Goal: Information Seeking & Learning: Learn about a topic

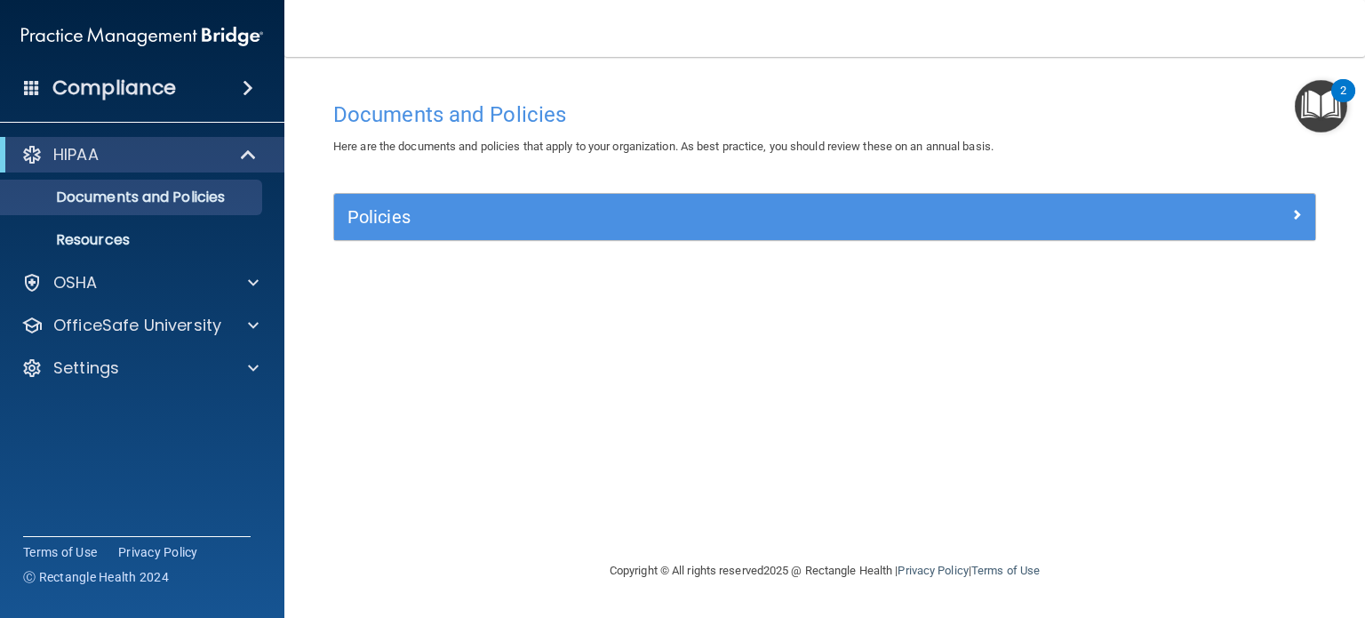
click at [215, 99] on div "Compliance" at bounding box center [142, 87] width 284 height 39
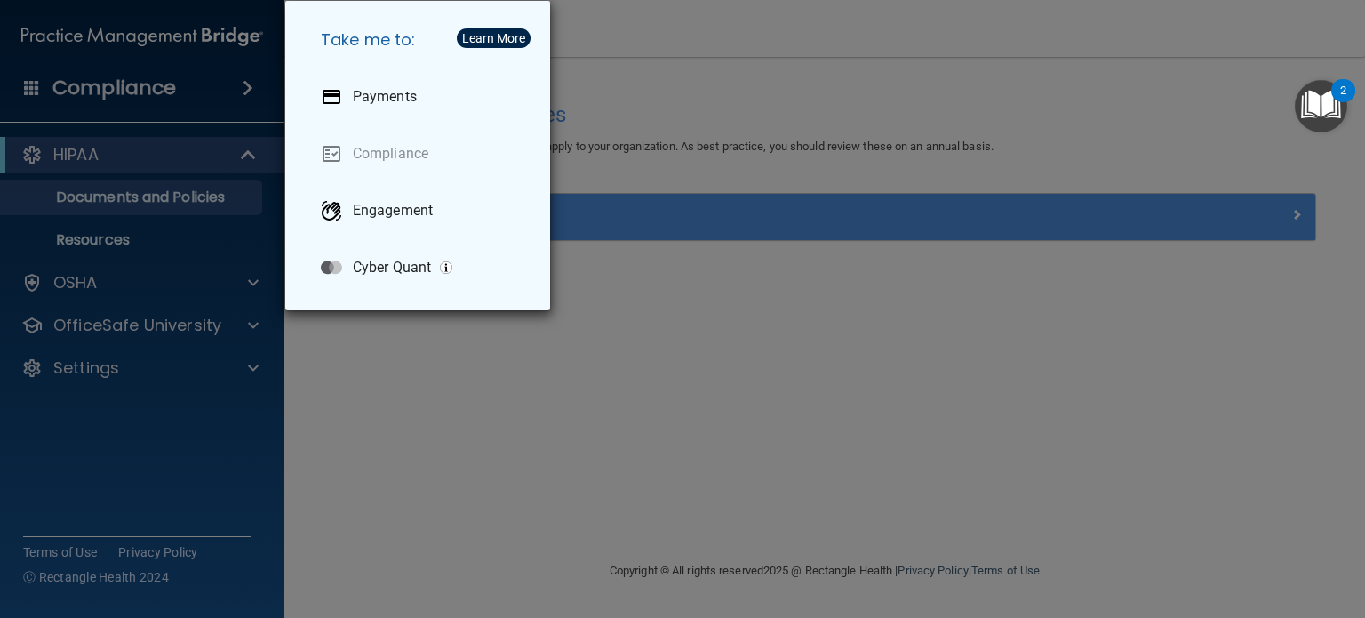
click at [597, 92] on div "Take me to: Payments Compliance Engagement Cyber Quant" at bounding box center [682, 309] width 1365 height 618
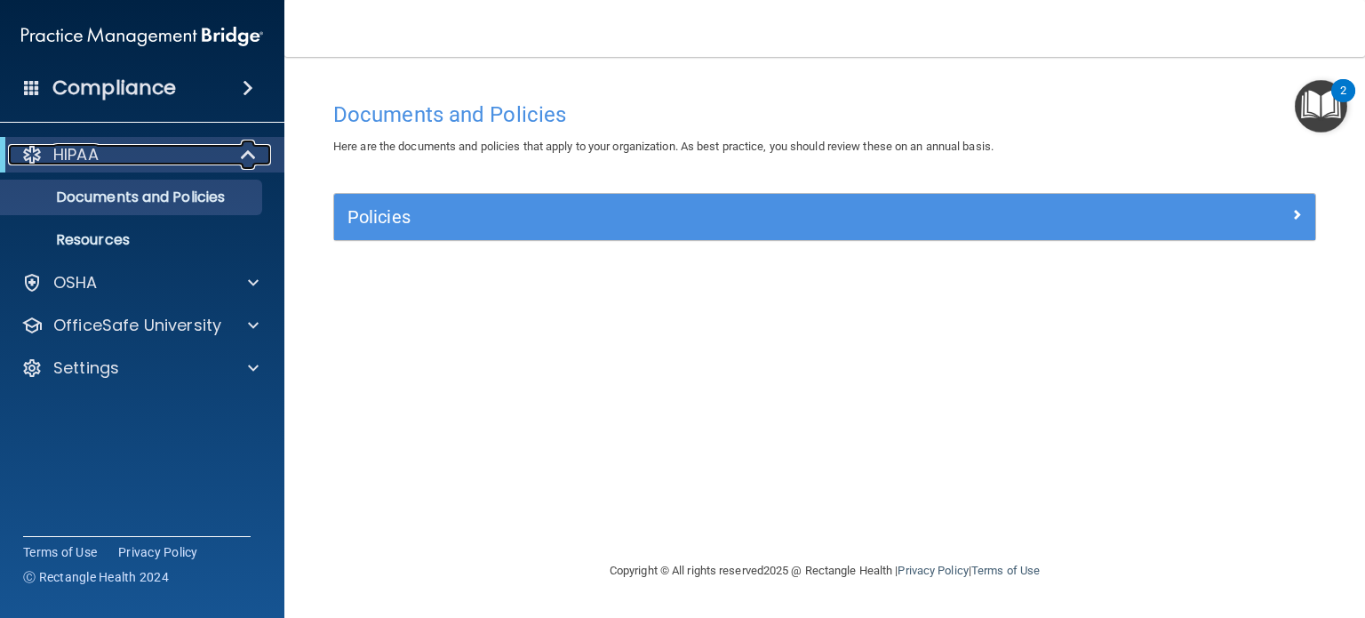
click at [204, 156] on div "HIPAA" at bounding box center [118, 154] width 220 height 21
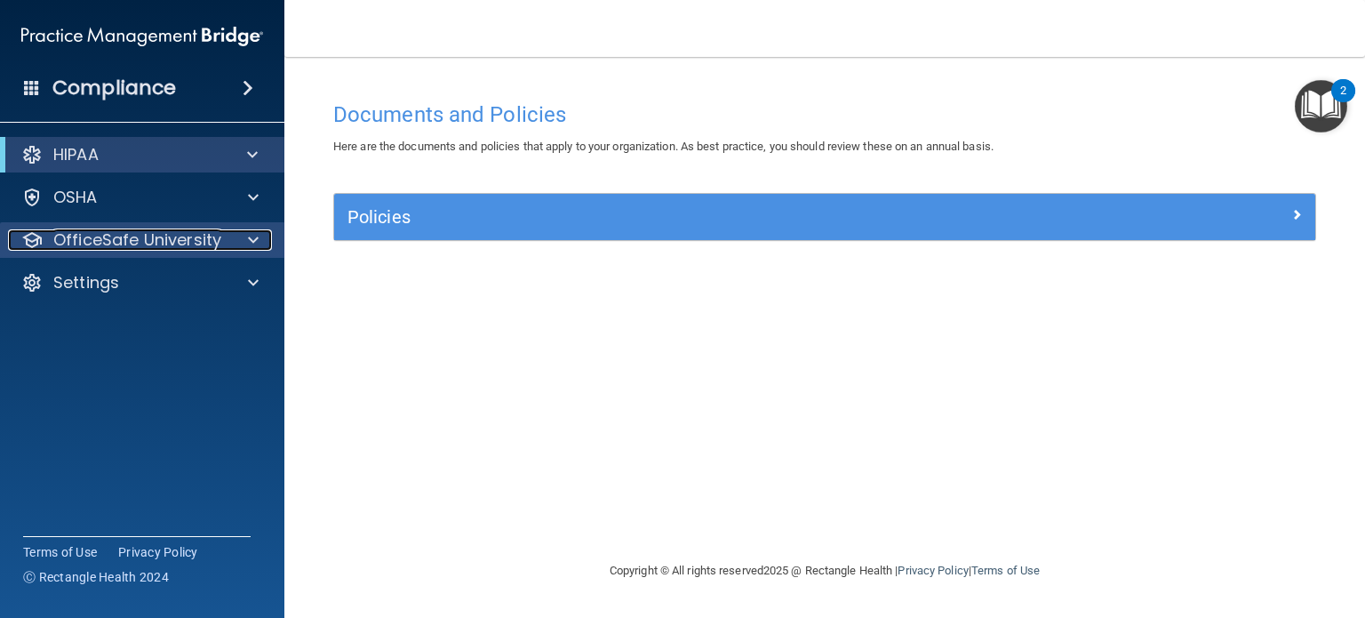
click at [199, 244] on p "OfficeSafe University" at bounding box center [137, 239] width 168 height 21
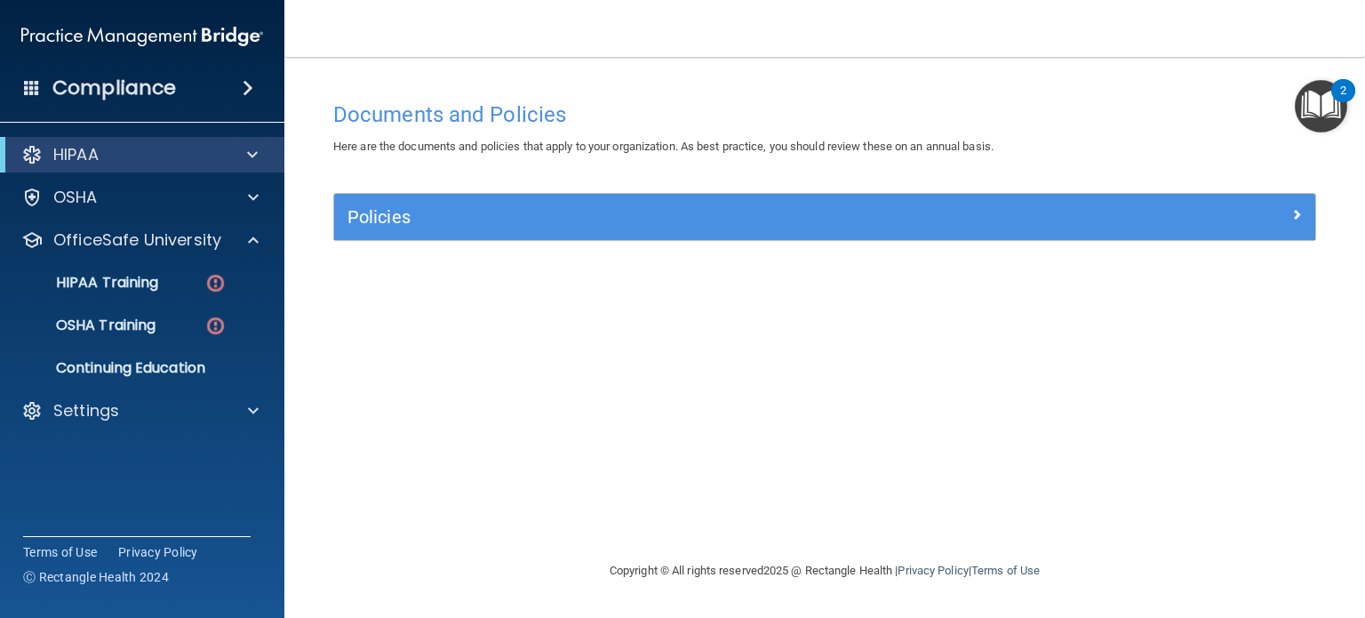
drag, startPoint x: 569, startPoint y: 326, endPoint x: 484, endPoint y: 360, distance: 90.9
click at [484, 360] on div "Documents and Policies Here are the documents and policies that apply to your o…" at bounding box center [825, 326] width 1010 height 468
click at [1329, 108] on img "Open Resource Center, 2 new notifications" at bounding box center [1321, 106] width 52 height 52
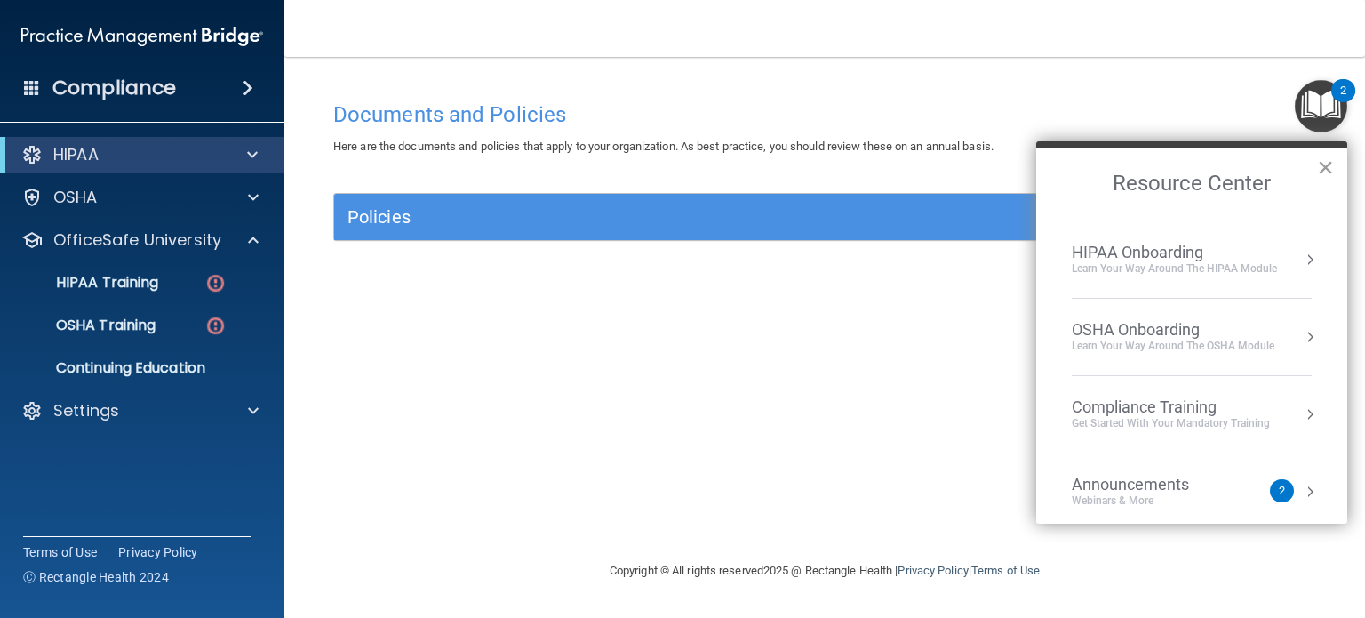
click at [1321, 161] on button "×" at bounding box center [1325, 167] width 17 height 28
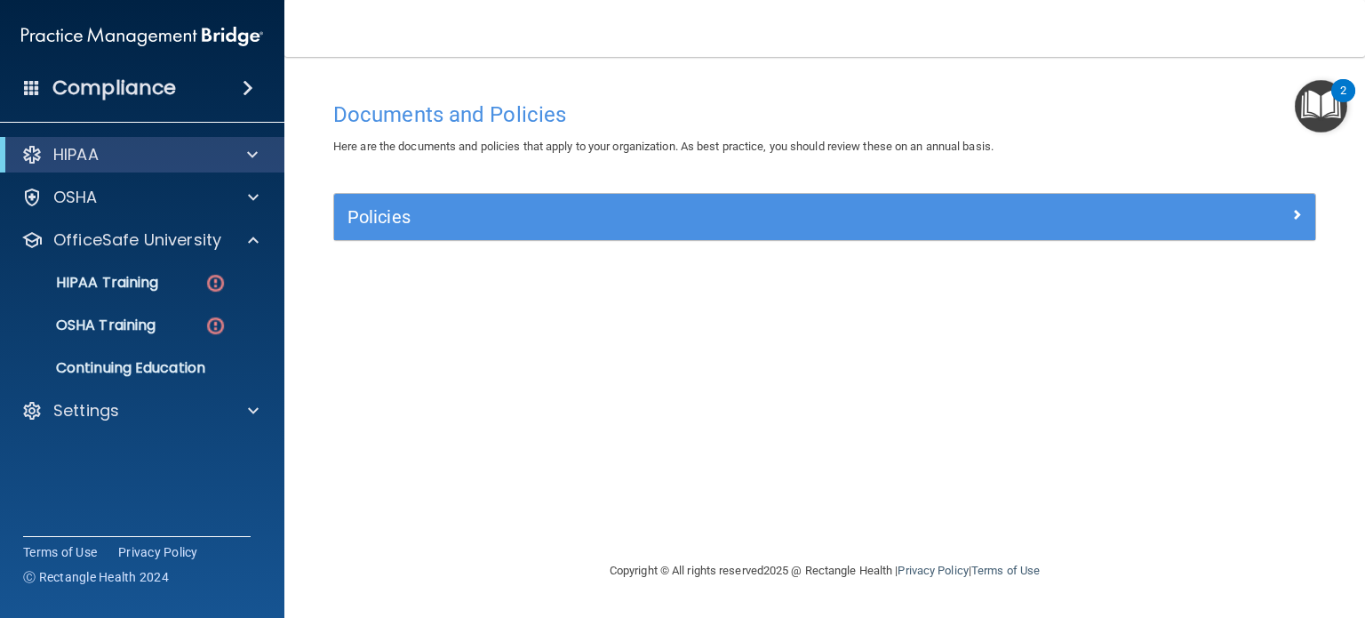
click at [893, 351] on div "Documents and Policies Here are the documents and policies that apply to your o…" at bounding box center [825, 326] width 1010 height 468
click at [983, 453] on div "Documents and Policies Here are the documents and policies that apply to your o…" at bounding box center [825, 326] width 1010 height 468
click at [247, 89] on span at bounding box center [248, 87] width 11 height 21
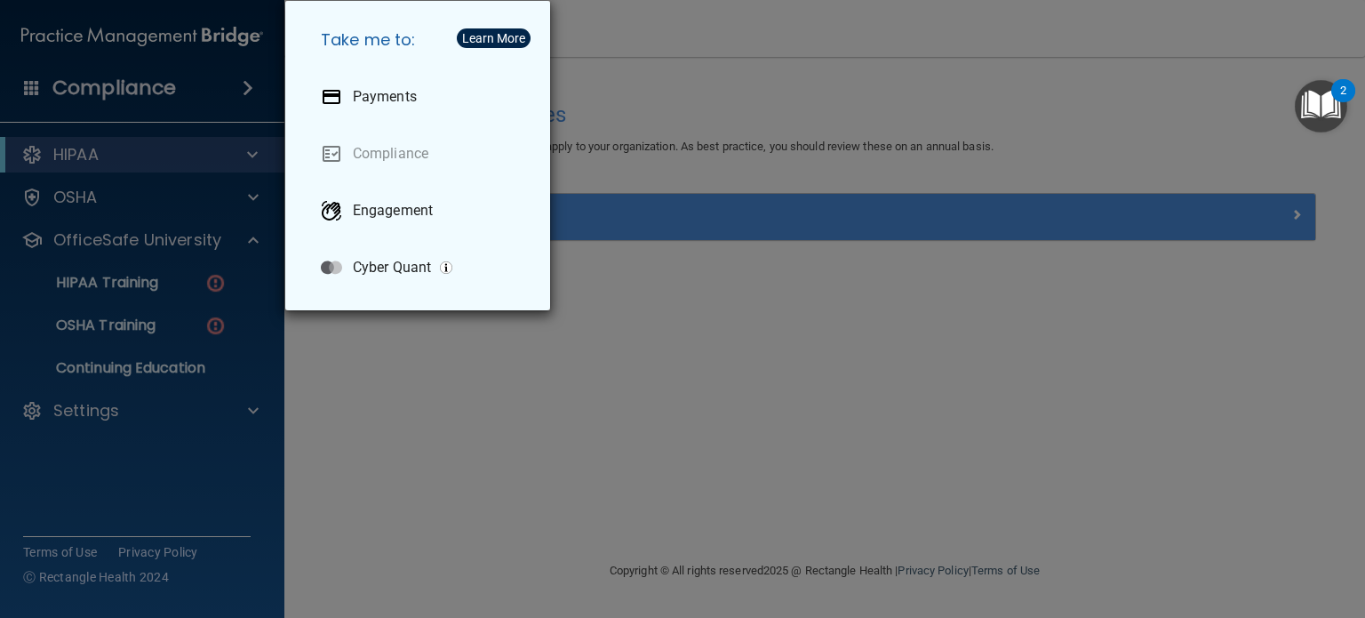
click at [591, 262] on div "Take me to: Payments Compliance Engagement Cyber Quant" at bounding box center [682, 309] width 1365 height 618
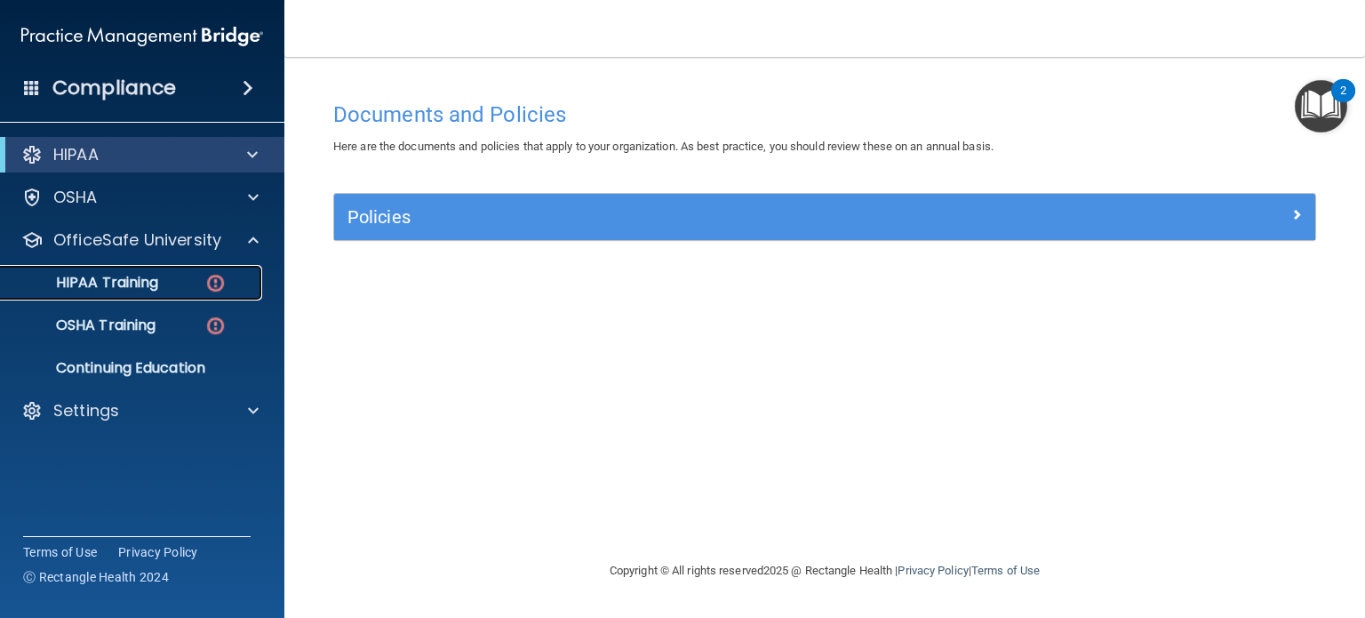
click at [124, 287] on p "HIPAA Training" at bounding box center [85, 283] width 147 height 18
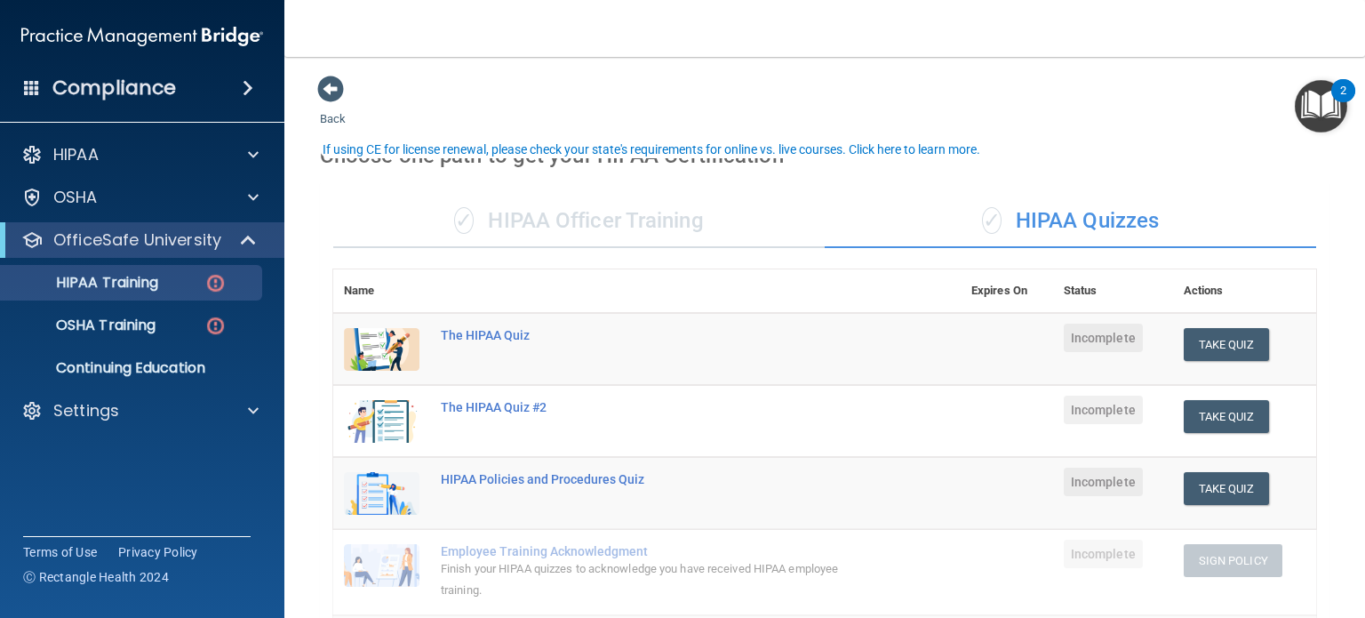
scroll to position [178, 0]
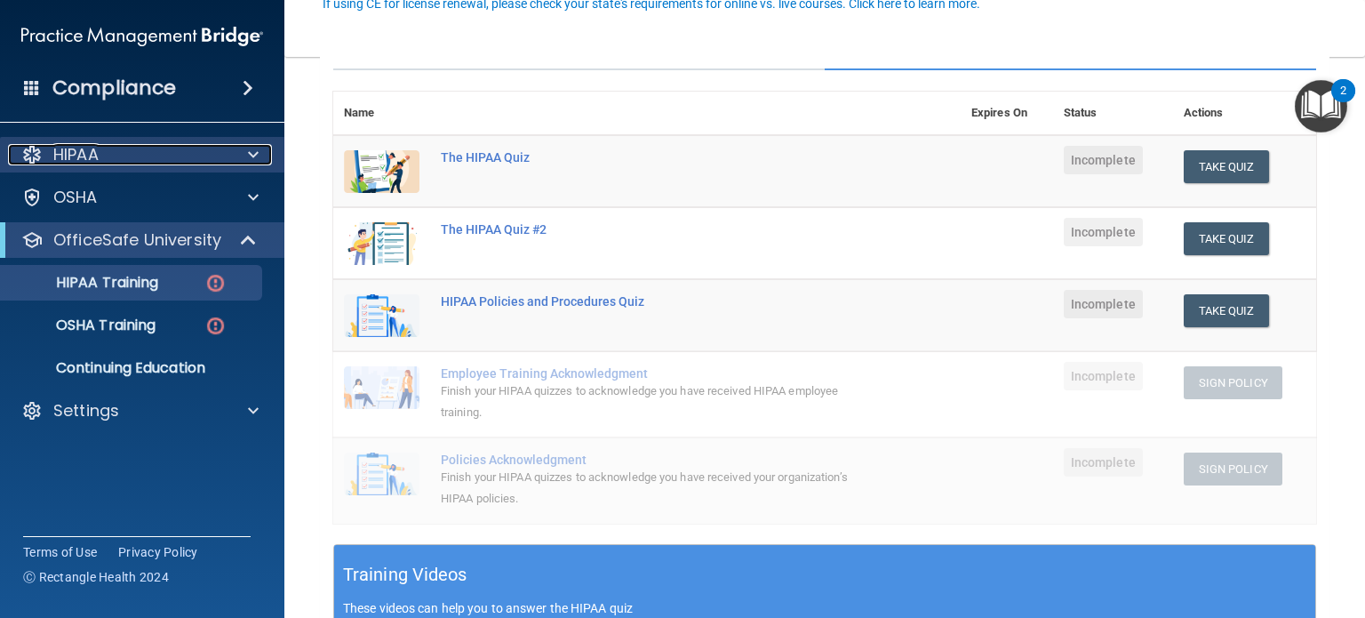
click at [261, 157] on div at bounding box center [250, 154] width 44 height 21
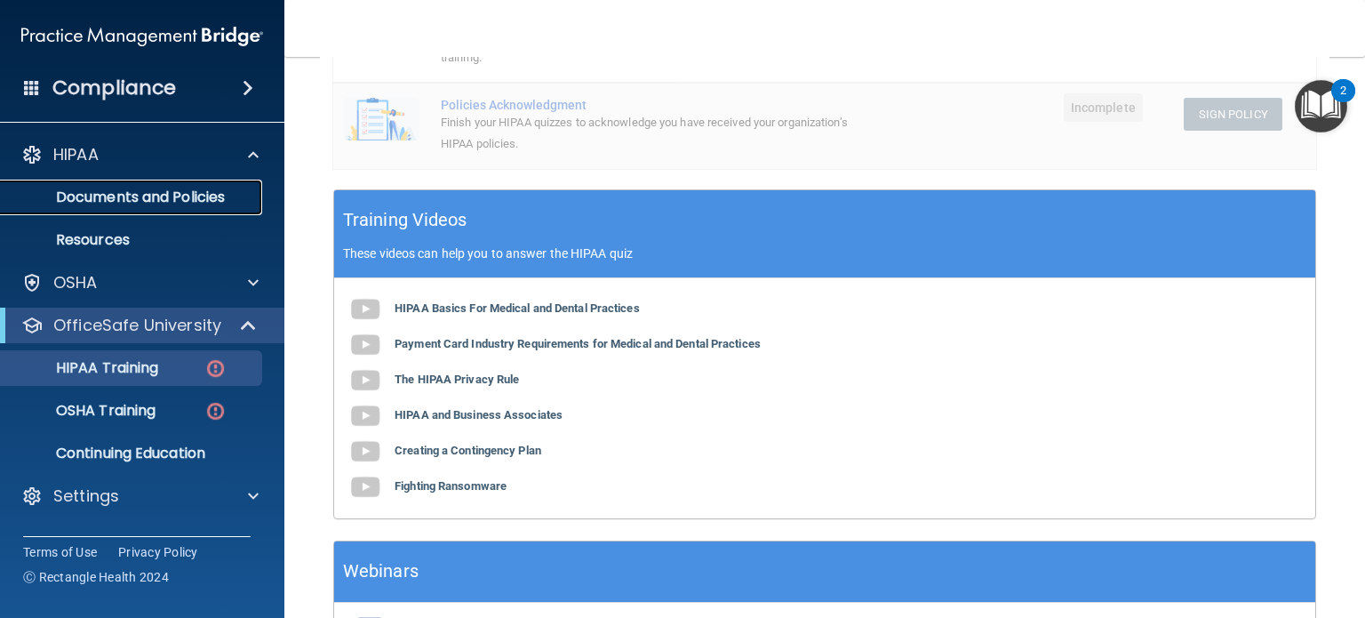
scroll to position [533, 0]
click at [548, 252] on p "These videos can help you to answer the HIPAA quiz" at bounding box center [824, 252] width 963 height 14
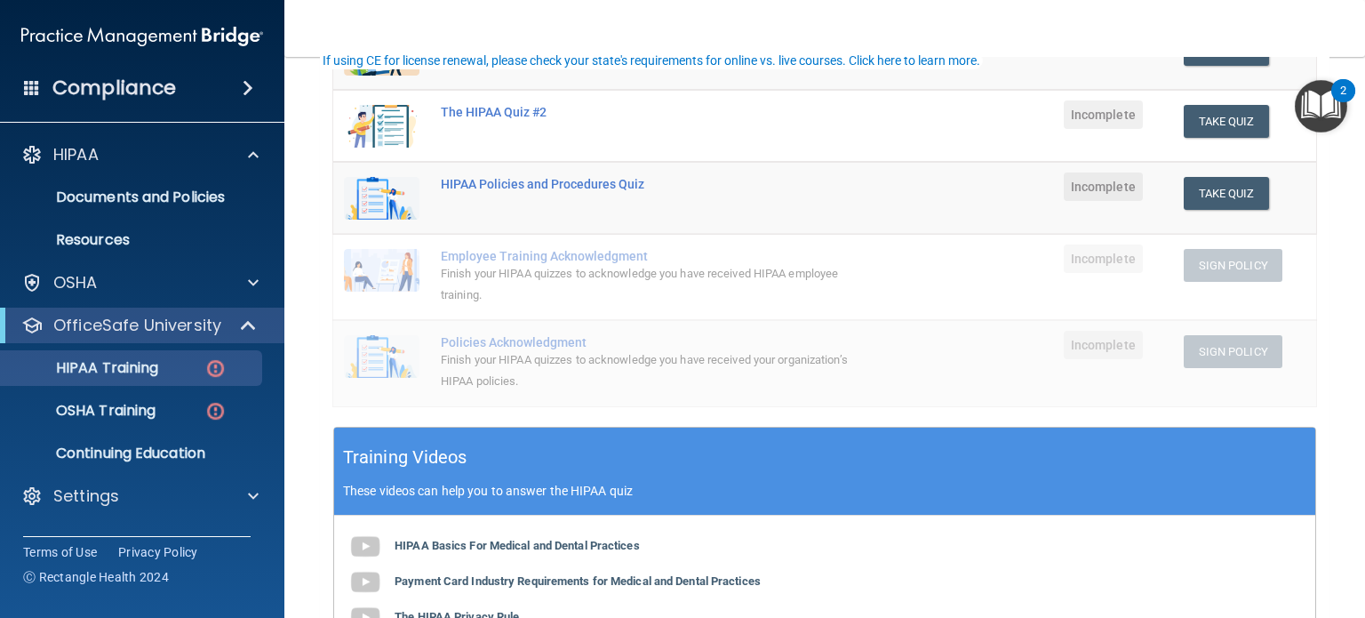
scroll to position [622, 0]
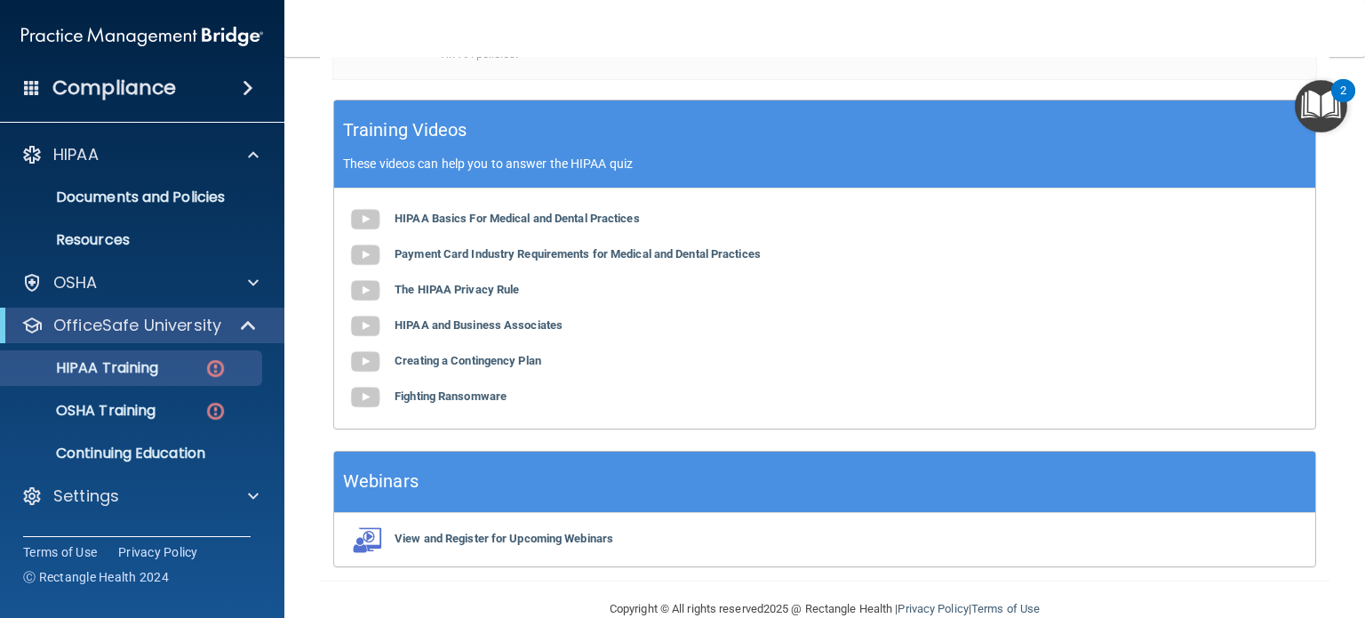
click at [657, 468] on div "Webinars" at bounding box center [824, 482] width 981 height 61
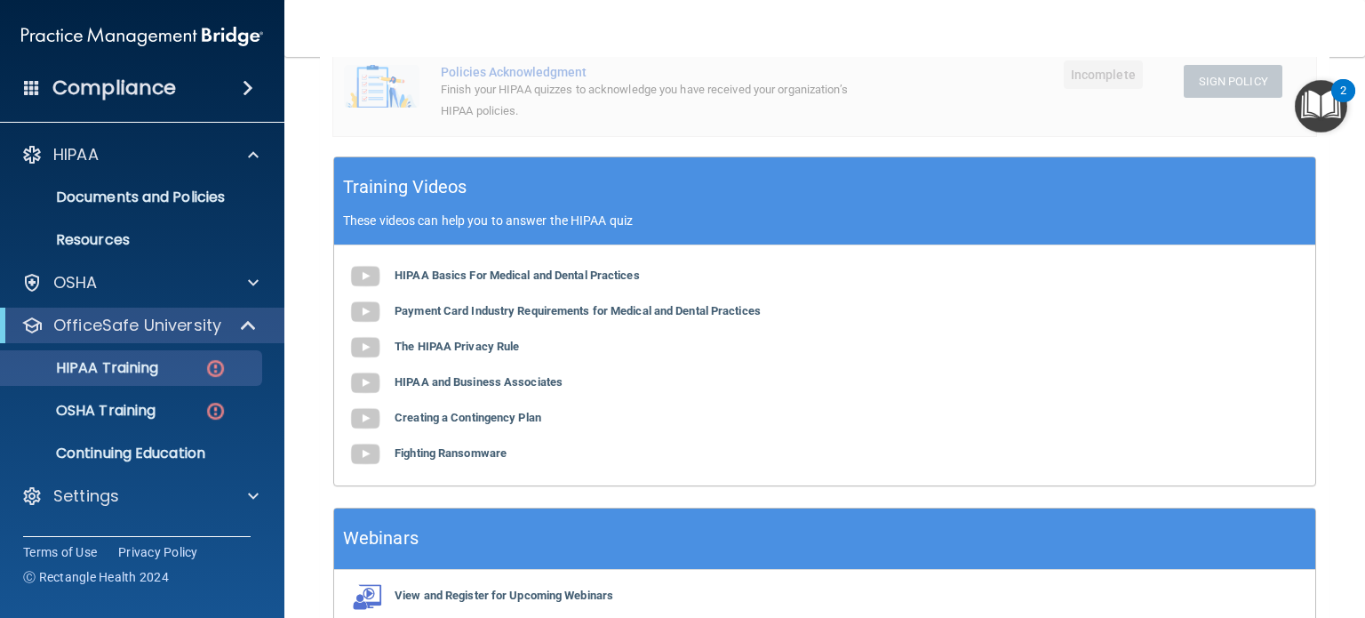
scroll to position [565, 0]
click at [469, 270] on b "HIPAA Basics For Medical and Dental Practices" at bounding box center [517, 274] width 245 height 13
click at [597, 312] on b "Payment Card Industry Requirements for Medical and Dental Practices" at bounding box center [578, 310] width 366 height 13
click at [479, 348] on b "The HIPAA Privacy Rule" at bounding box center [457, 346] width 124 height 13
click at [434, 387] on b "HIPAA and Business Associates" at bounding box center [479, 381] width 168 height 13
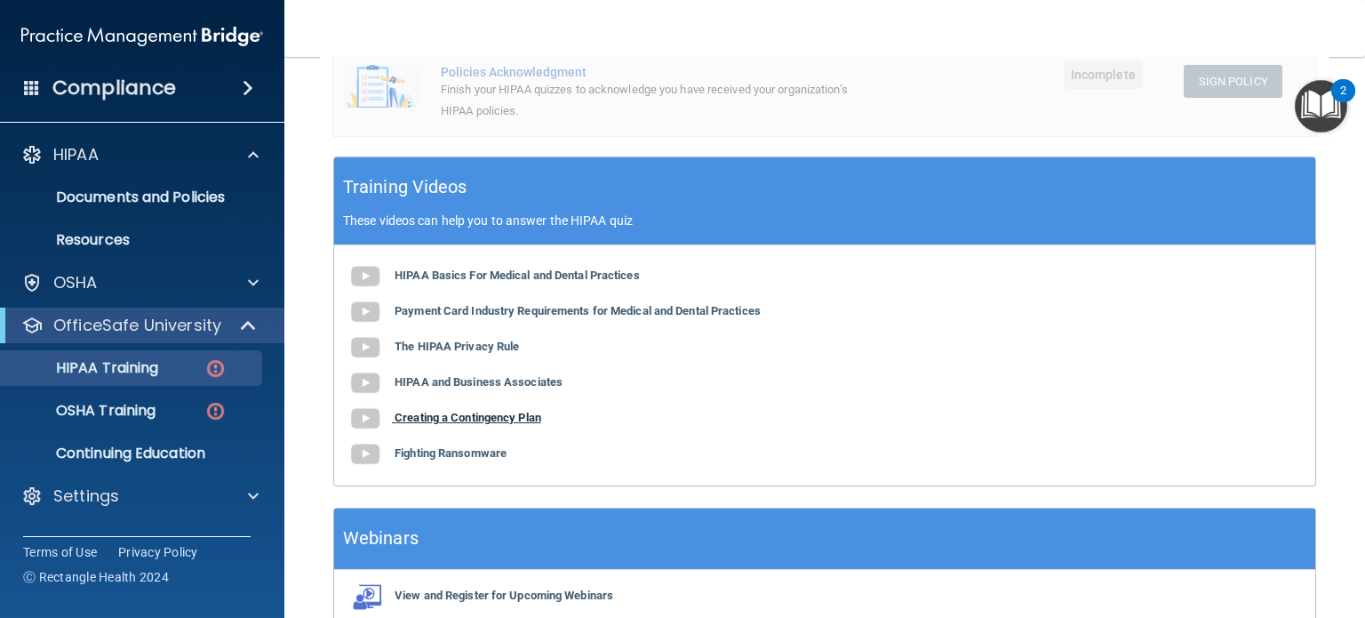
click at [513, 418] on b "Creating a Contingency Plan" at bounding box center [468, 417] width 147 height 13
click at [444, 449] on b "Fighting Ransomware" at bounding box center [451, 452] width 112 height 13
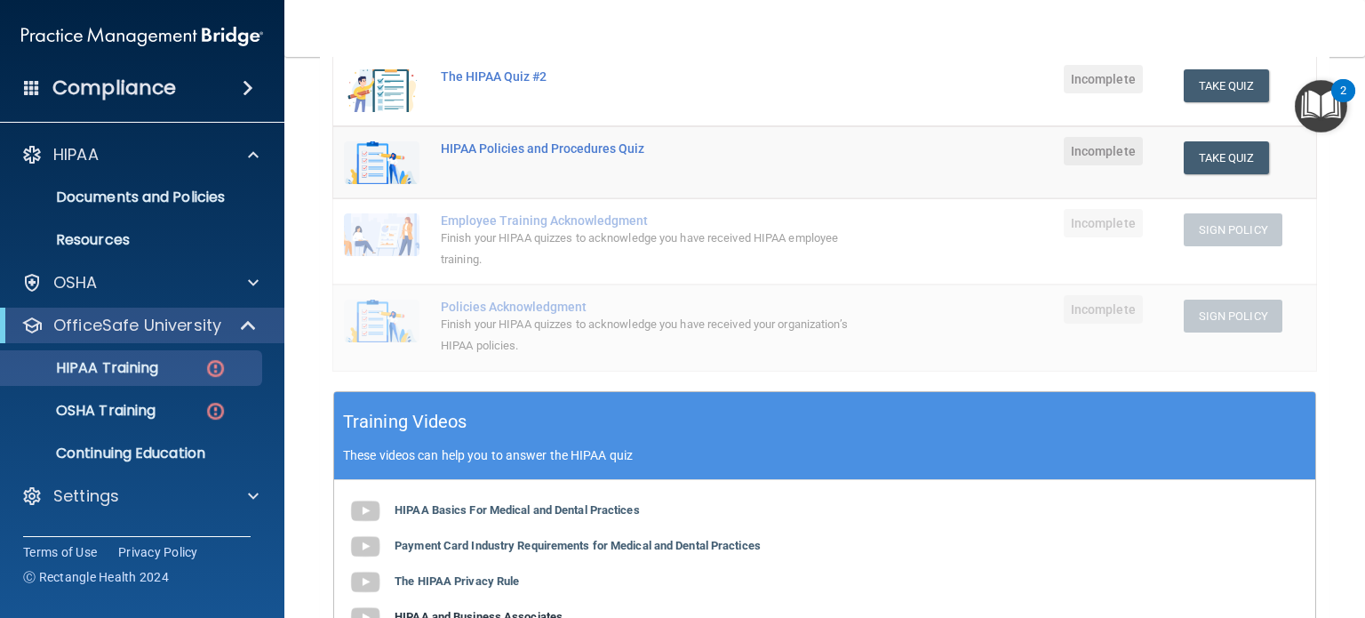
scroll to position [654, 0]
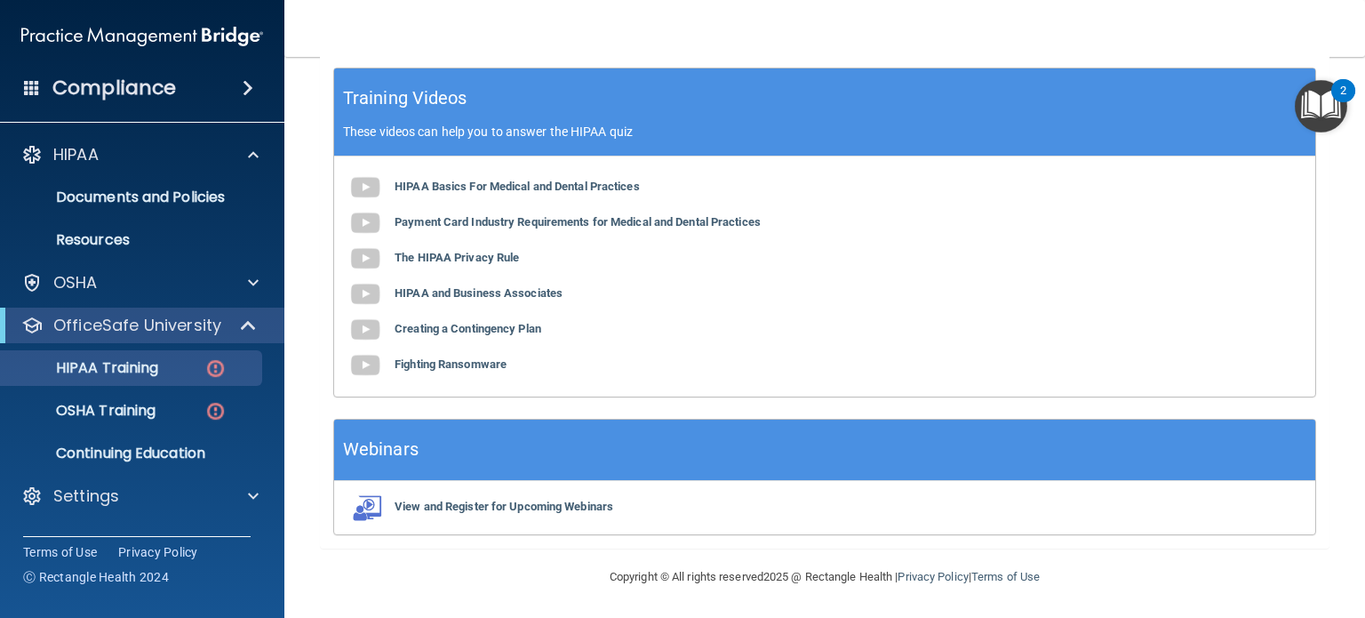
click at [339, 393] on div "HIPAA Basics For Medical and Dental Practices Payment Card Industry Requirement…" at bounding box center [824, 276] width 981 height 240
click at [344, 392] on div "HIPAA Basics For Medical and Dental Practices Payment Card Industry Requirement…" at bounding box center [824, 276] width 981 height 240
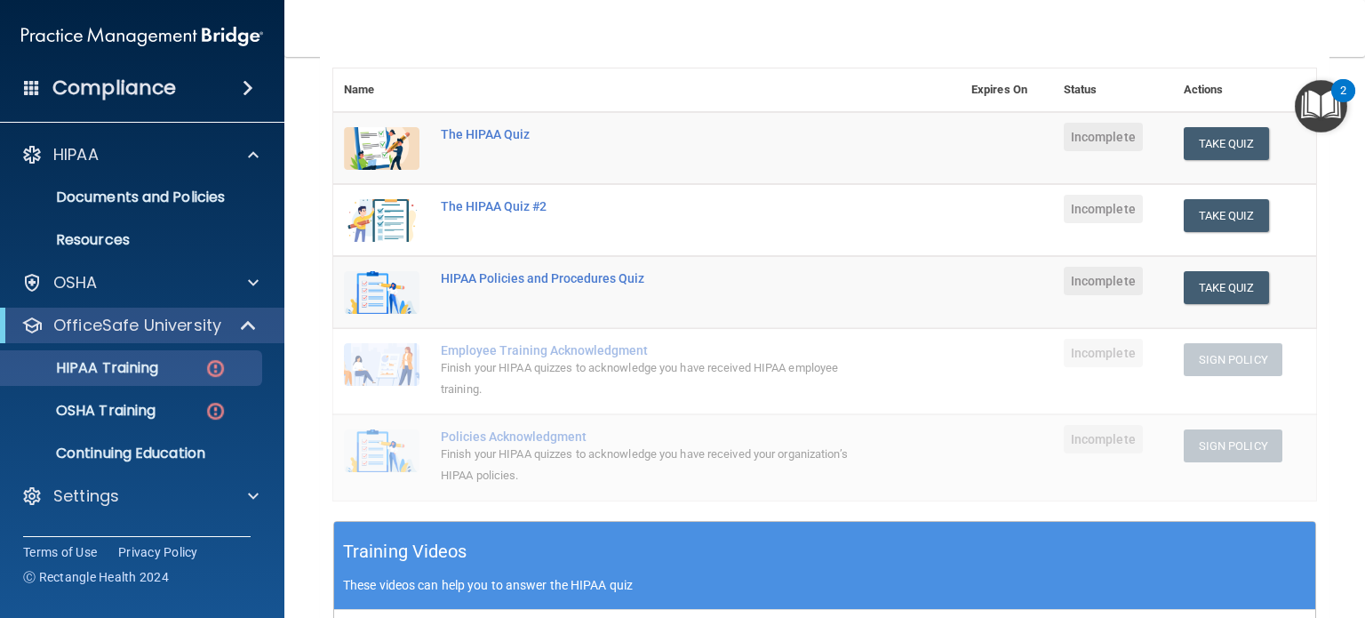
scroll to position [210, 0]
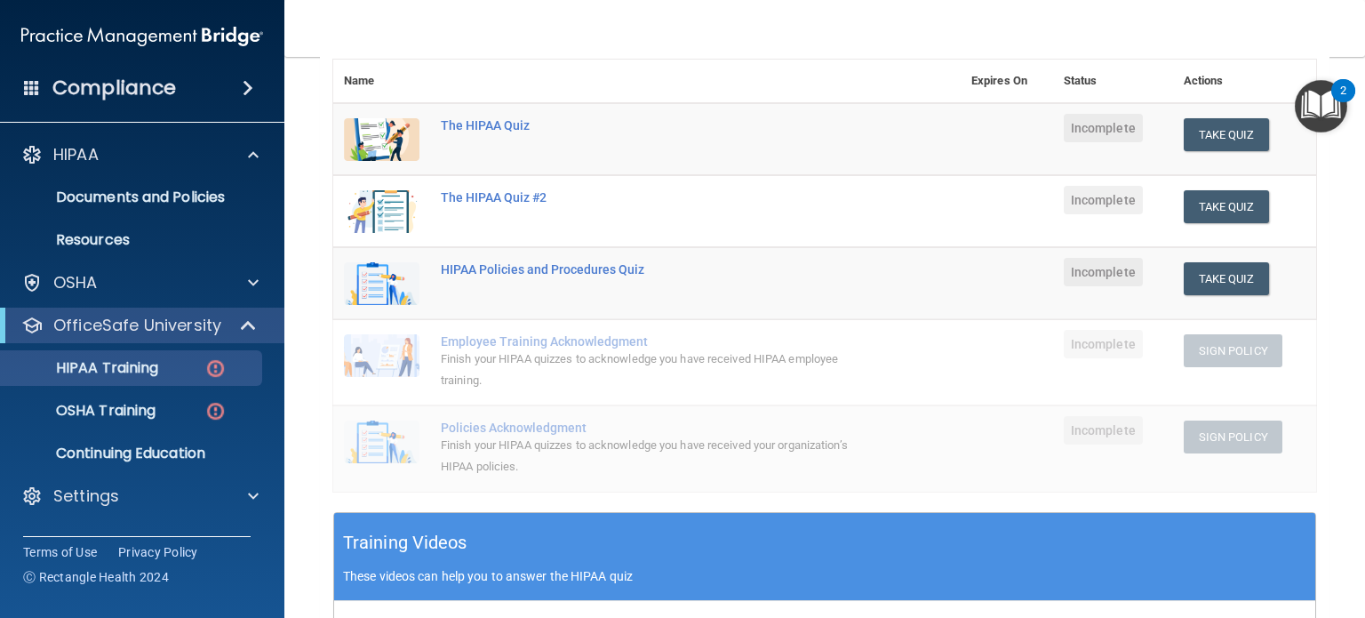
drag, startPoint x: 496, startPoint y: 367, endPoint x: 494, endPoint y: 355, distance: 12.6
click at [494, 363] on div "Finish your HIPAA quizzes to acknowledge you have received HIPAA employee train…" at bounding box center [656, 369] width 431 height 43
click at [505, 346] on div "Employee Training Acknowledgment" at bounding box center [656, 341] width 431 height 14
click at [1002, 250] on td at bounding box center [1007, 283] width 92 height 72
click at [1002, 257] on td at bounding box center [1007, 283] width 92 height 72
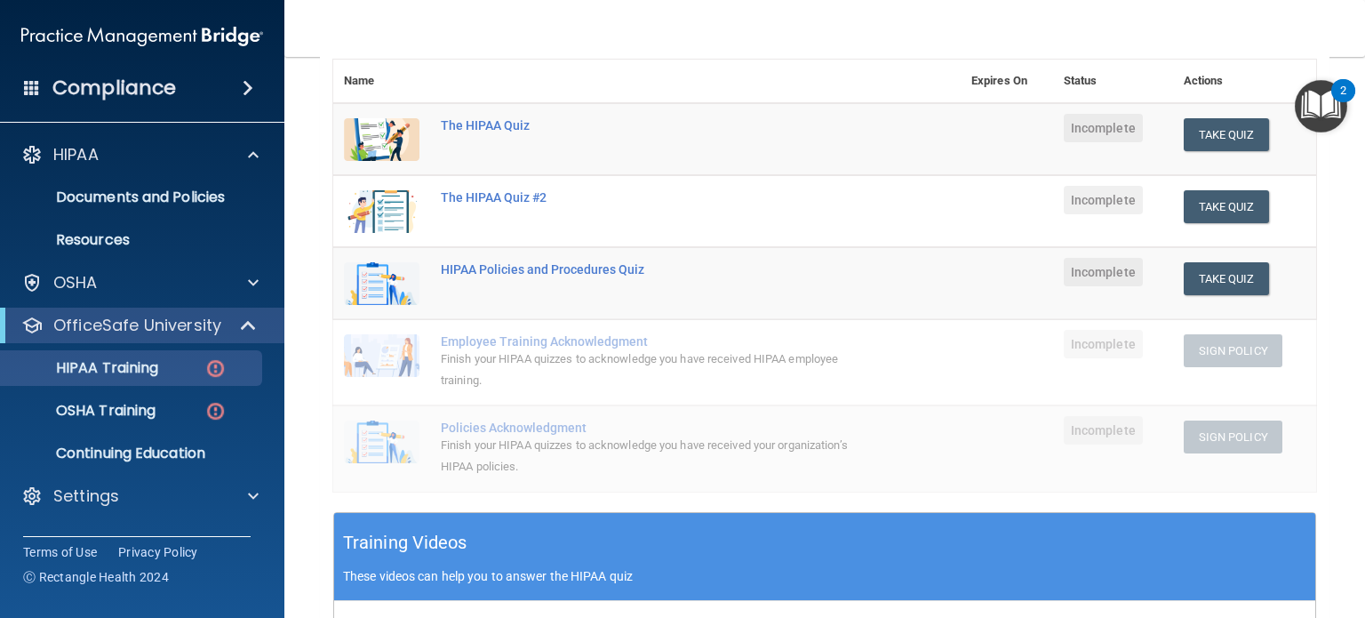
click at [1091, 154] on td "Incomplete" at bounding box center [1113, 139] width 120 height 73
click at [1200, 127] on button "Take Quiz" at bounding box center [1226, 134] width 85 height 33
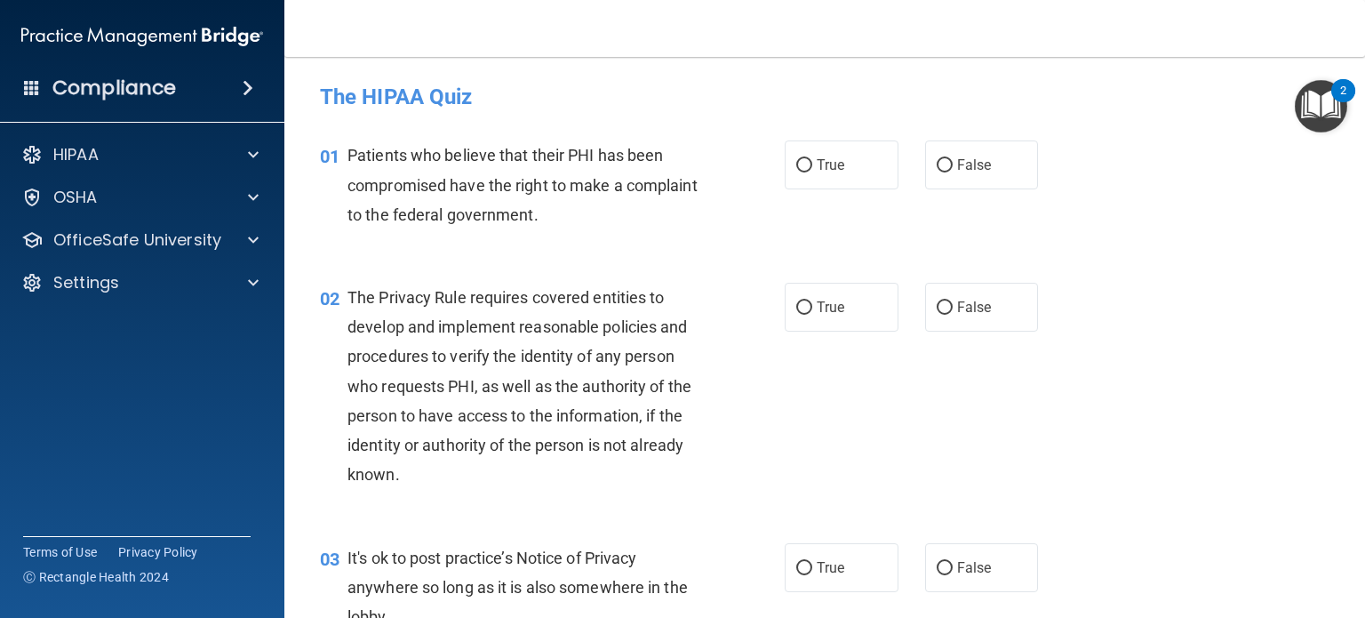
drag, startPoint x: 679, startPoint y: 229, endPoint x: 592, endPoint y: 212, distance: 88.9
click at [592, 212] on span "Patients who believe that their PHI has been compromised have the right to make…" at bounding box center [523, 184] width 350 height 77
click at [615, 212] on div "Patients who believe that their PHI has been compromised have the right to make…" at bounding box center [532, 184] width 369 height 89
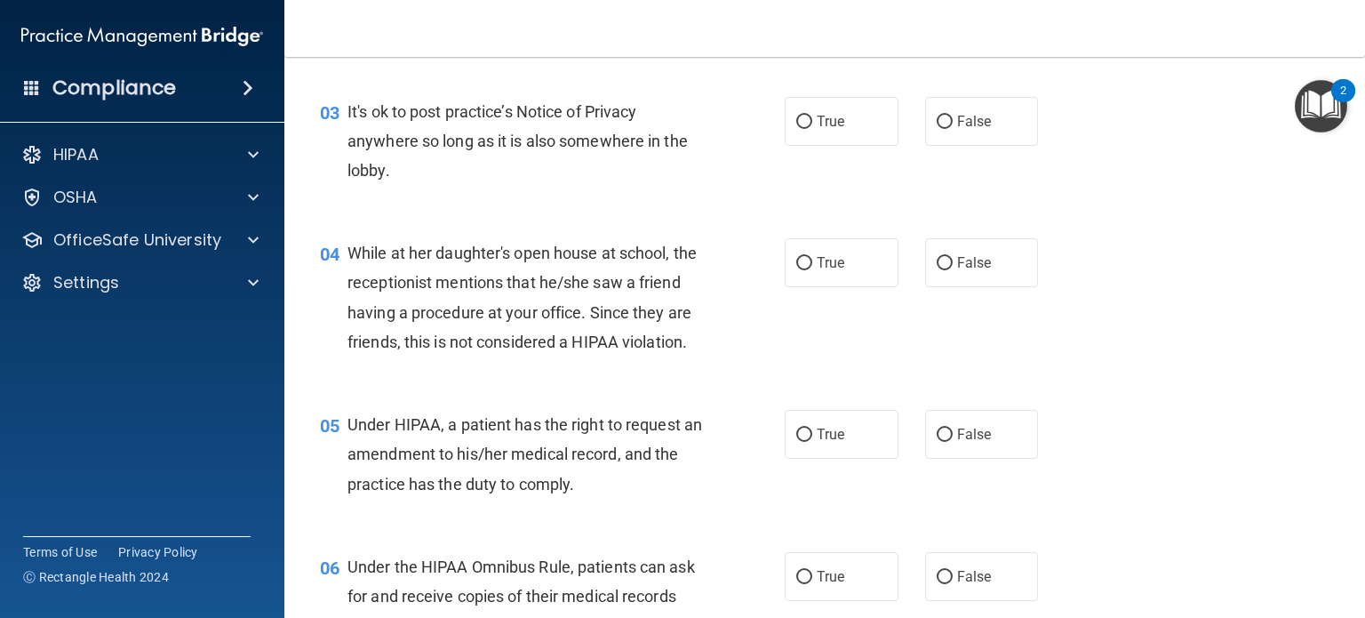
scroll to position [444, 0]
click at [603, 358] on div "While at her daughter's open house at school, the receptionist mentions that he…" at bounding box center [532, 299] width 369 height 118
click at [604, 358] on div "While at her daughter's open house at school, the receptionist mentions that he…" at bounding box center [532, 299] width 369 height 118
click at [605, 358] on div "While at her daughter's open house at school, the receptionist mentions that he…" at bounding box center [532, 299] width 369 height 118
click at [978, 267] on span "False" at bounding box center [974, 264] width 35 height 17
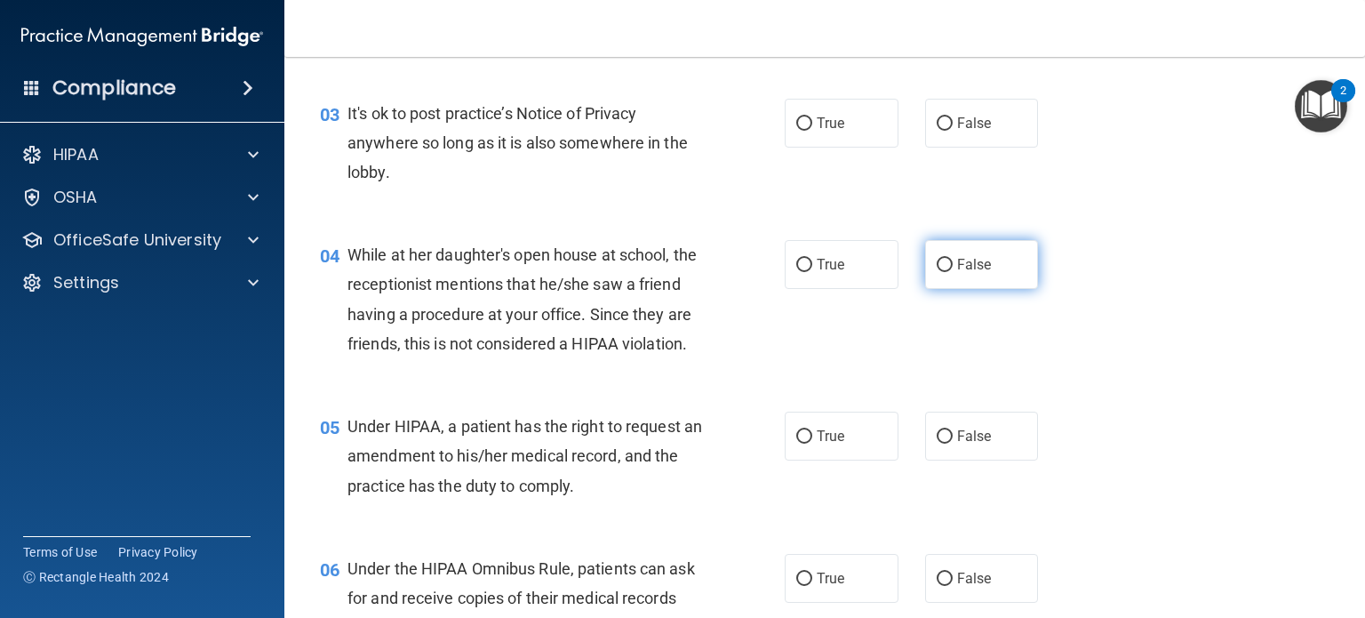
click at [953, 267] on input "False" at bounding box center [945, 265] width 16 height 13
radio input "true"
click at [645, 358] on div "While at her daughter's open house at school, the receptionist mentions that he…" at bounding box center [532, 299] width 369 height 118
click at [647, 358] on div "While at her daughter's open house at school, the receptionist mentions that he…" at bounding box center [532, 299] width 369 height 118
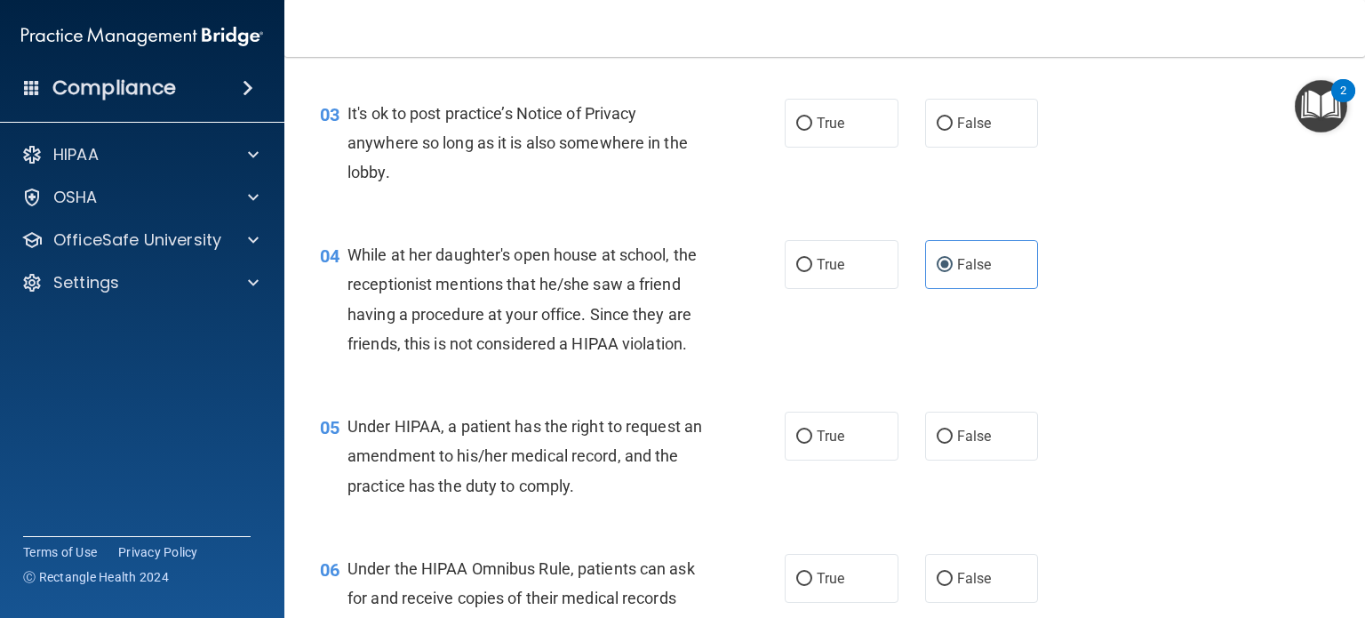
click at [647, 358] on div "While at her daughter's open house at school, the receptionist mentions that he…" at bounding box center [532, 299] width 369 height 118
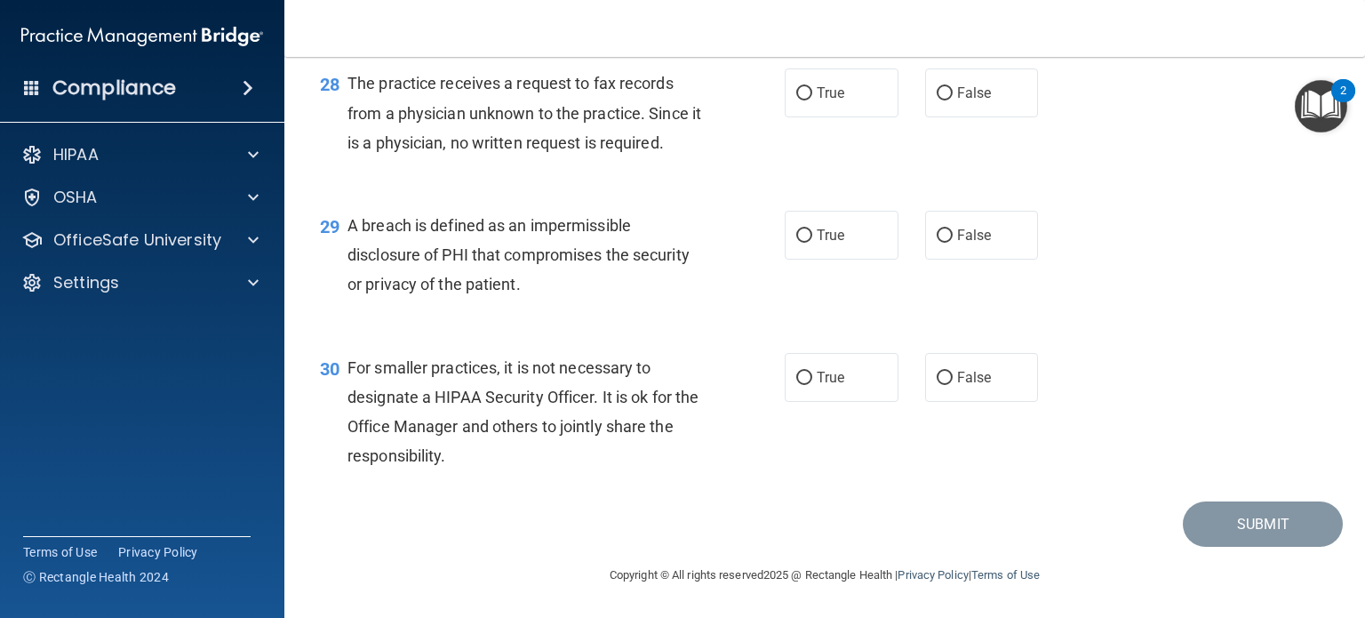
scroll to position [4288, 0]
click at [172, 252] on div "OfficeSafe University" at bounding box center [142, 240] width 285 height 36
click at [260, 244] on div at bounding box center [250, 239] width 44 height 21
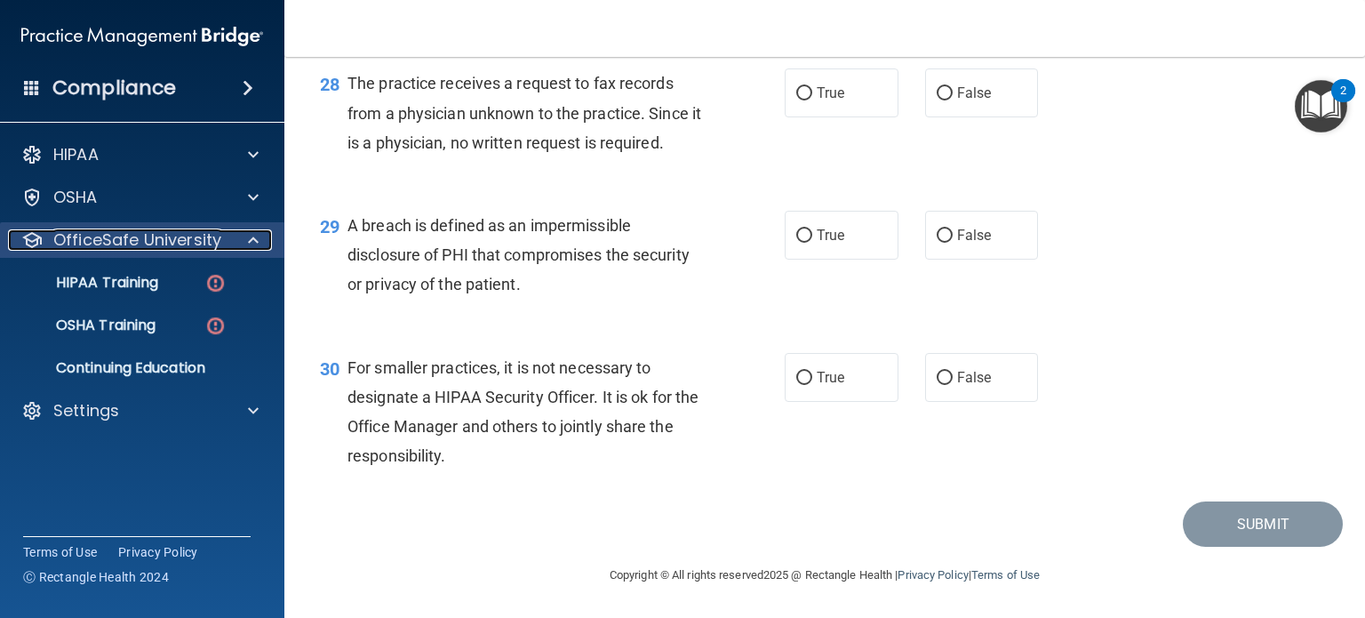
click at [261, 245] on div at bounding box center [250, 239] width 44 height 21
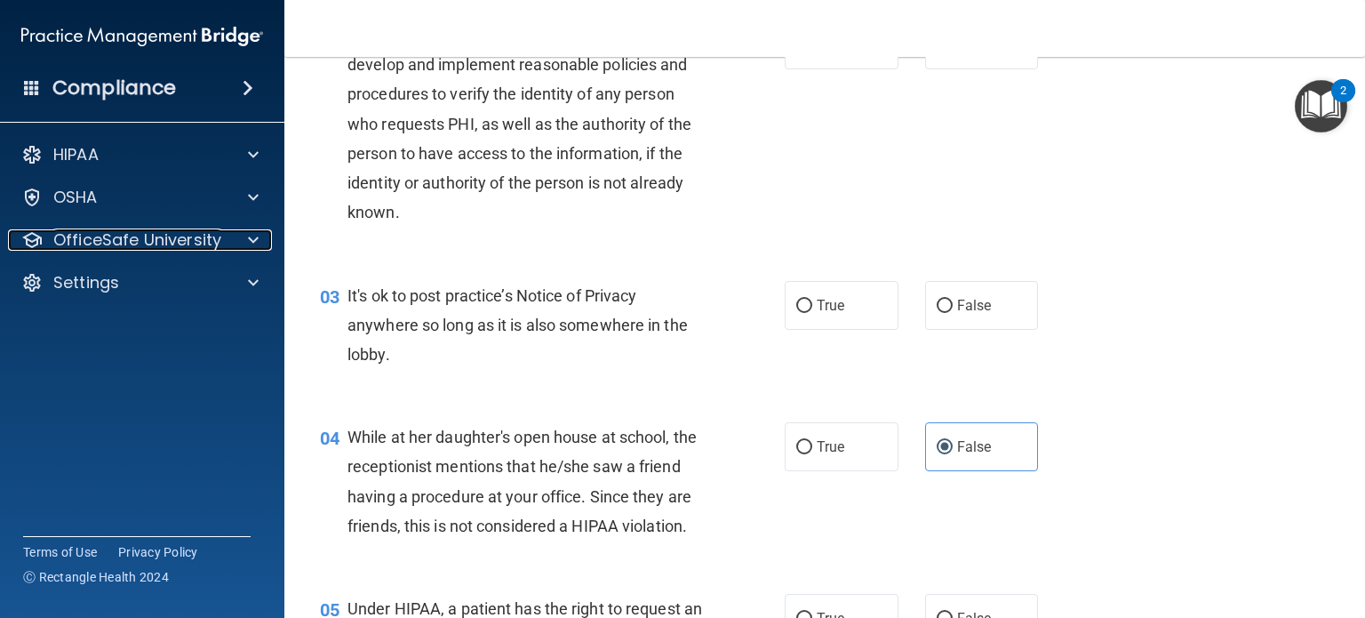
scroll to position [0, 0]
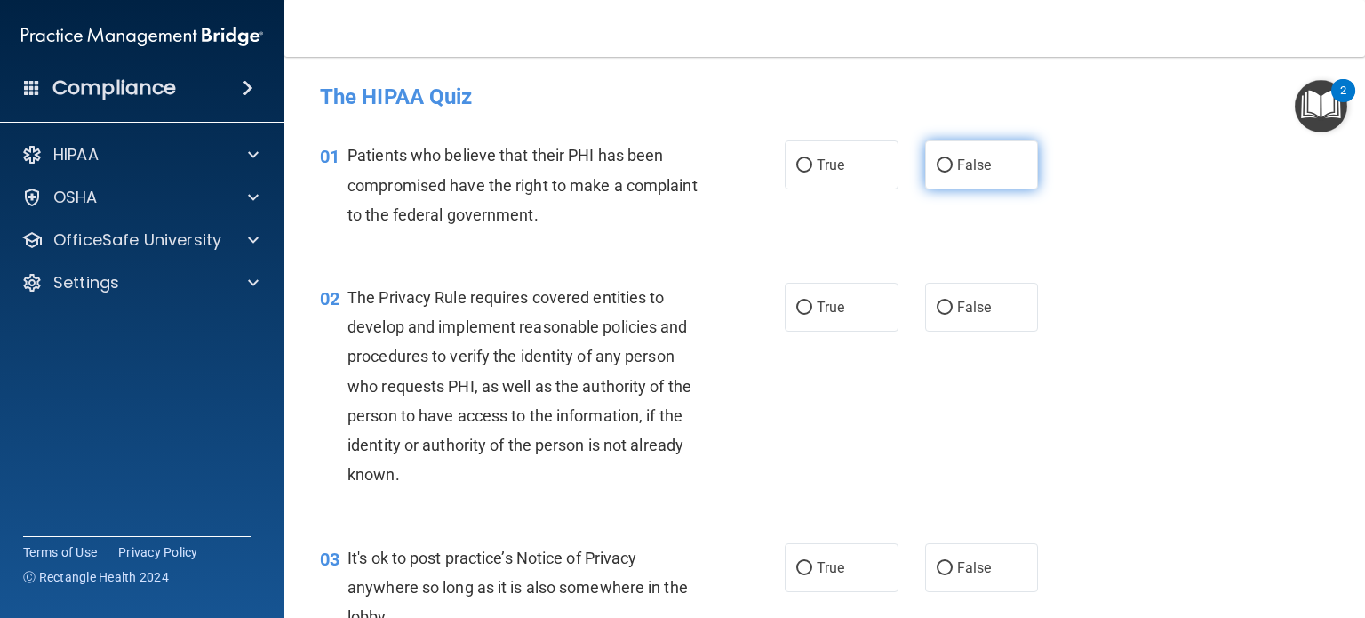
click at [982, 166] on label "False" at bounding box center [982, 164] width 114 height 49
click at [953, 166] on input "False" at bounding box center [945, 165] width 16 height 13
radio input "true"
click at [656, 218] on div "Patients who believe that their PHI has been compromised have the right to make…" at bounding box center [532, 184] width 369 height 89
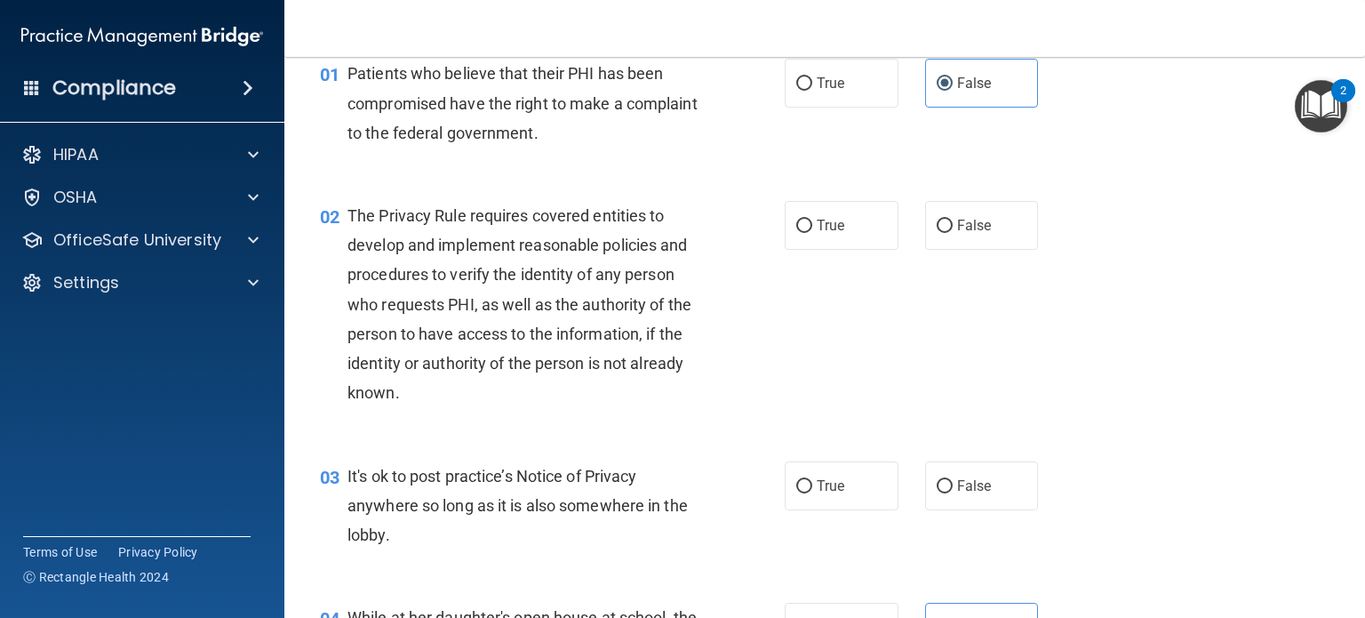
scroll to position [178, 0]
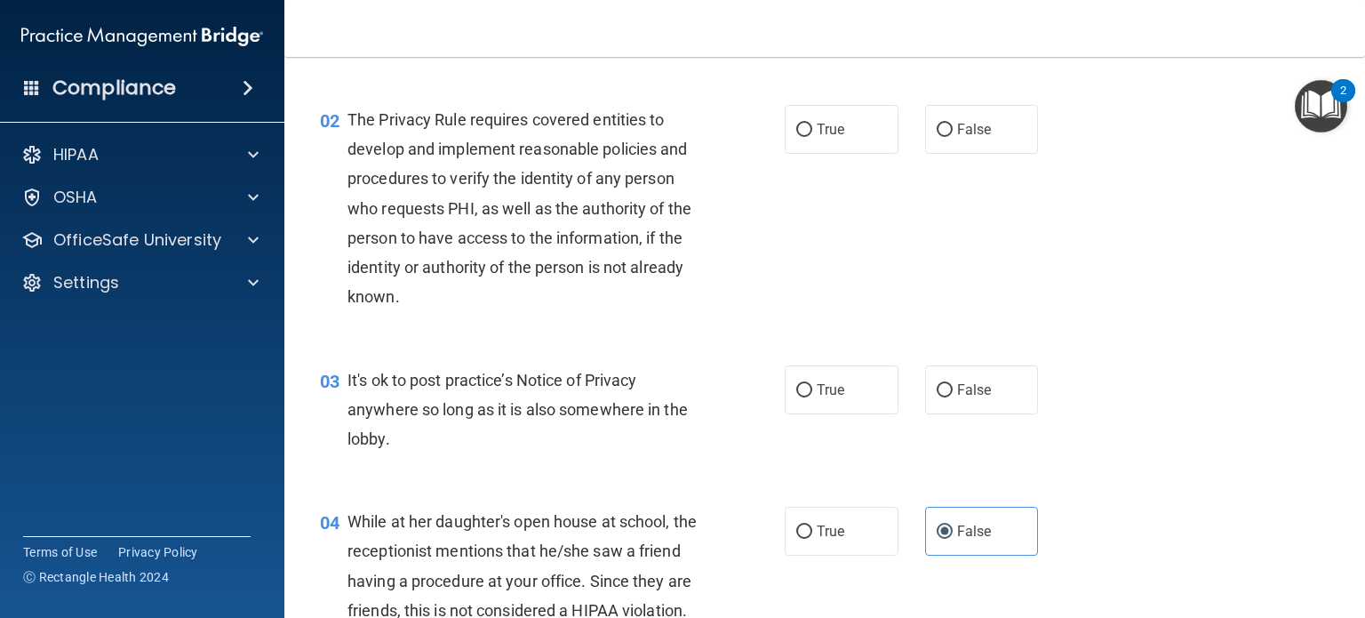
click at [540, 196] on div "The Privacy Rule requires covered entities to develop and implement reasonable …" at bounding box center [532, 208] width 369 height 207
click at [536, 193] on div "The Privacy Rule requires covered entities to develop and implement reasonable …" at bounding box center [532, 208] width 369 height 207
click at [686, 252] on div "The Privacy Rule requires covered entities to develop and implement reasonable …" at bounding box center [532, 208] width 369 height 207
click at [559, 194] on div "The Privacy Rule requires covered entities to develop and implement reasonable …" at bounding box center [532, 208] width 369 height 207
click at [546, 176] on span "The Privacy Rule requires covered entities to develop and implement reasonable …" at bounding box center [520, 208] width 344 height 196
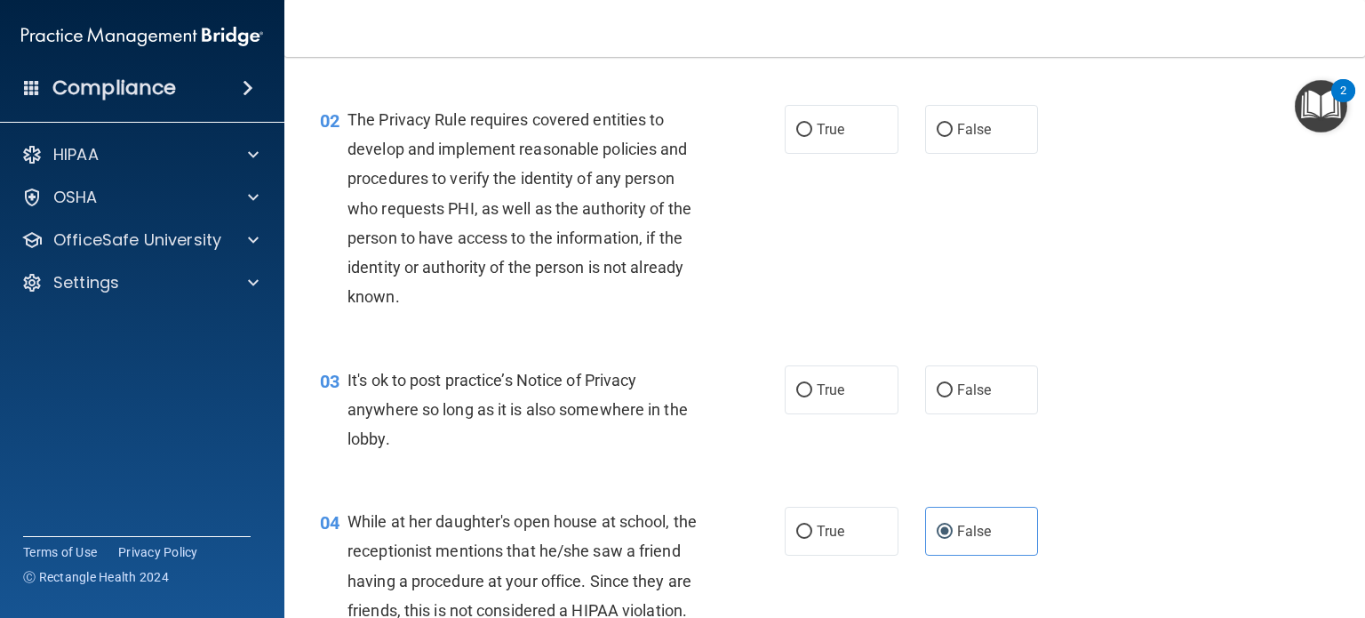
click at [488, 253] on div "The Privacy Rule requires covered entities to develop and implement reasonable …" at bounding box center [532, 208] width 369 height 207
click at [818, 135] on span "True" at bounding box center [831, 129] width 28 height 17
click at [812, 135] on input "True" at bounding box center [804, 130] width 16 height 13
radio input "true"
click at [728, 218] on div "02 The Privacy Rule requires covered entities to develop and implement reasonab…" at bounding box center [552, 213] width 518 height 216
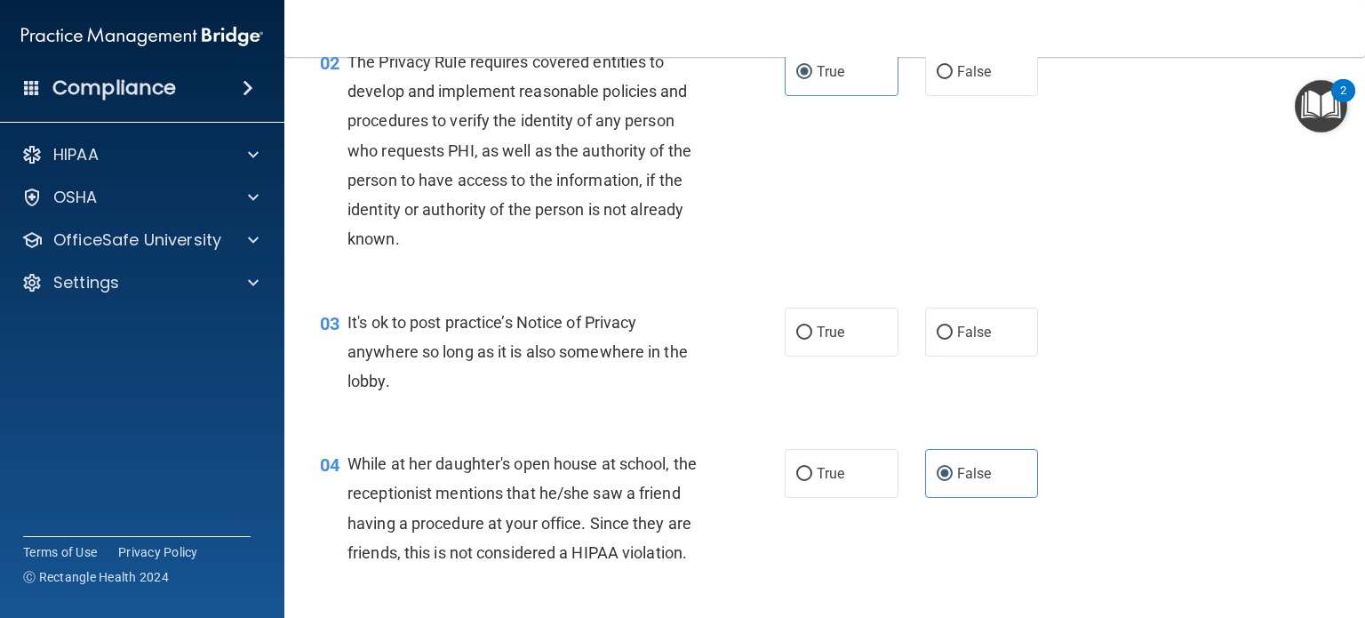
scroll to position [267, 0]
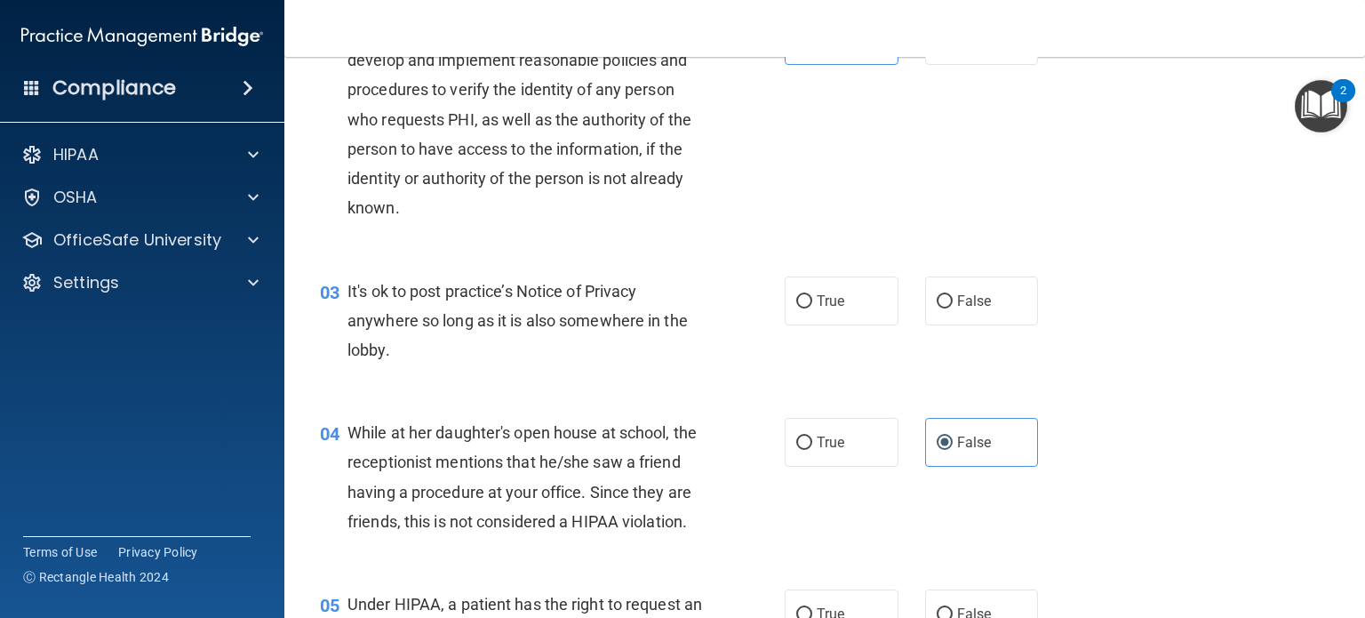
click at [707, 216] on div "The Privacy Rule requires covered entities to develop and implement reasonable …" at bounding box center [532, 119] width 369 height 207
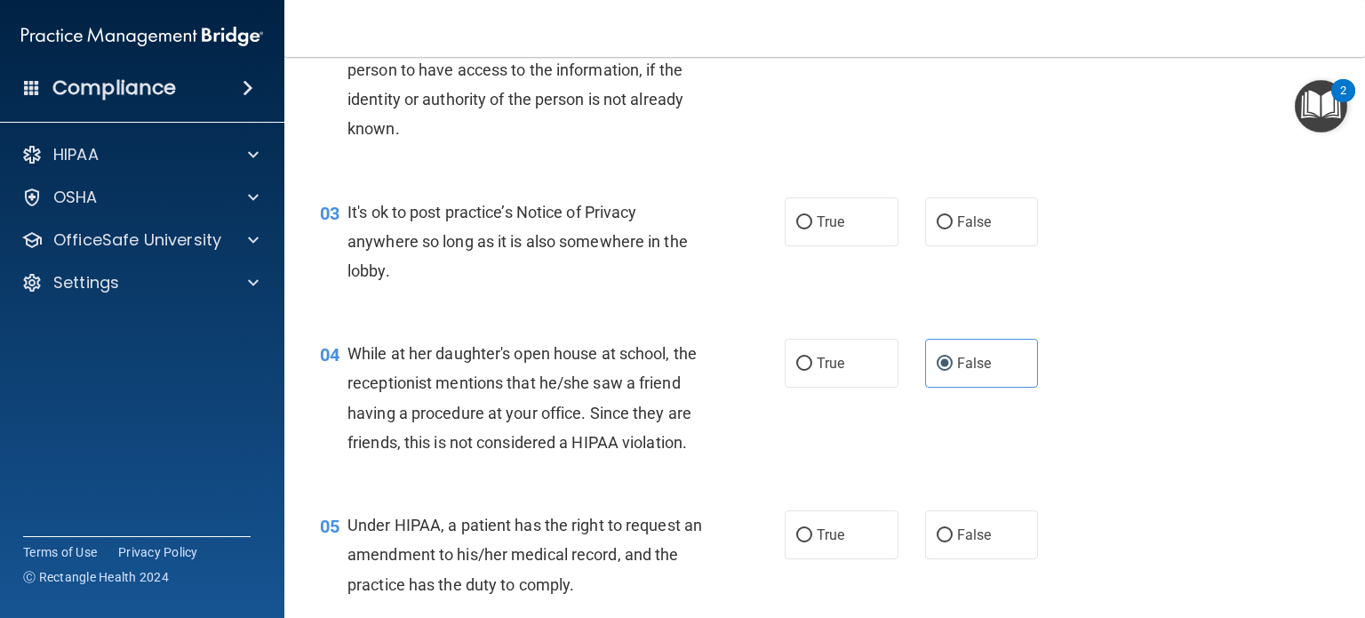
scroll to position [444, 0]
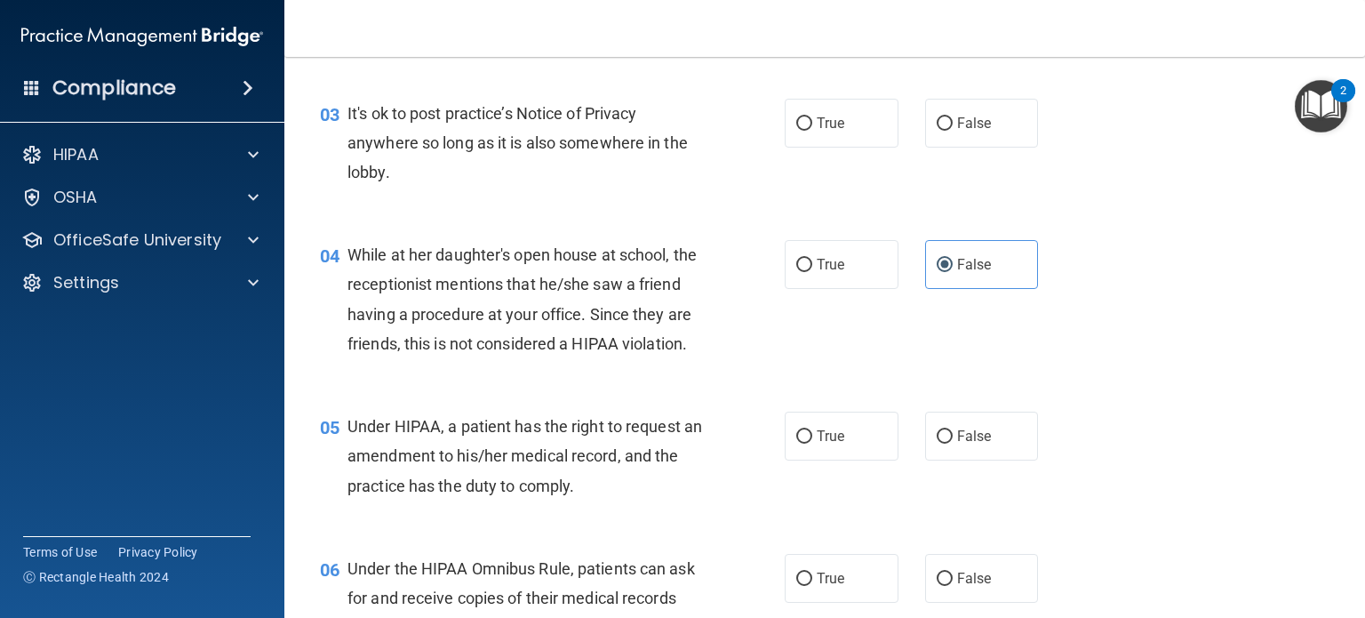
click at [644, 287] on span "While at her daughter's open house at school, the receptionist mentions that he…" at bounding box center [522, 299] width 349 height 108
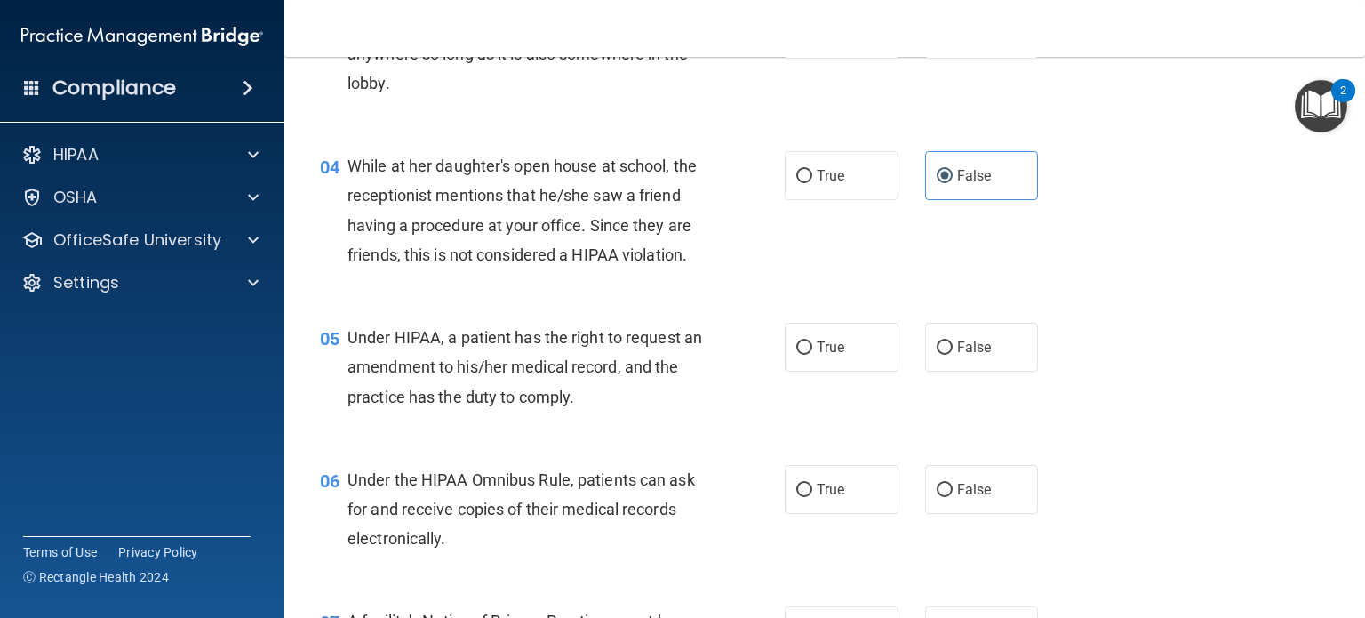
scroll to position [622, 0]
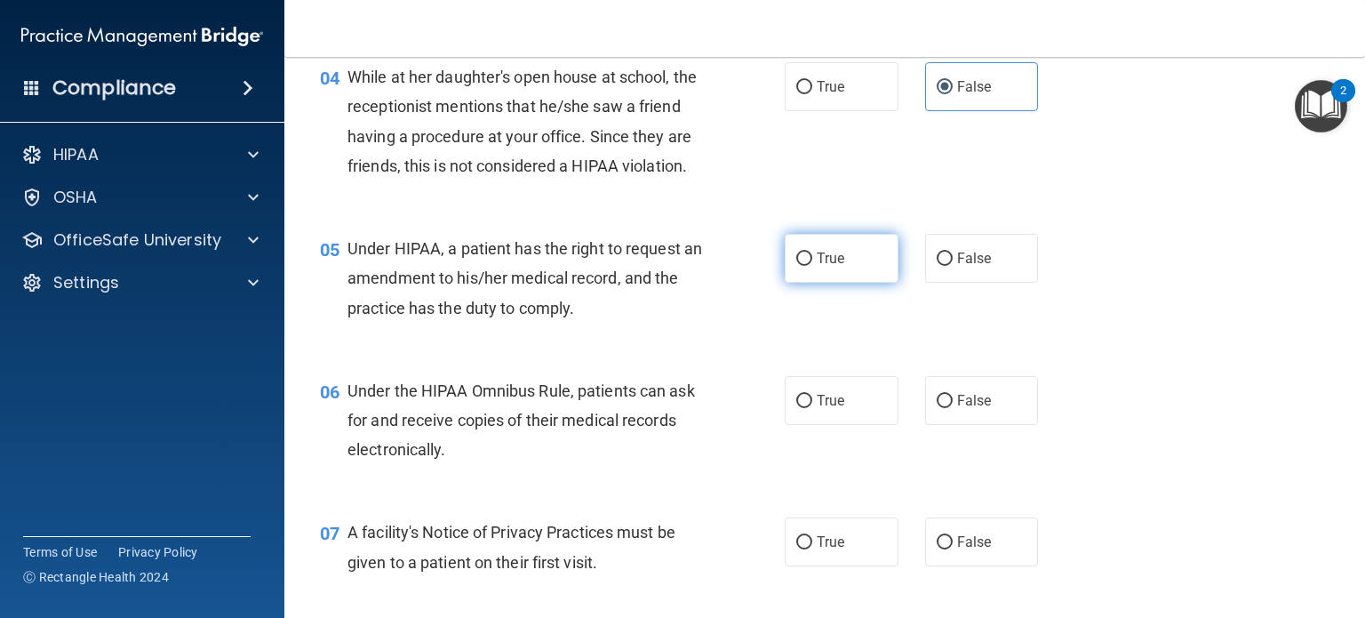
click at [796, 266] on input "True" at bounding box center [804, 258] width 16 height 13
radio input "true"
click at [660, 354] on div "05 Under HIPAA, a patient has the right to request an amendment to his/her medi…" at bounding box center [825, 283] width 1036 height 142
click at [657, 323] on div "Under HIPAA, a patient has the right to request an amendment to his/her medical…" at bounding box center [532, 278] width 369 height 89
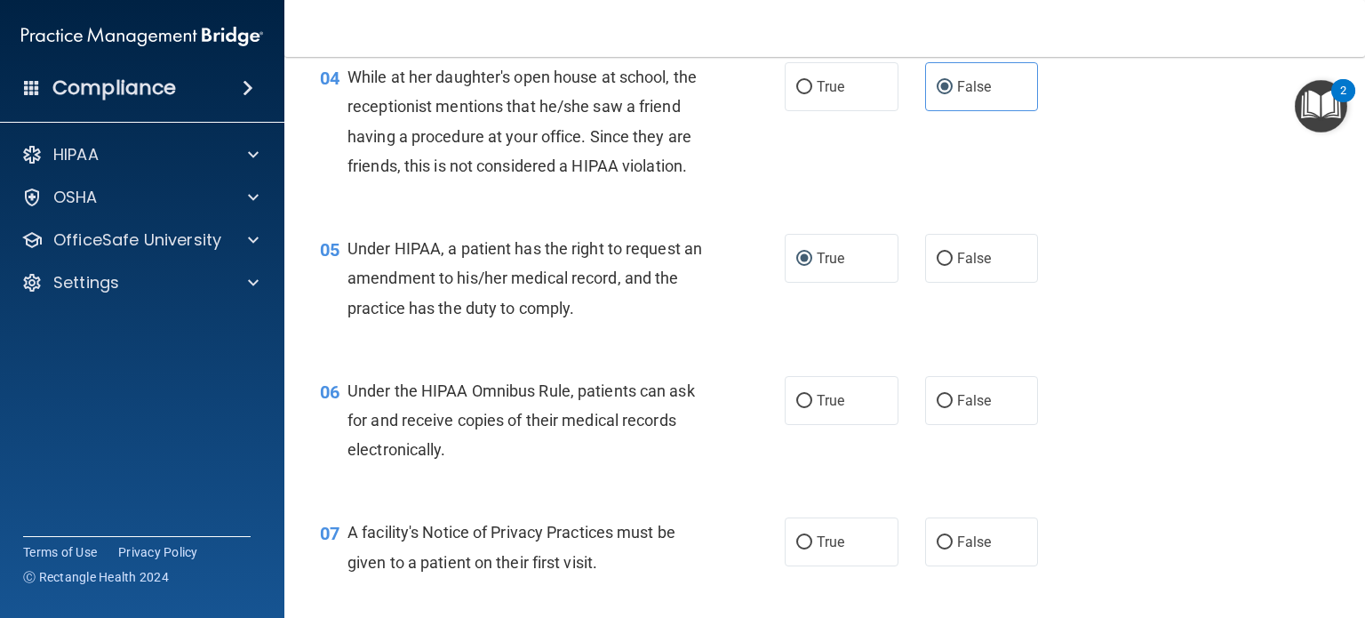
click at [511, 316] on span "Under HIPAA, a patient has the right to request an amendment to his/her medical…" at bounding box center [525, 277] width 355 height 77
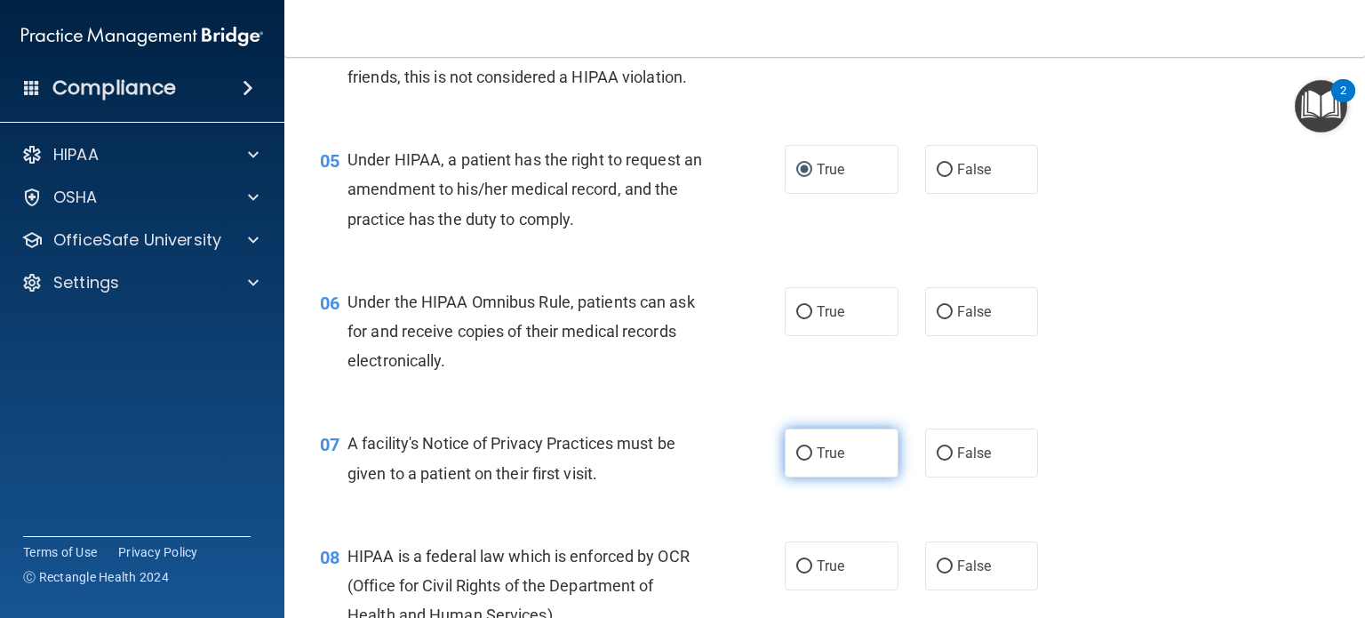
click at [796, 460] on input "True" at bounding box center [804, 453] width 16 height 13
radio input "true"
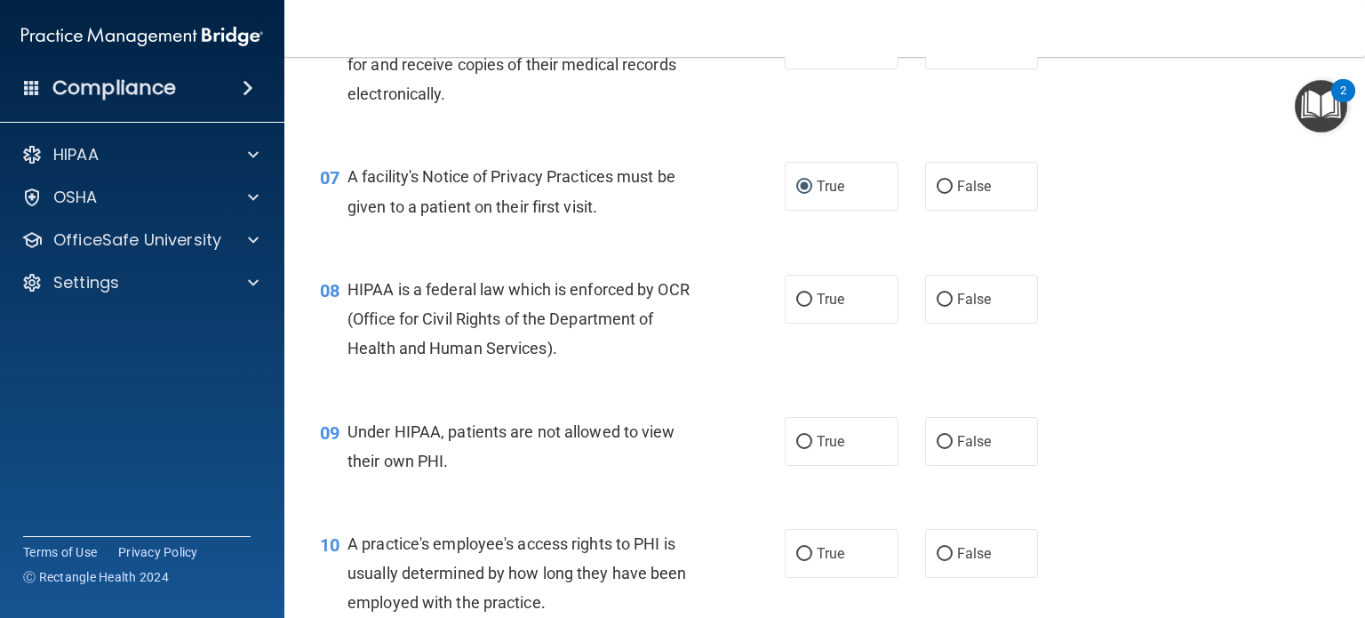
click at [526, 372] on div "08 HIPAA is a federal law which is enforced by OCR (Office for Civil Rights of …" at bounding box center [552, 324] width 518 height 98
click at [578, 395] on div "08 HIPAA is a federal law which is enforced by OCR (Office for Civil Rights of …" at bounding box center [825, 323] width 1036 height 142
click at [579, 395] on div "08 HIPAA is a federal law which is enforced by OCR (Office for Civil Rights of …" at bounding box center [825, 323] width 1036 height 142
click at [534, 357] on span "HIPAA is a federal law which is enforced by OCR (Office for Civil Rights of the…" at bounding box center [519, 318] width 342 height 77
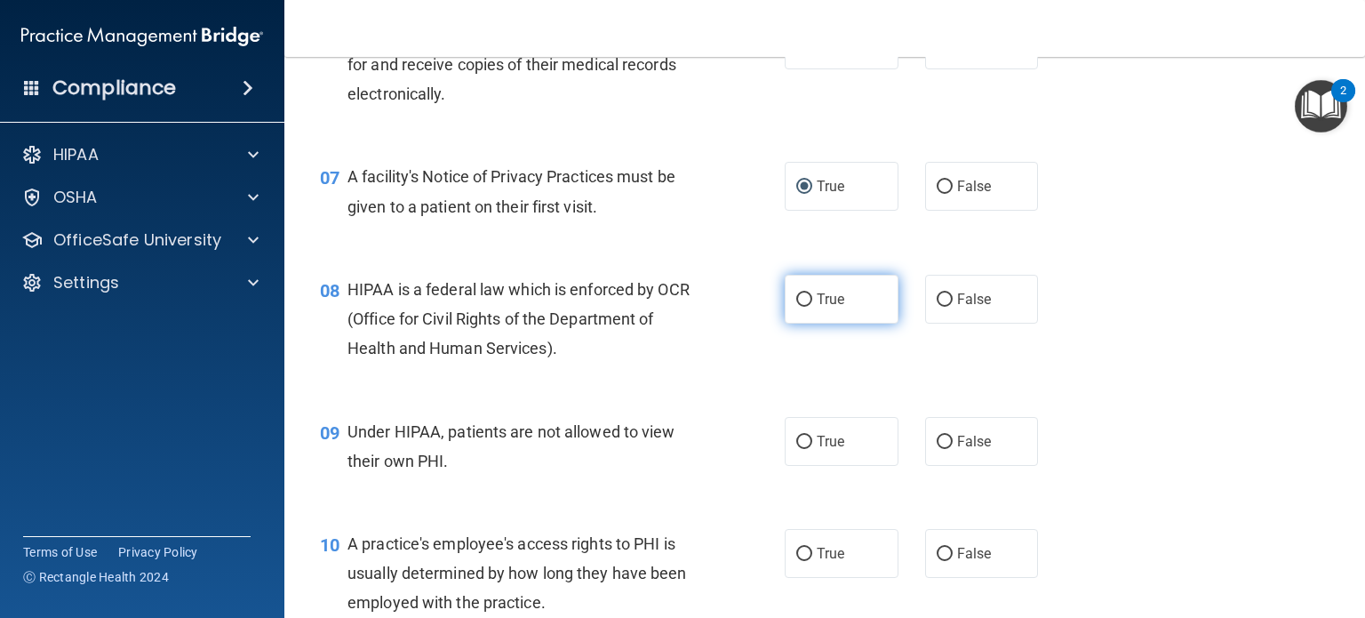
click at [817, 308] on span "True" at bounding box center [831, 299] width 28 height 17
click at [812, 307] on input "True" at bounding box center [804, 299] width 16 height 13
radio input "true"
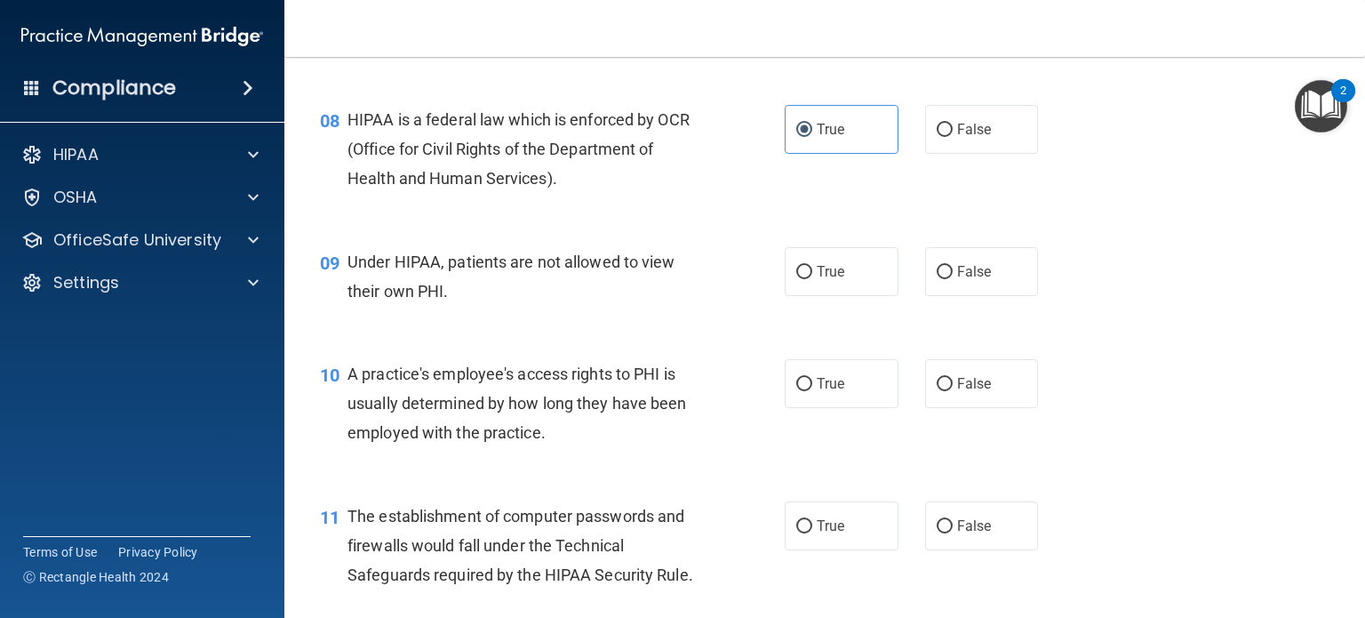
scroll to position [1155, 0]
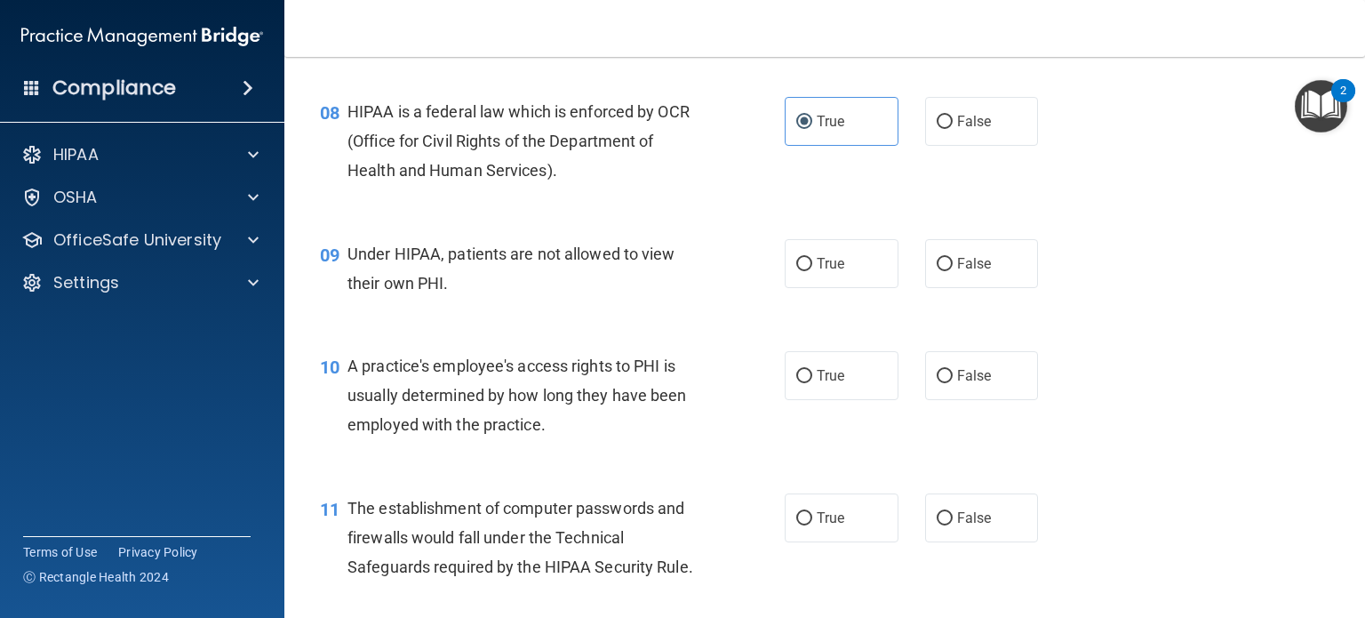
click at [691, 284] on div "Under HIPAA, patients are not allowed to view their own PHI." at bounding box center [532, 268] width 369 height 59
click at [947, 288] on label "False" at bounding box center [982, 263] width 114 height 49
click at [947, 271] on input "False" at bounding box center [945, 264] width 16 height 13
radio input "true"
click at [651, 329] on div "09 Under HIPAA, patients are not allowed to view their own PHI. True False" at bounding box center [825, 273] width 1036 height 112
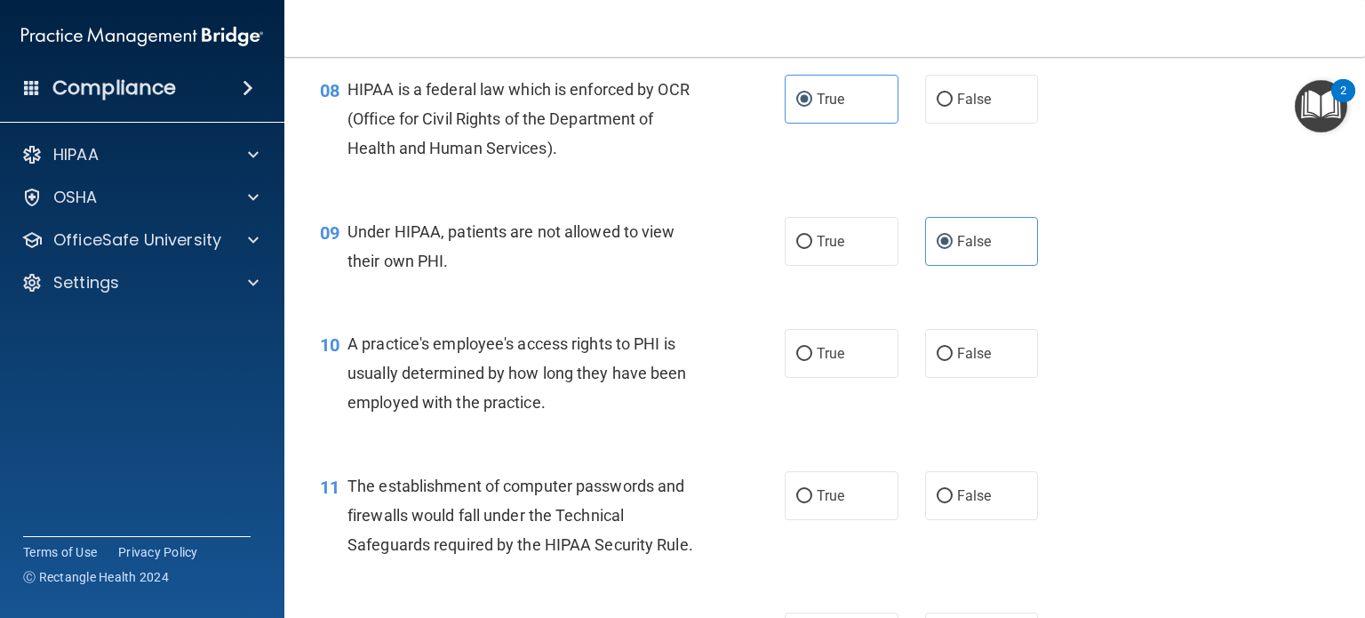
scroll to position [1244, 0]
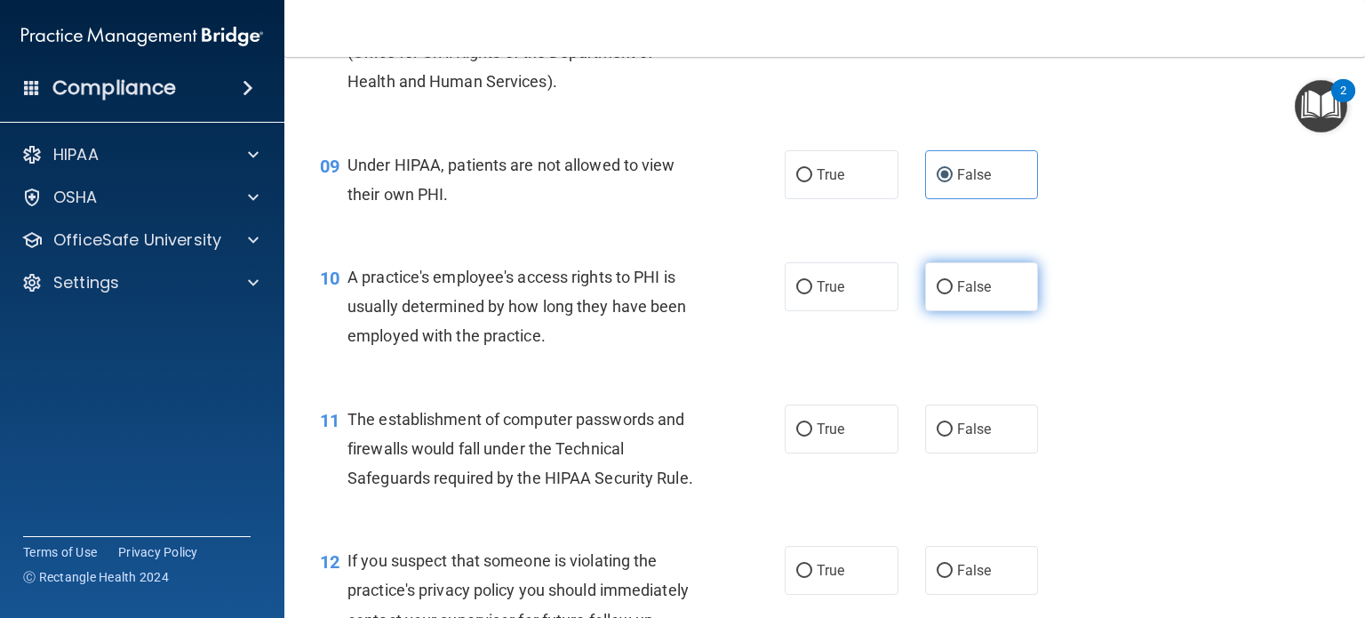
click at [987, 311] on label "False" at bounding box center [982, 286] width 114 height 49
click at [953, 294] on input "False" at bounding box center [945, 287] width 16 height 13
radio input "true"
click at [704, 351] on div "A practice's employee's access rights to PHI is usually determined by how long …" at bounding box center [532, 306] width 369 height 89
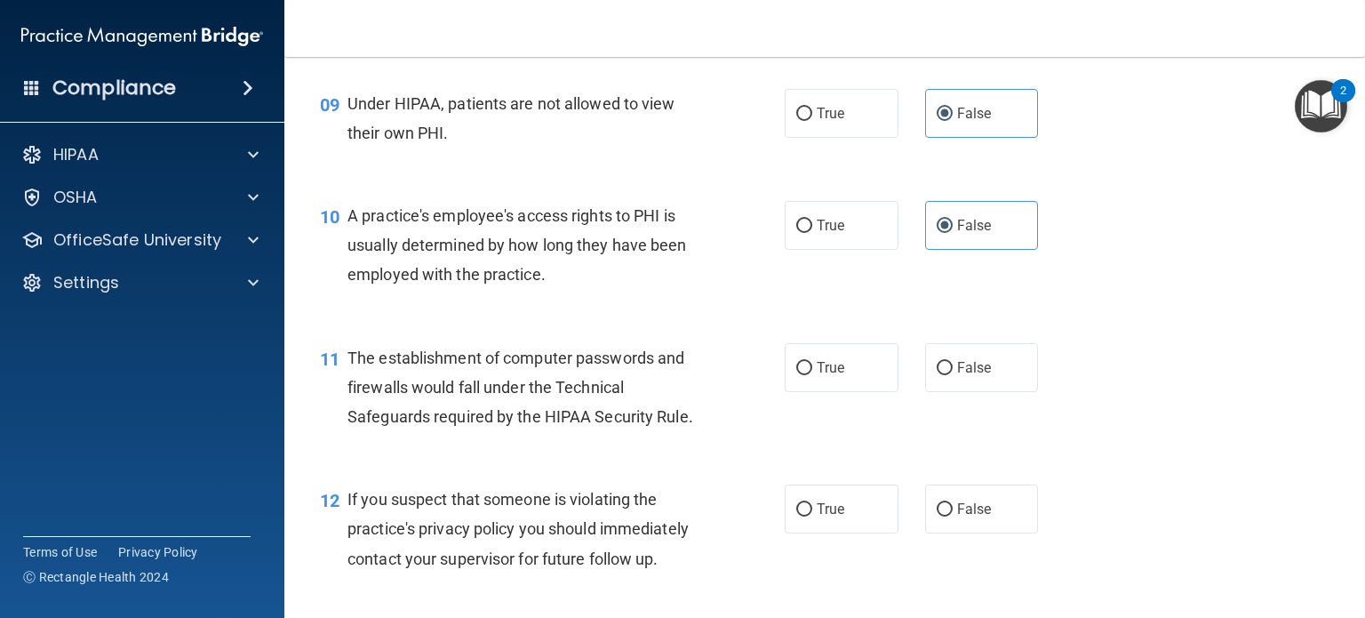
scroll to position [1333, 0]
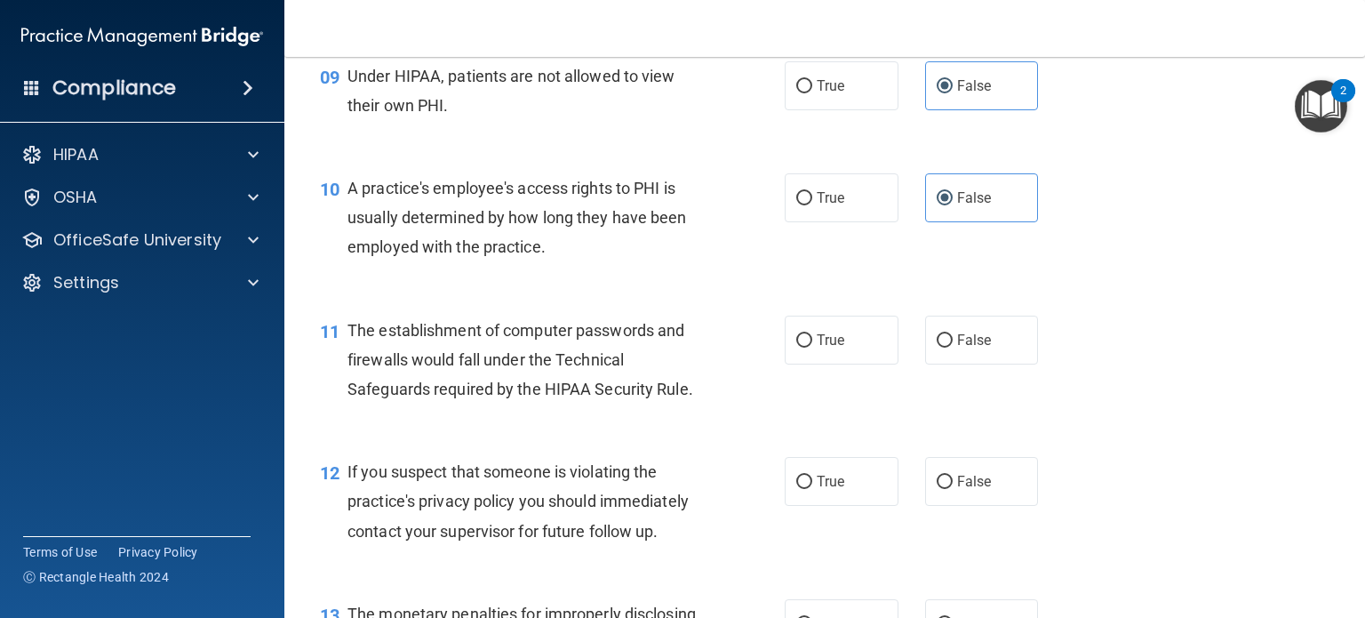
click at [583, 293] on div "10 A practice's employee's access rights to PHI is usually determined by how lo…" at bounding box center [825, 222] width 1036 height 142
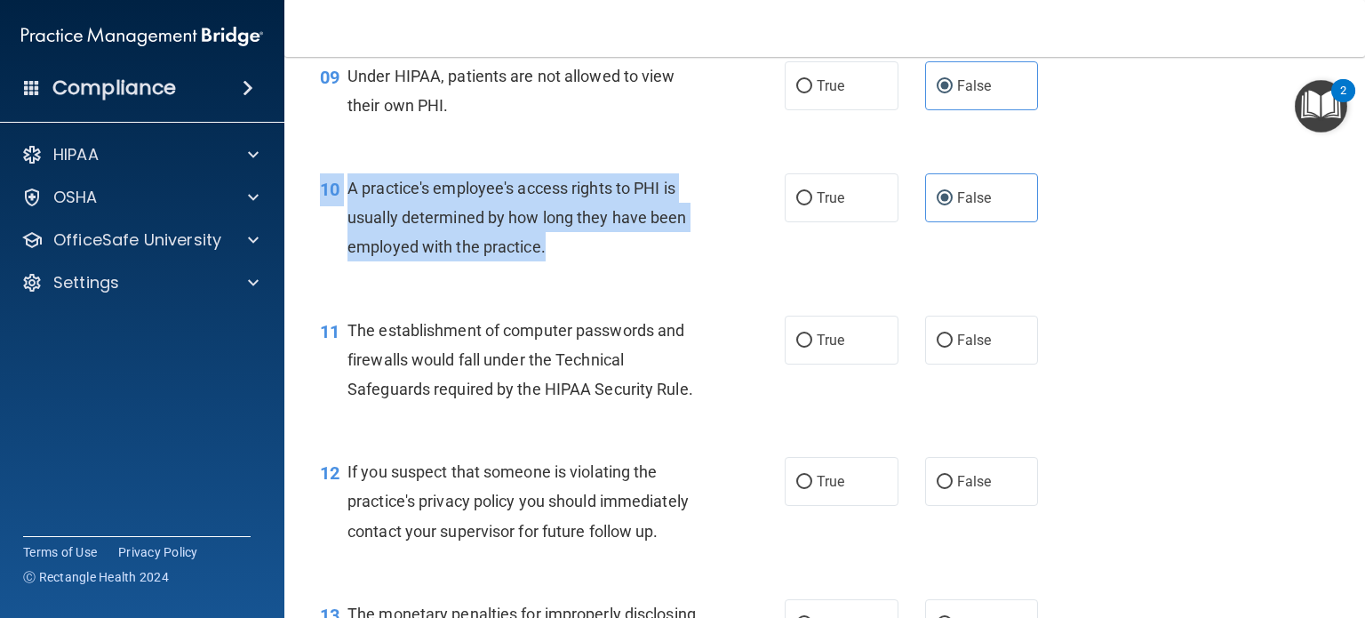
click at [586, 271] on div "10 A practice's employee's access rights to PHI is usually determined by how lo…" at bounding box center [552, 222] width 518 height 98
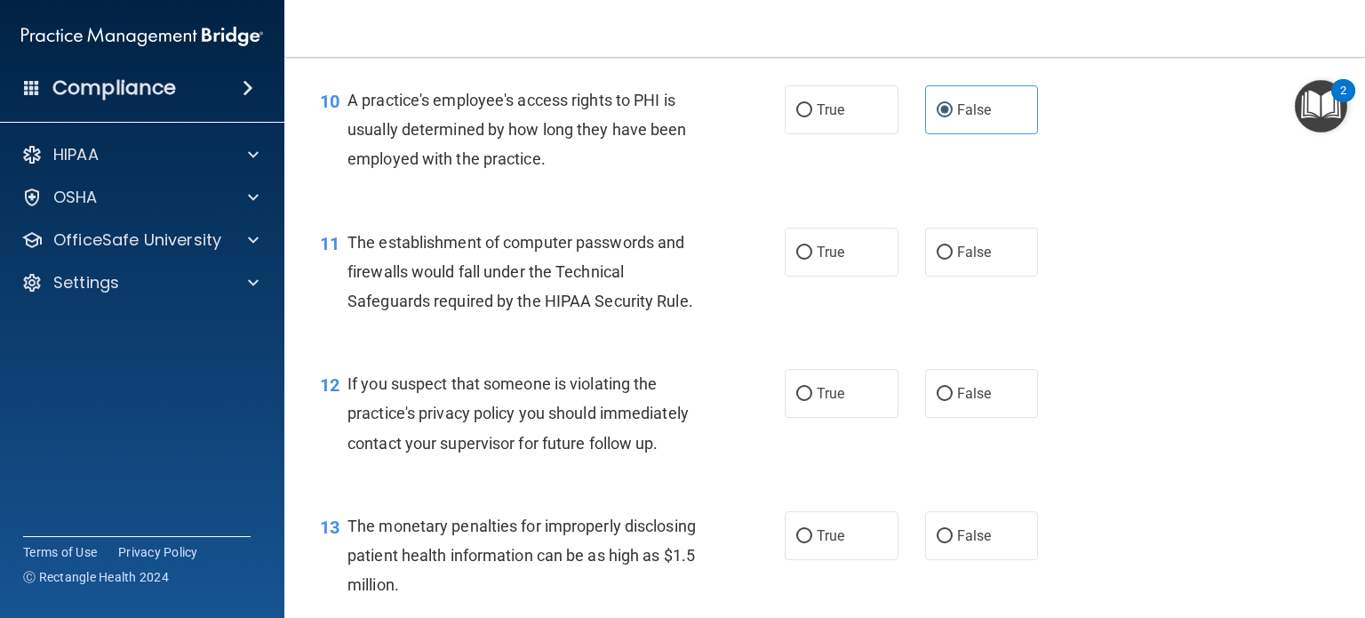
scroll to position [1422, 0]
click at [587, 294] on span "The establishment of computer passwords and firewalls would fall under the Tech…" at bounding box center [521, 270] width 346 height 77
click at [568, 305] on span "The establishment of computer passwords and firewalls would fall under the Tech…" at bounding box center [521, 270] width 346 height 77
click at [569, 316] on div "The establishment of computer passwords and firewalls would fall under the Tech…" at bounding box center [532, 271] width 369 height 89
click at [571, 316] on div "The establishment of computer passwords and firewalls would fall under the Tech…" at bounding box center [532, 271] width 369 height 89
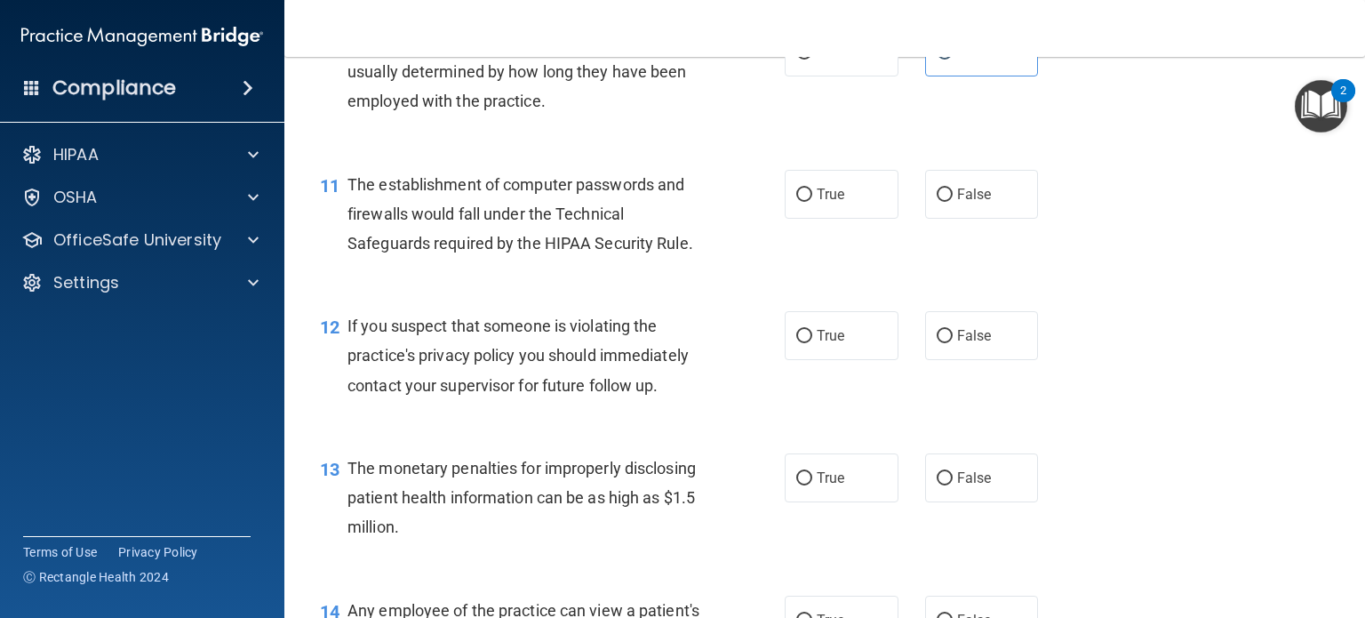
scroll to position [1511, 0]
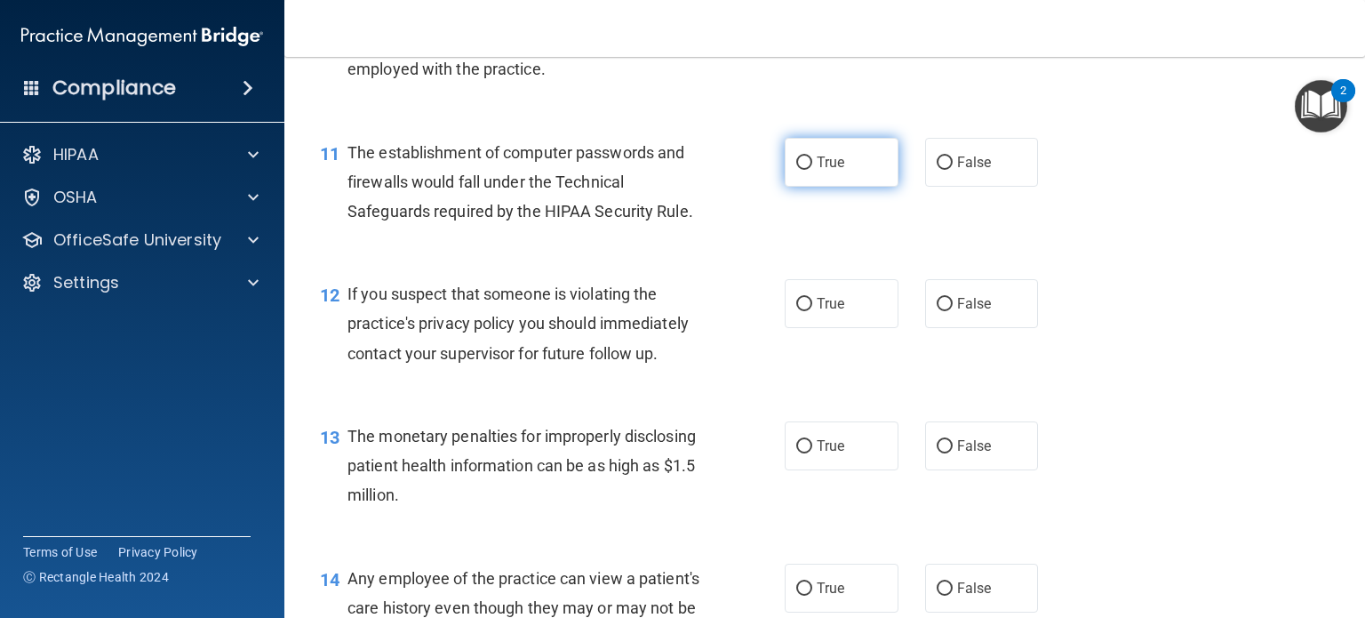
click at [807, 187] on label "True" at bounding box center [842, 162] width 114 height 49
click at [807, 170] on input "True" at bounding box center [804, 162] width 16 height 13
radio input "true"
click at [638, 258] on div "11 The establishment of computer passwords and firewalls would fall under the T…" at bounding box center [825, 187] width 1036 height 142
click at [646, 292] on div "12 If you suspect that someone is violating the practice's privacy policy you s…" at bounding box center [825, 328] width 1036 height 142
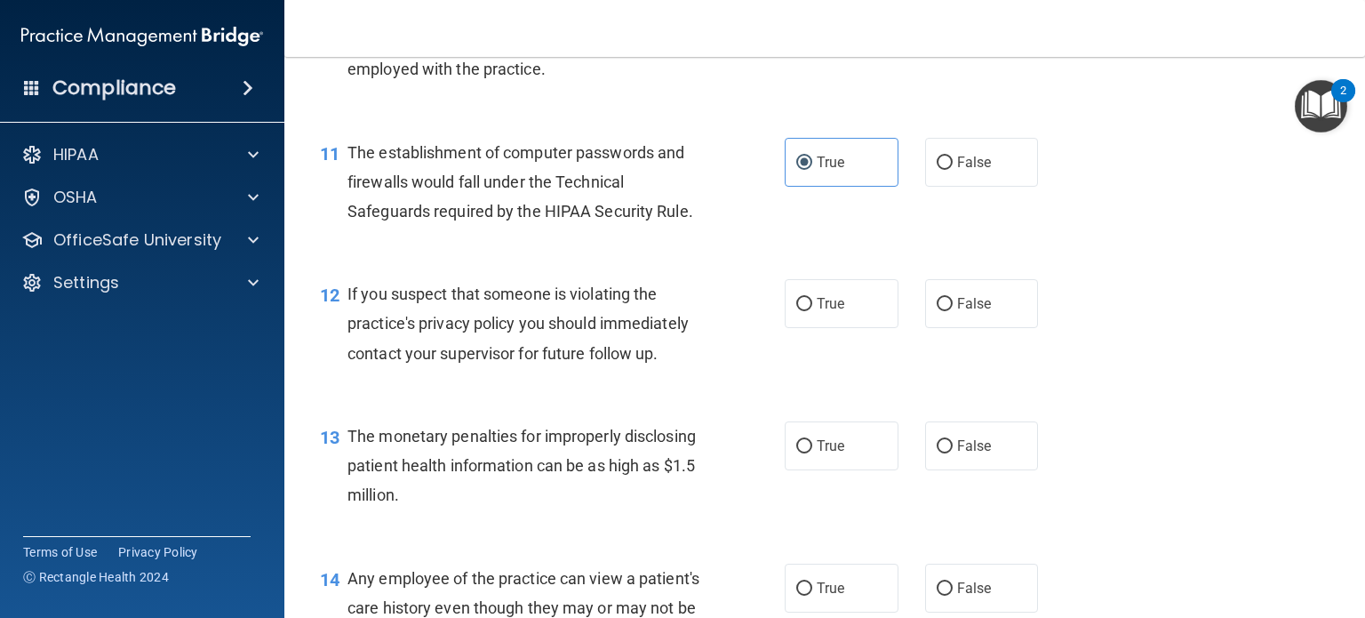
scroll to position [1600, 0]
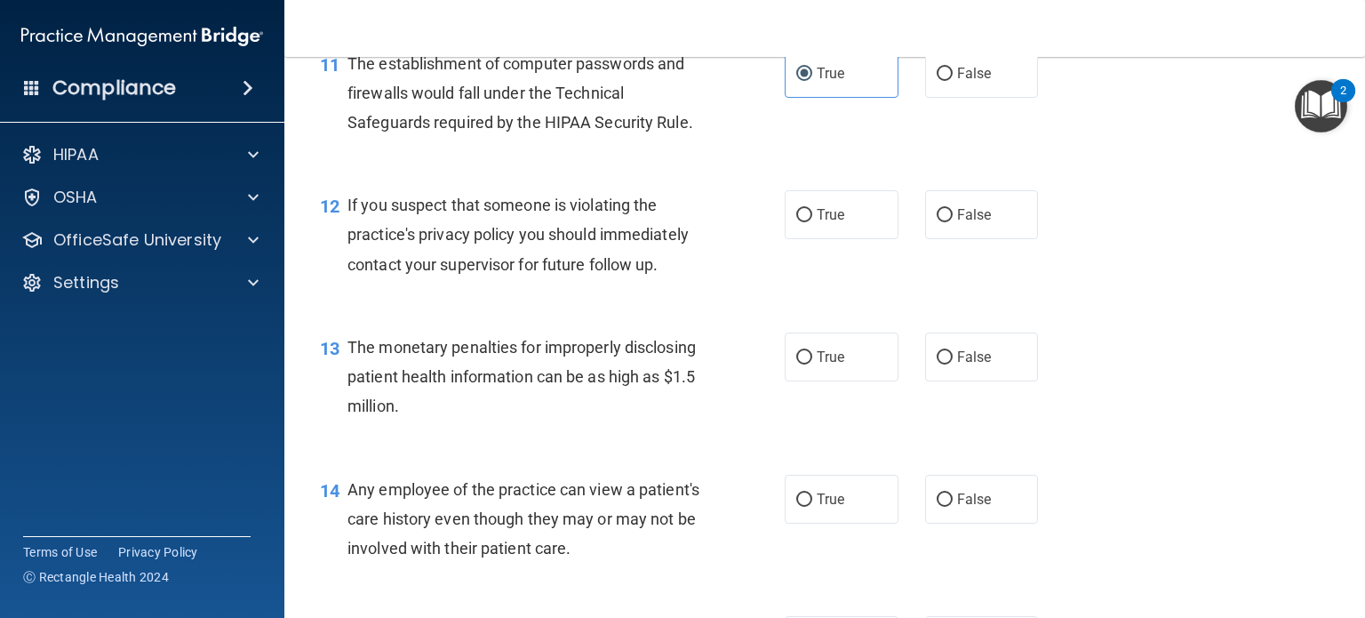
click at [646, 273] on span "If you suspect that someone is violating the practice's privacy policy you shou…" at bounding box center [518, 234] width 341 height 77
click at [523, 273] on span "If you suspect that someone is violating the practice's privacy policy you shou…" at bounding box center [518, 234] width 341 height 77
click at [807, 239] on label "True" at bounding box center [842, 214] width 114 height 49
click at [807, 222] on input "True" at bounding box center [804, 215] width 16 height 13
radio input "true"
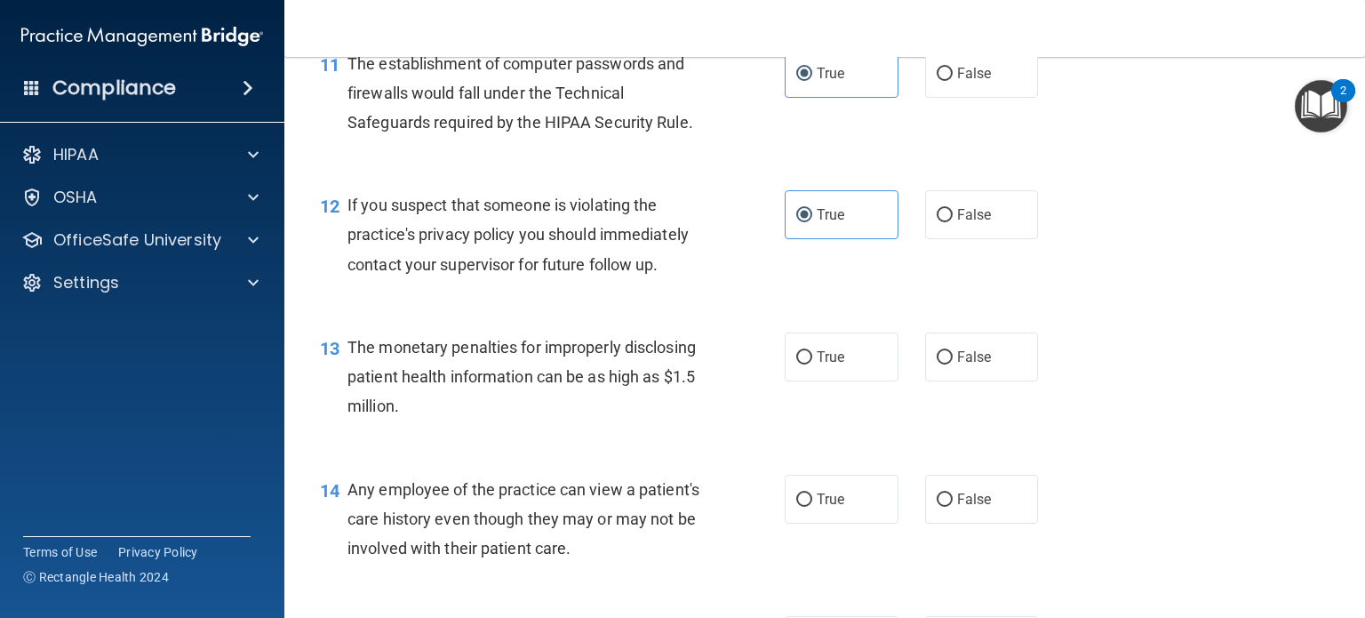
click at [594, 279] on div "If you suspect that someone is violating the practice's privacy policy you shou…" at bounding box center [532, 234] width 369 height 89
click at [601, 273] on span "If you suspect that someone is violating the practice's privacy policy you shou…" at bounding box center [518, 234] width 341 height 77
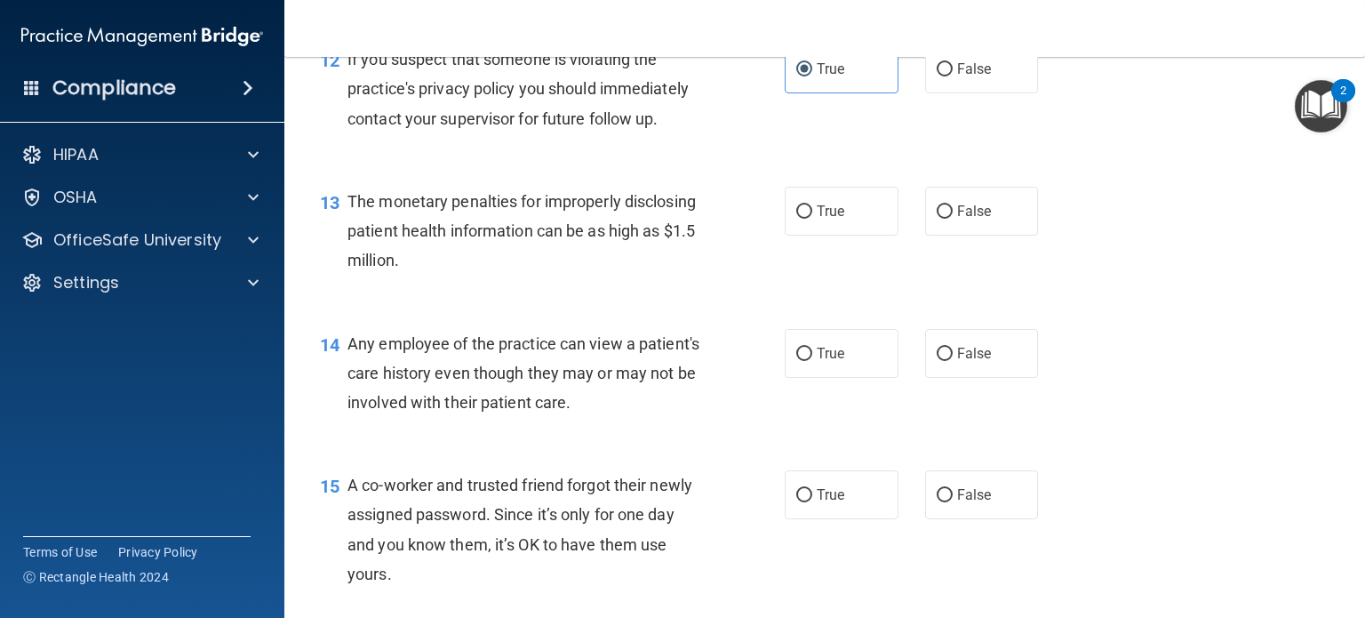
scroll to position [1778, 0]
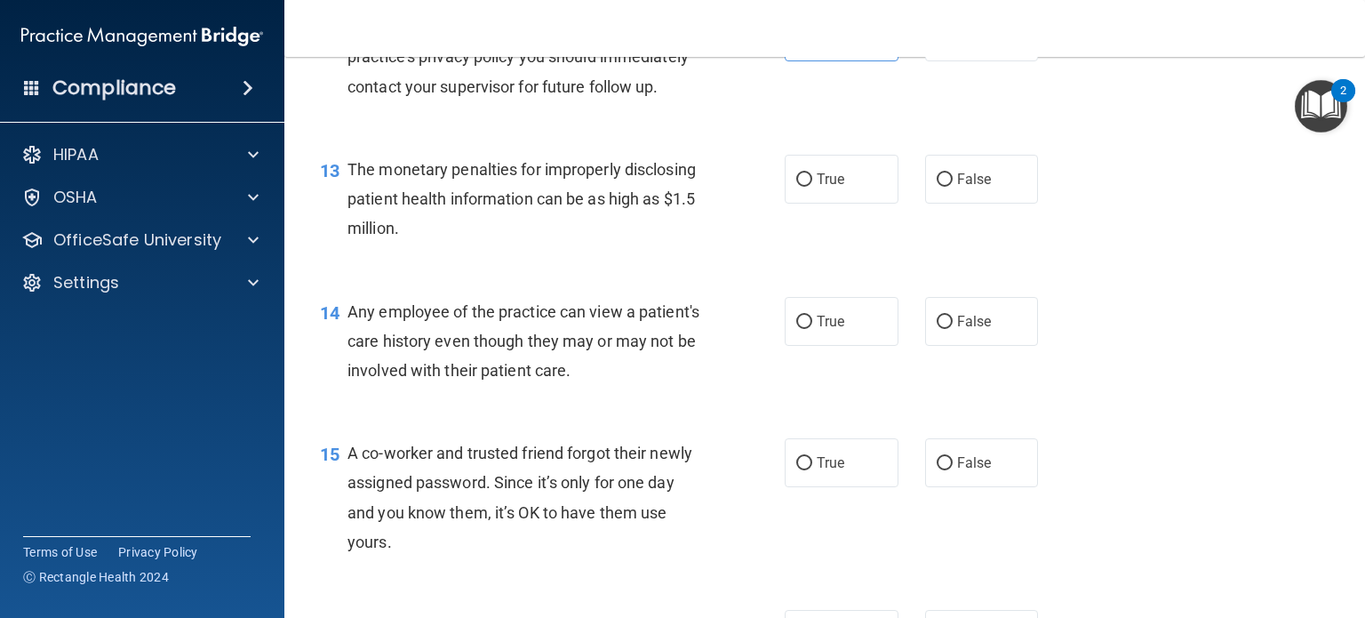
click at [899, 204] on div "True False" at bounding box center [921, 179] width 273 height 49
click at [805, 204] on label "True" at bounding box center [842, 179] width 114 height 49
click at [805, 187] on input "True" at bounding box center [804, 179] width 16 height 13
radio input "true"
click at [643, 244] on div "The monetary penalties for improperly disclosing patient health information can…" at bounding box center [532, 199] width 369 height 89
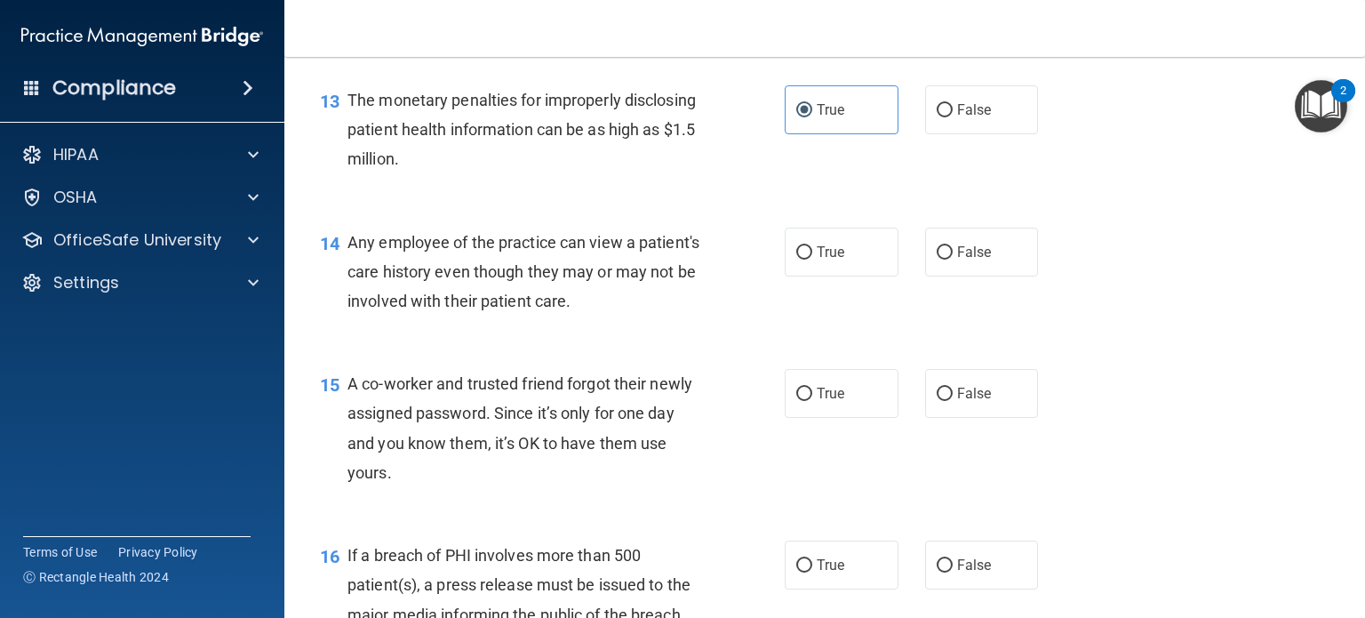
scroll to position [1867, 0]
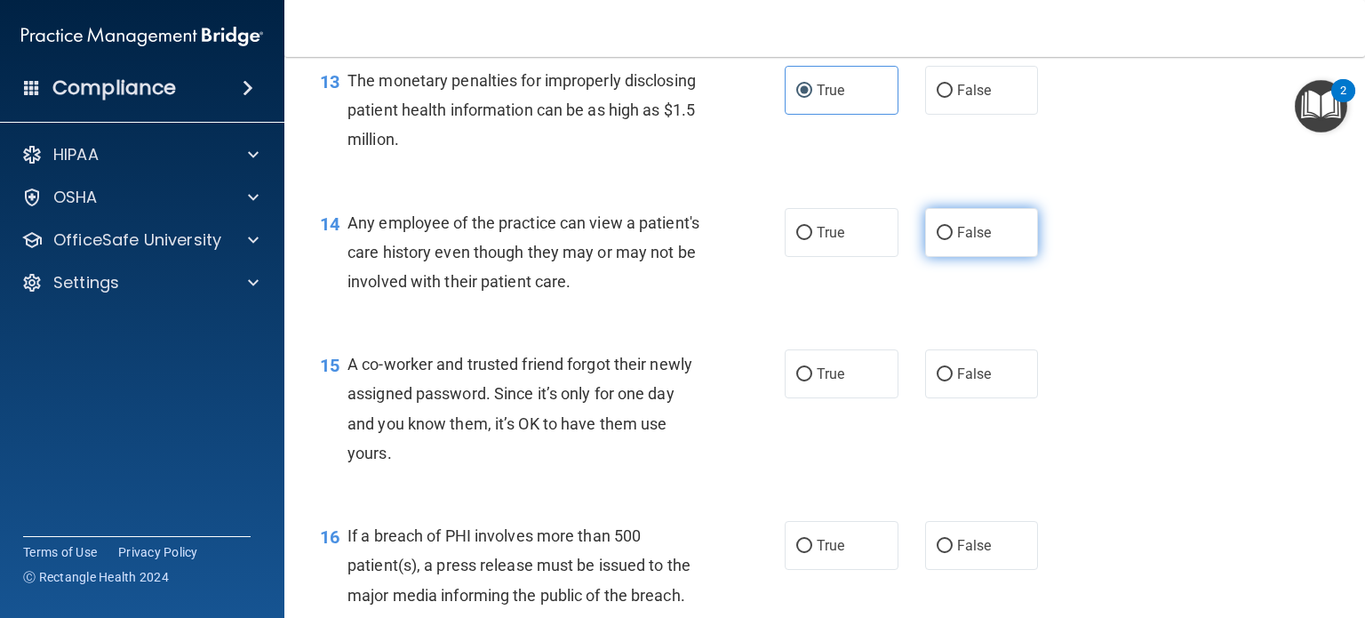
click at [937, 240] on input "False" at bounding box center [945, 233] width 16 height 13
radio input "true"
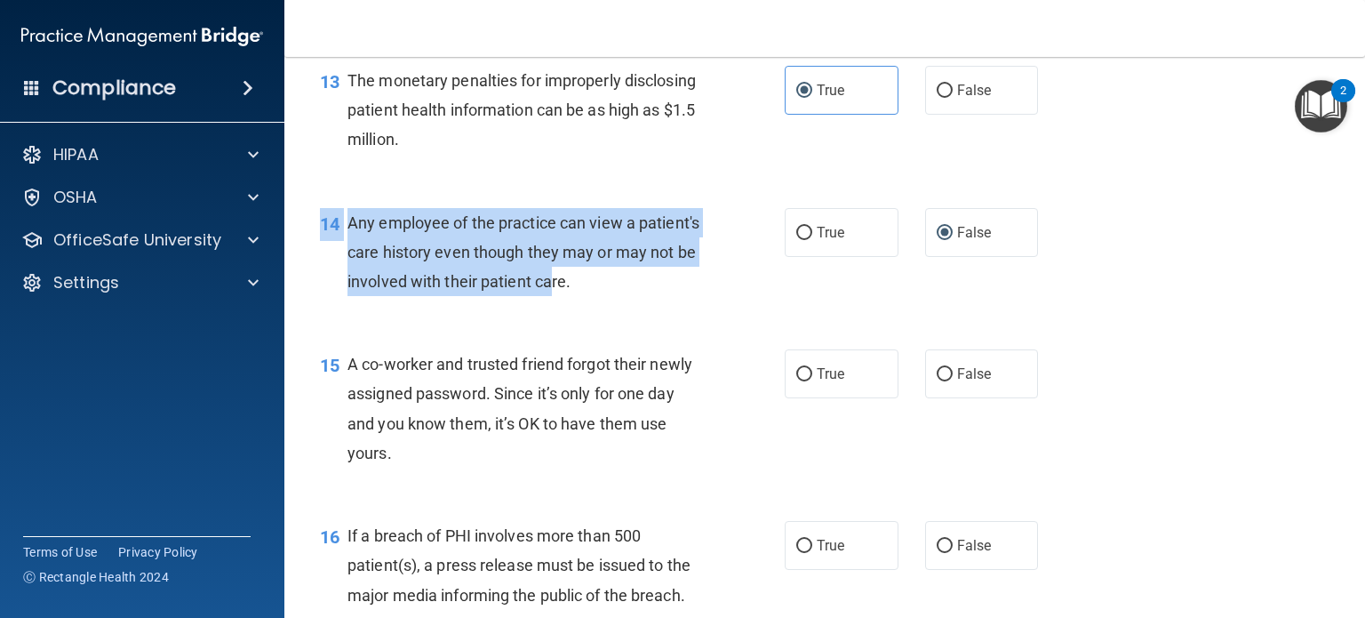
click at [636, 328] on div "14 Any employee of the practice can view a patient's care history even though t…" at bounding box center [825, 257] width 1036 height 142
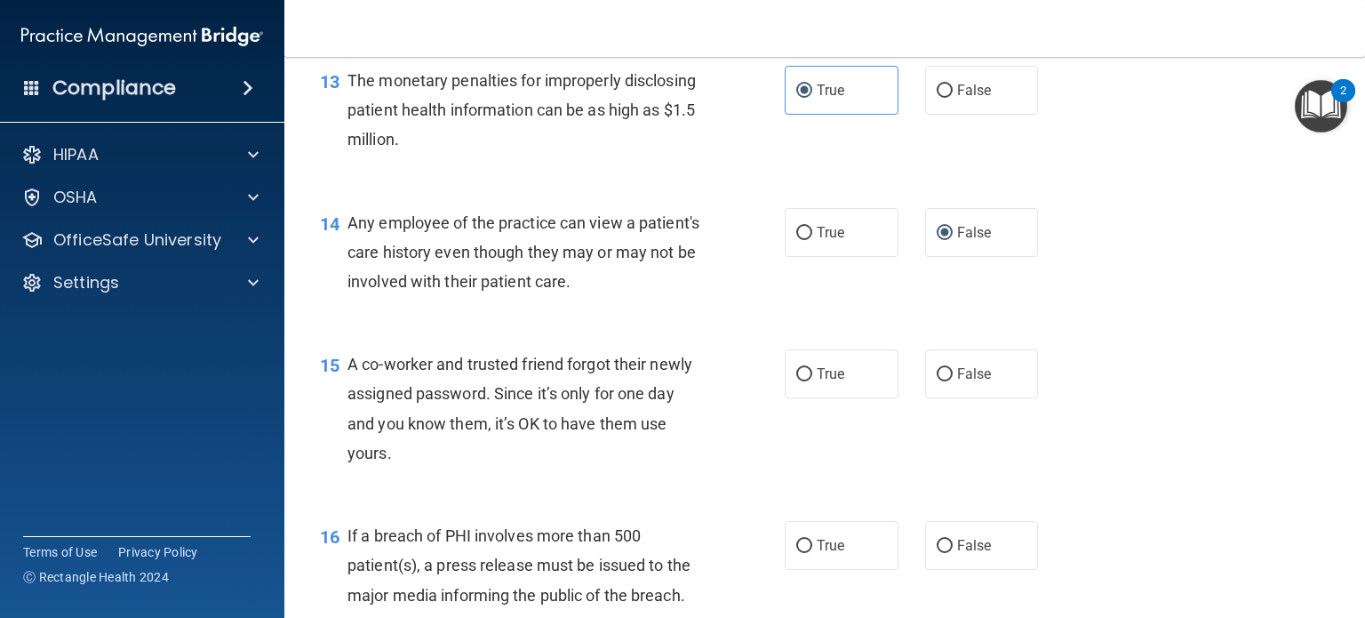
click at [622, 365] on div "15 A co-worker and trusted friend forgot their newly assigned password. Since i…" at bounding box center [825, 413] width 1036 height 172
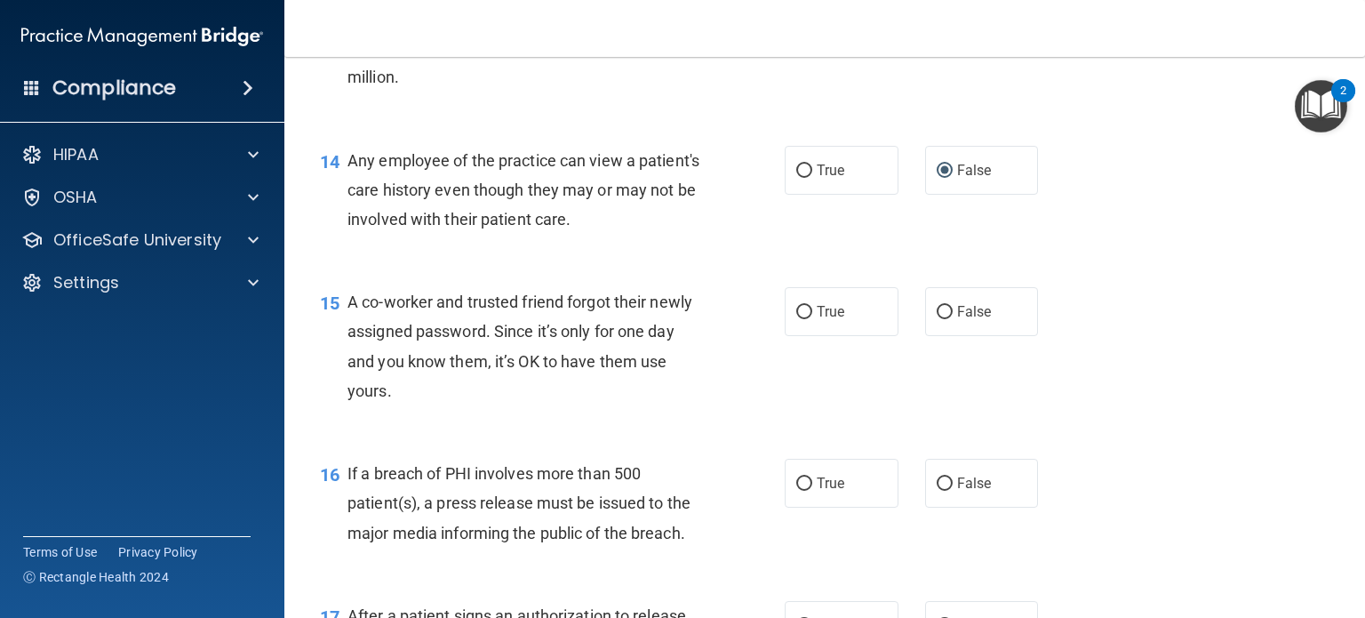
scroll to position [1955, 0]
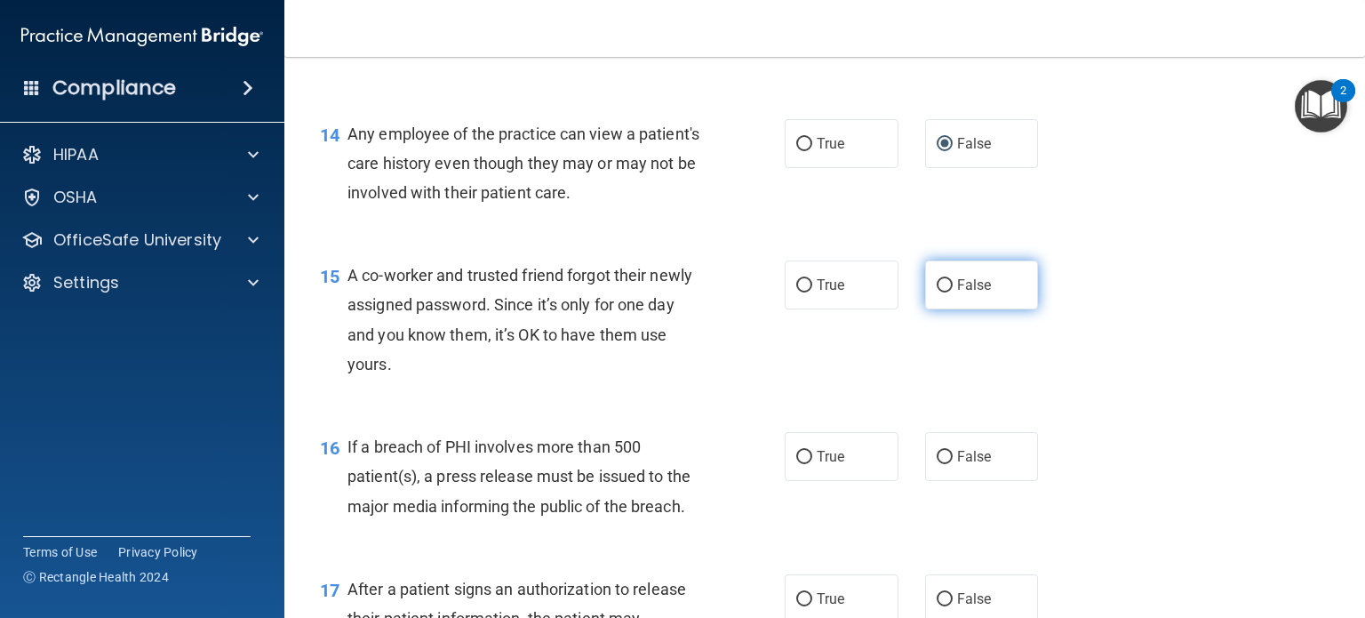
click at [957, 300] on label "False" at bounding box center [982, 284] width 114 height 49
click at [953, 292] on input "False" at bounding box center [945, 285] width 16 height 13
radio input "true"
click at [514, 379] on div "A co-worker and trusted friend forgot their newly assigned password. Since it’s…" at bounding box center [532, 319] width 369 height 118
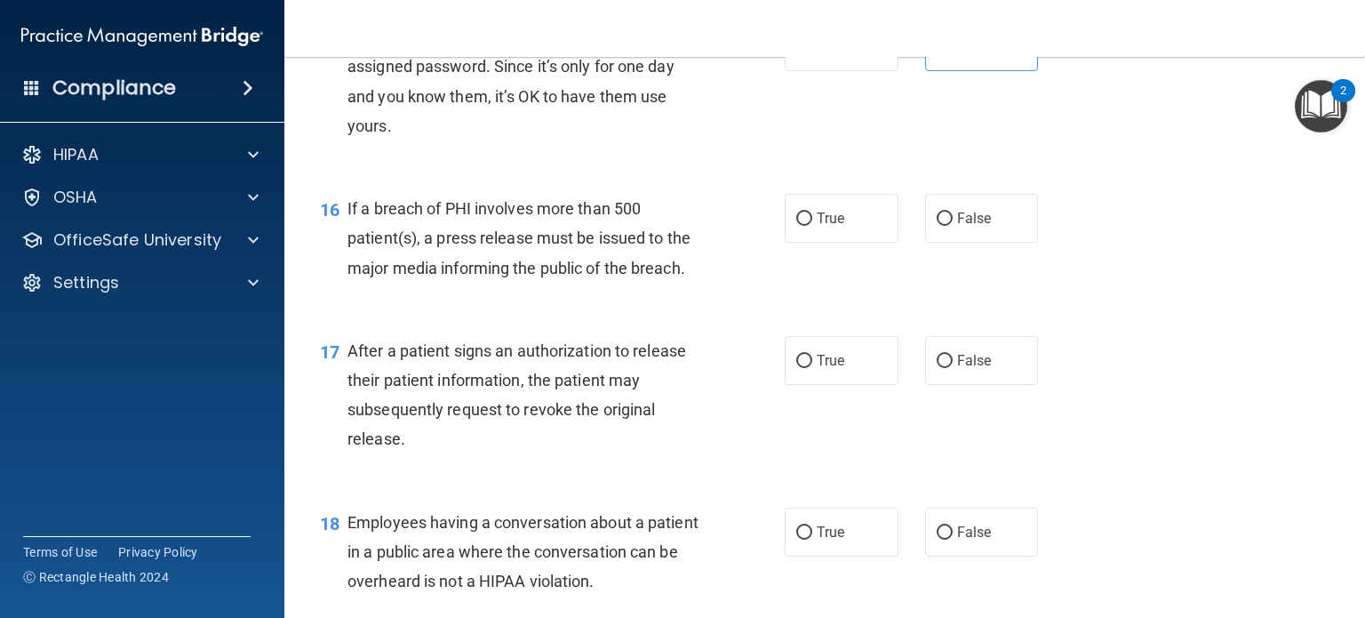
scroll to position [2222, 0]
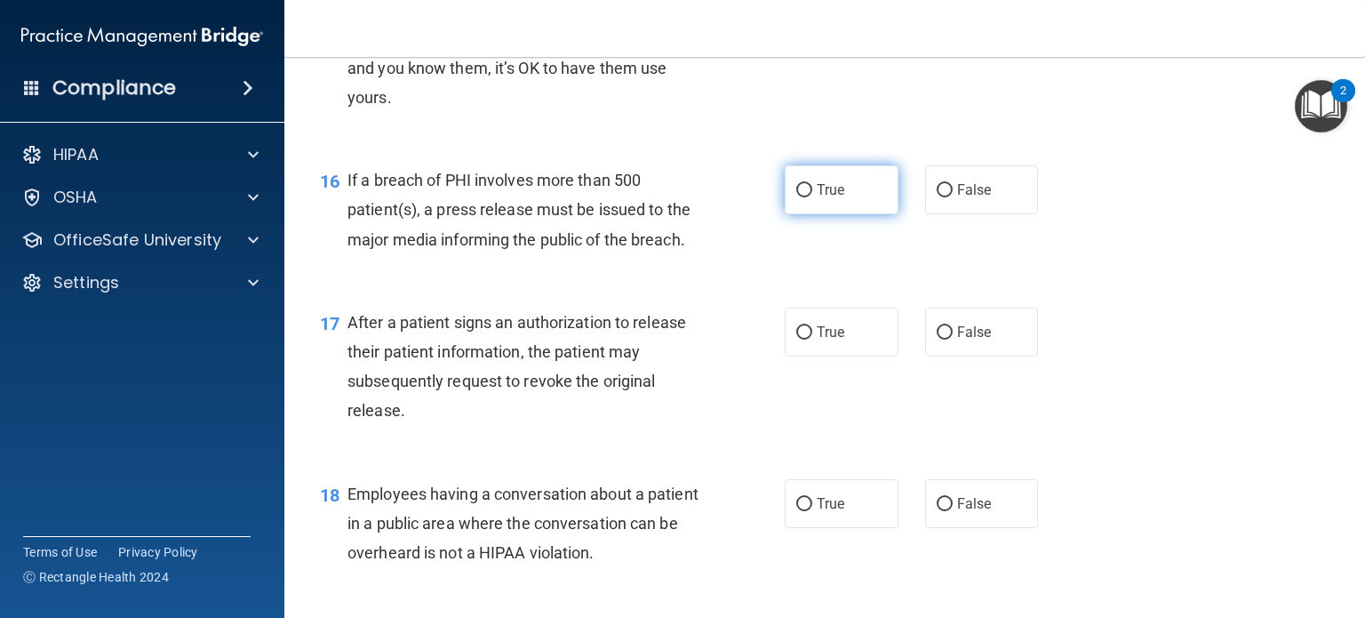
click at [817, 198] on span "True" at bounding box center [831, 189] width 28 height 17
click at [812, 197] on input "True" at bounding box center [804, 190] width 16 height 13
radio input "true"
click at [585, 341] on div "After a patient signs an authorization to release their patient information, th…" at bounding box center [532, 367] width 369 height 118
click at [580, 370] on div "After a patient signs an authorization to release their patient information, th…" at bounding box center [532, 367] width 369 height 118
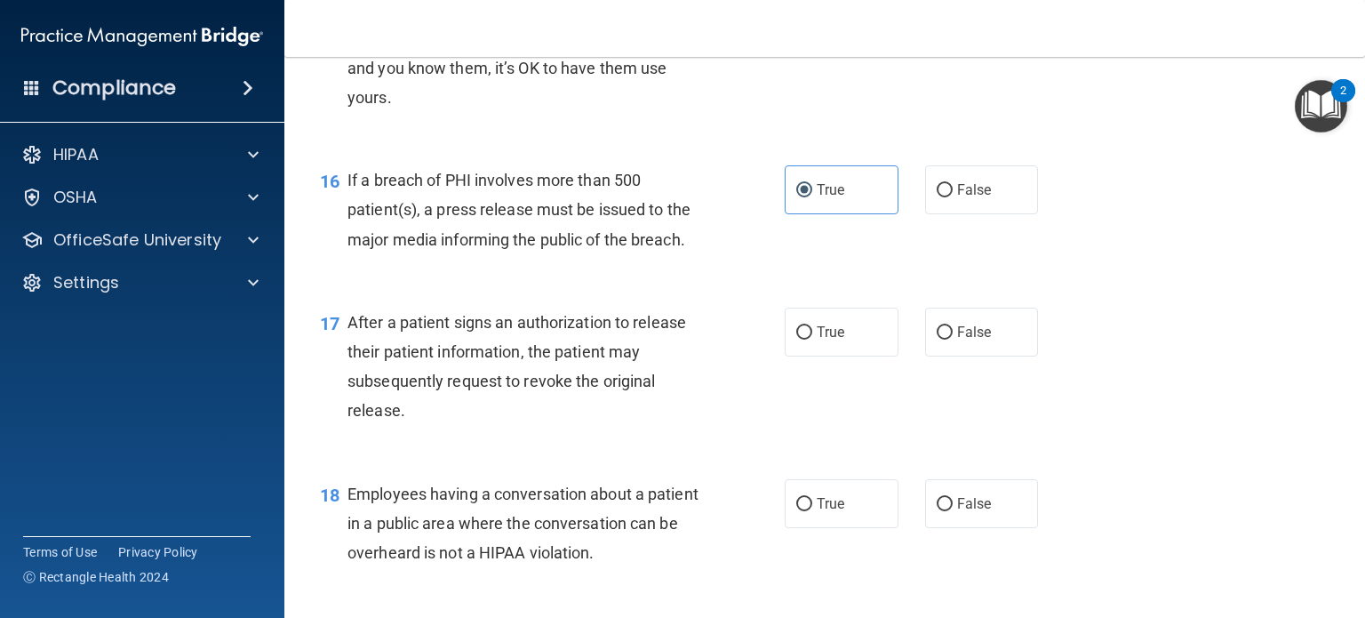
click at [580, 372] on span "After a patient signs an authorization to release their patient information, th…" at bounding box center [517, 367] width 339 height 108
click at [584, 377] on span "After a patient signs an authorization to release their patient information, th…" at bounding box center [517, 367] width 339 height 108
click at [569, 360] on div "After a patient signs an authorization to release their patient information, th…" at bounding box center [532, 367] width 369 height 118
click at [571, 349] on span "After a patient signs an authorization to release their patient information, th…" at bounding box center [517, 367] width 339 height 108
click at [575, 380] on span "After a patient signs an authorization to release their patient information, th…" at bounding box center [517, 367] width 339 height 108
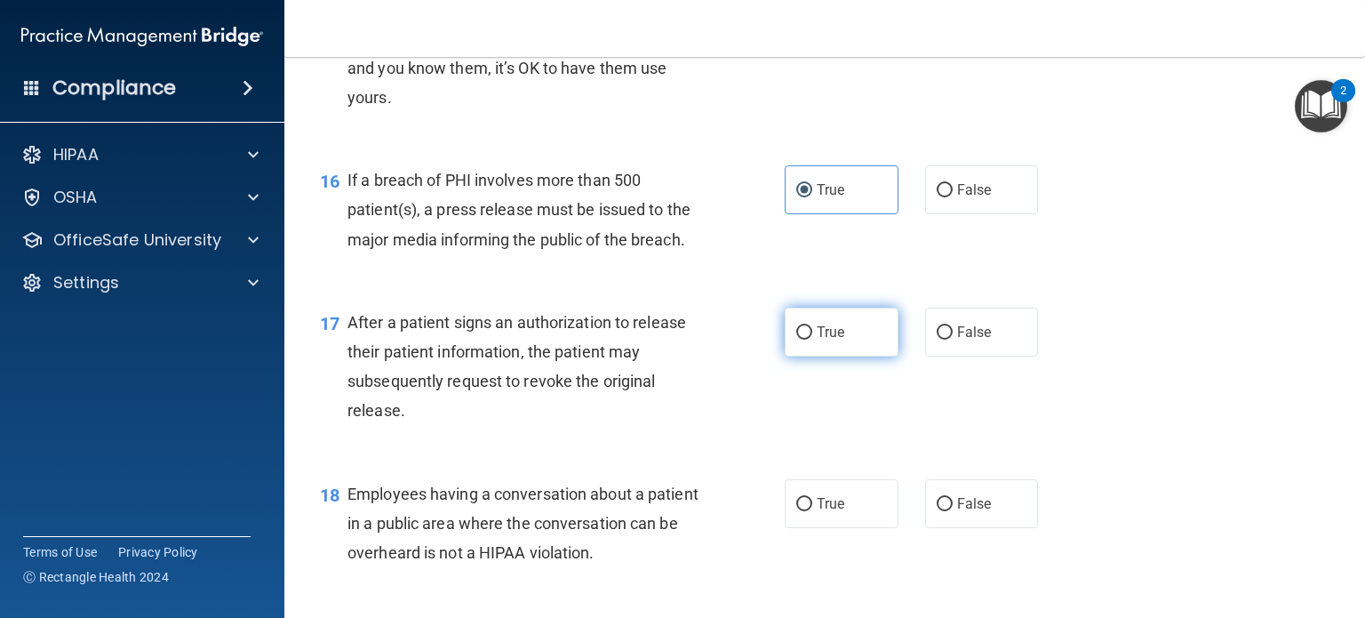
click at [831, 345] on label "True" at bounding box center [842, 332] width 114 height 49
click at [812, 340] on input "True" at bounding box center [804, 332] width 16 height 13
radio input "true"
click at [729, 396] on div "17 After a patient signs an authorization to release their patient information,…" at bounding box center [552, 371] width 518 height 127
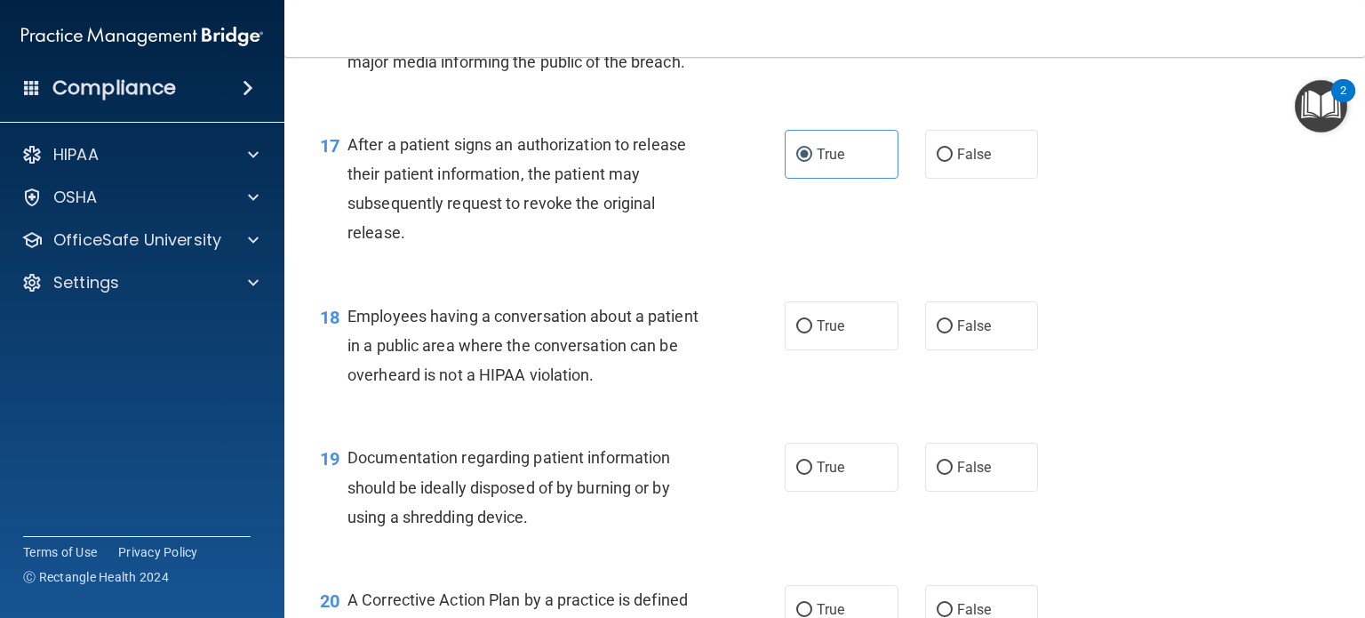
scroll to position [2489, 0]
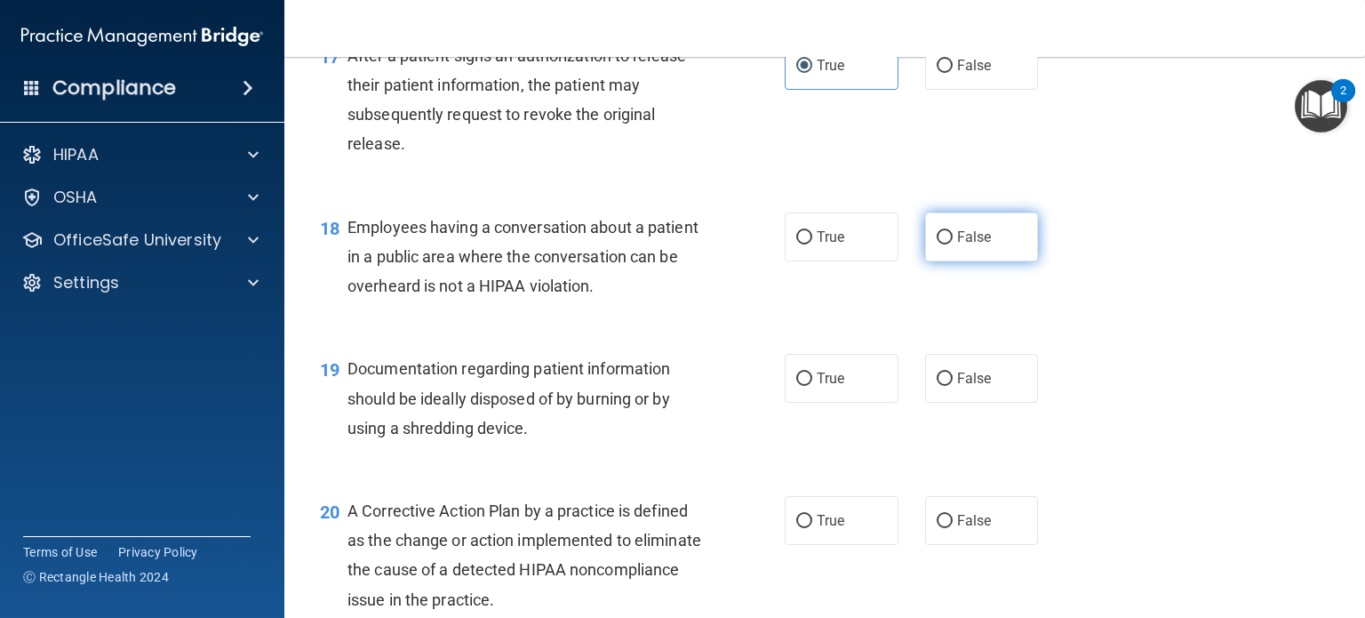
click at [975, 252] on label "False" at bounding box center [982, 236] width 114 height 49
click at [953, 244] on input "False" at bounding box center [945, 237] width 16 height 13
radio input "true"
click at [695, 294] on div "Employees having a conversation about a patient in a public area where the conv…" at bounding box center [532, 256] width 369 height 89
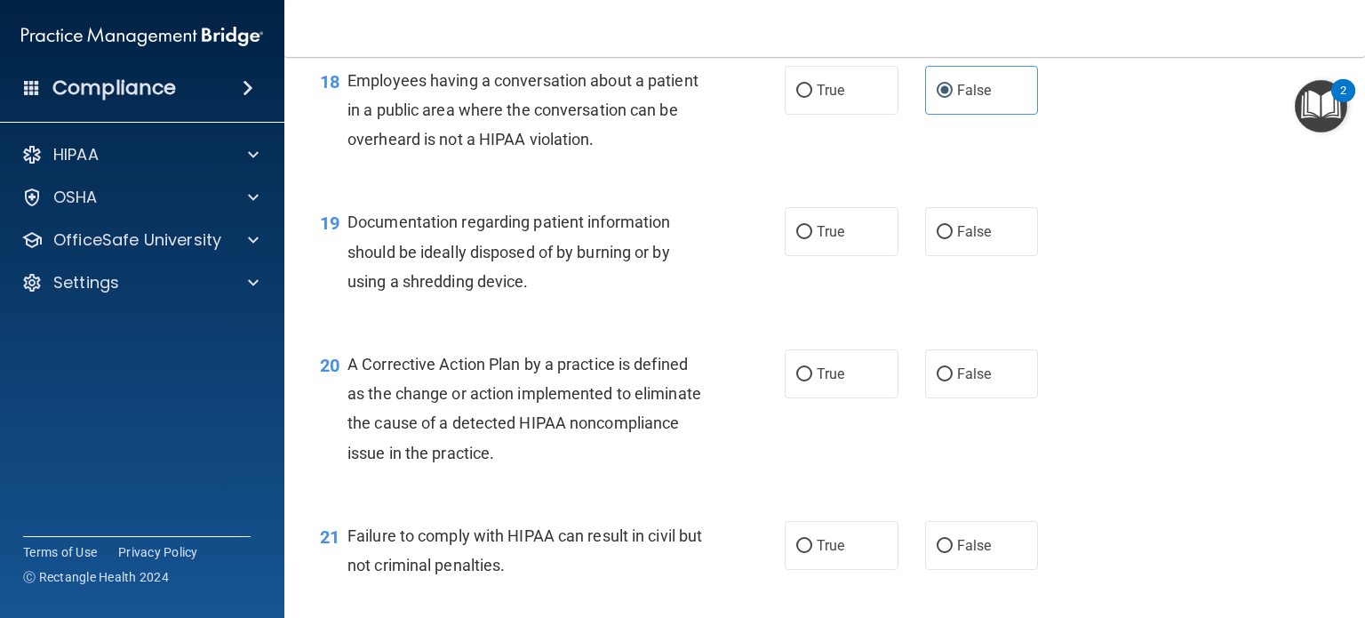
scroll to position [2666, 0]
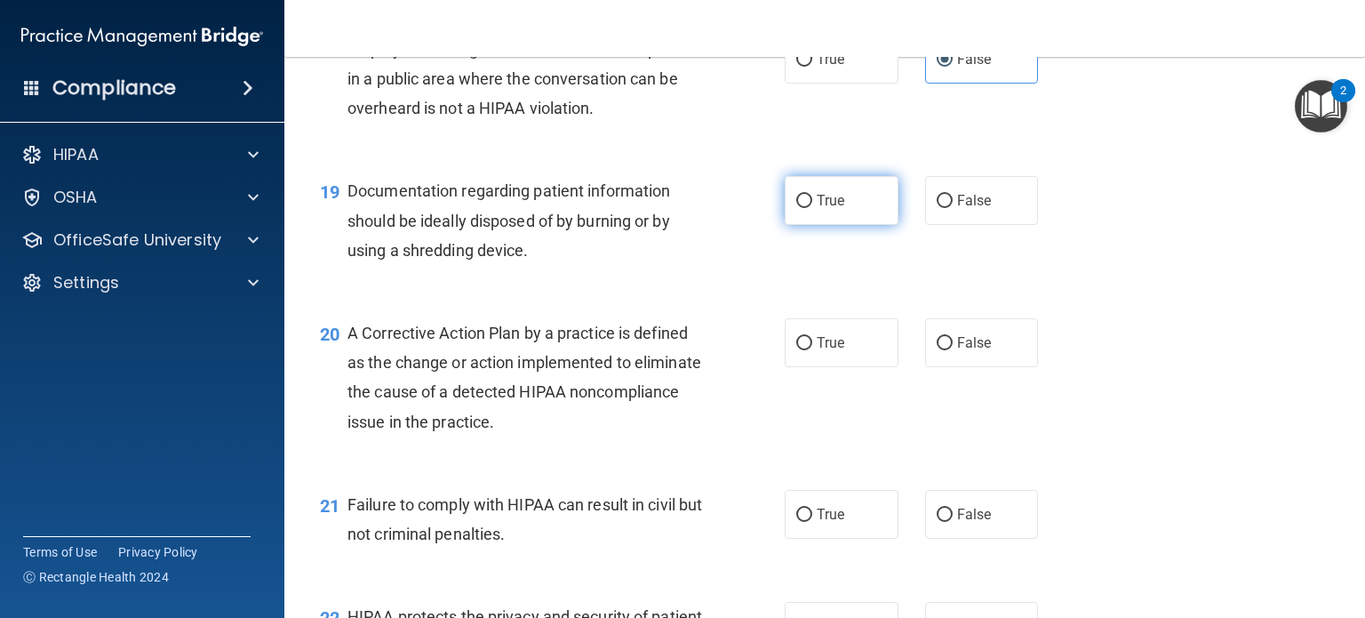
click at [835, 209] on span "True" at bounding box center [831, 200] width 28 height 17
click at [812, 208] on input "True" at bounding box center [804, 201] width 16 height 13
radio input "true"
click at [478, 386] on span "A Corrective Action Plan by a practice is defined as the change or action imple…" at bounding box center [525, 378] width 354 height 108
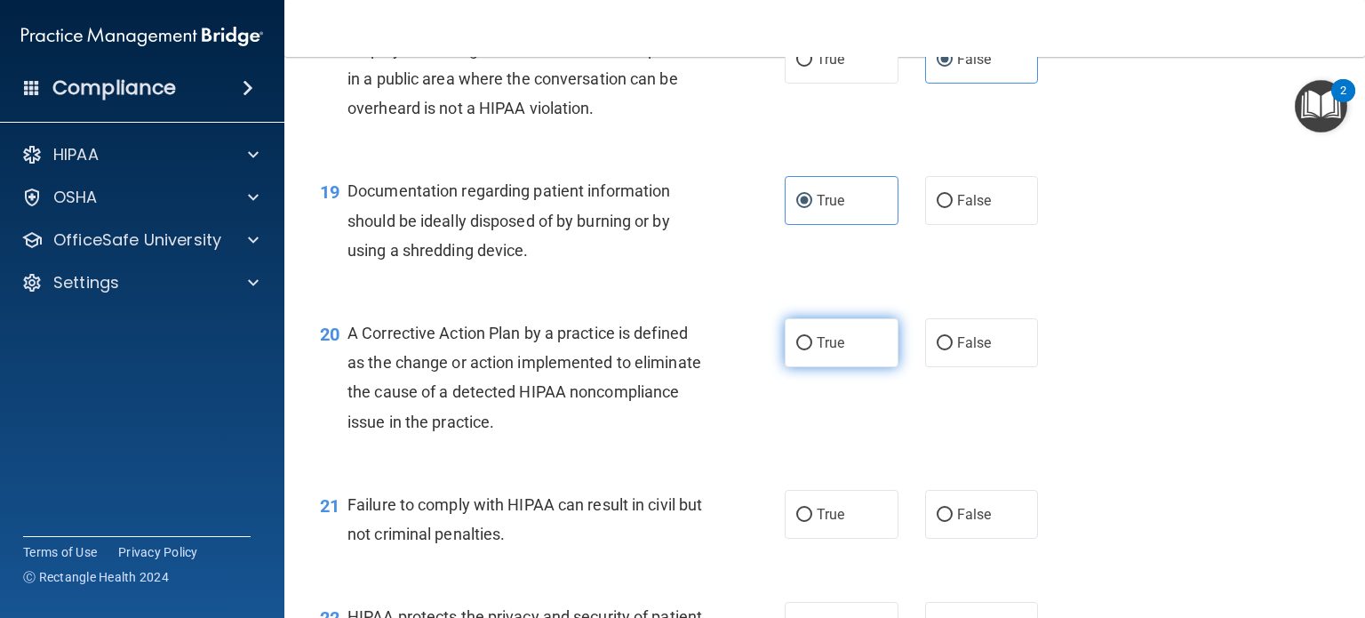
click at [834, 349] on label "True" at bounding box center [842, 342] width 114 height 49
click at [812, 349] on input "True" at bounding box center [804, 343] width 16 height 13
radio input "true"
click at [548, 359] on span "A Corrective Action Plan by a practice is defined as the change or action imple…" at bounding box center [525, 378] width 354 height 108
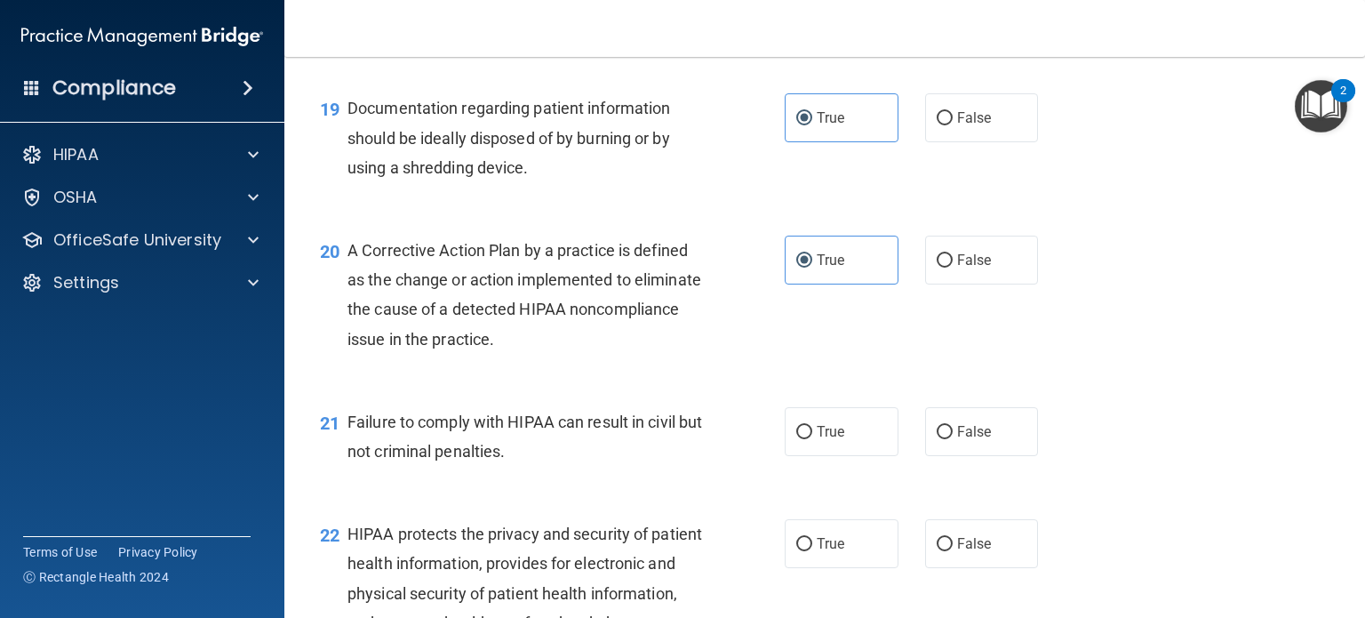
scroll to position [2844, 0]
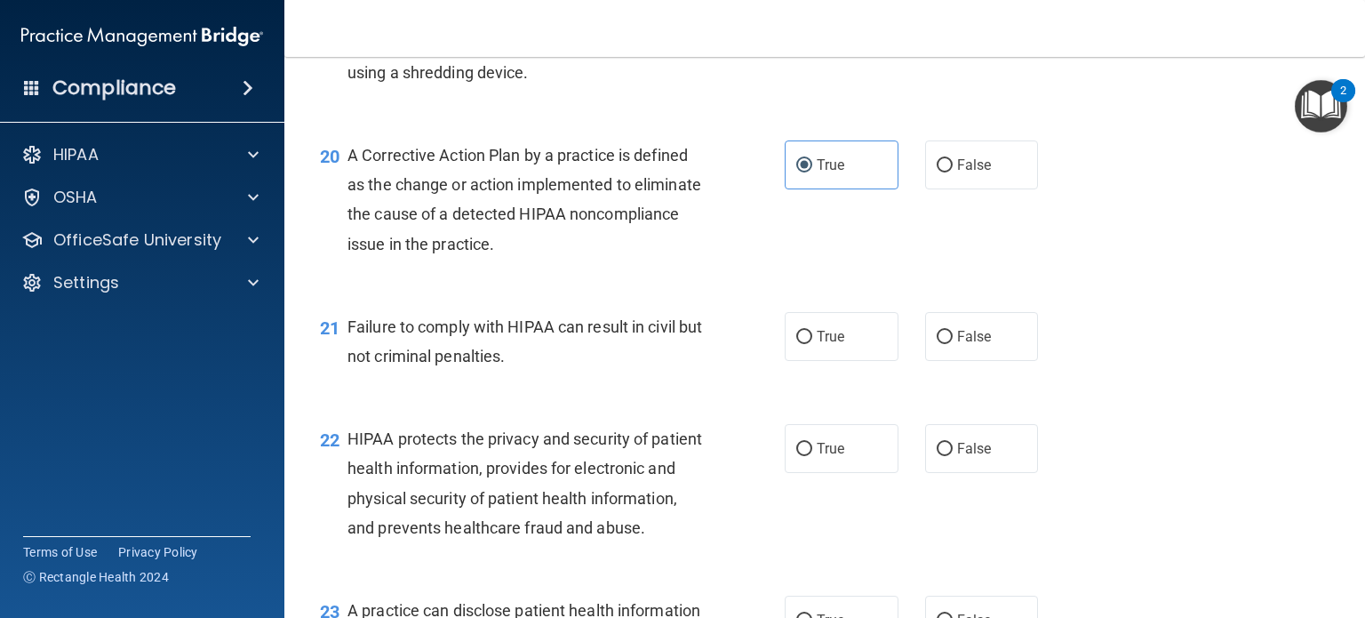
click at [480, 371] on div "Failure to comply with HIPAA can result in civil but not criminal penalties." at bounding box center [532, 341] width 369 height 59
click at [996, 361] on label "False" at bounding box center [982, 336] width 114 height 49
click at [953, 344] on input "False" at bounding box center [945, 337] width 16 height 13
radio input "true"
click at [682, 402] on div "21 Failure to comply with HIPAA can result in civil but not criminal penalties.…" at bounding box center [825, 346] width 1036 height 112
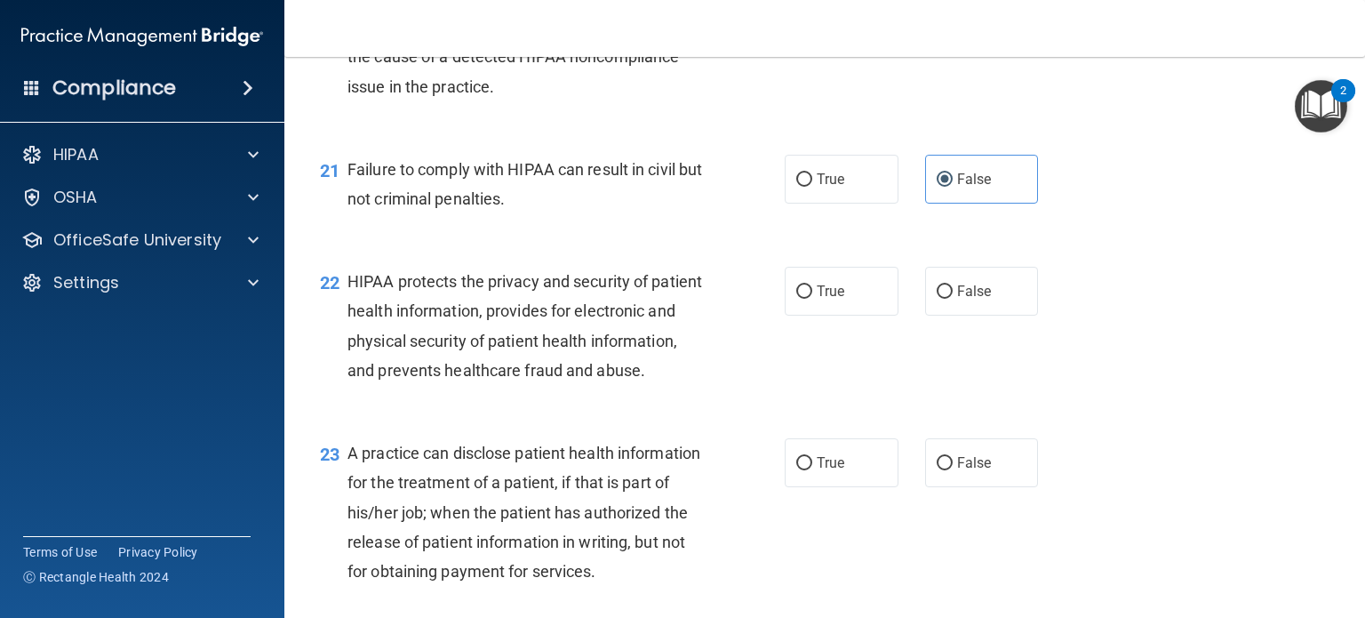
scroll to position [3022, 0]
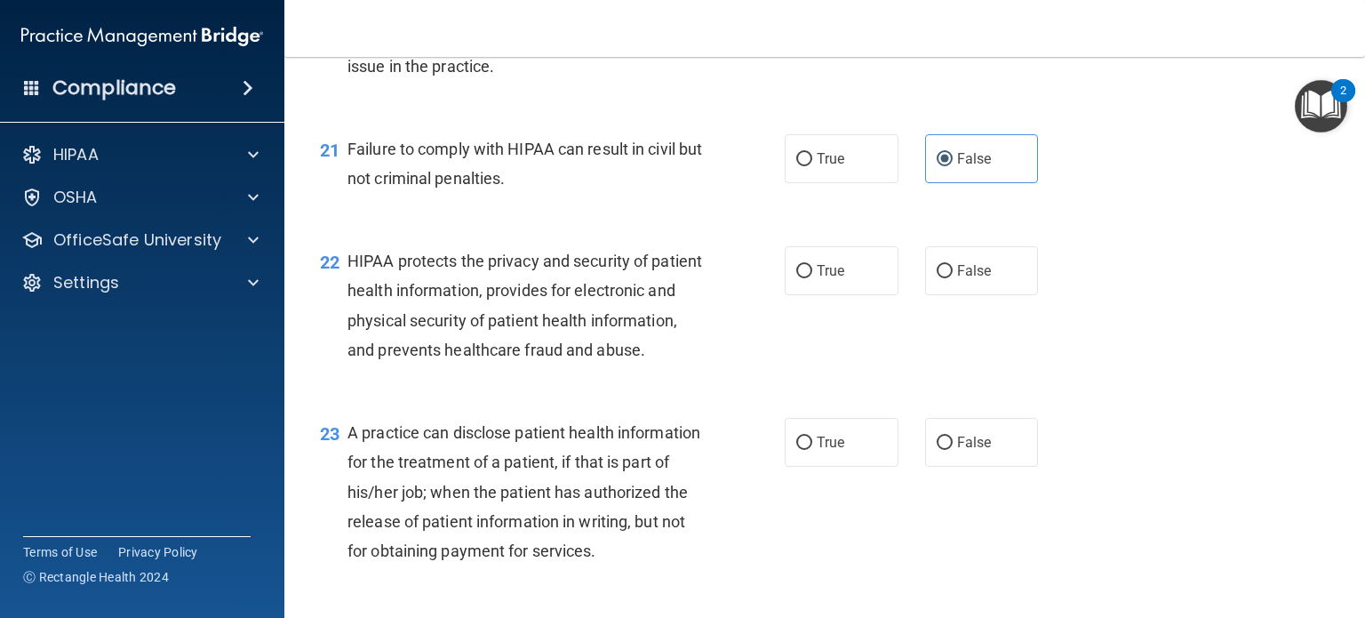
click at [617, 364] on div "HIPAA protects the privacy and security of patient health information, provides…" at bounding box center [532, 305] width 369 height 118
click at [821, 279] on span "True" at bounding box center [831, 270] width 28 height 17
click at [812, 278] on input "True" at bounding box center [804, 271] width 16 height 13
radio input "true"
click at [629, 364] on div "HIPAA protects the privacy and security of patient health information, provides…" at bounding box center [532, 305] width 369 height 118
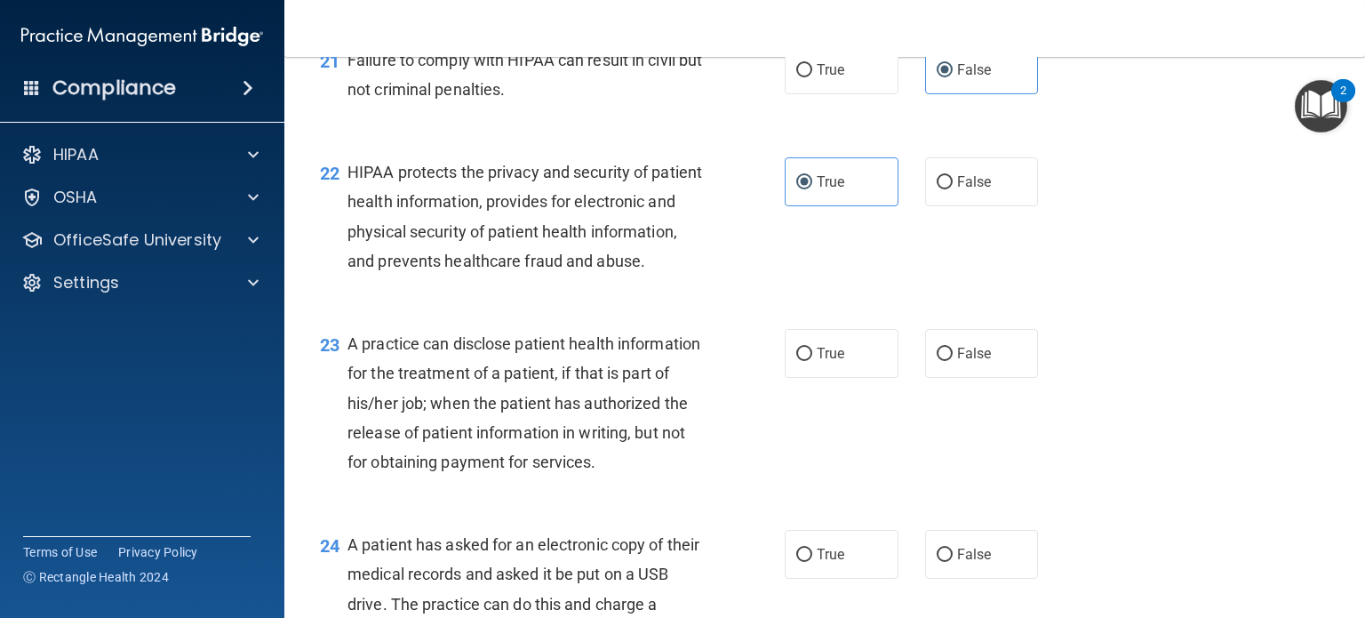
scroll to position [3200, 0]
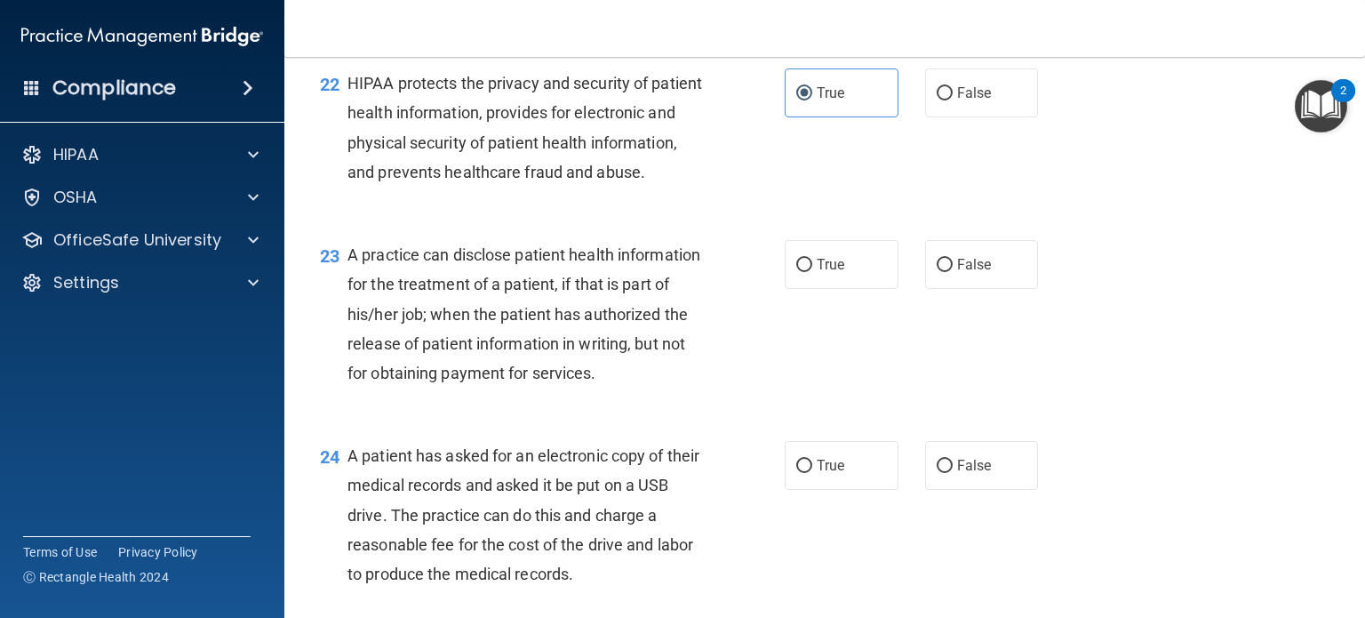
click at [620, 385] on div "A practice can disclose patient health information for the treatment of a patie…" at bounding box center [532, 314] width 369 height 148
click at [804, 289] on label "True" at bounding box center [842, 264] width 114 height 49
click at [804, 272] on input "True" at bounding box center [804, 265] width 16 height 13
radio input "true"
click at [729, 394] on div "23 A practice can disclose patient health information for the treatment of a pa…" at bounding box center [552, 318] width 518 height 156
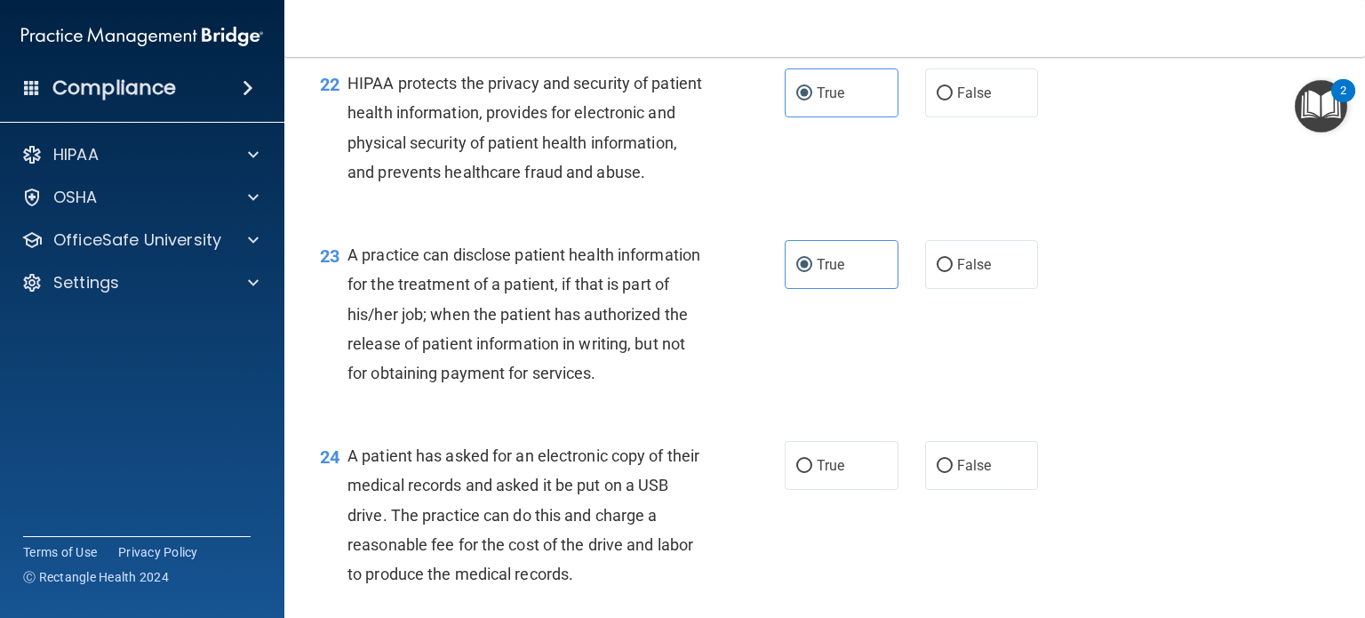
click at [715, 396] on div "23 A practice can disclose patient health information for the treatment of a pa…" at bounding box center [552, 318] width 518 height 156
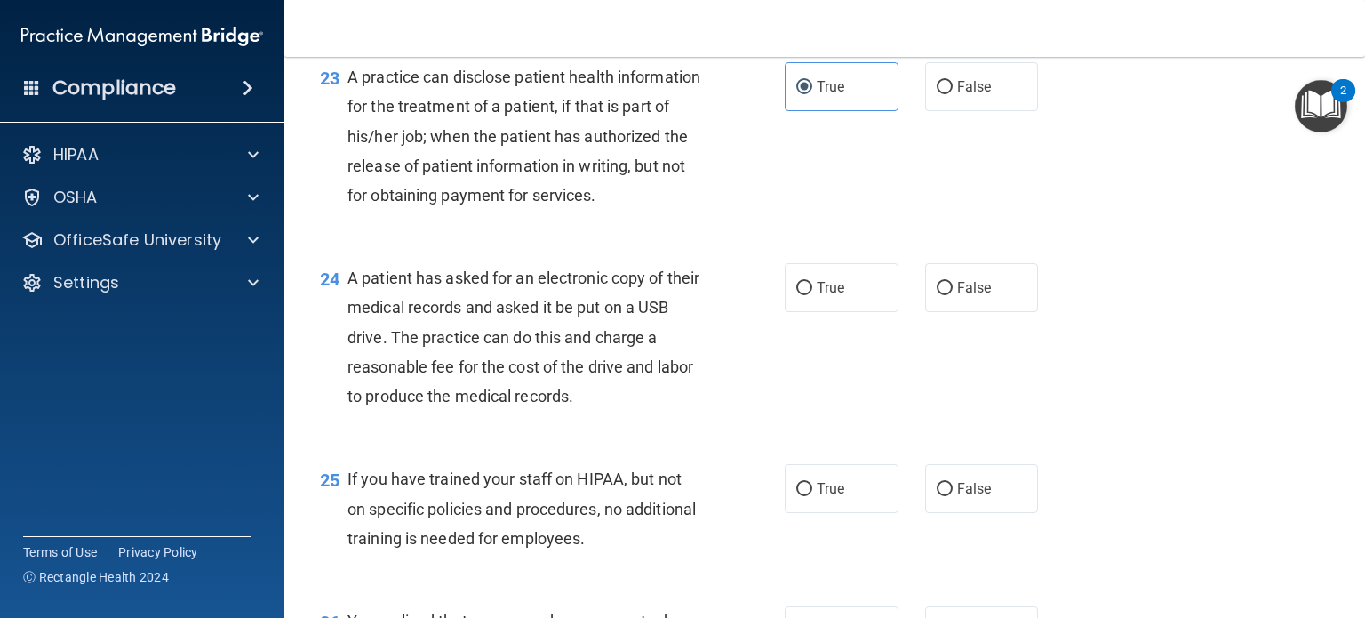
scroll to position [3466, 0]
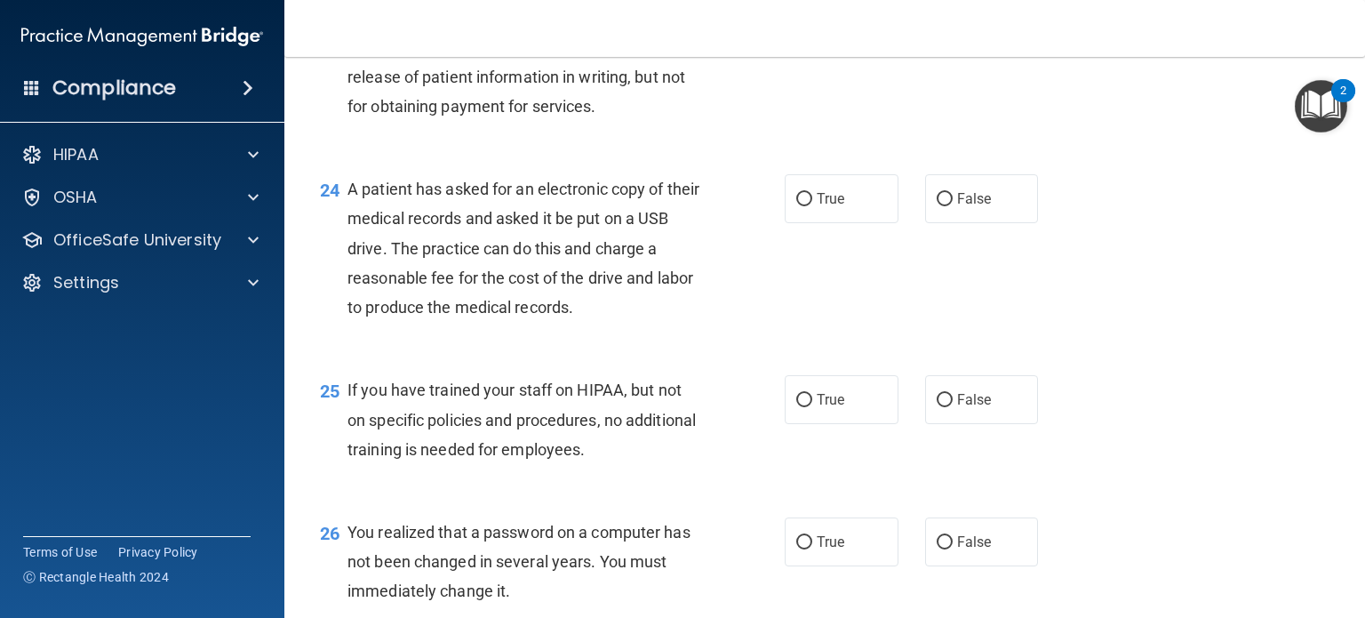
click at [625, 353] on div "24 A patient has asked for an electronic copy of their medical records and aske…" at bounding box center [825, 252] width 1036 height 201
click at [623, 322] on div "A patient has asked for an electronic copy of their medical records and asked i…" at bounding box center [532, 248] width 369 height 148
click at [844, 223] on label "True" at bounding box center [842, 198] width 114 height 49
click at [812, 206] on input "True" at bounding box center [804, 199] width 16 height 13
radio input "true"
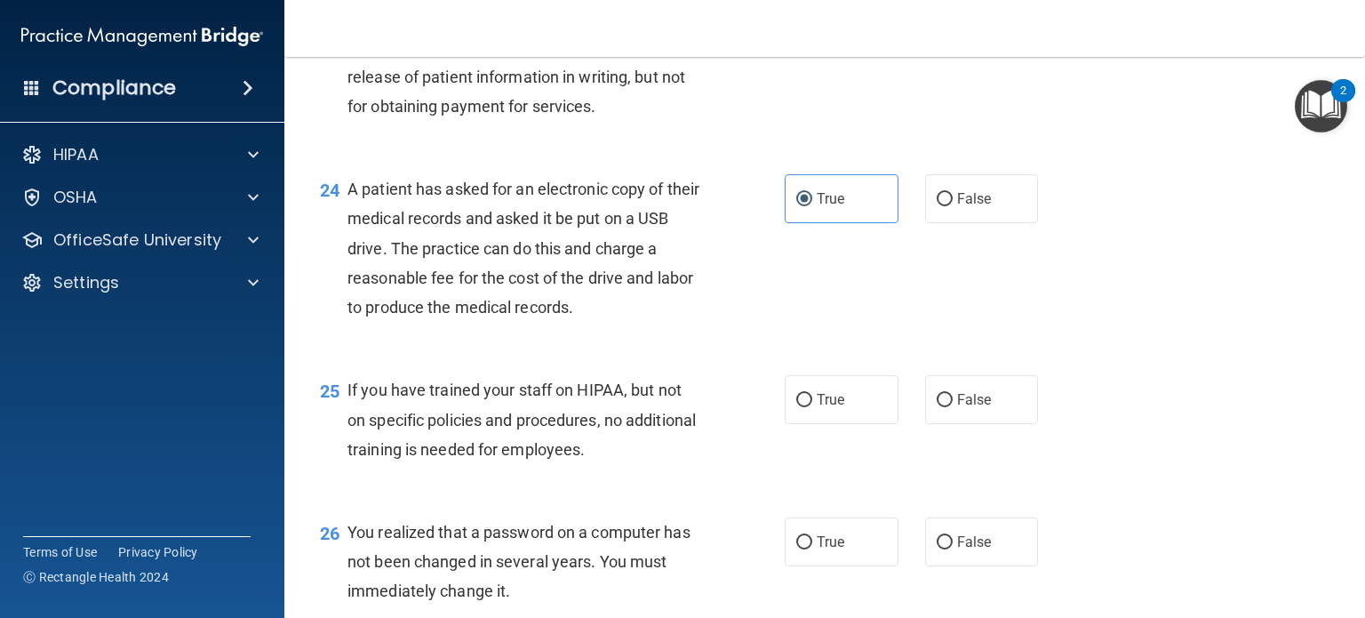
click at [677, 316] on span "A patient has asked for an electronic copy of their medical records and asked i…" at bounding box center [524, 248] width 352 height 137
click at [640, 322] on div "A patient has asked for an electronic copy of their medical records and asked i…" at bounding box center [532, 248] width 369 height 148
click at [619, 322] on div "A patient has asked for an electronic copy of their medical records and asked i…" at bounding box center [532, 248] width 369 height 148
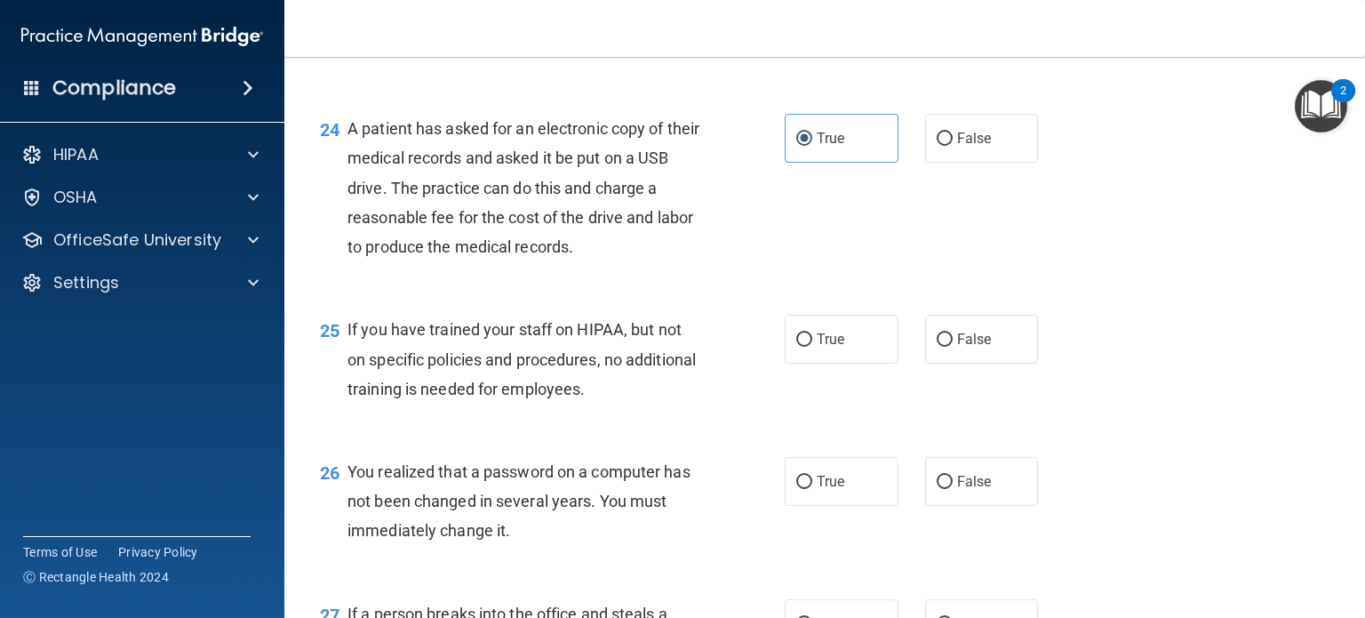
scroll to position [3555, 0]
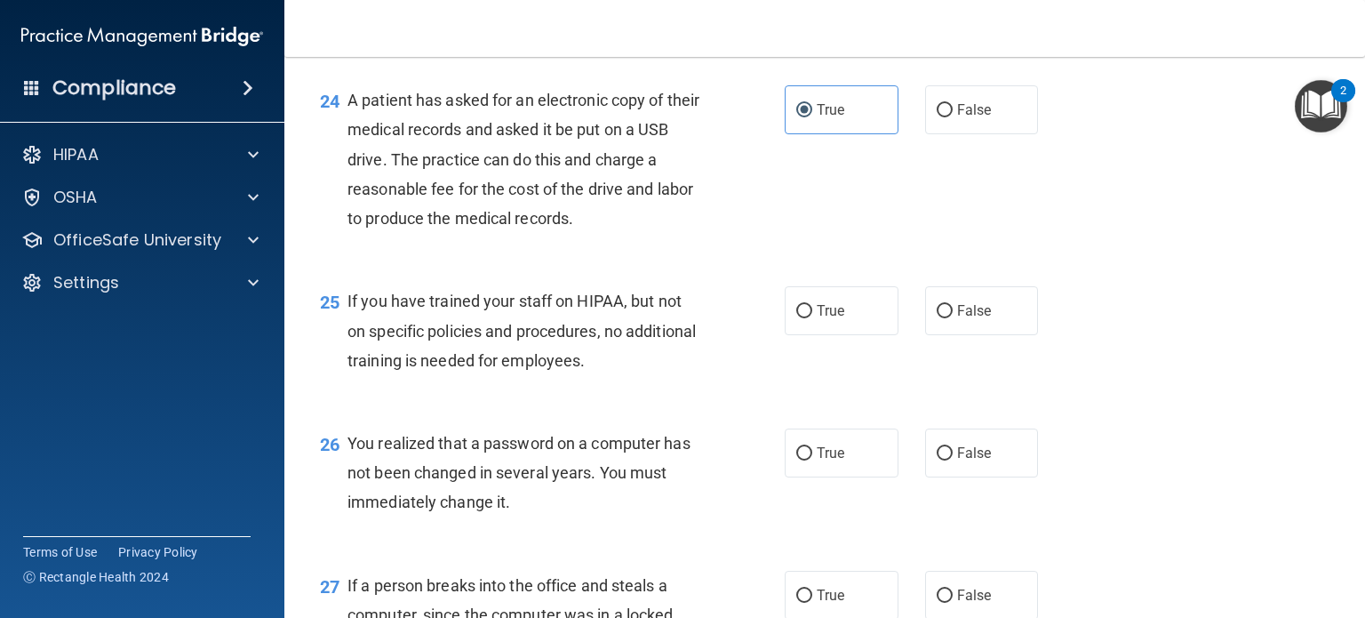
click at [519, 264] on div "24 A patient has asked for an electronic copy of their medical records and aske…" at bounding box center [825, 163] width 1036 height 201
click at [520, 228] on span "A patient has asked for an electronic copy of their medical records and asked i…" at bounding box center [524, 159] width 352 height 137
click at [523, 242] on div "24 A patient has asked for an electronic copy of their medical records and aske…" at bounding box center [552, 163] width 518 height 156
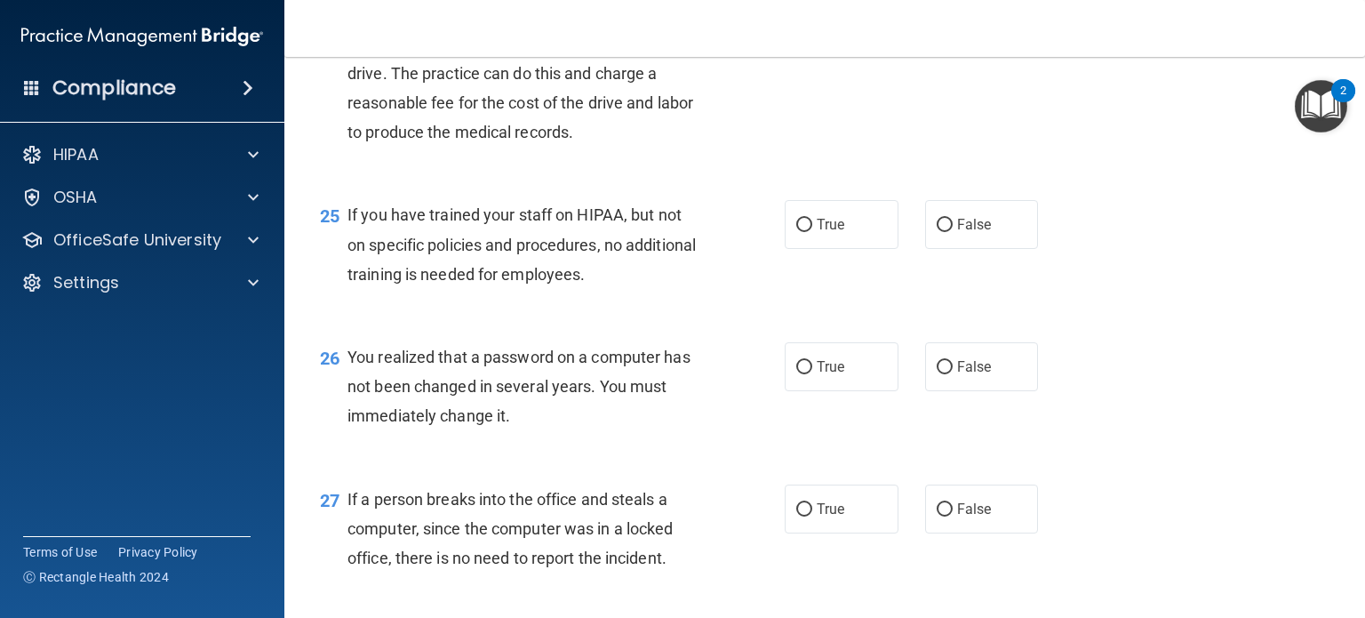
scroll to position [3733, 0]
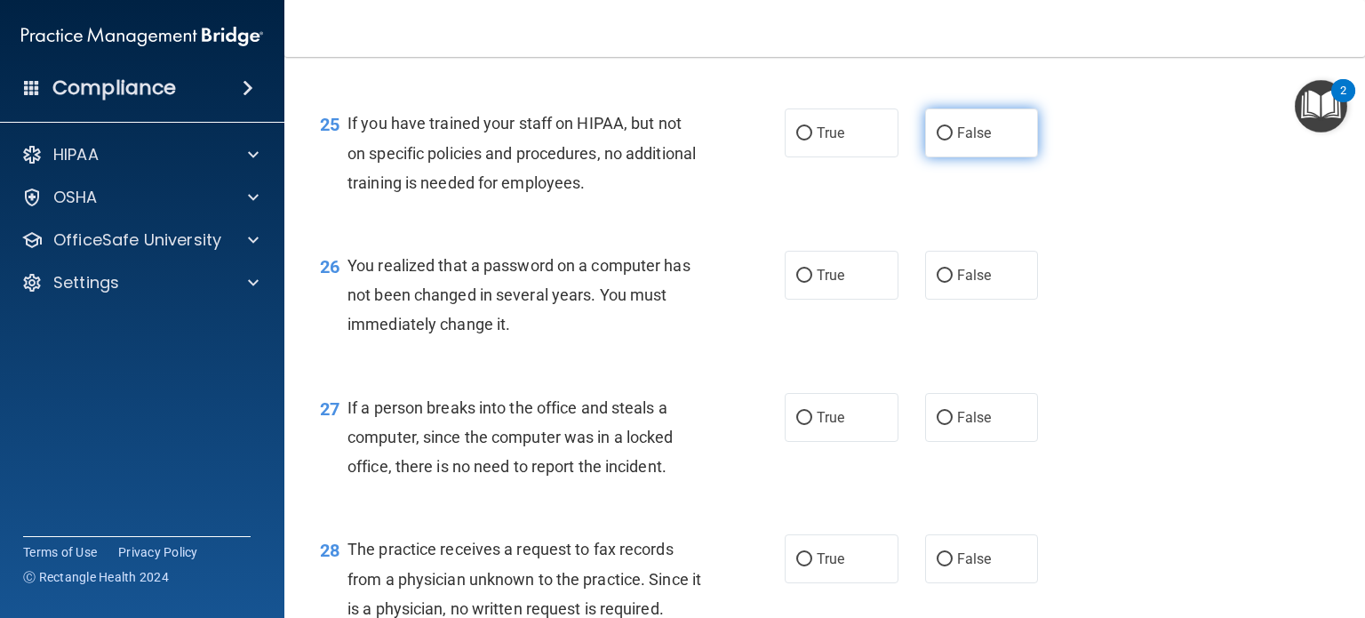
click at [937, 140] on input "False" at bounding box center [945, 133] width 16 height 13
radio input "true"
click at [721, 318] on div "26 You realized that a password on a computer has not been changed in several y…" at bounding box center [825, 299] width 1036 height 142
click at [636, 228] on div "25 If you have trained your staff on HIPAA, but not on specific policies and pr…" at bounding box center [825, 157] width 1036 height 142
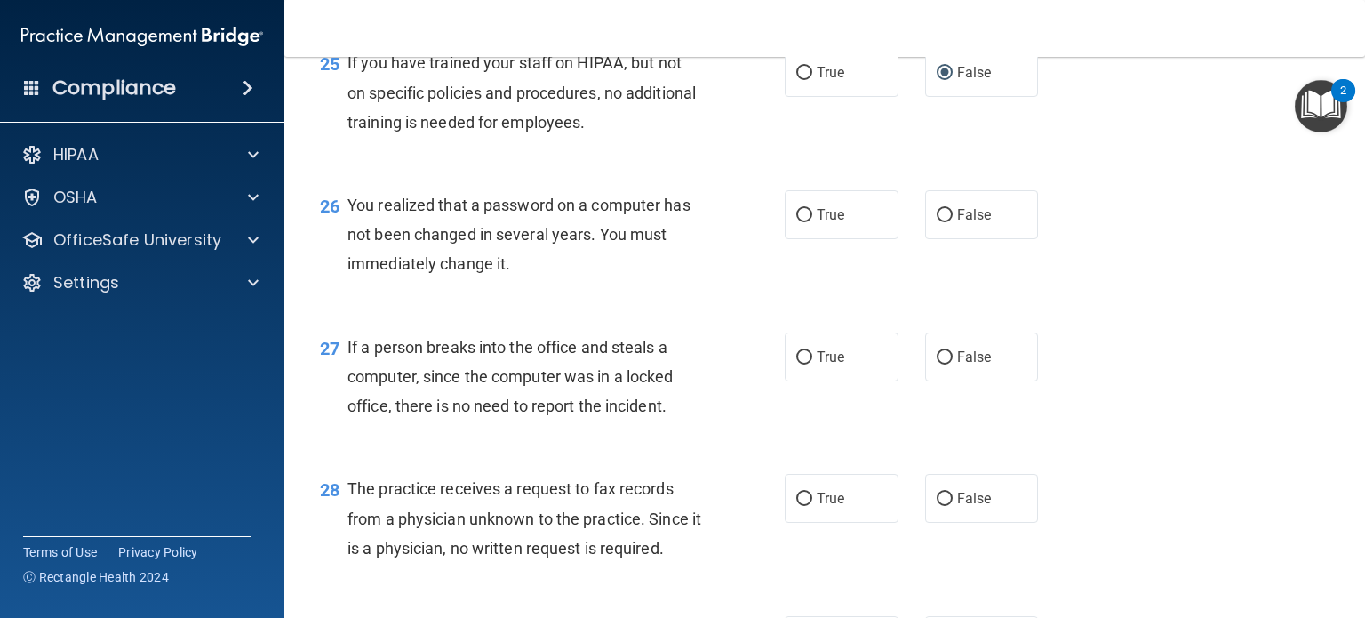
scroll to position [3822, 0]
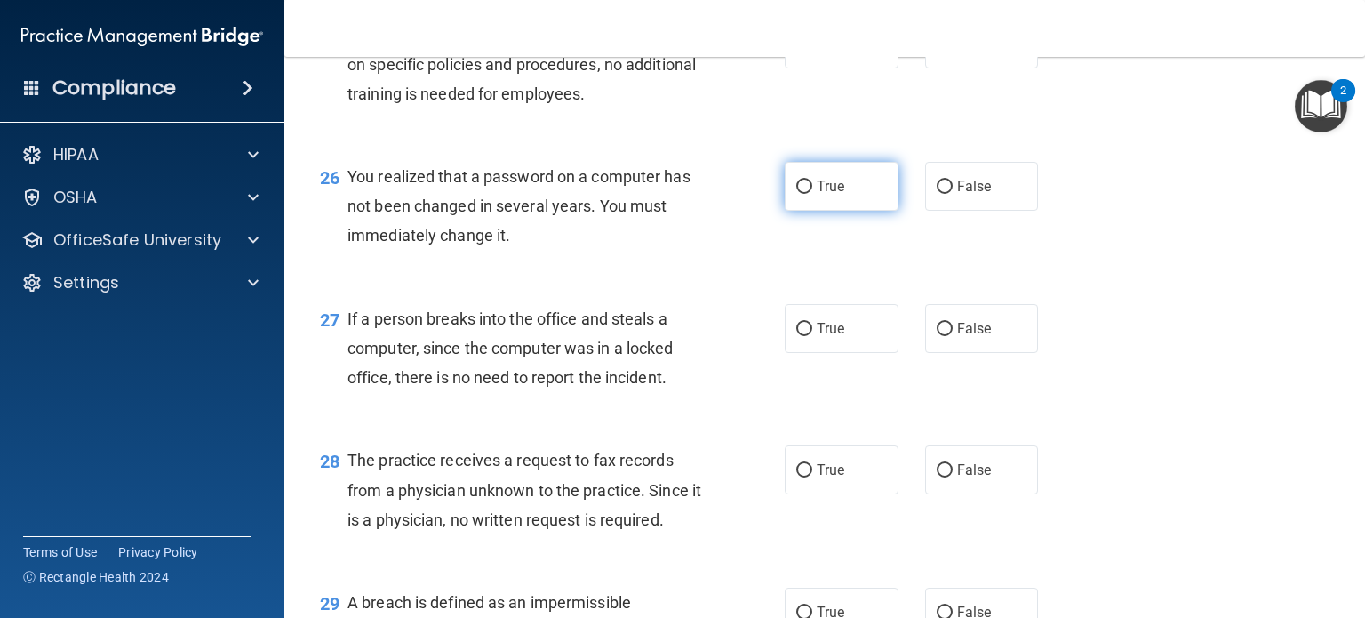
click at [818, 195] on span "True" at bounding box center [831, 186] width 28 height 17
click at [812, 194] on input "True" at bounding box center [804, 186] width 16 height 13
radio input "true"
click at [514, 251] on div "You realized that a password on a computer has not been changed in several year…" at bounding box center [532, 206] width 369 height 89
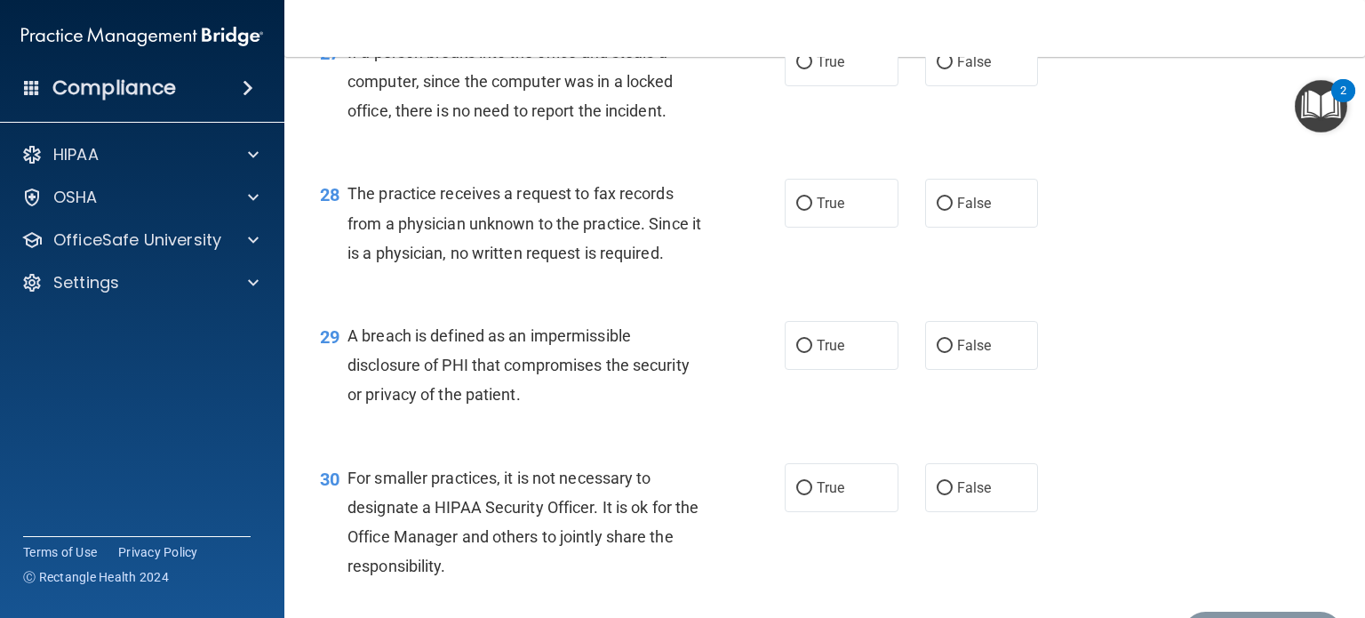
drag, startPoint x: 531, startPoint y: 259, endPoint x: 531, endPoint y: 249, distance: 9.8
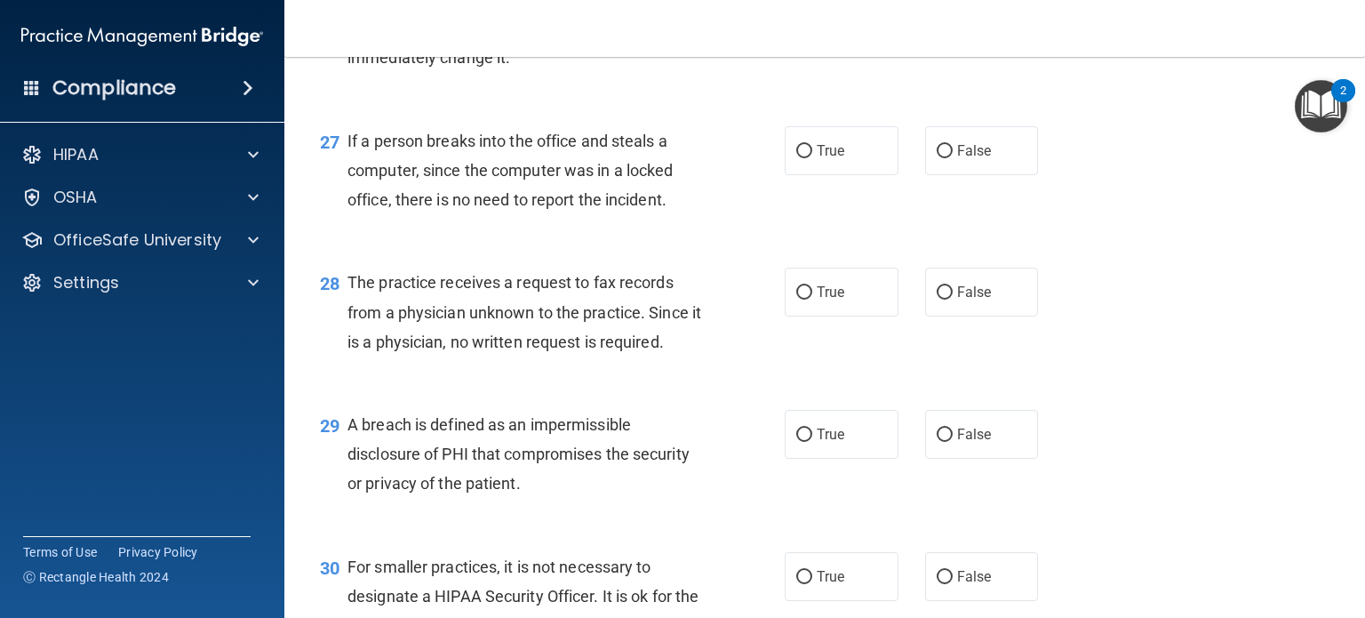
scroll to position [3911, 0]
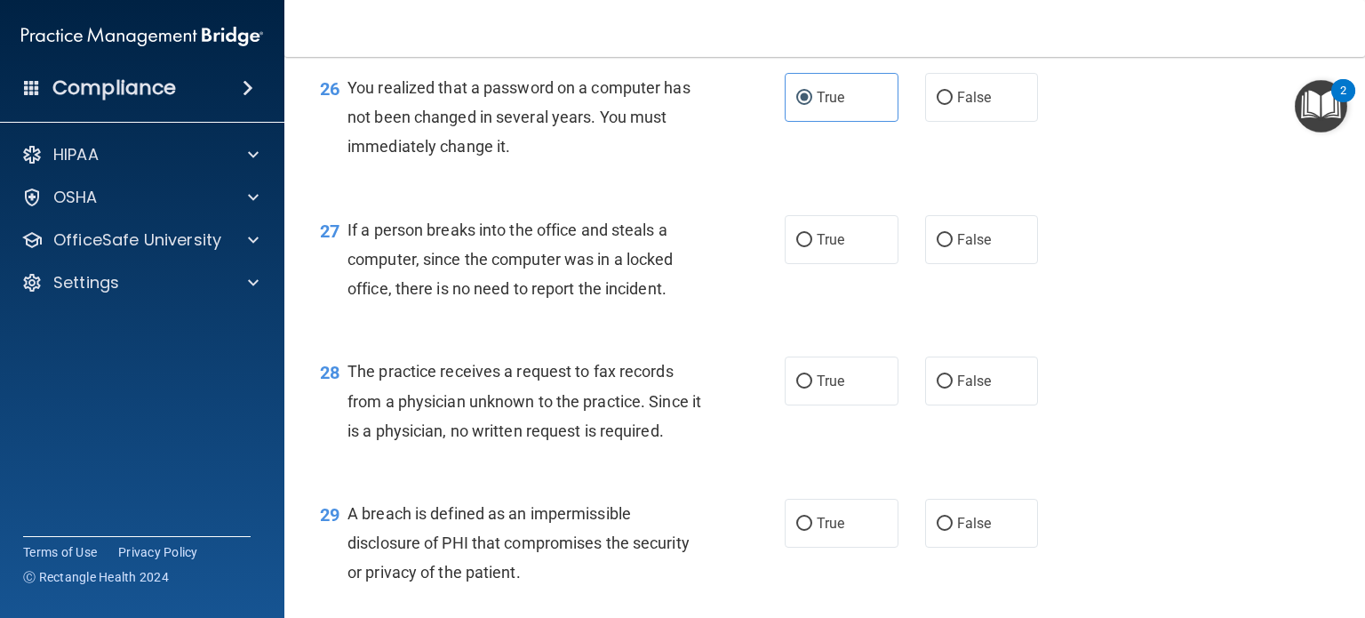
click at [555, 298] on span "If a person breaks into the office and steals a computer, since the computer wa…" at bounding box center [510, 258] width 325 height 77
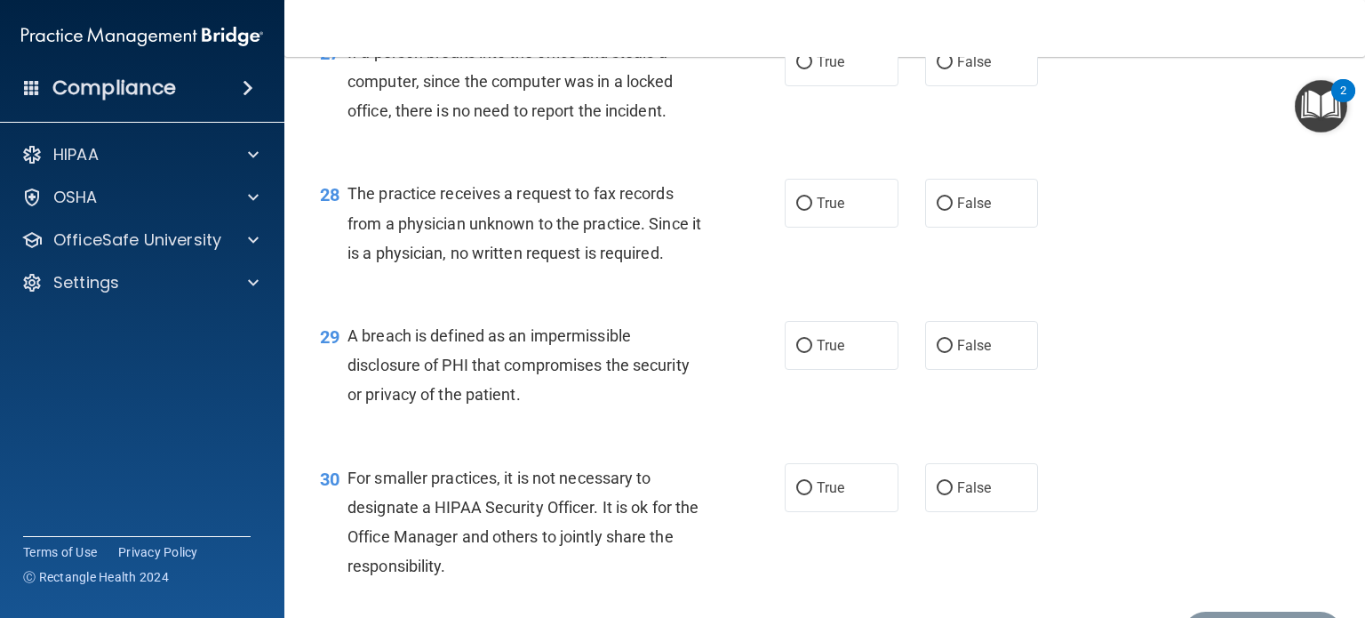
click at [556, 268] on div "The practice receives a request to fax records from a physician unknown to the …" at bounding box center [532, 223] width 369 height 89
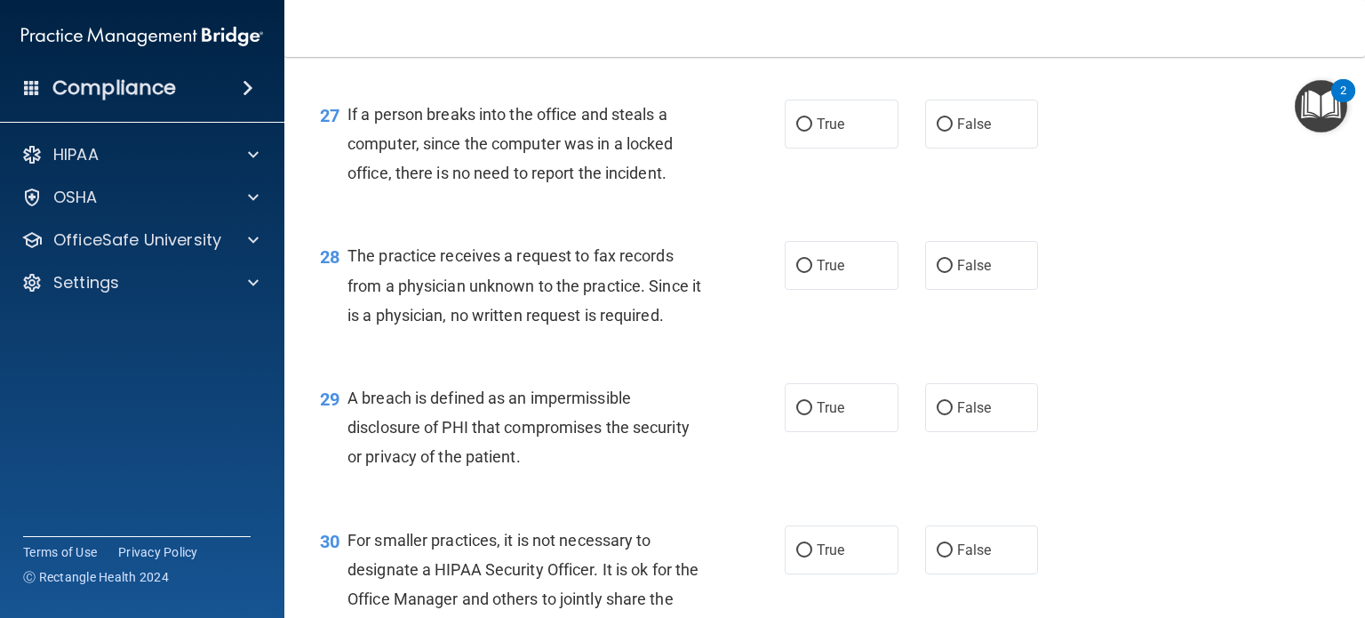
scroll to position [4000, 0]
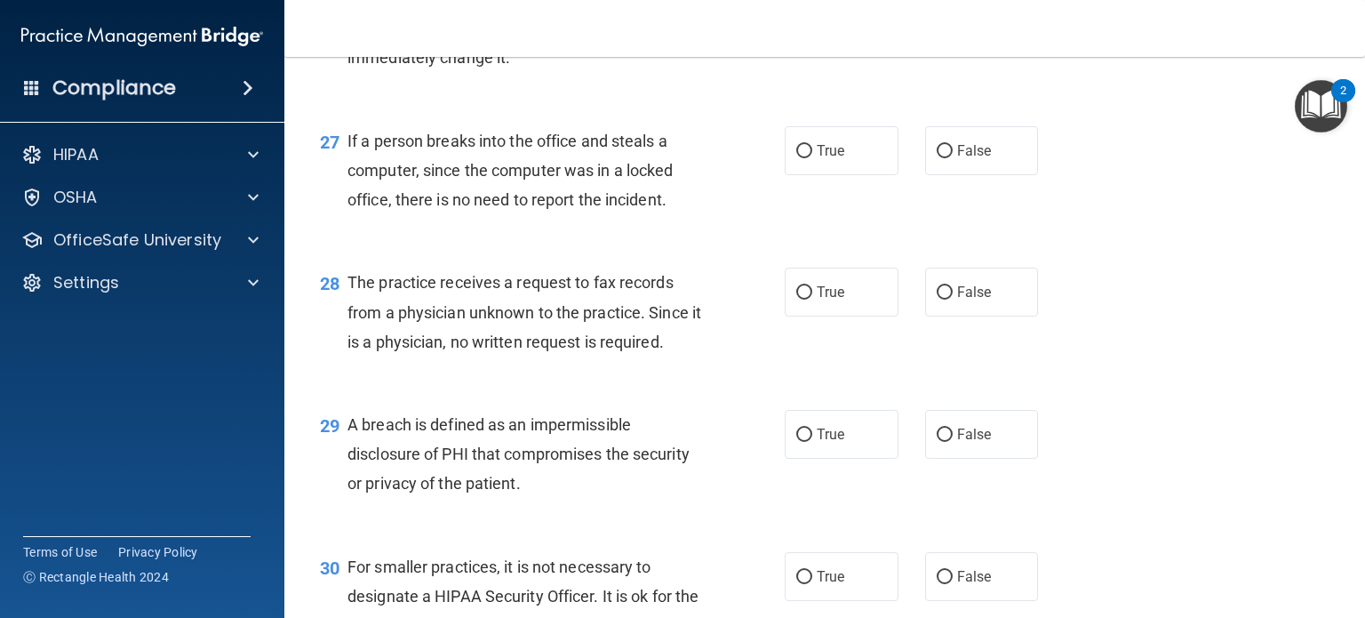
click at [543, 215] on div "If a person breaks into the office and steals a computer, since the computer wa…" at bounding box center [532, 170] width 369 height 89
click at [543, 209] on span "If a person breaks into the office and steals a computer, since the computer wa…" at bounding box center [510, 170] width 325 height 77
click at [957, 175] on label "False" at bounding box center [982, 150] width 114 height 49
click at [953, 158] on input "False" at bounding box center [945, 151] width 16 height 13
radio input "true"
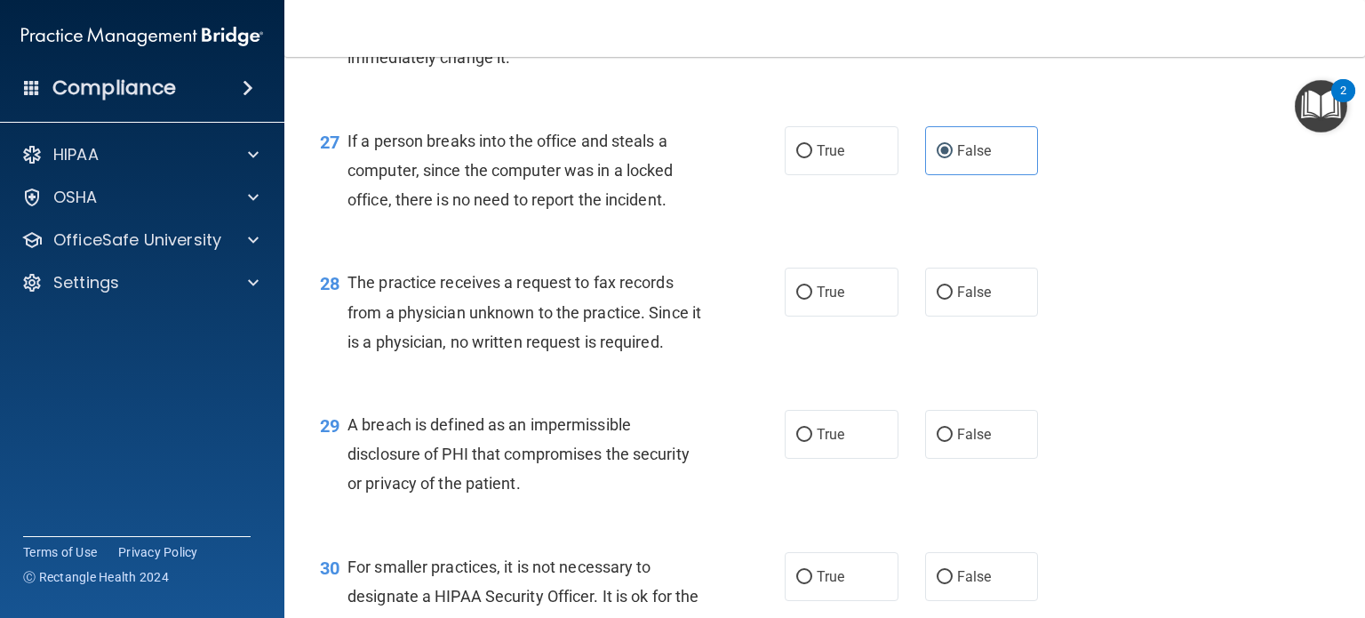
click at [615, 215] on div "If a person breaks into the office and steals a computer, since the computer wa…" at bounding box center [532, 170] width 369 height 89
click at [583, 215] on div "If a person breaks into the office and steals a computer, since the computer wa…" at bounding box center [532, 170] width 369 height 89
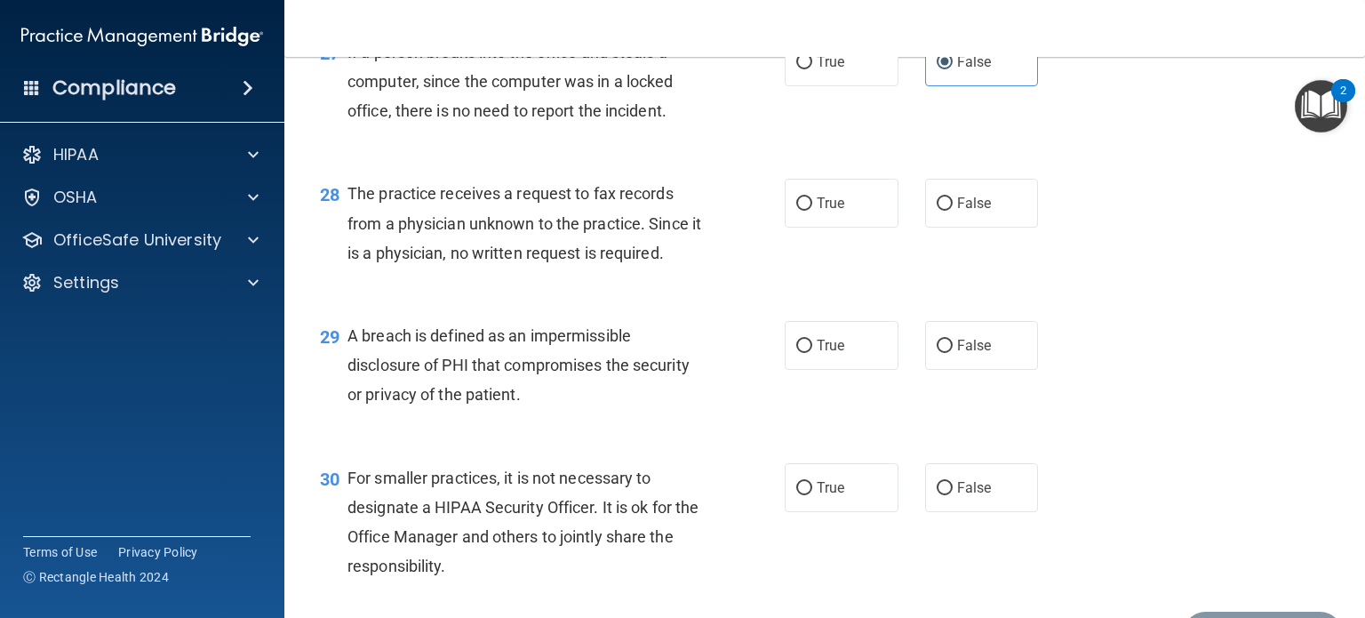
click at [570, 157] on div "27 If a person breaks into the office and steals a computer, since the computer…" at bounding box center [825, 86] width 1036 height 142
click at [565, 157] on div "27 If a person breaks into the office and steals a computer, since the computer…" at bounding box center [825, 86] width 1036 height 142
click at [444, 268] on div "The practice receives a request to fax records from a physician unknown to the …" at bounding box center [532, 223] width 369 height 89
click at [660, 267] on div "28 The practice receives a request to fax records from a physician unknown to t…" at bounding box center [825, 227] width 1036 height 142
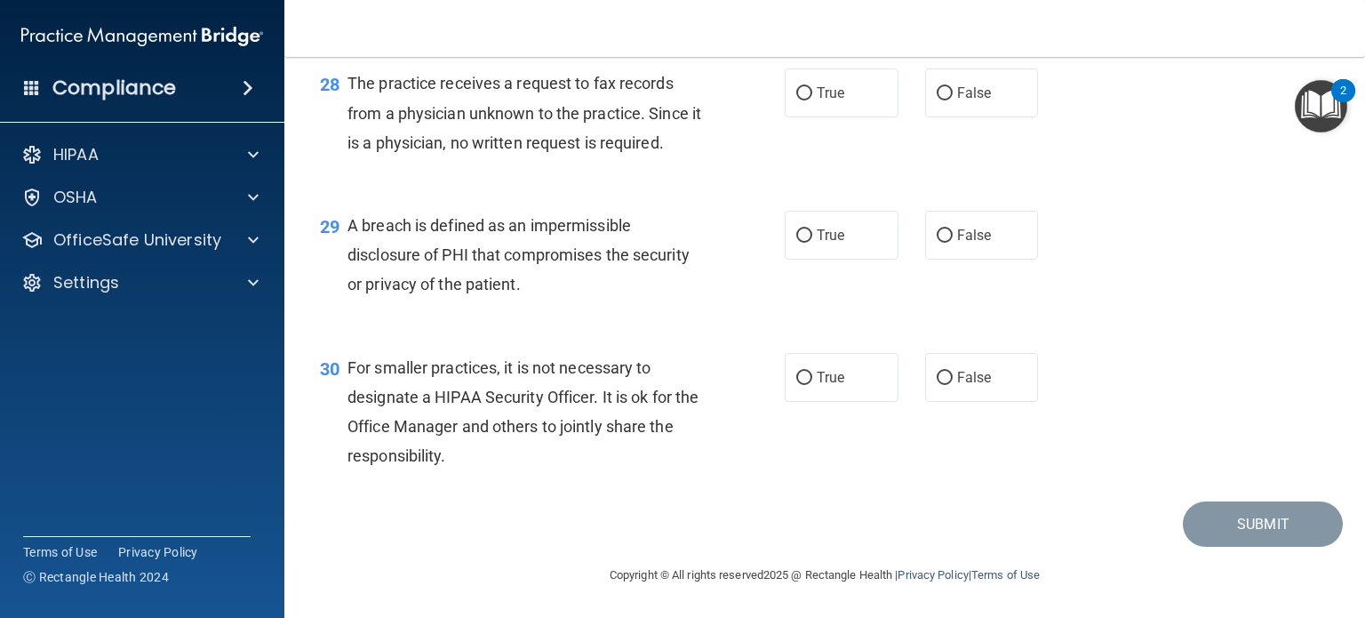
scroll to position [4178, 0]
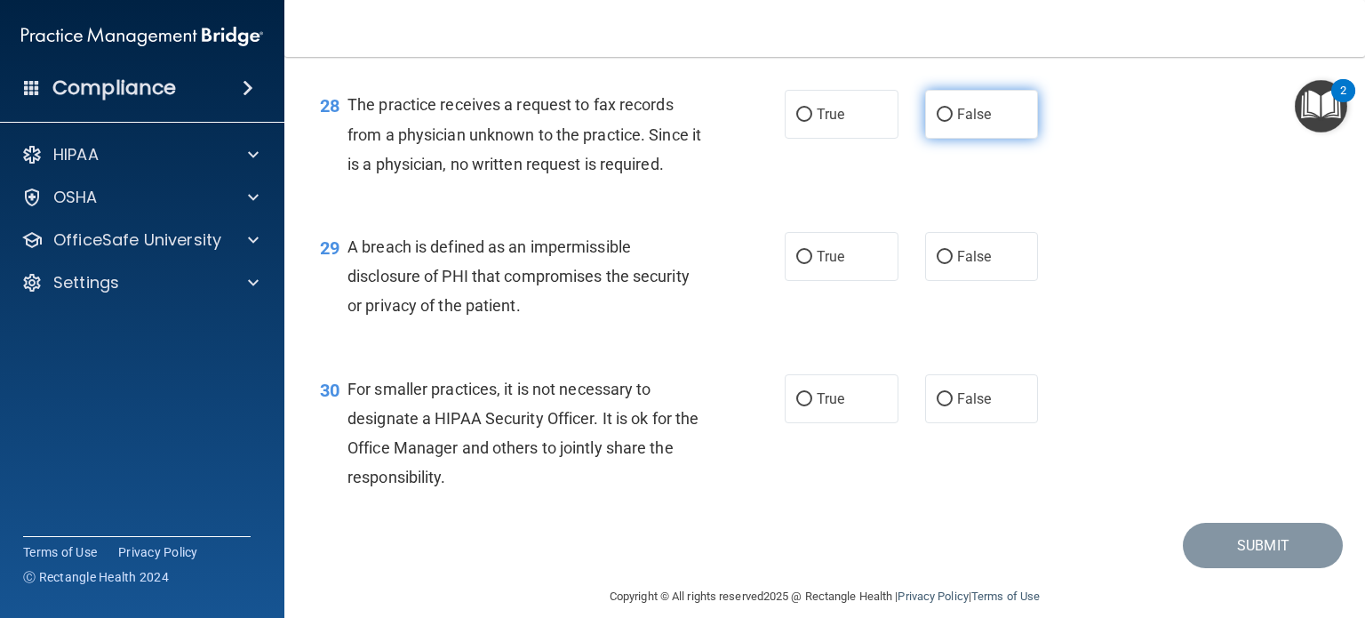
click at [957, 123] on span "False" at bounding box center [974, 114] width 35 height 17
click at [953, 122] on input "False" at bounding box center [945, 114] width 16 height 13
radio input "true"
click at [671, 316] on div "29 A breach is defined as an impermissible disclosure of PHI that compromises t…" at bounding box center [825, 281] width 1036 height 142
click at [648, 319] on div "29 A breach is defined as an impermissible disclosure of PHI that compromises t…" at bounding box center [825, 281] width 1036 height 142
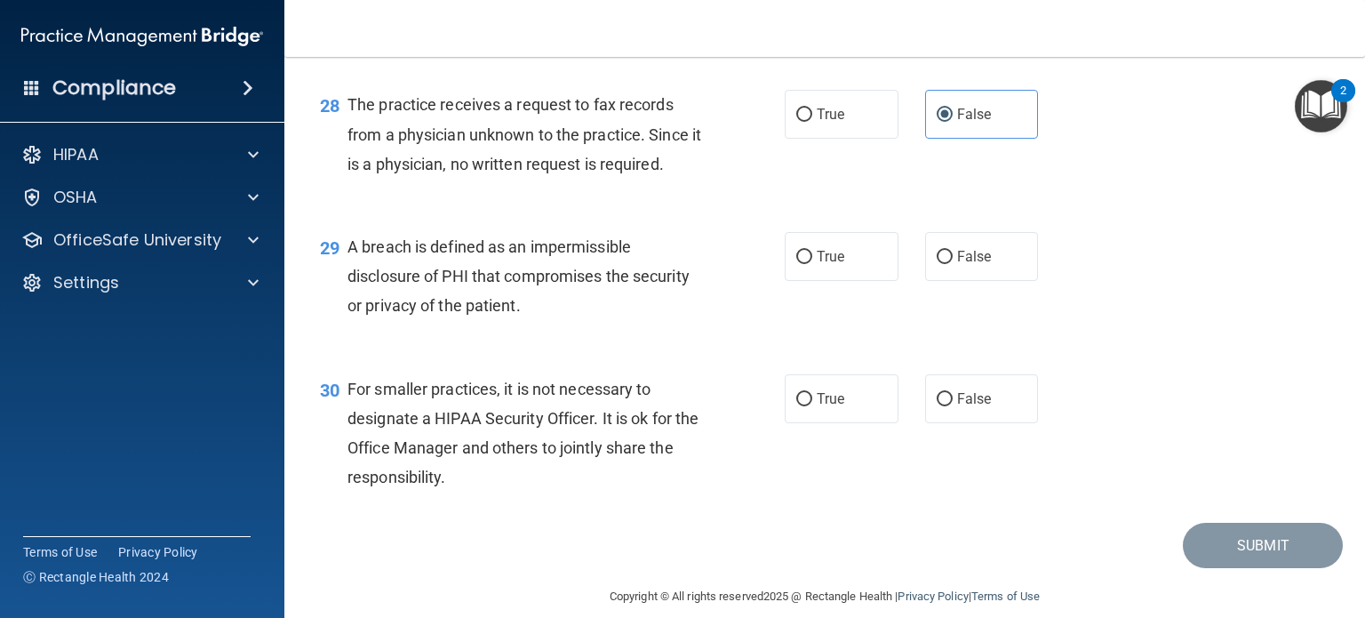
click at [647, 312] on div "29 A breach is defined as an impermissible disclosure of PHI that compromises t…" at bounding box center [825, 281] width 1036 height 142
click at [644, 309] on div "29 A breach is defined as an impermissible disclosure of PHI that compromises t…" at bounding box center [825, 281] width 1036 height 142
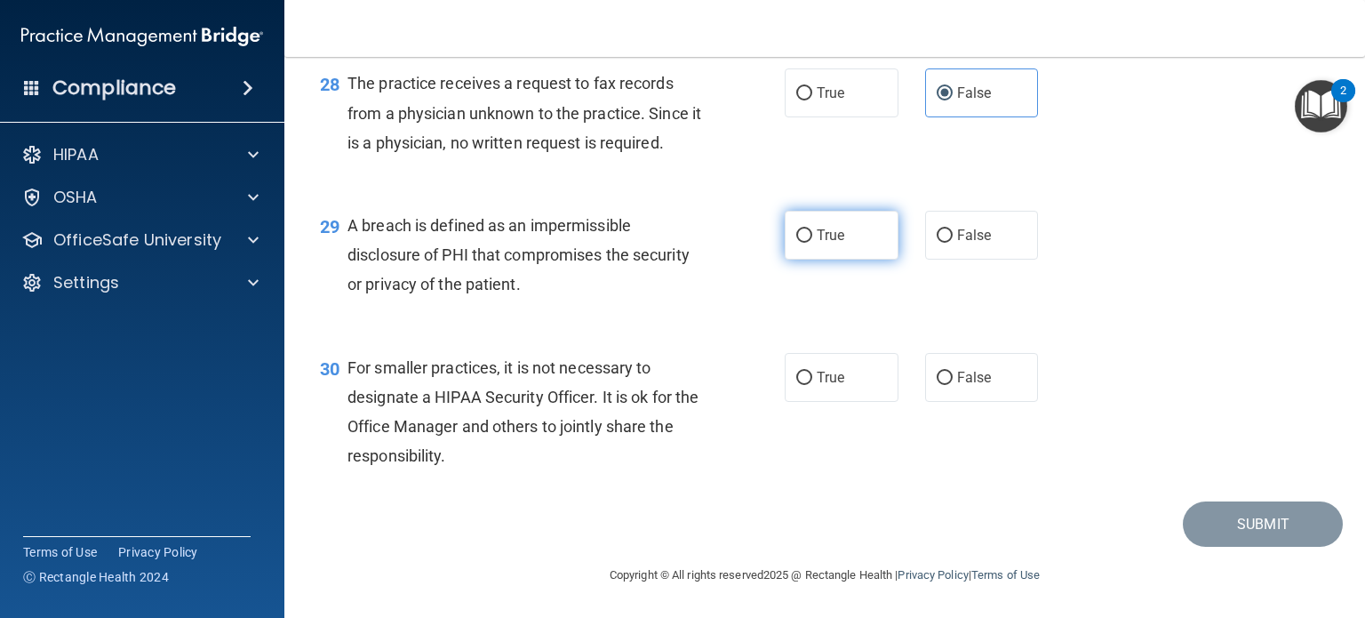
click at [807, 255] on label "True" at bounding box center [842, 235] width 114 height 49
click at [807, 243] on input "True" at bounding box center [804, 235] width 16 height 13
radio input "true"
click at [682, 280] on span "A breach is defined as an impermissible disclosure of PHI that compromises the …" at bounding box center [519, 254] width 342 height 77
click at [692, 300] on div "A breach is defined as an impermissible disclosure of PHI that compromises the …" at bounding box center [532, 255] width 369 height 89
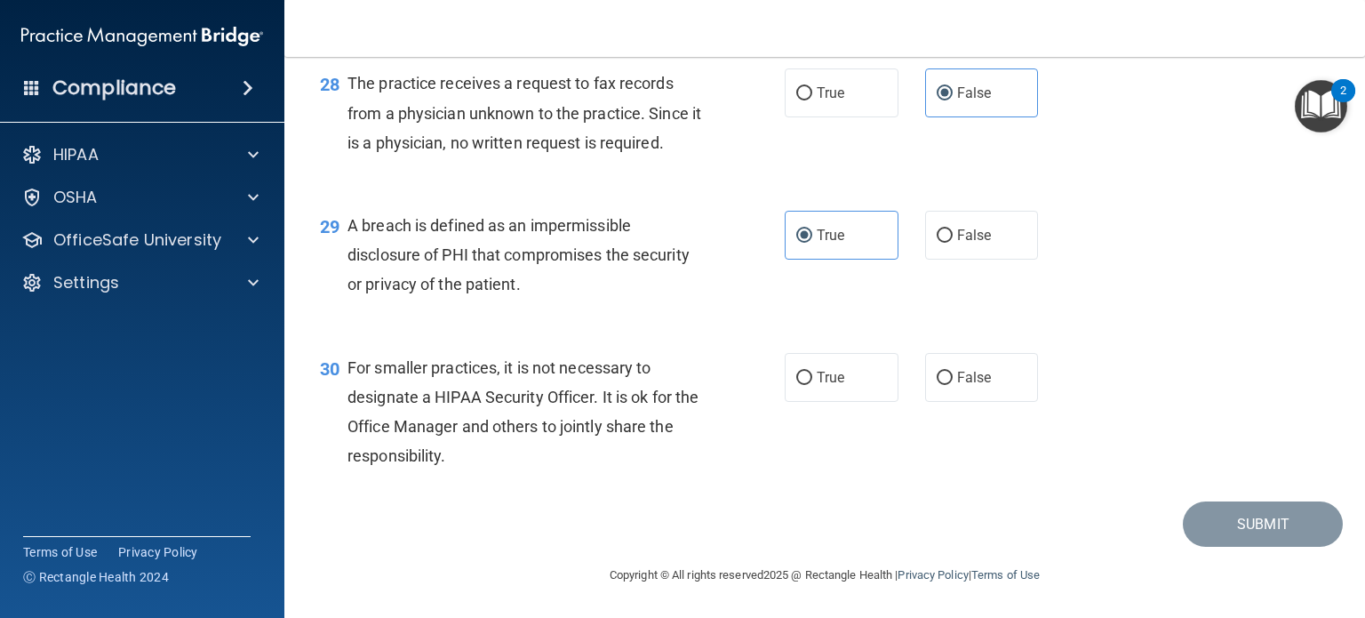
scroll to position [4288, 0]
click at [957, 378] on span "False" at bounding box center [974, 377] width 35 height 17
click at [953, 378] on input "False" at bounding box center [945, 378] width 16 height 13
radio input "true"
click at [610, 376] on span "For smaller practices, it is not necessary to designate a HIPAA Security Office…" at bounding box center [523, 412] width 351 height 108
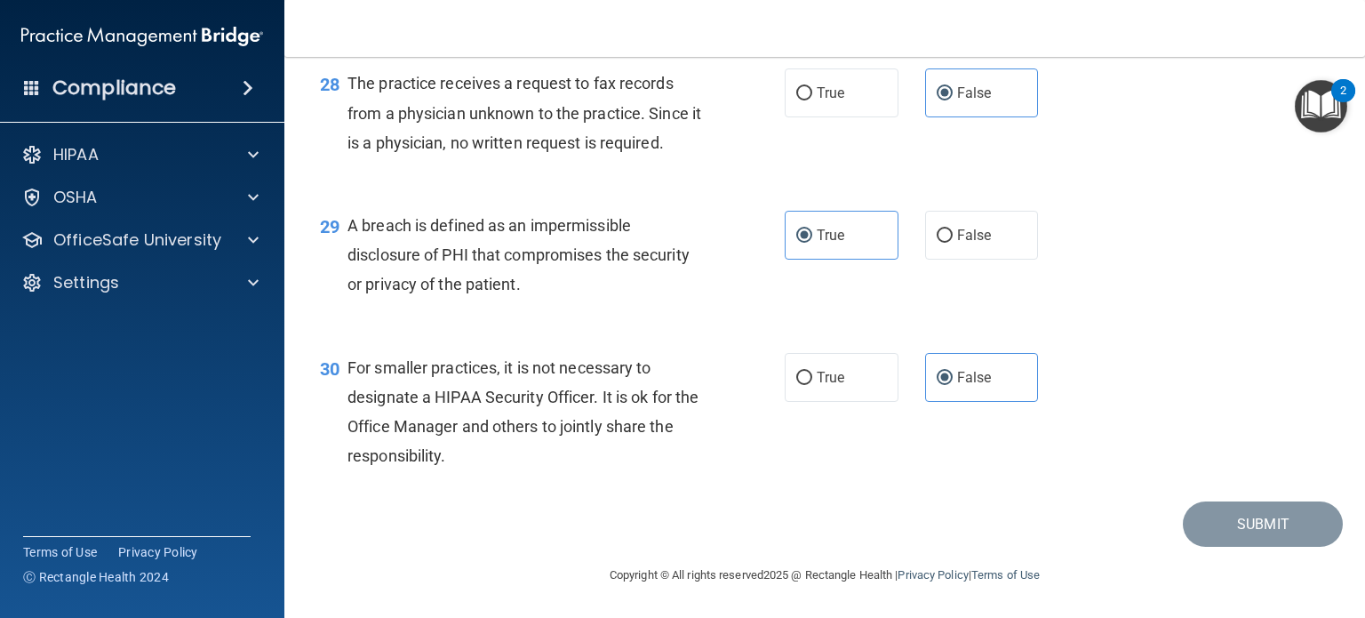
click at [600, 387] on span "For smaller practices, it is not necessary to designate a HIPAA Security Office…" at bounding box center [523, 412] width 351 height 108
click at [630, 409] on div "For smaller practices, it is not necessary to designate a HIPAA Security Office…" at bounding box center [532, 412] width 369 height 118
click at [668, 424] on span "For smaller practices, it is not necessary to designate a HIPAA Security Office…" at bounding box center [523, 412] width 351 height 108
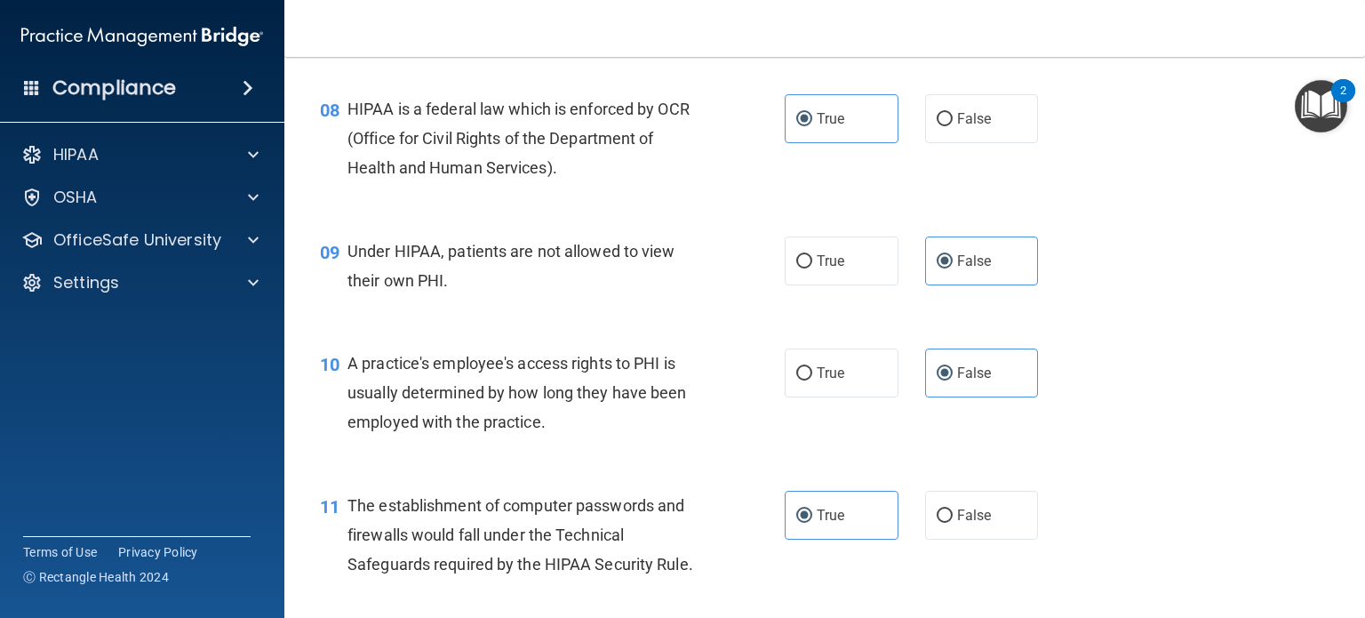
scroll to position [0, 0]
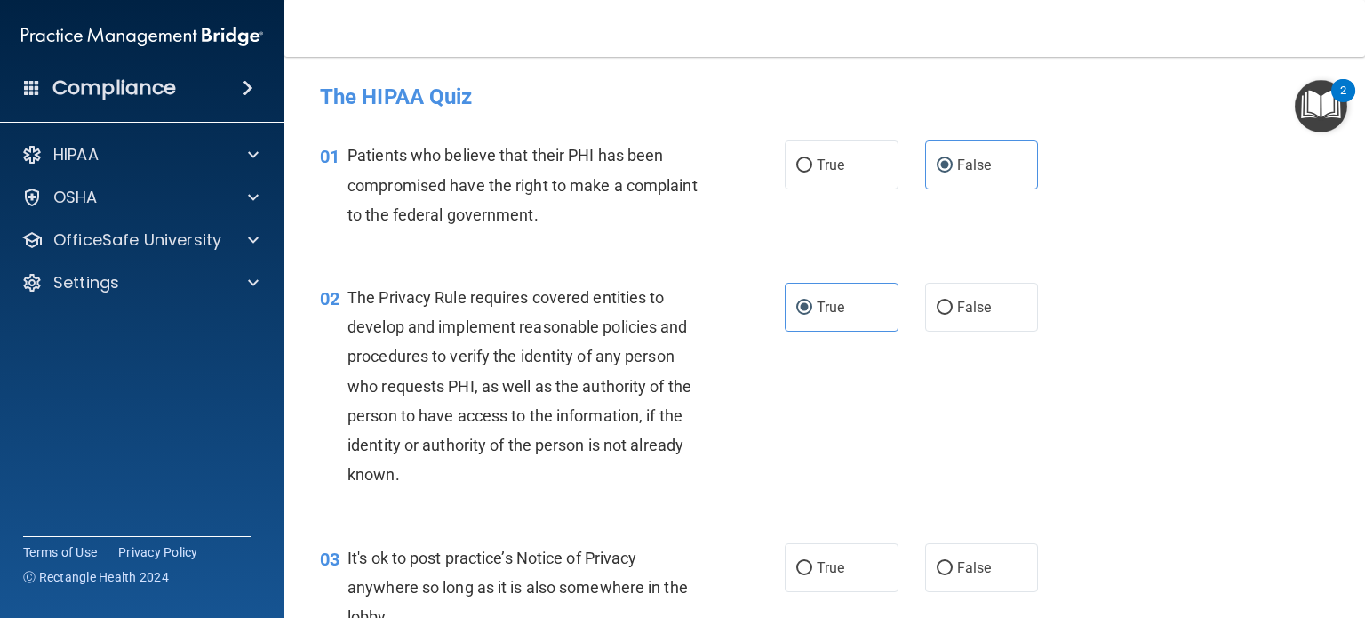
click at [524, 206] on span "Patients who believe that their PHI has been compromised have the right to make…" at bounding box center [523, 184] width 350 height 77
click at [543, 194] on div "Patients who believe that their PHI has been compromised have the right to make…" at bounding box center [532, 184] width 369 height 89
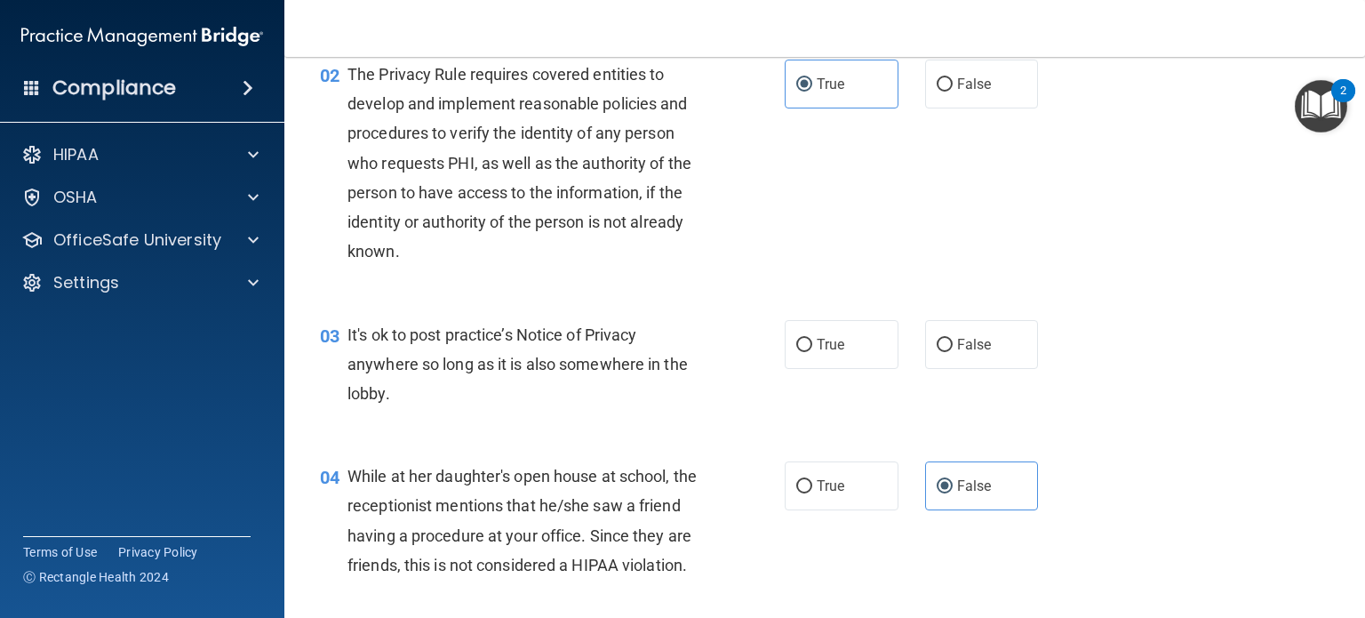
scroll to position [267, 0]
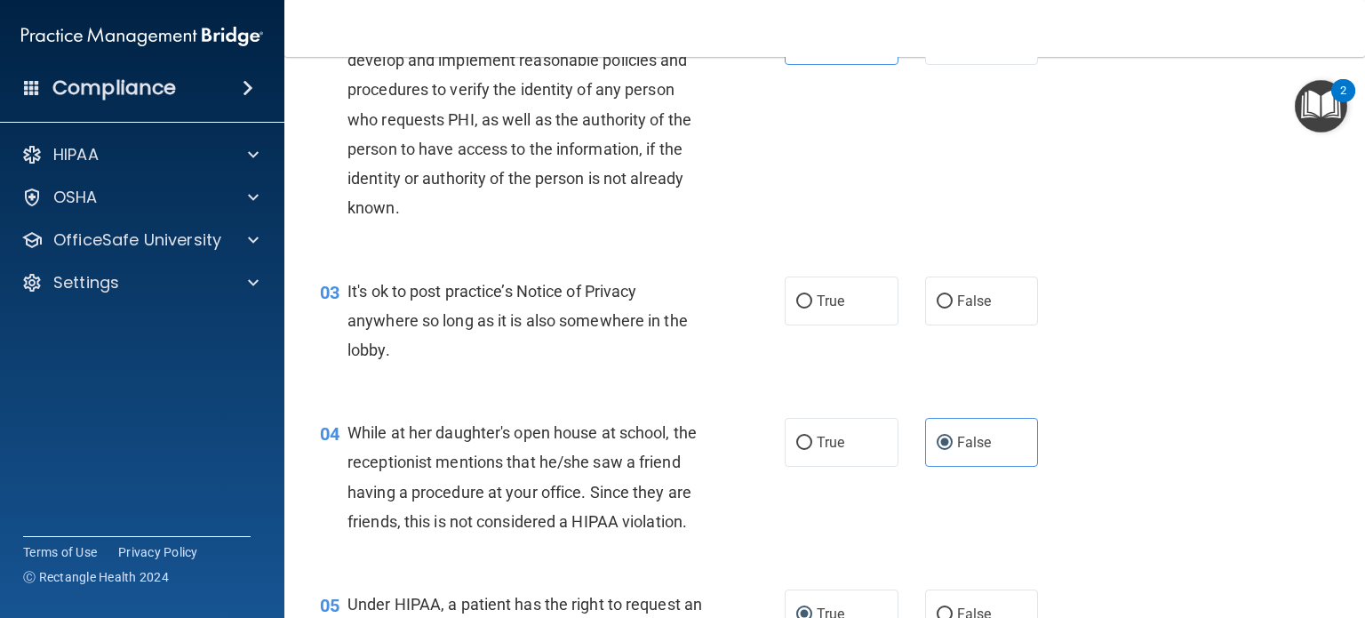
click at [678, 392] on div "03 It's ok to post practice’s Notice of Privacy anywhere so long as it is also …" at bounding box center [825, 325] width 1036 height 142
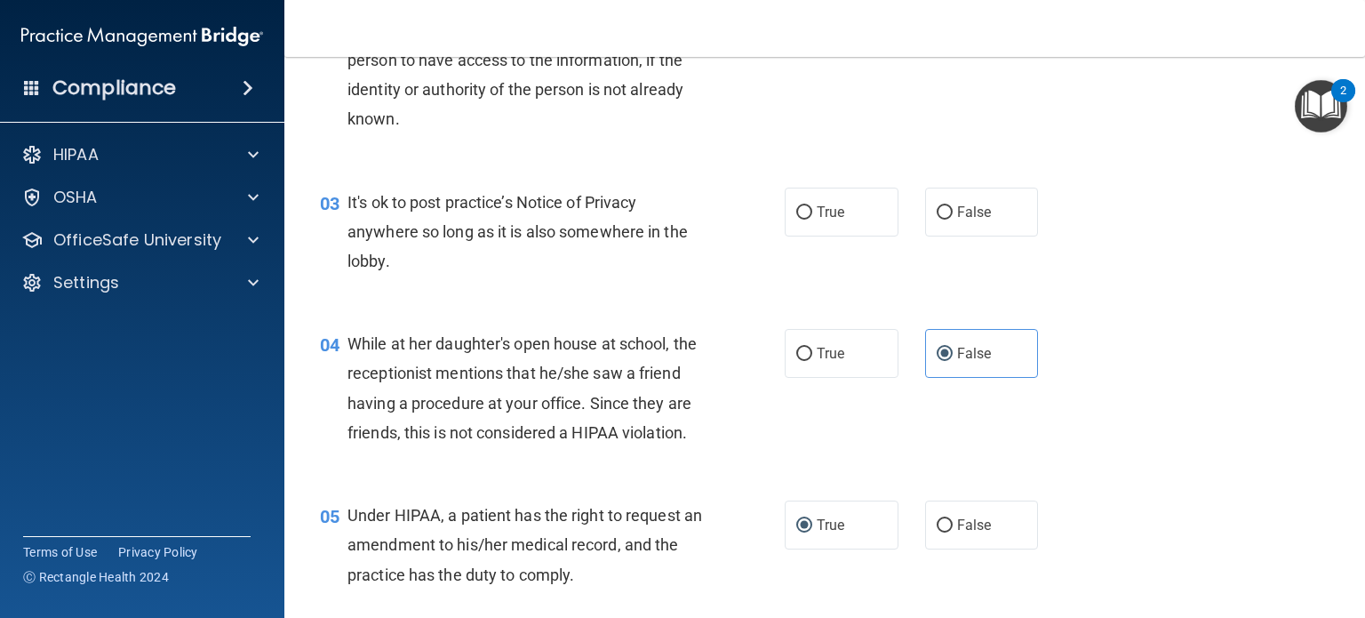
click at [678, 392] on div "While at her daughter's open house at school, the receptionist mentions that he…" at bounding box center [532, 388] width 369 height 118
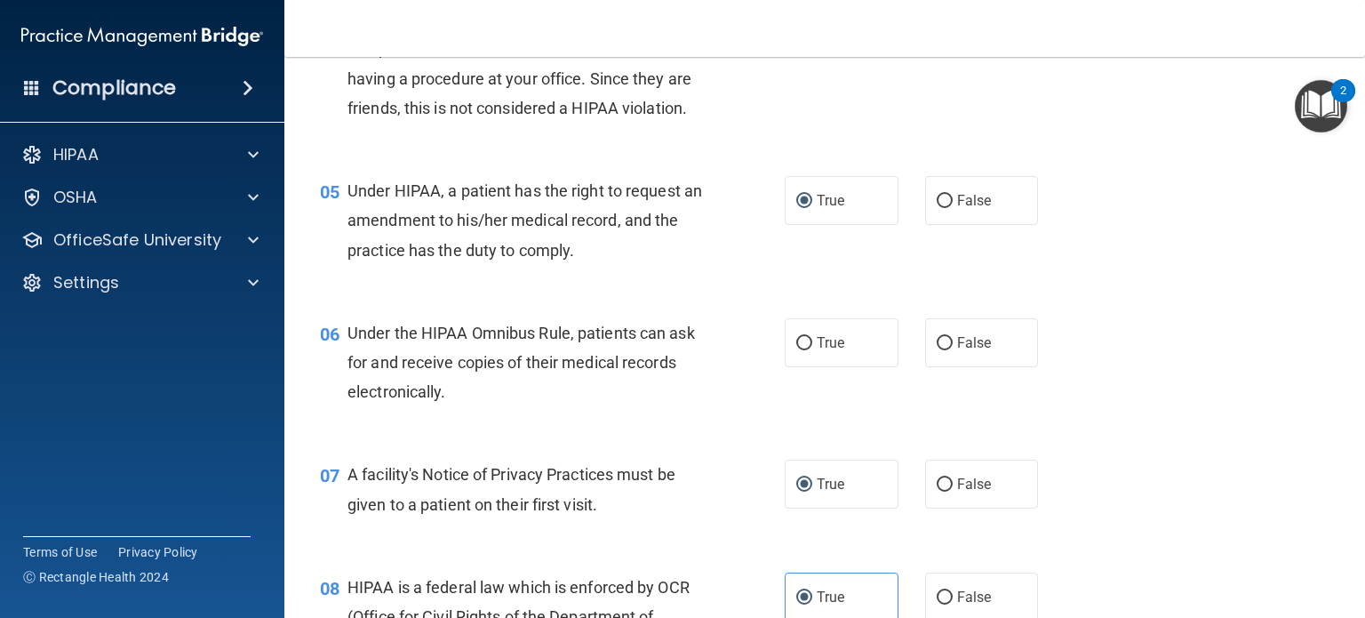
scroll to position [711, 0]
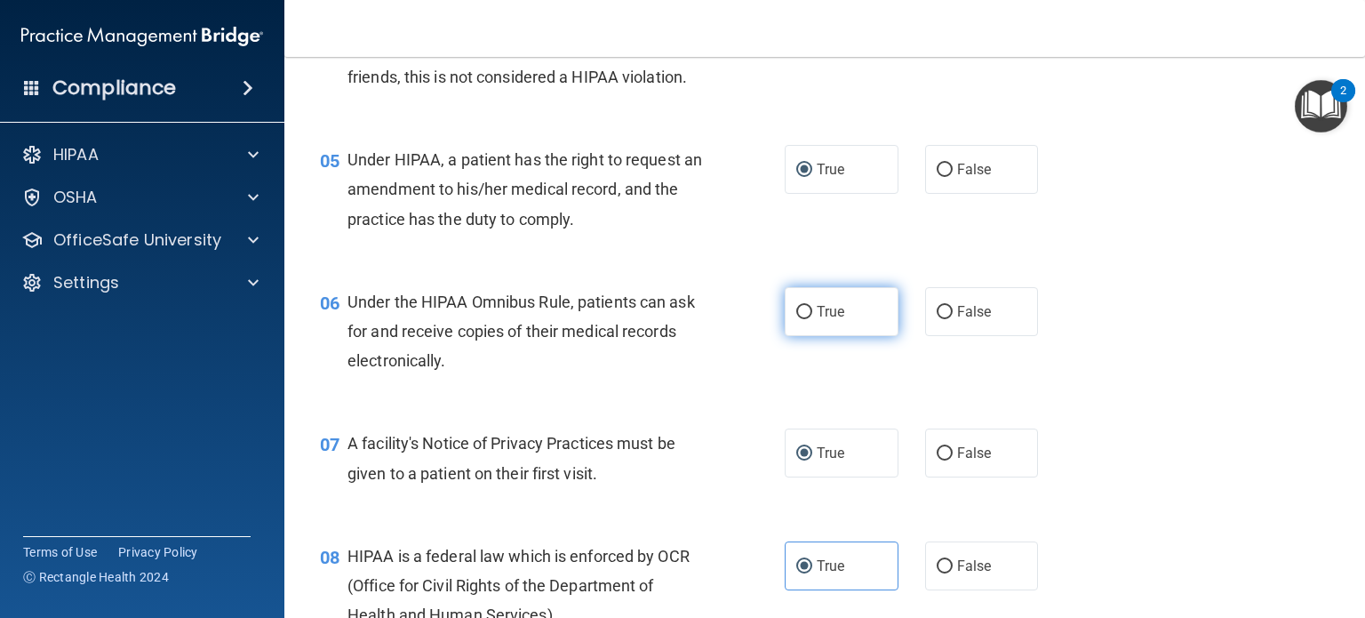
click at [796, 319] on input "True" at bounding box center [804, 312] width 16 height 13
radio input "true"
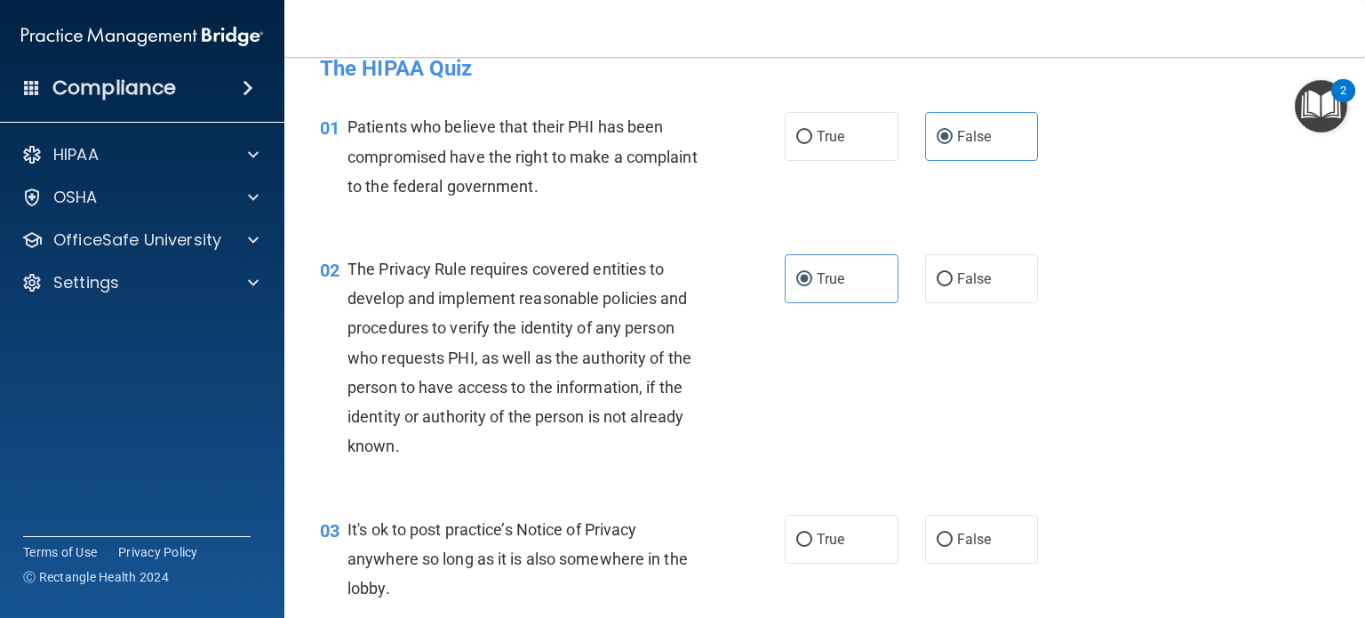
scroll to position [0, 0]
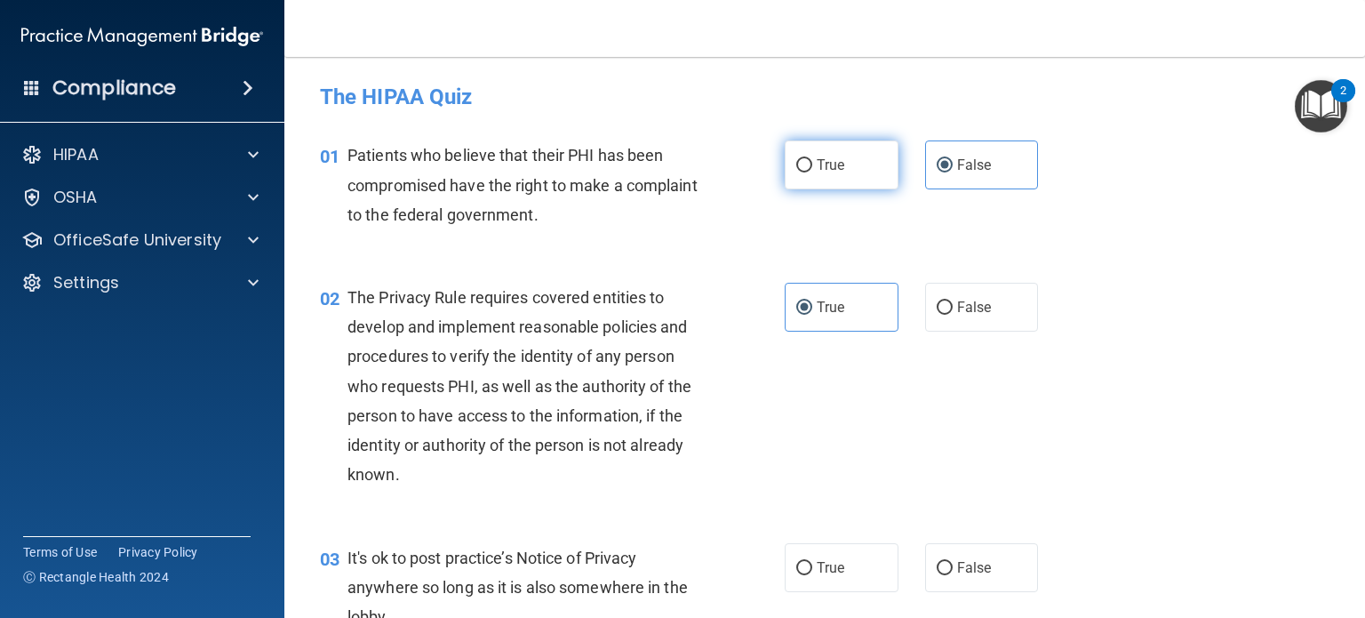
click at [836, 145] on label "True" at bounding box center [842, 164] width 114 height 49
click at [812, 159] on input "True" at bounding box center [804, 165] width 16 height 13
radio input "true"
radio input "false"
click at [561, 260] on div "02 The Privacy Rule requires covered entities to develop and implement reasonab…" at bounding box center [825, 390] width 1036 height 260
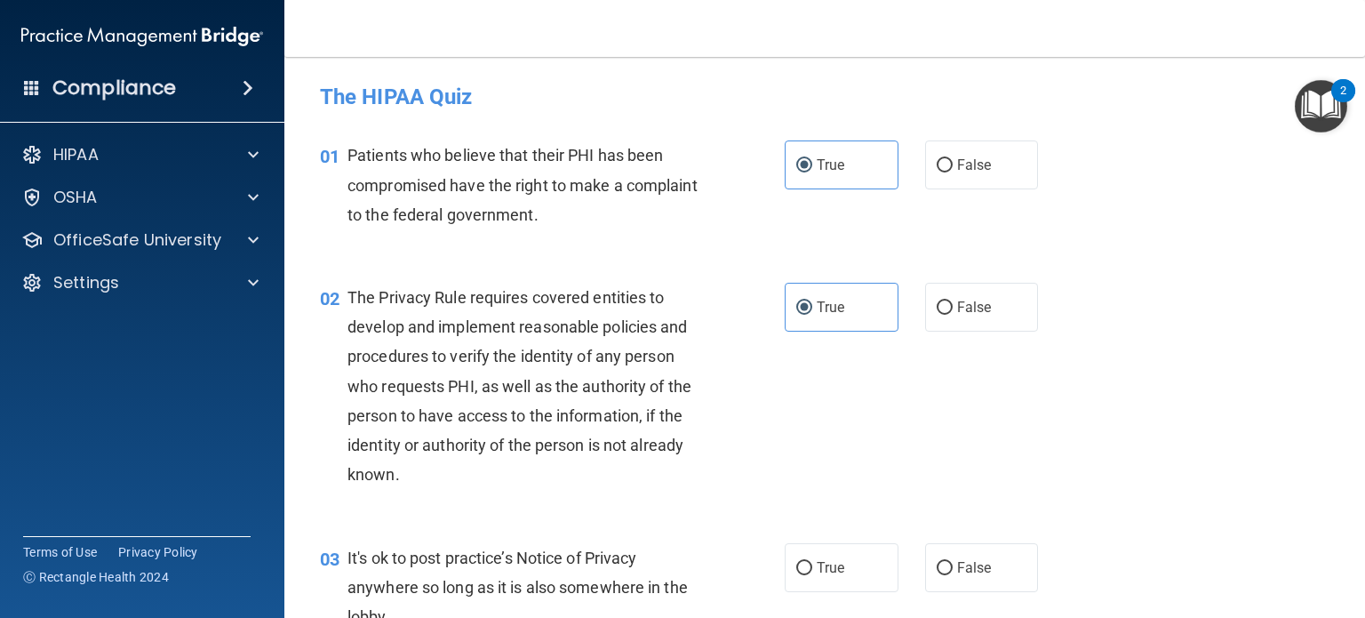
scroll to position [89, 0]
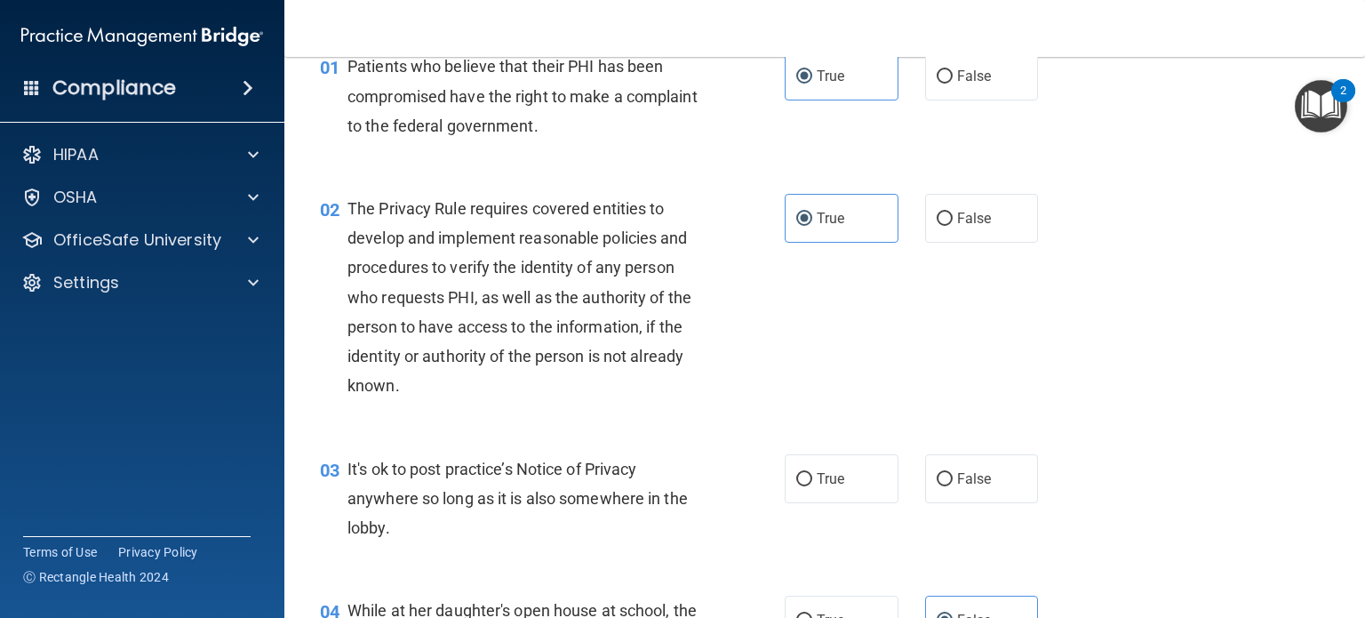
click at [624, 220] on div "The Privacy Rule requires covered entities to develop and implement reasonable …" at bounding box center [532, 297] width 369 height 207
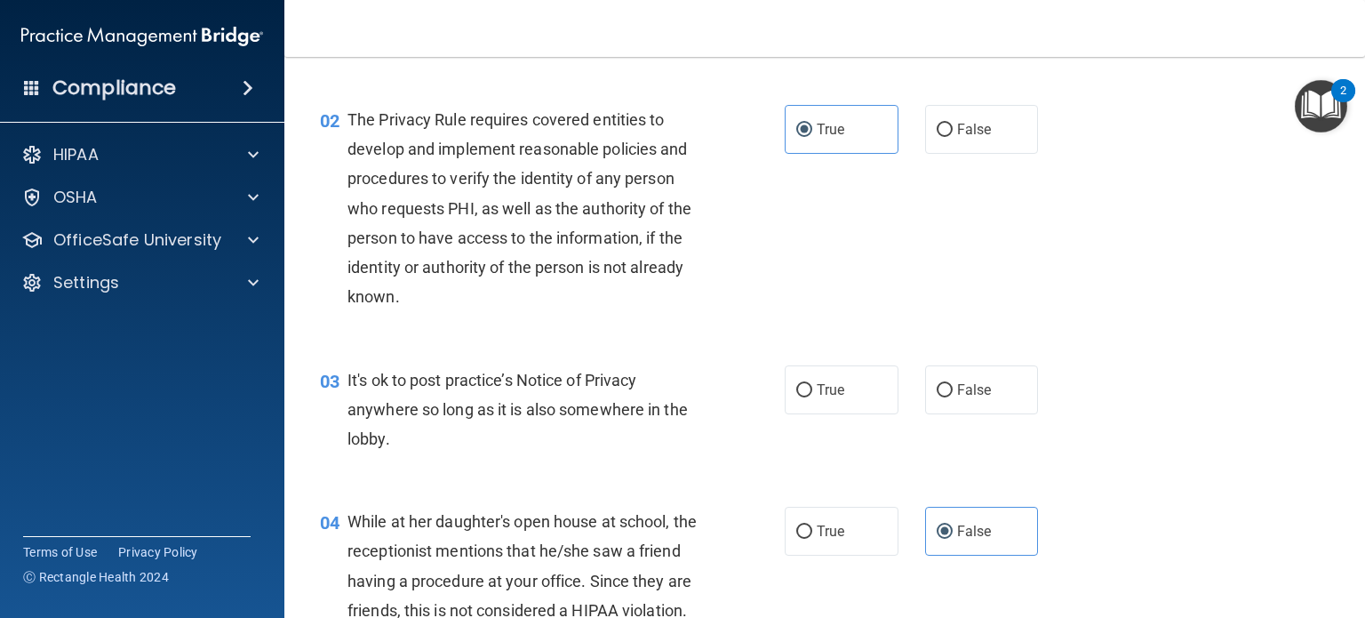
scroll to position [267, 0]
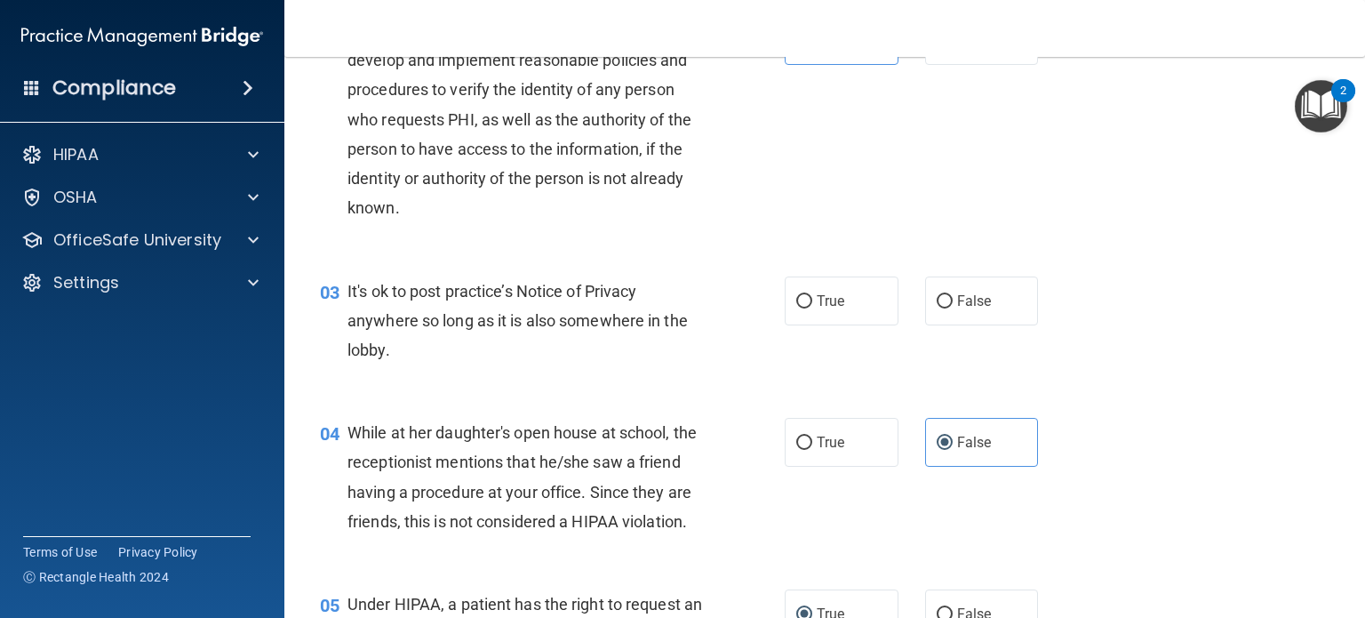
click at [716, 294] on div "03 It's ok to post practice’s Notice of Privacy anywhere so long as it is also …" at bounding box center [552, 325] width 518 height 98
click at [834, 307] on span "True" at bounding box center [831, 300] width 28 height 17
click at [812, 307] on input "True" at bounding box center [804, 301] width 16 height 13
radio input "true"
click at [592, 388] on div "03 It's ok to post practice’s Notice of Privacy anywhere so long as it is also …" at bounding box center [825, 325] width 1036 height 142
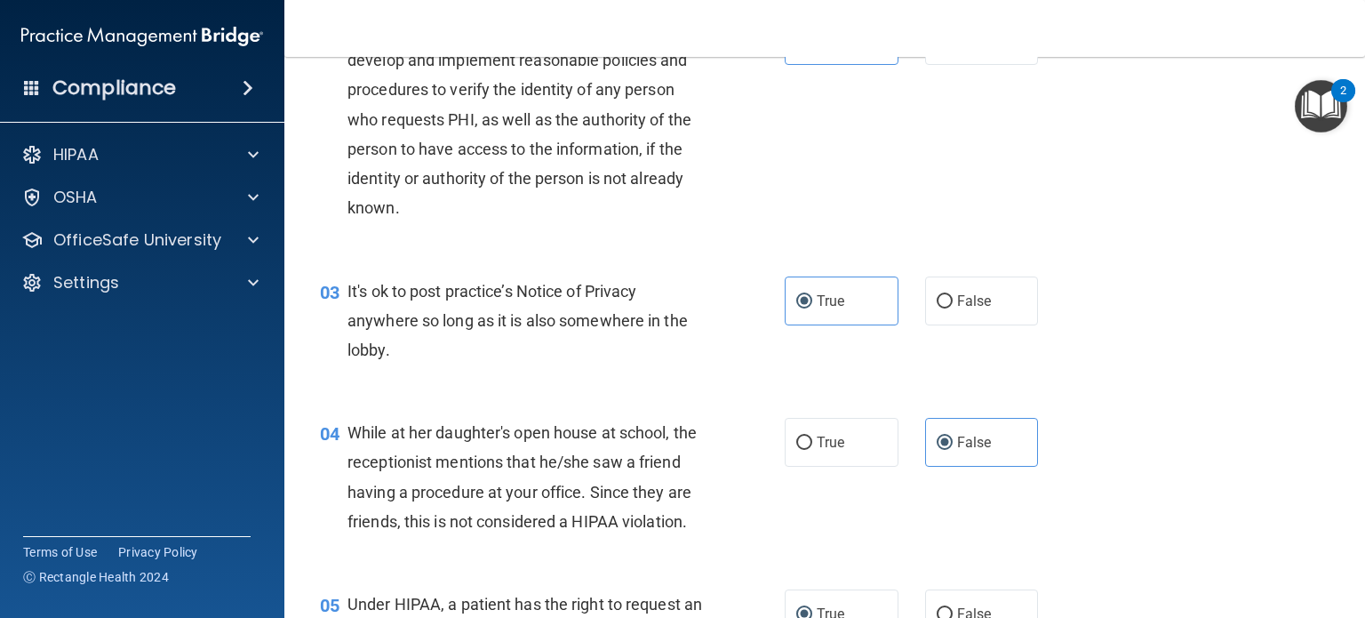
scroll to position [356, 0]
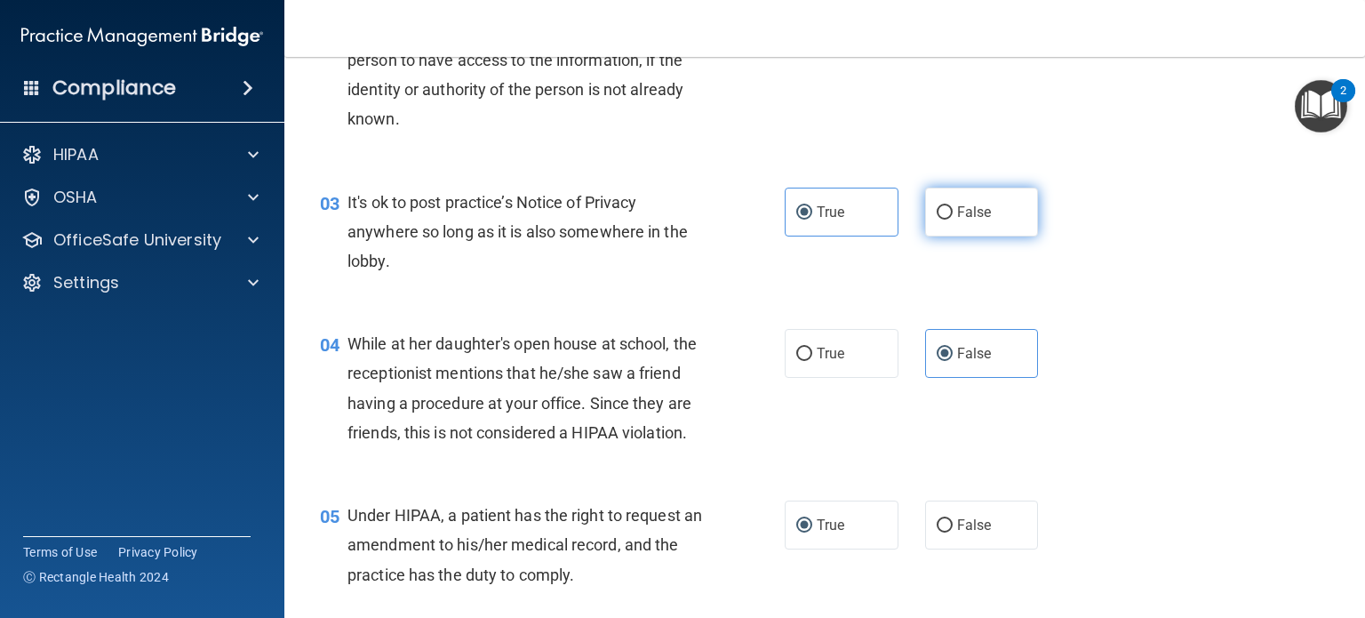
click at [939, 208] on input "False" at bounding box center [945, 212] width 16 height 13
radio input "true"
radio input "false"
click at [630, 282] on div "03 It's ok to post practice’s Notice of Privacy anywhere so long as it is also …" at bounding box center [552, 237] width 518 height 98
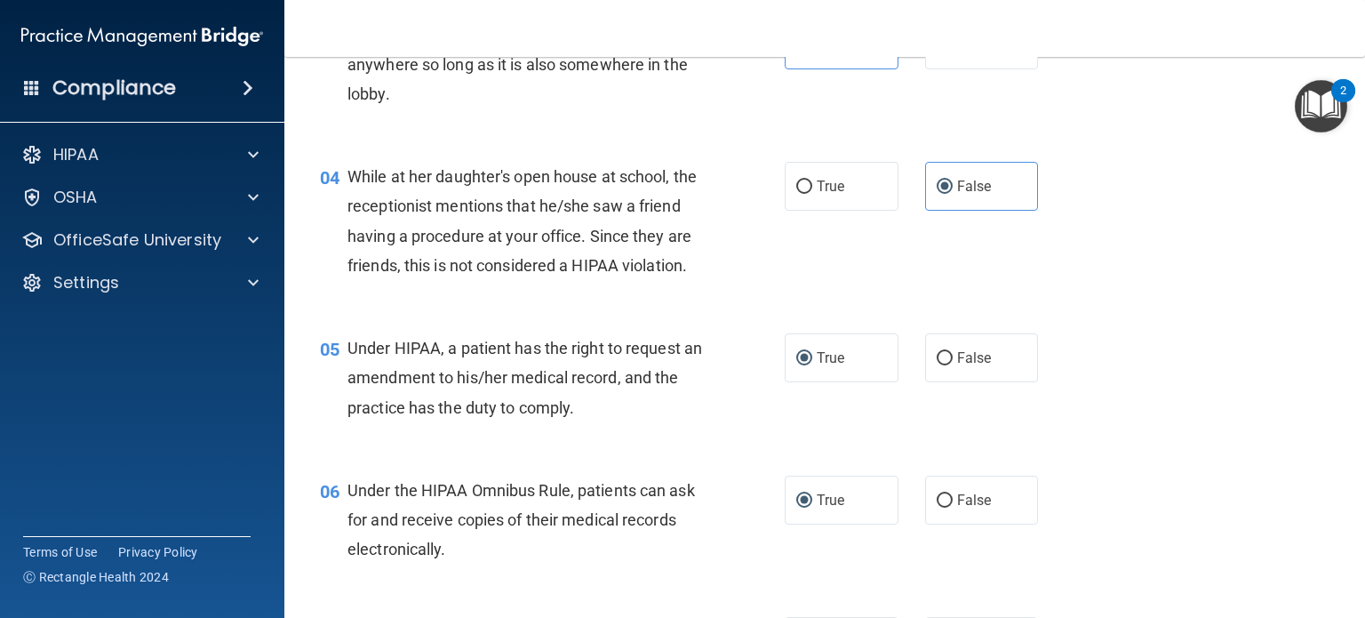
scroll to position [533, 0]
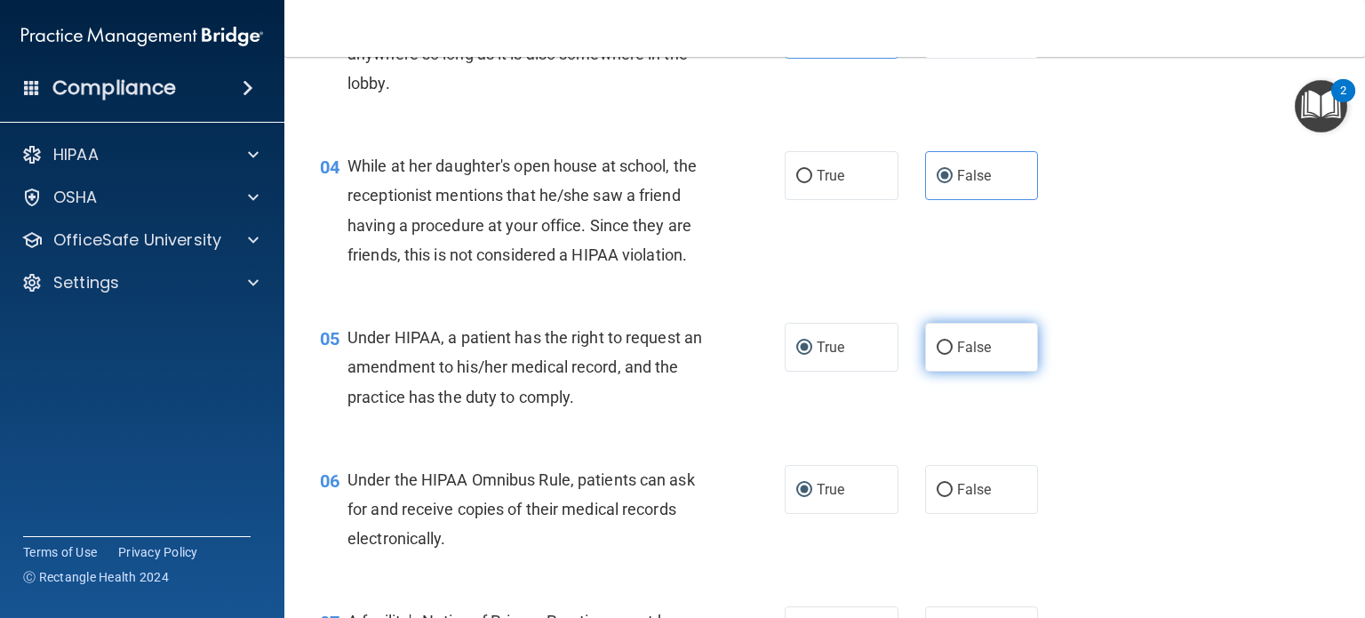
click at [974, 367] on label "False" at bounding box center [982, 347] width 114 height 49
click at [953, 355] on input "False" at bounding box center [945, 347] width 16 height 13
radio input "true"
radio input "false"
click at [764, 376] on div "05 Under HIPAA, a patient has the right to request an amendment to his/her medi…" at bounding box center [552, 372] width 518 height 98
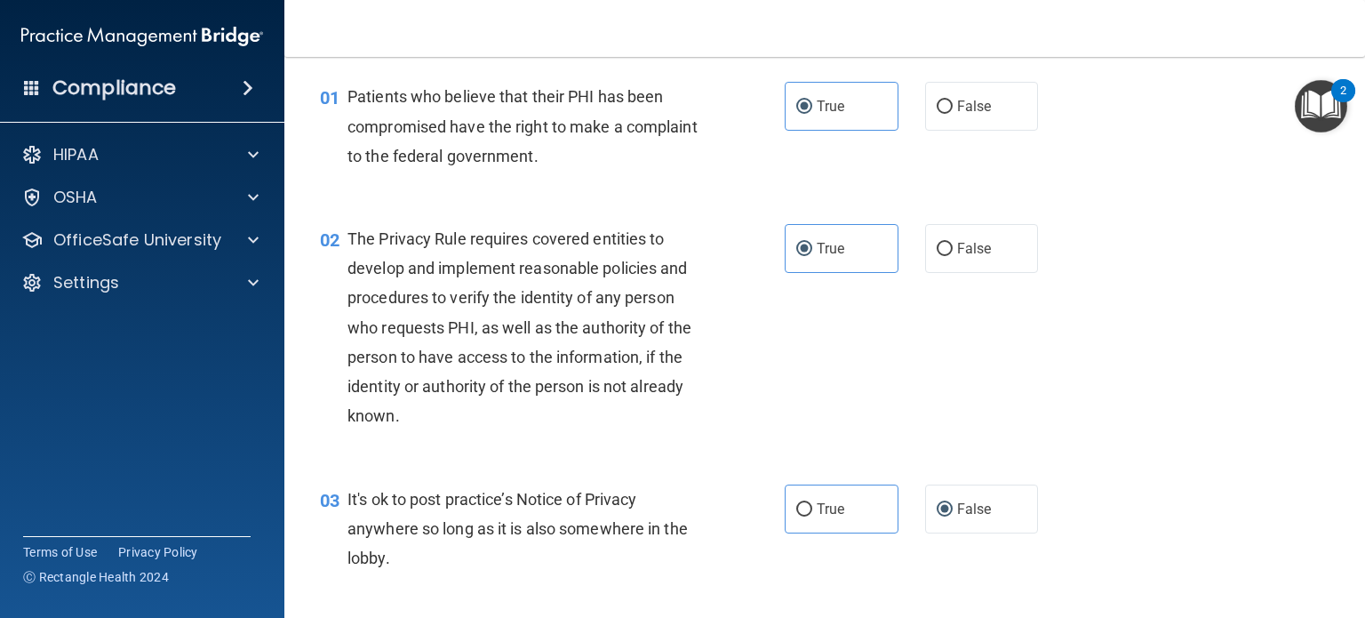
scroll to position [89, 0]
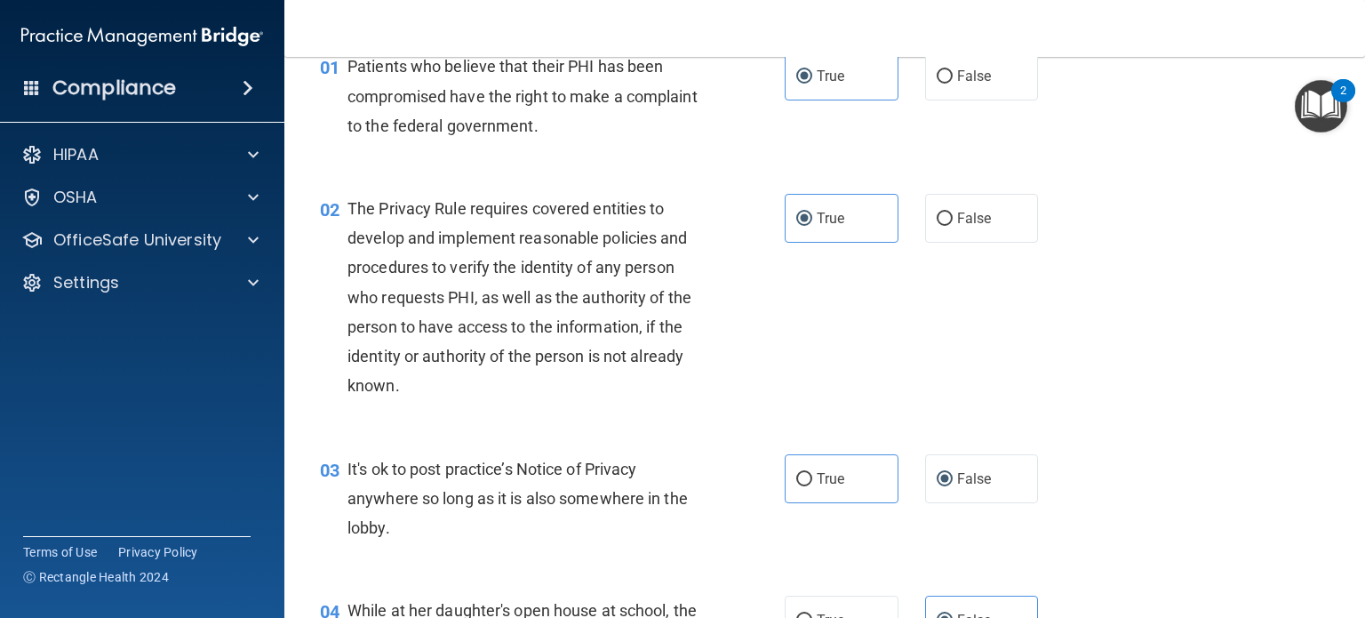
click at [545, 237] on span "The Privacy Rule requires covered entities to develop and implement reasonable …" at bounding box center [520, 297] width 344 height 196
click at [544, 230] on span "The Privacy Rule requires covered entities to develop and implement reasonable …" at bounding box center [520, 297] width 344 height 196
click at [548, 229] on span "The Privacy Rule requires covered entities to develop and implement reasonable …" at bounding box center [520, 297] width 344 height 196
click at [540, 254] on div "The Privacy Rule requires covered entities to develop and implement reasonable …" at bounding box center [532, 297] width 369 height 207
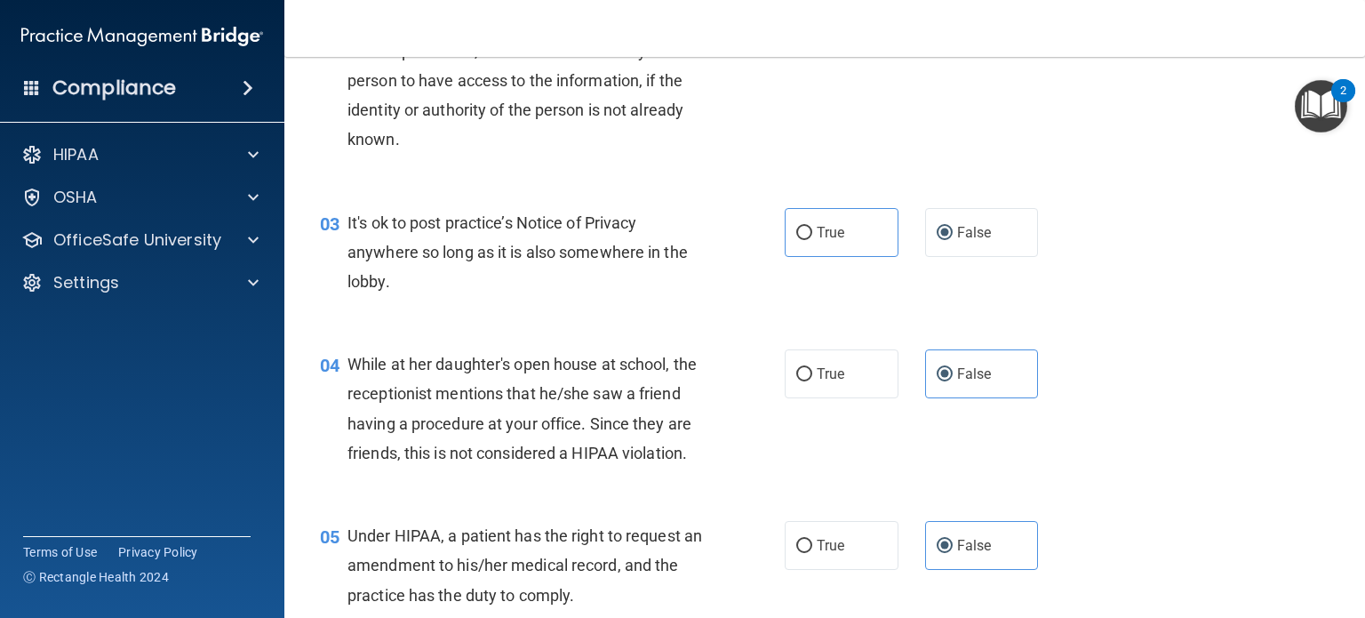
scroll to position [356, 0]
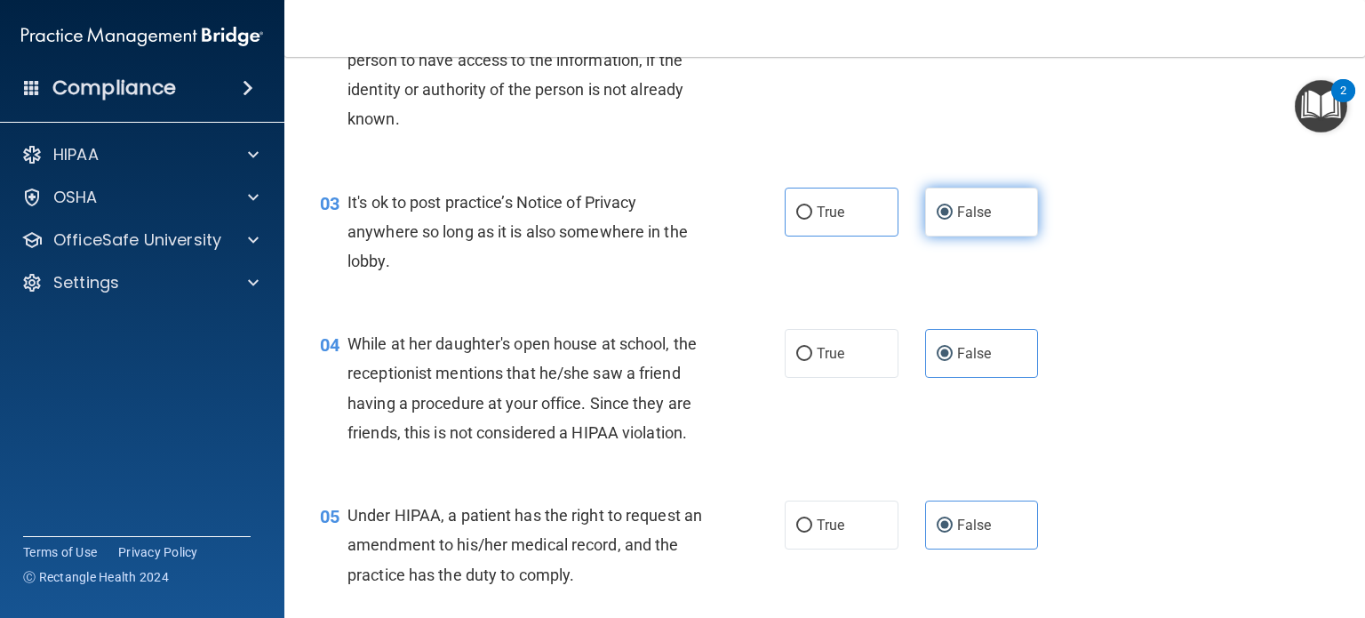
click at [963, 212] on span "False" at bounding box center [974, 212] width 35 height 17
click at [953, 212] on input "False" at bounding box center [945, 212] width 16 height 13
click at [1104, 222] on div "03 It's ok to post practice’s Notice of Privacy anywhere so long as it is also …" at bounding box center [825, 236] width 1036 height 142
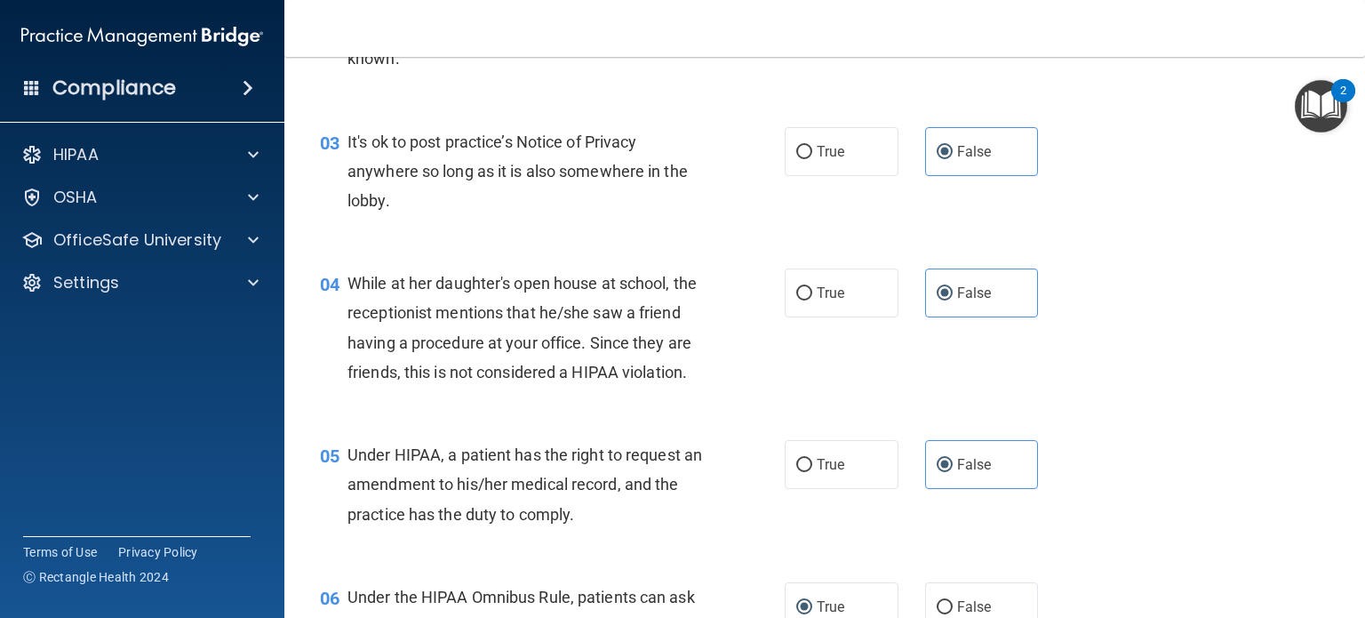
scroll to position [444, 0]
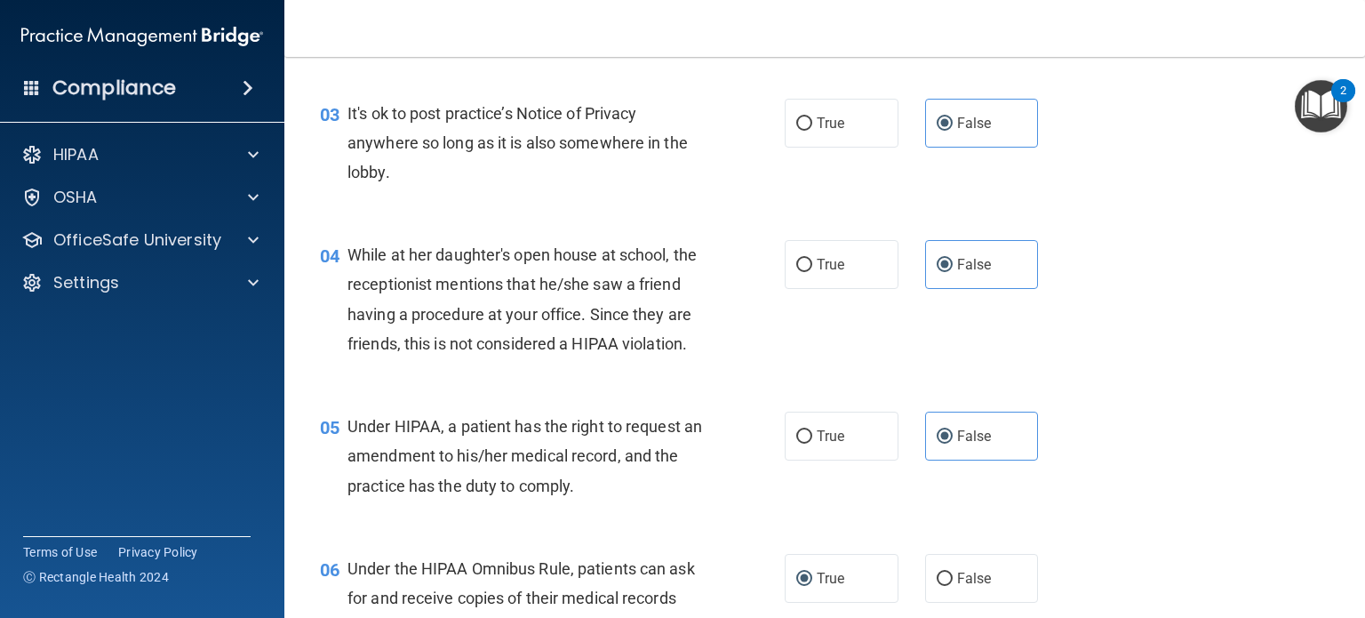
click at [465, 272] on div "While at her daughter's open house at school, the receptionist mentions that he…" at bounding box center [532, 299] width 369 height 118
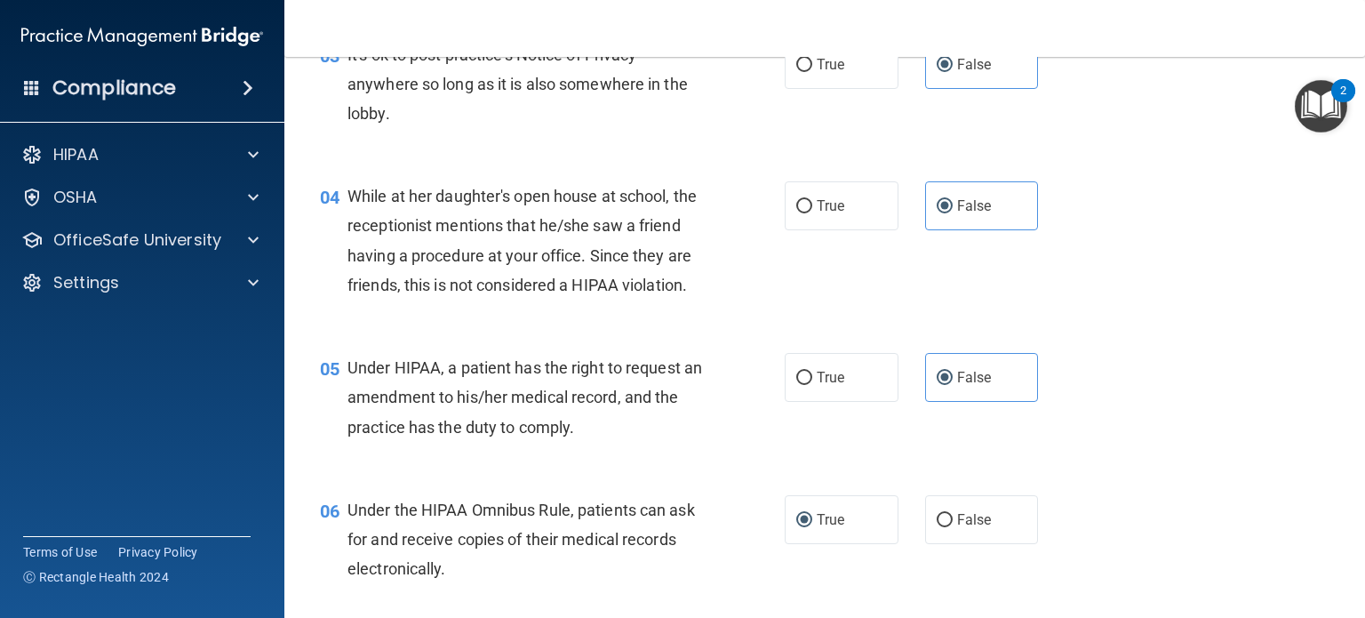
scroll to position [533, 0]
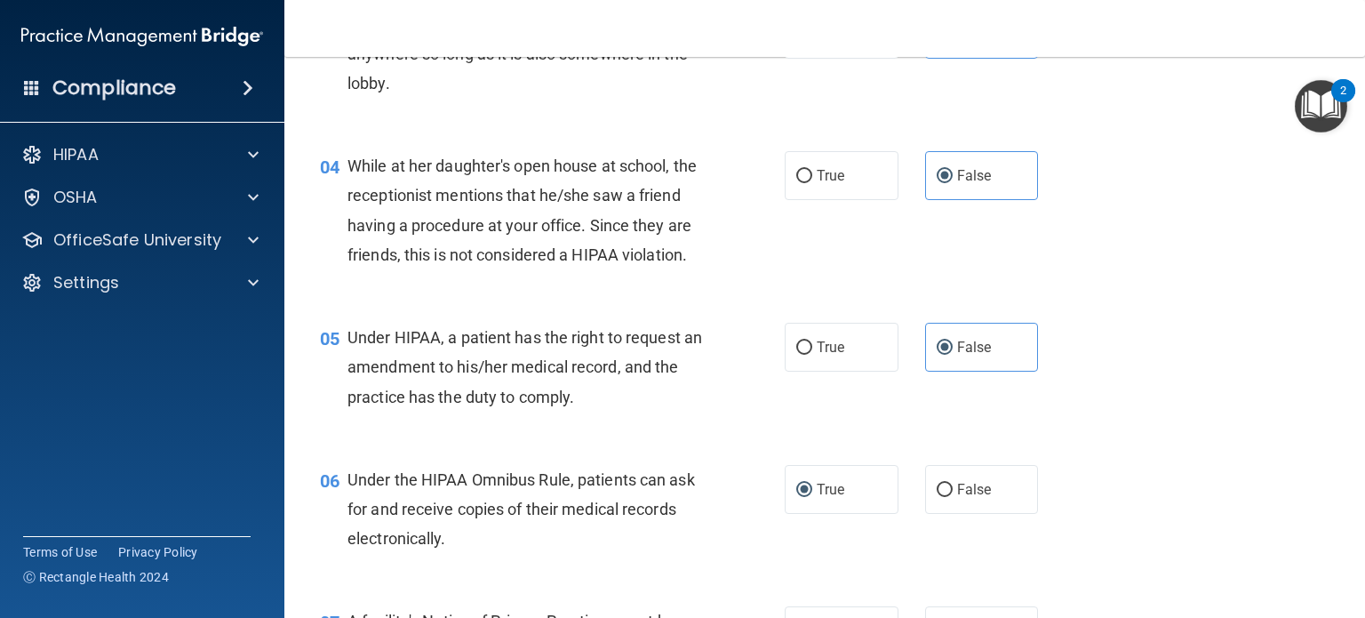
click at [505, 269] on div "While at her daughter's open house at school, the receptionist mentions that he…" at bounding box center [532, 210] width 369 height 118
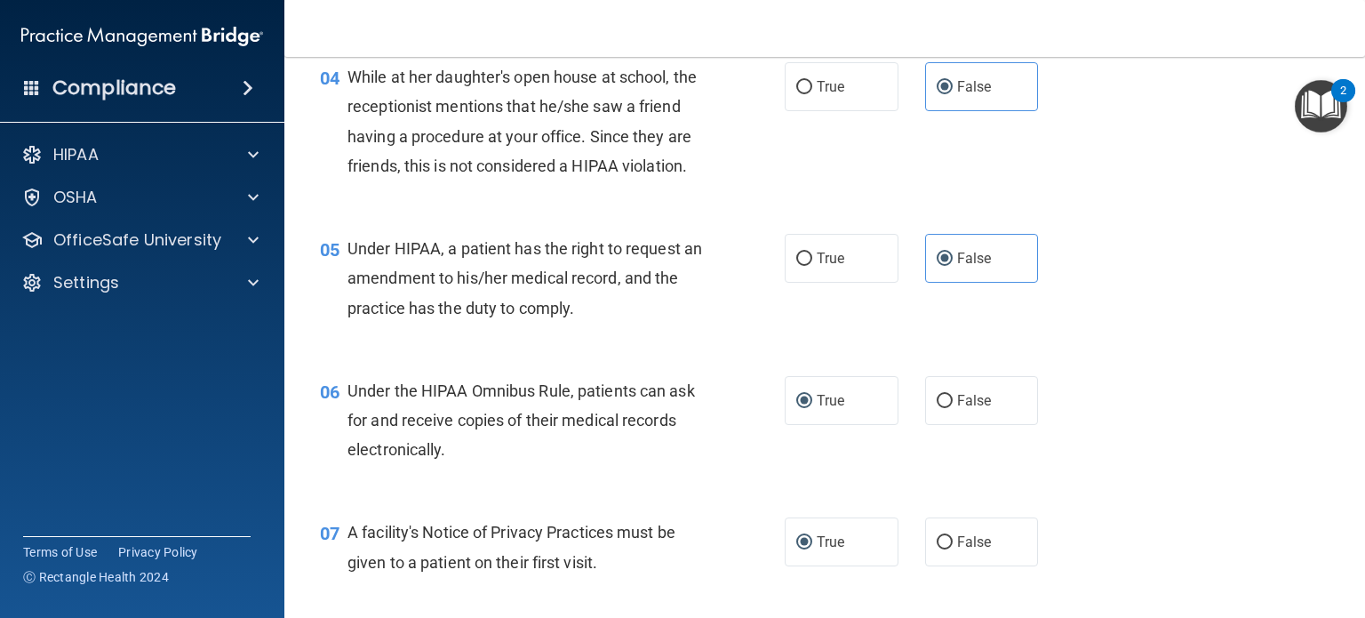
scroll to position [711, 0]
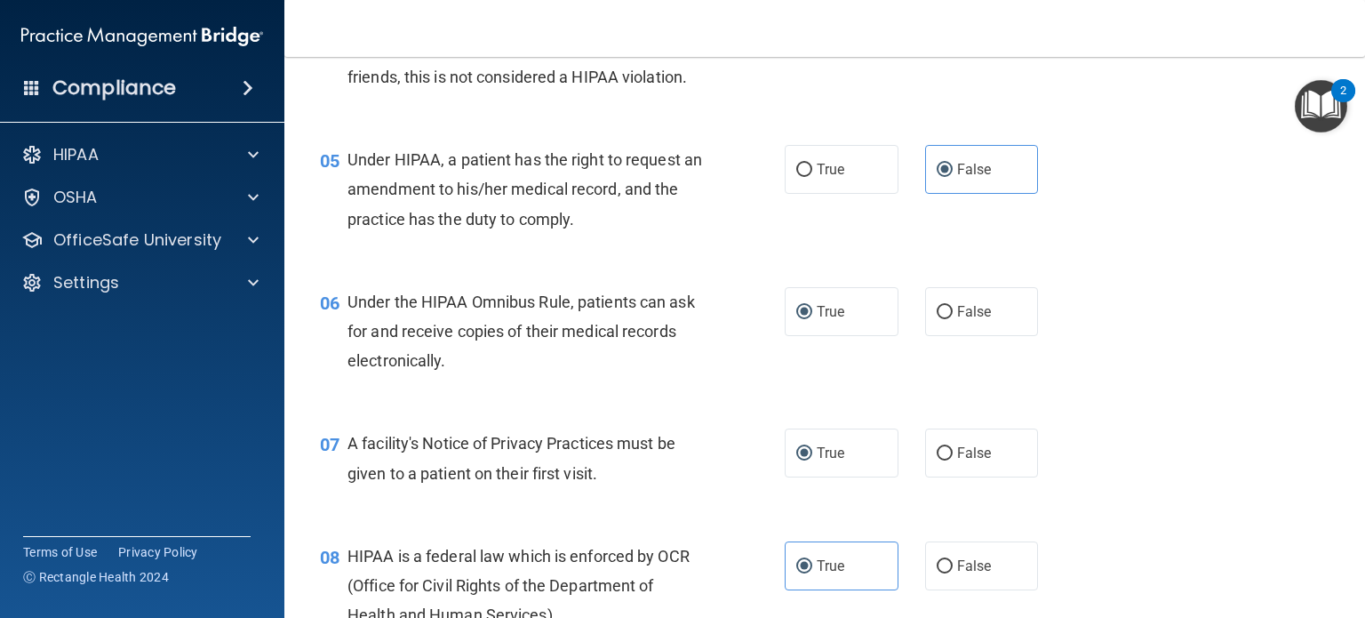
click at [515, 228] on span "Under HIPAA, a patient has the right to request an amendment to his/her medical…" at bounding box center [525, 188] width 355 height 77
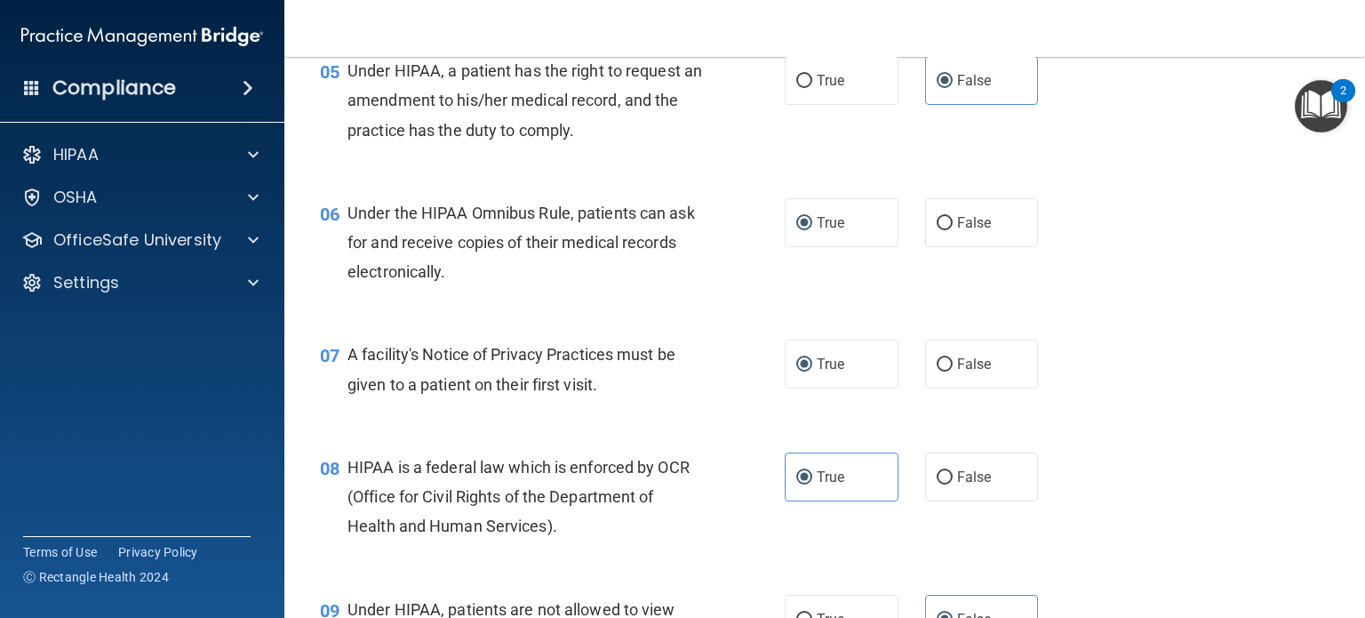
click at [519, 265] on div "Under the HIPAA Omnibus Rule, patients can ask for and receive copies of their …" at bounding box center [532, 242] width 369 height 89
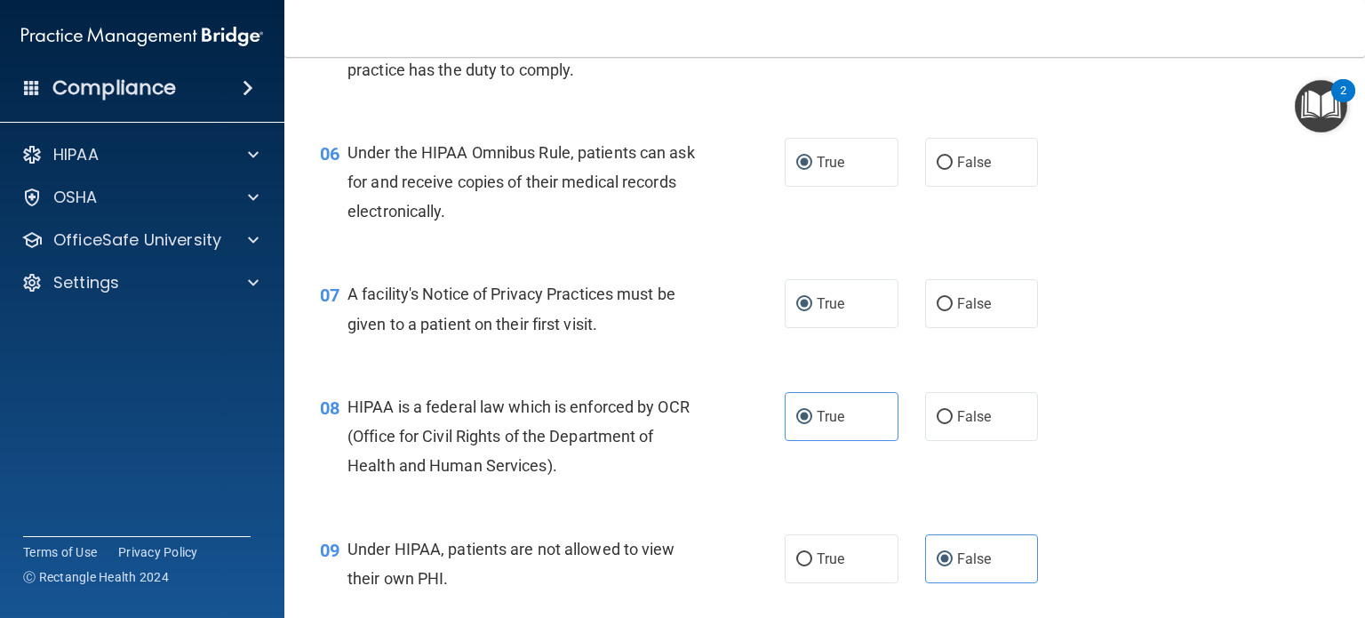
scroll to position [889, 0]
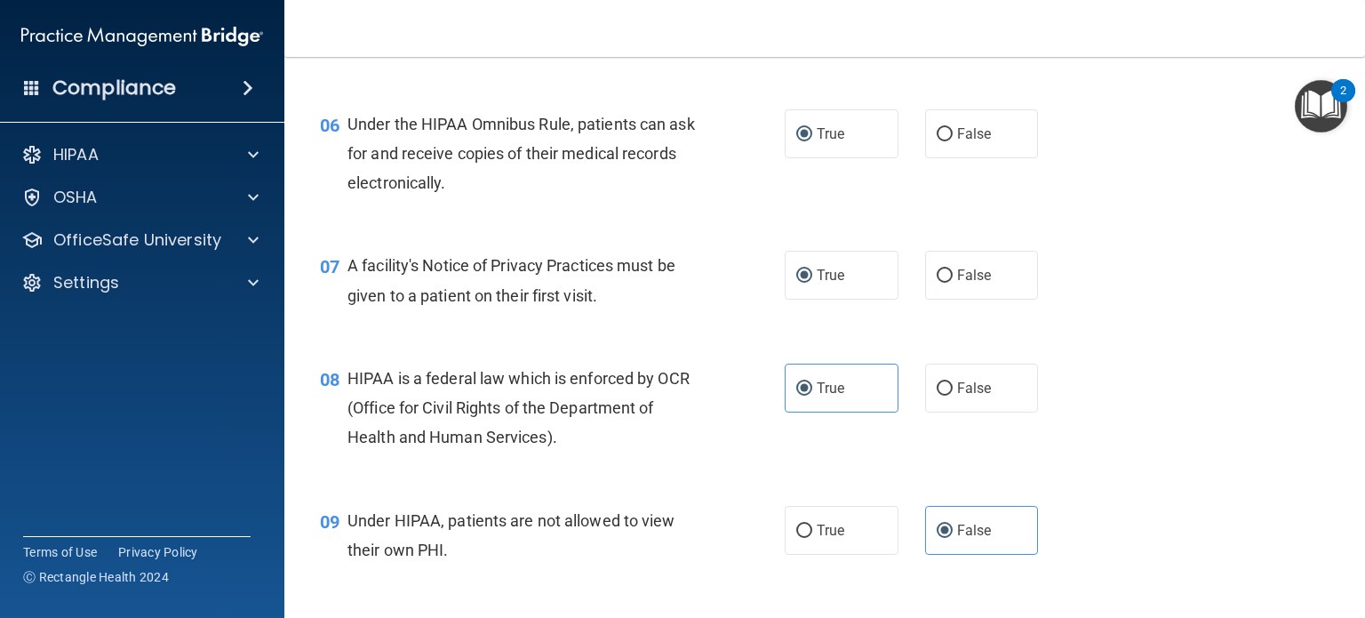
click at [491, 294] on span "A facility's Notice of Privacy Practices must be given to a patient on their fi…" at bounding box center [512, 280] width 328 height 48
click at [492, 300] on span "A facility's Notice of Privacy Practices must be given to a patient on their fi…" at bounding box center [512, 280] width 328 height 48
click at [501, 304] on span "A facility's Notice of Privacy Practices must be given to a patient on their fi…" at bounding box center [512, 280] width 328 height 48
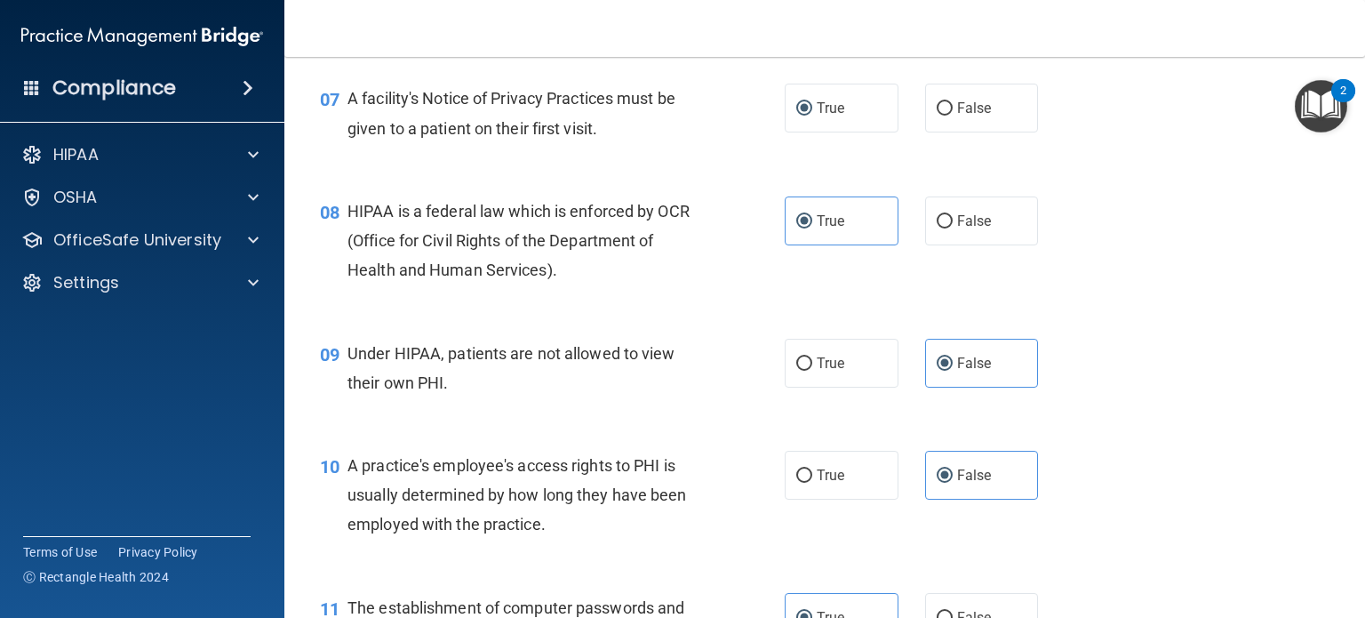
scroll to position [1067, 0]
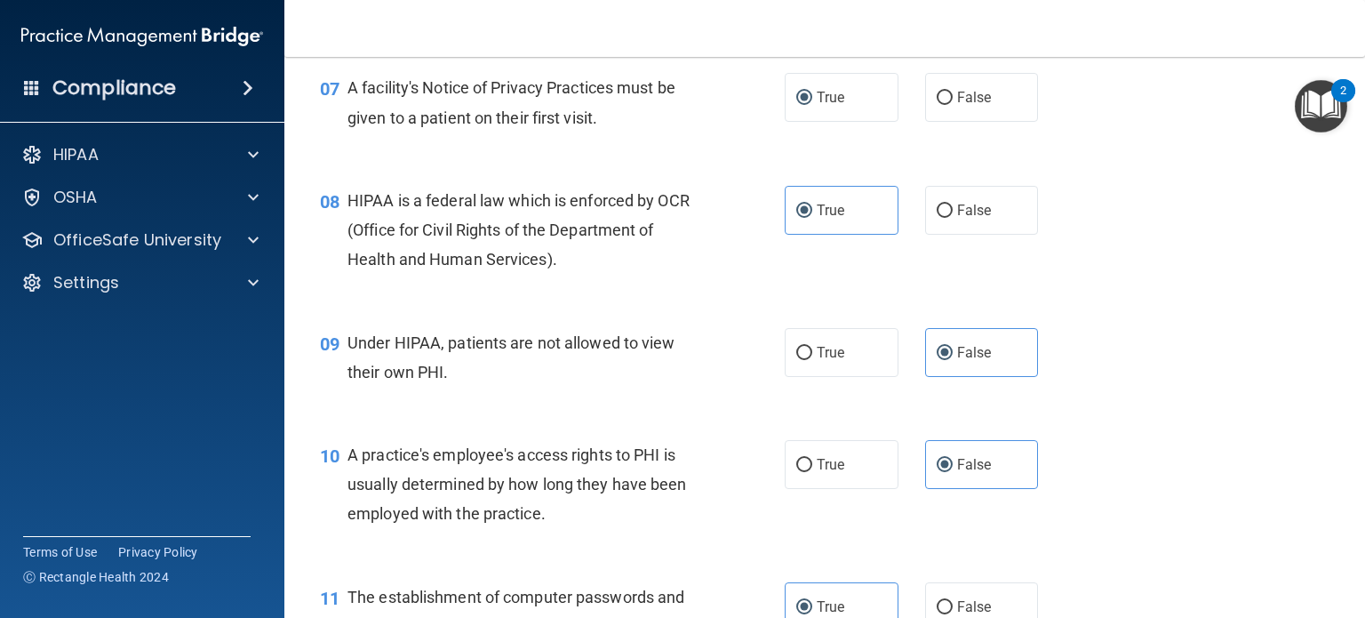
click at [504, 268] on span "HIPAA is a federal law which is enforced by OCR (Office for Civil Rights of the…" at bounding box center [519, 229] width 342 height 77
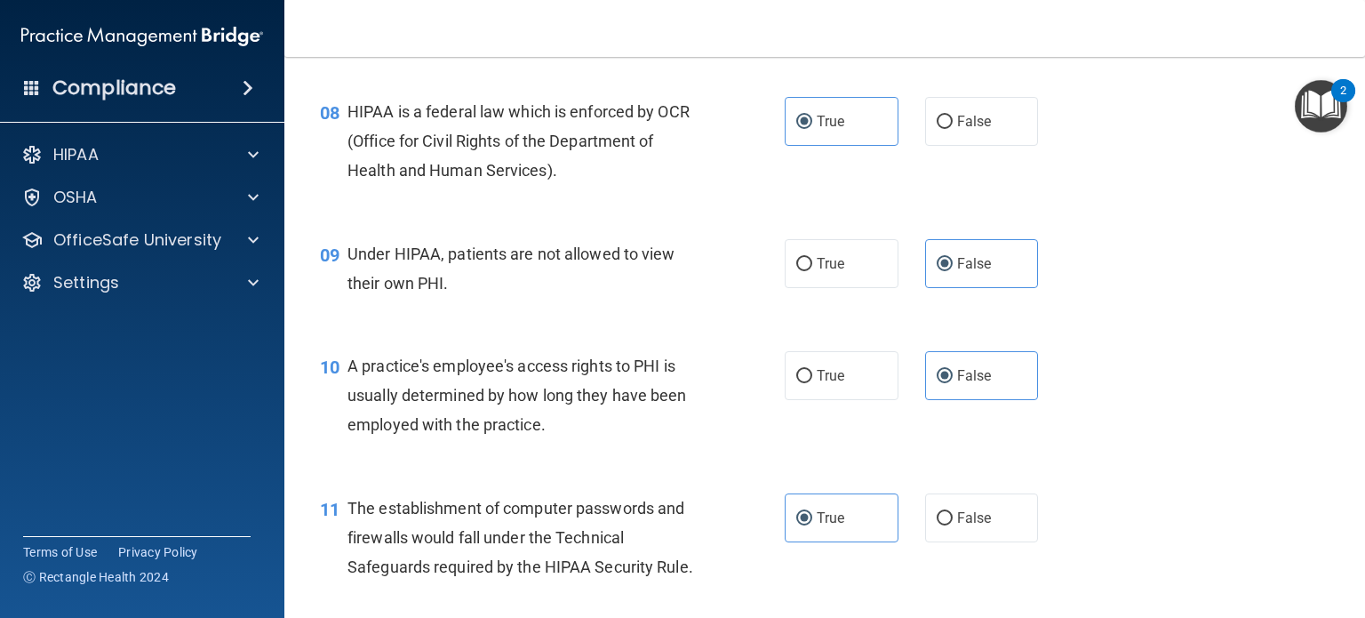
click at [503, 289] on span "Under HIPAA, patients are not allowed to view their own PHI." at bounding box center [512, 268] width 328 height 48
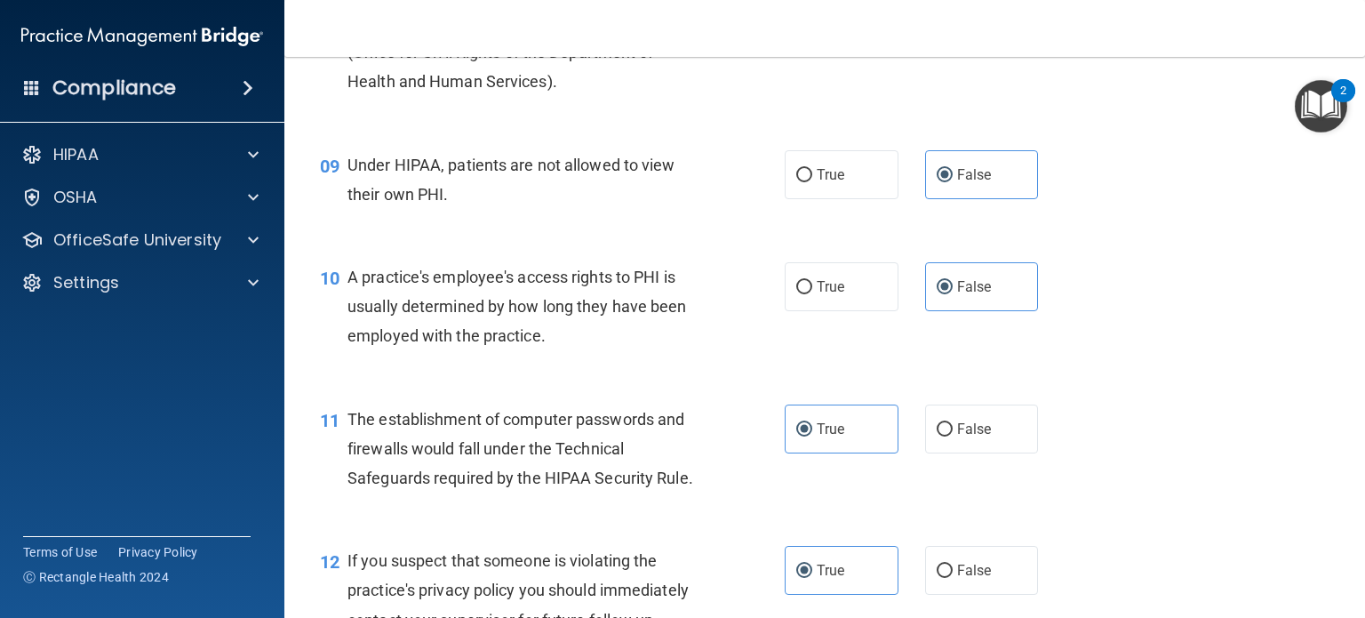
click at [508, 336] on span "A practice's employee's access rights to PHI is usually determined by how long …" at bounding box center [518, 306] width 340 height 77
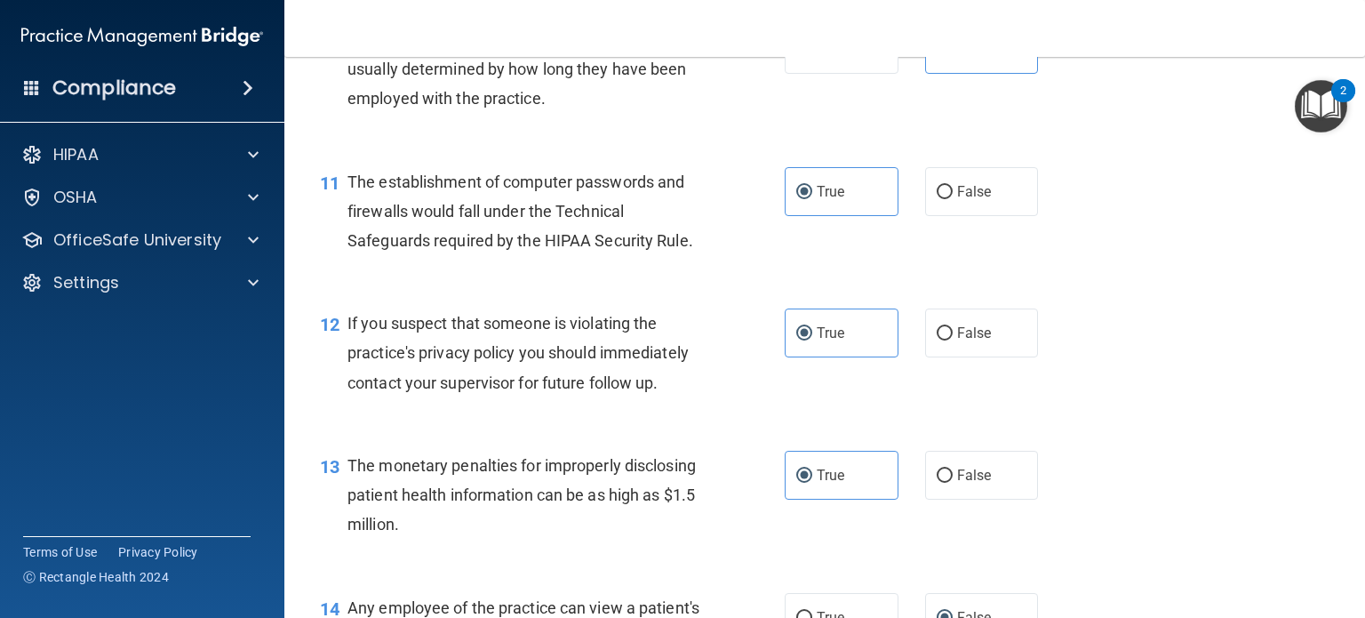
scroll to position [1511, 0]
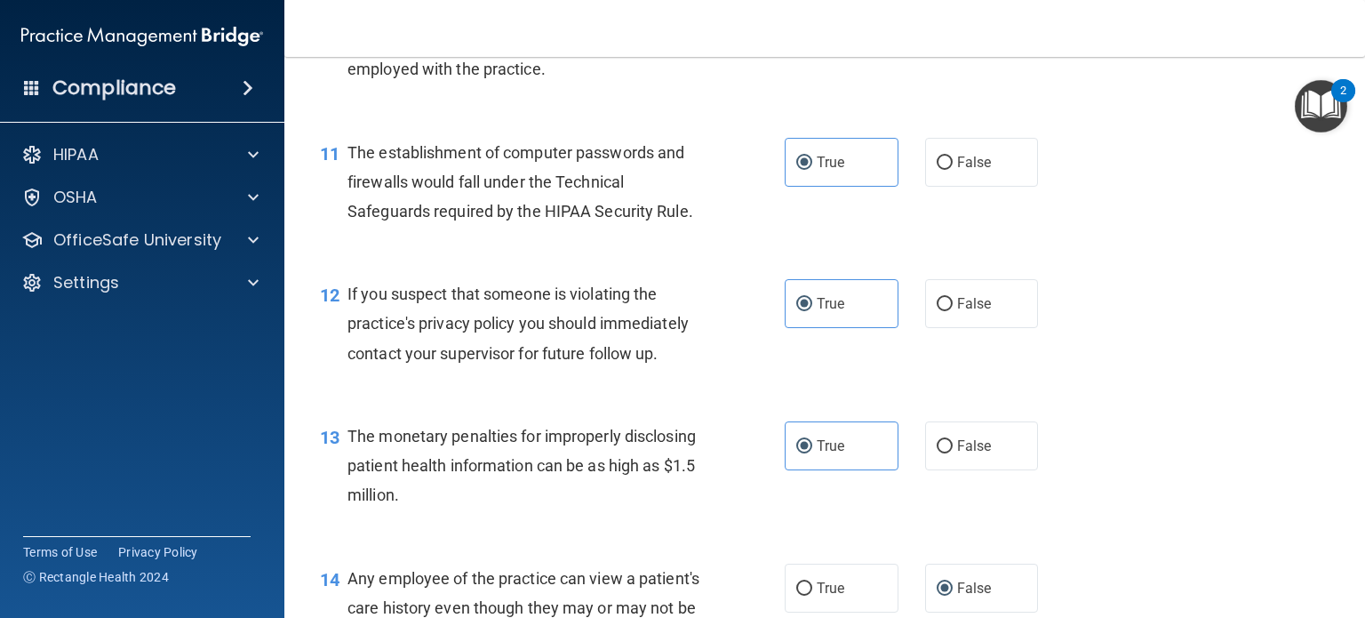
click at [520, 220] on span "The establishment of computer passwords and firewalls would fall under the Tech…" at bounding box center [521, 181] width 346 height 77
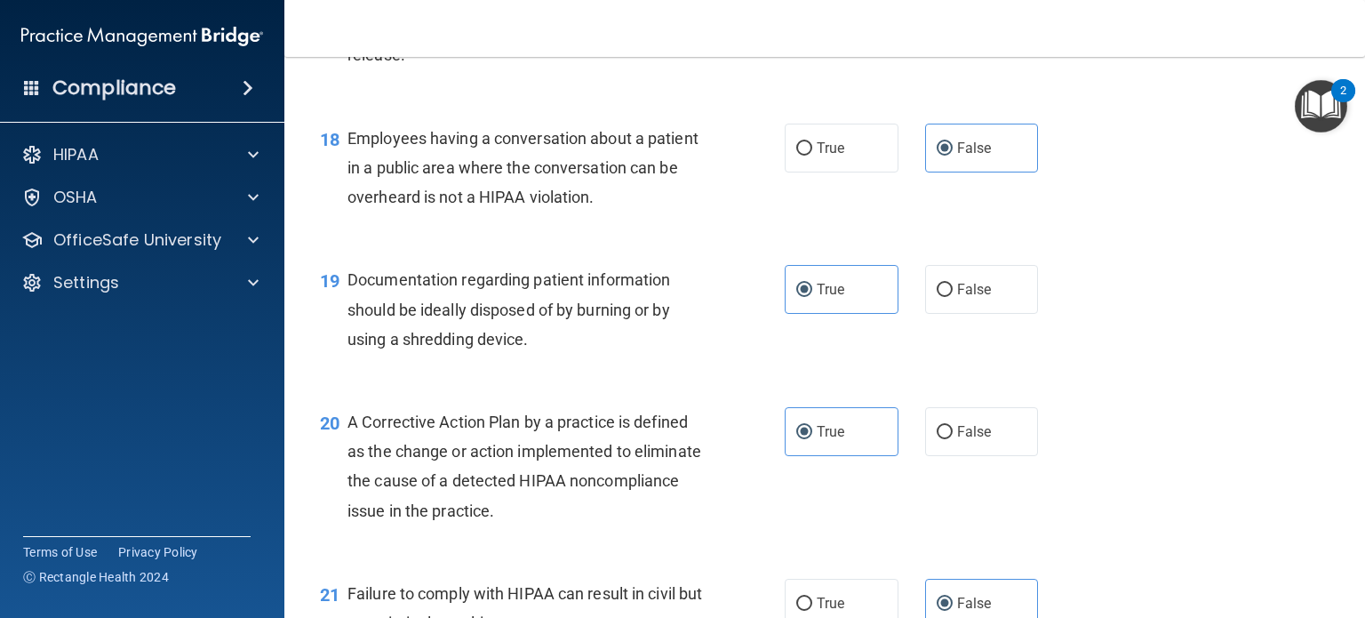
scroll to position [2666, 0]
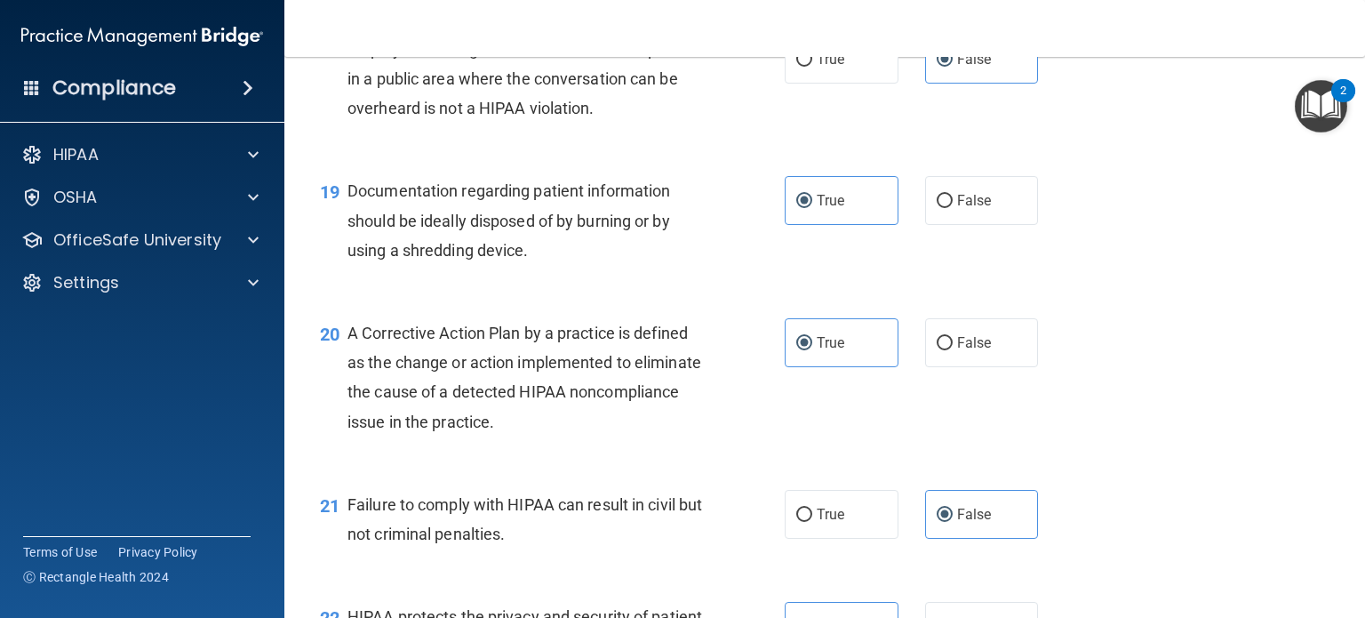
click at [469, 254] on span "Documentation regarding patient information should be ideally disposed of by bu…" at bounding box center [509, 219] width 323 height 77
click at [473, 244] on span "Documentation regarding patient information should be ideally disposed of by bu…" at bounding box center [509, 219] width 323 height 77
click at [506, 296] on div "19 Documentation regarding patient information should be ideally disposed of by…" at bounding box center [825, 225] width 1036 height 142
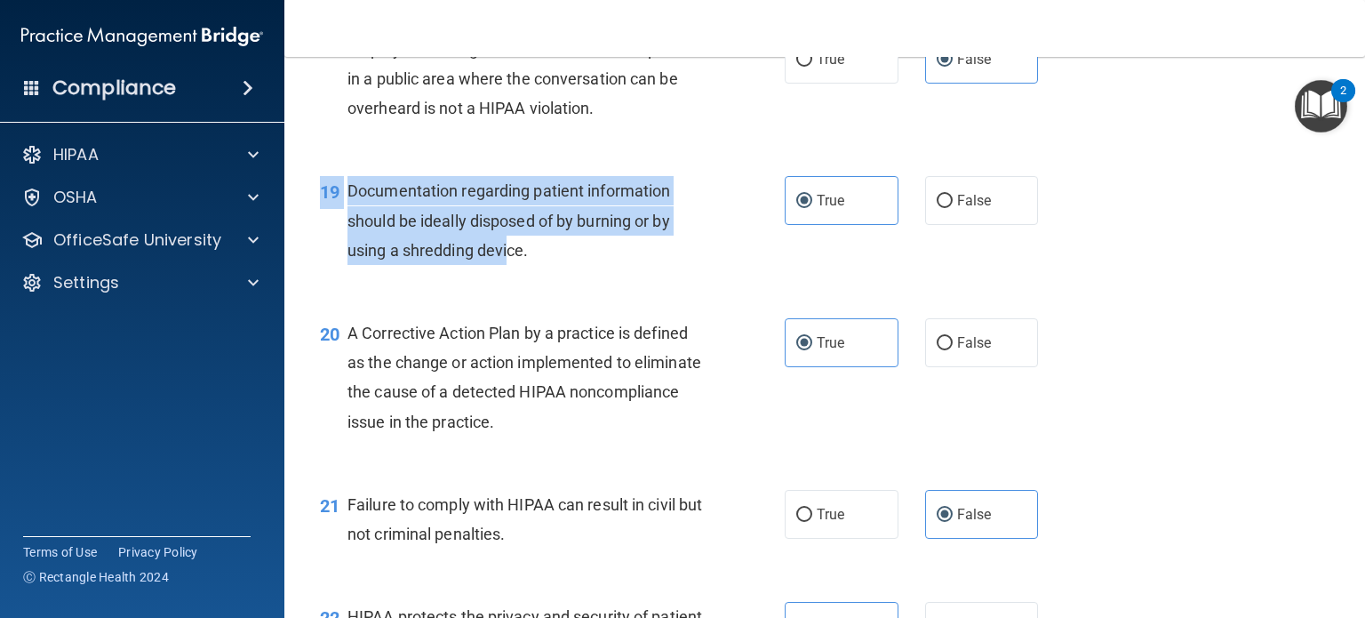
click at [505, 274] on div "19 Documentation regarding patient information should be ideally disposed of by…" at bounding box center [552, 225] width 518 height 98
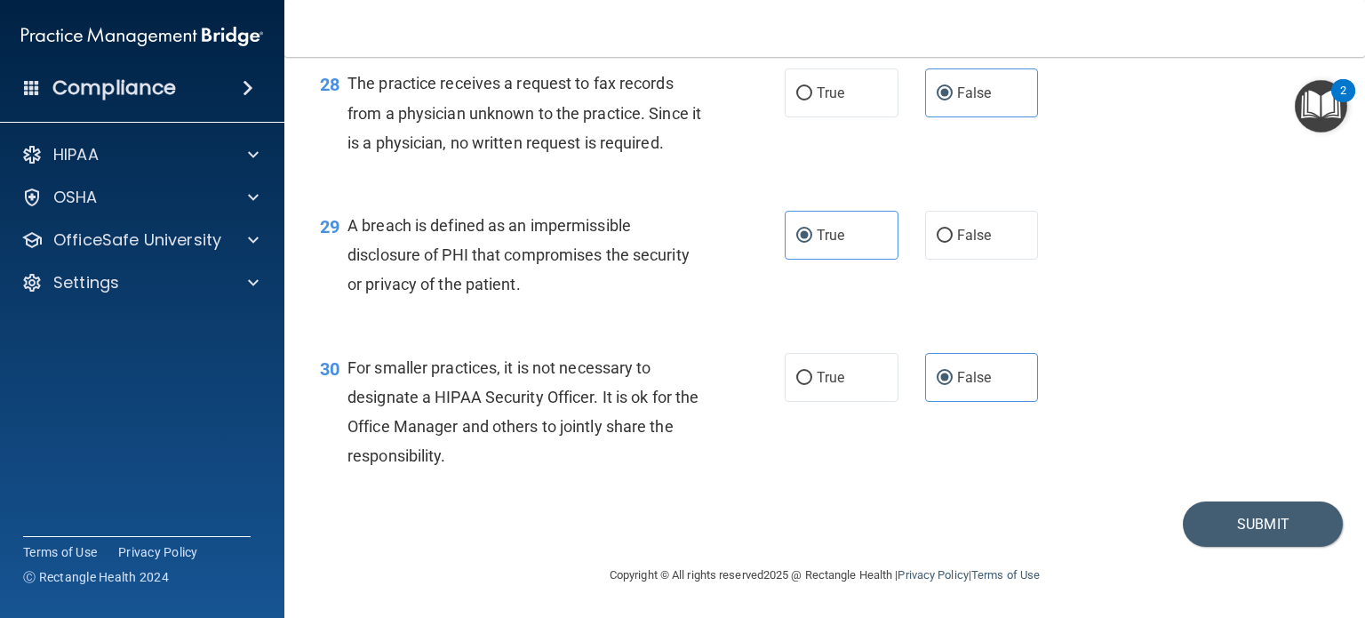
scroll to position [4288, 0]
click at [1243, 528] on button "Submit" at bounding box center [1263, 523] width 160 height 45
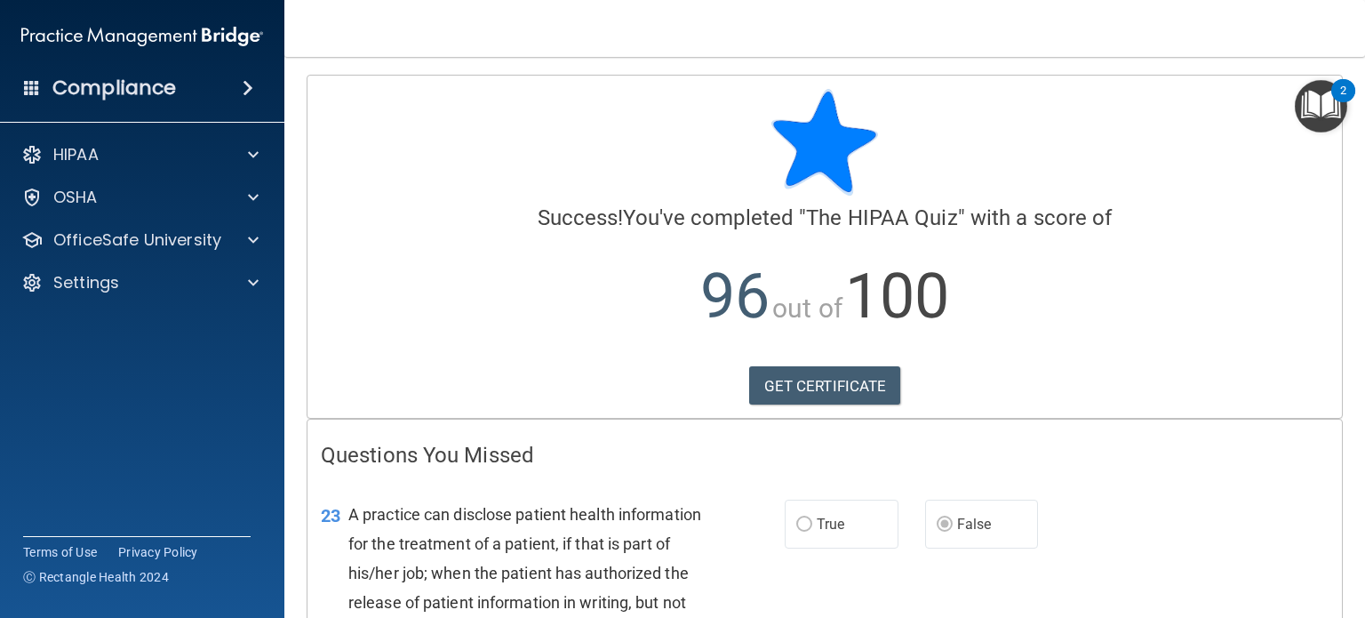
click at [532, 253] on p "96 out of 100" at bounding box center [825, 296] width 1008 height 115
click at [533, 252] on p "96 out of 100" at bounding box center [825, 296] width 1008 height 115
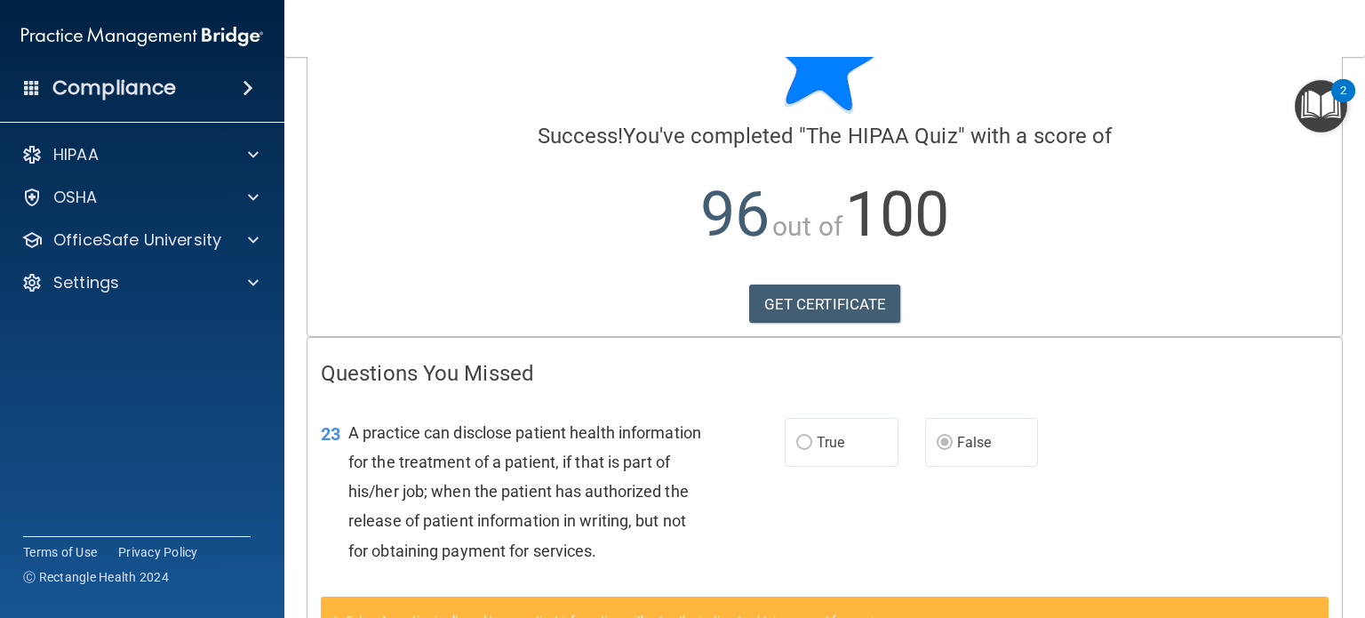
scroll to position [178, 0]
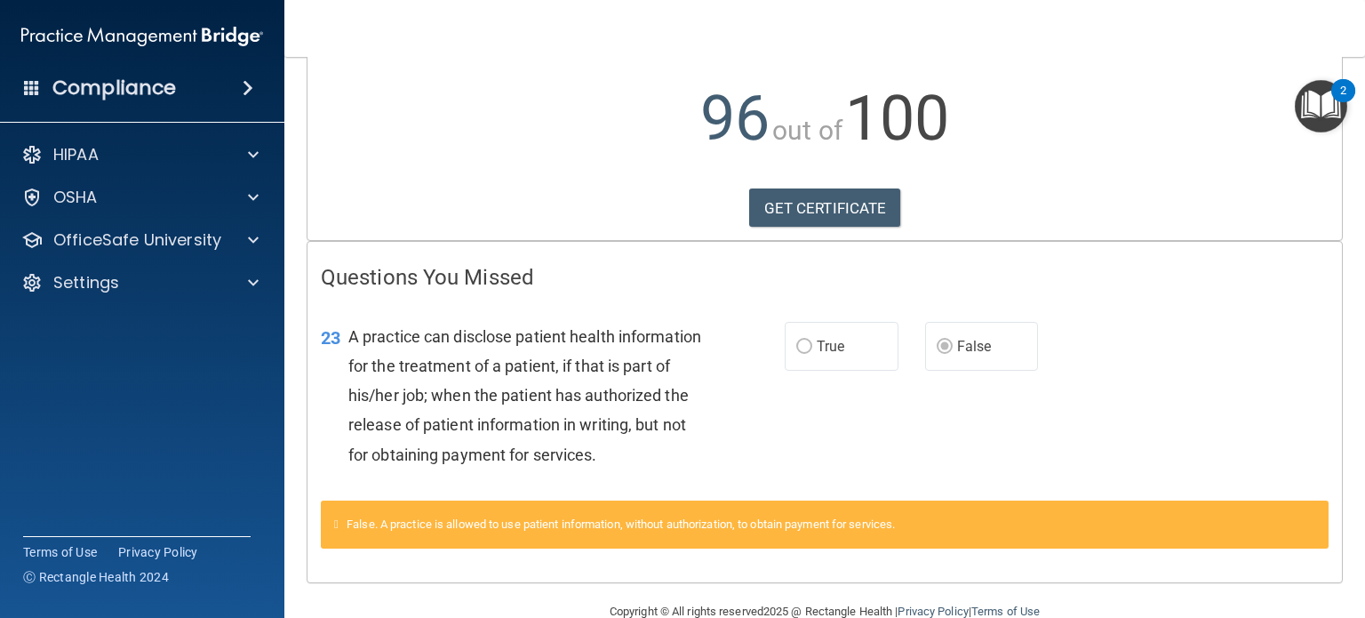
click at [535, 248] on div "Questions You Missed 23 A practice can disclose patient health information for …" at bounding box center [825, 412] width 1035 height 340
click at [533, 248] on div "Questions You Missed 23 A practice can disclose patient health information for …" at bounding box center [825, 412] width 1035 height 340
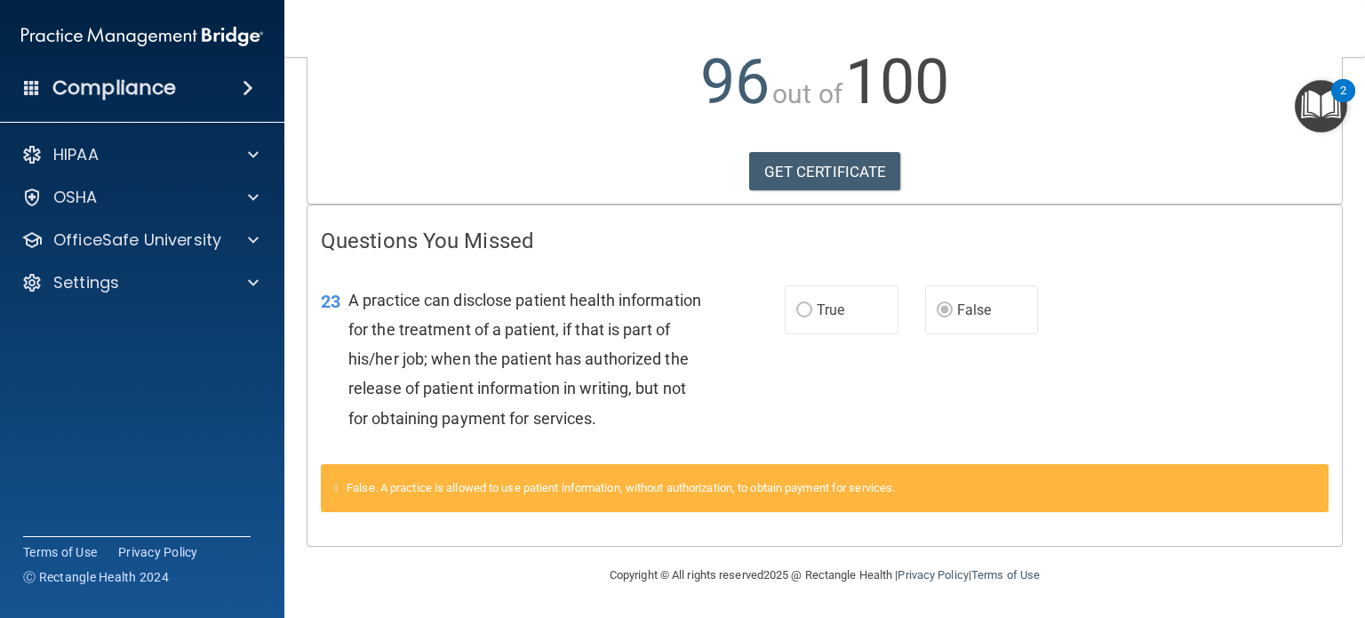
click at [537, 263] on div "23 A practice can disclose patient health information for the treatment of a pa…" at bounding box center [825, 363] width 1035 height 201
click at [846, 285] on label "True" at bounding box center [842, 309] width 114 height 49
click at [954, 369] on div "23 A practice can disclose patient health information for the treatment of a pa…" at bounding box center [825, 363] width 1035 height 201
click at [958, 355] on div "23 A practice can disclose patient health information for the treatment of a pa…" at bounding box center [825, 363] width 1035 height 201
click at [958, 353] on div "23 A practice can disclose patient health information for the treatment of a pa…" at bounding box center [825, 363] width 1035 height 201
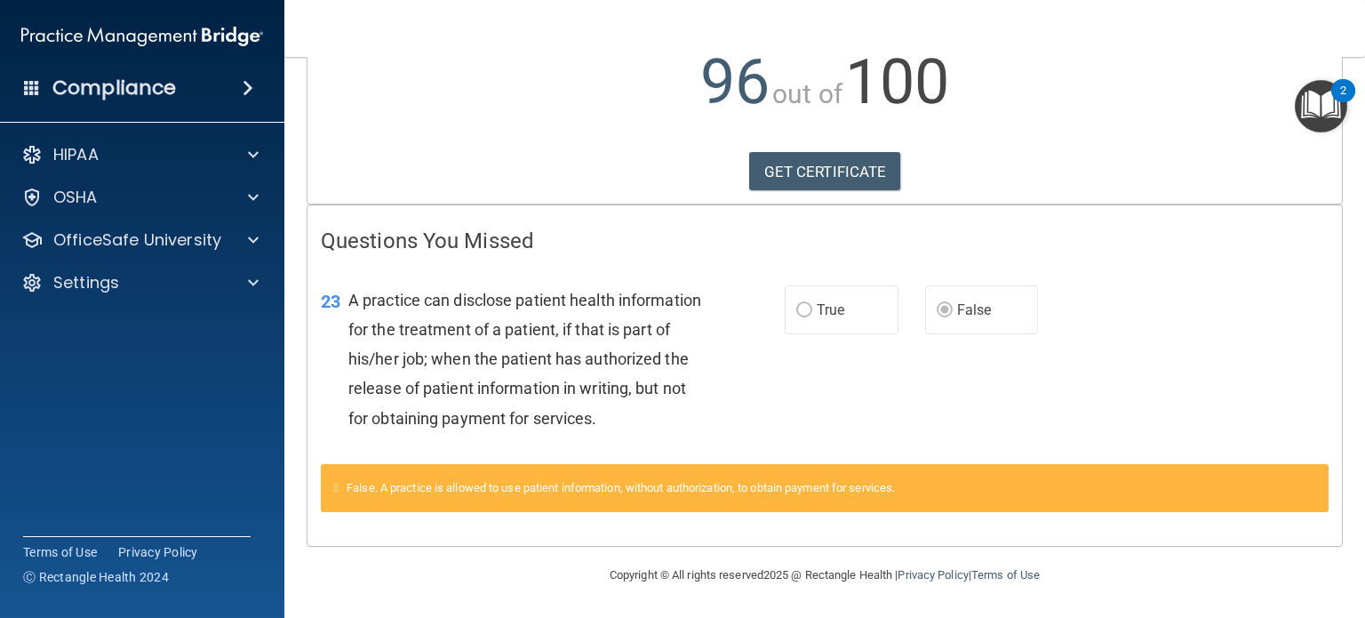
click at [821, 292] on label "True" at bounding box center [842, 309] width 114 height 49
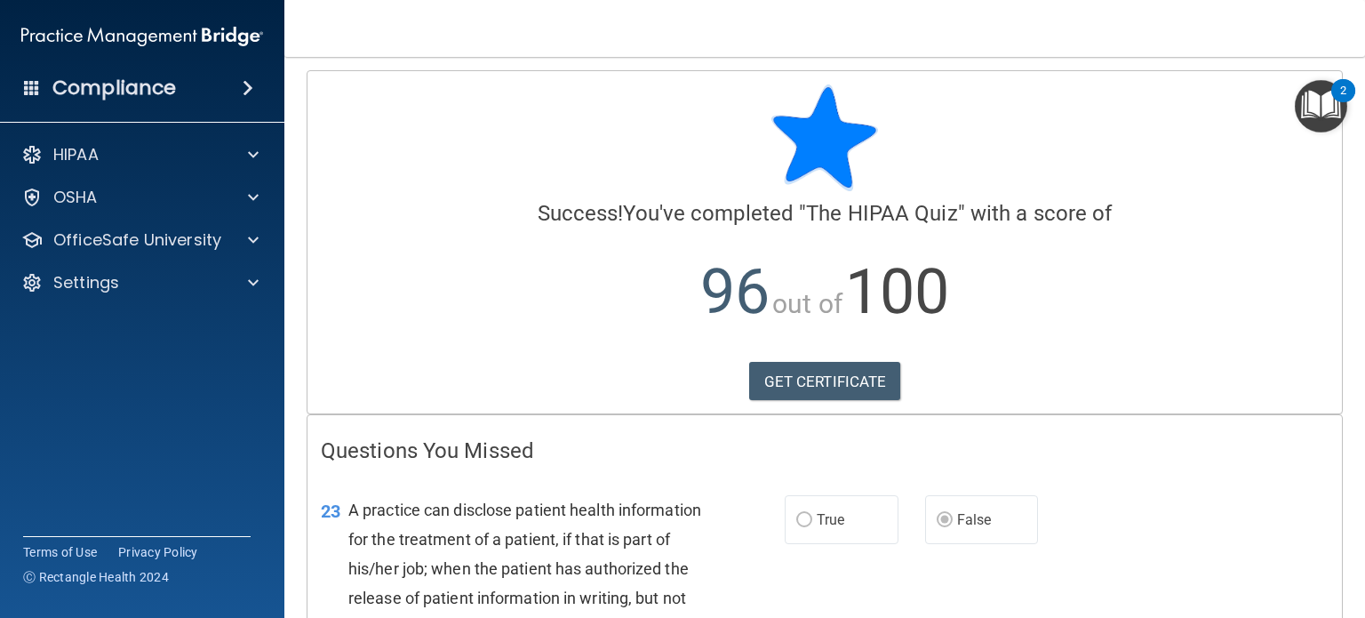
scroll to position [0, 0]
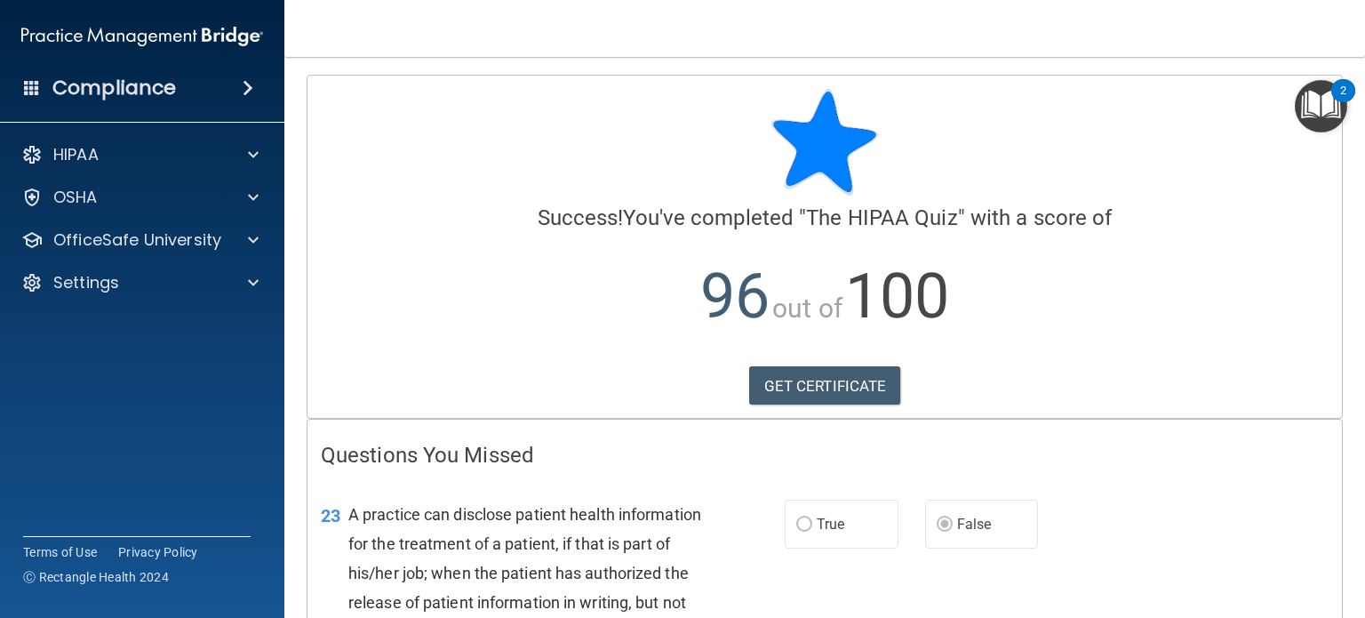
click at [939, 252] on p "96 out of 100" at bounding box center [825, 296] width 1008 height 115
click at [819, 392] on link "GET CERTIFICATE" at bounding box center [825, 385] width 152 height 39
click at [180, 224] on div "OfficeSafe University" at bounding box center [142, 240] width 285 height 36
click at [227, 250] on div "OfficeSafe University" at bounding box center [118, 239] width 220 height 21
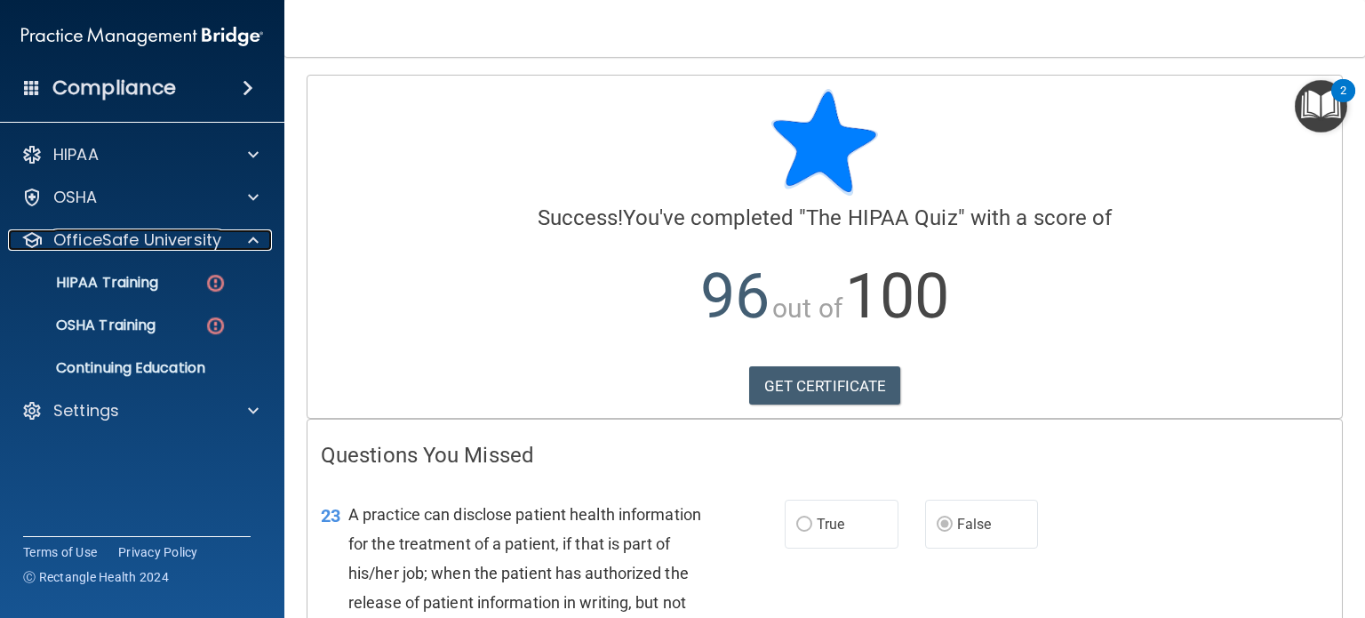
scroll to position [242, 0]
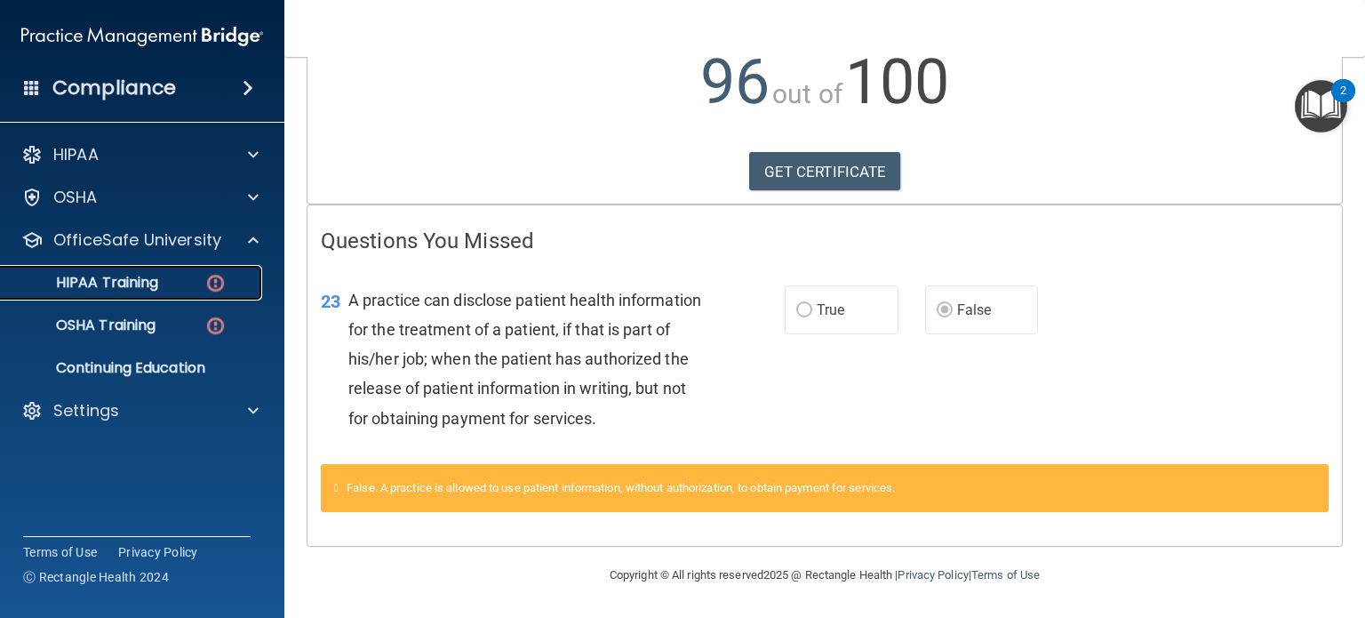
click at [156, 281] on p "HIPAA Training" at bounding box center [85, 283] width 147 height 18
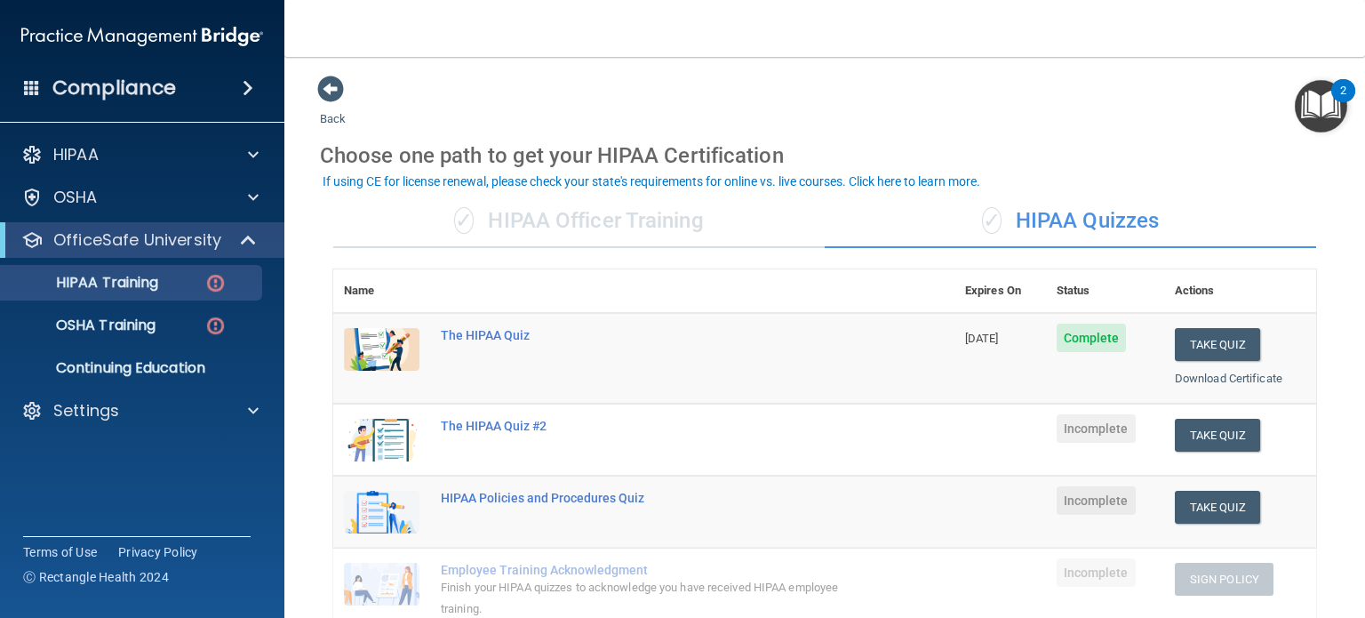
click at [783, 280] on th at bounding box center [692, 291] width 524 height 44
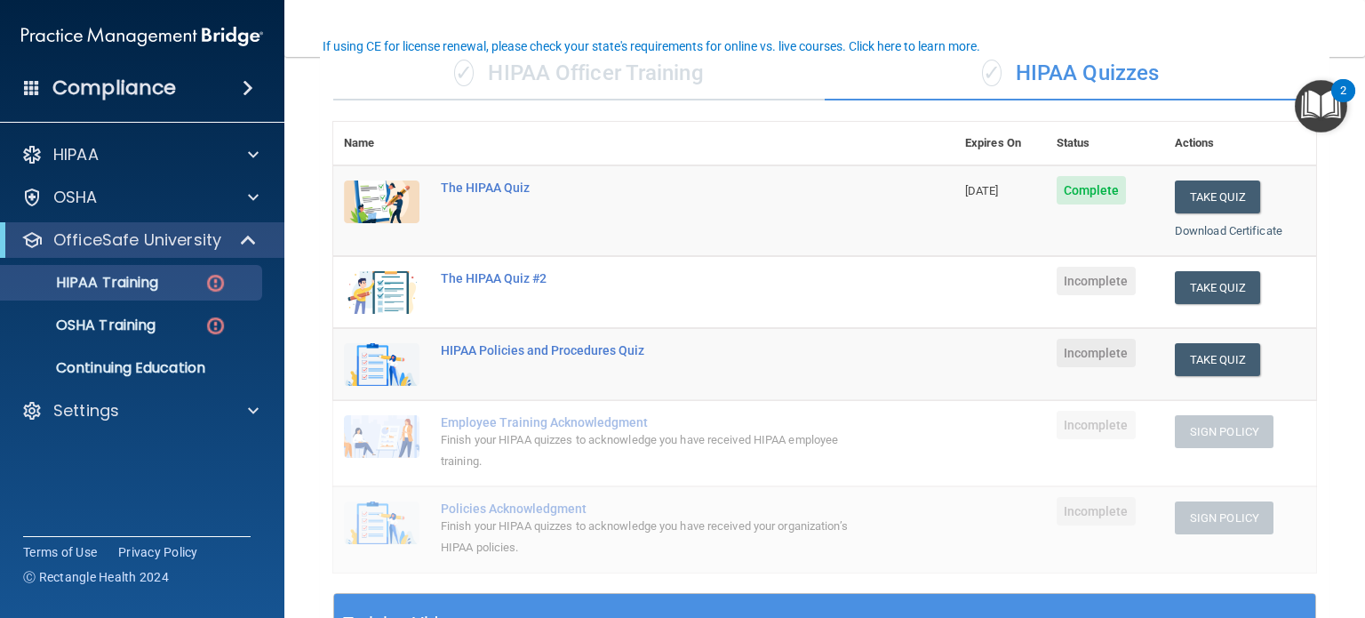
scroll to position [178, 0]
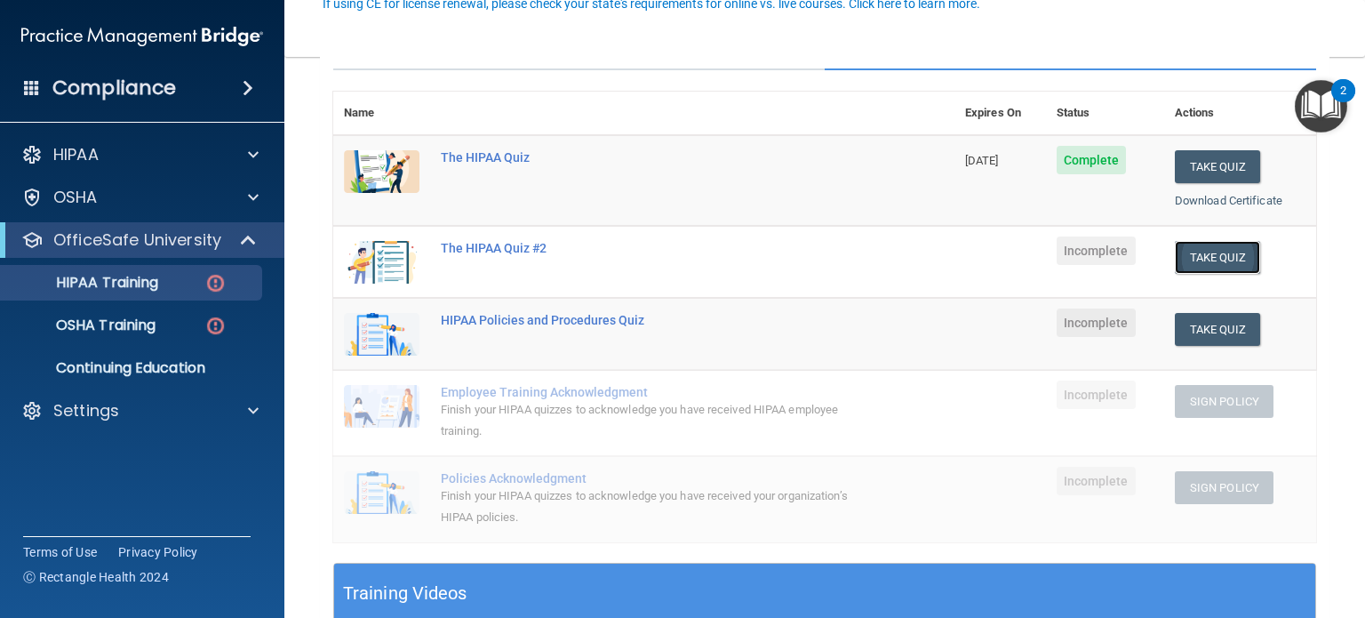
click at [1177, 248] on button "Take Quiz" at bounding box center [1217, 257] width 85 height 33
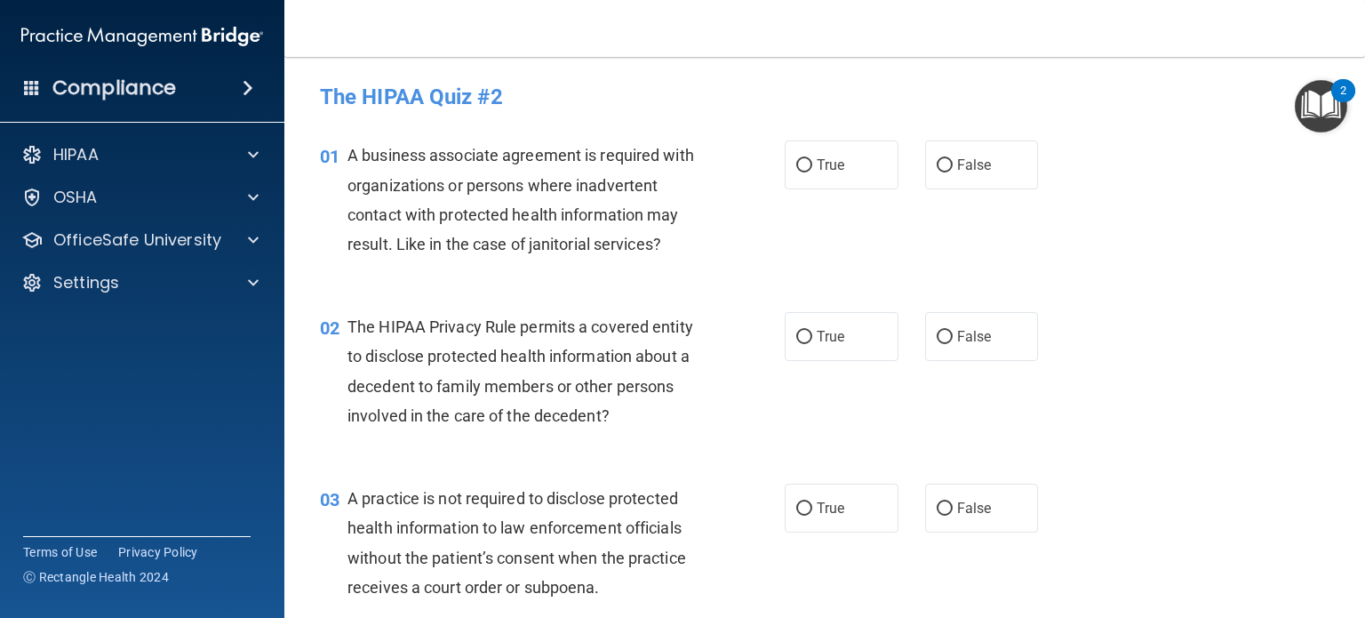
click at [533, 180] on span "A business associate agreement is required with organizations or persons where …" at bounding box center [521, 200] width 347 height 108
click at [937, 162] on input "False" at bounding box center [945, 165] width 16 height 13
radio input "true"
click at [684, 284] on div "01 A business associate agreement is required with organizations or persons whe…" at bounding box center [825, 204] width 1036 height 172
click at [673, 275] on div "01 A business associate agreement is required with organizations or persons whe…" at bounding box center [825, 204] width 1036 height 172
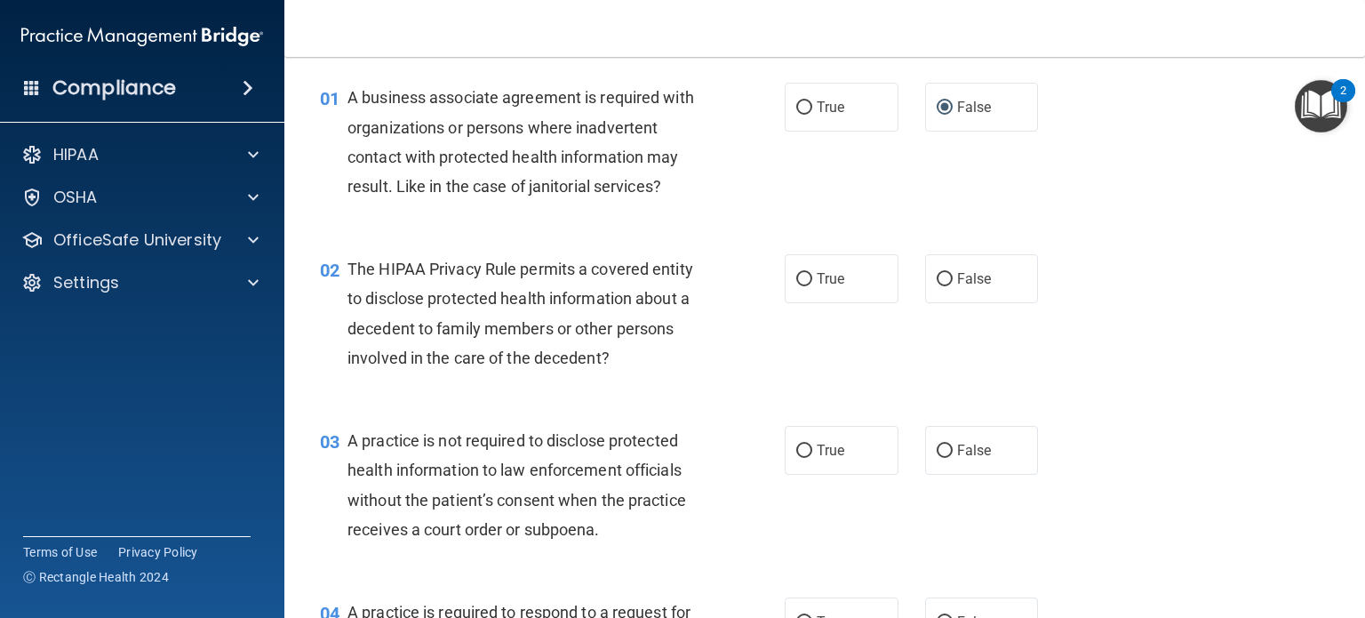
scroll to position [89, 0]
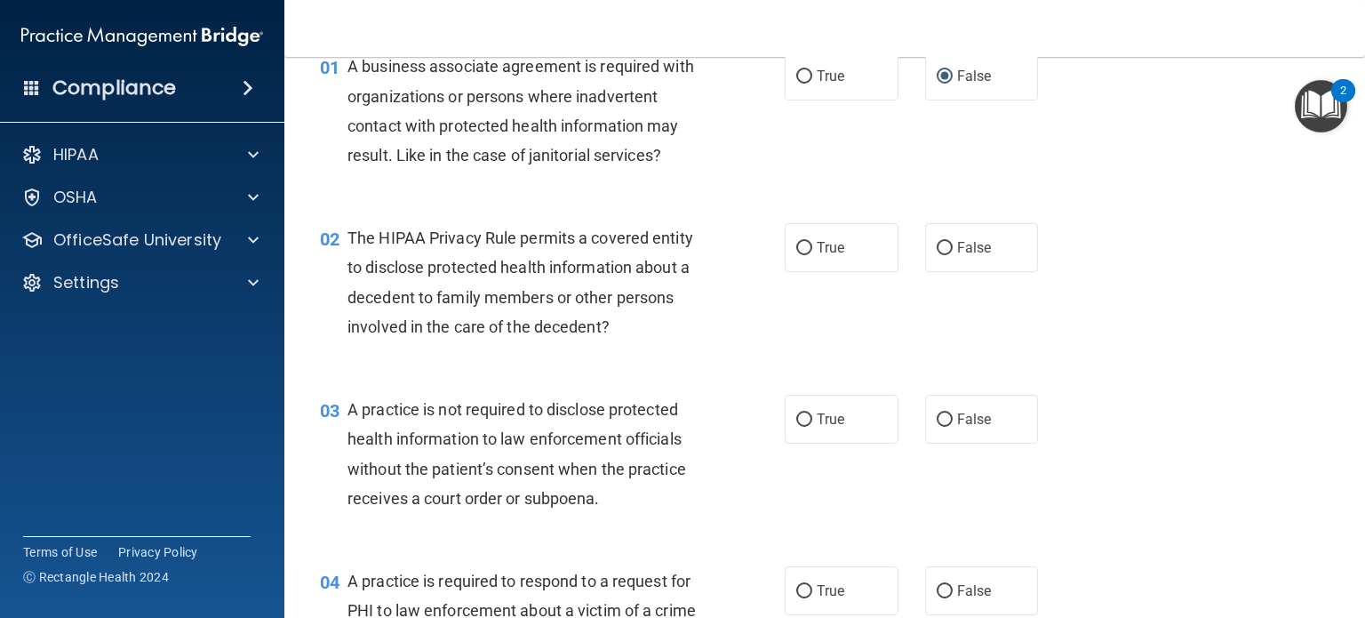
click at [668, 263] on span "The HIPAA Privacy Rule permits a covered entity to disclose protected health in…" at bounding box center [521, 282] width 346 height 108
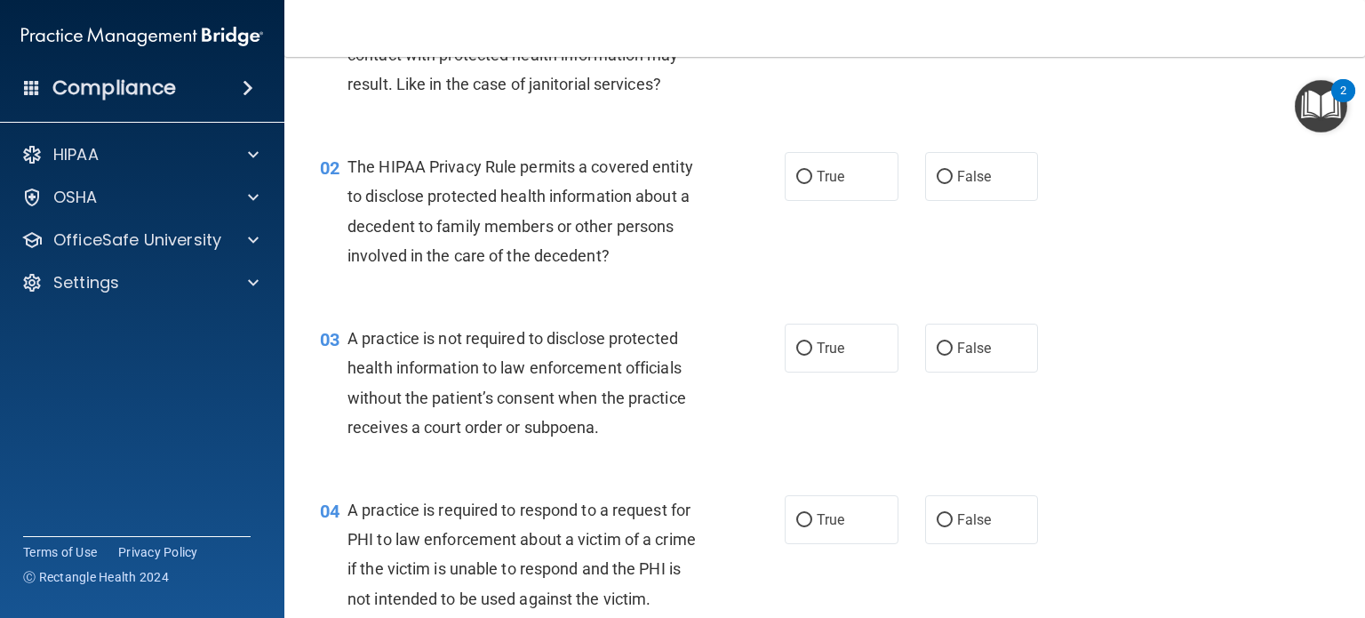
scroll to position [267, 0]
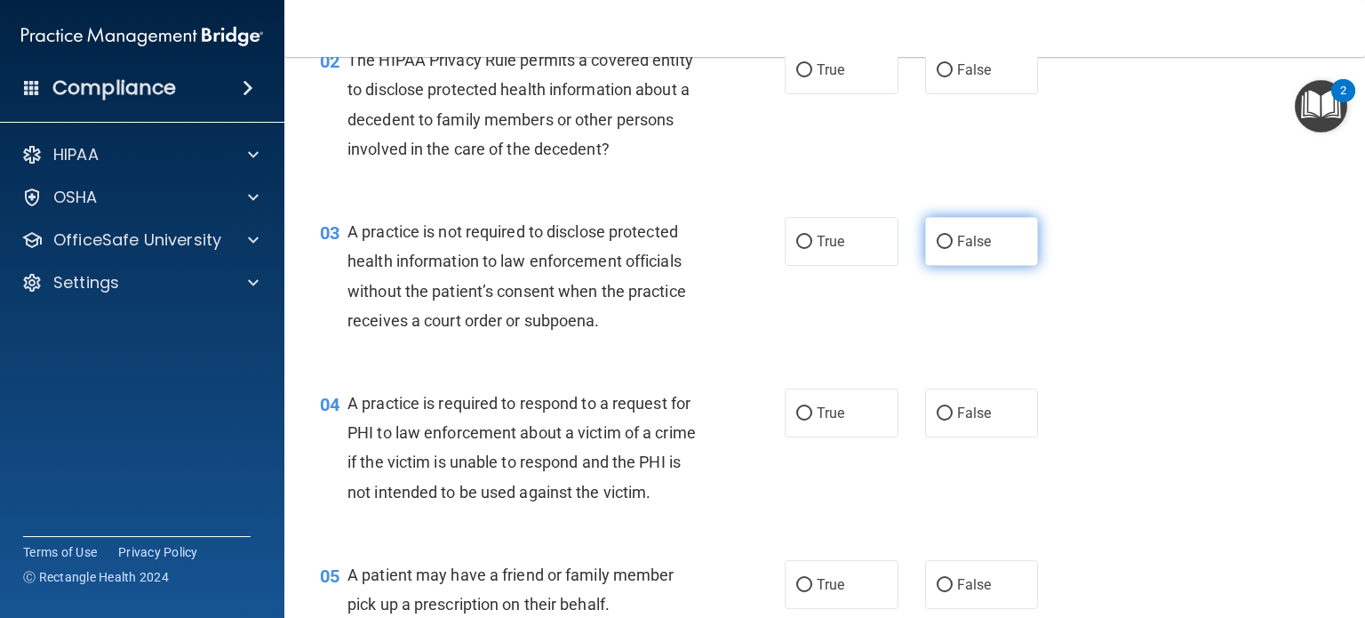
click at [937, 240] on input "False" at bounding box center [945, 242] width 16 height 13
radio input "true"
click at [676, 336] on div "03 A practice is not required to disclose protected health information to law e…" at bounding box center [552, 280] width 518 height 127
click at [674, 326] on div "A practice is not required to disclose protected health information to law enfo…" at bounding box center [532, 276] width 369 height 118
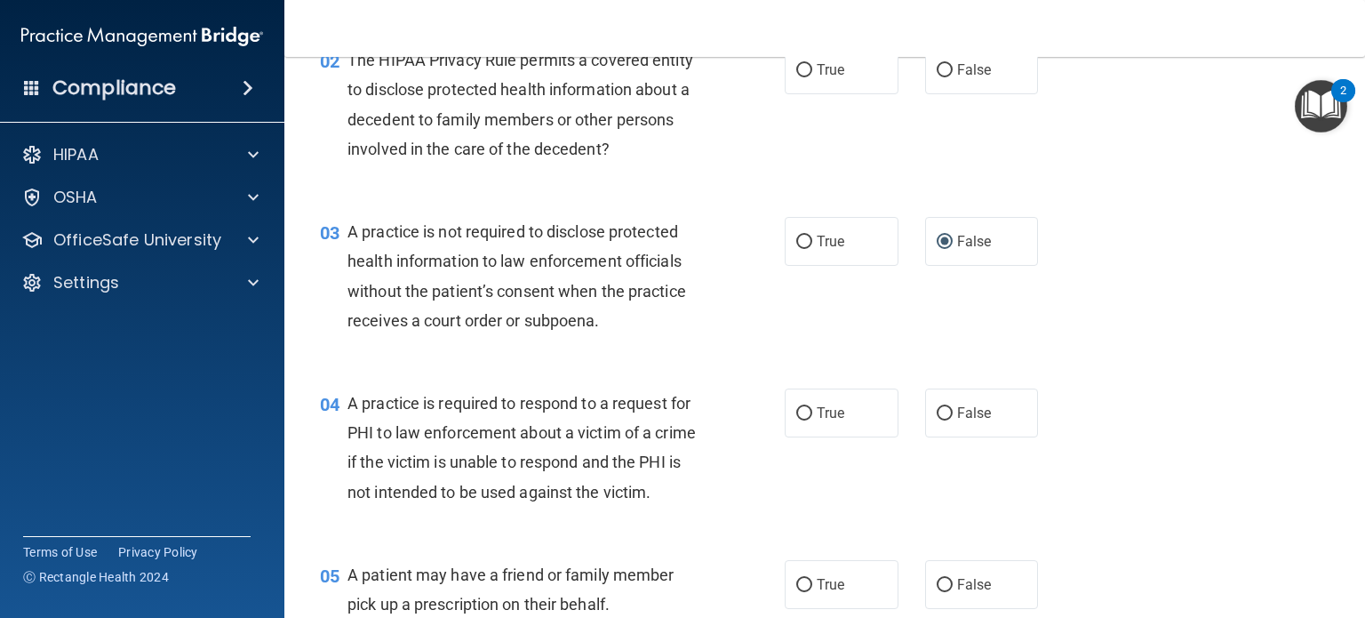
click at [674, 326] on div "A practice is not required to disclose protected health information to law enfo…" at bounding box center [532, 276] width 369 height 118
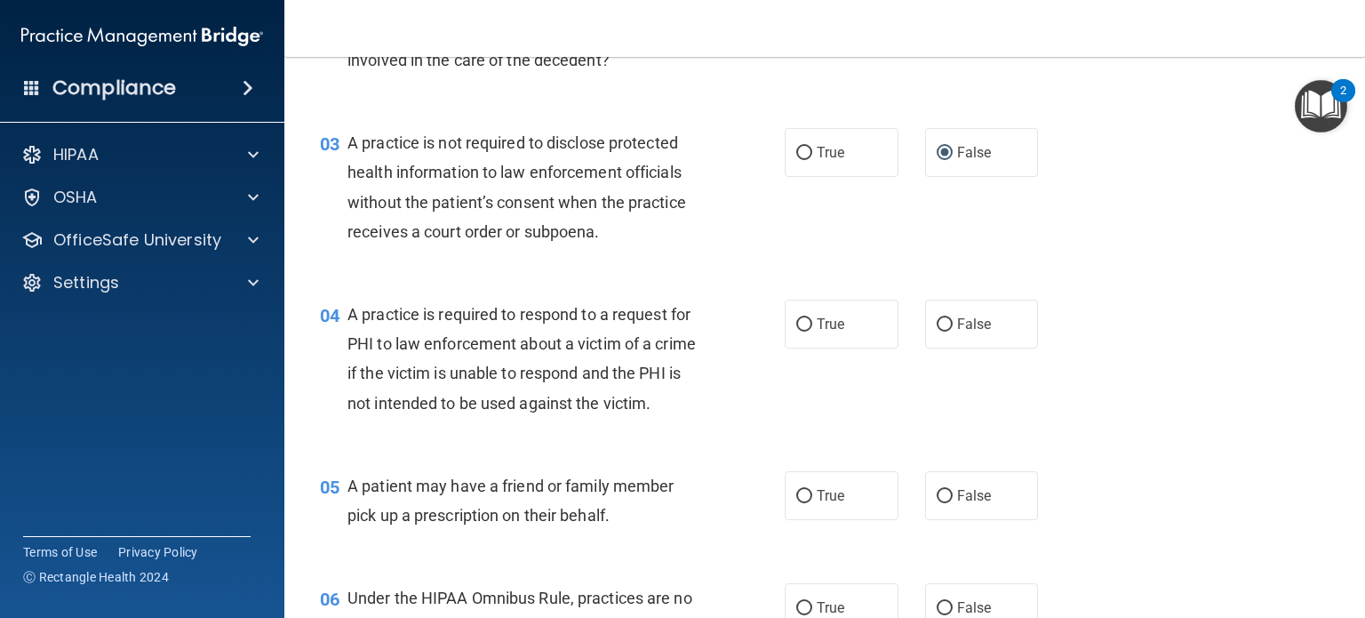
click at [674, 326] on div "A practice is required to respond to a request for PHI to law enforcement about…" at bounding box center [532, 359] width 369 height 118
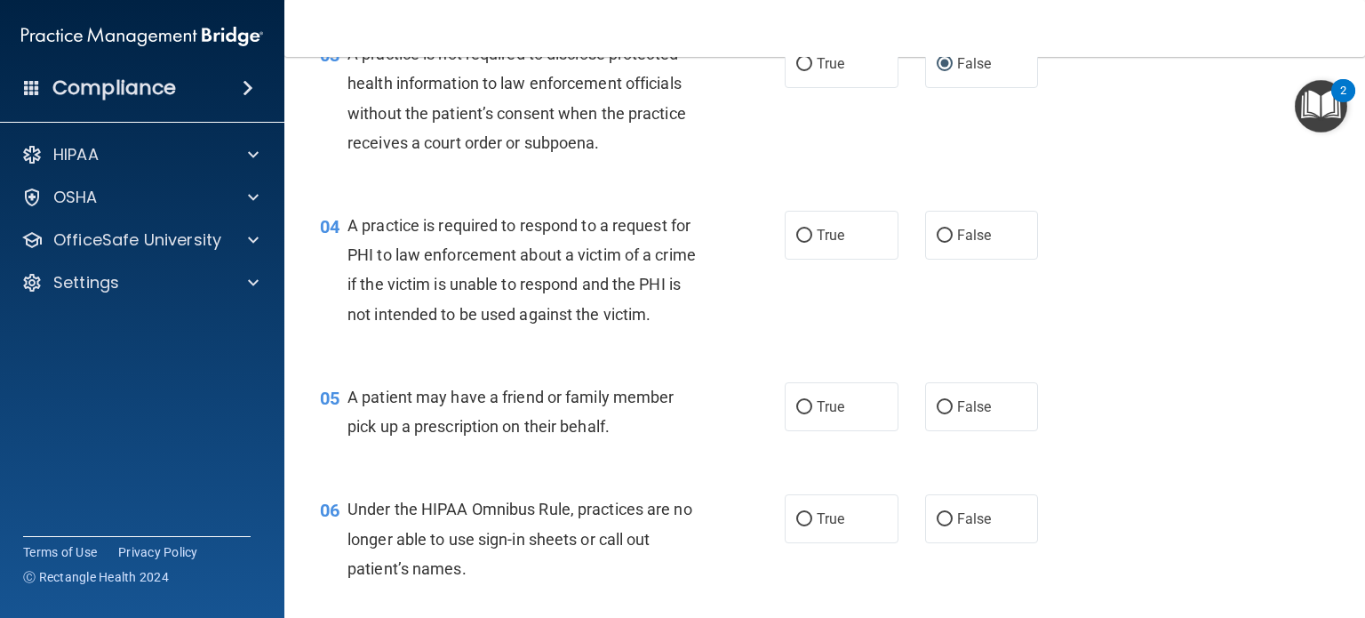
click at [674, 326] on div "A practice is required to respond to a request for PHI to law enforcement about…" at bounding box center [532, 270] width 369 height 118
click at [836, 244] on label "True" at bounding box center [842, 235] width 114 height 49
click at [812, 243] on input "True" at bounding box center [804, 235] width 16 height 13
radio input "true"
click at [656, 295] on div "A practice is required to respond to a request for PHI to law enforcement about…" at bounding box center [532, 270] width 369 height 118
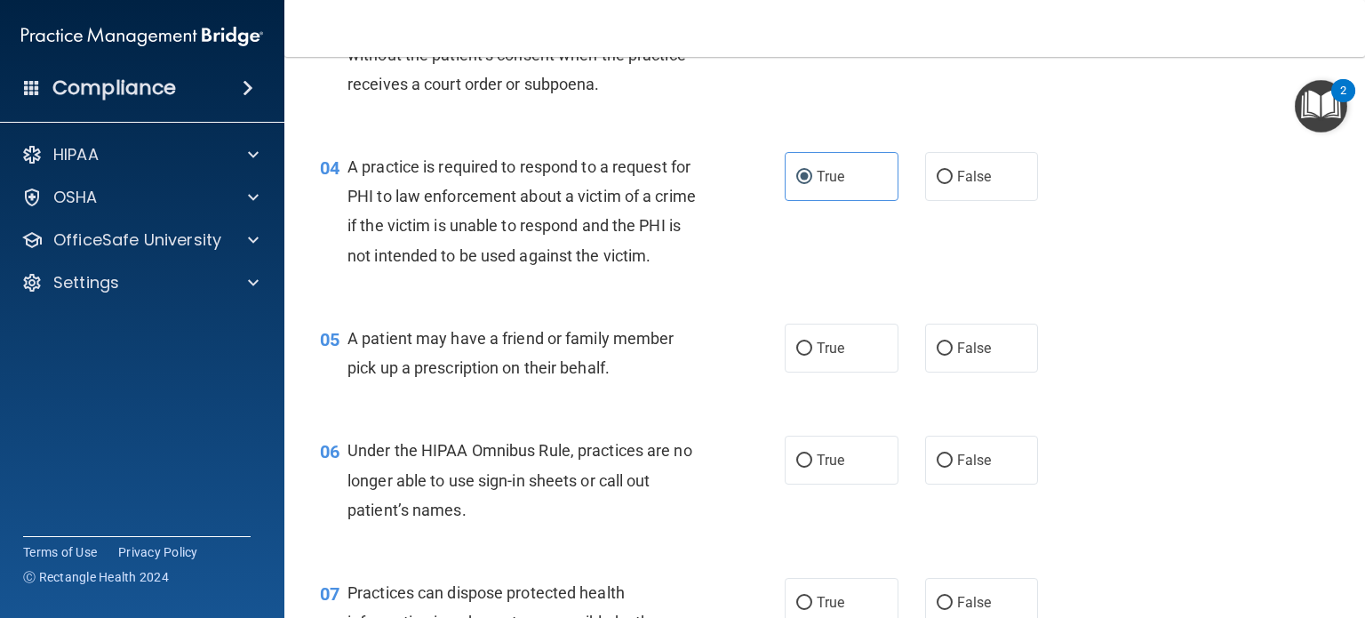
scroll to position [533, 0]
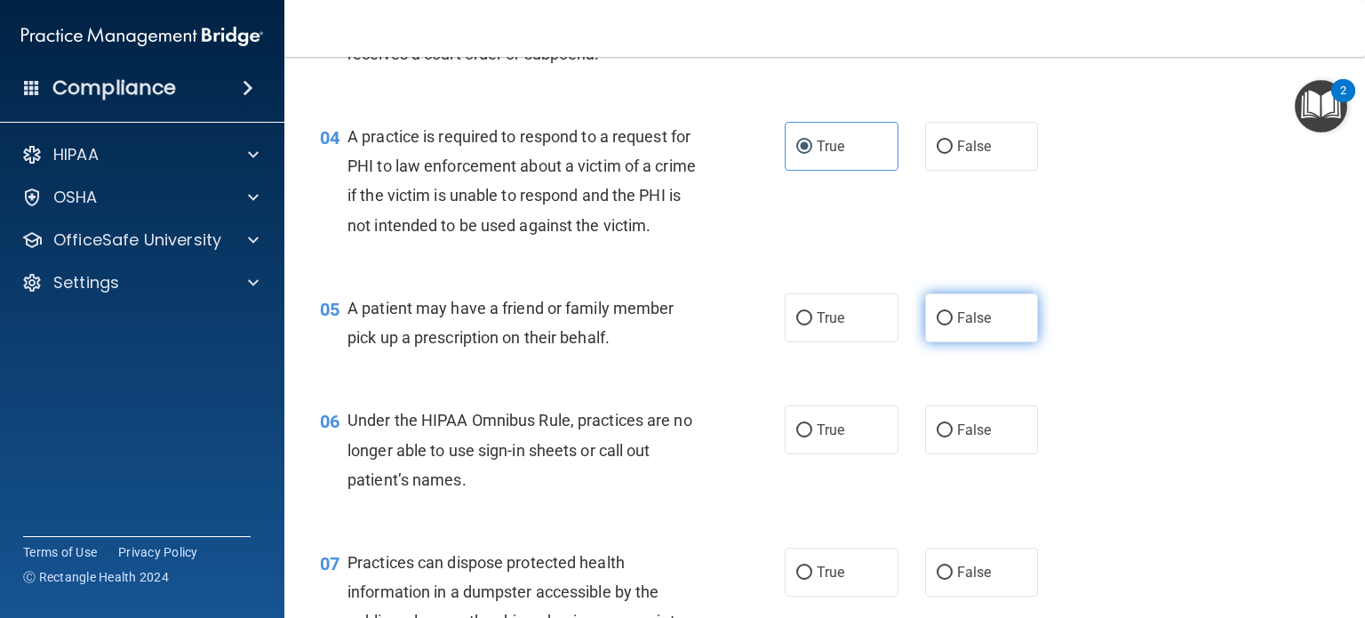
click at [937, 325] on input "False" at bounding box center [945, 318] width 16 height 13
radio input "true"
click at [665, 340] on span "A patient may have a friend or family member pick up a prescription on their be…" at bounding box center [511, 323] width 326 height 48
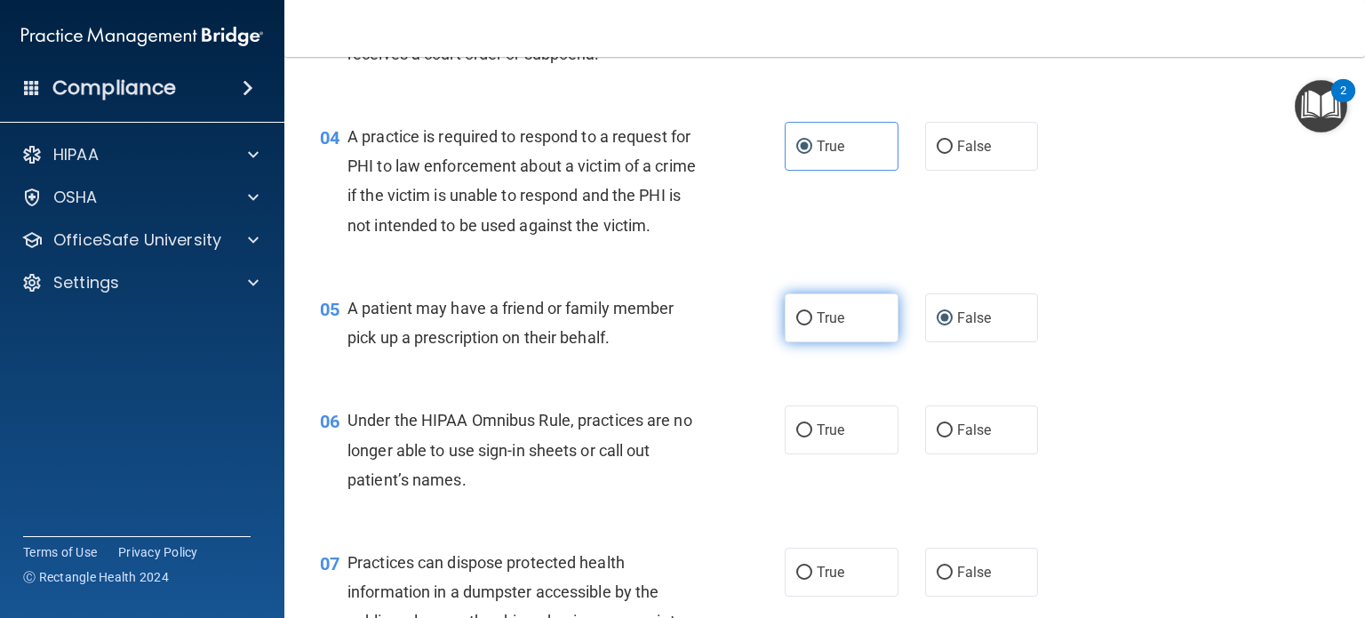
click at [785, 342] on label "True" at bounding box center [842, 317] width 114 height 49
click at [796, 325] on input "True" at bounding box center [804, 318] width 16 height 13
radio input "true"
radio input "false"
click at [747, 361] on div "05 A patient may have a friend or family member pick up a prescription on their…" at bounding box center [552, 327] width 518 height 68
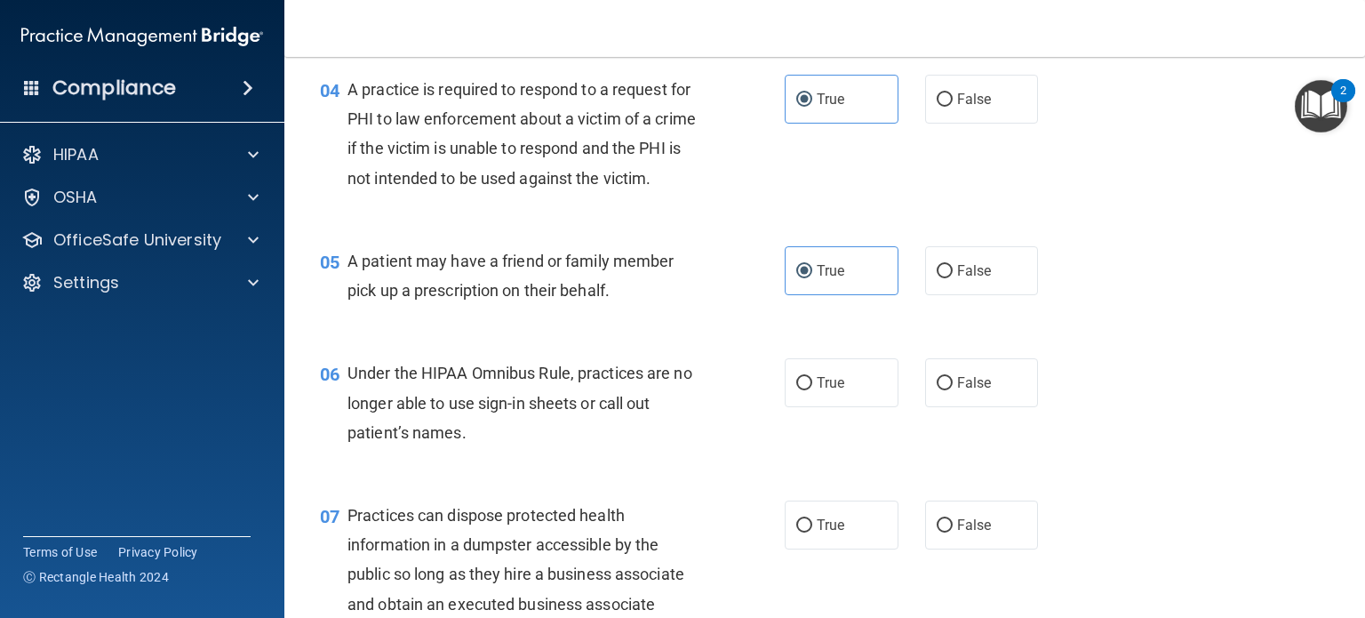
scroll to position [622, 0]
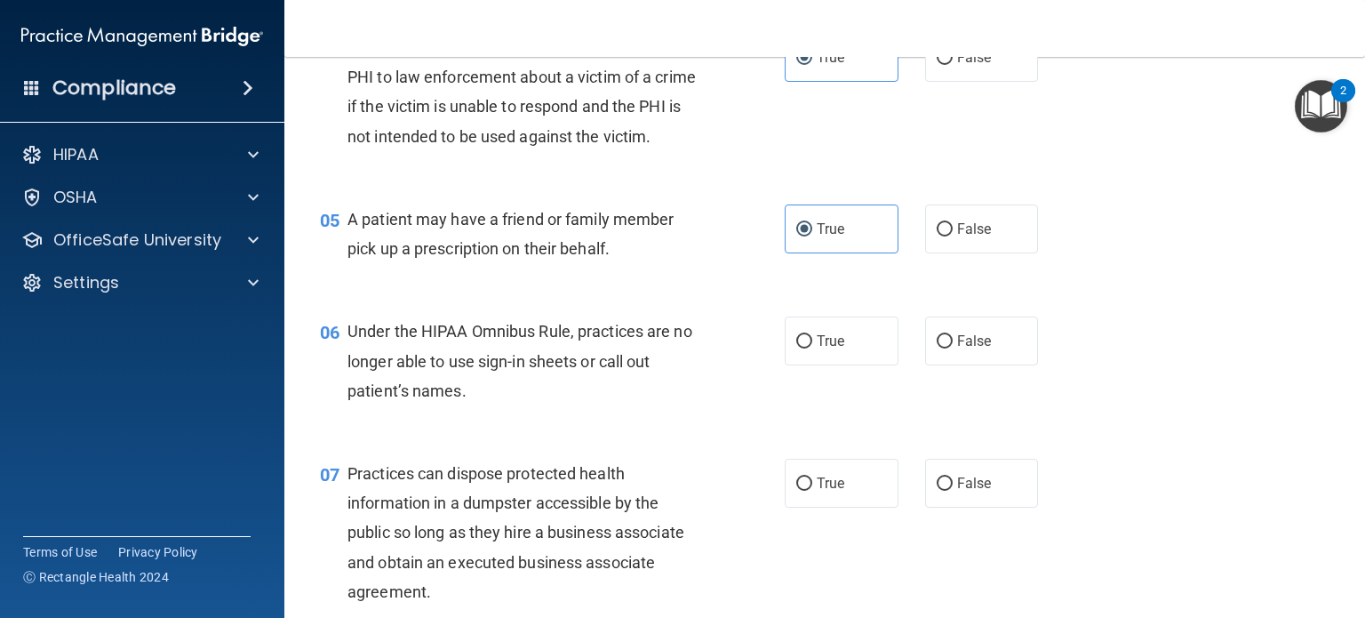
click at [560, 383] on span "Under the HIPAA Omnibus Rule, practices are no longer able to use sign-in sheet…" at bounding box center [520, 360] width 345 height 77
click at [679, 359] on span "Under the HIPAA Omnibus Rule, practices are no longer able to use sign-in sheet…" at bounding box center [520, 360] width 345 height 77
click at [693, 360] on div "Under the HIPAA Omnibus Rule, practices are no longer able to use sign-in sheet…" at bounding box center [532, 360] width 369 height 89
click at [937, 348] on input "False" at bounding box center [945, 341] width 16 height 13
radio input "true"
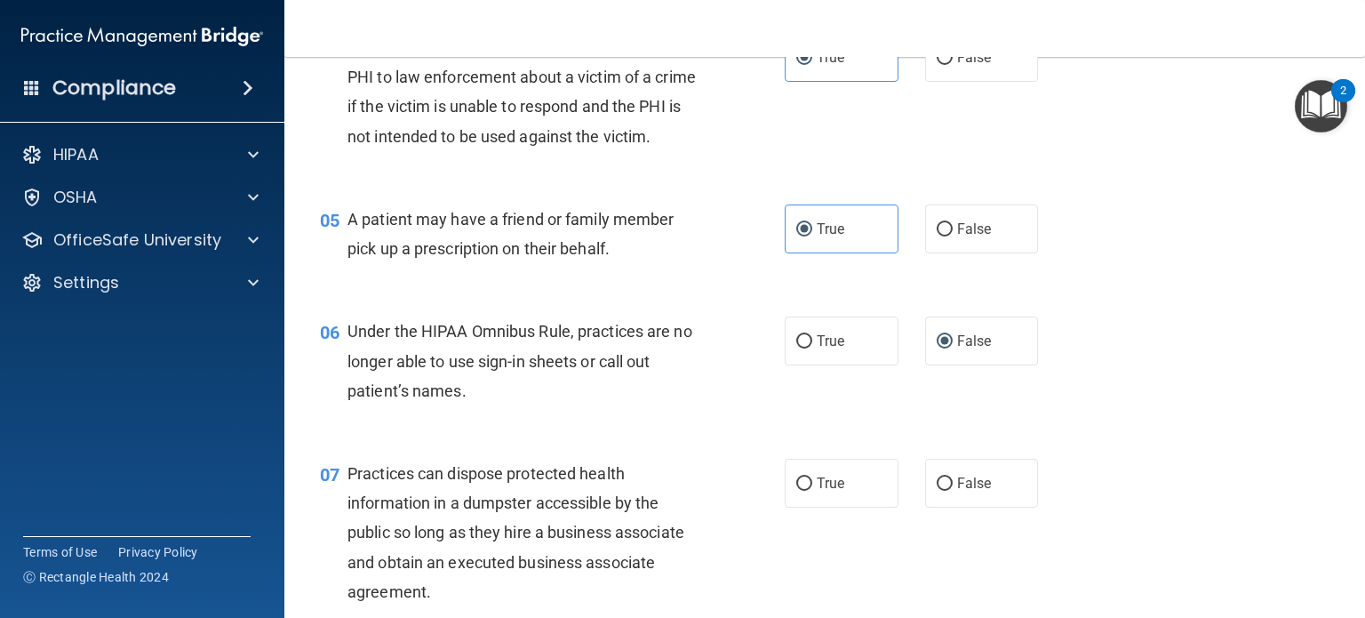
click at [670, 372] on div "Under the HIPAA Omnibus Rule, practices are no longer able to use sign-in sheet…" at bounding box center [532, 360] width 369 height 89
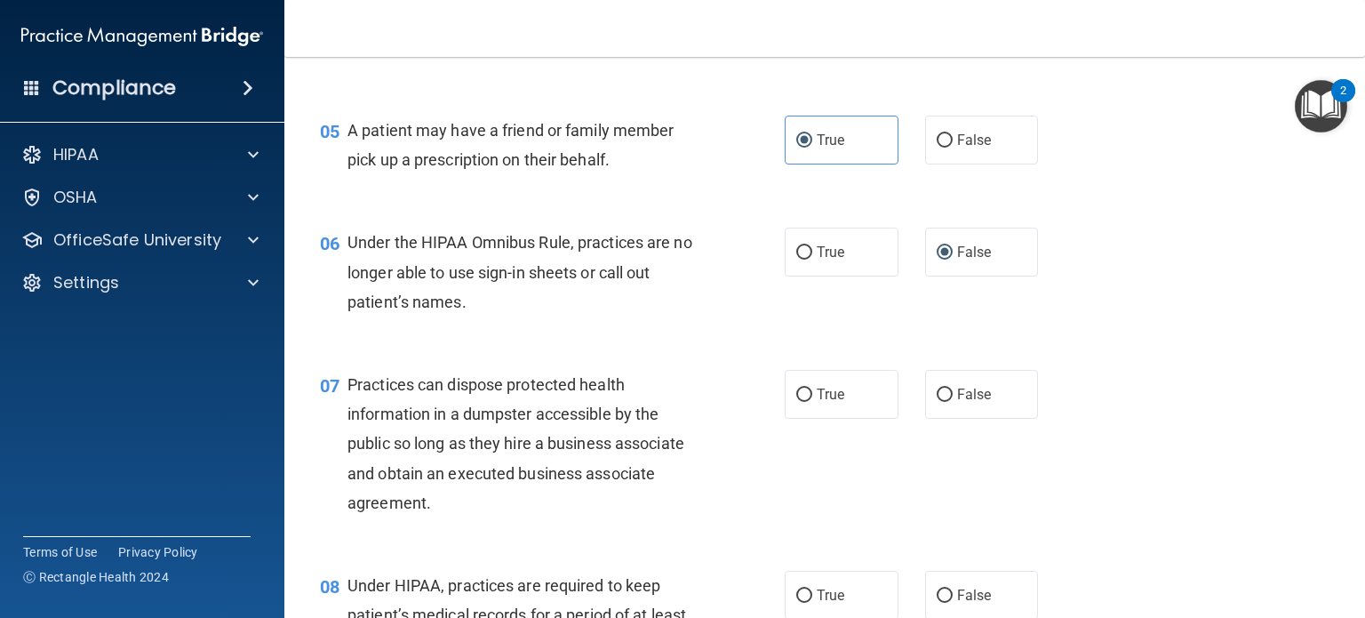
click at [672, 348] on div "06 Under the HIPAA Omnibus Rule, practices are no longer able to use sign-in sh…" at bounding box center [825, 276] width 1036 height 142
click at [671, 348] on div "06 Under the HIPAA Omnibus Rule, practices are no longer able to use sign-in sh…" at bounding box center [825, 276] width 1036 height 142
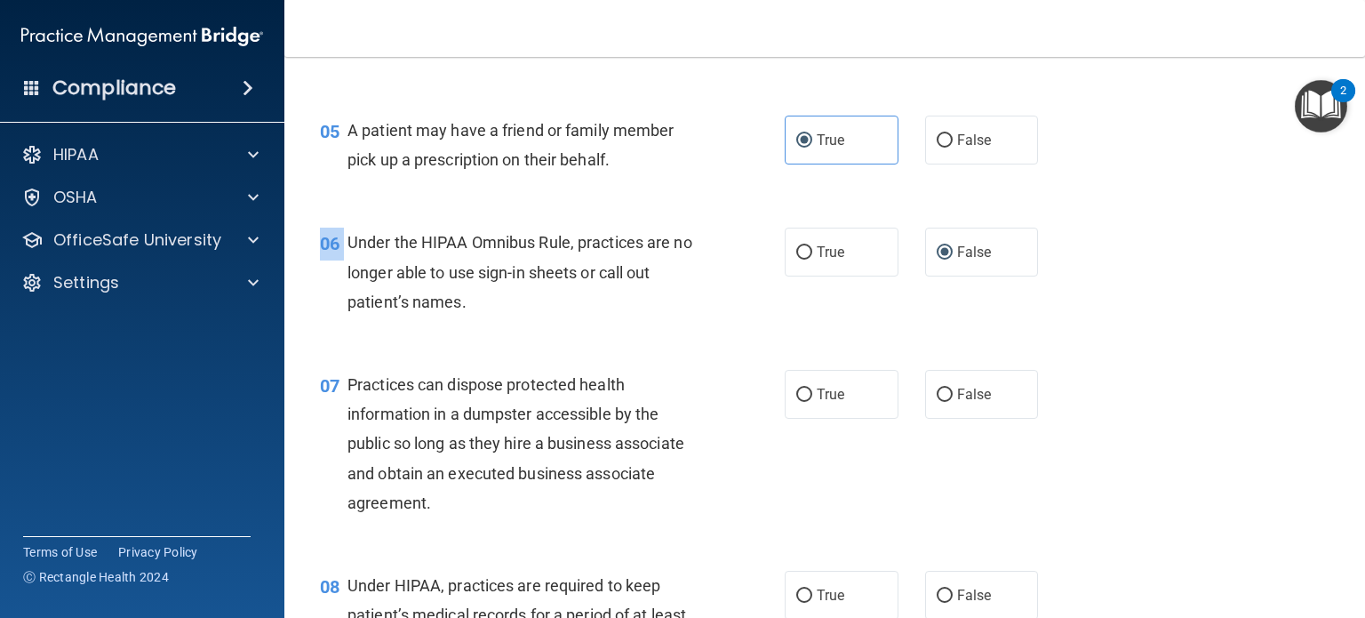
click at [671, 348] on div "06 Under the HIPAA Omnibus Rule, practices are no longer able to use sign-in sh…" at bounding box center [825, 276] width 1036 height 142
click at [604, 316] on div "Under the HIPAA Omnibus Rule, practices are no longer able to use sign-in sheet…" at bounding box center [532, 272] width 369 height 89
click at [577, 316] on div "Under the HIPAA Omnibus Rule, practices are no longer able to use sign-in sheet…" at bounding box center [532, 272] width 369 height 89
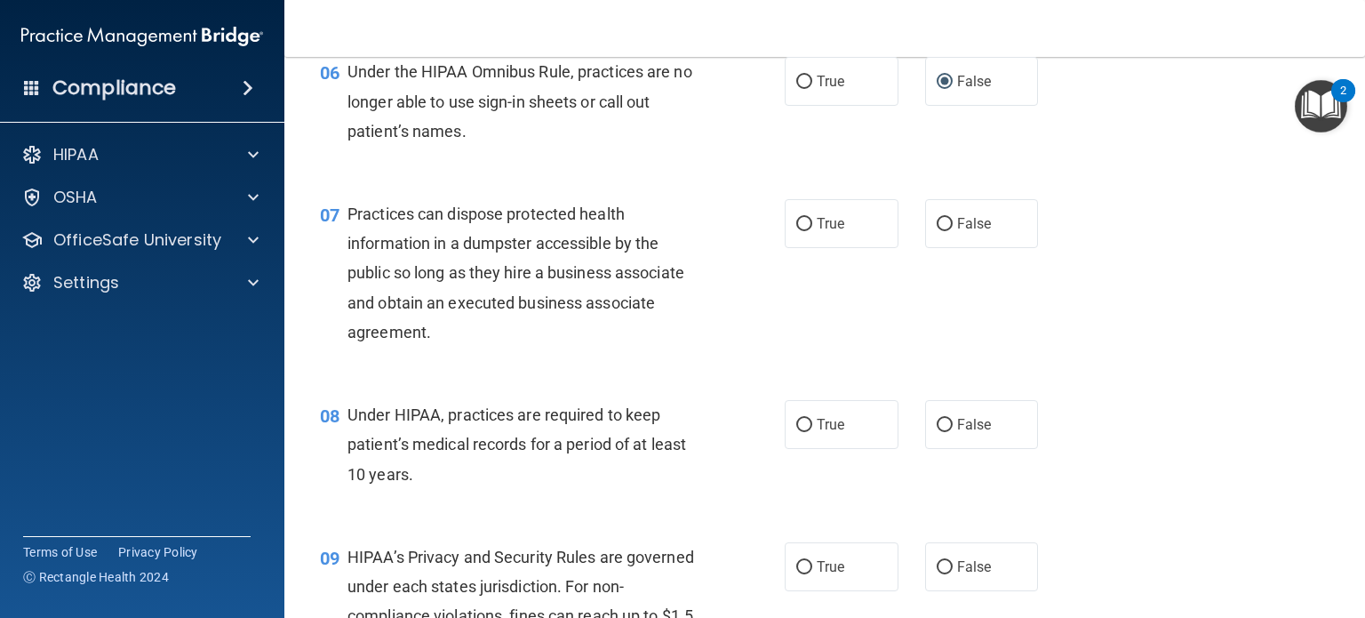
scroll to position [889, 0]
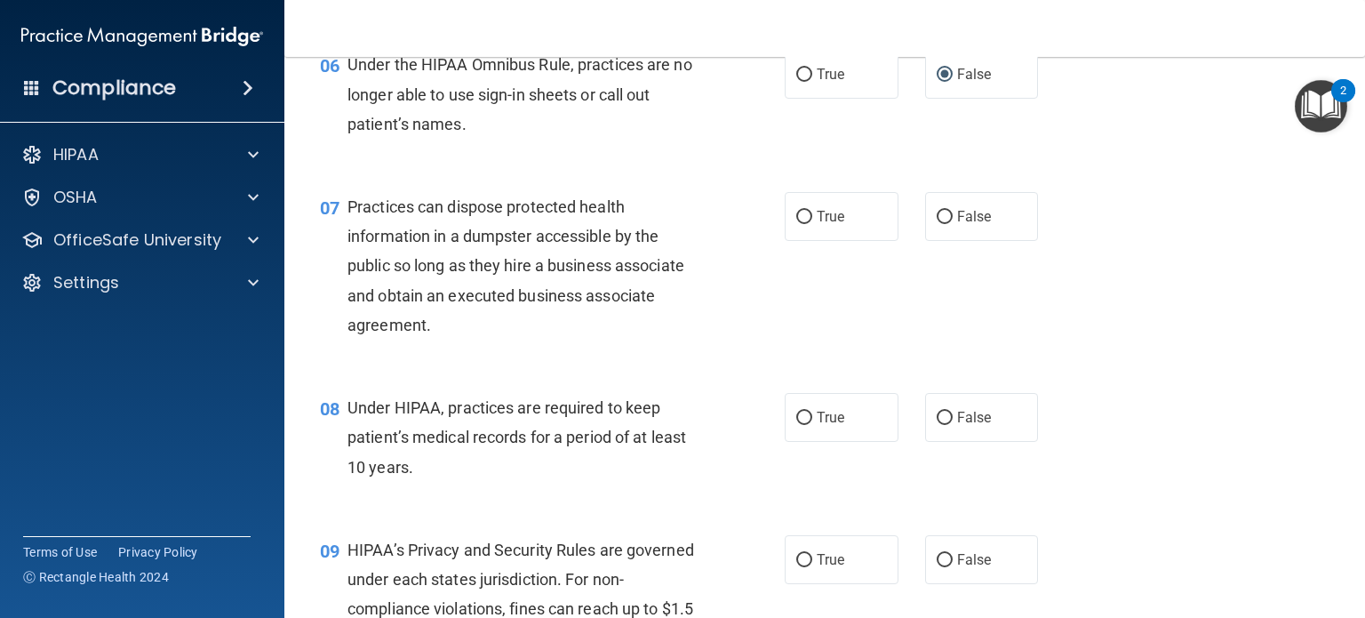
click at [476, 261] on span "Practices can dispose protected health information in a dumpster accessible by …" at bounding box center [516, 265] width 337 height 137
click at [1016, 241] on label "False" at bounding box center [982, 216] width 114 height 49
click at [953, 224] on input "False" at bounding box center [945, 217] width 16 height 13
radio input "true"
drag, startPoint x: 821, startPoint y: 287, endPoint x: 731, endPoint y: 335, distance: 102.6
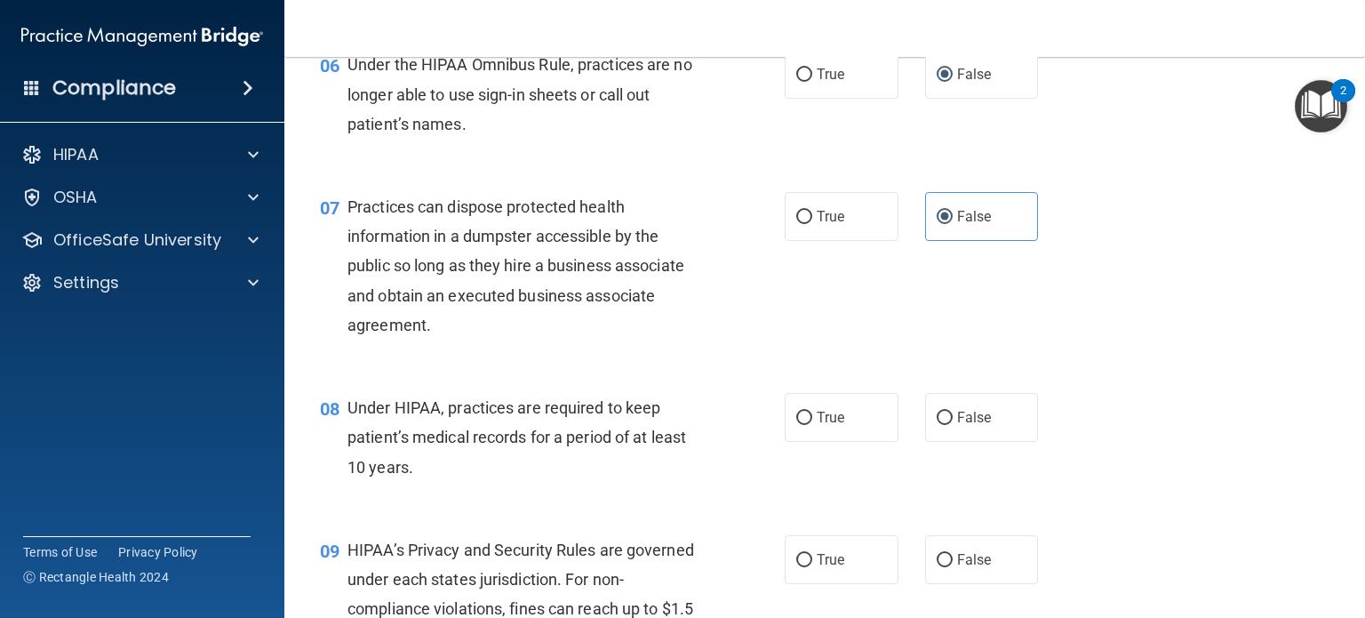
click at [814, 291] on div "07 Practices can dispose protected health information in a dumpster accessible …" at bounding box center [825, 270] width 1036 height 201
click at [731, 334] on div "07 Practices can dispose protected health information in a dumpster accessible …" at bounding box center [552, 270] width 518 height 156
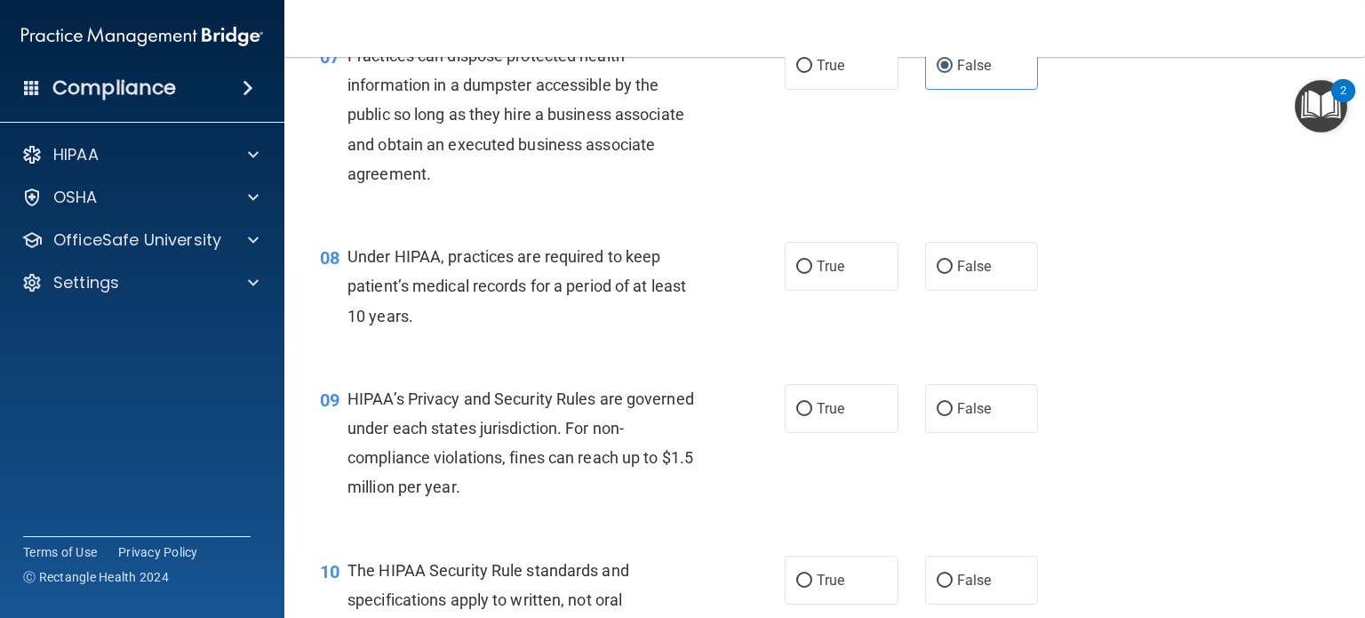
scroll to position [1067, 0]
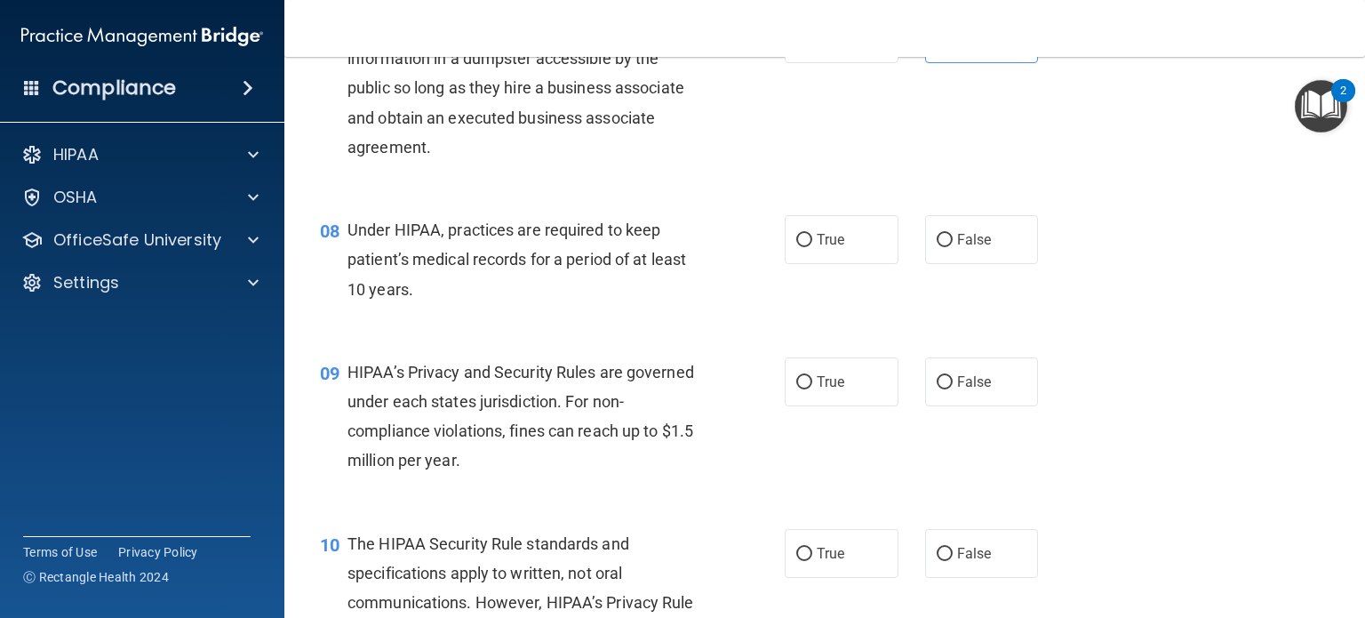
click at [634, 304] on div "Under HIPAA, practices are required to keep patient’s medical records for a per…" at bounding box center [532, 259] width 369 height 89
click at [949, 264] on label "False" at bounding box center [982, 239] width 114 height 49
click at [949, 247] on input "False" at bounding box center [945, 240] width 16 height 13
radio input "true"
click at [517, 304] on div "Under HIPAA, practices are required to keep patient’s medical records for a per…" at bounding box center [532, 259] width 369 height 89
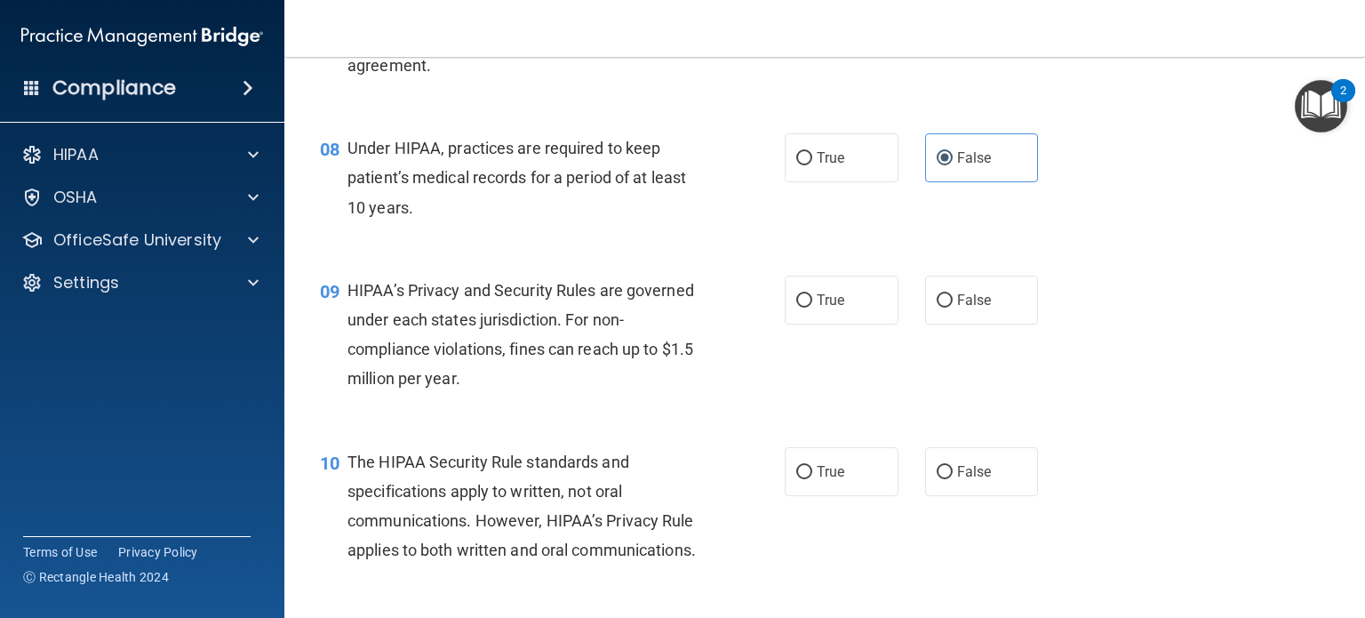
scroll to position [1244, 0]
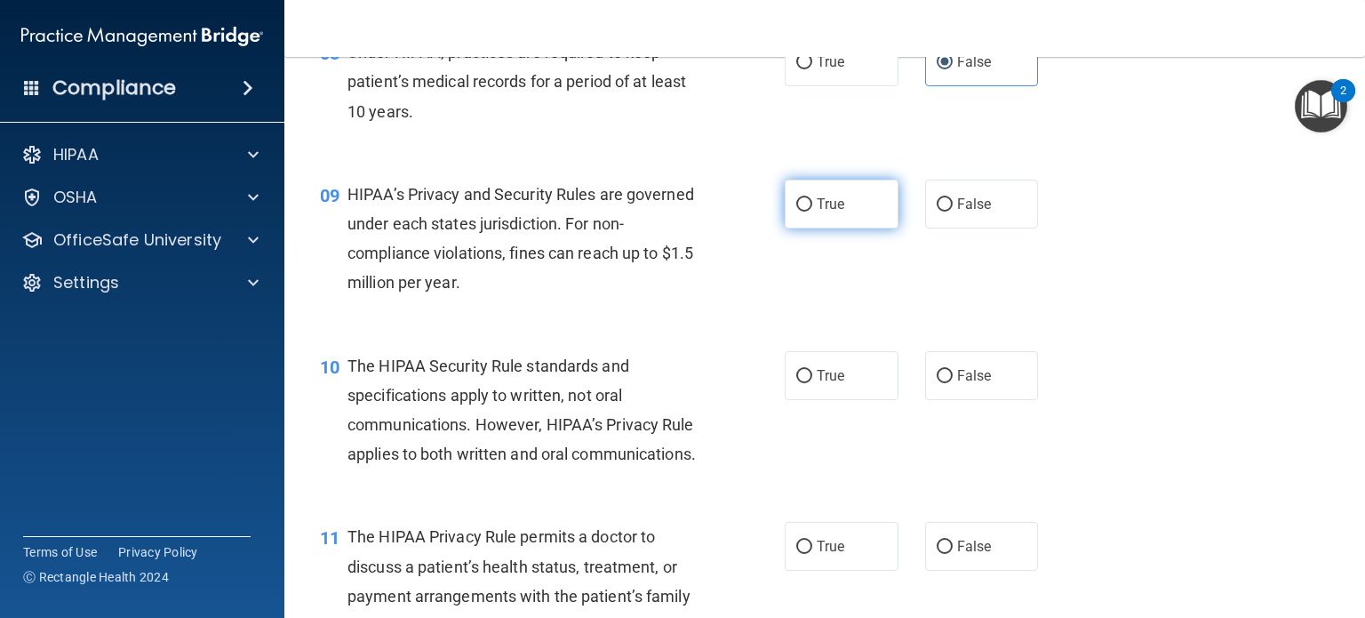
click at [785, 228] on label "True" at bounding box center [842, 204] width 114 height 49
click at [796, 212] on input "True" at bounding box center [804, 204] width 16 height 13
radio input "true"
click at [636, 269] on div "HIPAA’s Privacy and Security Rules are governed under each states jurisdiction.…" at bounding box center [532, 239] width 369 height 118
click at [487, 292] on span "HIPAA’s Privacy and Security Rules are governed under each states jurisdiction.…" at bounding box center [521, 239] width 347 height 108
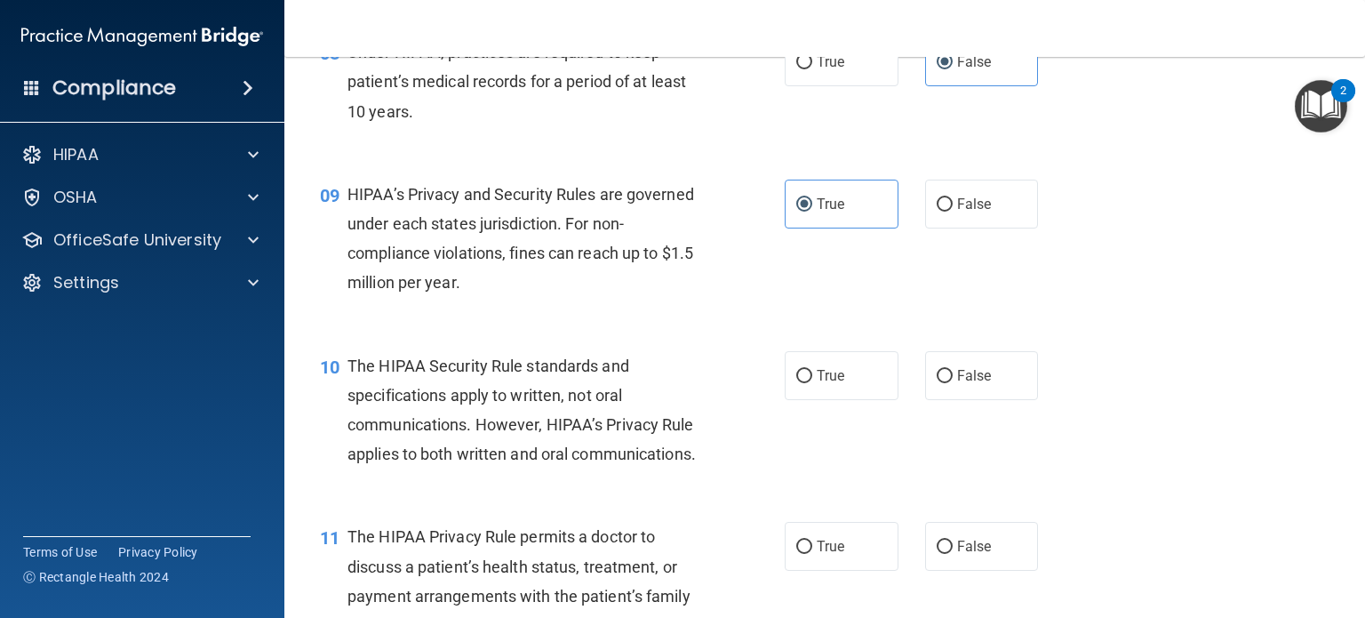
click at [487, 292] on span "HIPAA’s Privacy and Security Rules are governed under each states jurisdiction.…" at bounding box center [521, 239] width 347 height 108
click at [384, 247] on span "HIPAA’s Privacy and Security Rules are governed under each states jurisdiction.…" at bounding box center [521, 239] width 347 height 108
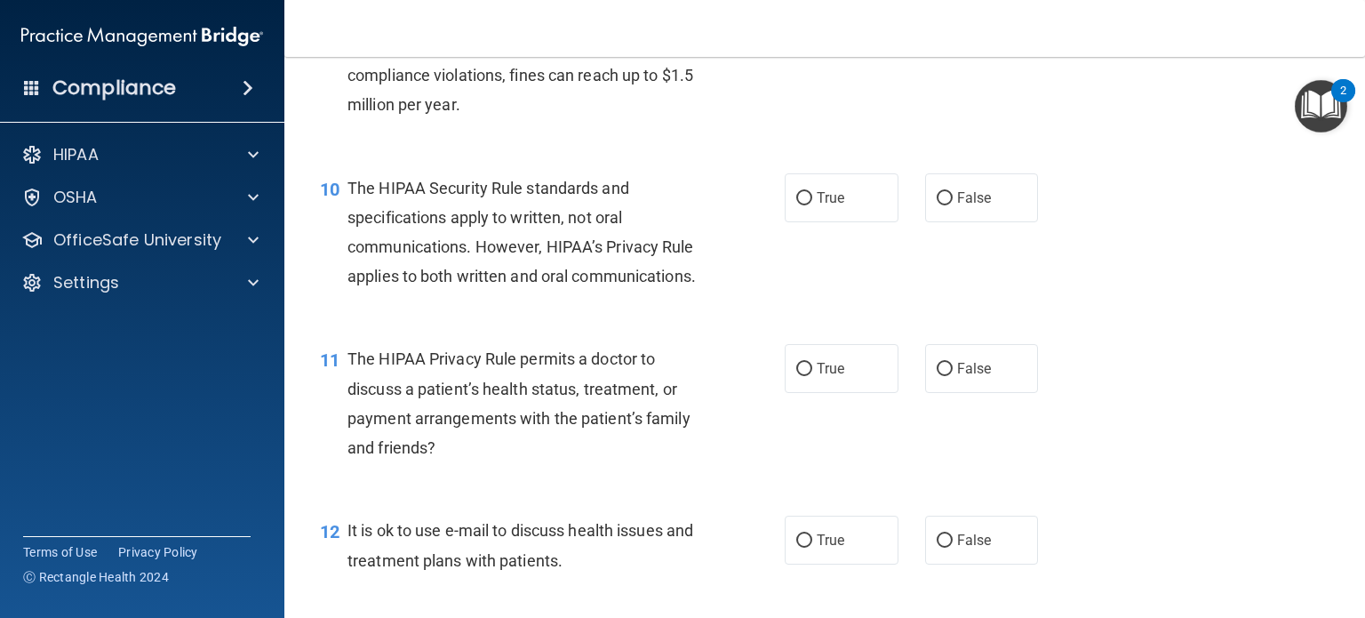
click at [412, 291] on div "The HIPAA Security Rule standards and specifications apply to written, not oral…" at bounding box center [532, 232] width 369 height 118
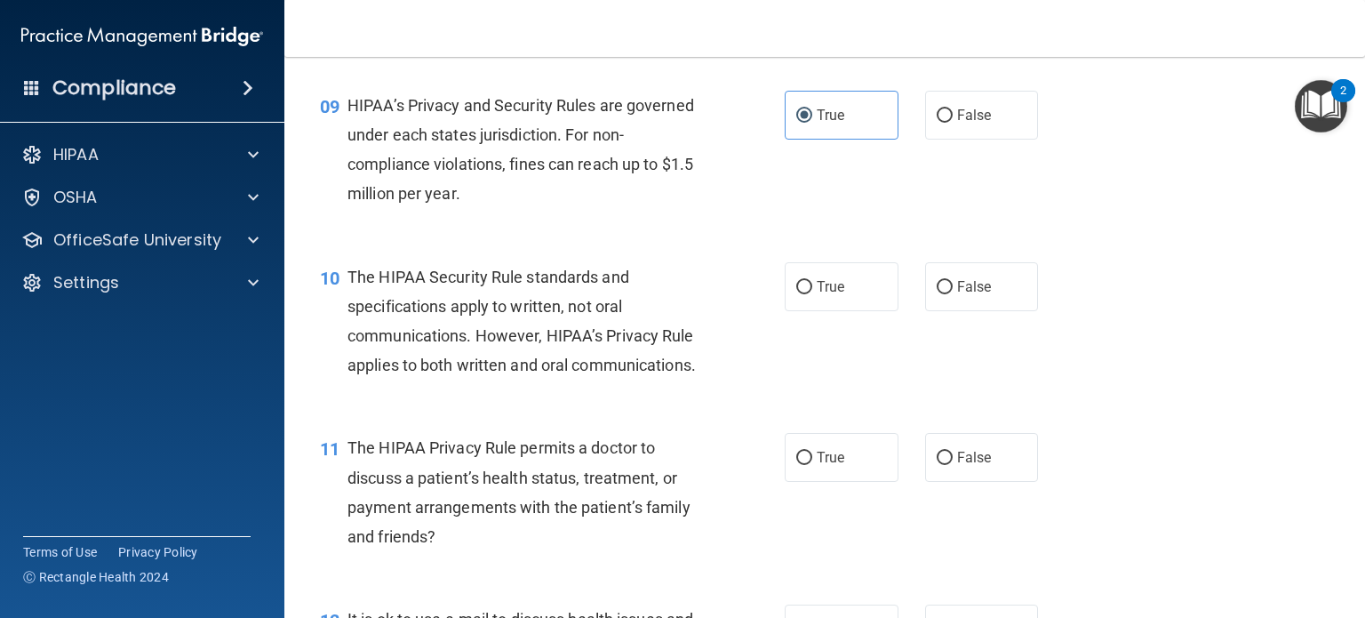
click at [436, 348] on div "The HIPAA Security Rule standards and specifications apply to written, not oral…" at bounding box center [532, 321] width 369 height 118
click at [652, 349] on div "The HIPAA Security Rule standards and specifications apply to written, not oral…" at bounding box center [532, 321] width 369 height 118
click at [845, 304] on label "True" at bounding box center [842, 286] width 114 height 49
click at [812, 294] on input "True" at bounding box center [804, 287] width 16 height 13
radio input "true"
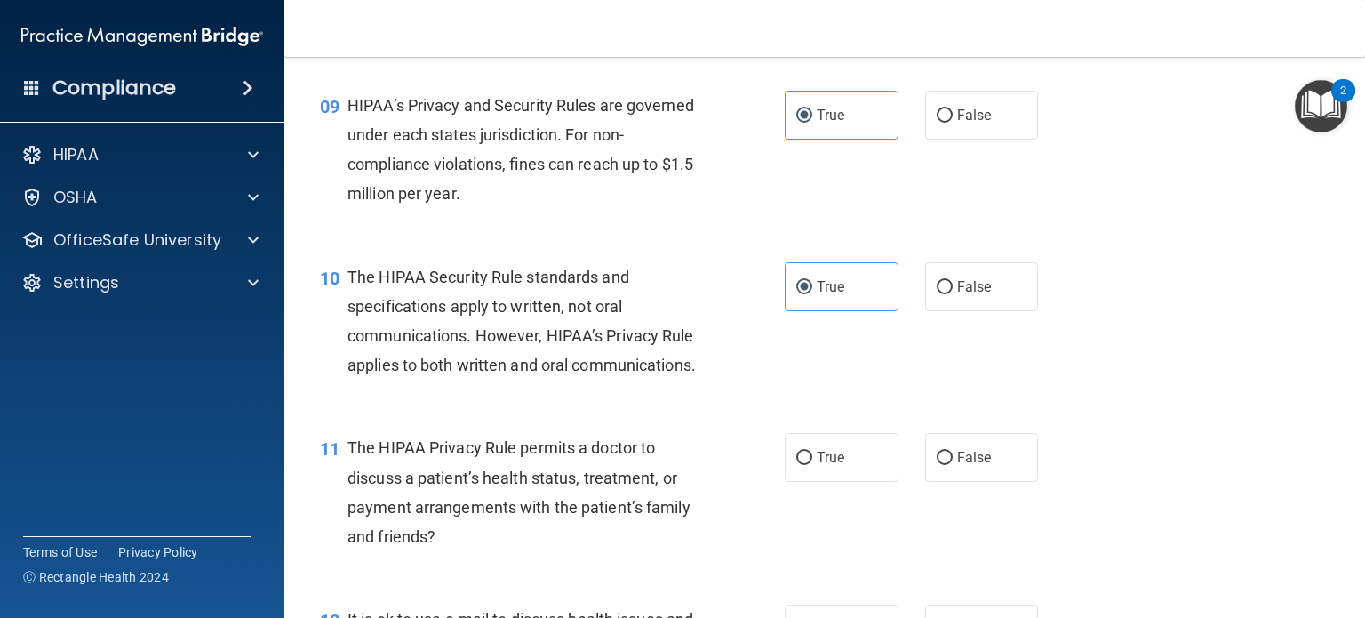
click at [540, 323] on div "The HIPAA Security Rule standards and specifications apply to written, not oral…" at bounding box center [532, 321] width 369 height 118
click at [390, 339] on span "The HIPAA Security Rule standards and specifications apply to written, not oral…" at bounding box center [522, 322] width 348 height 108
click at [527, 340] on span "The HIPAA Security Rule standards and specifications apply to written, not oral…" at bounding box center [522, 322] width 348 height 108
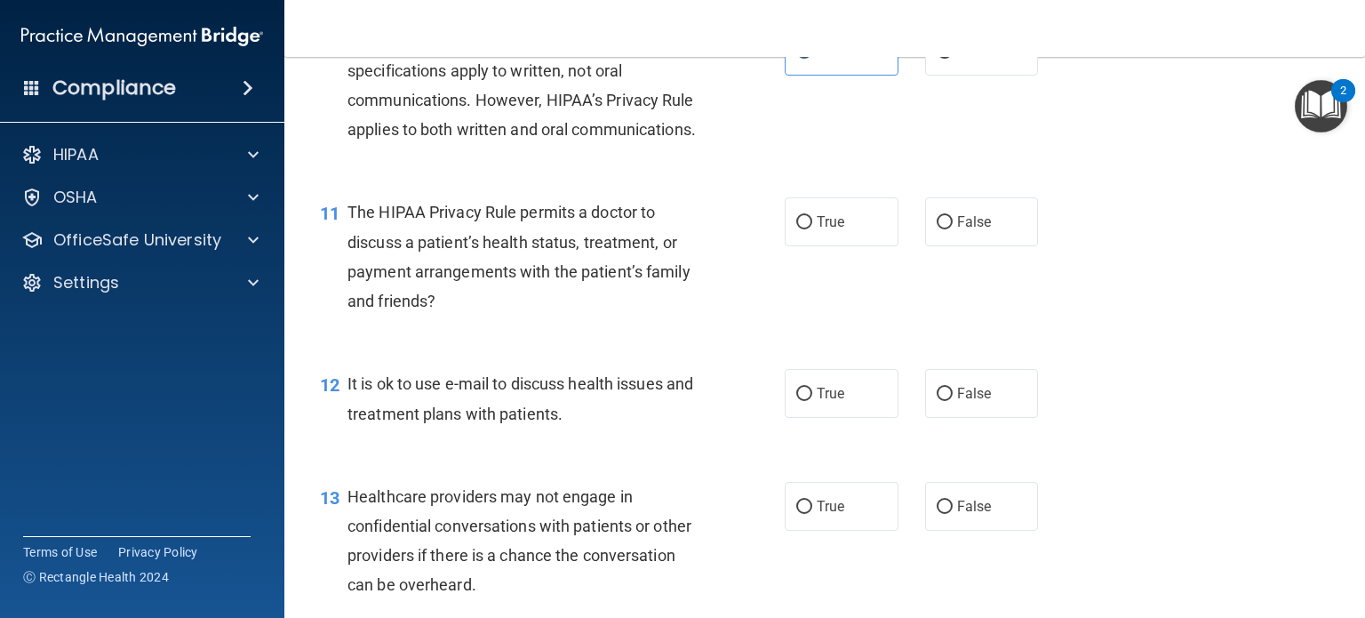
scroll to position [1600, 0]
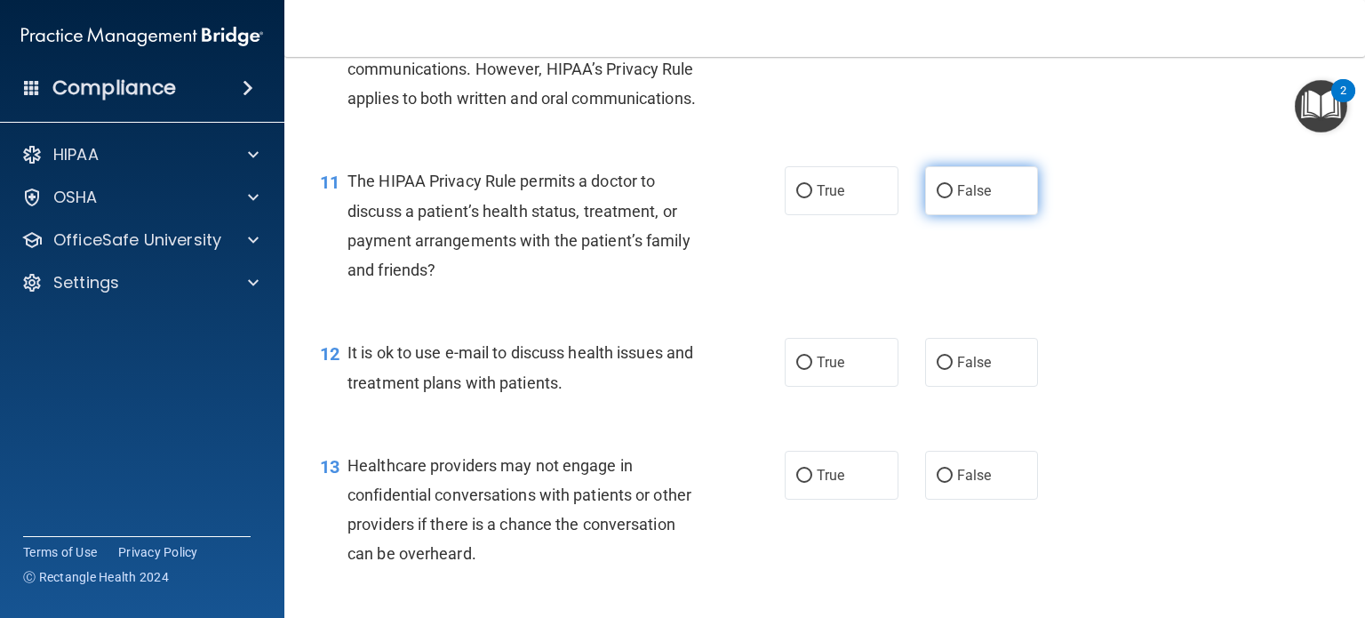
click at [972, 199] on span "False" at bounding box center [974, 190] width 35 height 17
click at [953, 198] on input "False" at bounding box center [945, 191] width 16 height 13
radio input "true"
click at [628, 263] on span "The HIPAA Privacy Rule permits a doctor to discuss a patient’s health status, t…" at bounding box center [519, 226] width 343 height 108
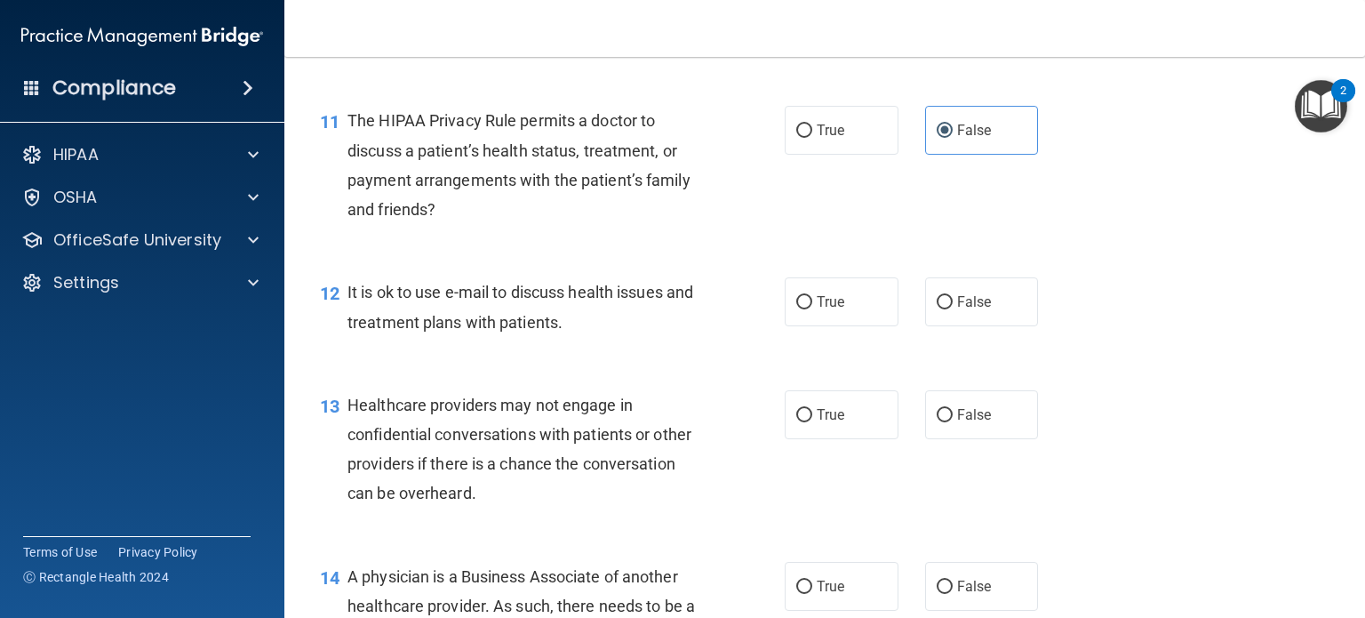
scroll to position [1689, 0]
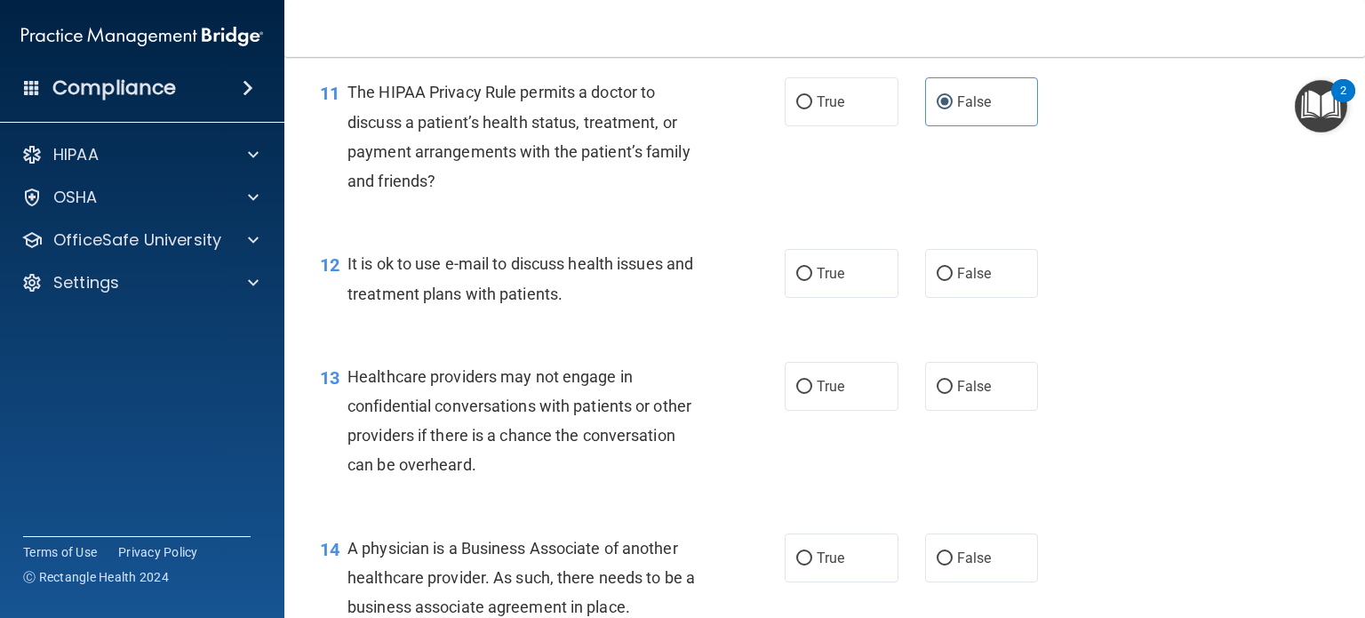
click at [528, 308] on div "It is ok to use e-mail to discuss health issues and treatment plans with patien…" at bounding box center [532, 278] width 369 height 59
click at [971, 298] on label "False" at bounding box center [982, 273] width 114 height 49
click at [953, 281] on input "False" at bounding box center [945, 274] width 16 height 13
radio input "true"
click at [644, 308] on div "12 It is ok to use e-mail to discuss health issues and treatment plans with pat…" at bounding box center [825, 283] width 1036 height 112
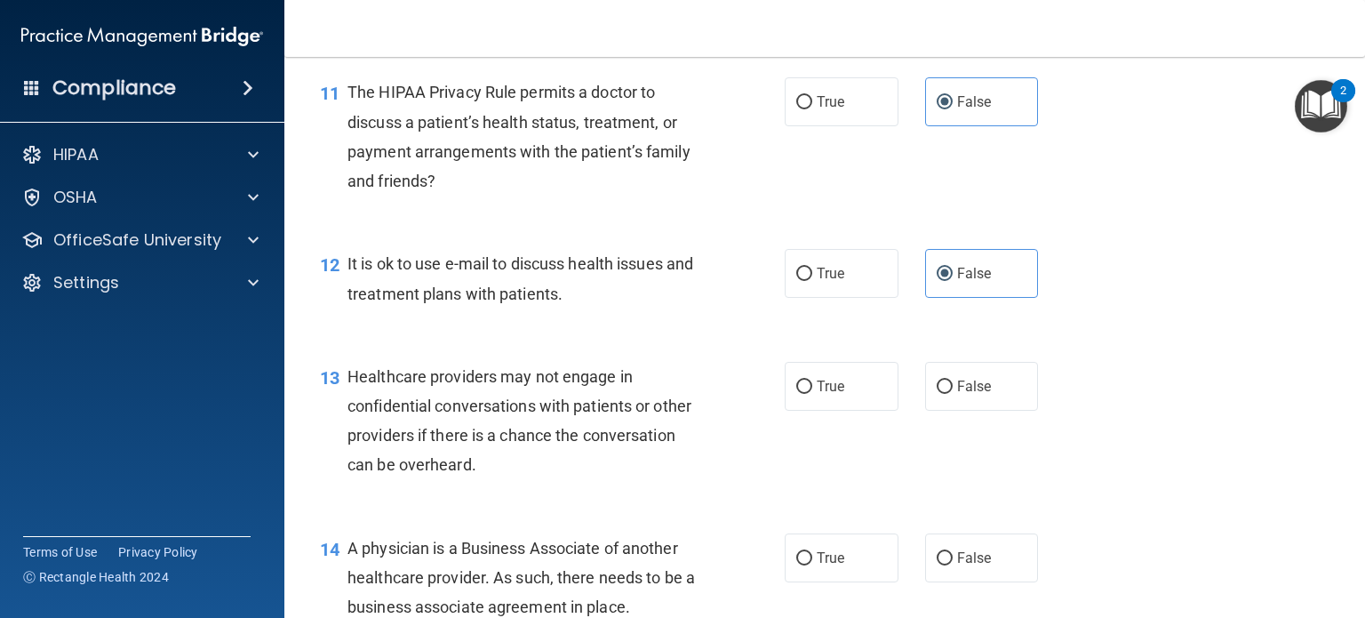
click at [469, 302] on span "It is ok to use e-mail to discuss health issues and treatment plans with patien…" at bounding box center [521, 278] width 346 height 48
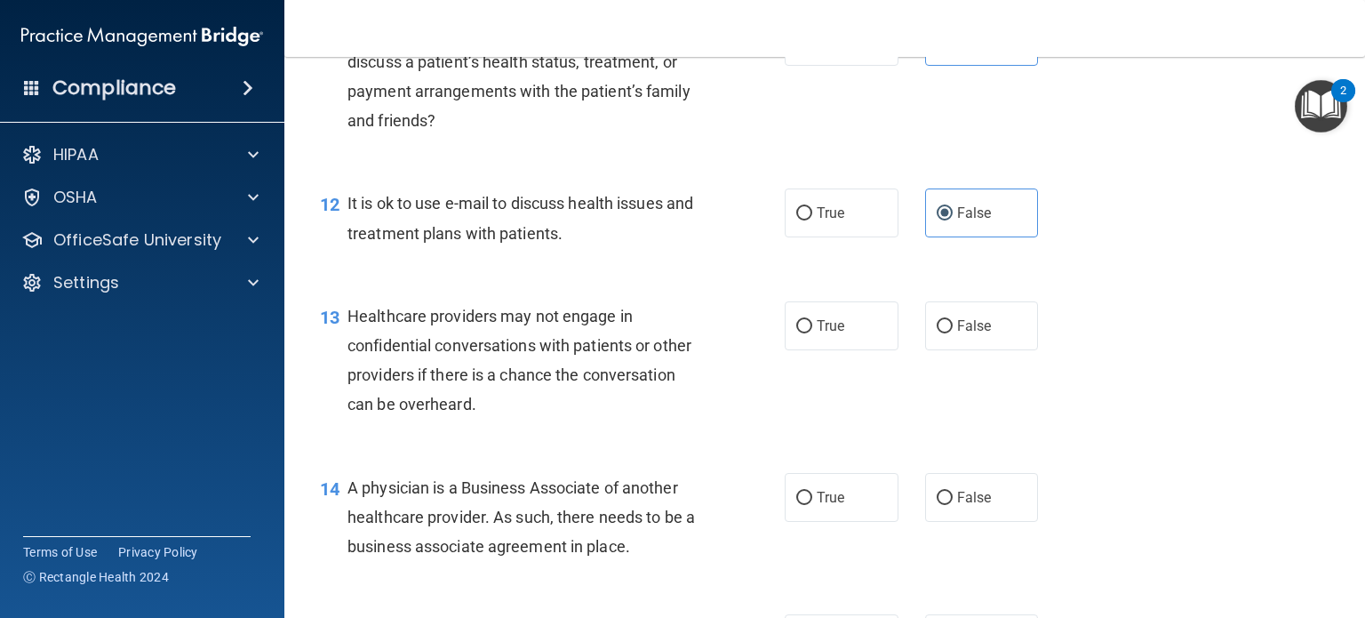
scroll to position [1778, 0]
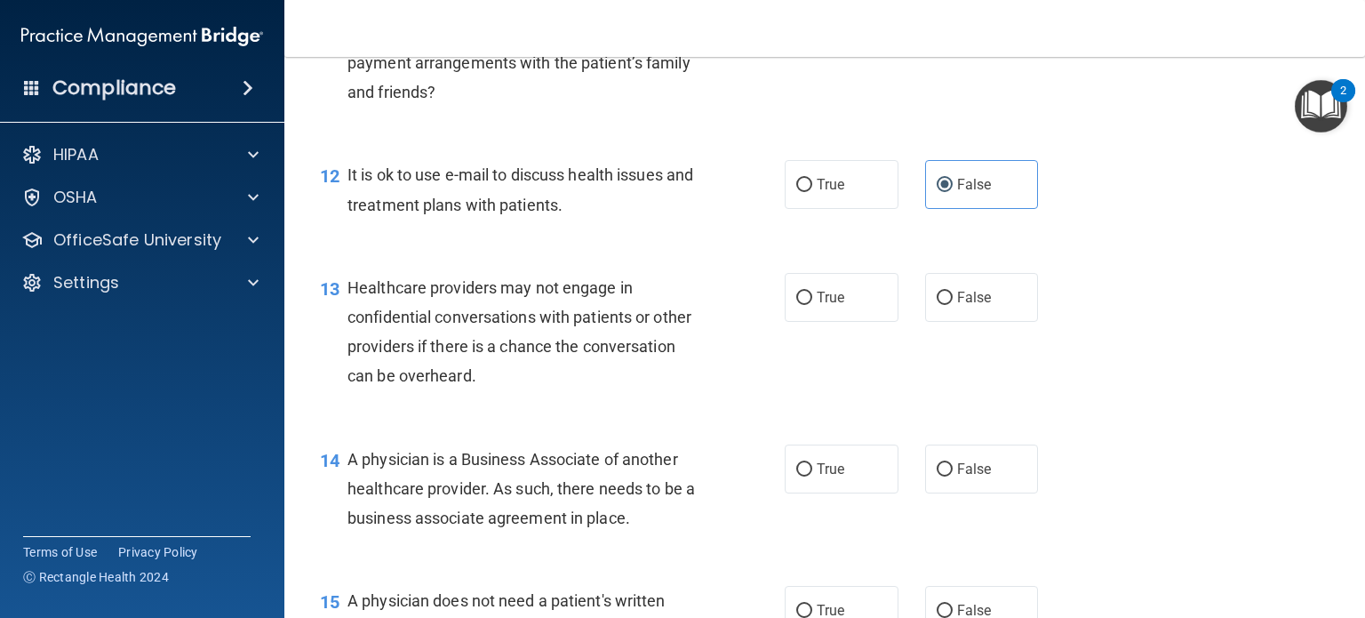
click at [473, 228] on div "12 It is ok to use e-mail to discuss health issues and treatment plans with pat…" at bounding box center [552, 194] width 518 height 68
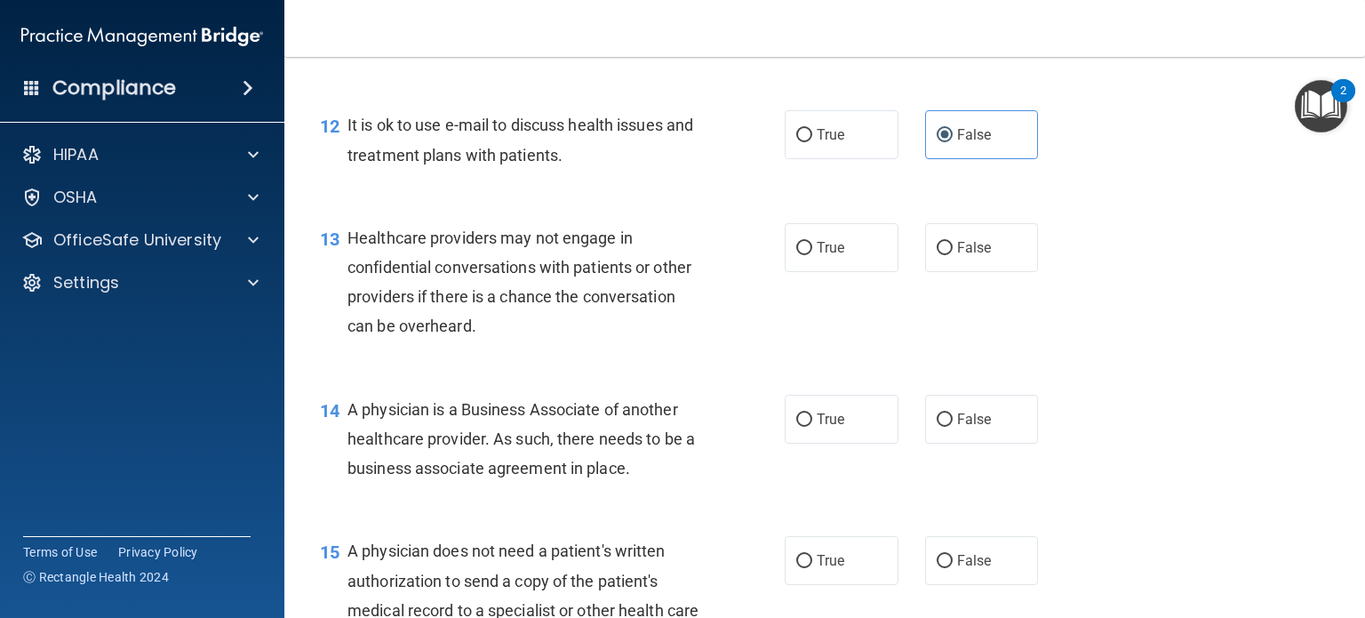
scroll to position [1867, 0]
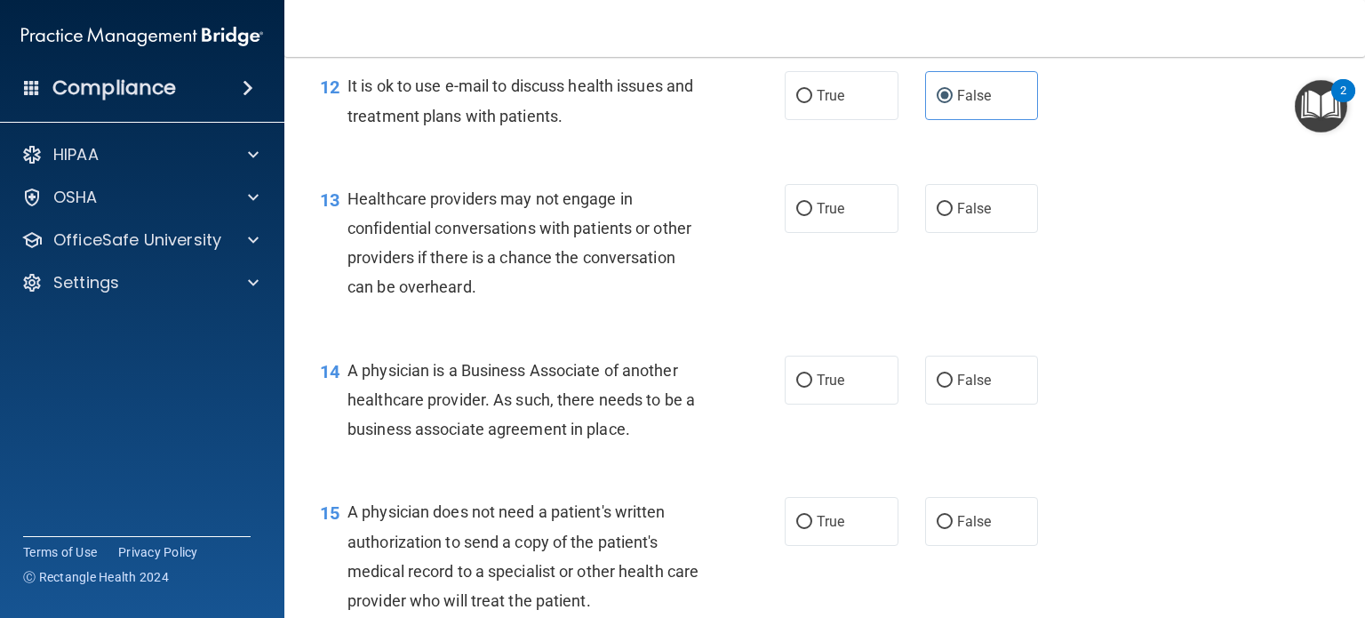
click at [467, 272] on div "Healthcare providers may not engage in confidential conversations with patients…" at bounding box center [532, 243] width 369 height 118
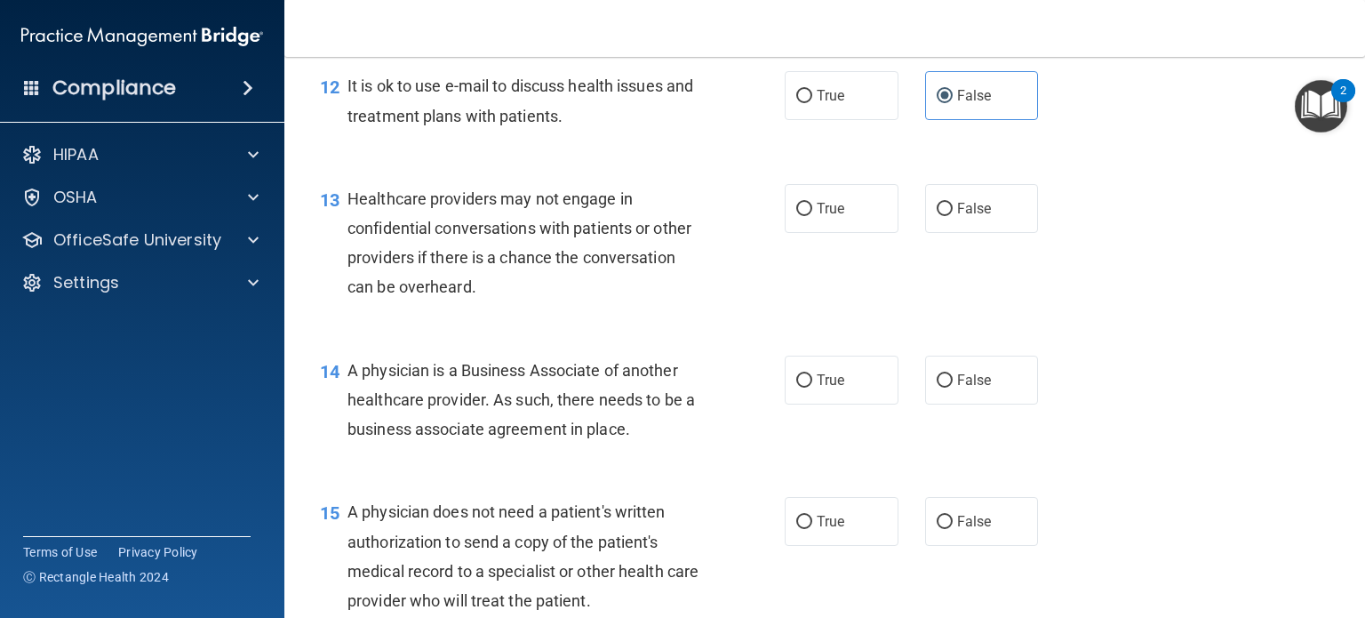
click at [467, 272] on div "Healthcare providers may not engage in confidential conversations with patients…" at bounding box center [532, 243] width 369 height 118
click at [851, 233] on label "True" at bounding box center [842, 208] width 114 height 49
click at [812, 216] on input "True" at bounding box center [804, 209] width 16 height 13
radio input "true"
click at [544, 273] on div "Healthcare providers may not engage in confidential conversations with patients…" at bounding box center [532, 243] width 369 height 118
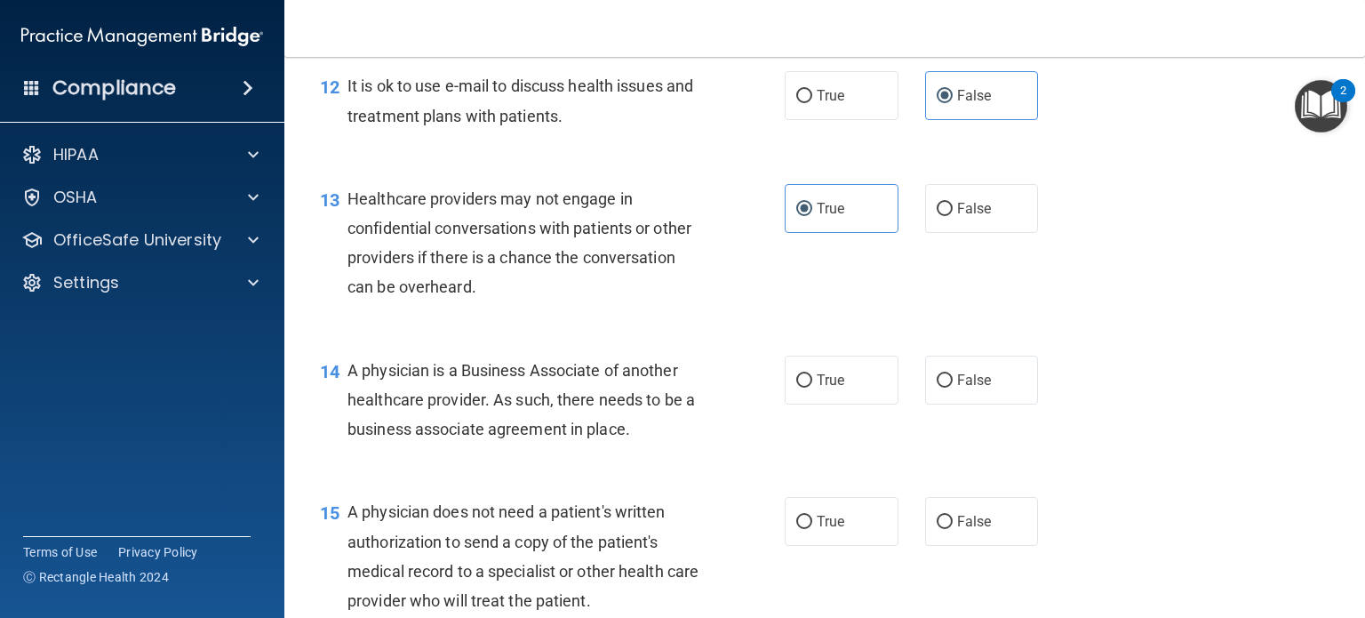
click at [640, 238] on div "13 Healthcare providers may not engage in confidential conversations with patie…" at bounding box center [825, 248] width 1036 height 172
click at [534, 124] on span "It is ok to use e-mail to discuss health issues and treatment plans with patien…" at bounding box center [521, 100] width 346 height 48
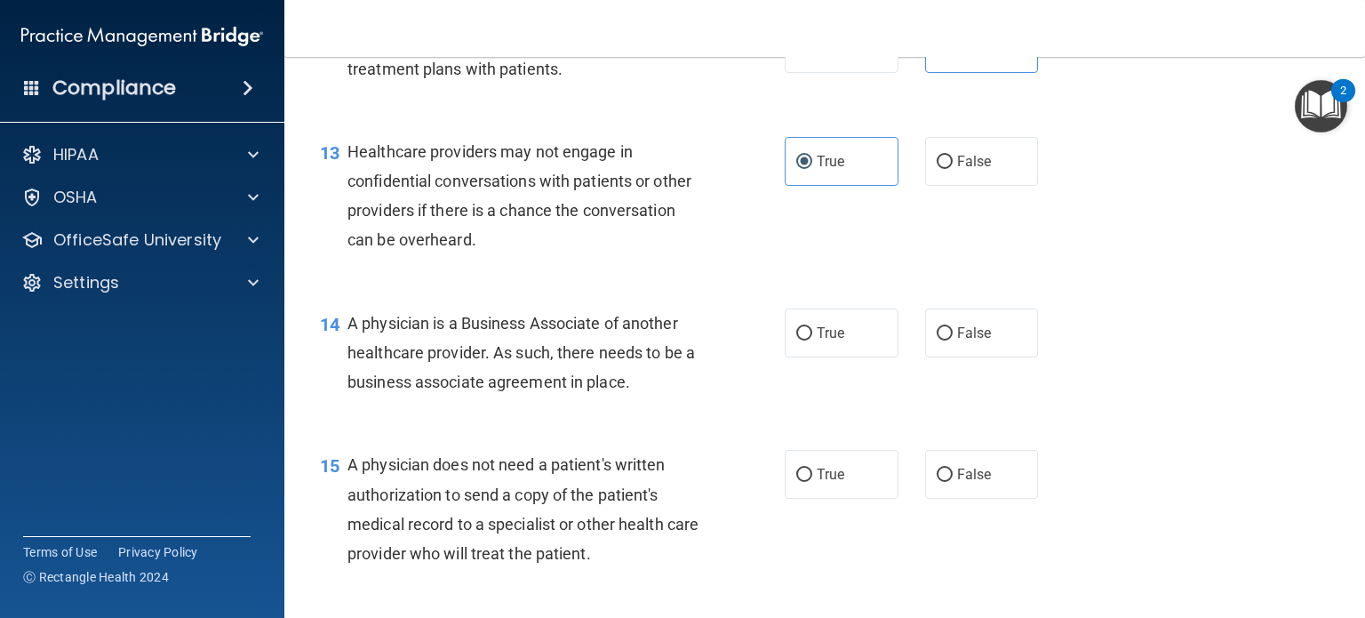
scroll to position [1955, 0]
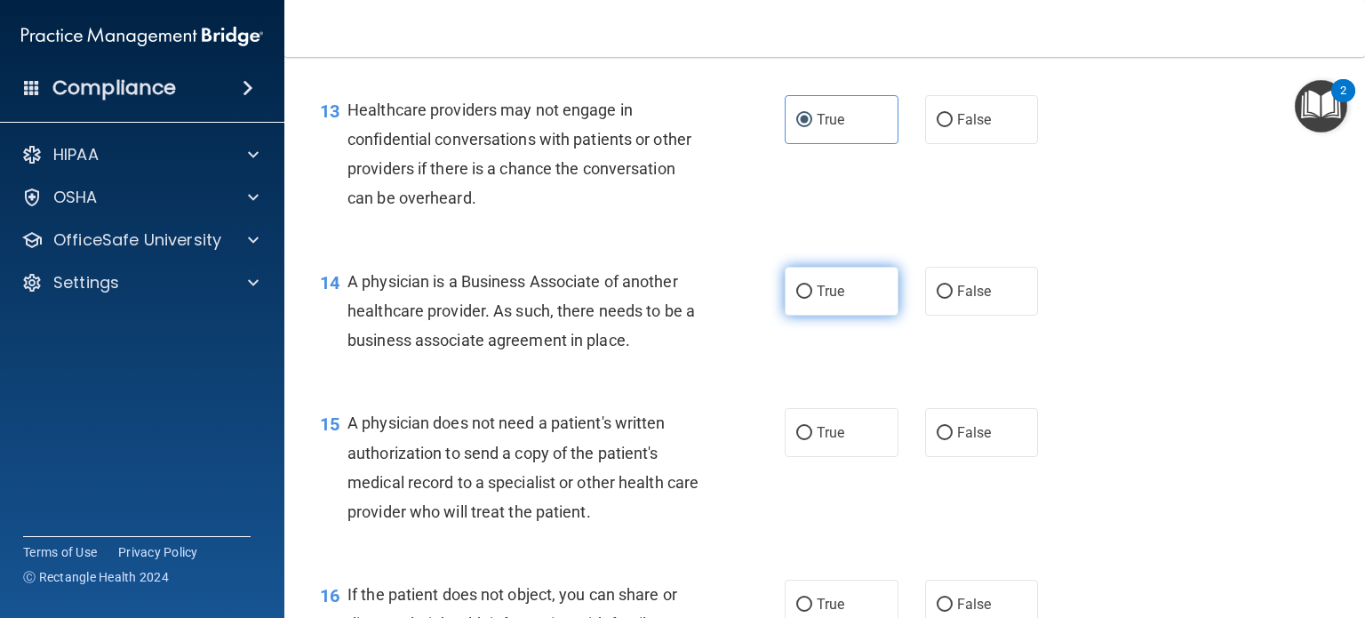
drag, startPoint x: 730, startPoint y: 339, endPoint x: 832, endPoint y: 350, distance: 102.9
click at [1058, 267] on ng-form "14 A physician is a Business Associate of another healthcare provider. As such,…" at bounding box center [1058, 267] width 0 height 0
click at [622, 305] on div "14 A physician is a Business Associate of another healthcare provider. As such,…" at bounding box center [825, 315] width 1036 height 142
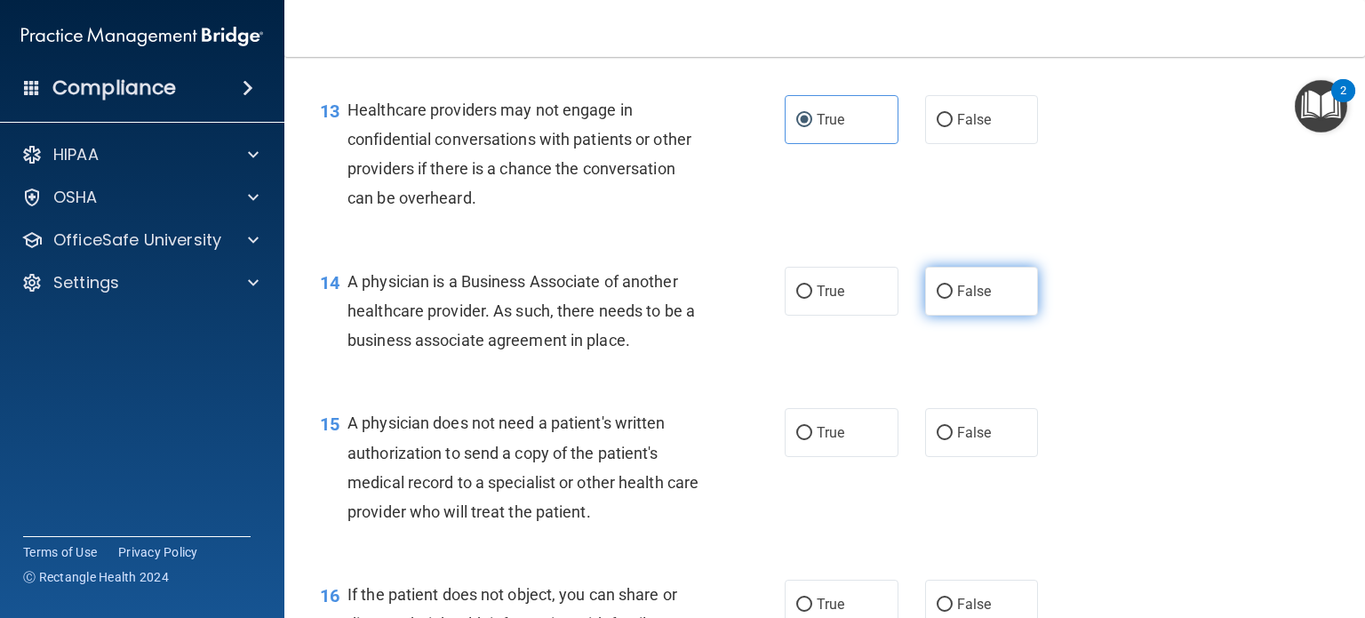
click at [937, 316] on label "False" at bounding box center [982, 291] width 114 height 49
click at [937, 299] on input "False" at bounding box center [945, 291] width 16 height 13
radio input "true"
click at [678, 334] on span "A physician is a Business Associate of another healthcare provider. As such, th…" at bounding box center [522, 310] width 348 height 77
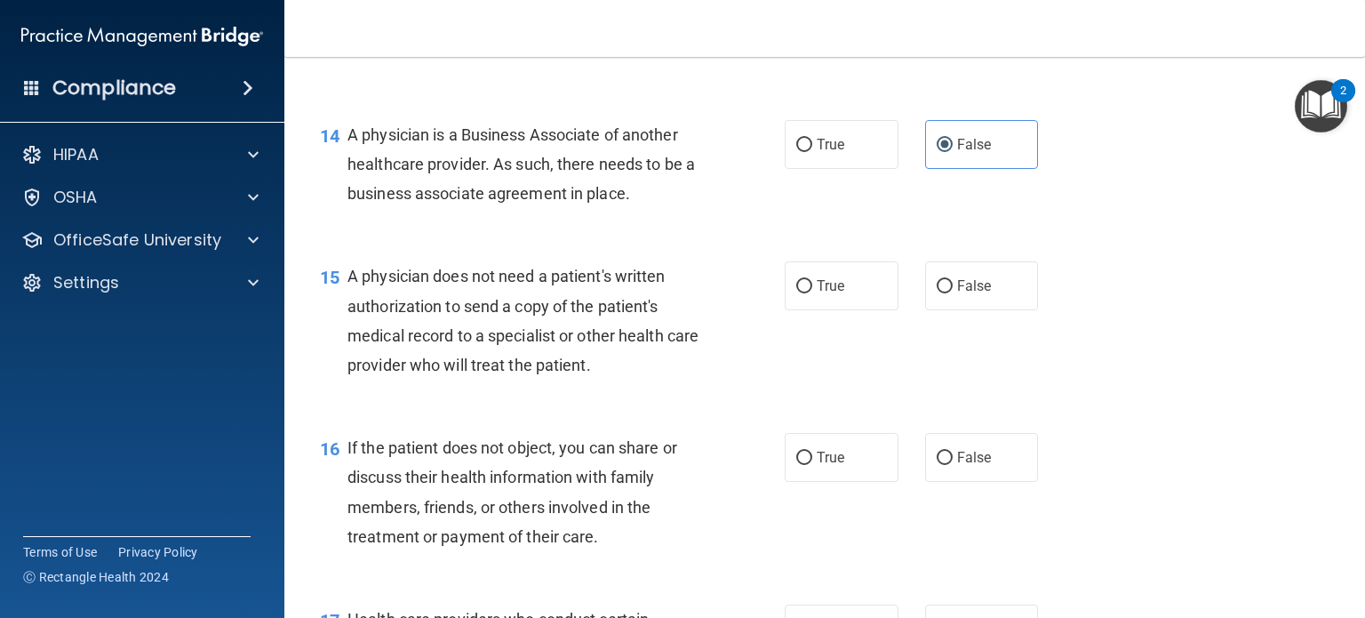
scroll to position [2133, 0]
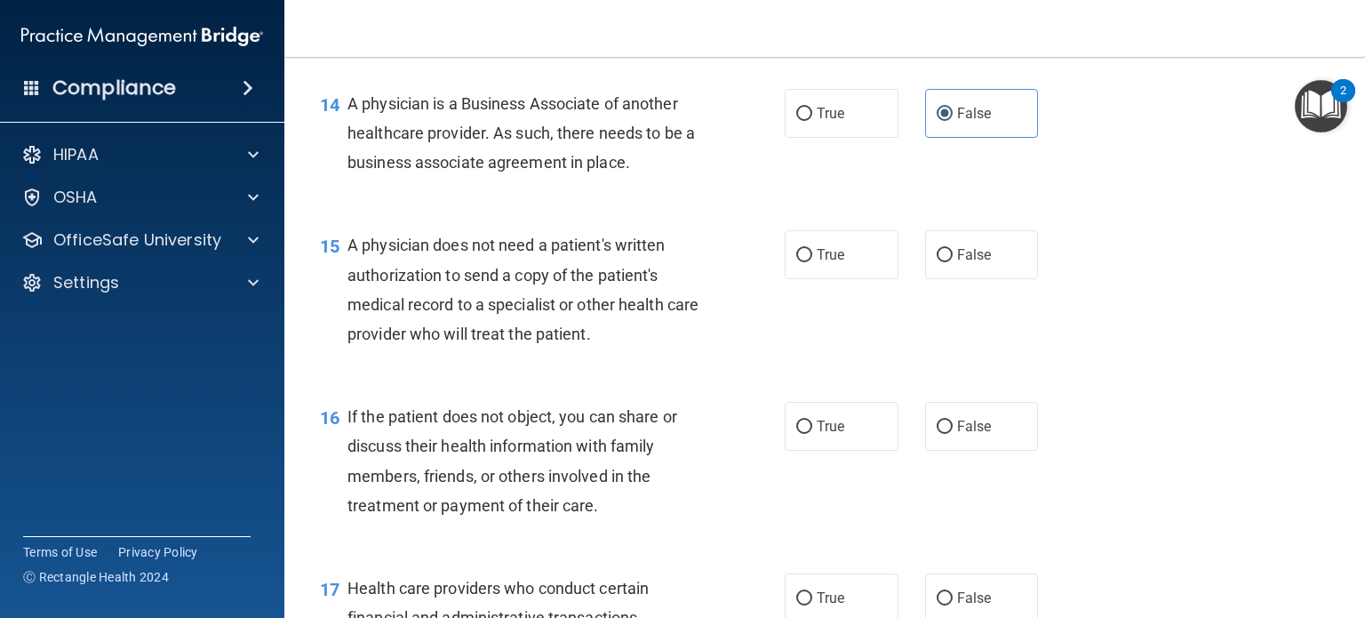
click at [636, 275] on div "15 A physician does not need a patient's written authorization to send a copy o…" at bounding box center [825, 294] width 1036 height 172
click at [633, 272] on div "15 A physician does not need a patient's written authorization to send a copy o…" at bounding box center [825, 294] width 1036 height 172
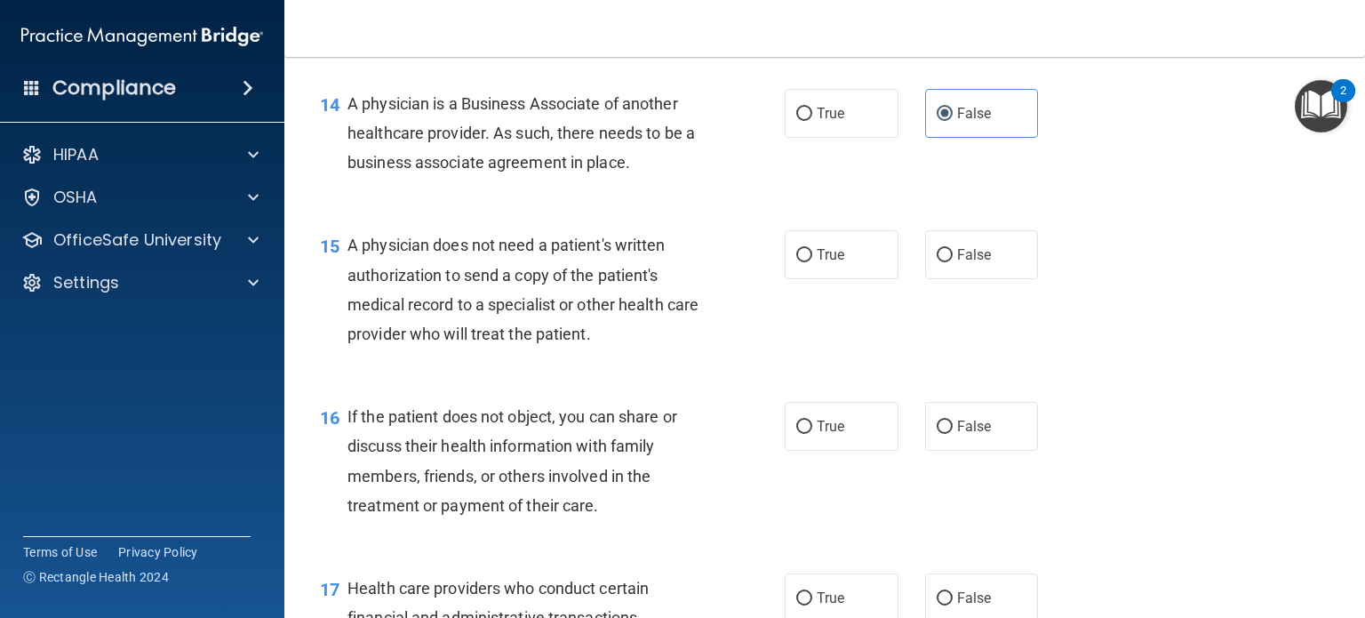
click at [633, 272] on div "15 A physician does not need a patient's written authorization to send a copy o…" at bounding box center [825, 294] width 1036 height 172
click at [800, 262] on input "True" at bounding box center [804, 255] width 16 height 13
radio input "true"
click at [717, 306] on div "15 A physician does not need a patient's written authorization to send a copy o…" at bounding box center [552, 293] width 518 height 127
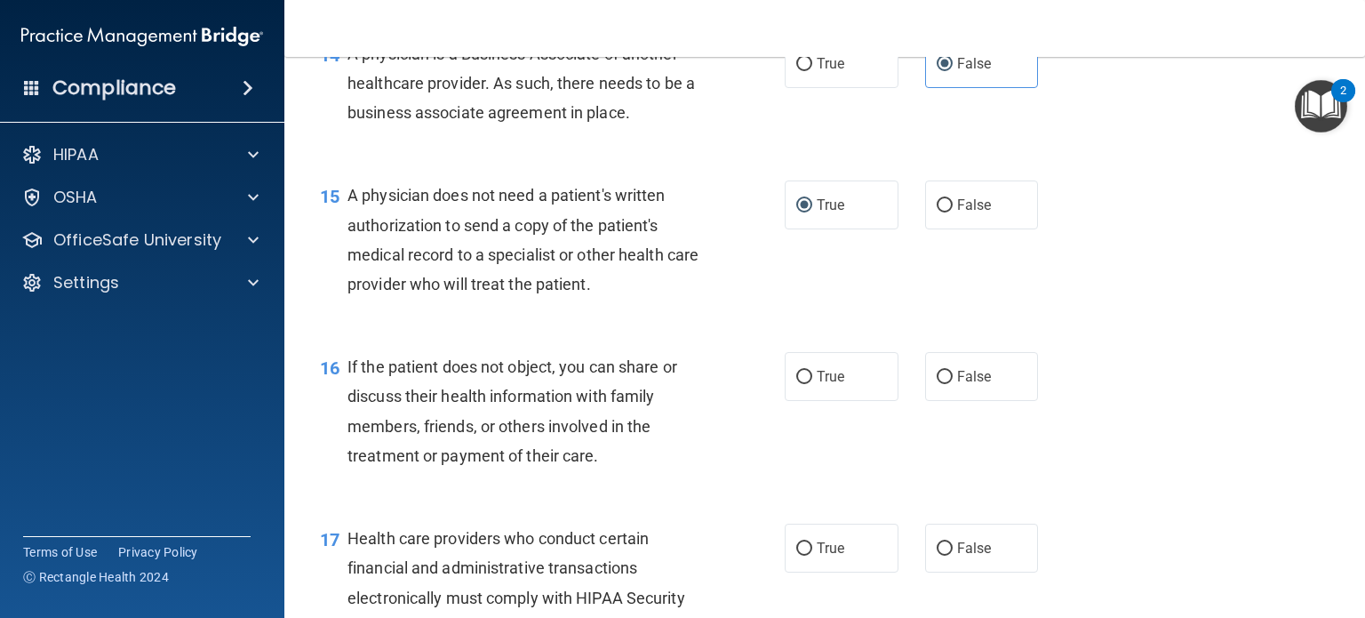
scroll to position [2222, 0]
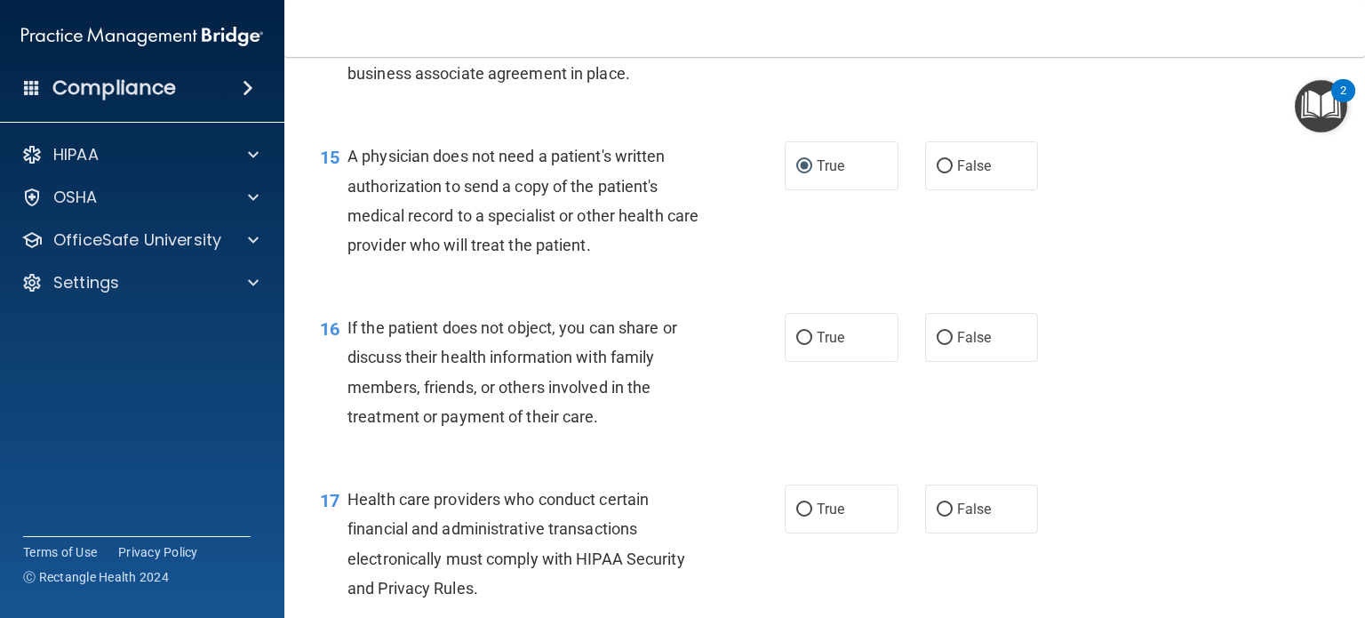
click at [646, 260] on div "A physician does not need a patient's written authorization to send a copy of t…" at bounding box center [532, 200] width 369 height 118
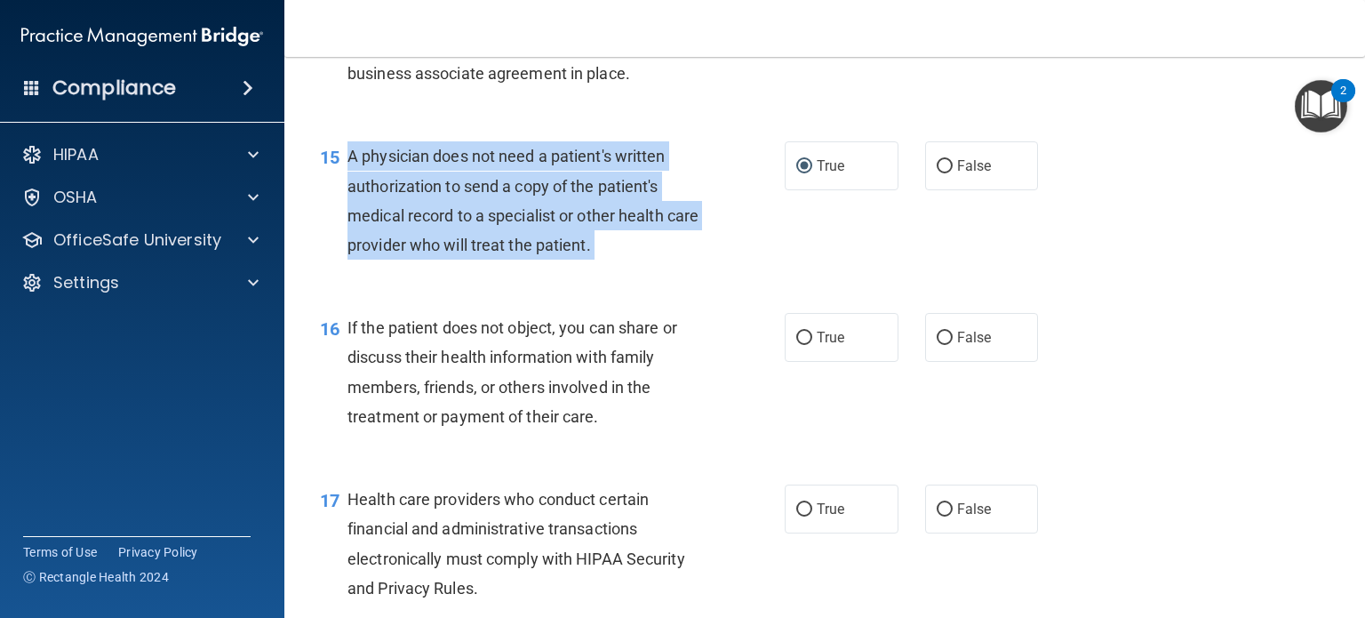
click at [646, 260] on div "A physician does not need a patient's written authorization to send a copy of t…" at bounding box center [532, 200] width 369 height 118
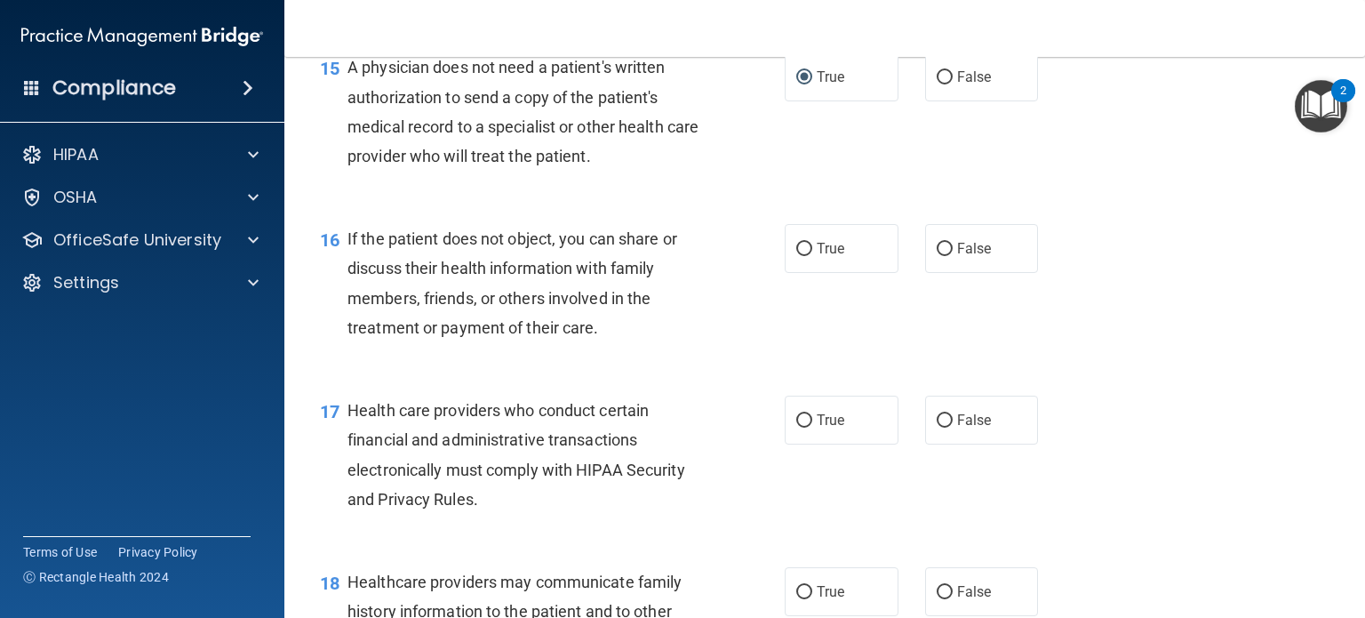
scroll to position [2400, 0]
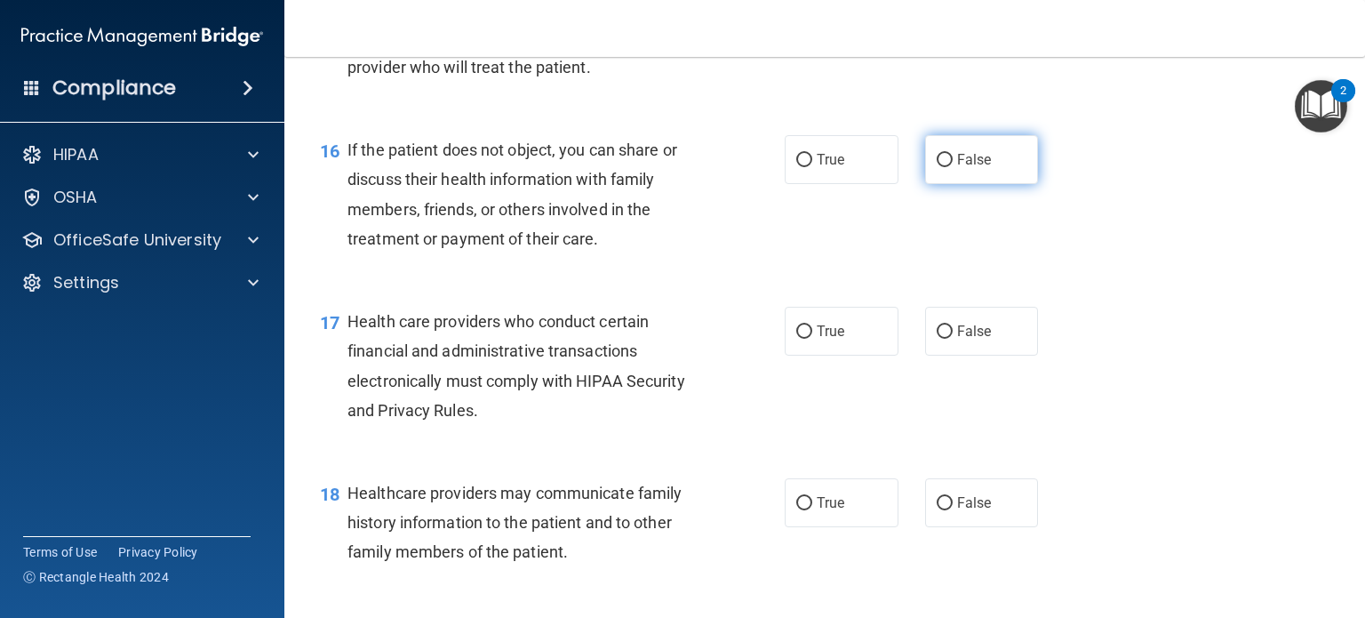
click at [950, 184] on label "False" at bounding box center [982, 159] width 114 height 49
click at [950, 167] on input "False" at bounding box center [945, 160] width 16 height 13
radio input "true"
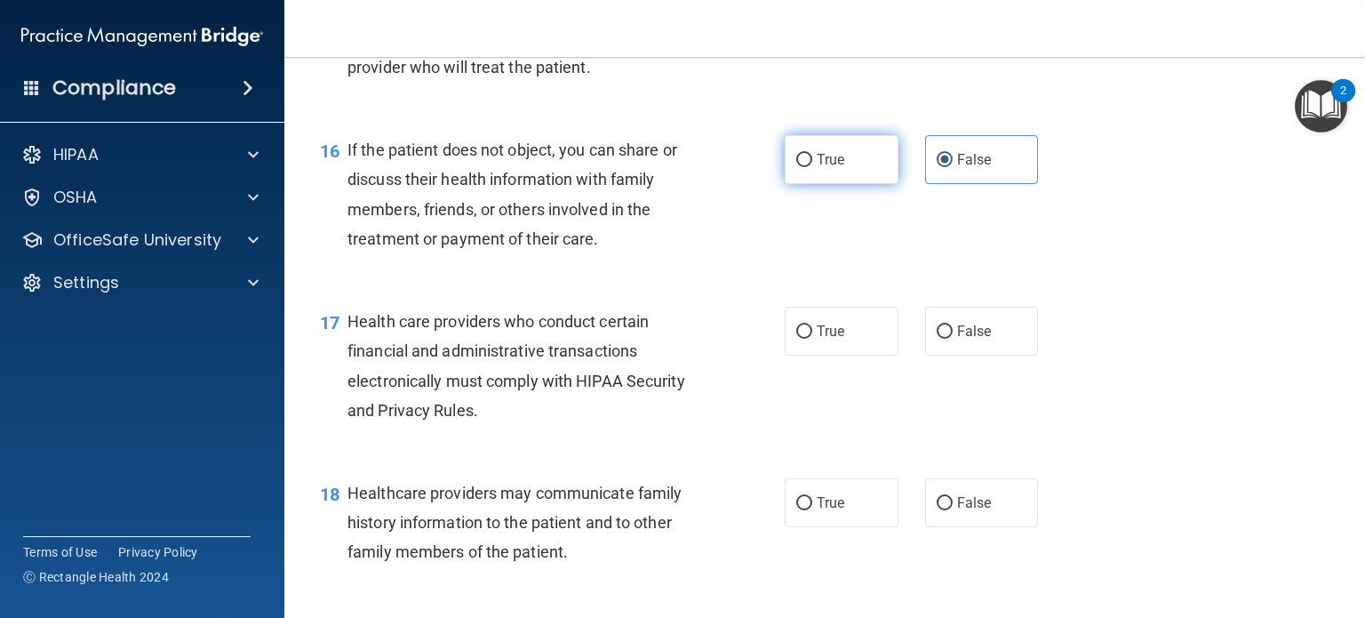
click at [800, 184] on label "True" at bounding box center [842, 159] width 114 height 49
click at [800, 167] on input "True" at bounding box center [804, 160] width 16 height 13
radio input "true"
radio input "false"
click at [633, 248] on span "If the patient does not object, you can share or discuss their health informati…" at bounding box center [513, 194] width 330 height 108
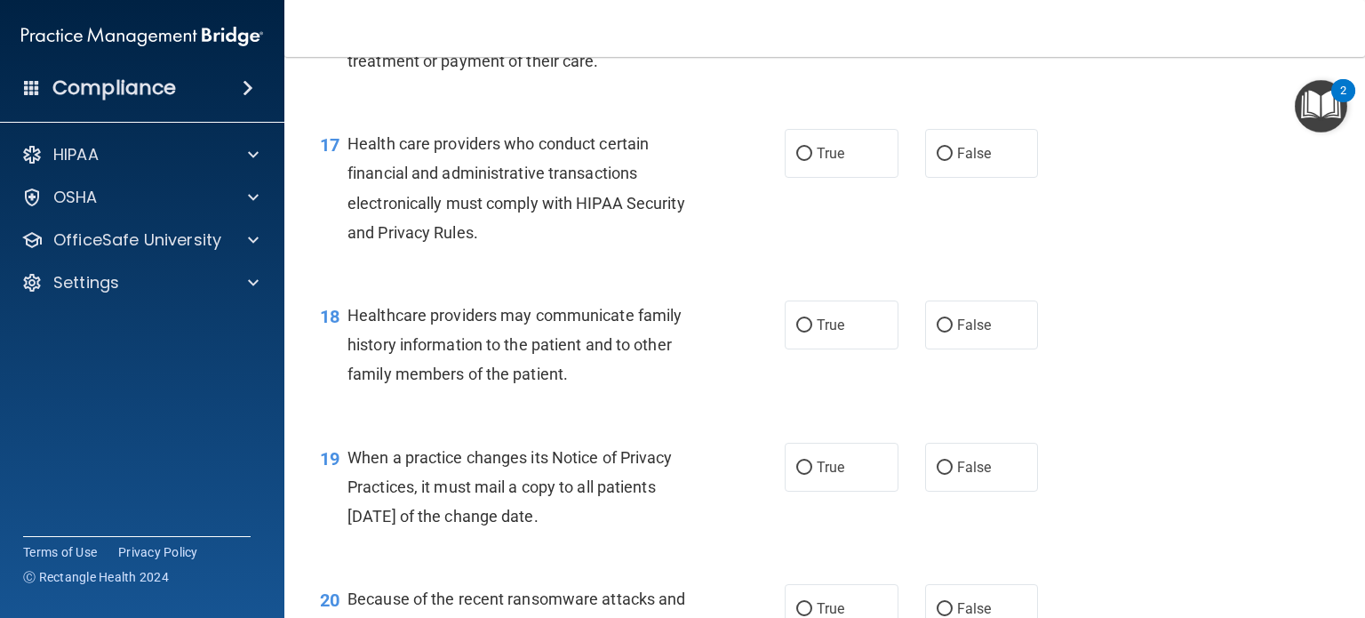
click at [649, 247] on div "Health care providers who conduct certain financial and administrative transact…" at bounding box center [532, 188] width 369 height 118
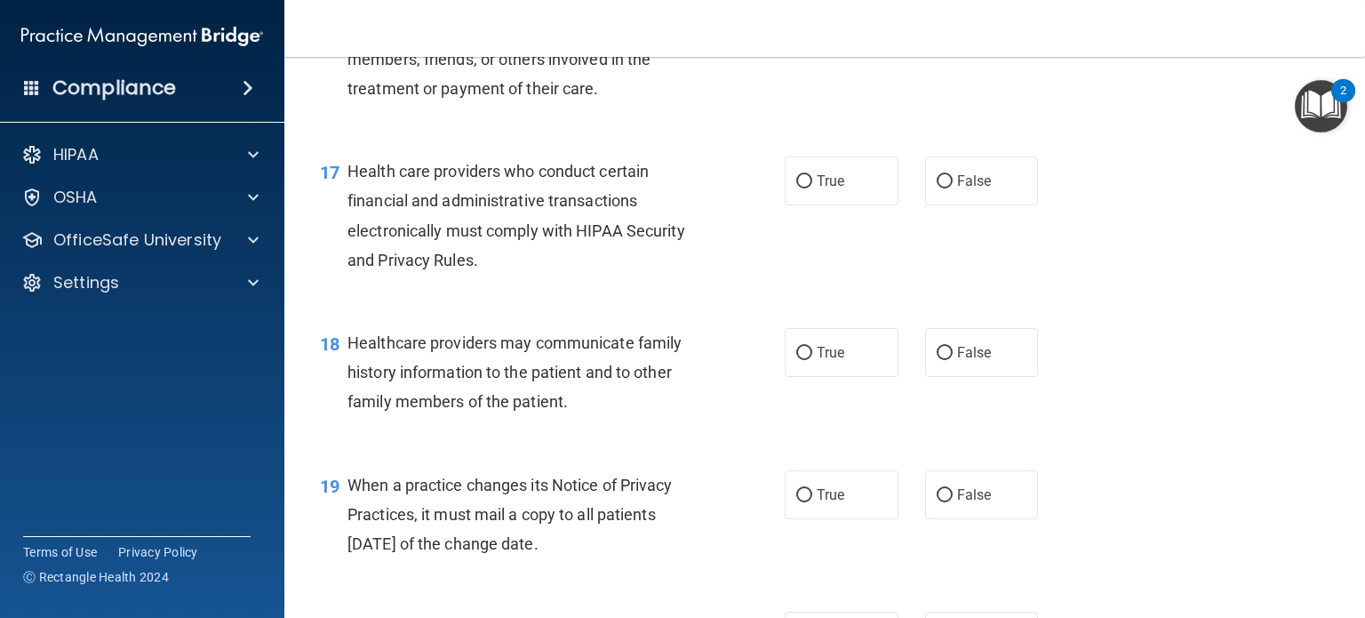
scroll to position [2578, 0]
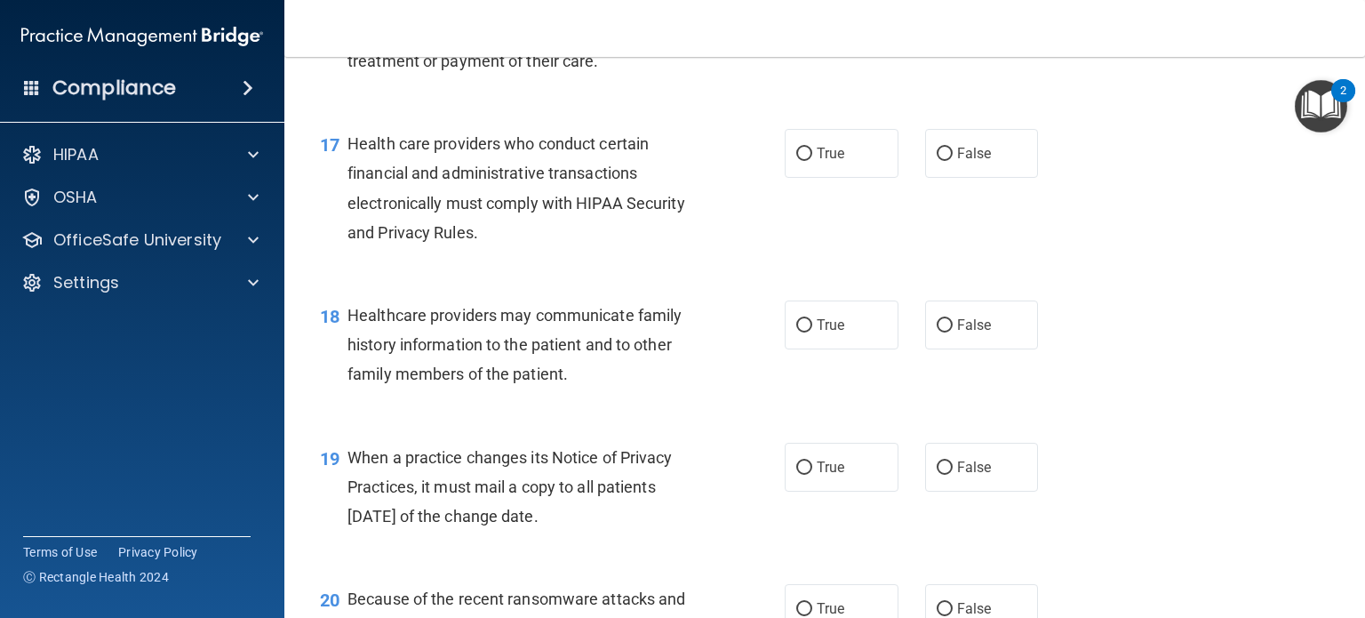
click at [644, 247] on div "Health care providers who conduct certain financial and administrative transact…" at bounding box center [532, 188] width 369 height 118
click at [661, 242] on span "Health care providers who conduct certain financial and administrative transact…" at bounding box center [517, 188] width 338 height 108
click at [664, 238] on div "Health care providers who conduct certain financial and administrative transact…" at bounding box center [532, 188] width 369 height 118
click at [630, 209] on span "Health care providers who conduct certain financial and administrative transact…" at bounding box center [517, 188] width 338 height 108
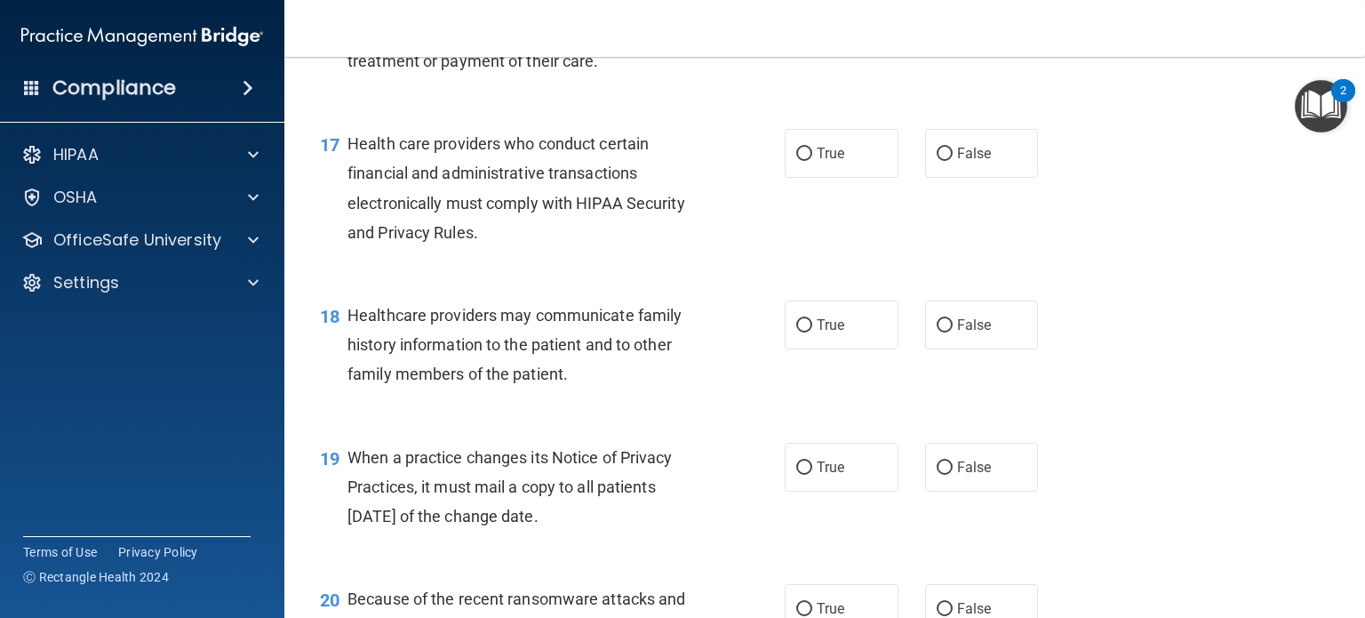
click at [724, 212] on div "17 Health care providers who conduct certain financial and administrative trans…" at bounding box center [552, 192] width 518 height 127
click at [841, 178] on label "True" at bounding box center [842, 153] width 114 height 49
click at [812, 161] on input "True" at bounding box center [804, 154] width 16 height 13
radio input "true"
click at [748, 221] on div "17 Health care providers who conduct certain financial and administrative trans…" at bounding box center [552, 192] width 518 height 127
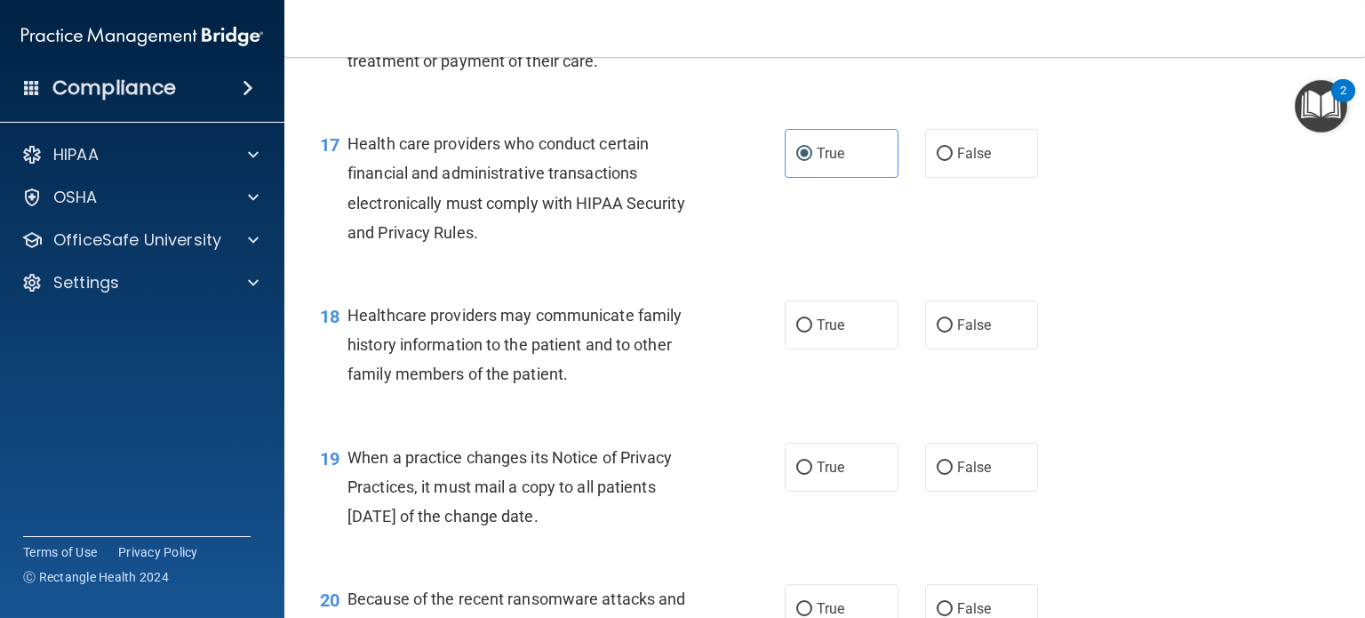
click at [681, 243] on div "Health care providers who conduct certain financial and administrative transact…" at bounding box center [532, 188] width 369 height 118
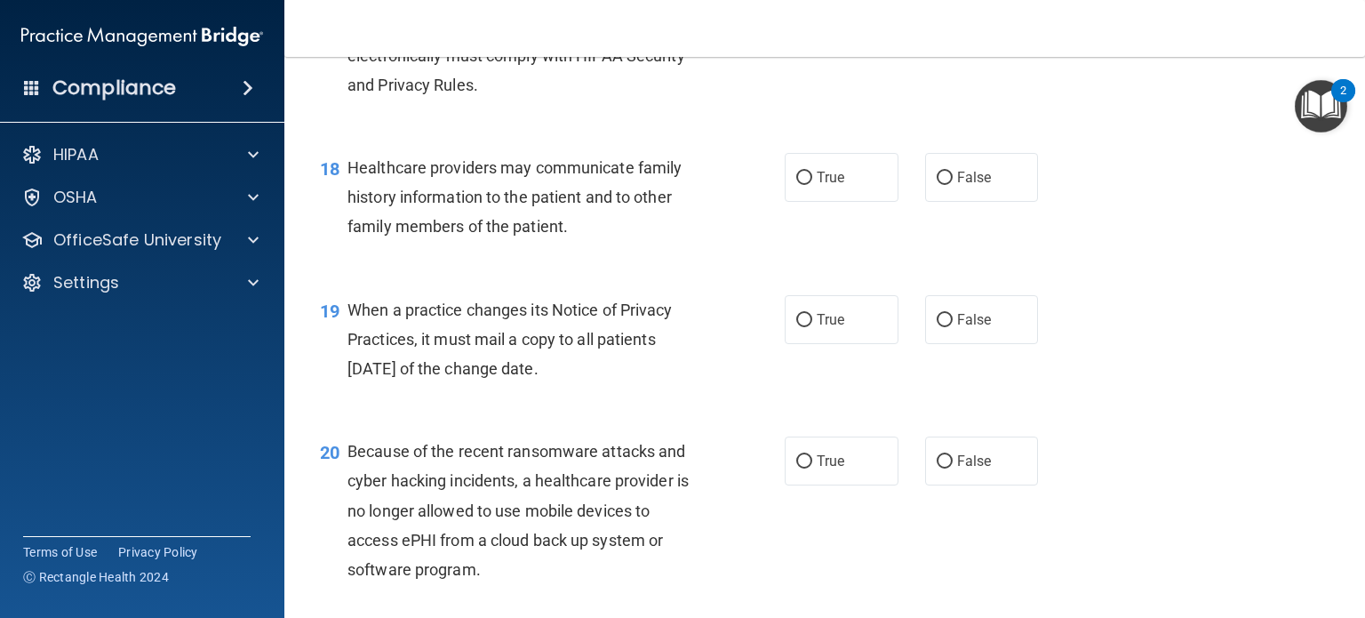
scroll to position [2755, 0]
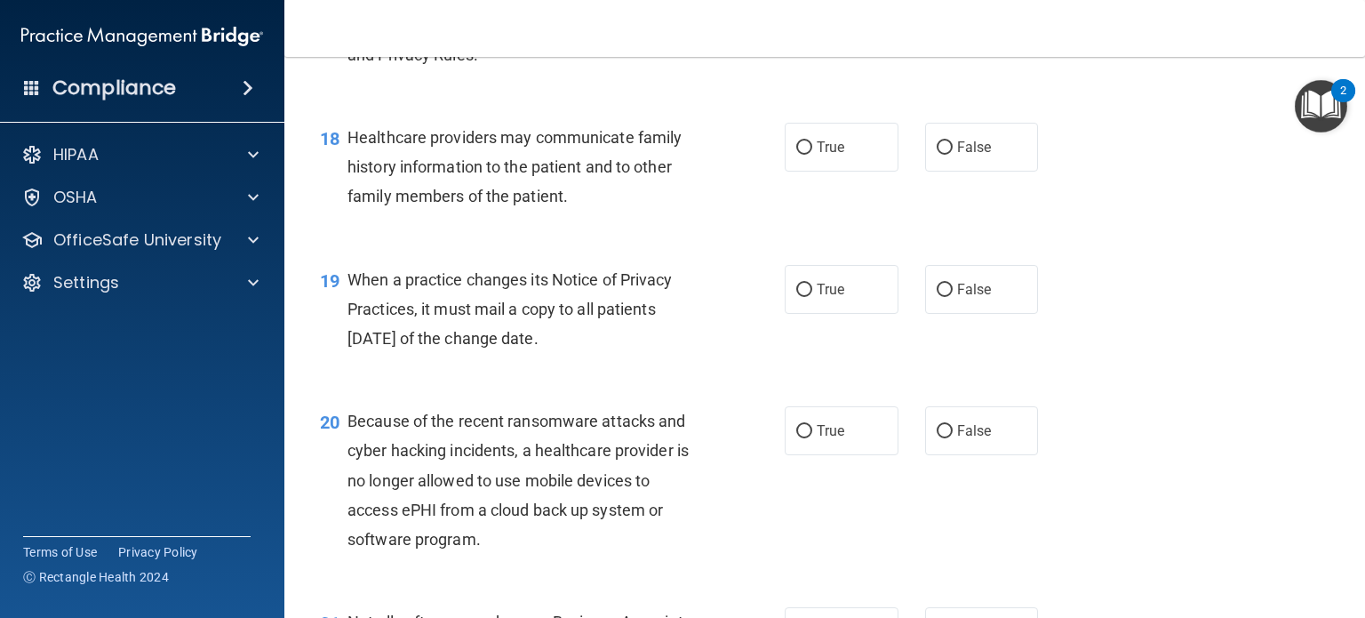
click at [572, 205] on span "Healthcare providers may communicate family history information to the patient …" at bounding box center [515, 166] width 334 height 77
click at [652, 205] on span "Healthcare providers may communicate family history information to the patient …" at bounding box center [515, 166] width 334 height 77
click at [853, 172] on label "True" at bounding box center [842, 147] width 114 height 49
click at [812, 155] on input "True" at bounding box center [804, 147] width 16 height 13
radio input "true"
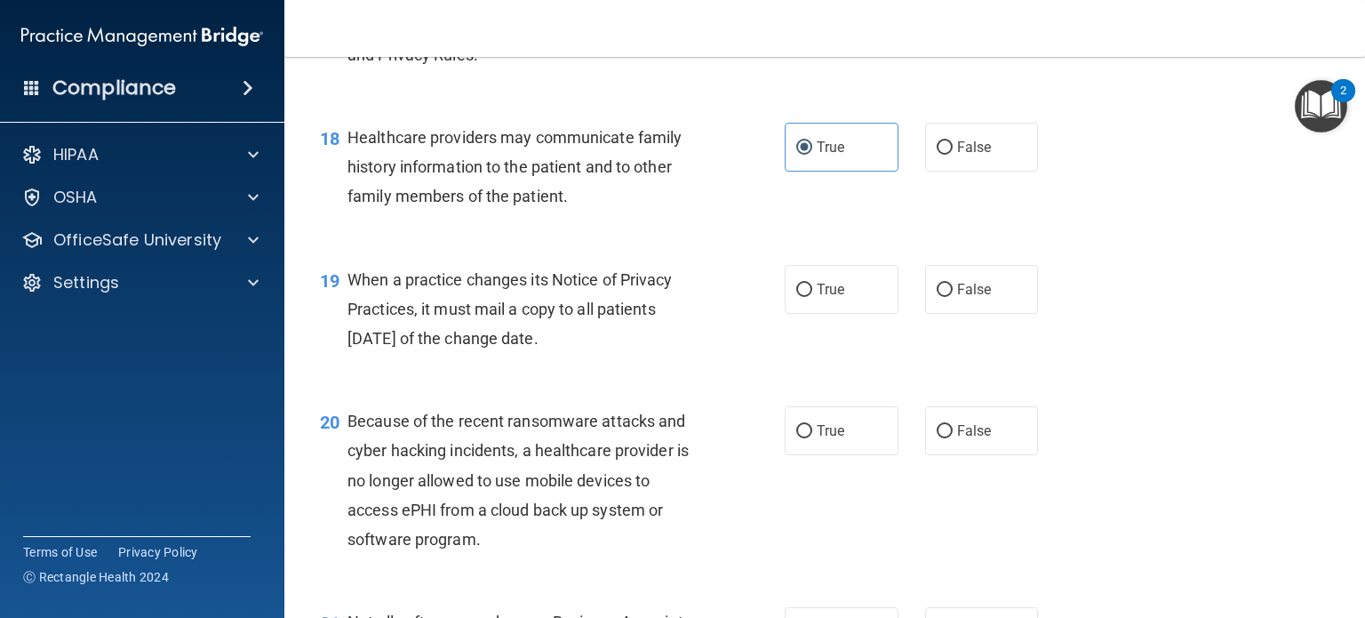
click at [545, 197] on span "Healthcare providers may communicate family history information to the patient …" at bounding box center [515, 166] width 334 height 77
click at [654, 205] on span "Healthcare providers may communicate family history information to the patient …" at bounding box center [515, 166] width 334 height 77
click at [957, 156] on span "False" at bounding box center [974, 147] width 35 height 17
click at [948, 155] on input "False" at bounding box center [945, 147] width 16 height 13
radio input "true"
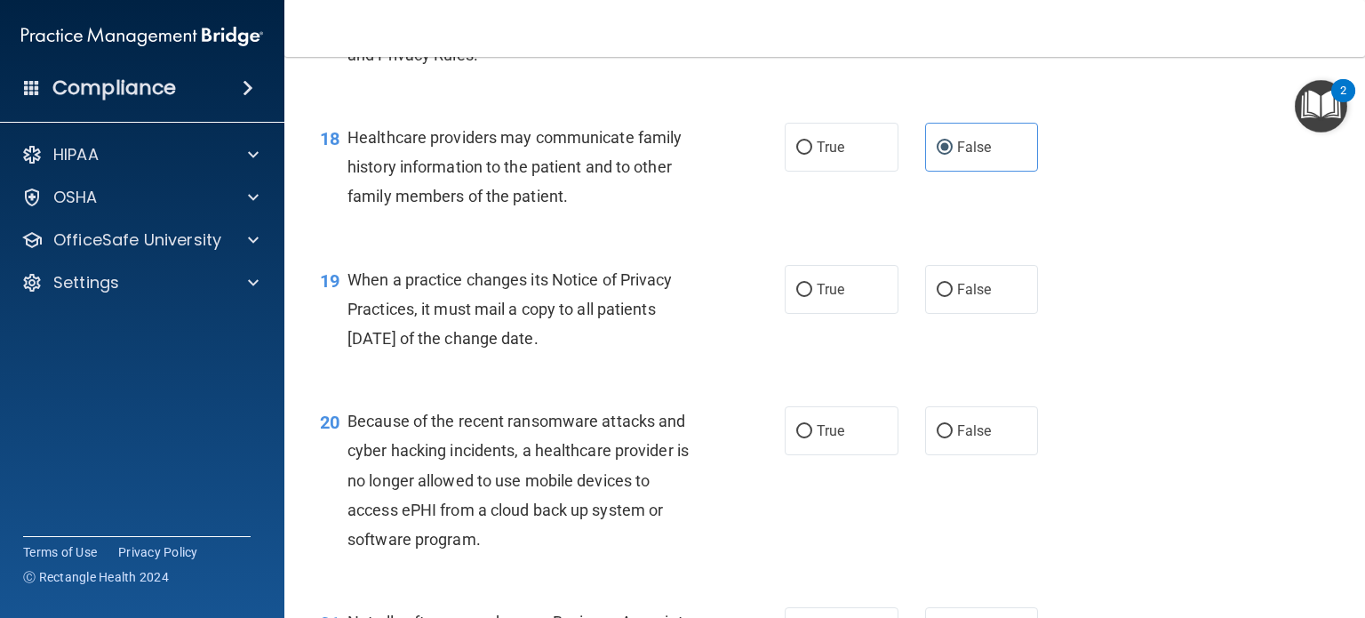
click at [739, 220] on div "18 Healthcare providers may communicate family history information to the patie…" at bounding box center [552, 172] width 518 height 98
click at [802, 172] on label "True" at bounding box center [842, 147] width 114 height 49
click at [802, 155] on input "True" at bounding box center [804, 147] width 16 height 13
radio input "true"
radio input "false"
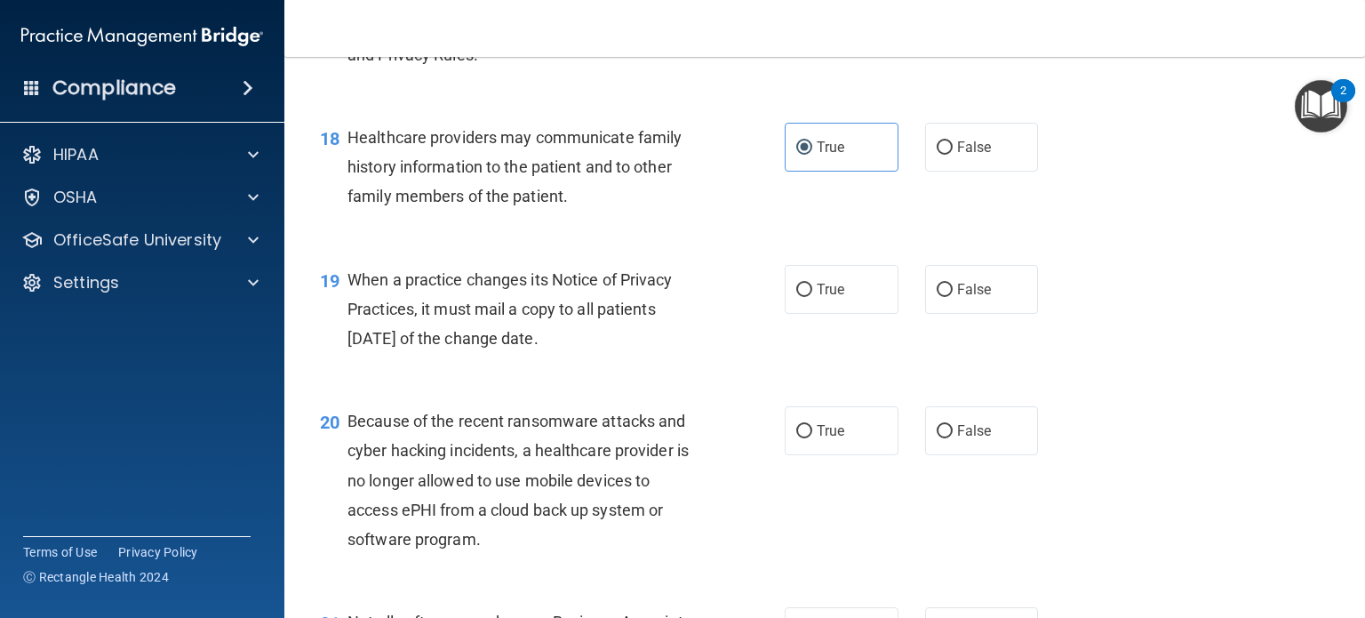
click at [703, 199] on div "Healthcare providers may communicate family history information to the patient …" at bounding box center [532, 167] width 369 height 89
click at [563, 205] on span "Healthcare providers may communicate family history information to the patient …" at bounding box center [515, 166] width 334 height 77
click at [586, 220] on div "18 Healthcare providers may communicate family history information to the patie…" at bounding box center [552, 172] width 518 height 98
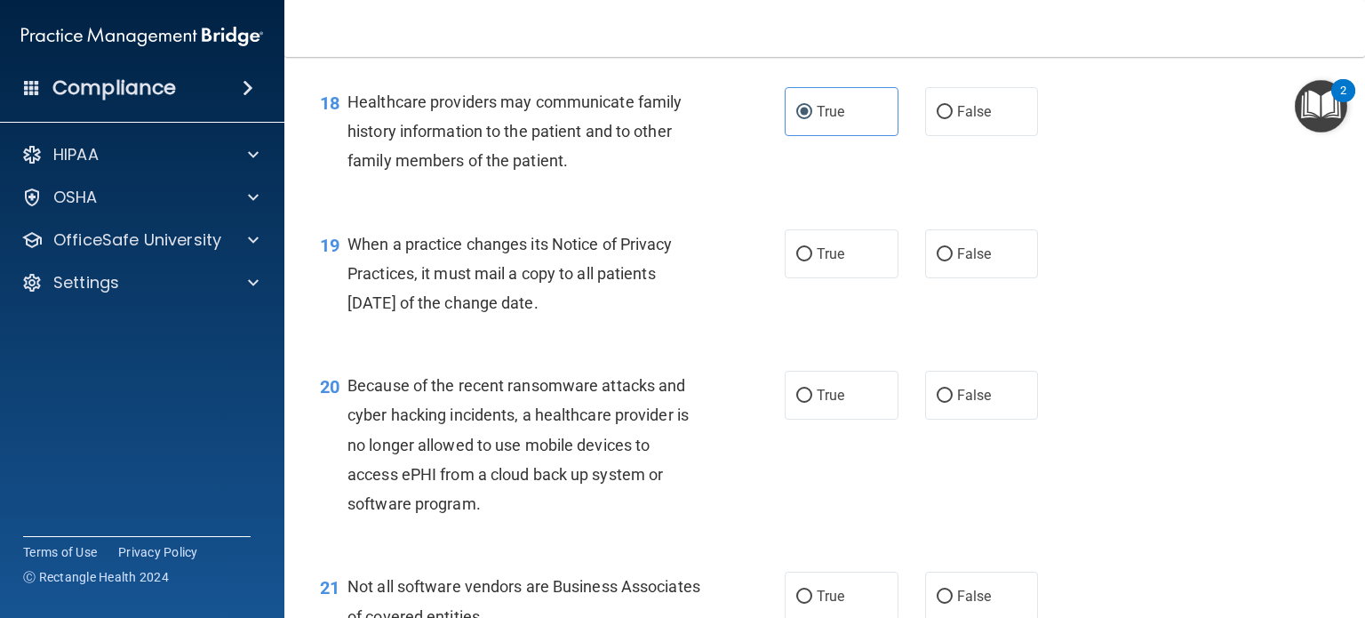
scroll to position [2844, 0]
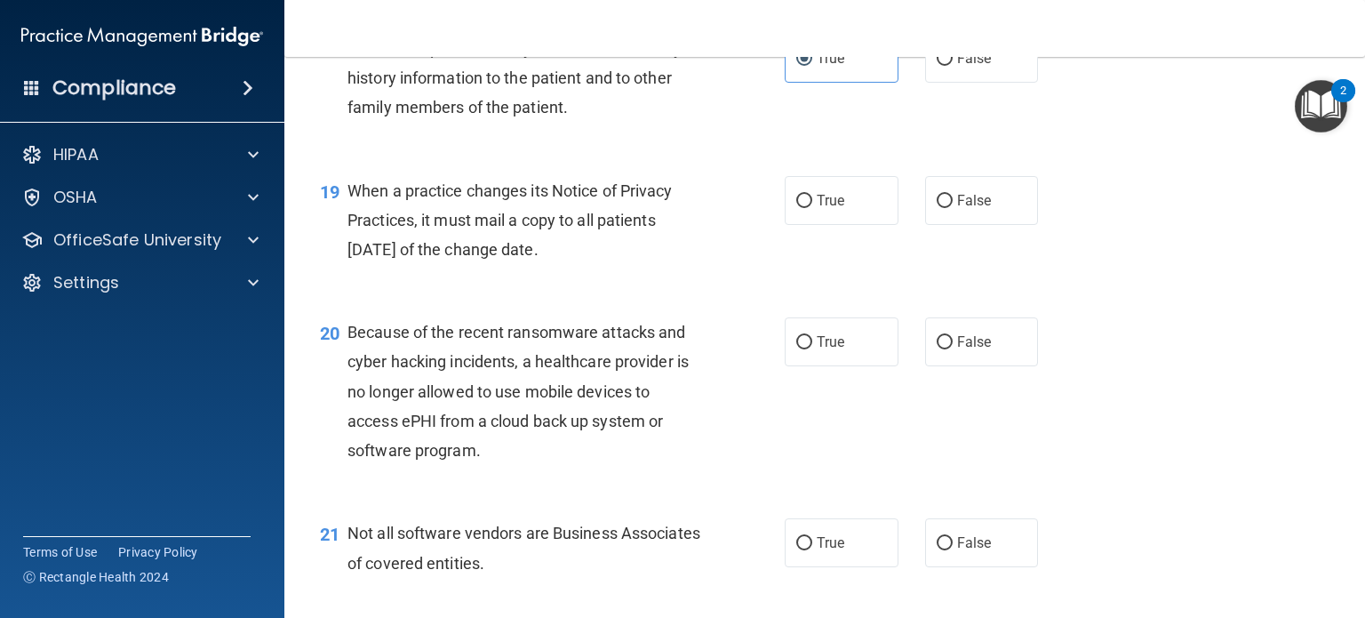
click at [634, 265] on div "When a practice changes its Notice of Privacy Practices, it must mail a copy to…" at bounding box center [532, 220] width 369 height 89
click at [808, 225] on label "True" at bounding box center [842, 200] width 114 height 49
click at [808, 208] on input "True" at bounding box center [804, 201] width 16 height 13
radio input "true"
click at [732, 274] on div "19 When a practice changes its Notice of Privacy Practices, it must mail a copy…" at bounding box center [552, 225] width 518 height 98
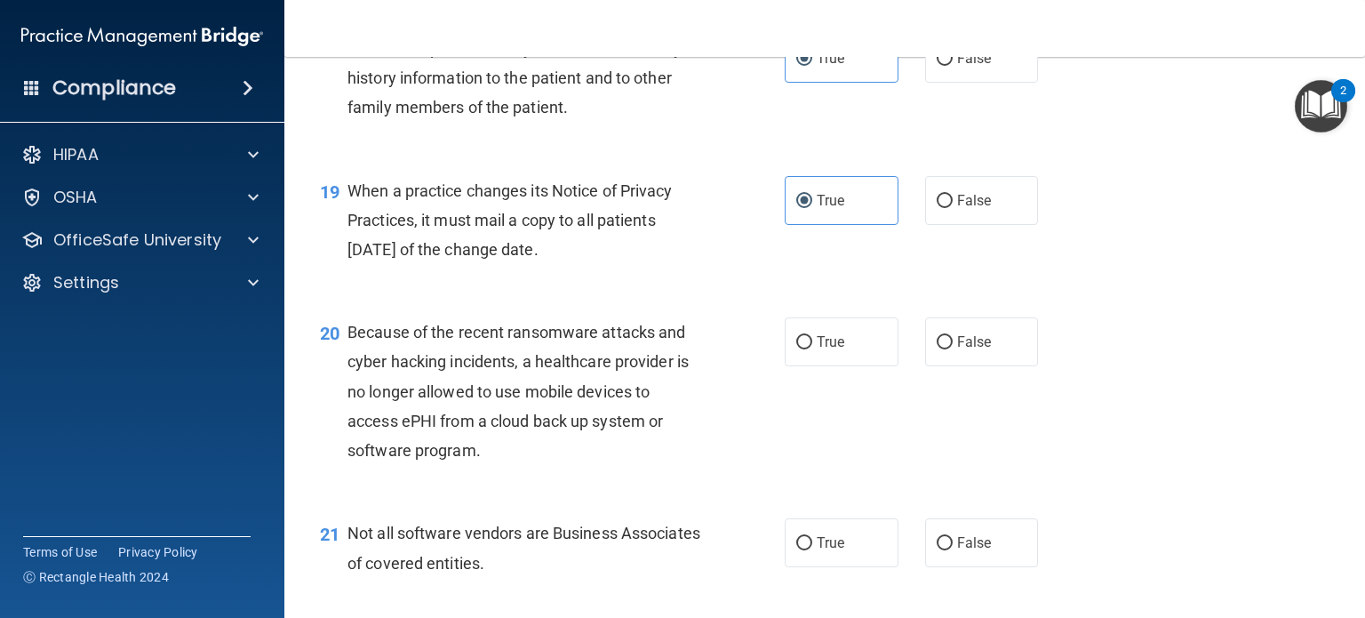
click at [454, 256] on span "When a practice changes its Notice of Privacy Practices, it must mail a copy to…" at bounding box center [510, 219] width 325 height 77
click at [925, 225] on label "False" at bounding box center [982, 200] width 114 height 49
click at [937, 208] on input "False" at bounding box center [945, 201] width 16 height 13
radio input "true"
radio input "false"
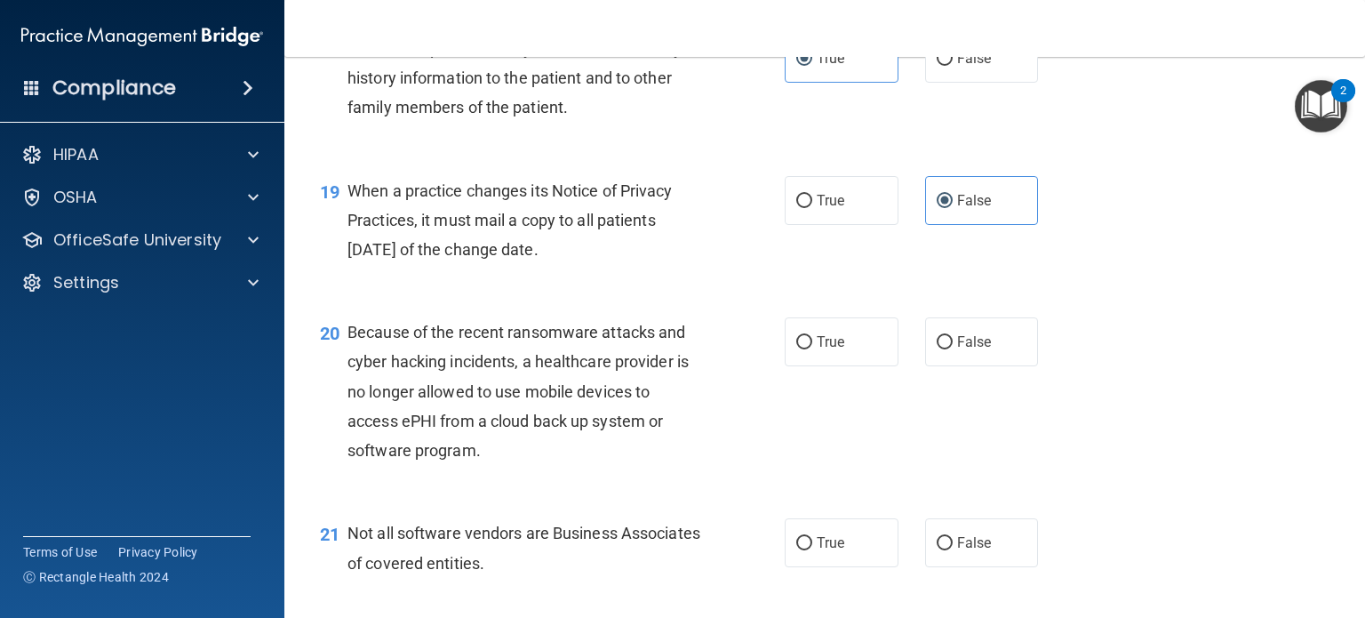
click at [562, 296] on div "19 When a practice changes its Notice of Privacy Practices, it must mail a copy…" at bounding box center [825, 225] width 1036 height 142
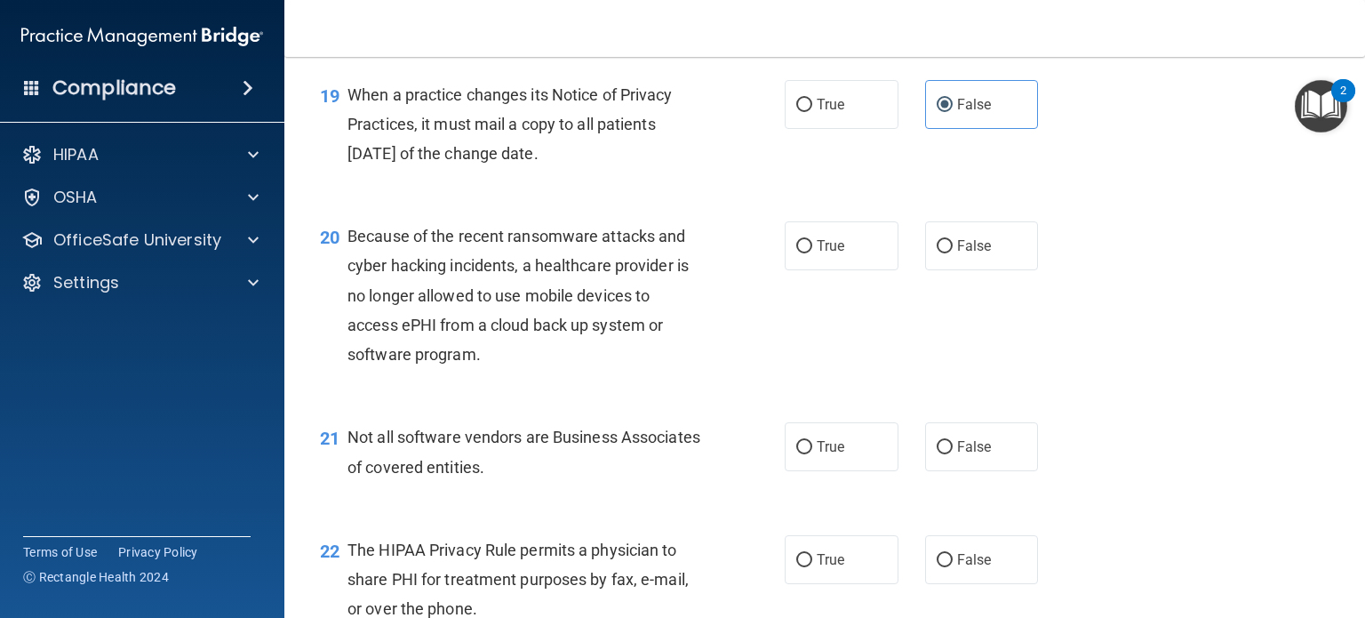
scroll to position [3111, 0]
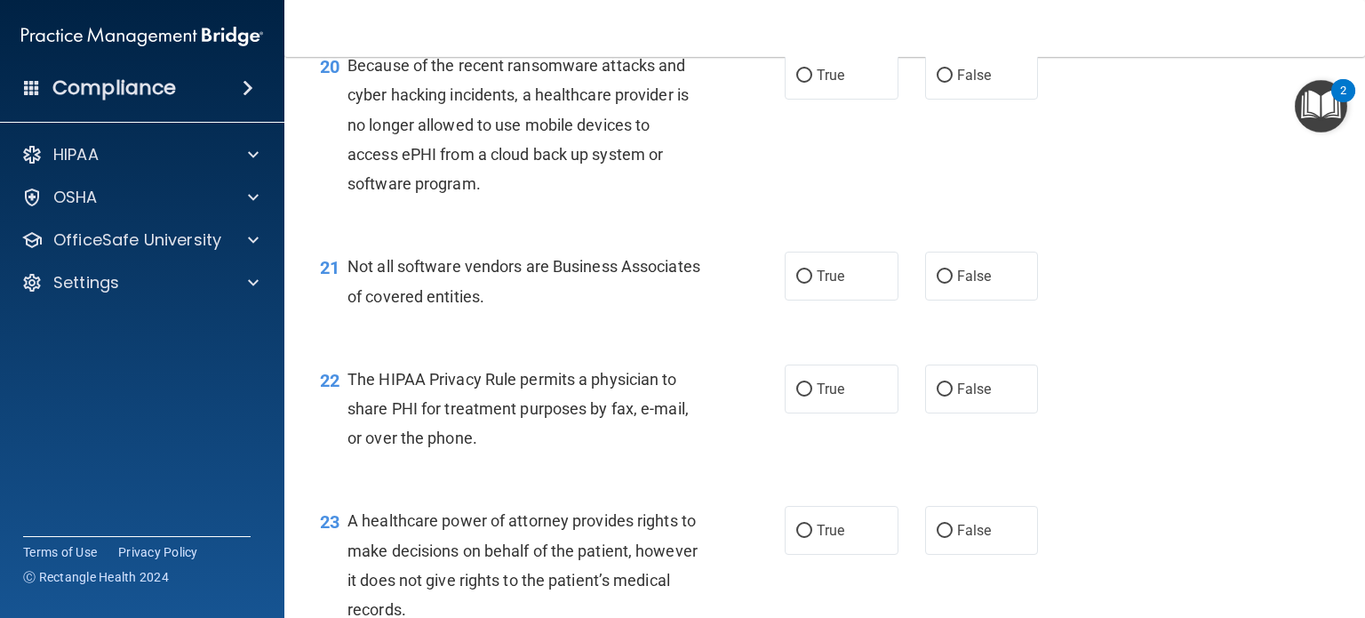
click at [672, 289] on div "21 Not all software vendors are Business Associates of covered entities. True F…" at bounding box center [825, 285] width 1036 height 112
click at [952, 100] on label "False" at bounding box center [982, 75] width 114 height 49
click at [952, 83] on input "False" at bounding box center [945, 75] width 16 height 13
radio input "true"
click at [651, 307] on div "21 Not all software vendors are Business Associates of covered entities. True F…" at bounding box center [825, 285] width 1036 height 112
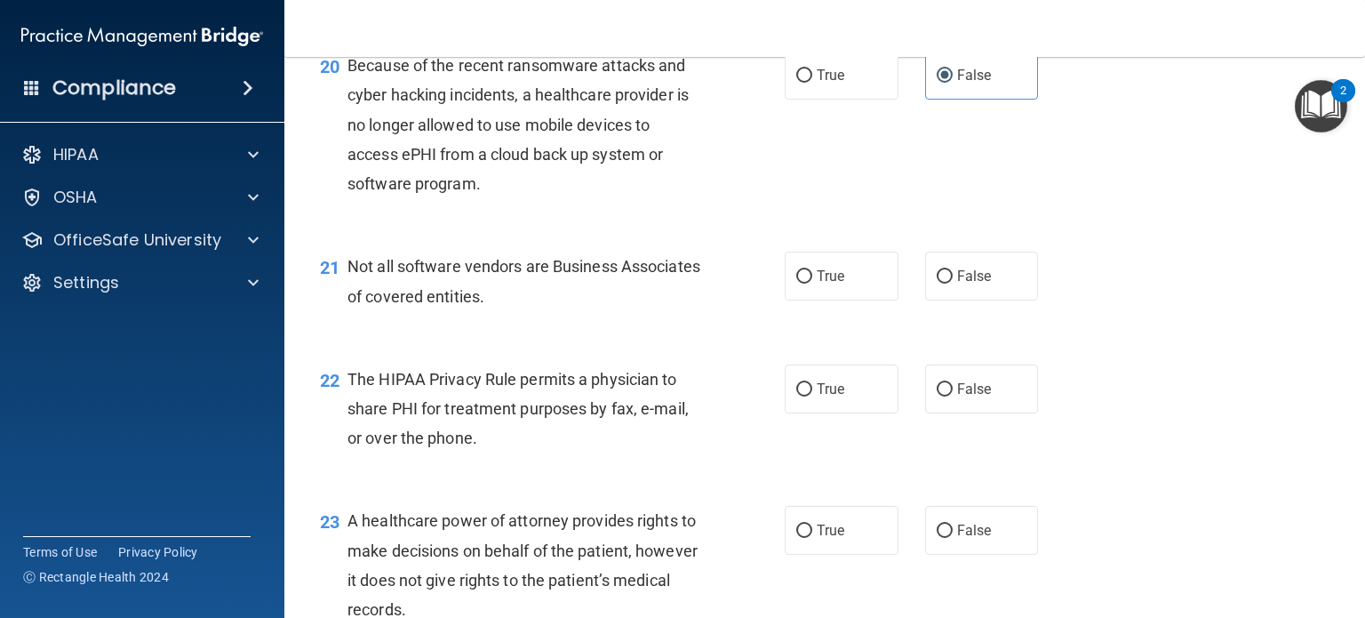
click at [513, 198] on div "Because of the recent ransomware attacks and cyber hacking incidents, a healthc…" at bounding box center [532, 125] width 369 height 148
click at [634, 193] on span "Because of the recent ransomware attacks and cyber hacking incidents, a healthc…" at bounding box center [518, 124] width 341 height 137
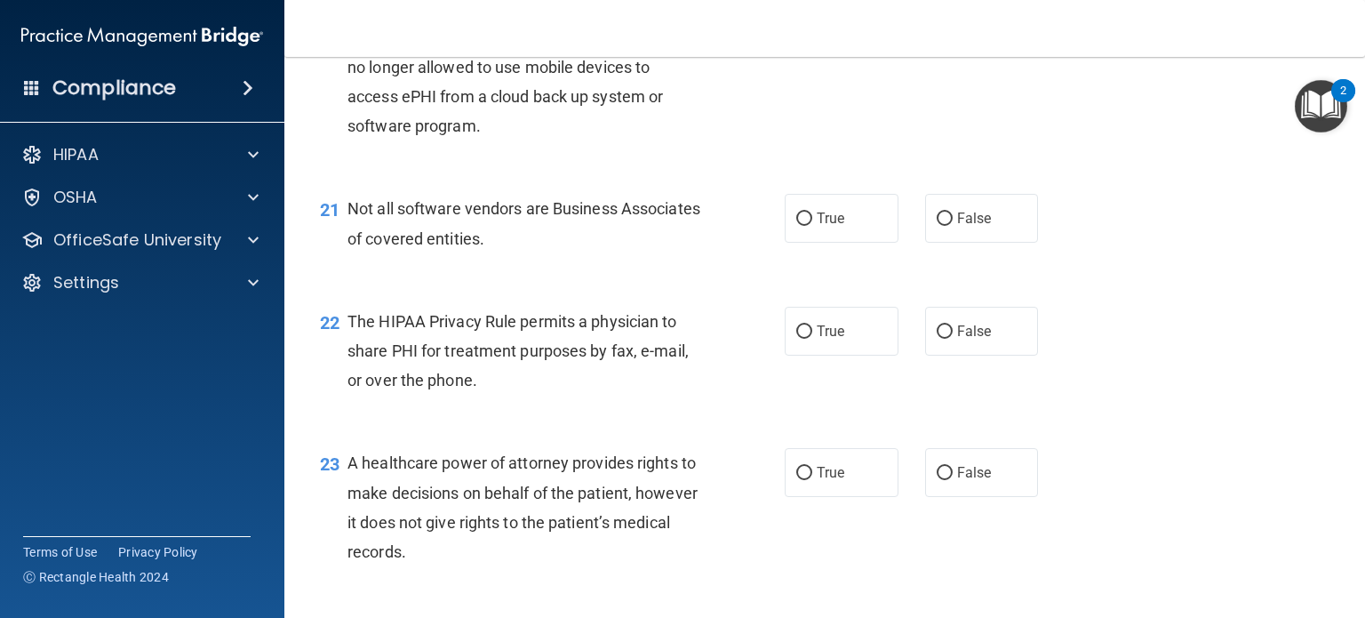
scroll to position [3200, 0]
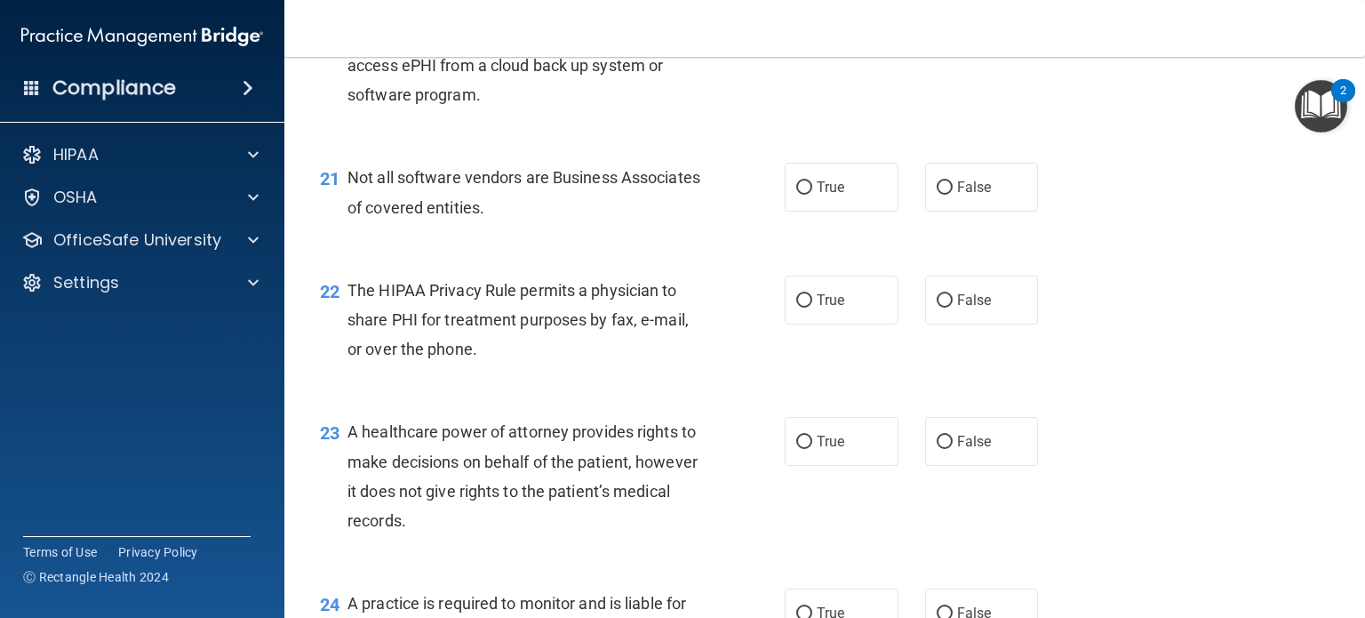
click at [613, 221] on div "Not all software vendors are Business Associates of covered entities." at bounding box center [532, 192] width 369 height 59
click at [804, 308] on input "True" at bounding box center [804, 300] width 16 height 13
radio input "true"
click at [690, 333] on div "22 The HIPAA Privacy Rule permits a physician to share PHI for treatment purpos…" at bounding box center [825, 324] width 1036 height 142
click at [937, 308] on input "False" at bounding box center [945, 300] width 16 height 13
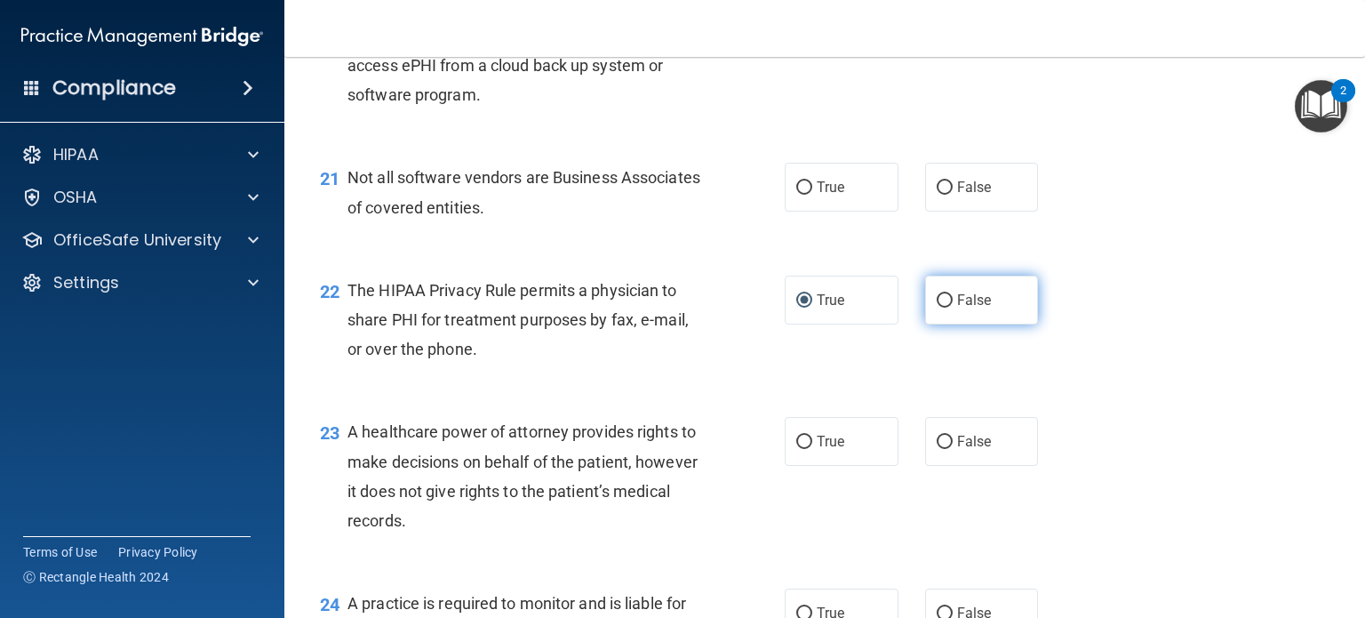
radio input "true"
click at [576, 323] on div "22 The HIPAA Privacy Rule permits a physician to share PHI for treatment purpos…" at bounding box center [825, 324] width 1036 height 142
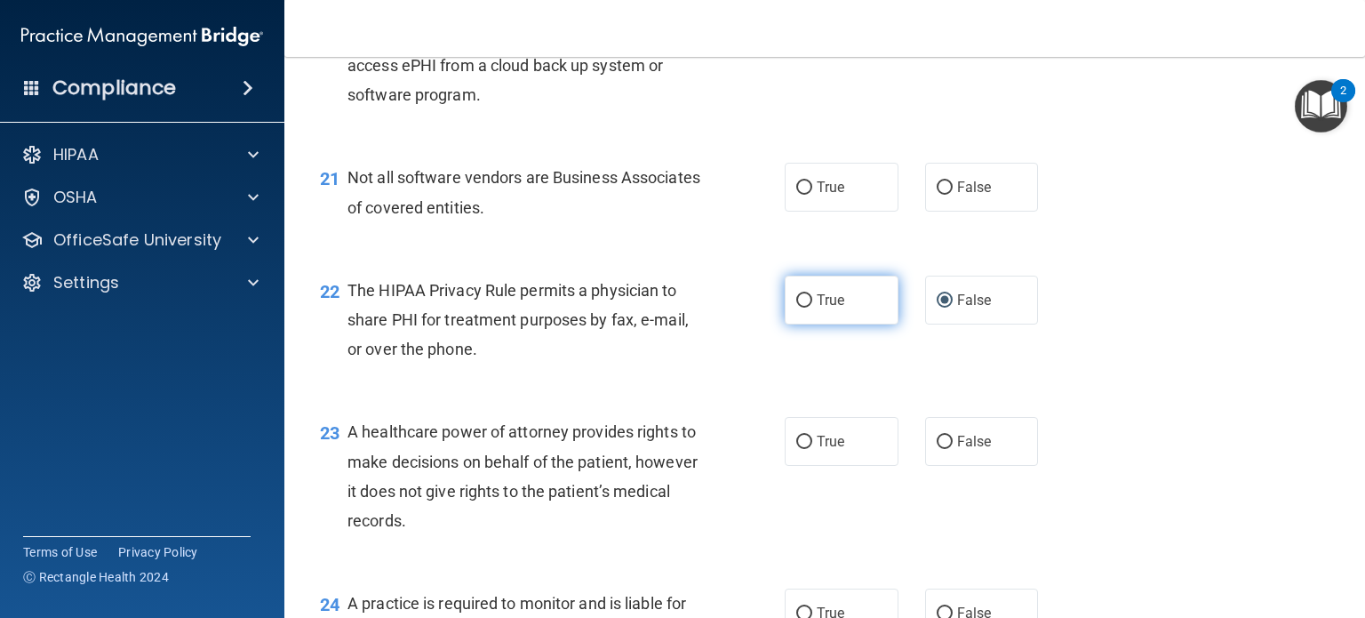
click at [796, 308] on input "True" at bounding box center [804, 300] width 16 height 13
radio input "true"
radio input "false"
click at [562, 351] on span "The HIPAA Privacy Rule permits a physician to share PHI for treatment purposes …" at bounding box center [518, 319] width 341 height 77
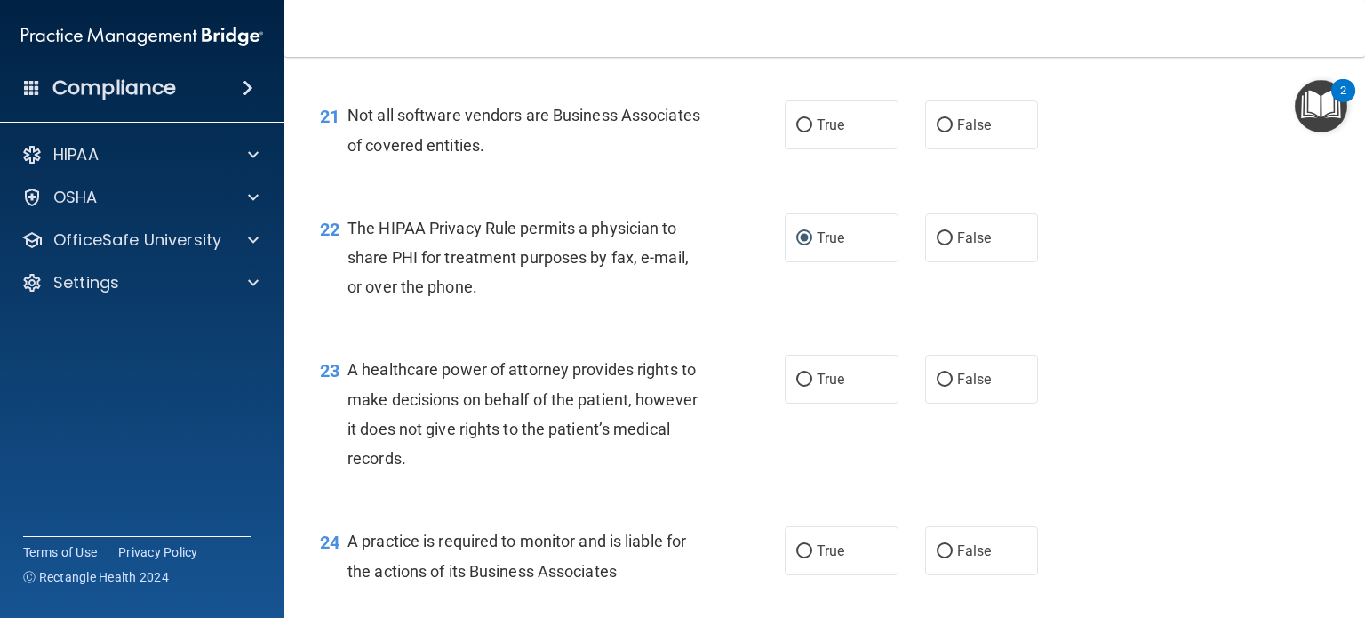
scroll to position [3289, 0]
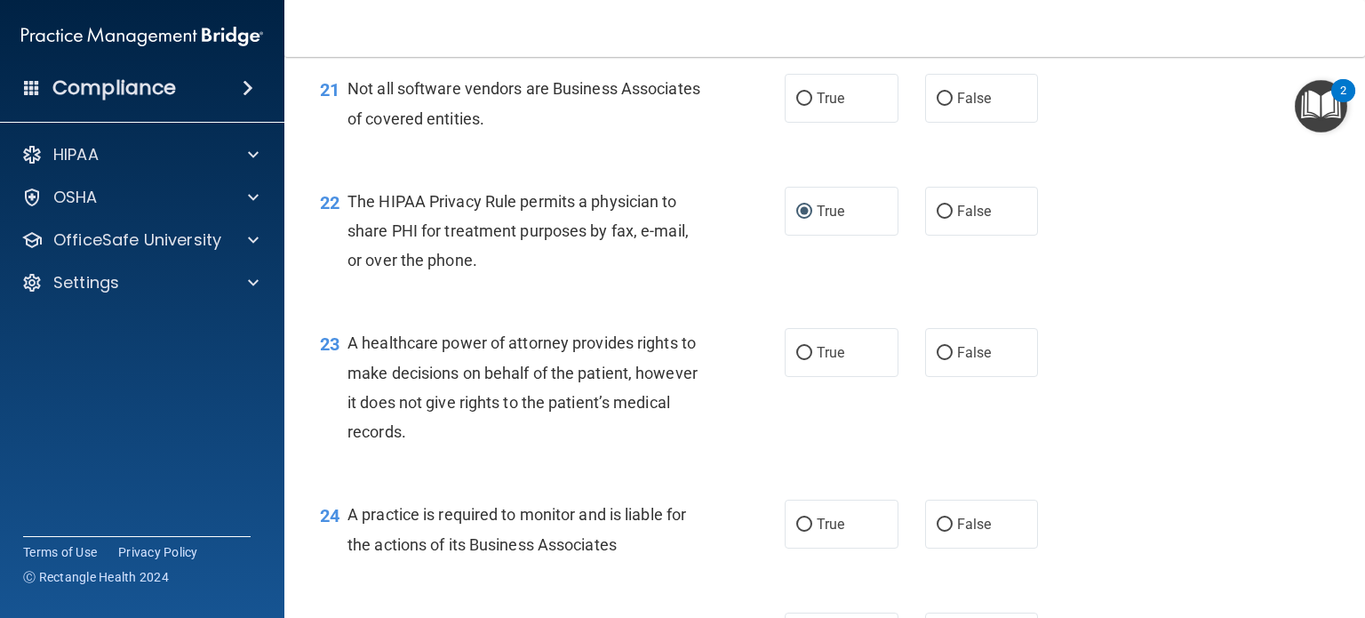
click at [672, 276] on div "The HIPAA Privacy Rule permits a physician to share PHI for treatment purposes …" at bounding box center [532, 231] width 369 height 89
click at [740, 422] on div "23 A healthcare power of attorney provides rights to make decisions on behalf o…" at bounding box center [552, 391] width 518 height 127
click at [832, 361] on span "True" at bounding box center [831, 352] width 28 height 17
click at [812, 360] on input "True" at bounding box center [804, 353] width 16 height 13
radio input "true"
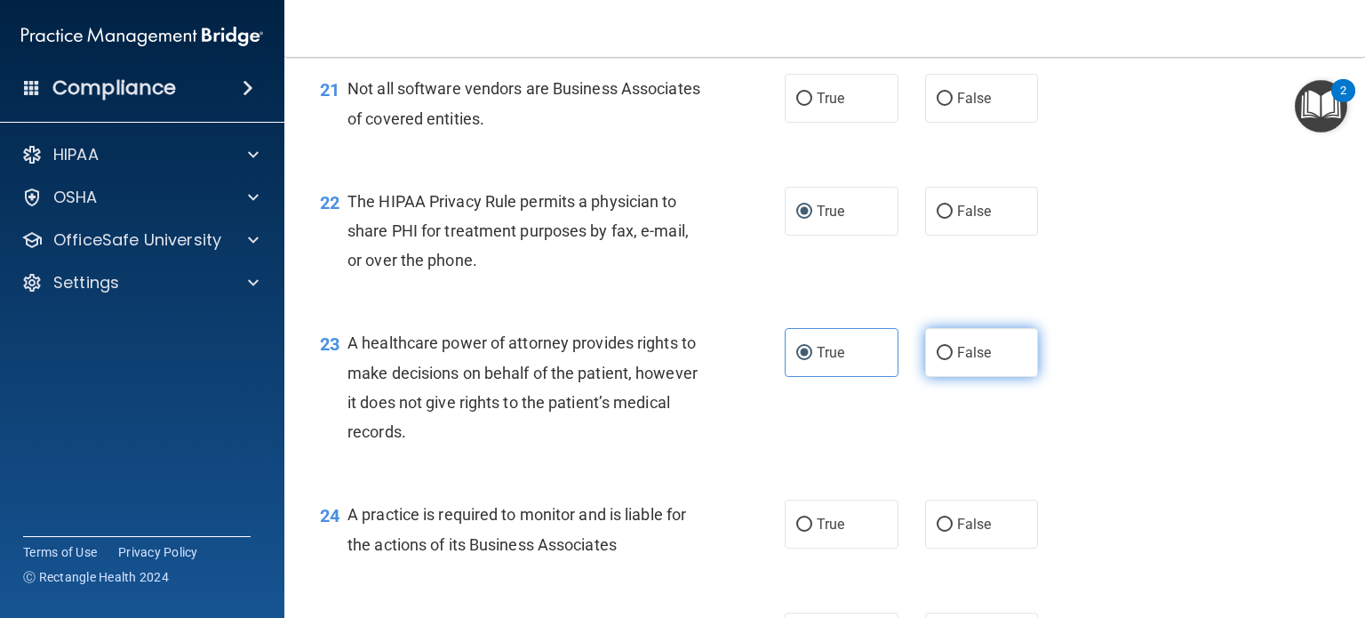
click at [928, 377] on label "False" at bounding box center [982, 352] width 114 height 49
click at [937, 360] on input "False" at bounding box center [945, 353] width 16 height 13
radio input "true"
radio input "false"
click at [718, 419] on div "23 A healthcare power of attorney provides rights to make decisions on behalf o…" at bounding box center [552, 391] width 518 height 127
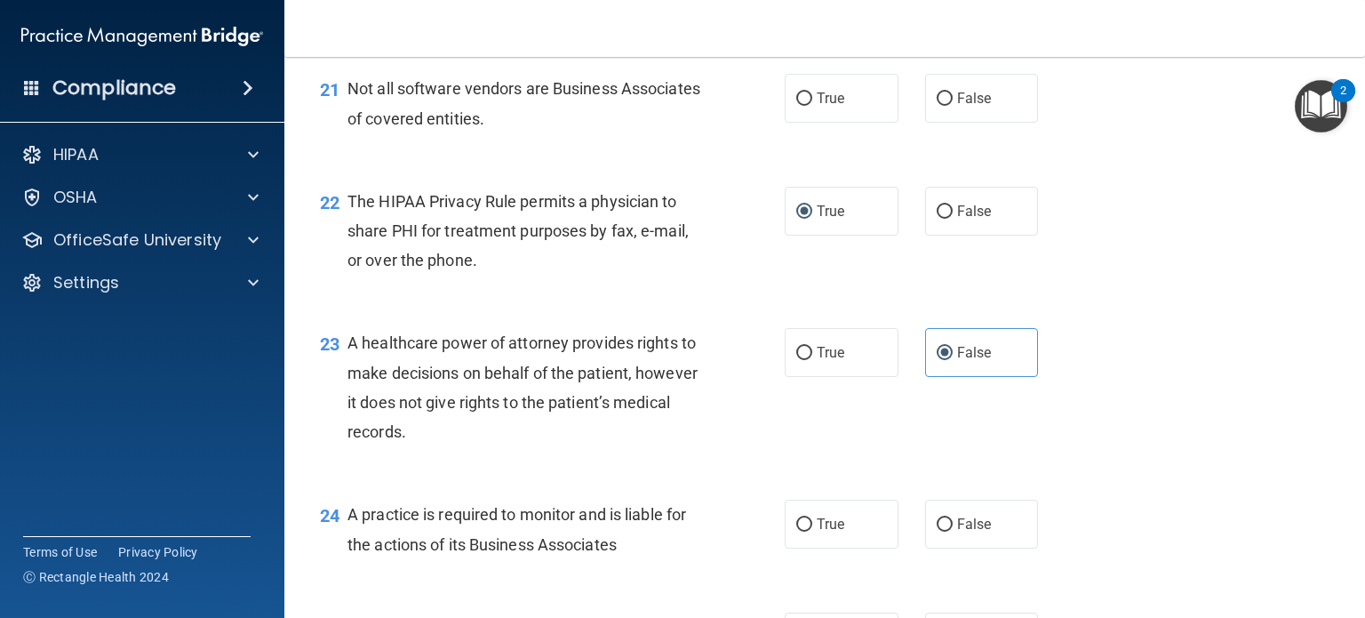
scroll to position [3466, 0]
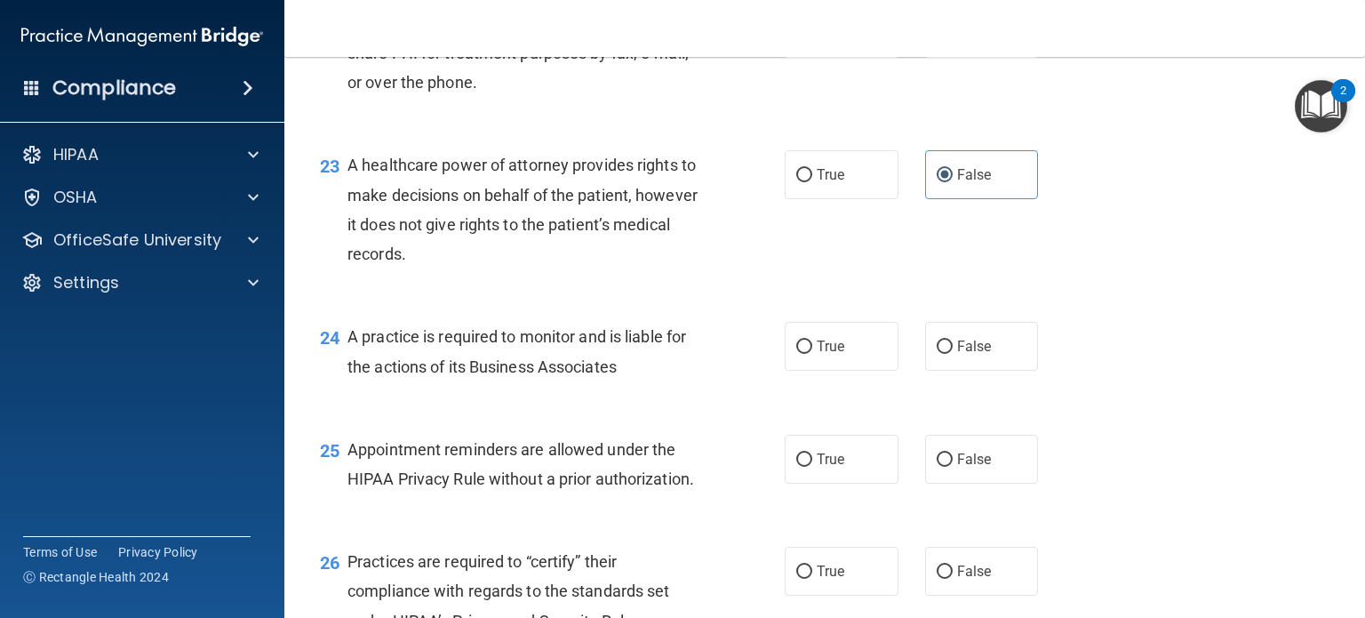
click at [695, 365] on div "24 A practice is required to monitor and is liable for the actions of its Busin…" at bounding box center [825, 356] width 1036 height 112
click at [654, 300] on div "23 A healthcare power of attorney provides rights to make decisions on behalf o…" at bounding box center [825, 214] width 1036 height 172
click at [785, 371] on label "True" at bounding box center [842, 346] width 114 height 49
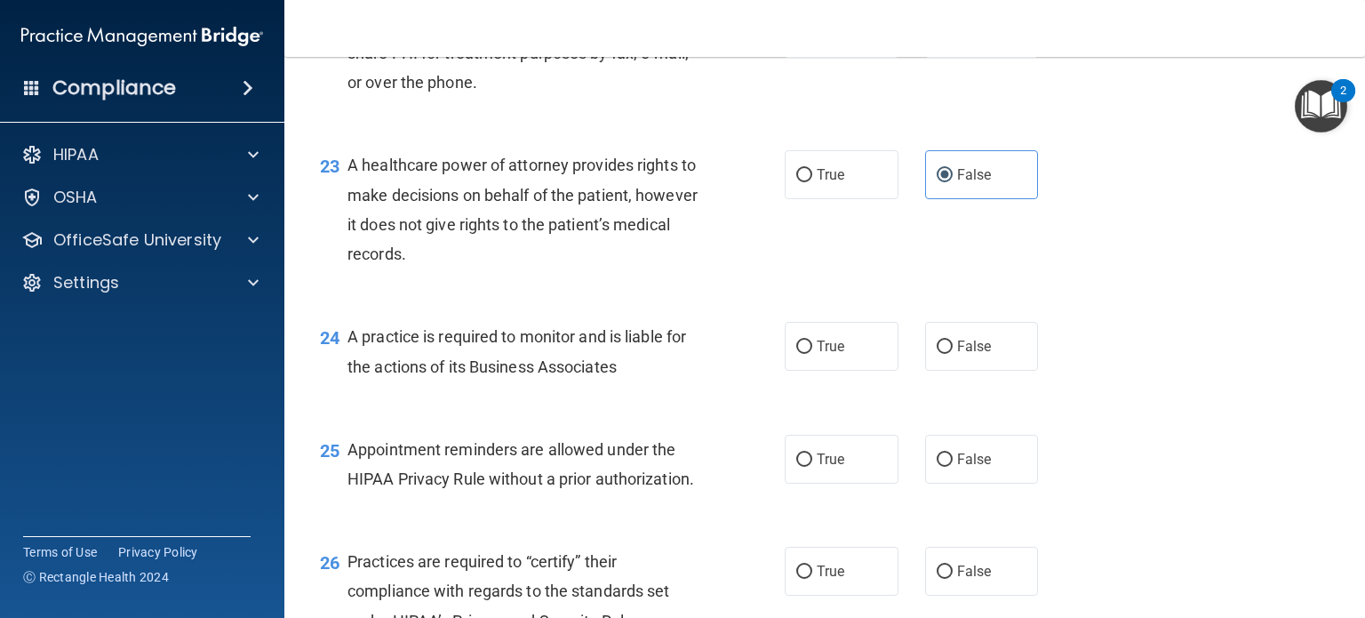
click at [796, 354] on input "True" at bounding box center [804, 346] width 16 height 13
radio input "true"
click at [620, 300] on div "23 A healthcare power of attorney provides rights to make decisions on behalf o…" at bounding box center [825, 214] width 1036 height 172
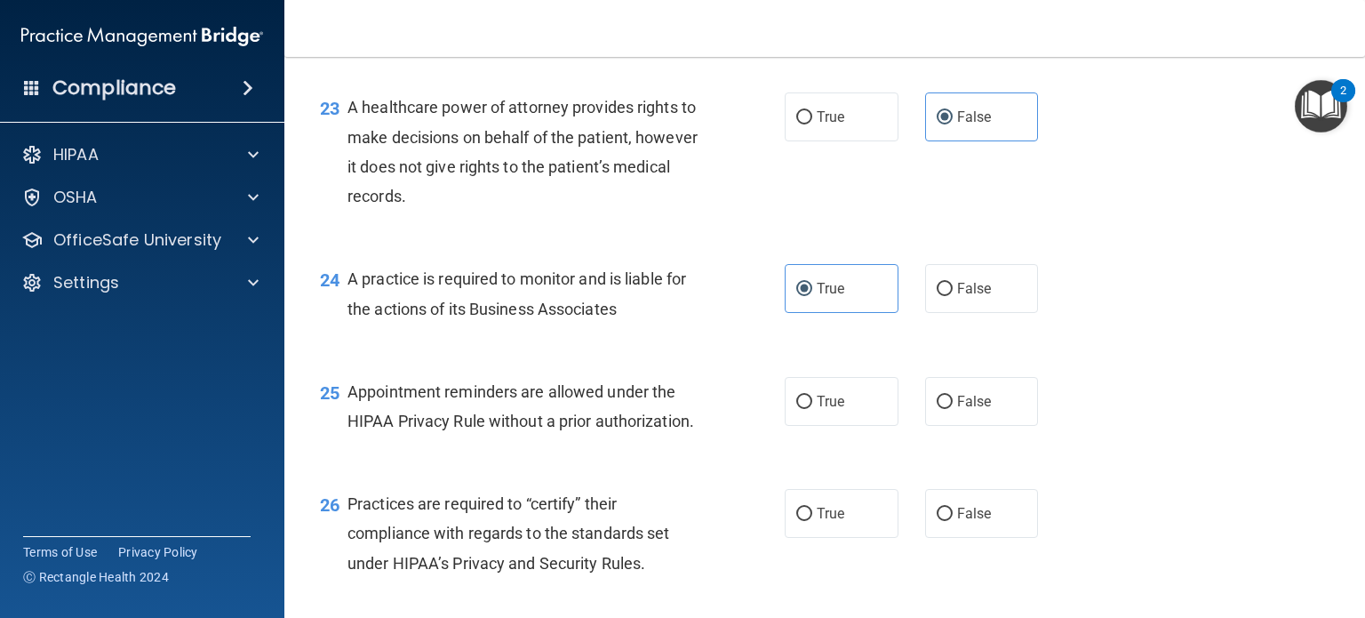
scroll to position [3555, 0]
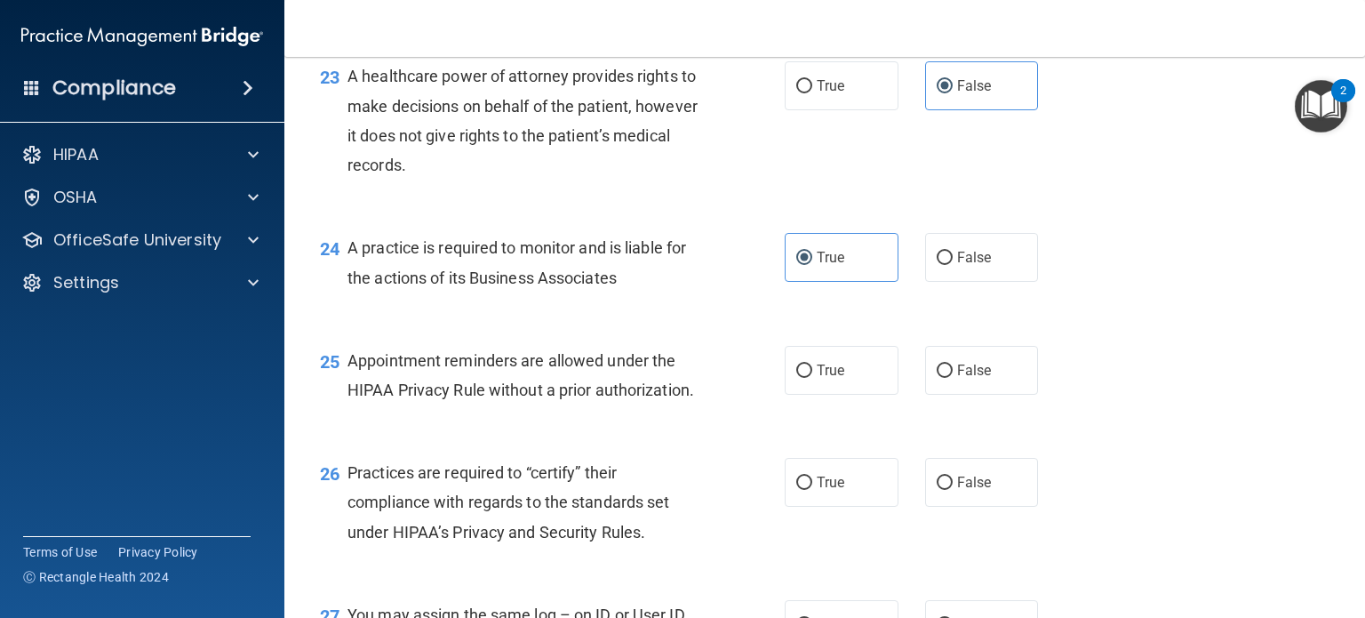
click at [612, 286] on span "A practice is required to monitor and is liable for the actions of its Business…" at bounding box center [517, 262] width 339 height 48
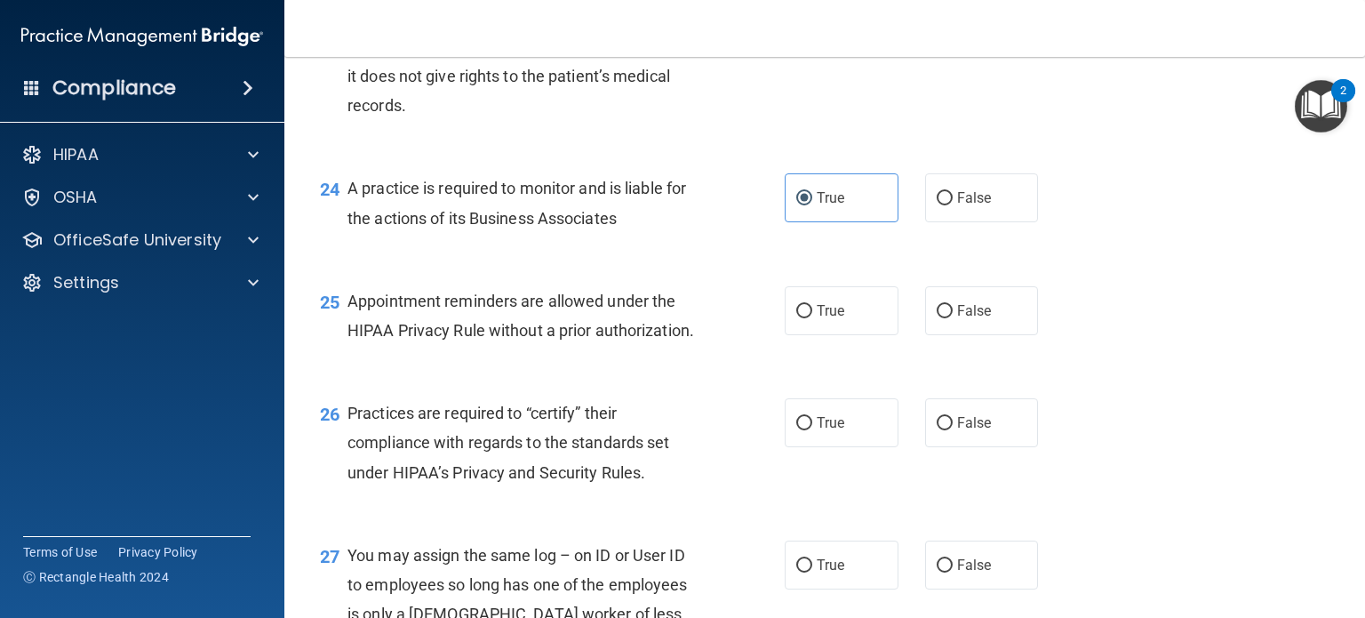
scroll to position [3644, 0]
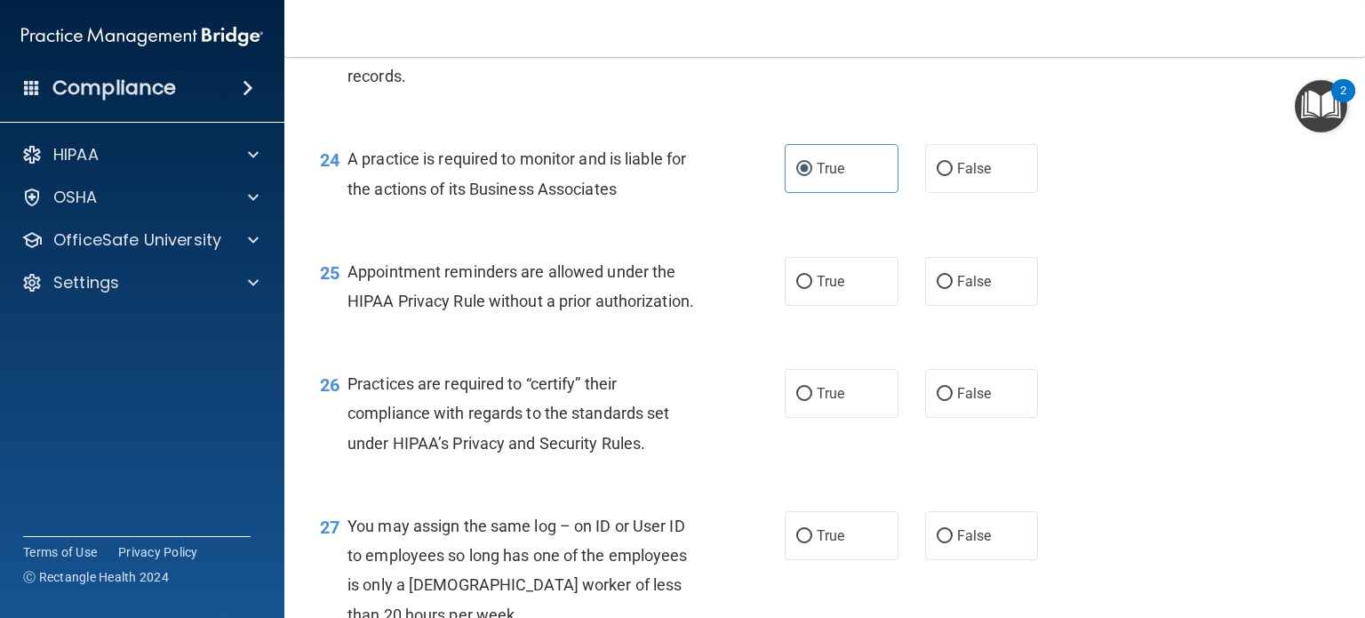
click at [596, 316] on div "Appointment reminders are allowed under the HIPAA Privacy Rule without a prior …" at bounding box center [532, 286] width 369 height 59
click at [832, 306] on label "True" at bounding box center [842, 281] width 114 height 49
click at [812, 289] on input "True" at bounding box center [804, 282] width 16 height 13
radio input "true"
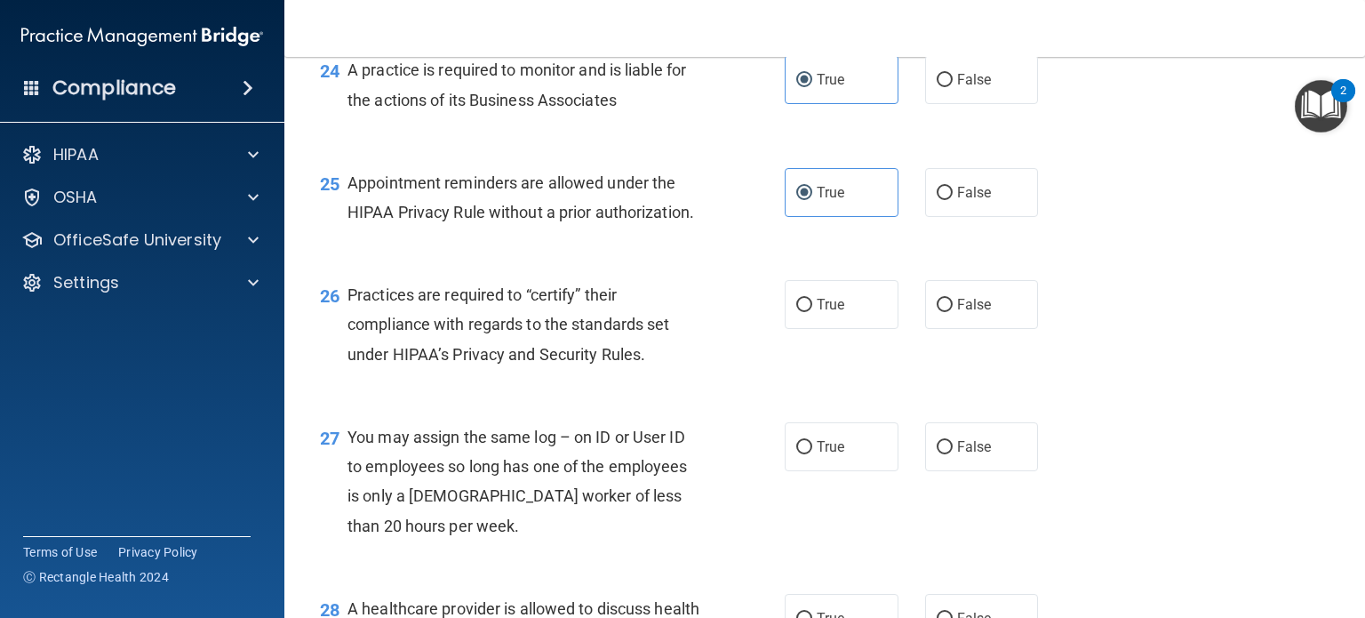
click at [504, 258] on div "25 Appointment reminders are allowed under the HIPAA Privacy Rule without a pri…" at bounding box center [825, 202] width 1036 height 112
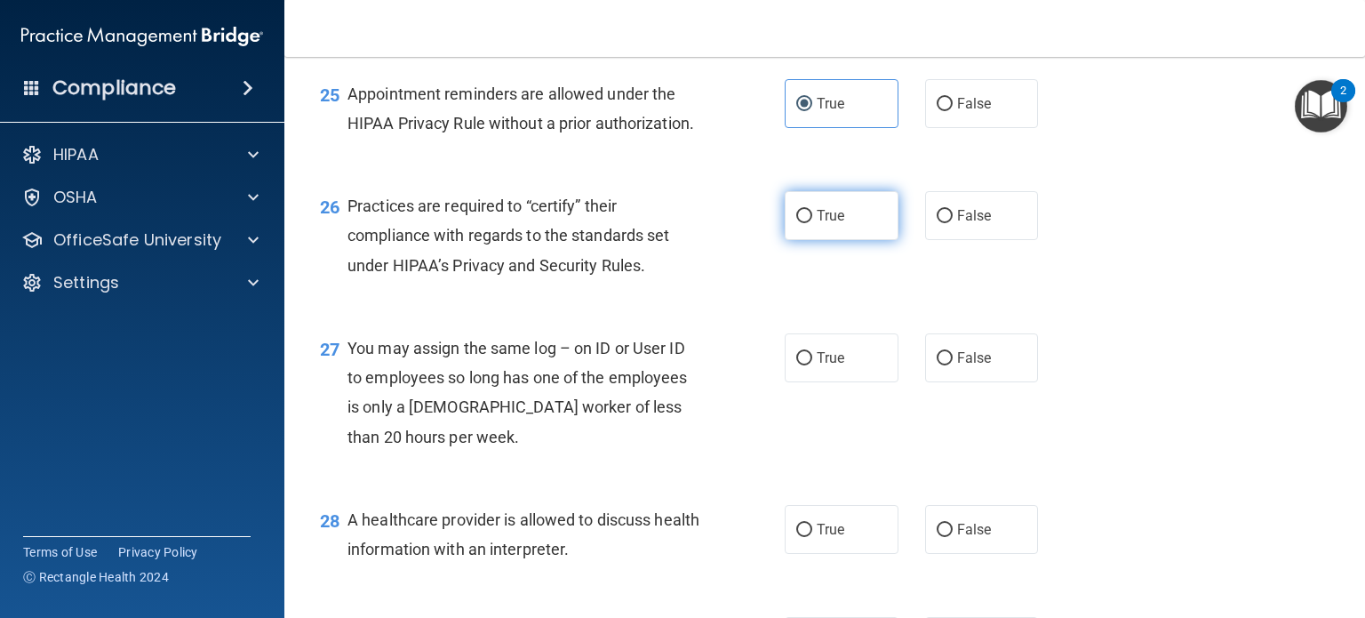
click at [821, 240] on label "True" at bounding box center [842, 215] width 114 height 49
click at [812, 223] on input "True" at bounding box center [804, 216] width 16 height 13
radio input "true"
click at [676, 271] on div "Practices are required to “certify” their compliance with regards to the standa…" at bounding box center [532, 235] width 369 height 89
click at [706, 233] on div "26 Practices are required to “certify” their compliance with regards to the sta…" at bounding box center [825, 240] width 1036 height 142
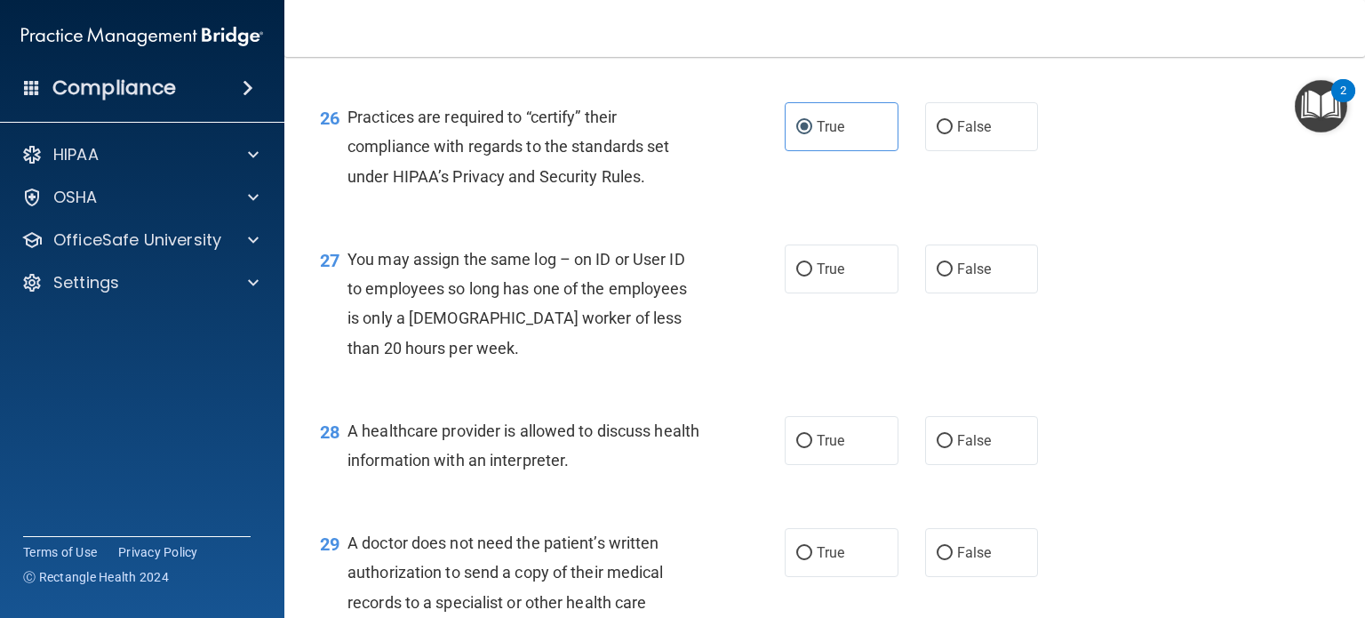
scroll to position [4000, 0]
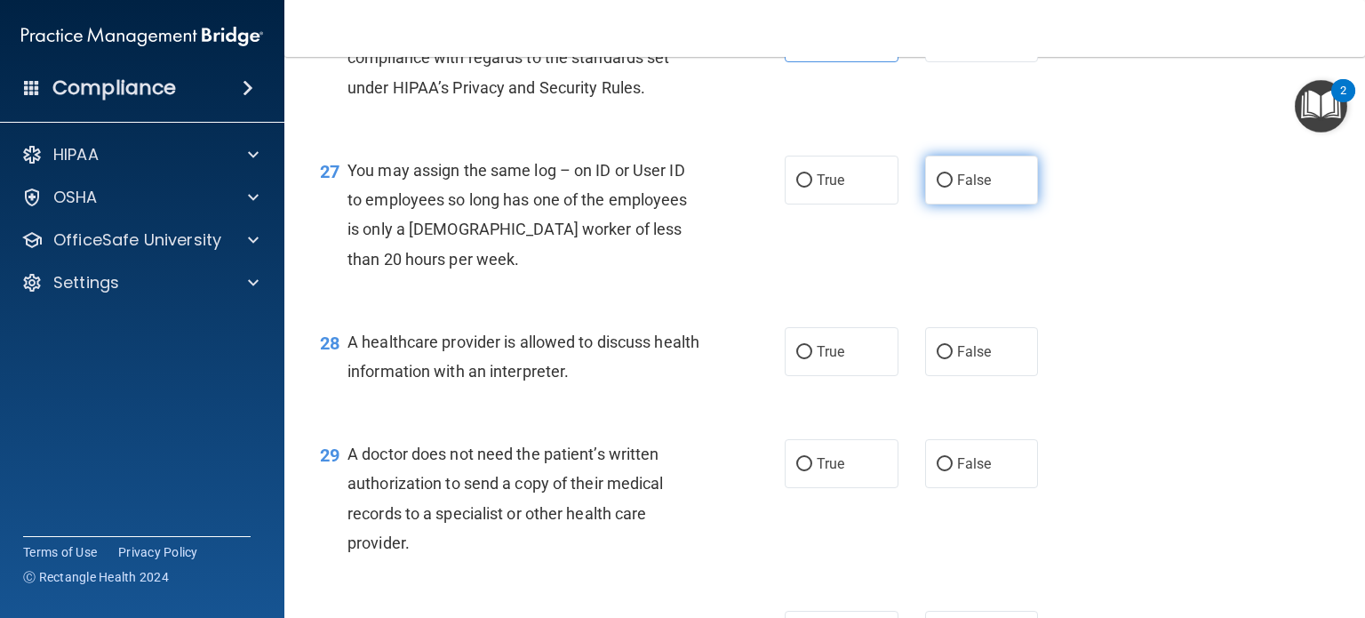
click at [937, 188] on input "False" at bounding box center [945, 180] width 16 height 13
radio input "true"
click at [632, 242] on div "You may assign the same log – on ID or User ID to employees so long has one of …" at bounding box center [532, 215] width 369 height 118
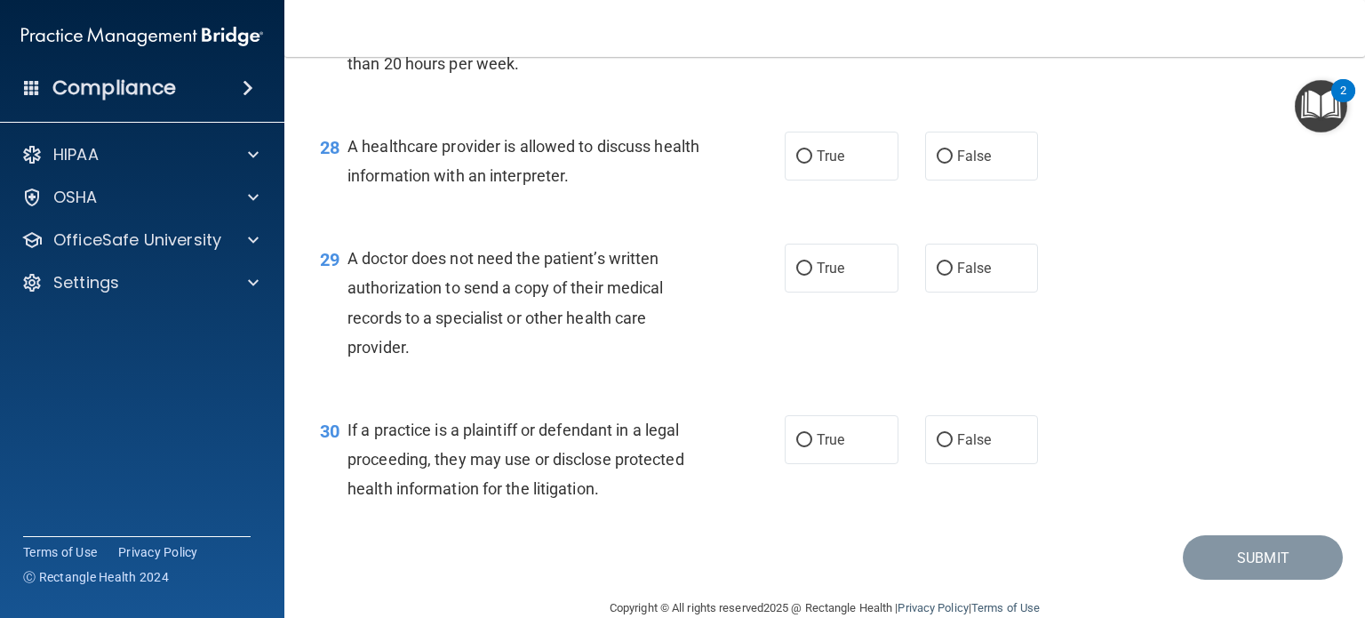
scroll to position [4199, 0]
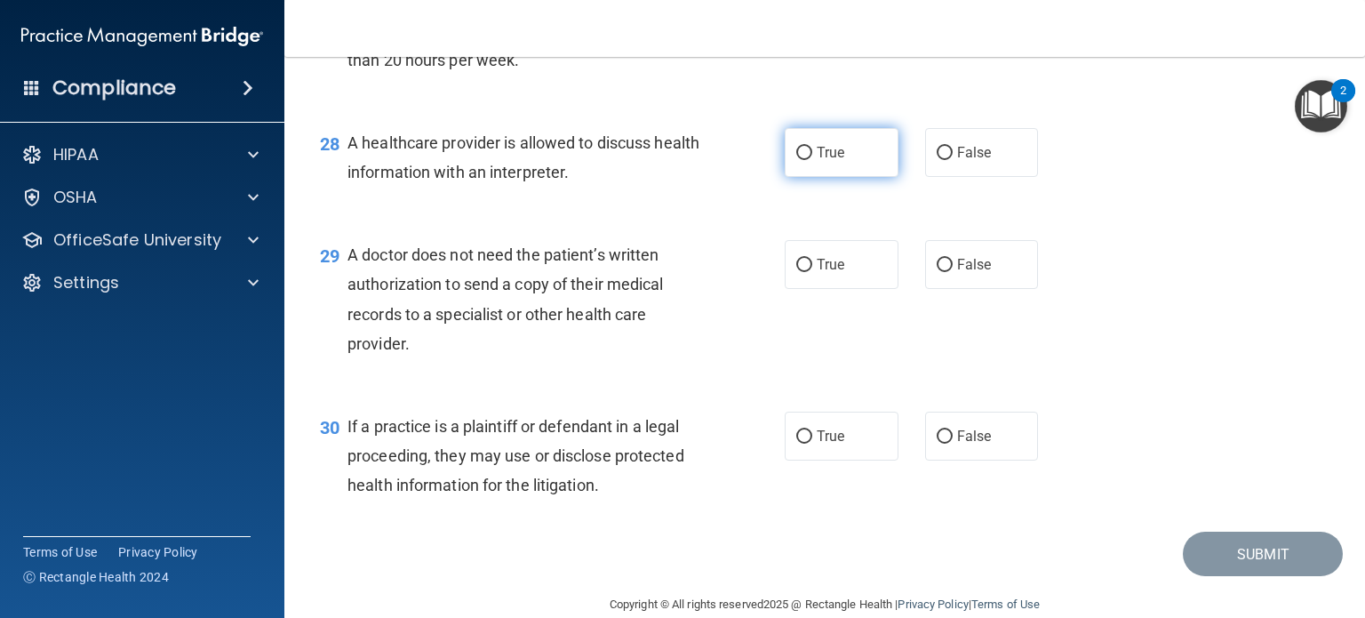
click at [817, 161] on span "True" at bounding box center [831, 152] width 28 height 17
click at [811, 160] on input "True" at bounding box center [804, 153] width 16 height 13
radio input "true"
click at [344, 367] on div "29 A doctor does not need the patient’s written authorization to send a copy of…" at bounding box center [552, 303] width 518 height 127
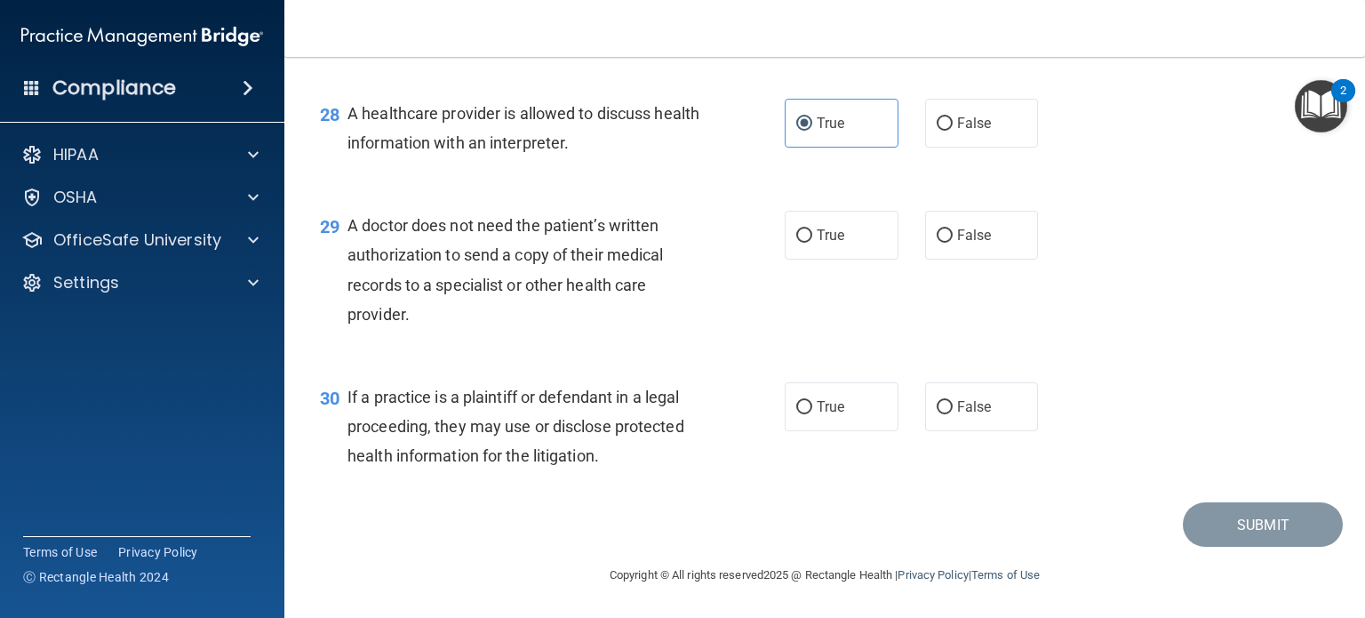
scroll to position [4288, 0]
click at [504, 320] on div "A doctor does not need the patient’s written authorization to send a copy of th…" at bounding box center [532, 270] width 369 height 118
click at [546, 312] on div "A doctor does not need the patient’s written authorization to send a copy of th…" at bounding box center [532, 270] width 369 height 118
click at [834, 244] on span "True" at bounding box center [831, 235] width 28 height 17
click at [812, 243] on input "True" at bounding box center [804, 235] width 16 height 13
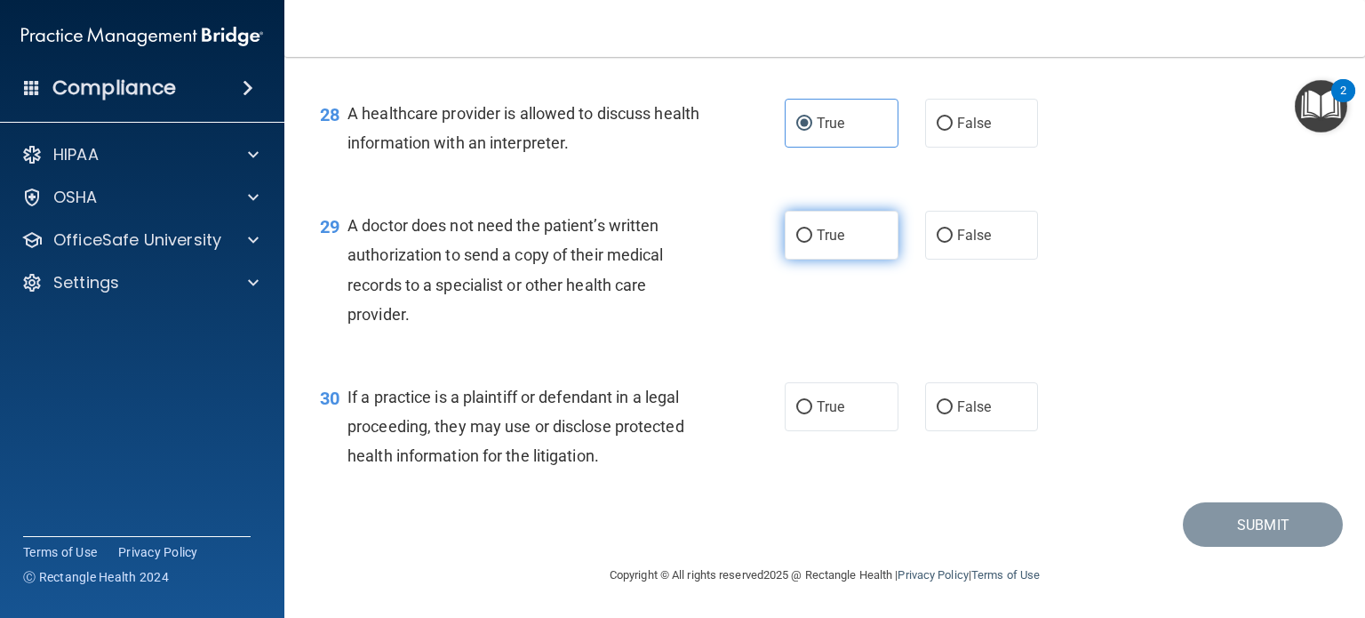
radio input "true"
click at [331, 380] on div "30 If a practice is a plaintiff or defendant in a legal proceeding, they may us…" at bounding box center [825, 431] width 1036 height 142
click at [583, 342] on div "29 A doctor does not need the patient’s written authorization to send a copy of…" at bounding box center [825, 274] width 1036 height 172
click at [967, 397] on label "False" at bounding box center [982, 406] width 114 height 49
click at [953, 401] on input "False" at bounding box center [945, 407] width 16 height 13
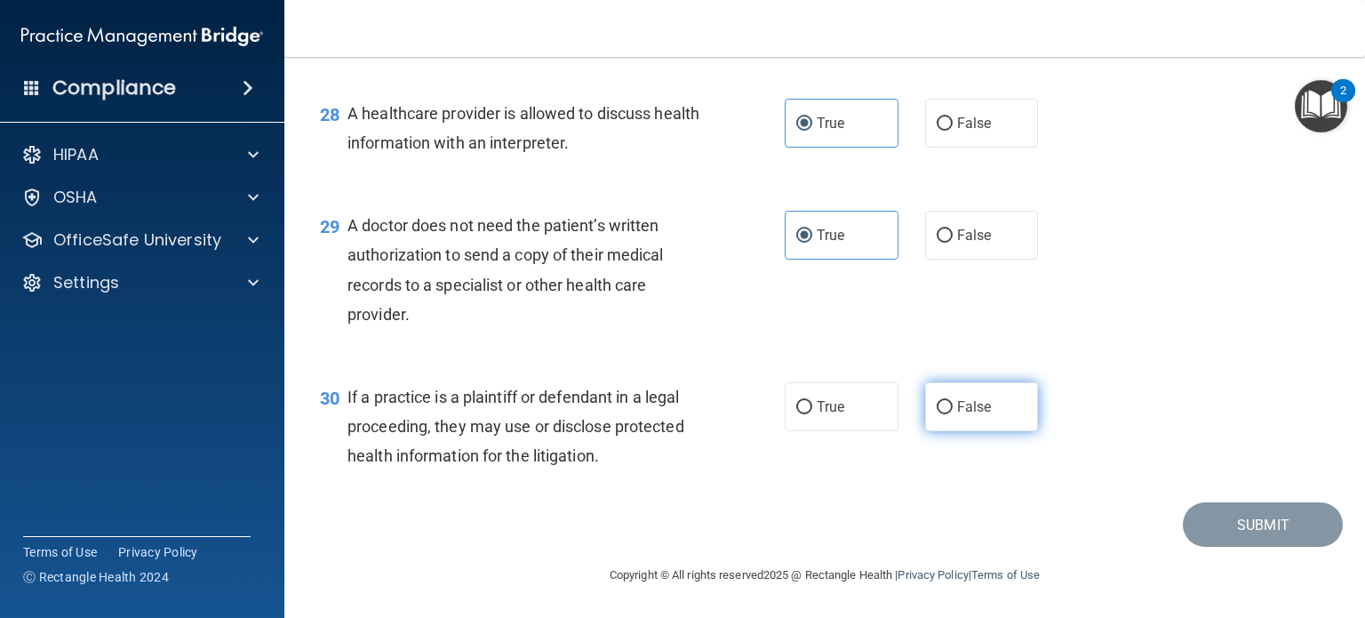
radio input "true"
click at [575, 364] on div "30 If a practice is a plaintiff or defendant in a legal proceeding, they may us…" at bounding box center [825, 431] width 1036 height 142
click at [817, 412] on span "True" at bounding box center [831, 406] width 28 height 17
click at [812, 412] on input "True" at bounding box center [804, 407] width 16 height 13
radio input "true"
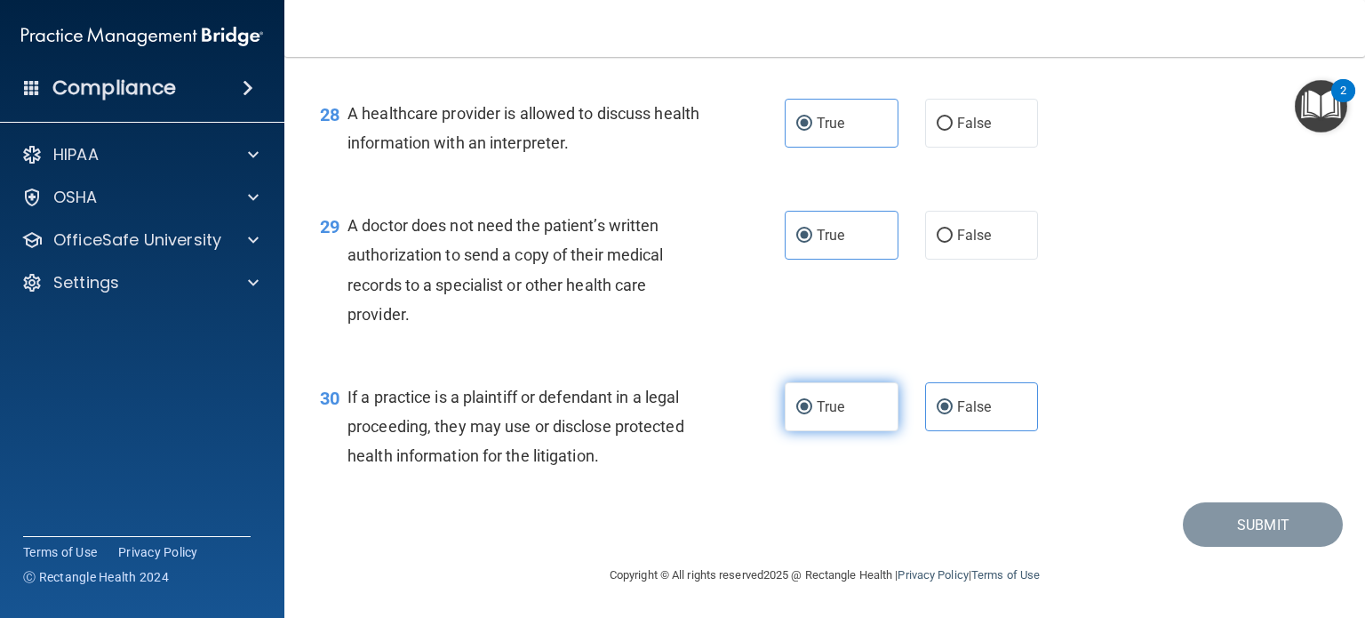
radio input "false"
click at [576, 379] on div "30 If a practice is a plaintiff or defendant in a legal proceeding, they may us…" at bounding box center [825, 431] width 1036 height 142
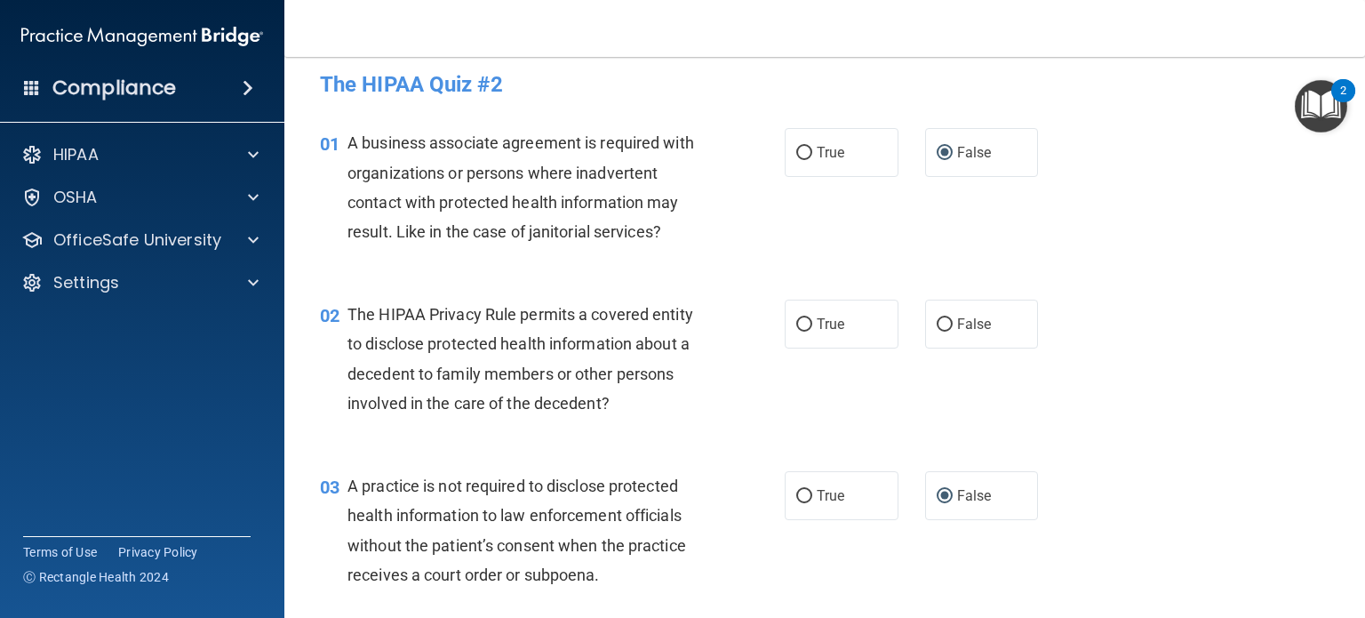
scroll to position [0, 0]
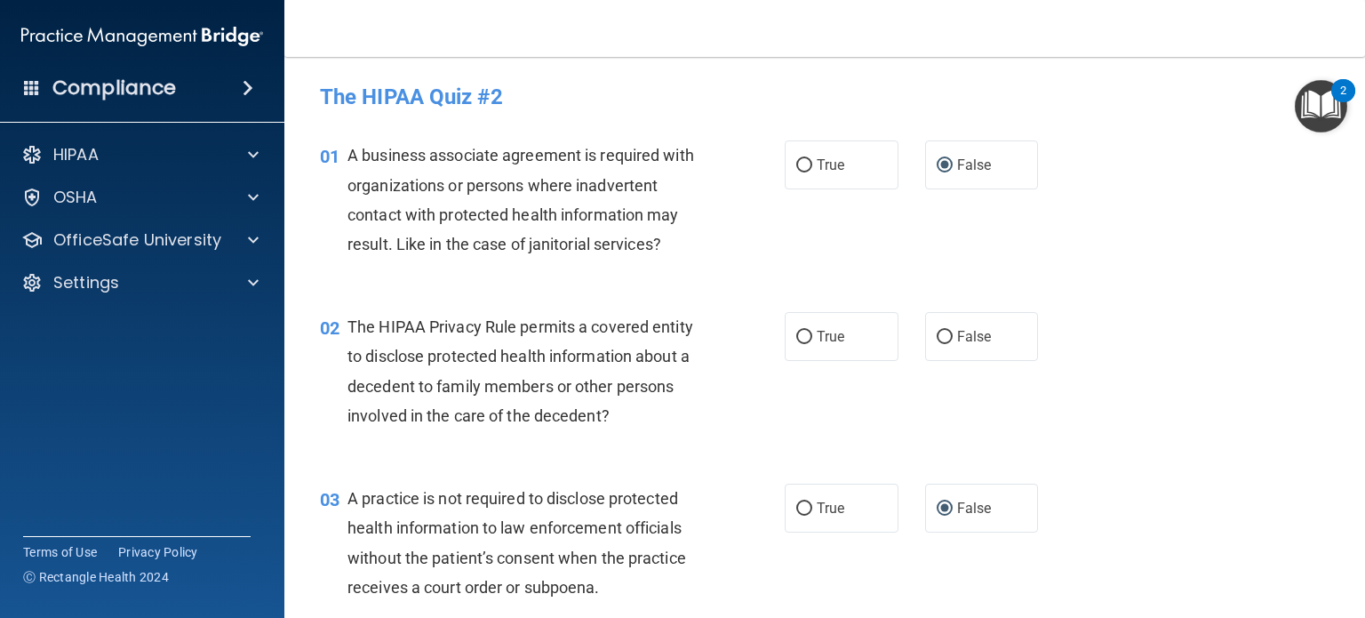
click at [620, 324] on span "The HIPAA Privacy Rule permits a covered entity to disclose protected health in…" at bounding box center [521, 371] width 346 height 108
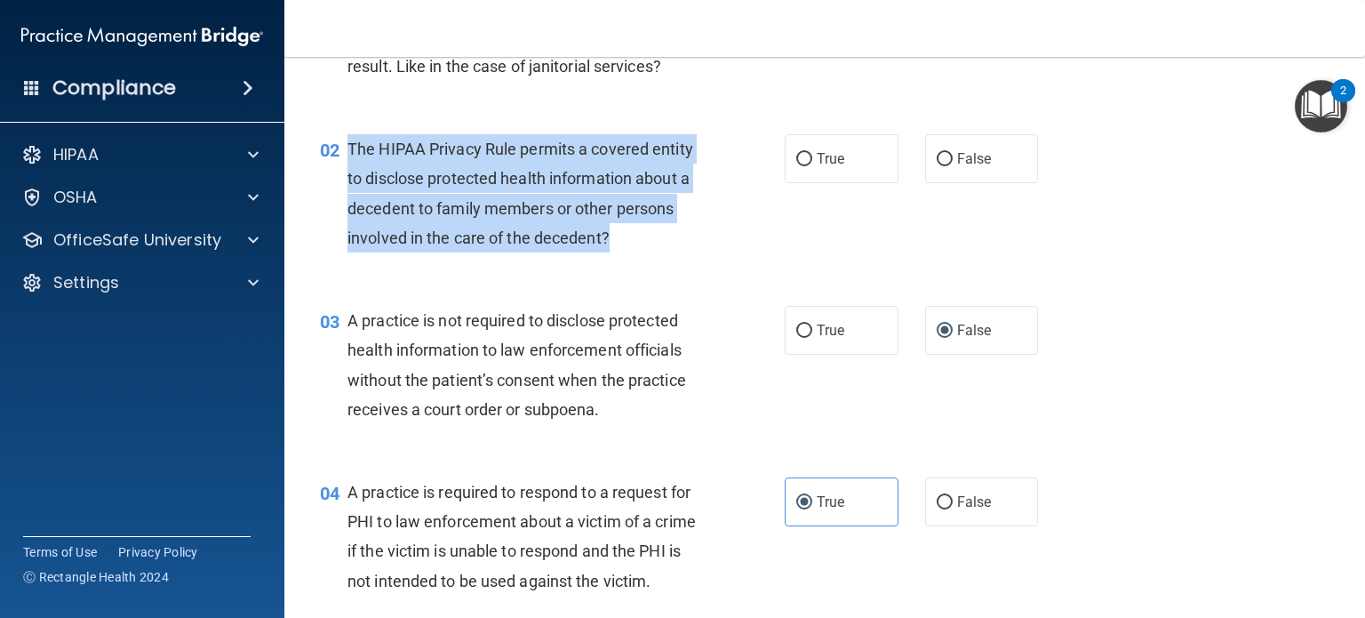
drag, startPoint x: 350, startPoint y: 150, endPoint x: 658, endPoint y: 229, distance: 317.5
click at [658, 229] on div "The HIPAA Privacy Rule permits a covered entity to disclose protected health in…" at bounding box center [532, 193] width 369 height 118
copy span "The HIPAA Privacy Rule permits a covered entity to disclose protected health in…"
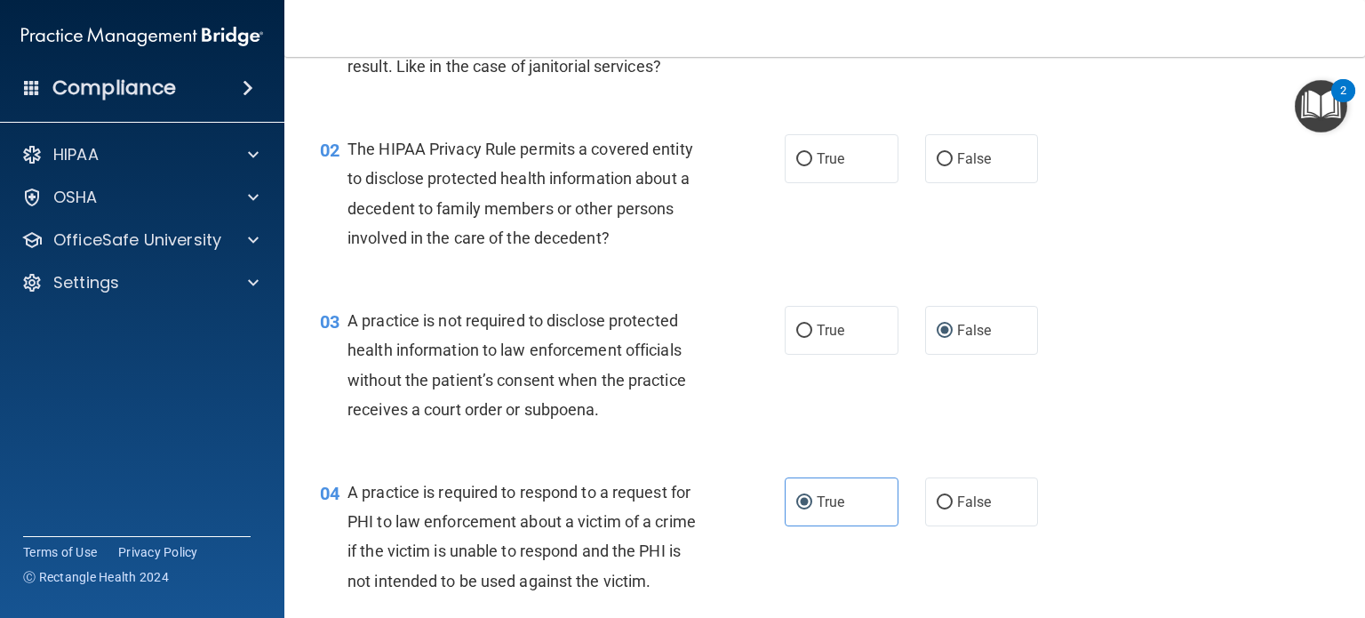
click at [679, 300] on div "03 A practice is not required to disclose protected health information to law e…" at bounding box center [825, 370] width 1036 height 172
click at [817, 166] on span "True" at bounding box center [831, 158] width 28 height 17
click at [812, 166] on input "True" at bounding box center [804, 159] width 16 height 13
radio input "true"
click at [619, 234] on div "The HIPAA Privacy Rule permits a covered entity to disclose protected health in…" at bounding box center [532, 193] width 369 height 118
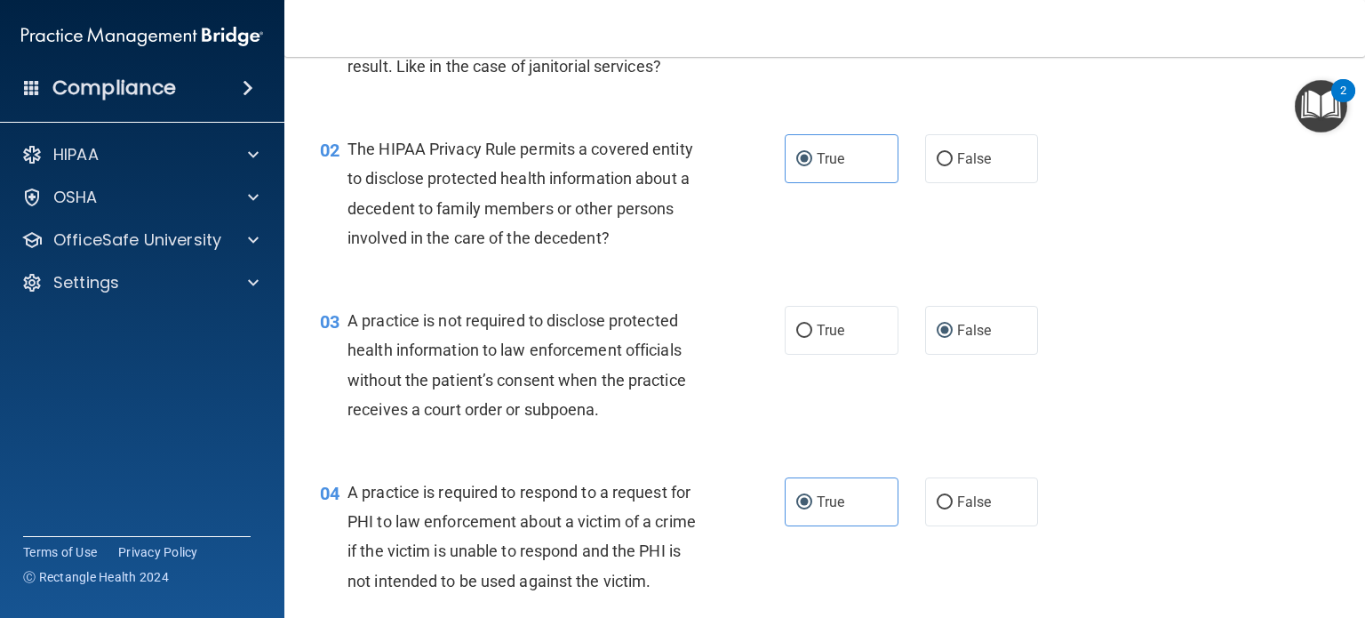
click at [473, 308] on div "A practice is not required to disclose protected health information to law enfo…" at bounding box center [532, 365] width 369 height 118
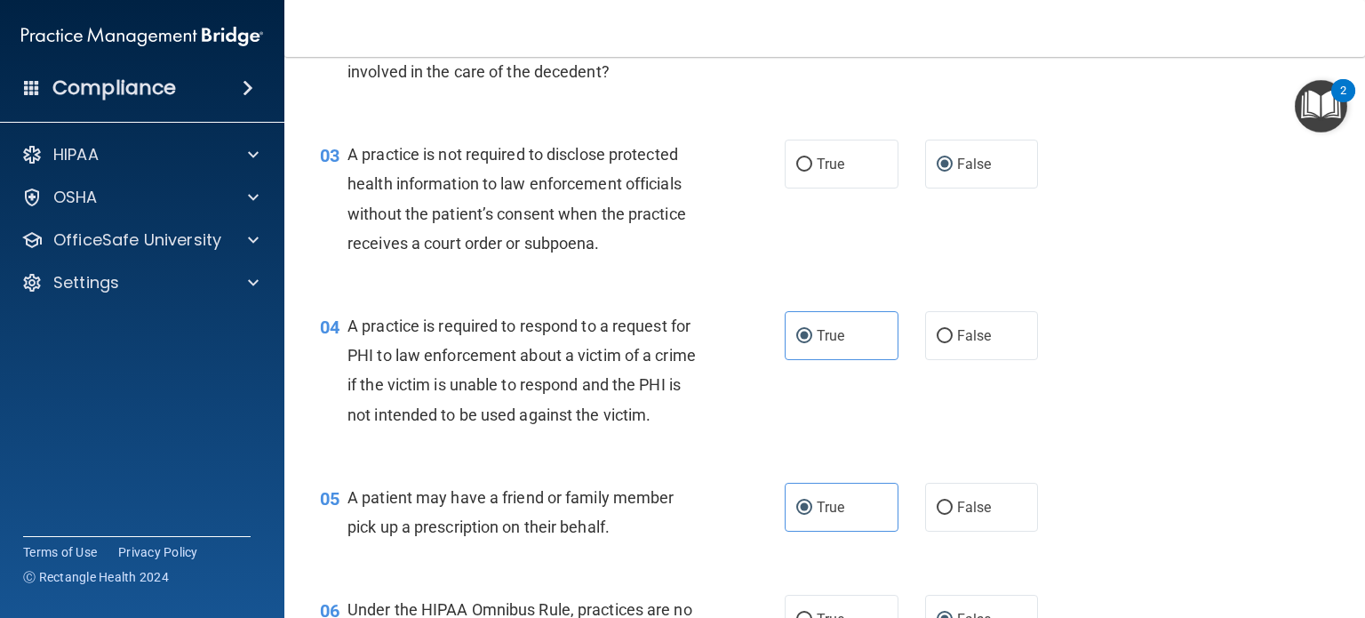
scroll to position [356, 0]
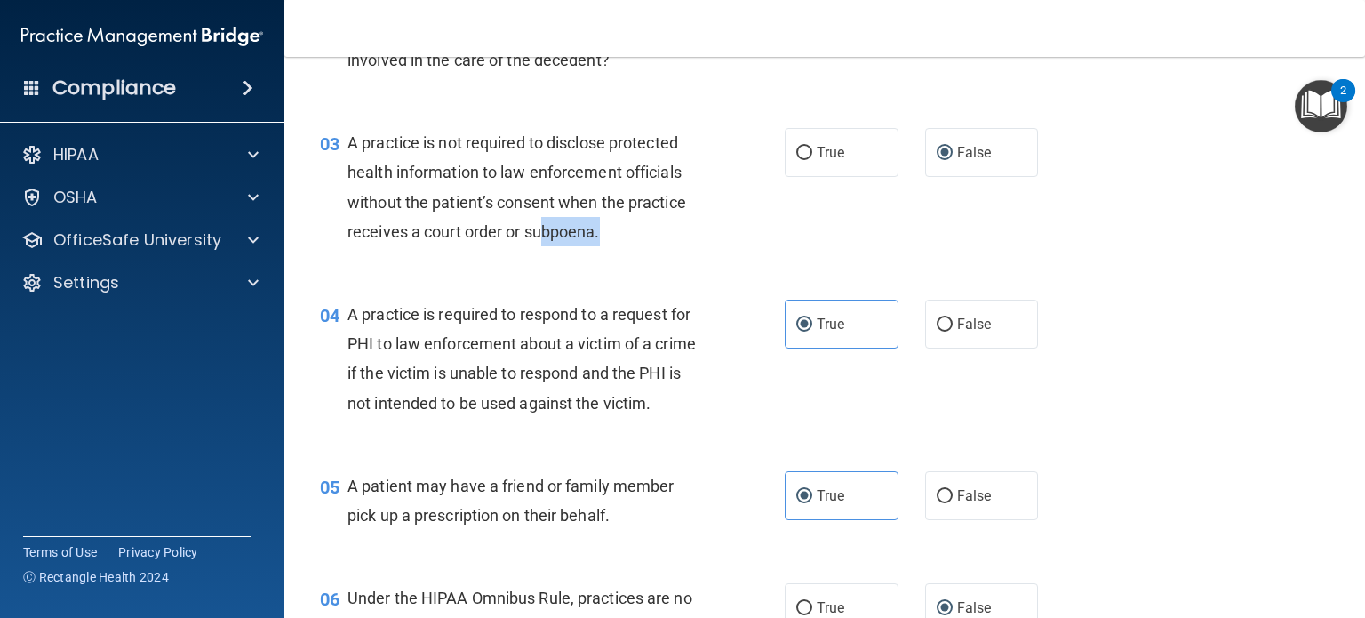
drag, startPoint x: 601, startPoint y: 237, endPoint x: 544, endPoint y: 225, distance: 58.2
click at [544, 225] on span "A practice is not required to disclose protected health information to law enfo…" at bounding box center [517, 187] width 339 height 108
click at [619, 230] on div "A practice is not required to disclose protected health information to law enfo…" at bounding box center [532, 187] width 369 height 118
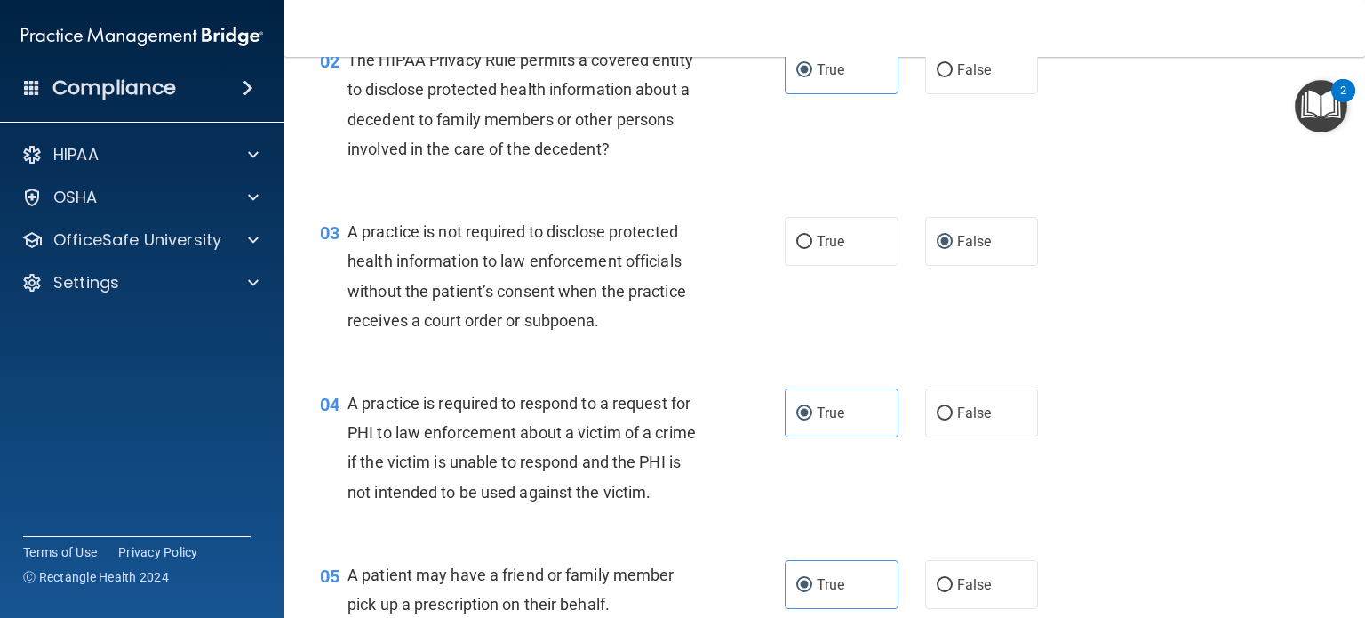
click at [1074, 233] on div "03 A practice is not required to disclose protected health information to law e…" at bounding box center [825, 281] width 1036 height 172
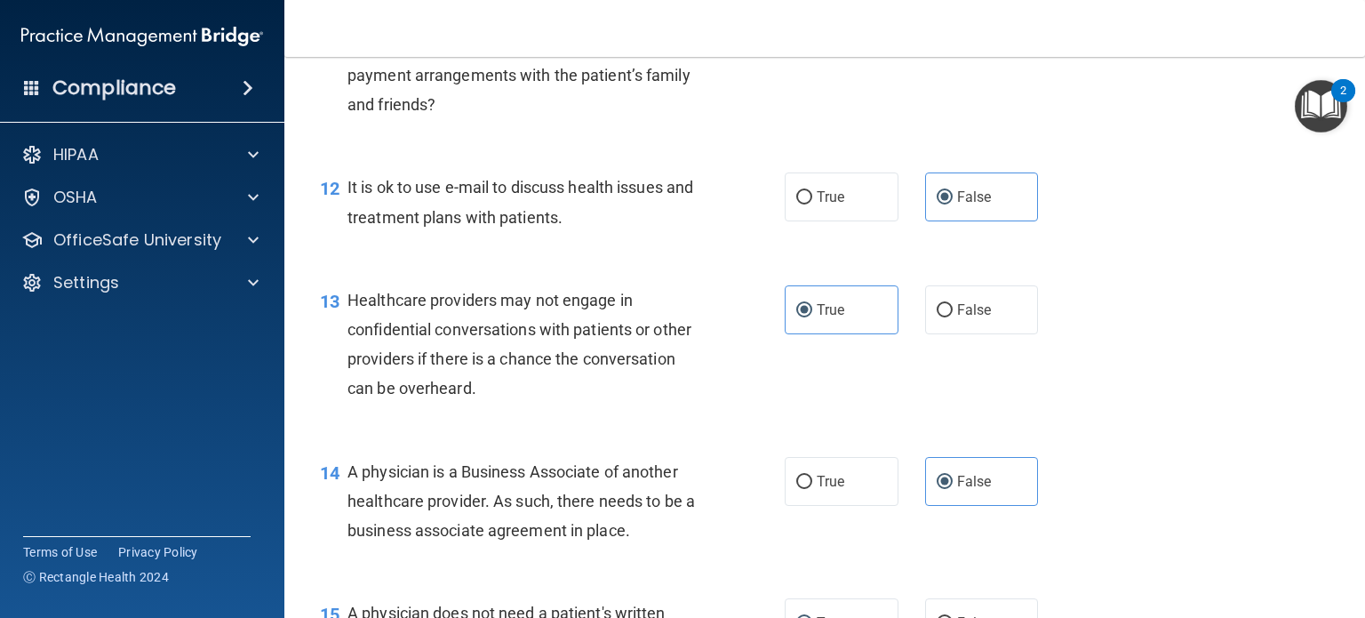
scroll to position [1778, 0]
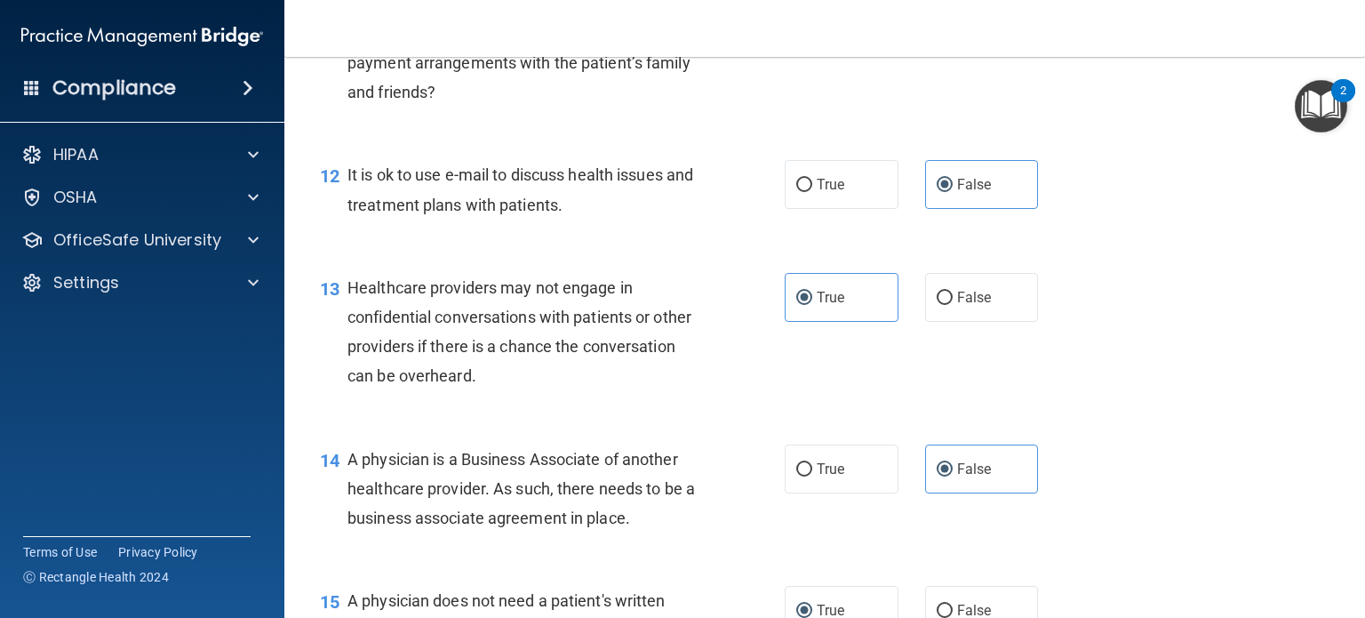
click at [470, 219] on div "It is ok to use e-mail to discuss health issues and treatment plans with patien…" at bounding box center [532, 189] width 369 height 59
click at [821, 193] on span "True" at bounding box center [831, 184] width 28 height 17
click at [812, 192] on input "True" at bounding box center [804, 185] width 16 height 13
radio input "true"
radio input "false"
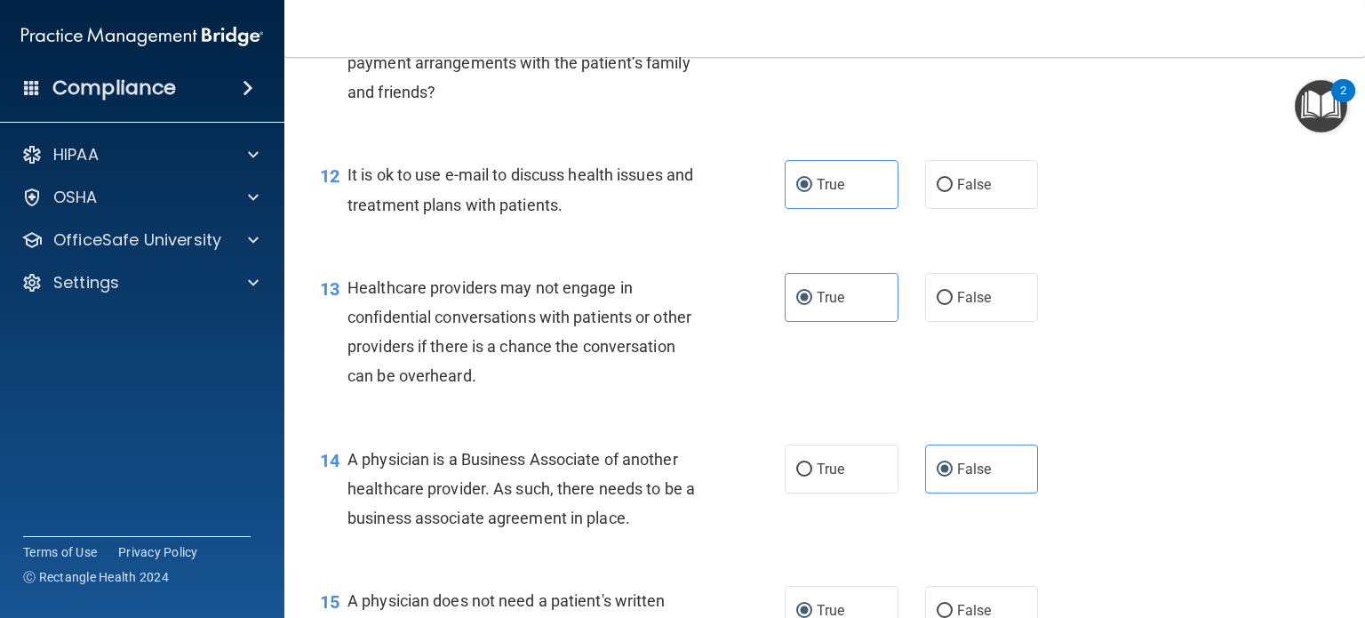
click at [600, 219] on div "It is ok to use e-mail to discuss health issues and treatment plans with patien…" at bounding box center [532, 189] width 369 height 59
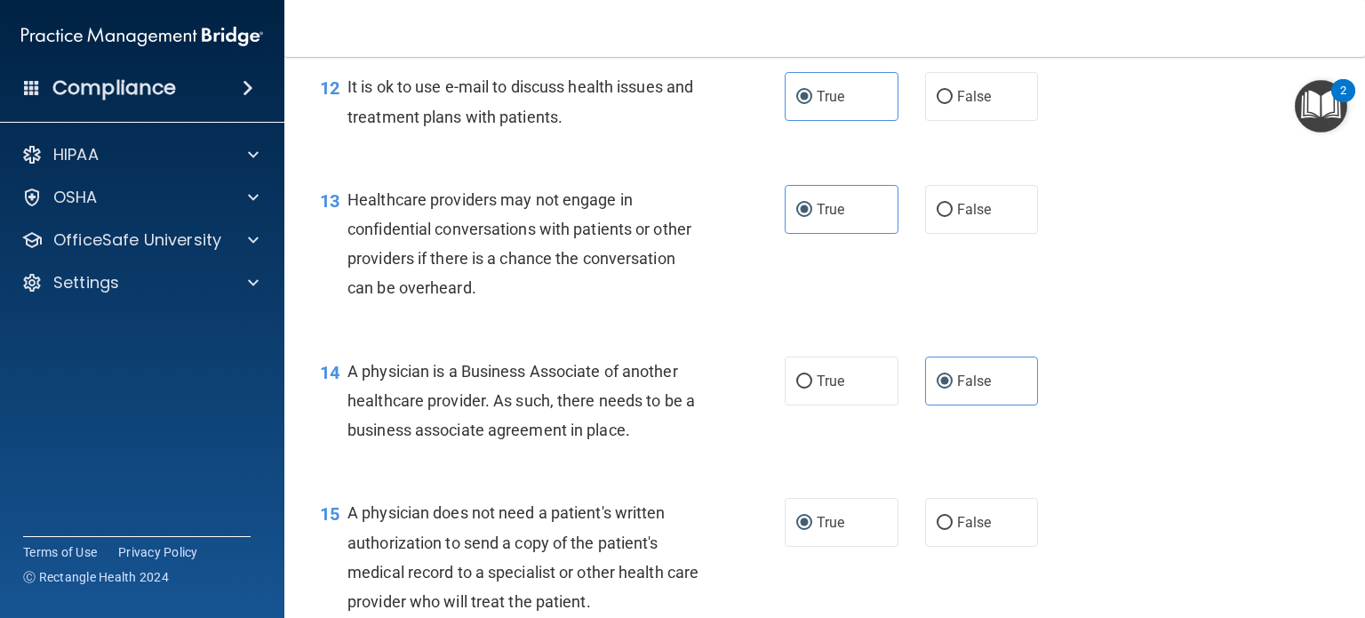
scroll to position [1867, 0]
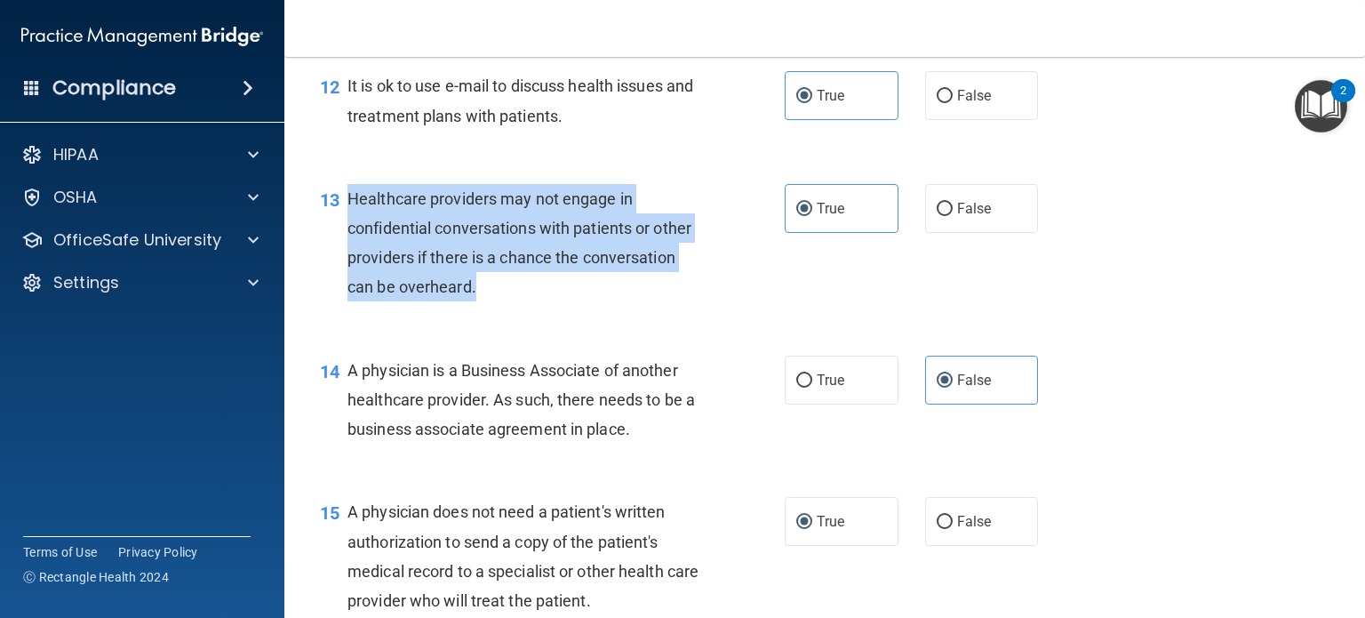
drag, startPoint x: 351, startPoint y: 255, endPoint x: 477, endPoint y: 340, distance: 151.9
click at [477, 302] on div "Healthcare providers may not engage in confidential conversations with patients…" at bounding box center [532, 243] width 369 height 118
copy span "Healthcare providers may not engage in confidential conversations with patients…"
click at [523, 311] on div "13 Healthcare providers may not engage in confidential conversations with patie…" at bounding box center [552, 247] width 518 height 127
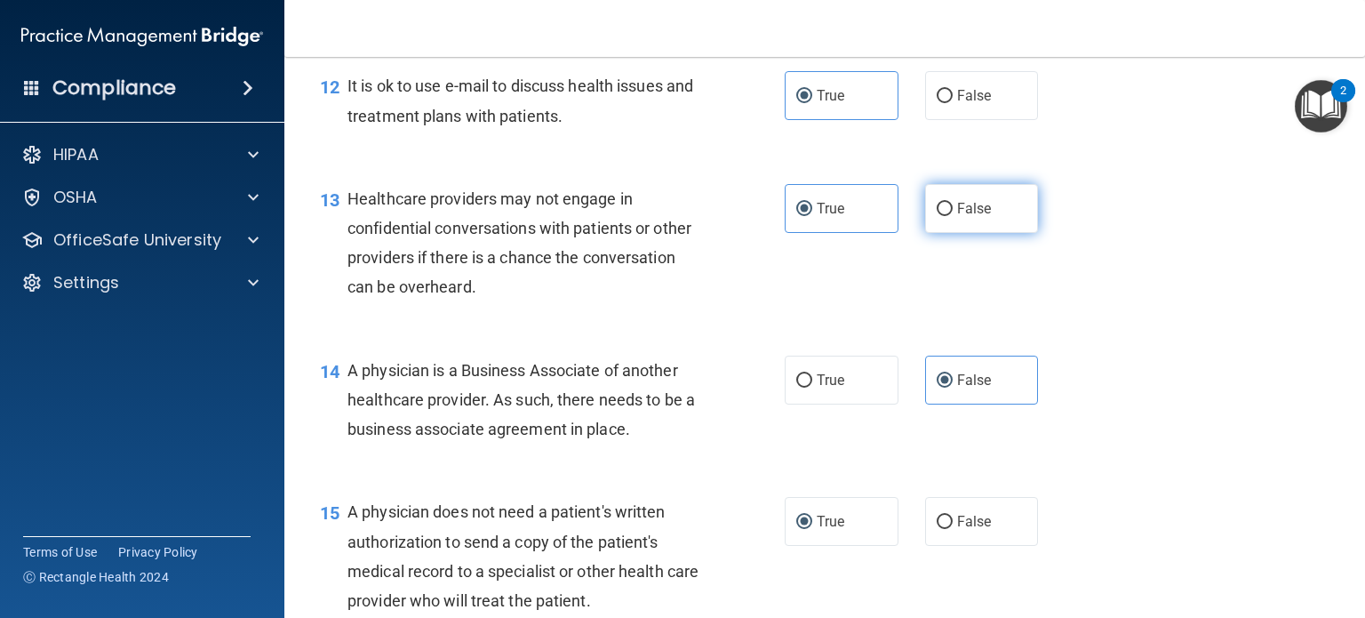
click at [960, 217] on span "False" at bounding box center [974, 208] width 35 height 17
click at [953, 216] on input "False" at bounding box center [945, 209] width 16 height 13
radio input "true"
radio input "false"
click at [700, 302] on div "Healthcare providers may not engage in confidential conversations with patients…" at bounding box center [532, 243] width 369 height 118
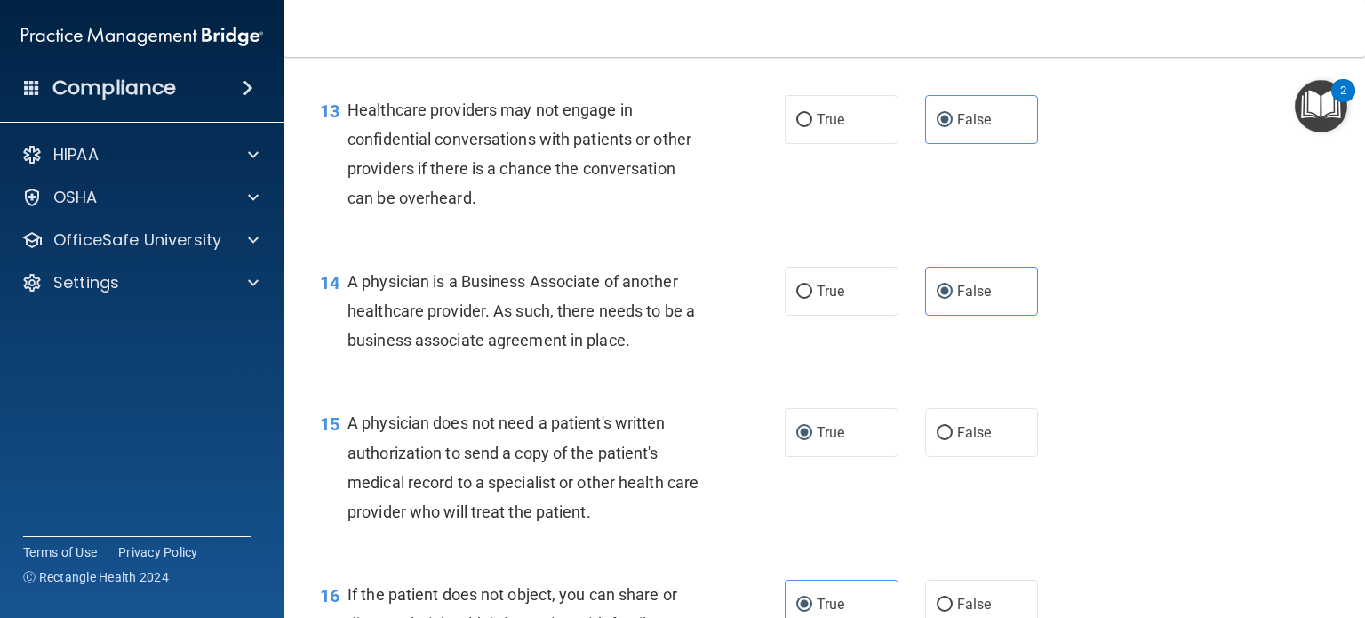
click at [455, 330] on div "A physician is a Business Associate of another healthcare provider. As such, th…" at bounding box center [532, 311] width 369 height 89
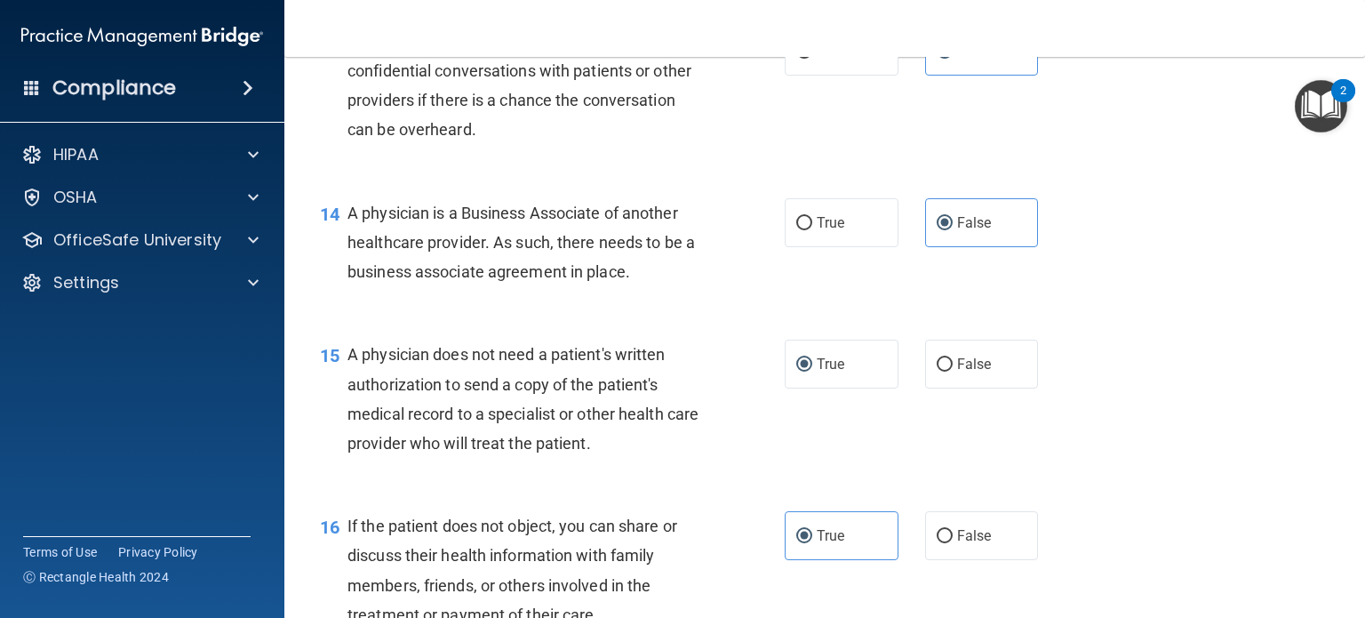
scroll to position [2133, 0]
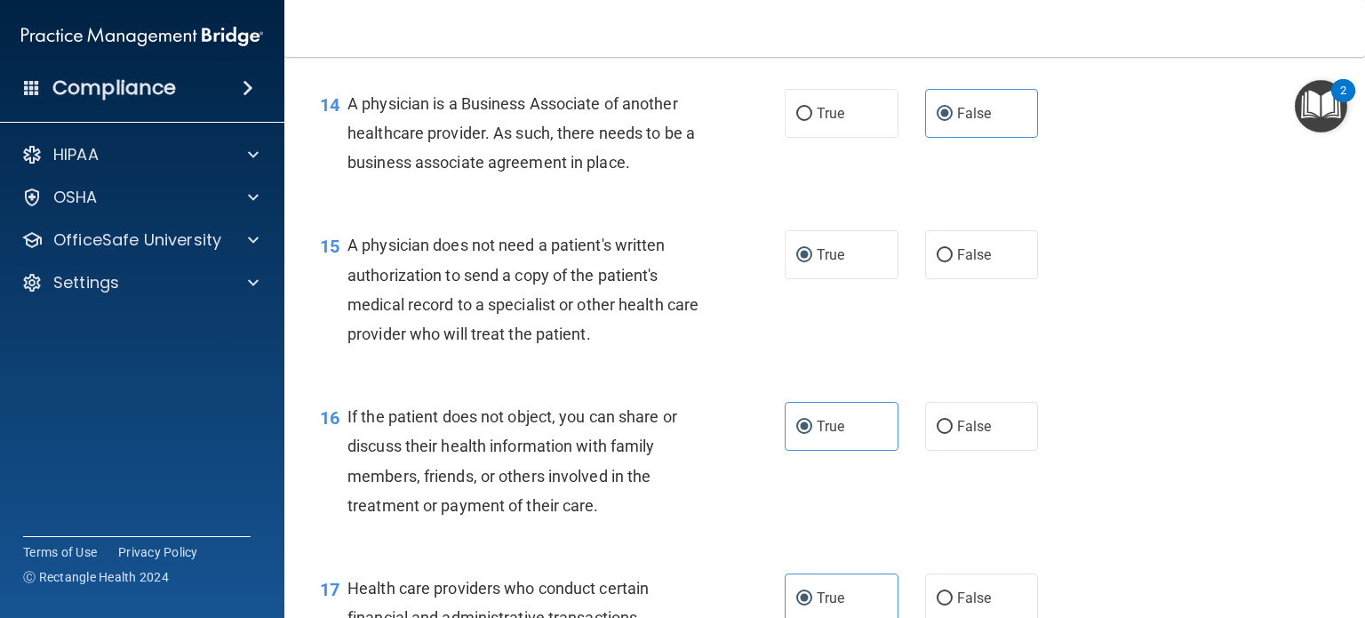
click at [453, 326] on span "A physician does not need a patient's written authorization to send a copy of t…" at bounding box center [523, 290] width 351 height 108
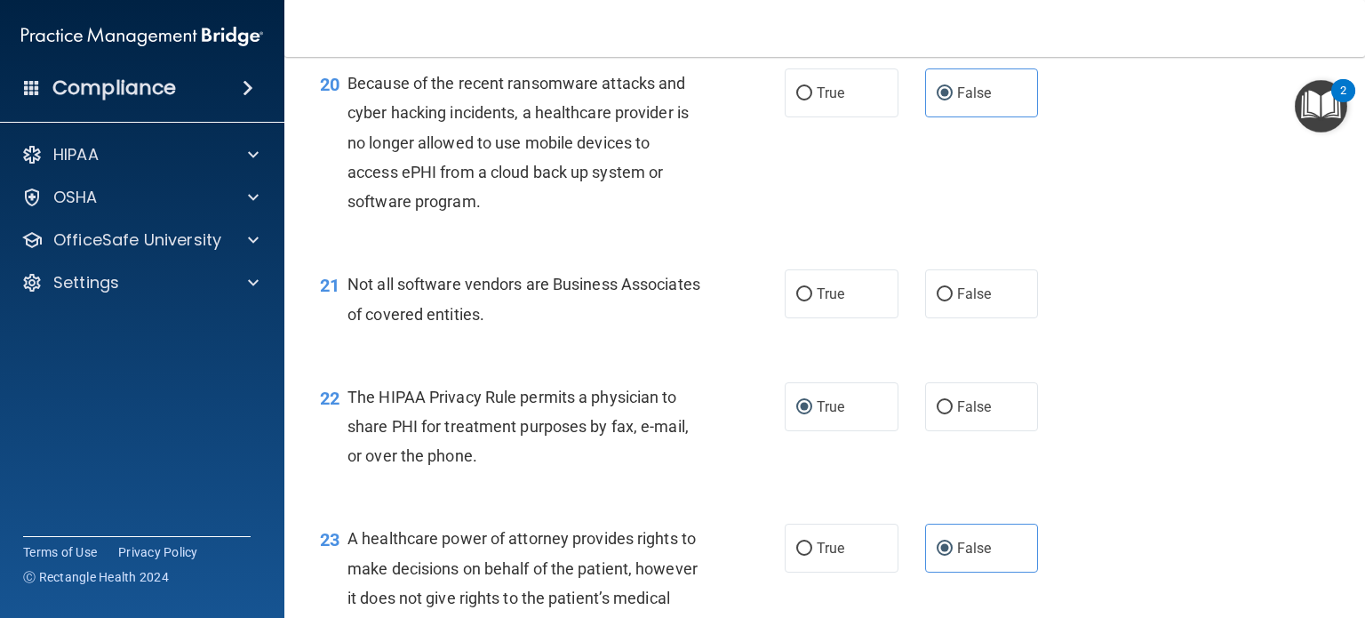
scroll to position [3111, 0]
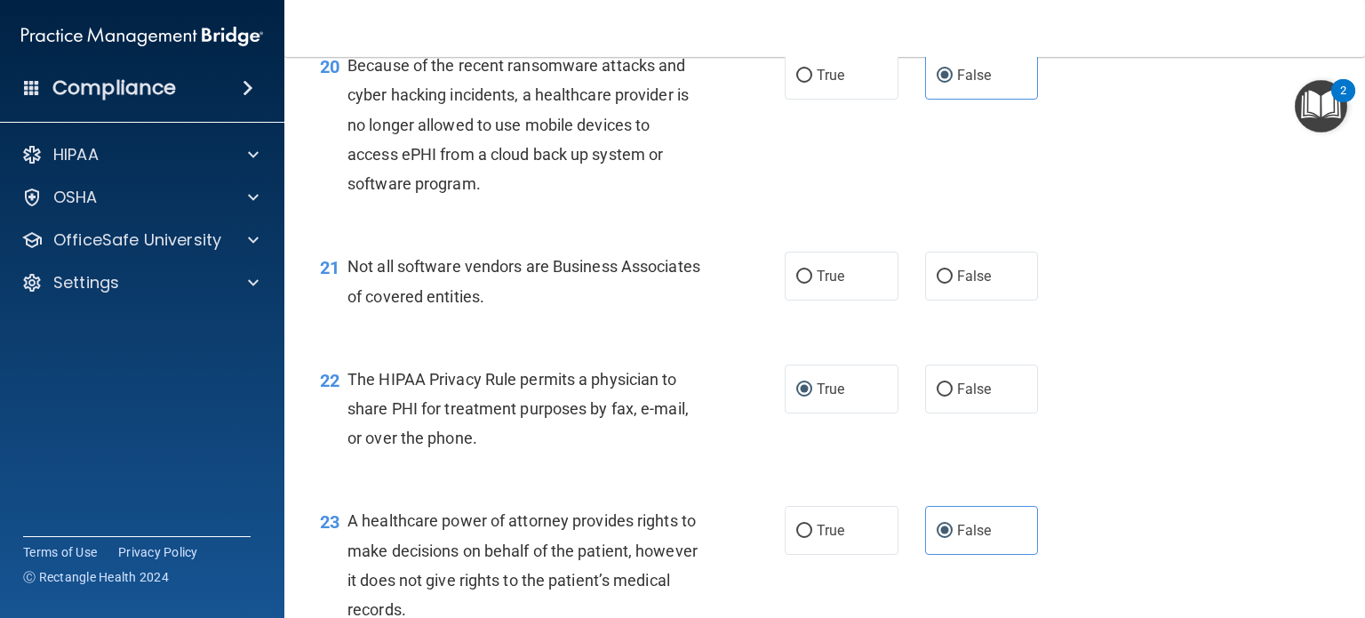
click at [409, 301] on div "21 Not all software vendors are Business Associates of covered entities. True F…" at bounding box center [825, 285] width 1036 height 112
click at [516, 305] on span "Not all software vendors are Business Associates of covered entities." at bounding box center [524, 281] width 353 height 48
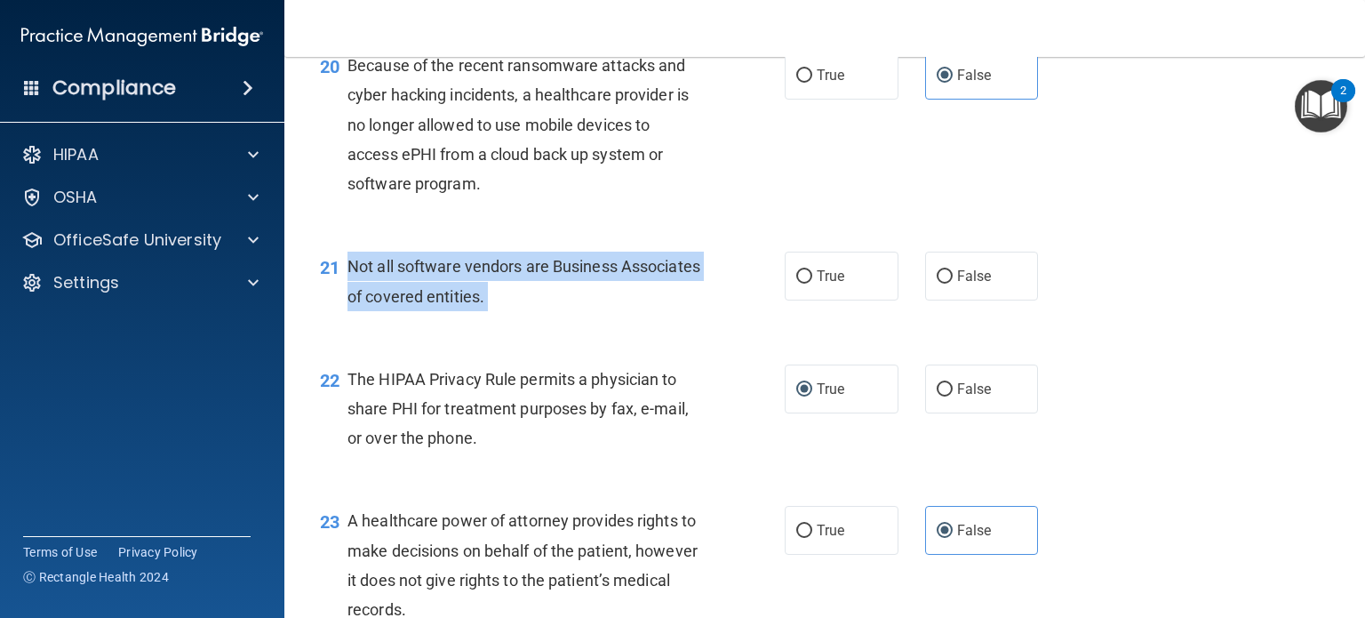
click at [516, 305] on span "Not all software vendors are Business Associates of covered entities." at bounding box center [524, 281] width 353 height 48
copy ng-form "Not all software vendors are Business Associates of covered entities."
click at [592, 310] on div "Not all software vendors are Business Associates of covered entities." at bounding box center [532, 281] width 369 height 59
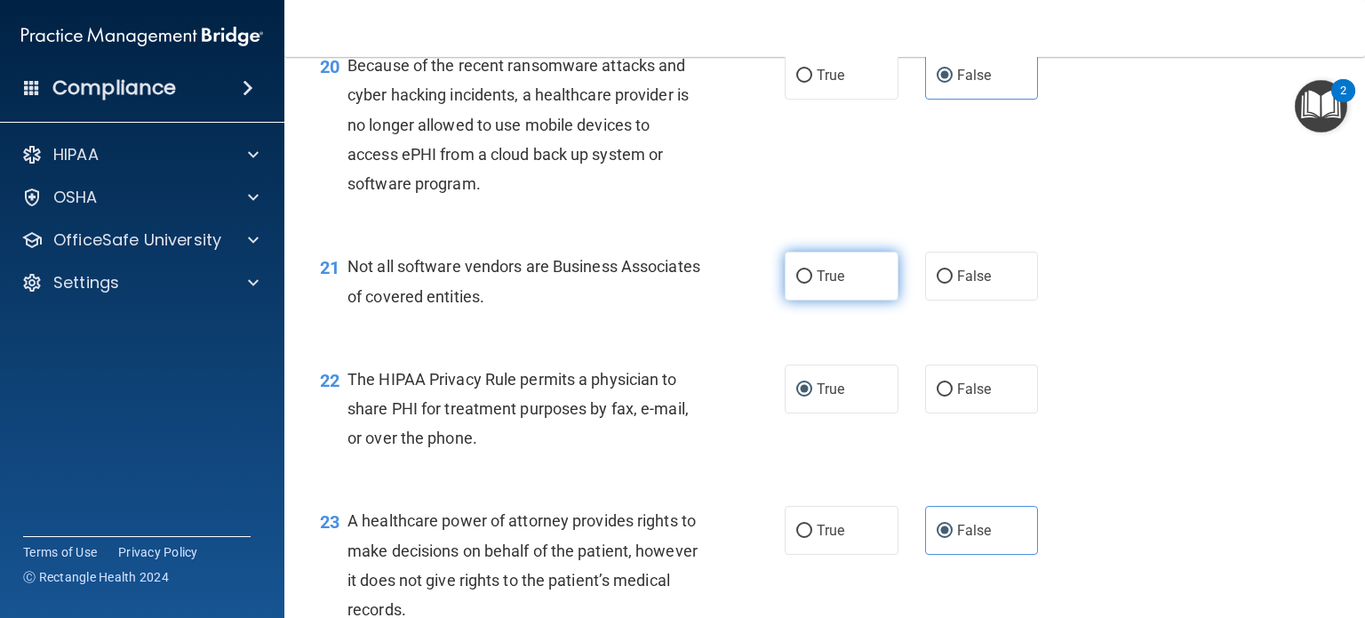
click at [856, 300] on label "True" at bounding box center [842, 276] width 114 height 49
click at [812, 284] on input "True" at bounding box center [804, 276] width 16 height 13
radio input "true"
click at [551, 305] on span "Not all software vendors are Business Associates of covered entities." at bounding box center [524, 281] width 353 height 48
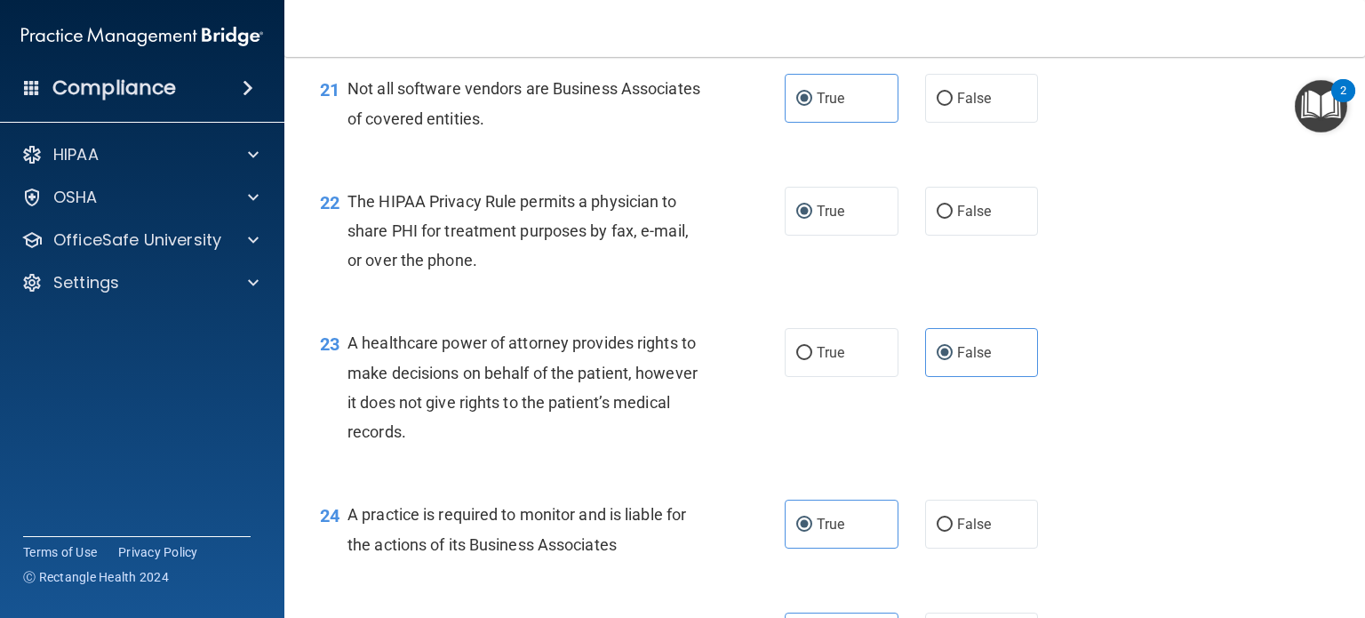
click at [509, 276] on div "The HIPAA Privacy Rule permits a physician to share PHI for treatment purposes …" at bounding box center [532, 231] width 369 height 89
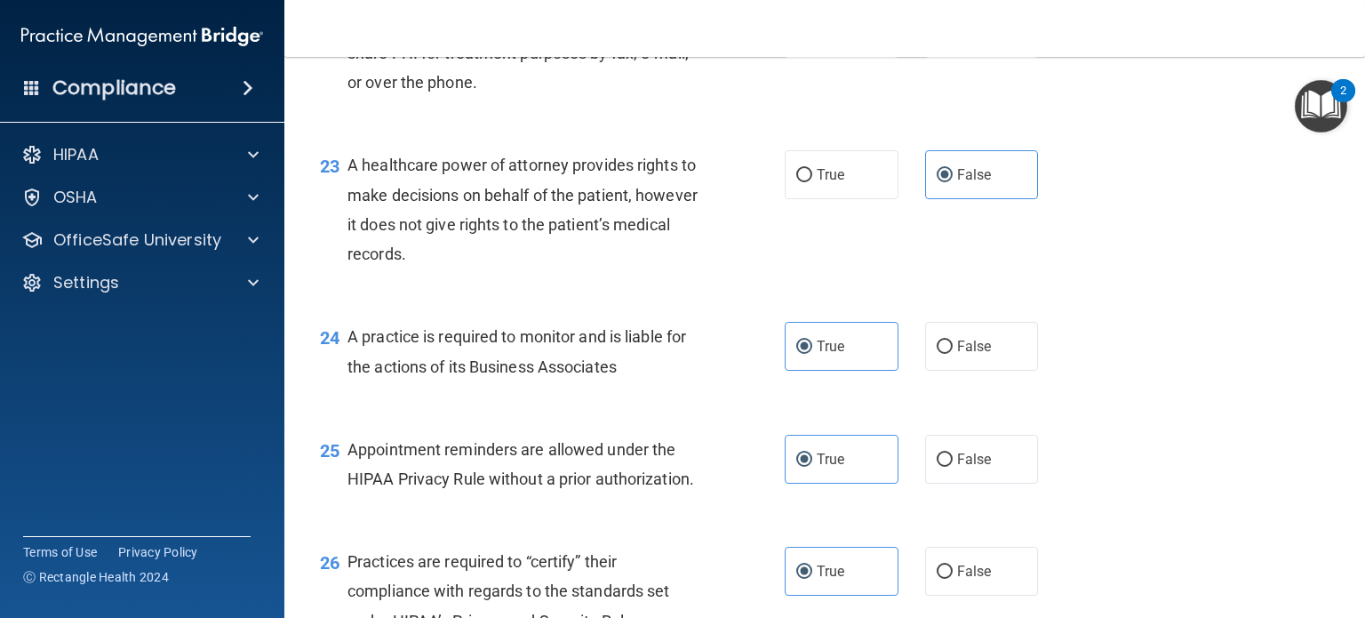
click at [509, 268] on div "A healthcare power of attorney provides rights to make decisions on behalf of t…" at bounding box center [532, 209] width 369 height 118
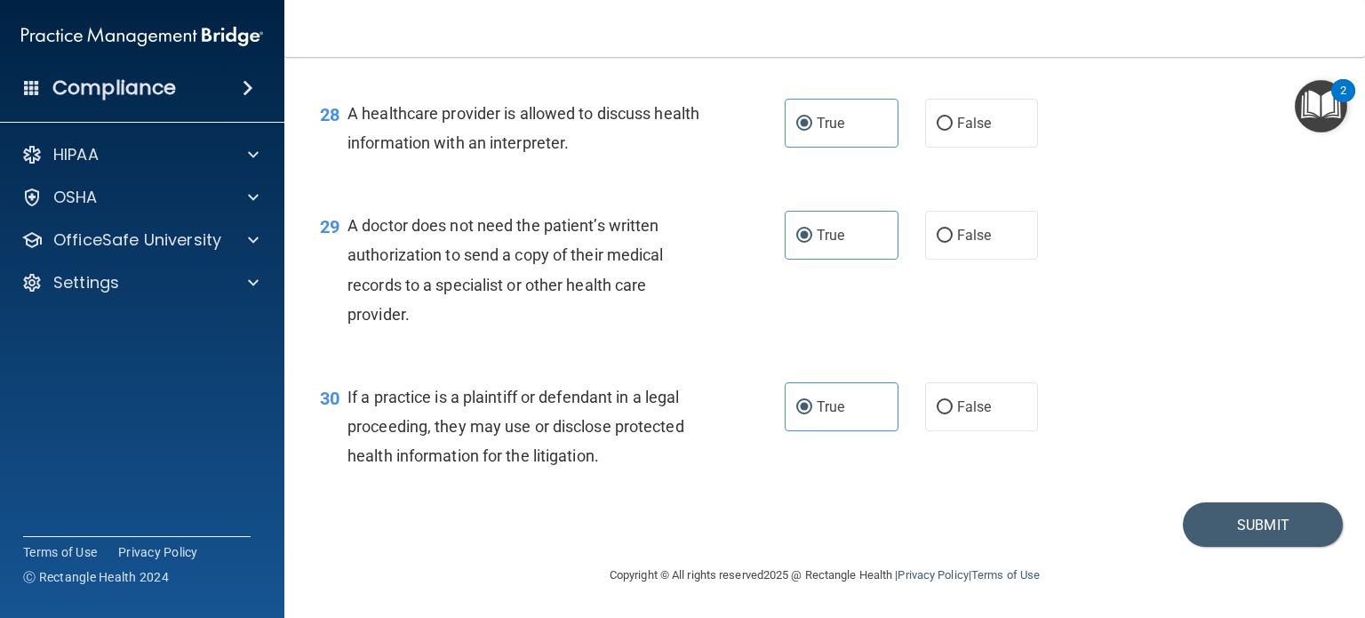
scroll to position [4288, 0]
click at [1227, 534] on button "Submit" at bounding box center [1263, 524] width 160 height 45
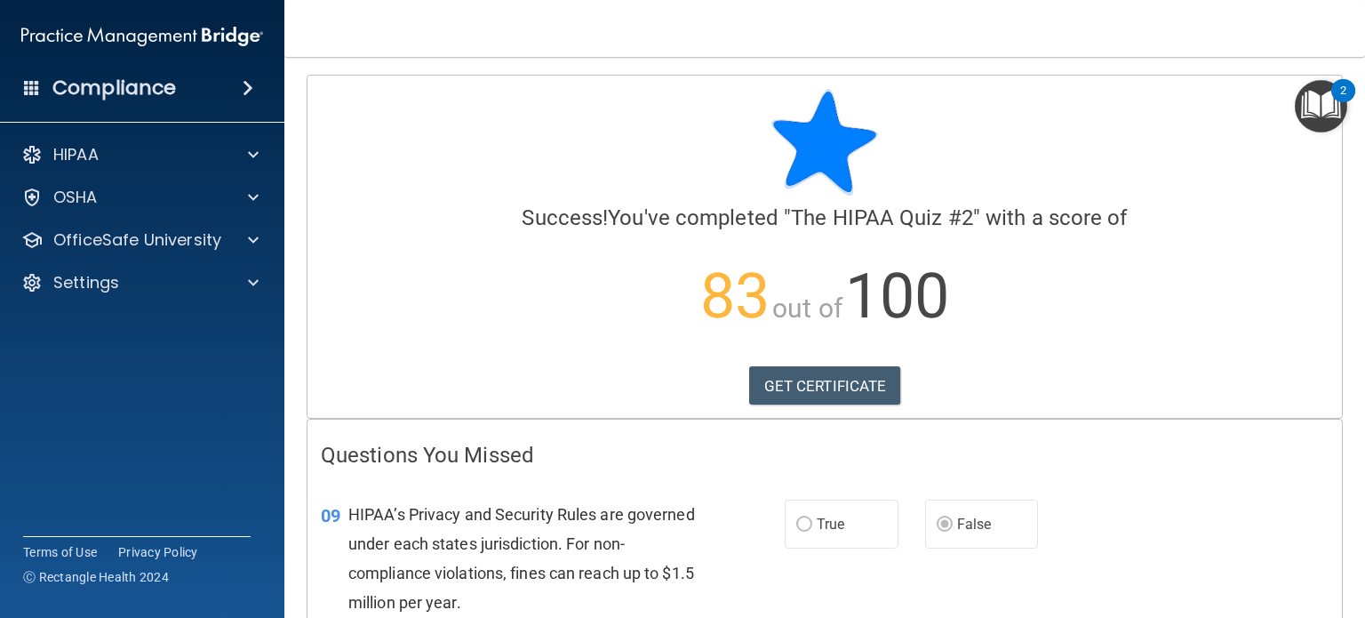
click at [599, 140] on div at bounding box center [825, 142] width 1008 height 107
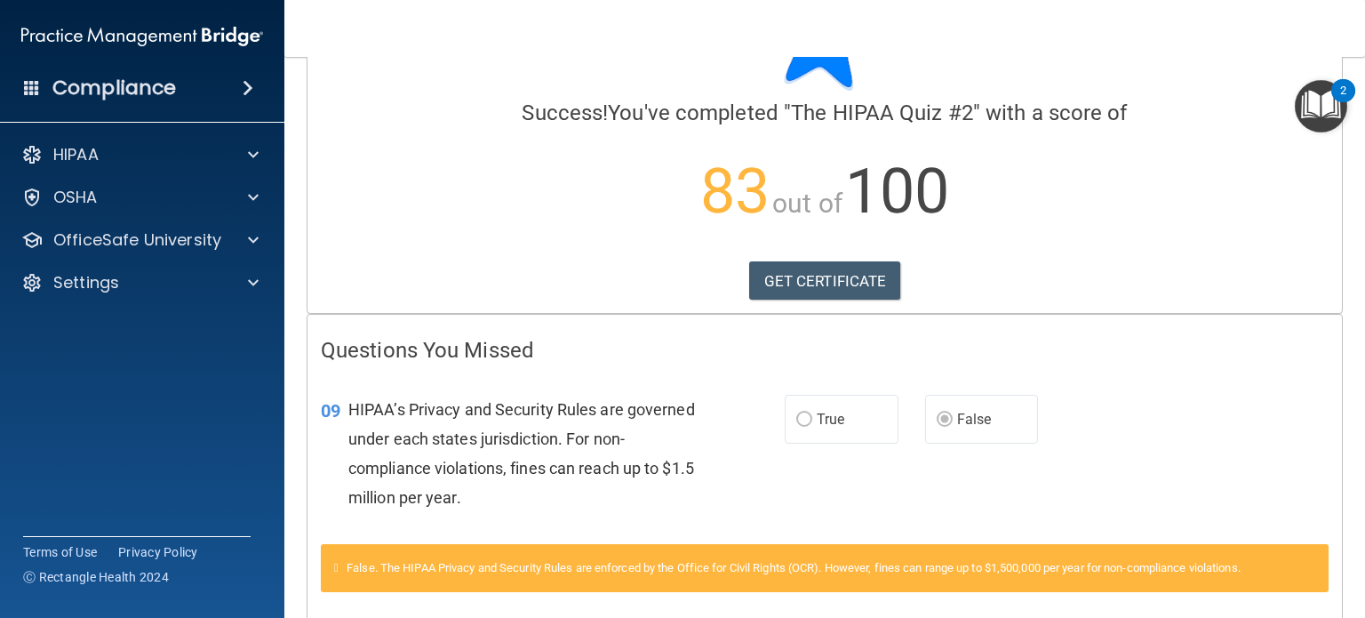
scroll to position [64, 0]
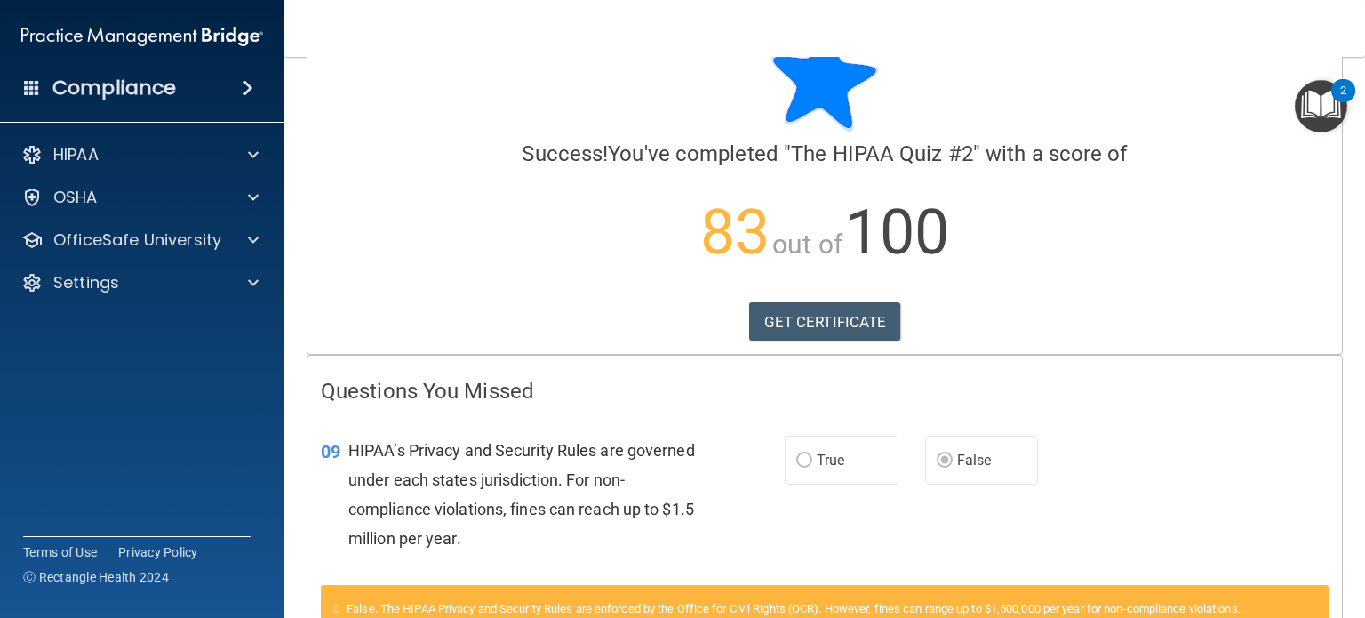
click at [597, 468] on span "HIPAA’s Privacy and Security Rules are governed under each states jurisdiction.…" at bounding box center [521, 495] width 347 height 108
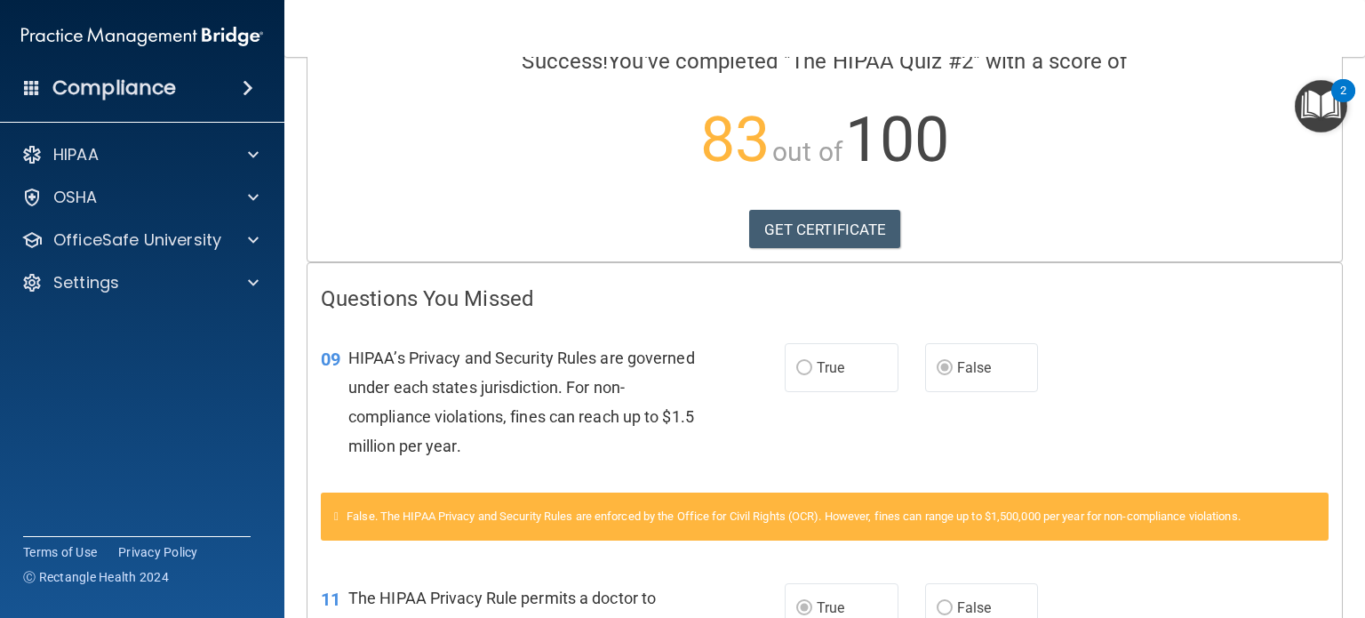
scroll to position [242, 0]
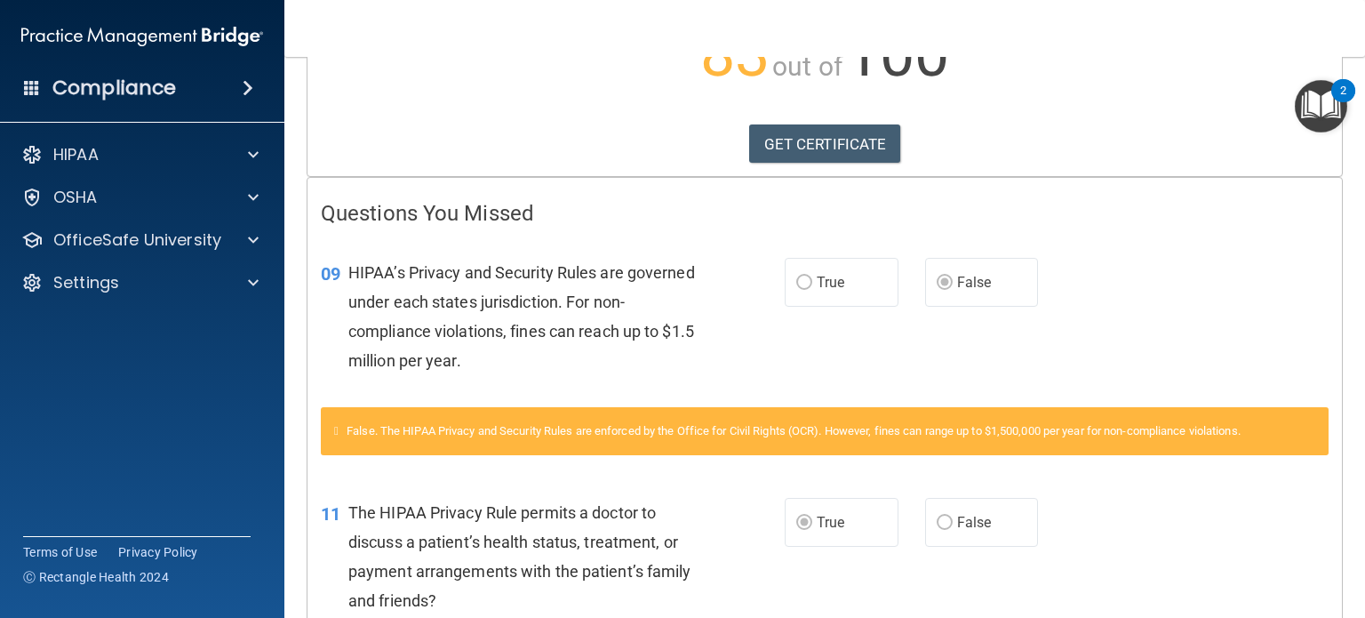
click at [614, 453] on div "False. The HIPAA Privacy and Security Rules are enforced by the Office for Civi…" at bounding box center [825, 441] width 1035 height 68
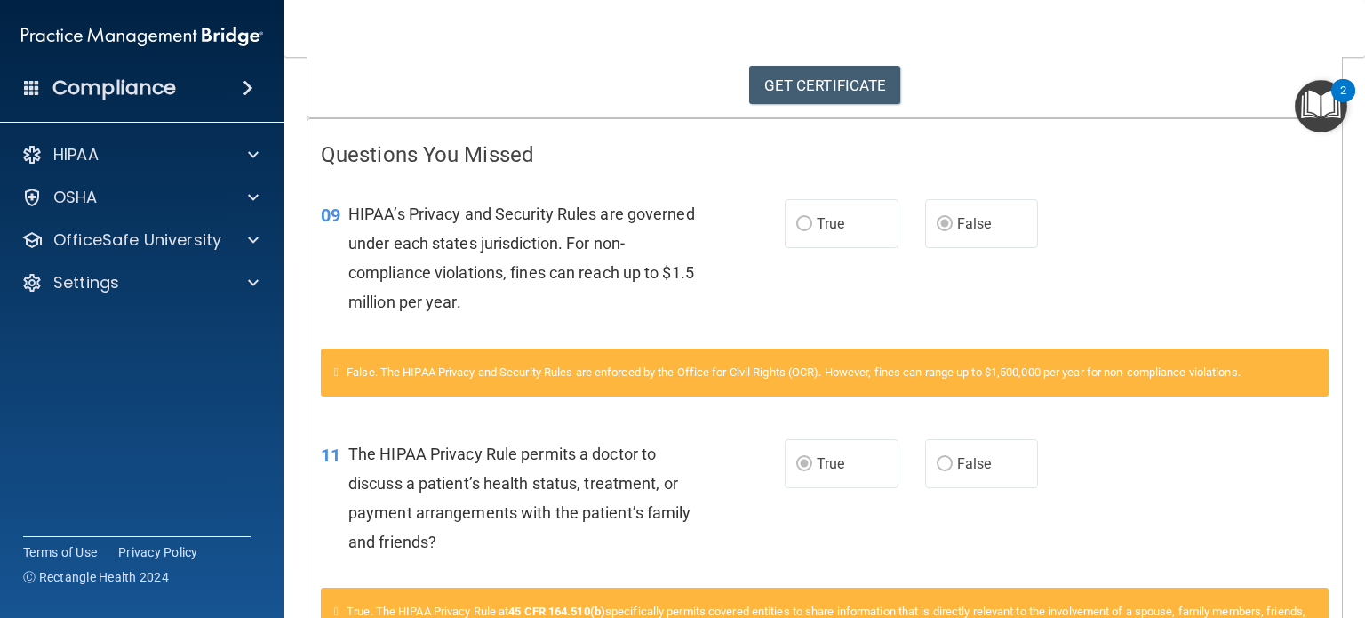
scroll to position [331, 0]
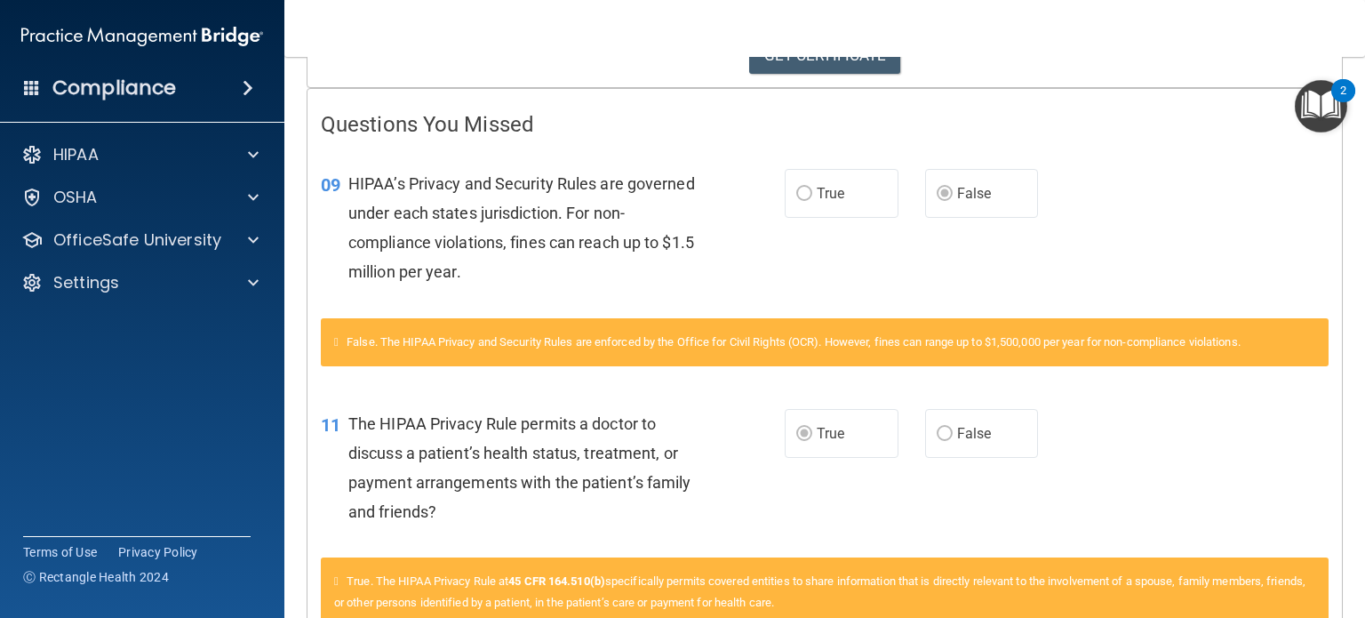
click at [619, 444] on span "The HIPAA Privacy Rule permits a doctor to discuss a patient’s health status, t…" at bounding box center [519, 468] width 343 height 108
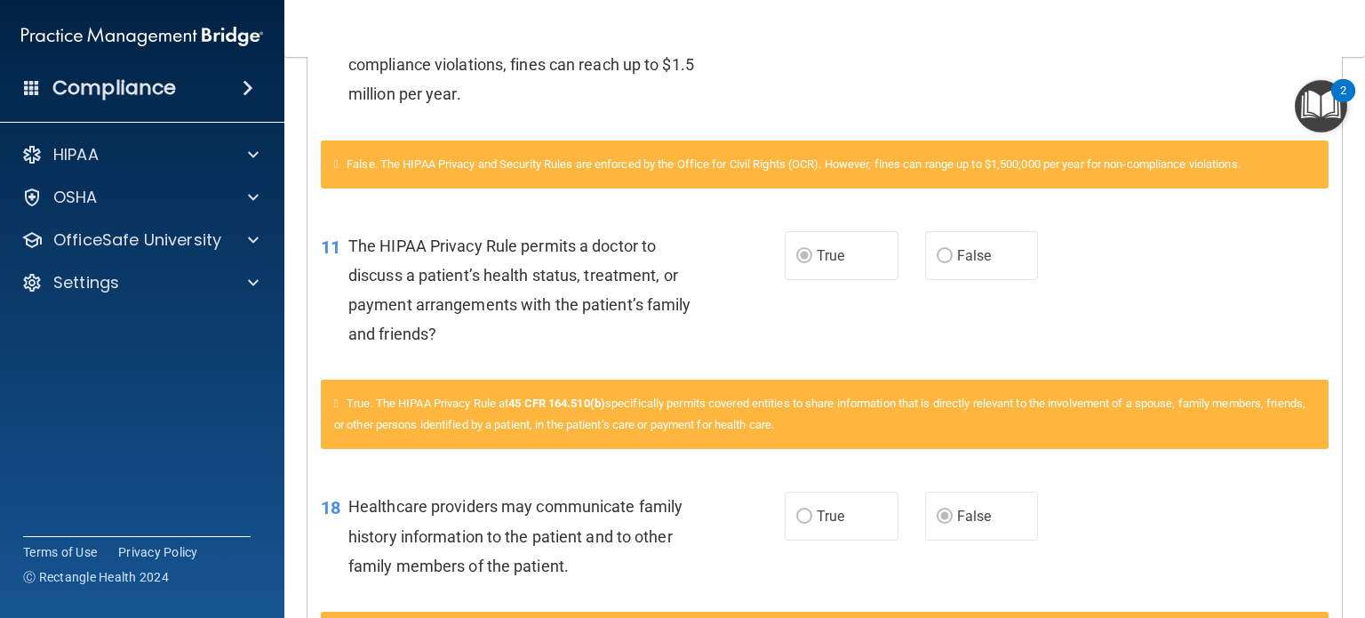
click at [818, 252] on span "True" at bounding box center [831, 255] width 28 height 17
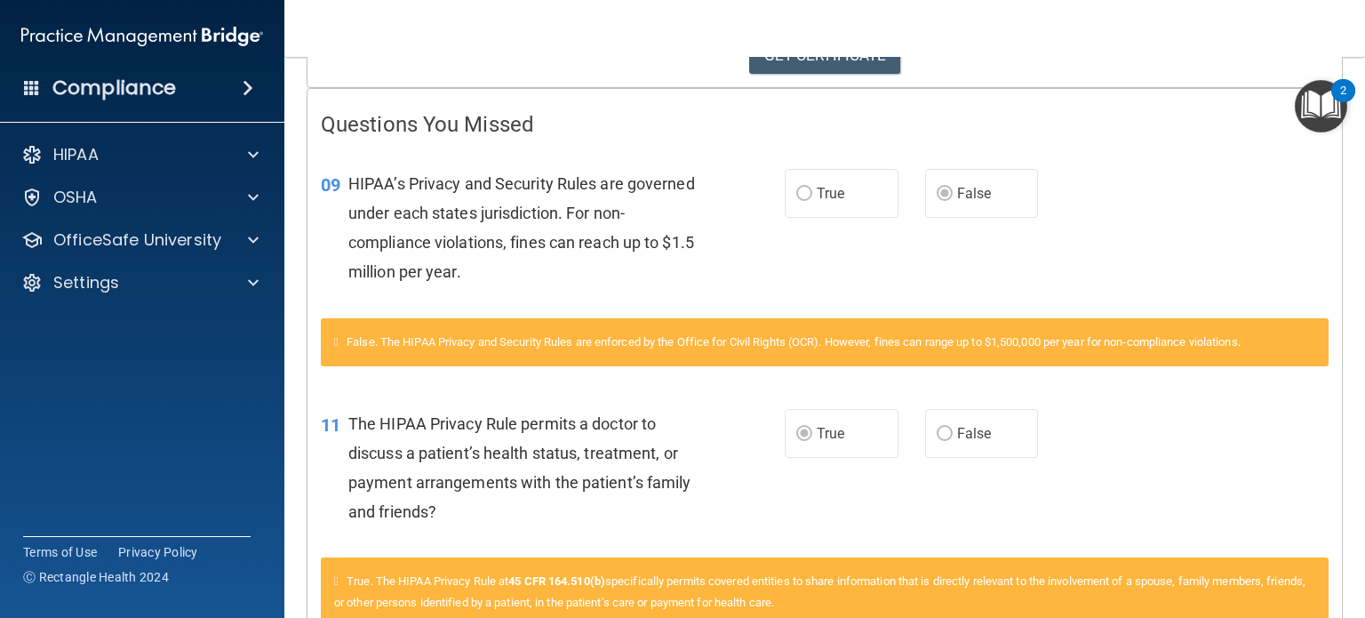
click at [722, 363] on div "False. The HIPAA Privacy and Security Rules are enforced by the Office for Civi…" at bounding box center [825, 342] width 1008 height 48
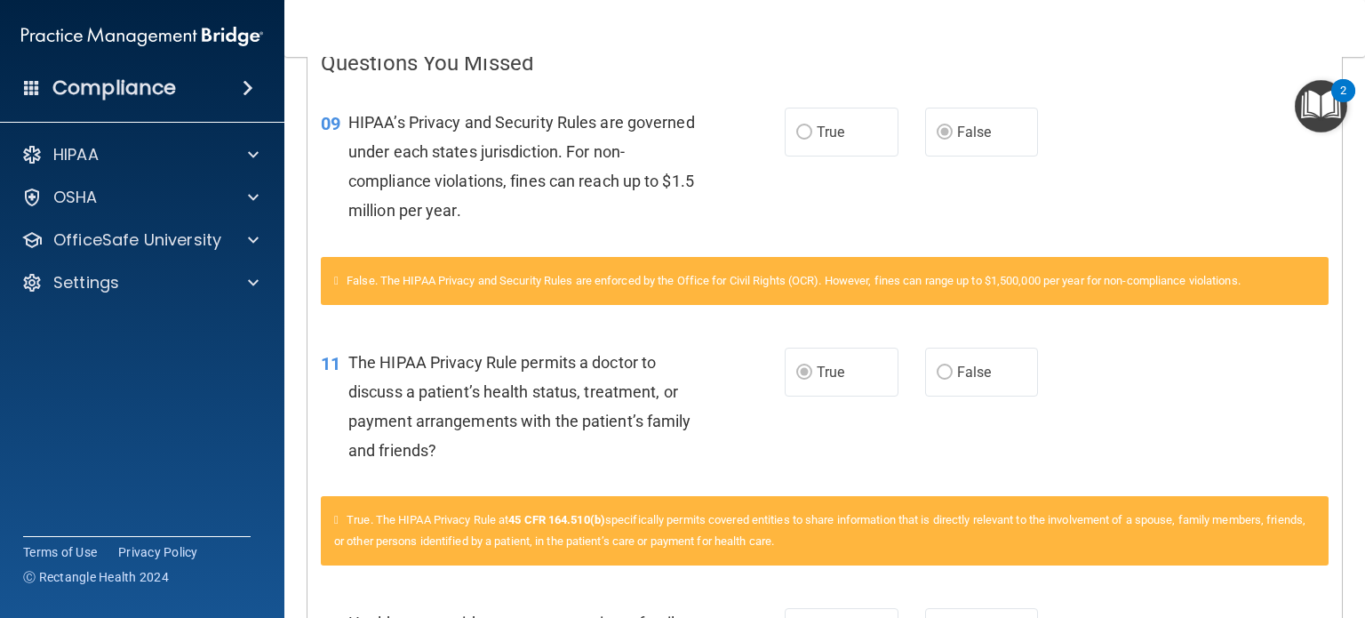
scroll to position [508, 0]
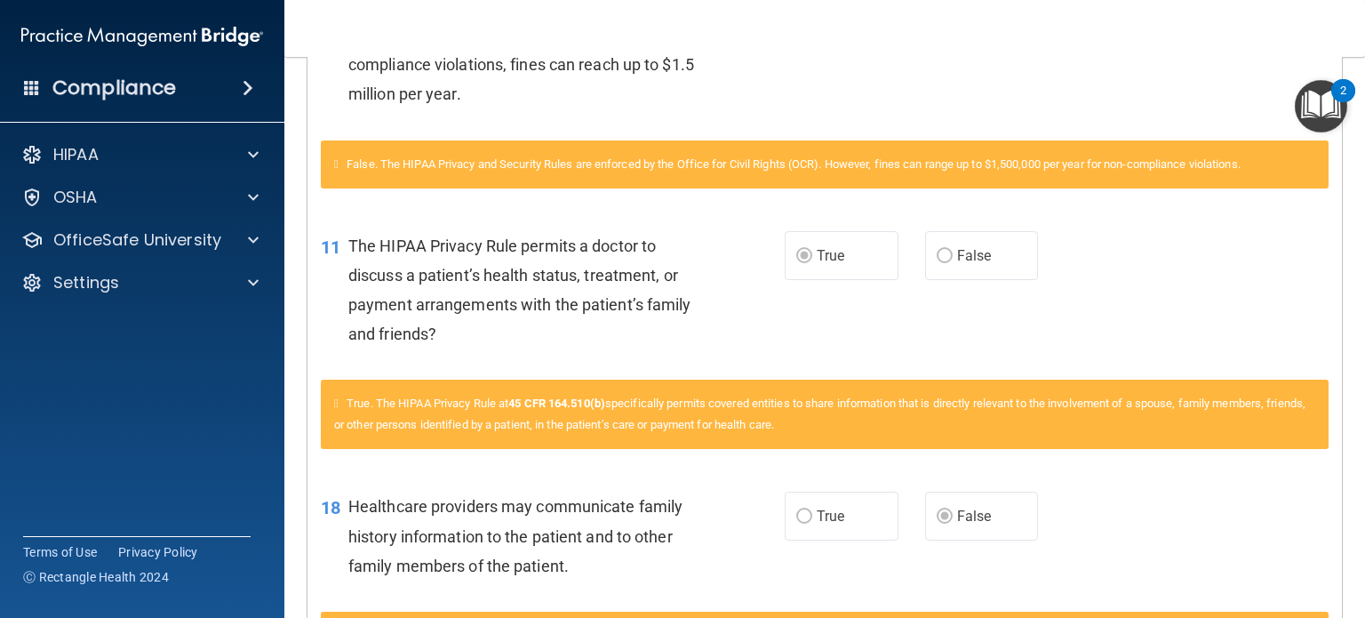
click at [721, 376] on div "11 The HIPAA Privacy Rule permits a doctor to discuss a patient’s health status…" at bounding box center [825, 295] width 1035 height 172
click at [721, 375] on div "11 The HIPAA Privacy Rule permits a doctor to discuss a patient’s health status…" at bounding box center [825, 295] width 1035 height 172
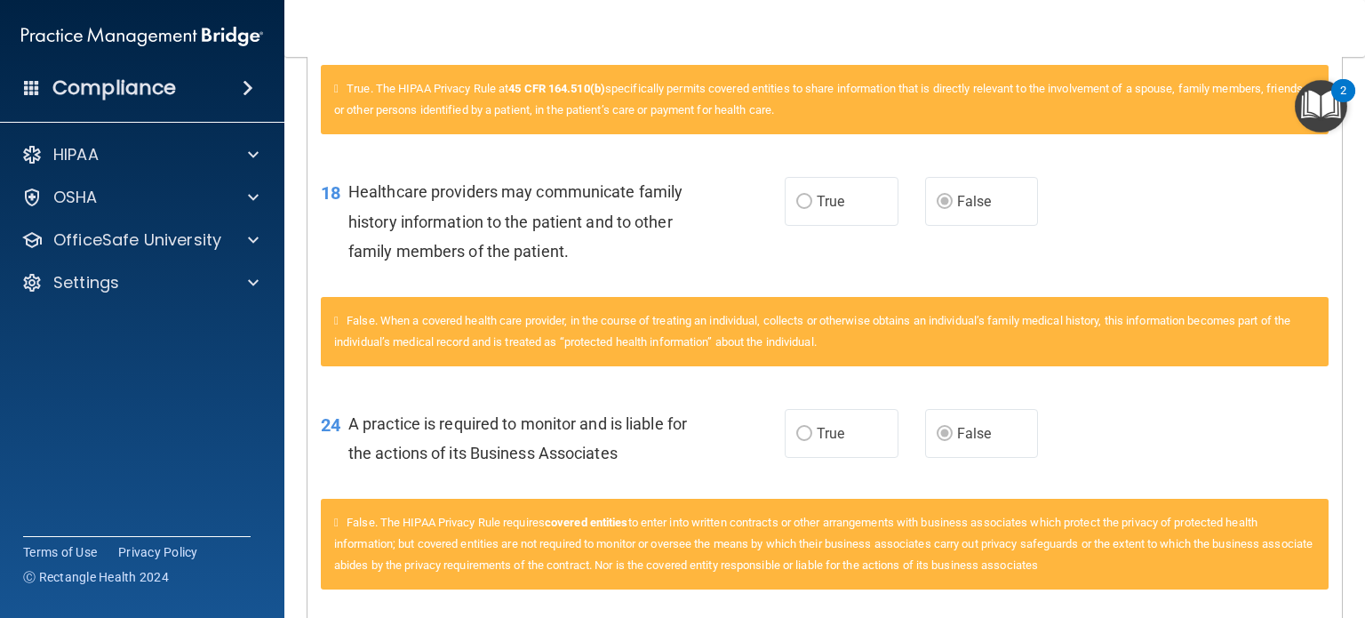
scroll to position [864, 0]
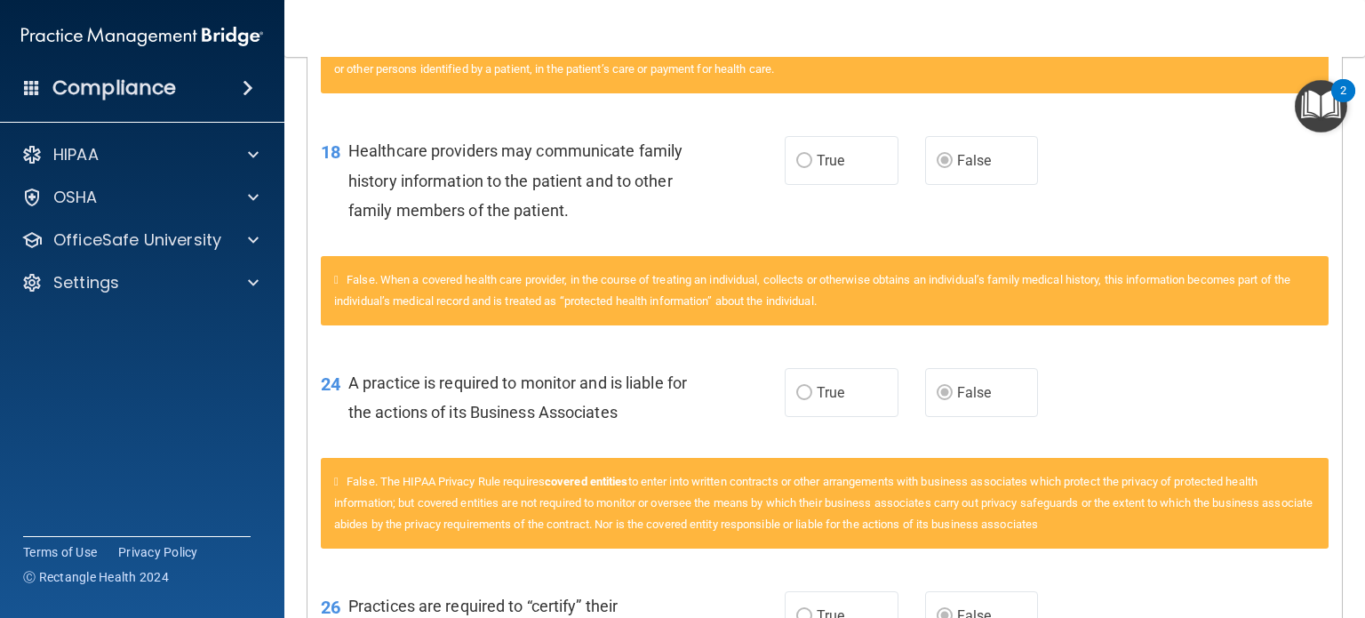
click at [929, 404] on label "False" at bounding box center [982, 392] width 114 height 49
click at [855, 404] on label "True" at bounding box center [842, 392] width 114 height 49
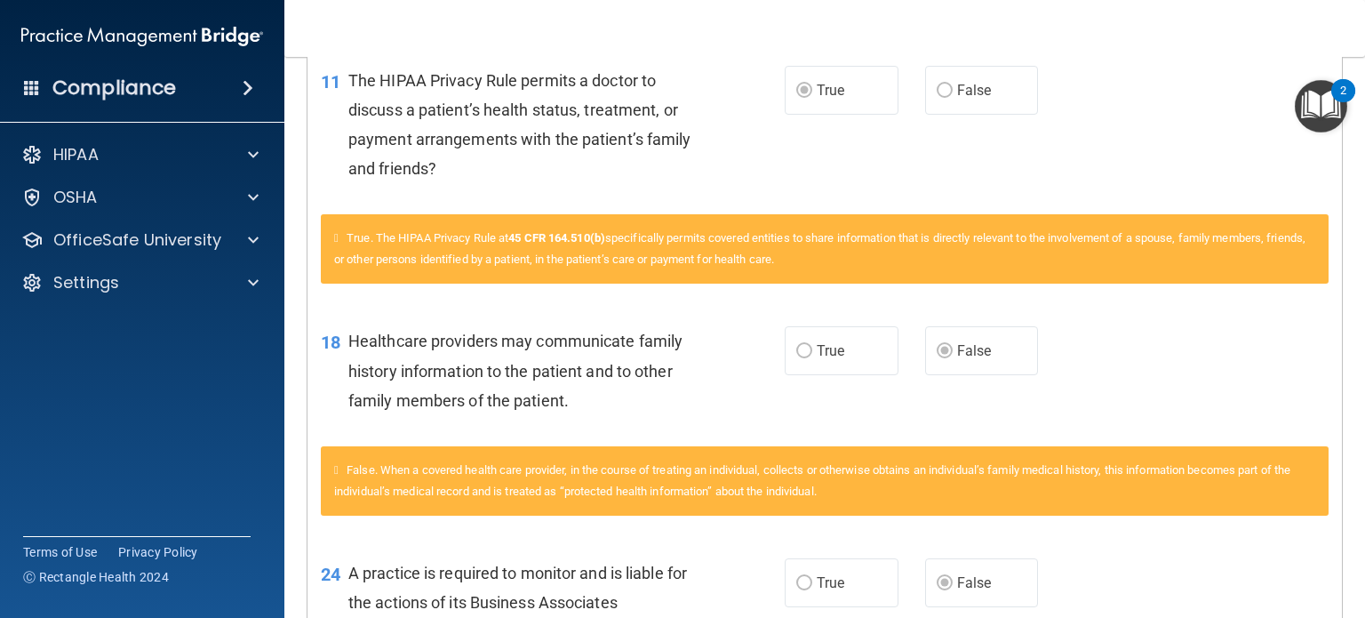
scroll to position [597, 0]
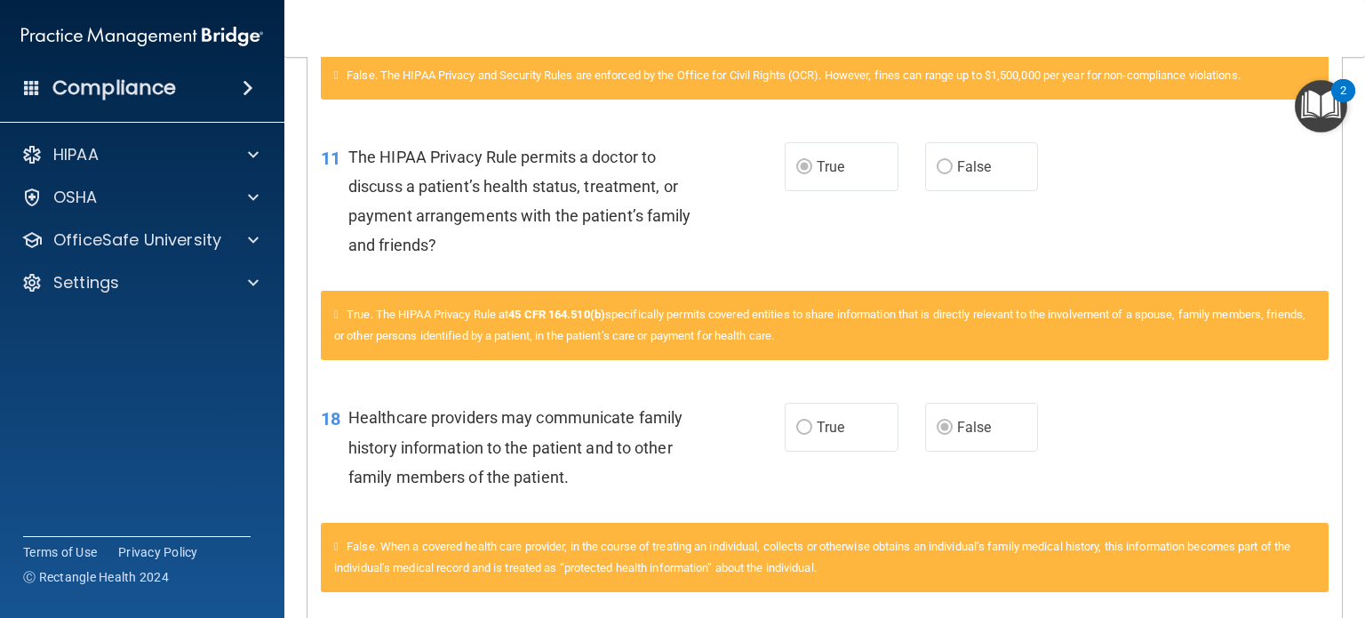
click at [817, 158] on span "True" at bounding box center [831, 166] width 28 height 17
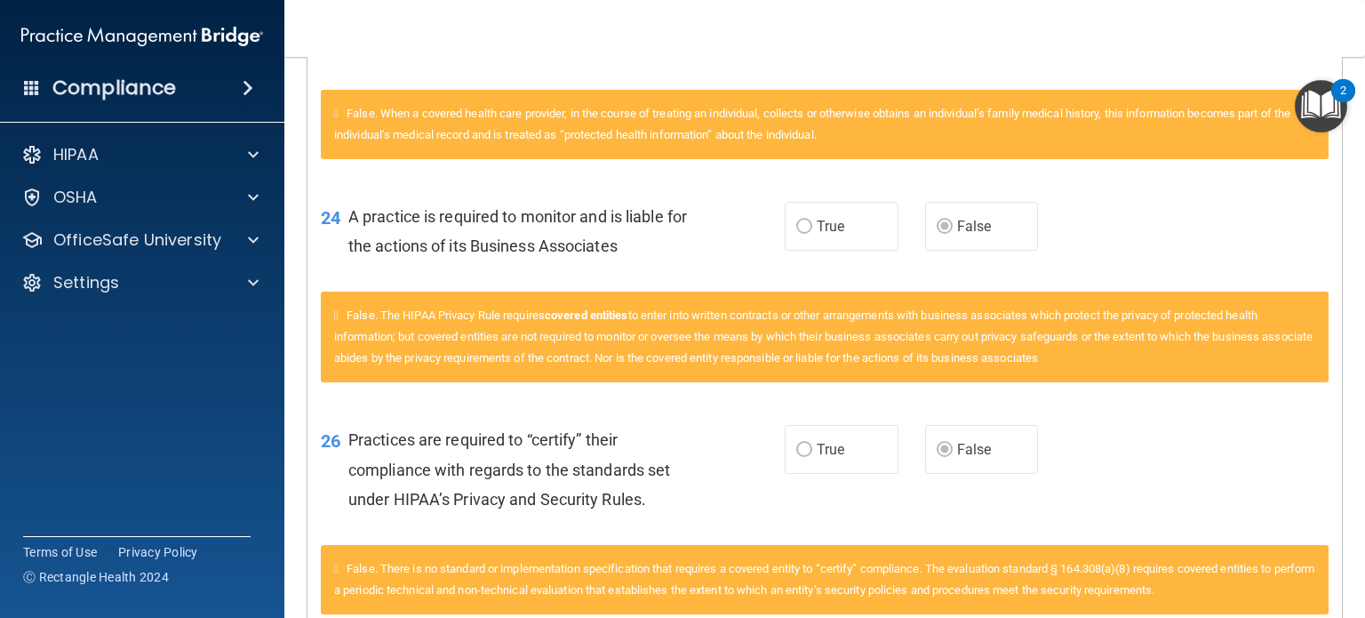
scroll to position [953, 0]
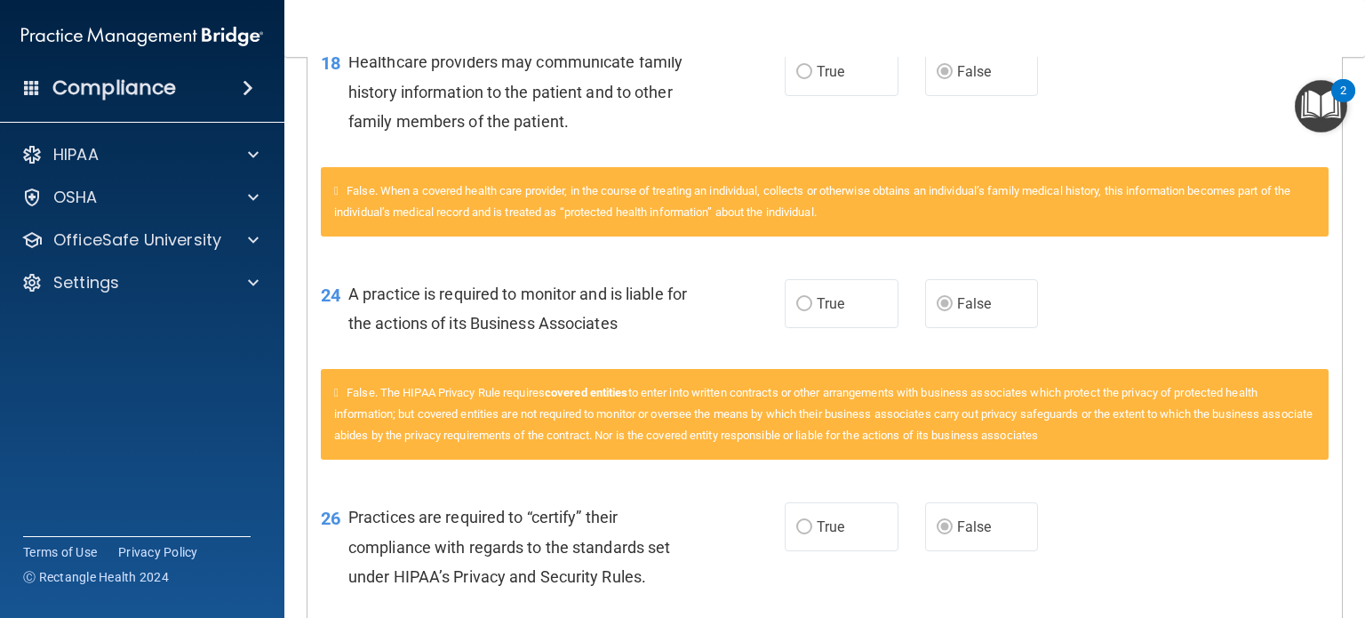
click at [554, 289] on span "A practice is required to monitor and is liable for the actions of its Business…" at bounding box center [517, 308] width 339 height 48
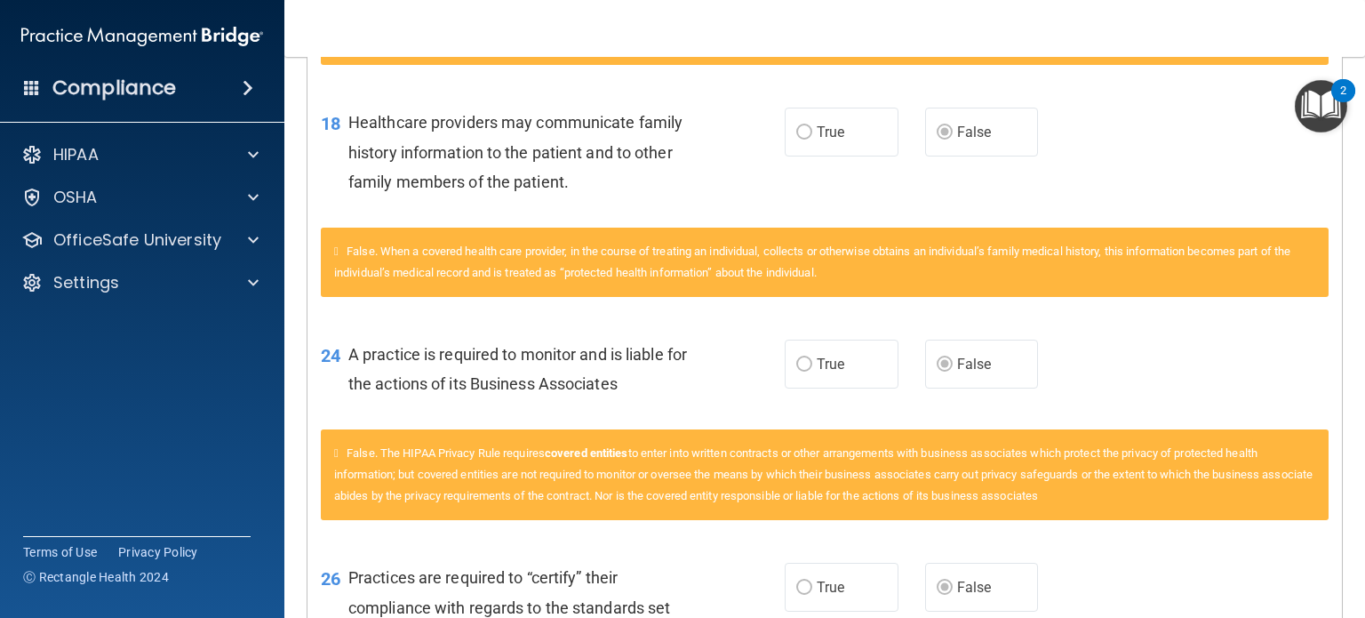
scroll to position [864, 0]
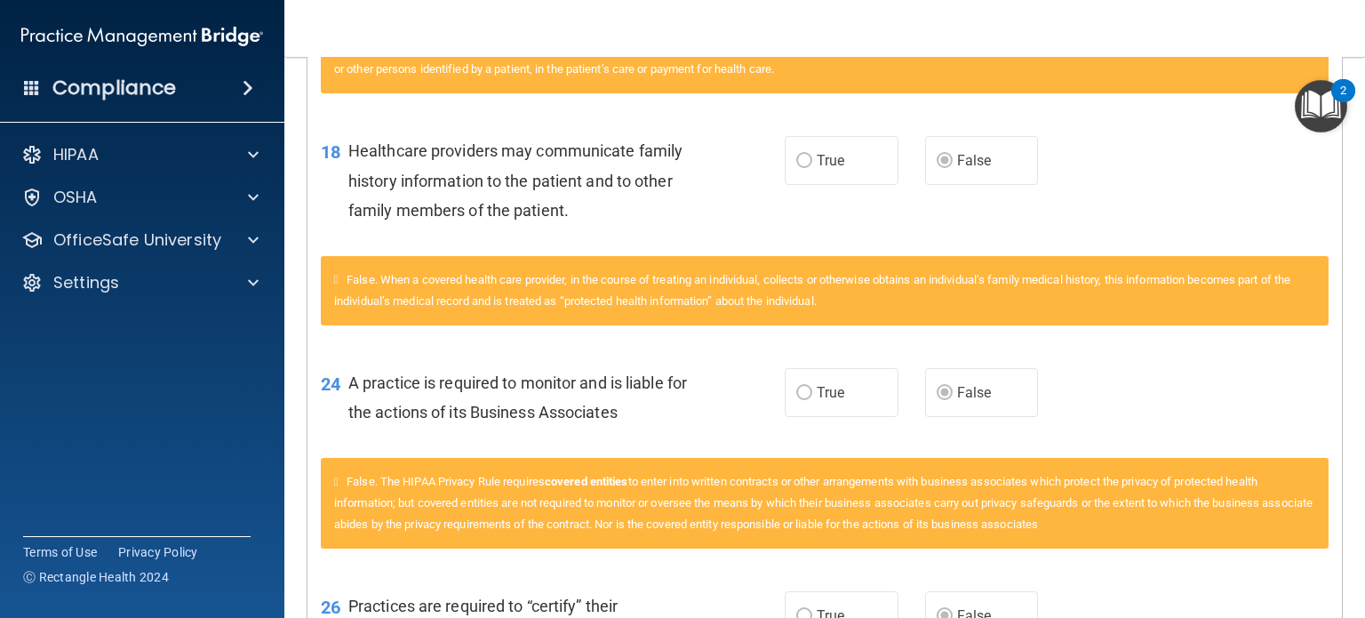
click at [560, 323] on div "False. When a covered health care provider, in the course of treating an indivi…" at bounding box center [825, 290] width 1008 height 69
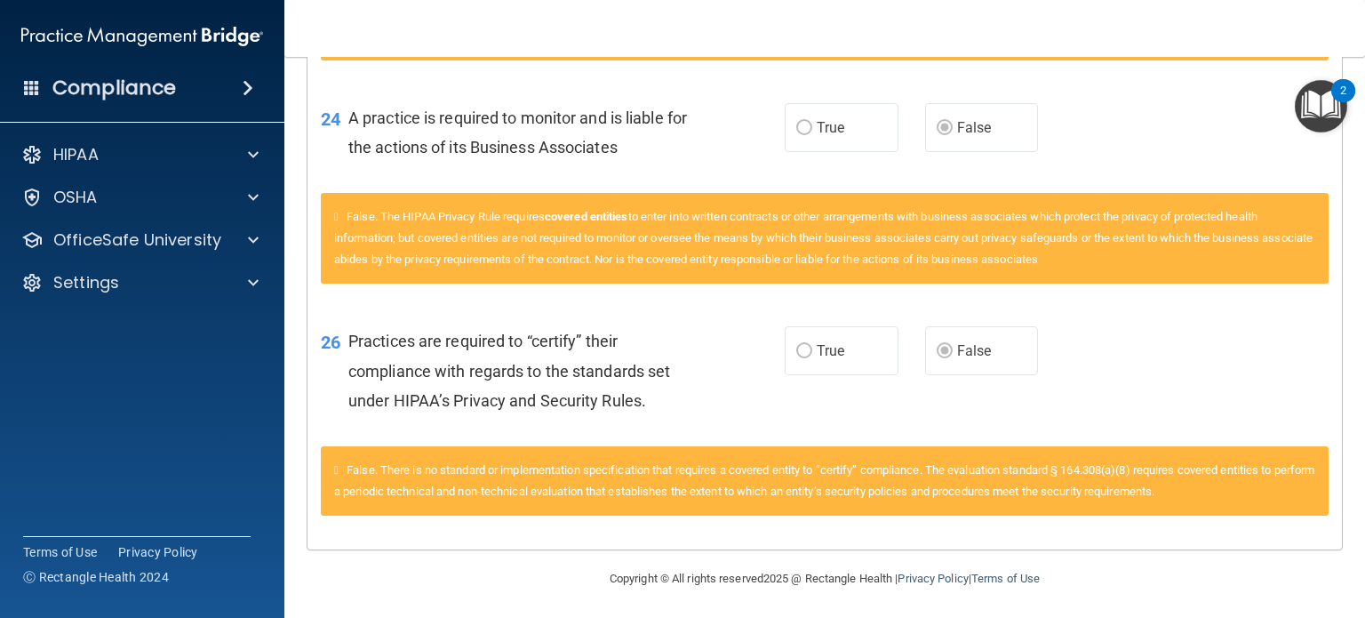
scroll to position [1131, 0]
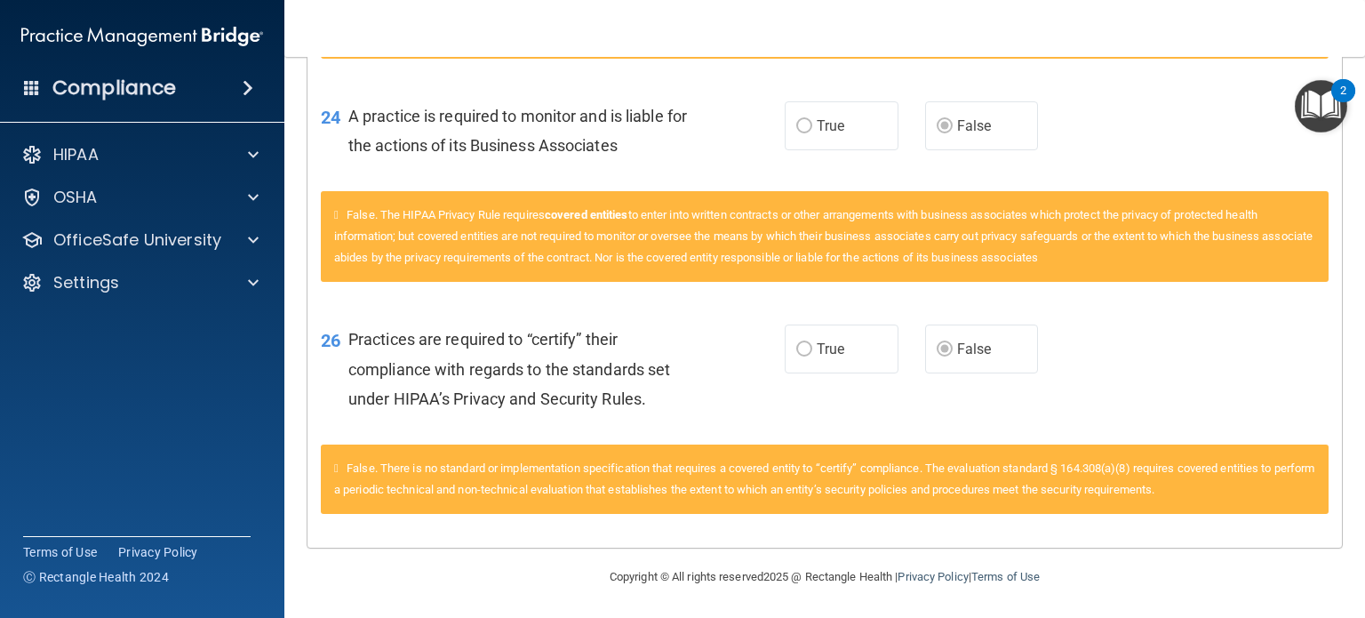
click at [561, 319] on div "26 Practices are required to “certify” their compliance with regards to the sta…" at bounding box center [825, 373] width 1035 height 142
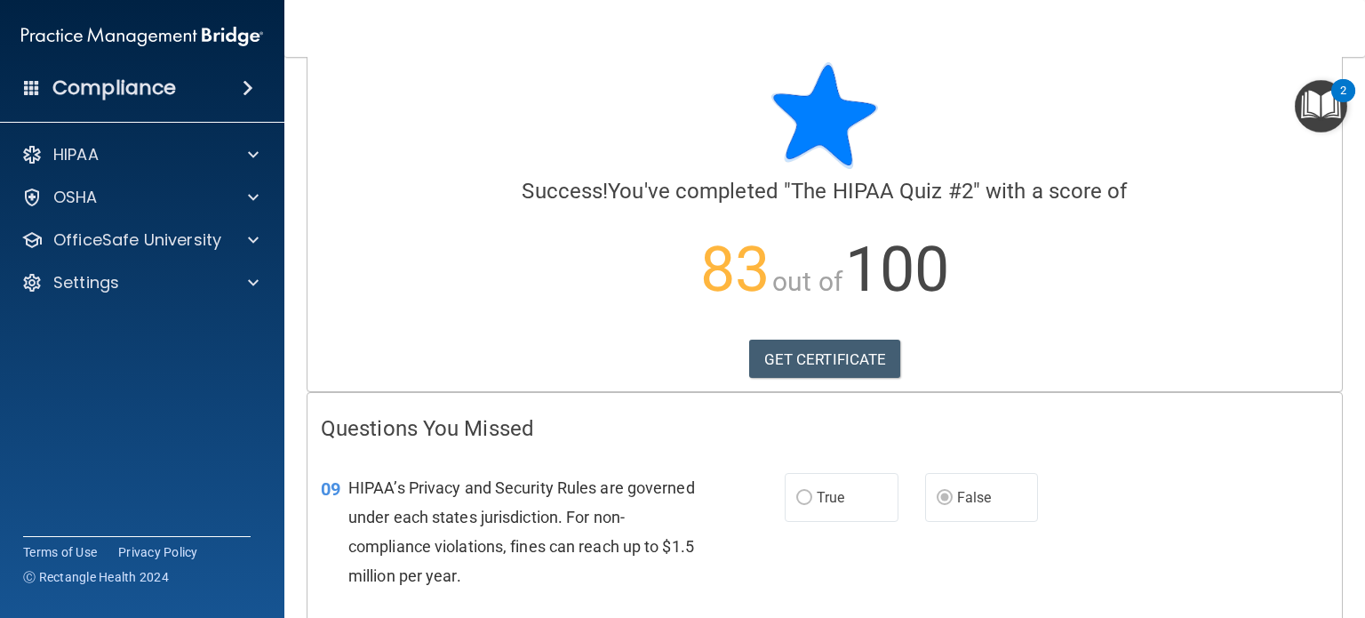
scroll to position [0, 0]
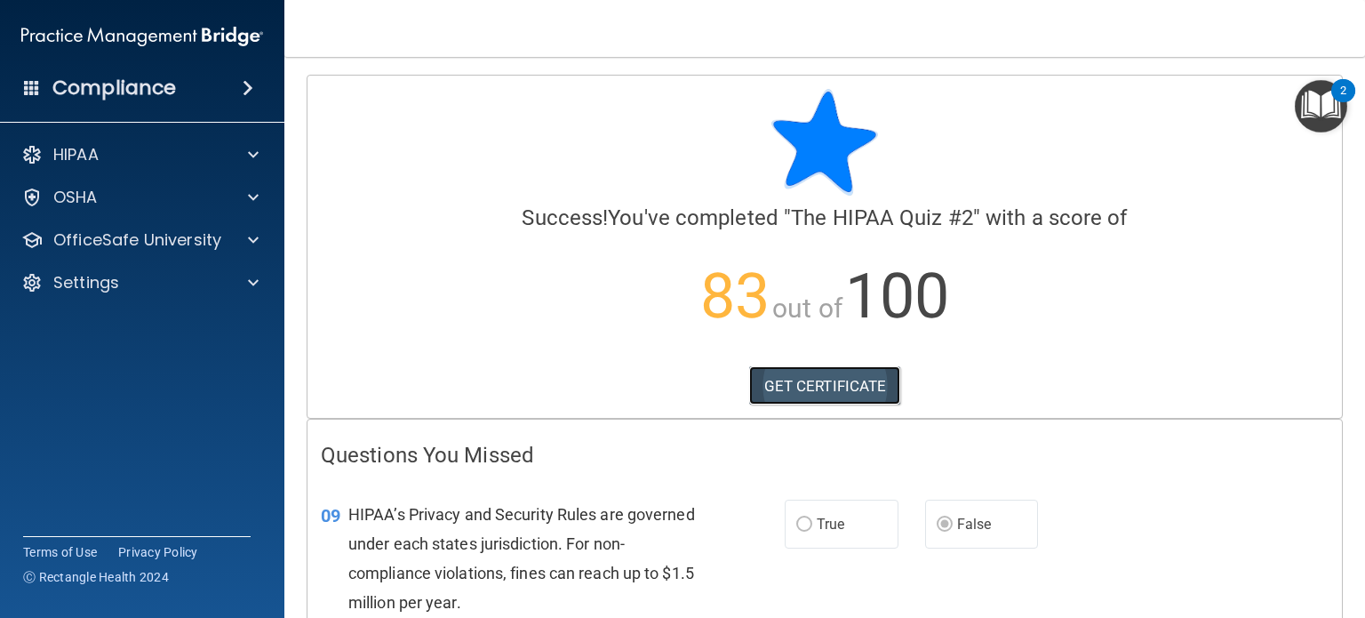
click at [844, 395] on link "GET CERTIFICATE" at bounding box center [825, 385] width 152 height 39
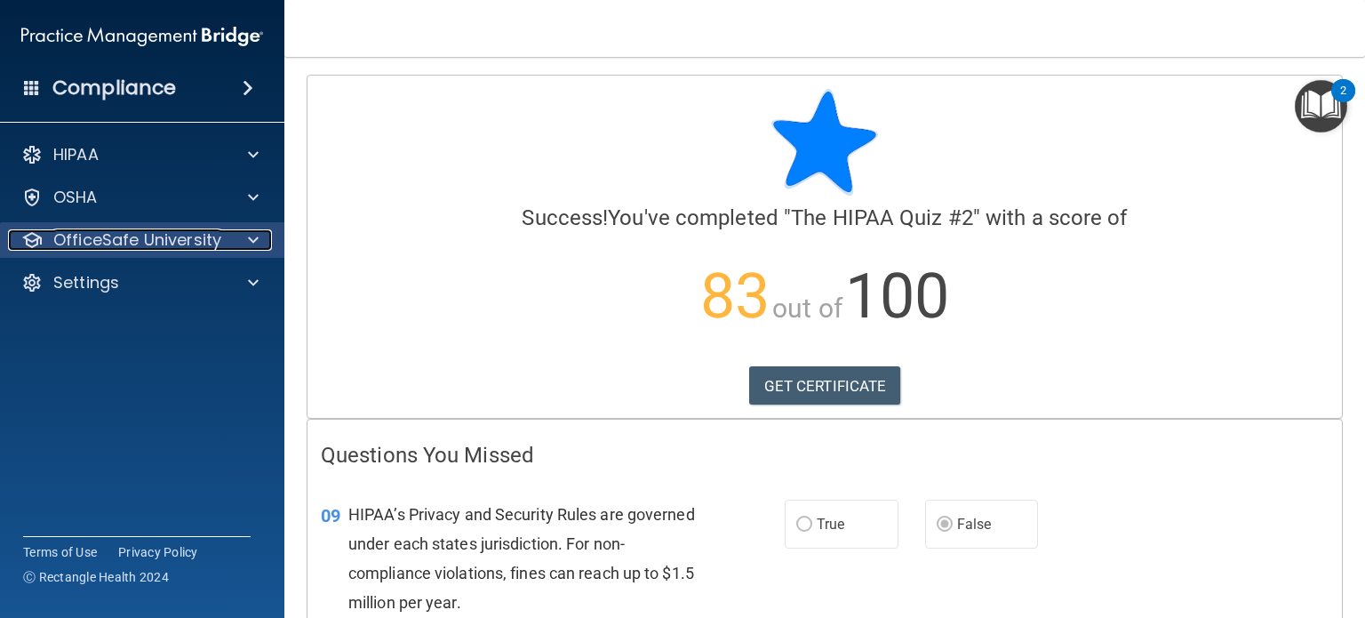
click at [192, 237] on p "OfficeSafe University" at bounding box center [137, 239] width 168 height 21
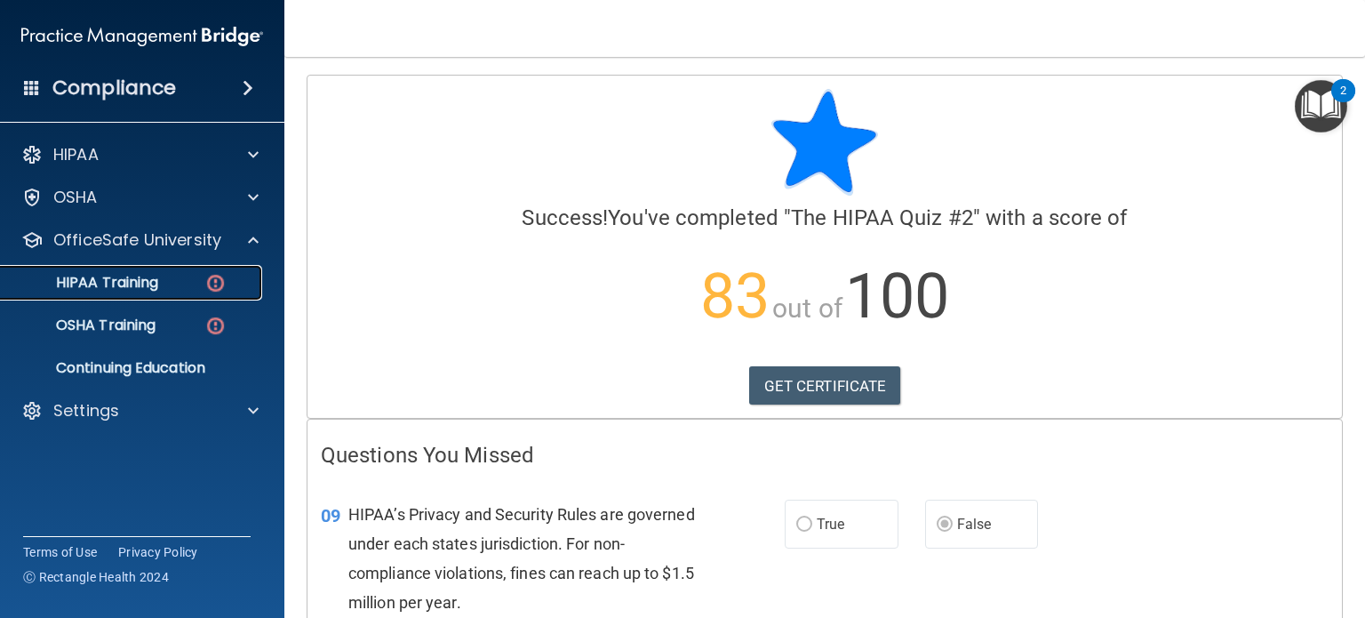
click at [188, 279] on div "HIPAA Training" at bounding box center [133, 283] width 243 height 18
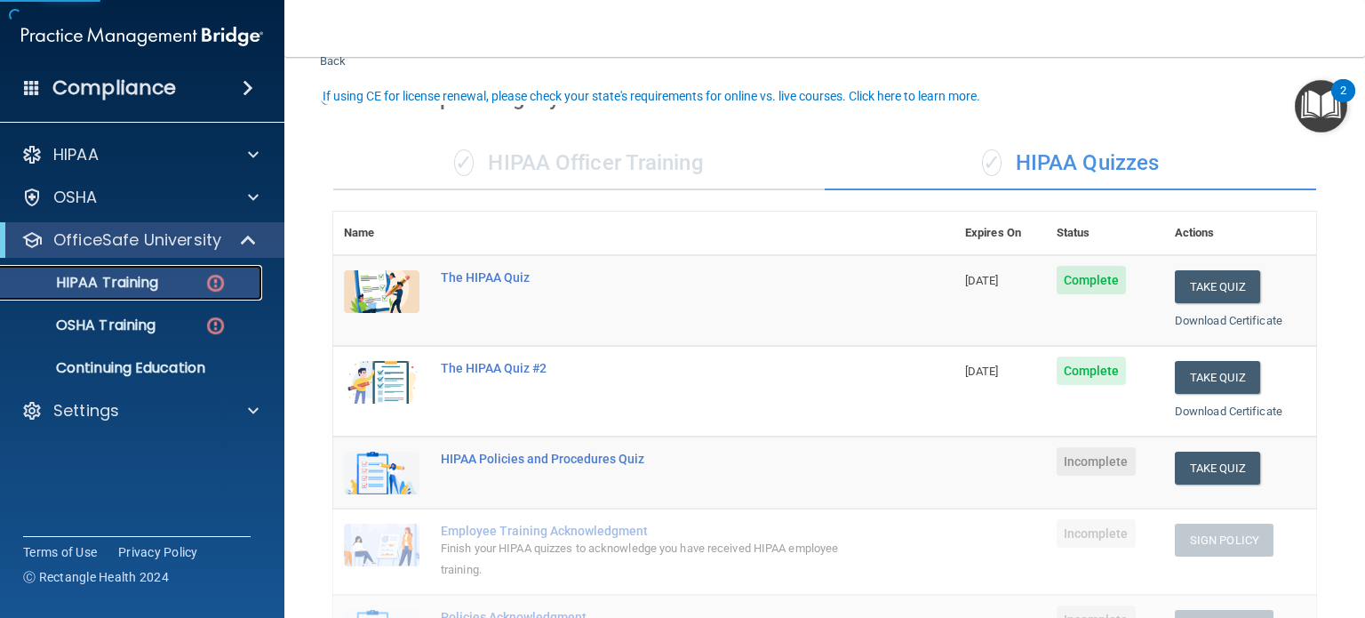
scroll to position [89, 0]
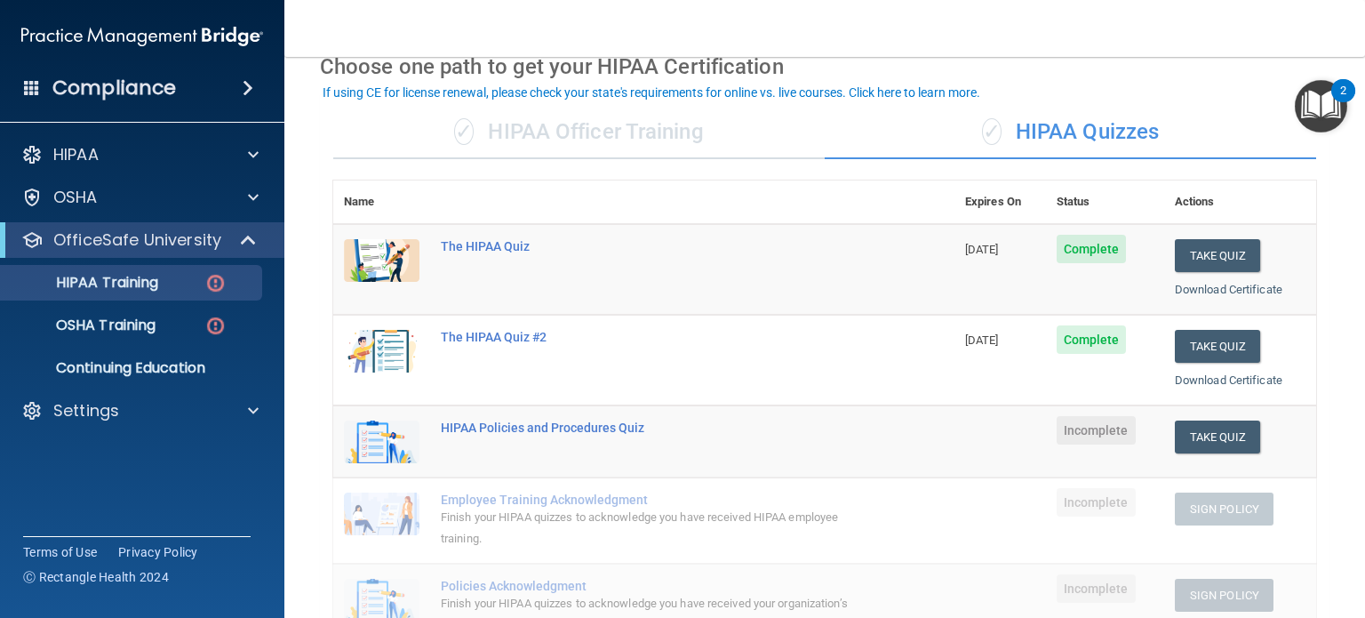
click at [1095, 436] on span "Incomplete" at bounding box center [1096, 430] width 79 height 28
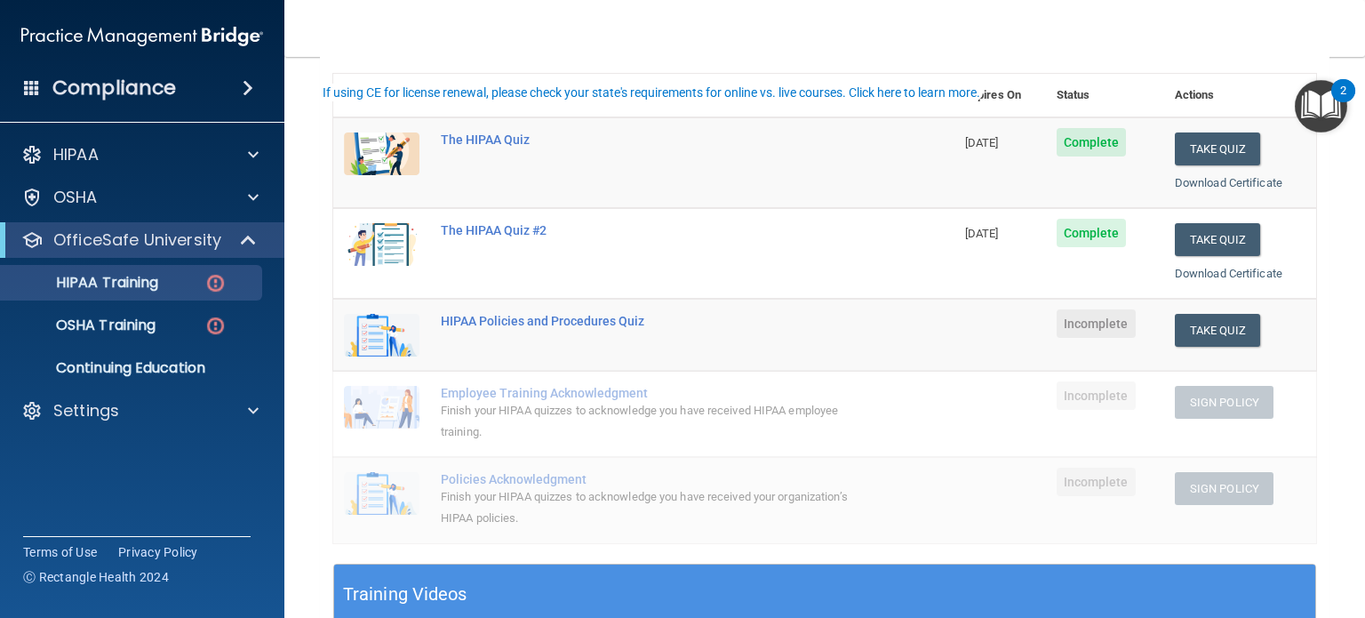
scroll to position [267, 0]
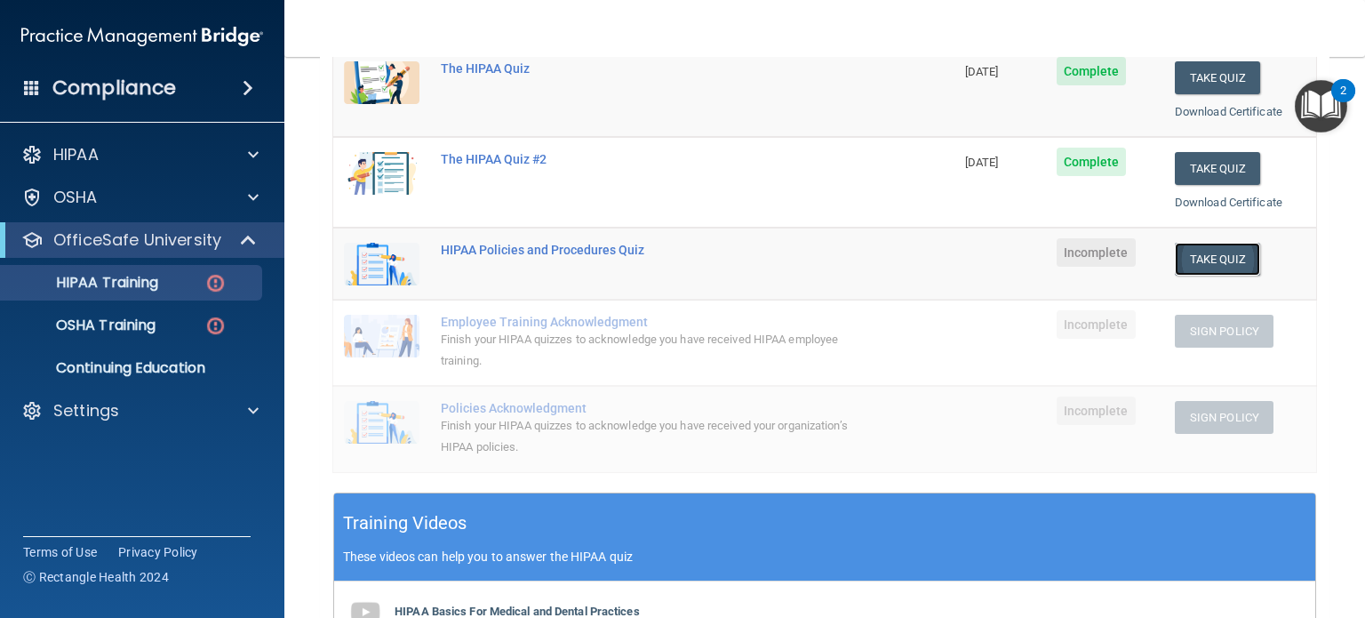
click at [1200, 252] on button "Take Quiz" at bounding box center [1217, 259] width 85 height 33
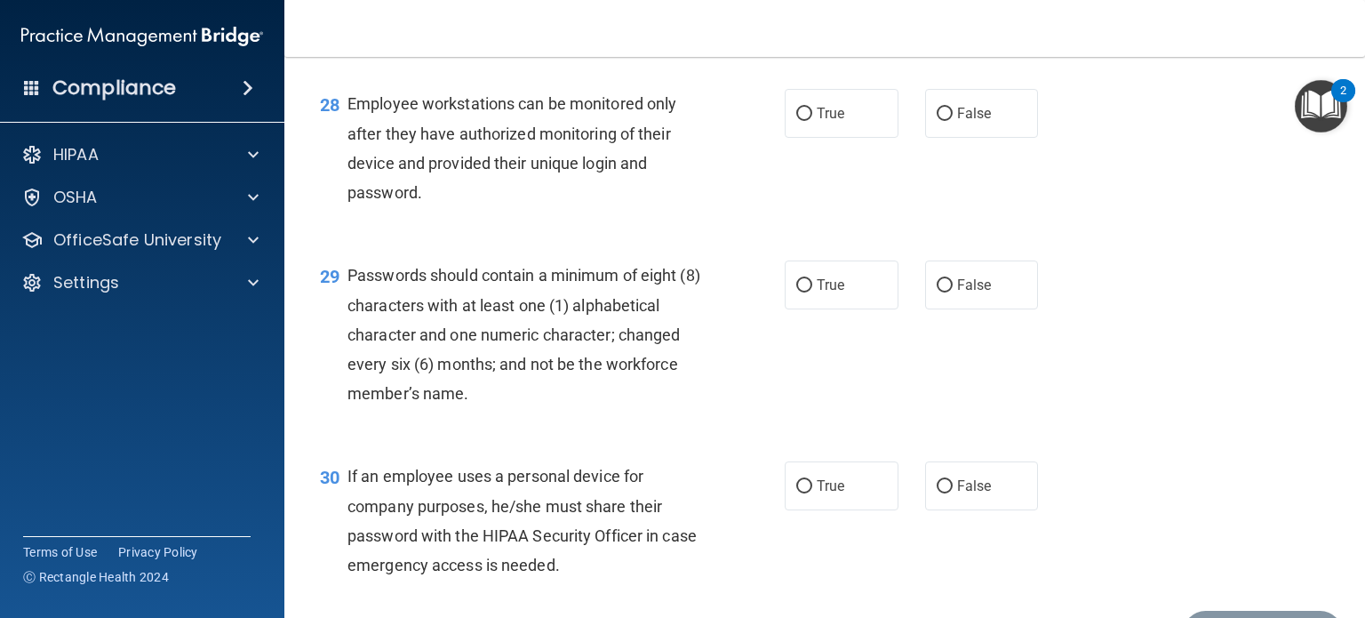
scroll to position [4672, 0]
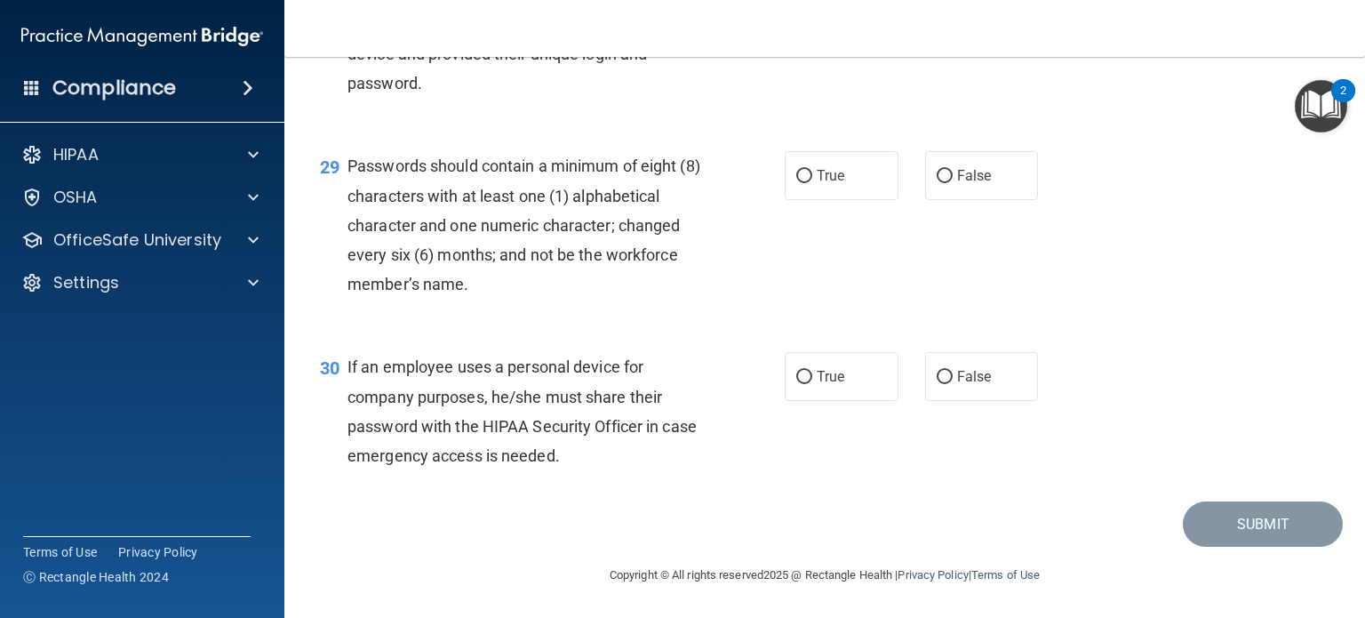
click at [768, 500] on div "30 If an employee uses a personal device for company purposes, he/she must shar…" at bounding box center [825, 416] width 1036 height 172
click at [782, 510] on div "Submit" at bounding box center [825, 523] width 1036 height 45
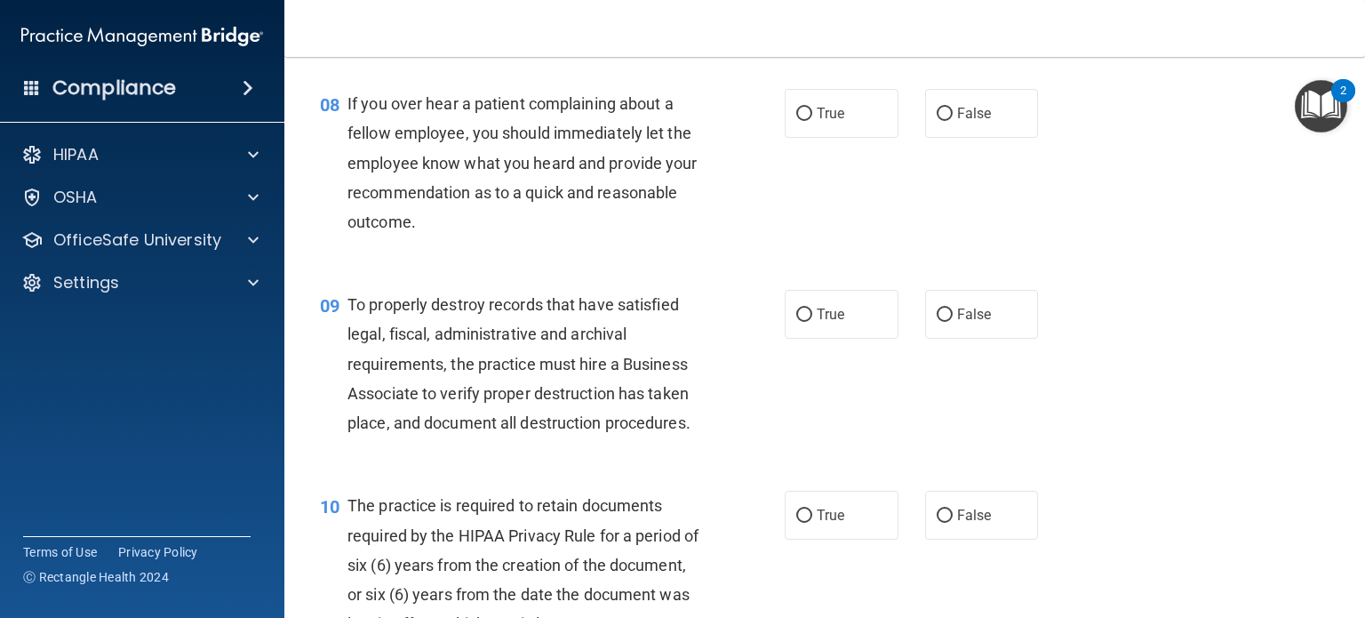
scroll to position [0, 0]
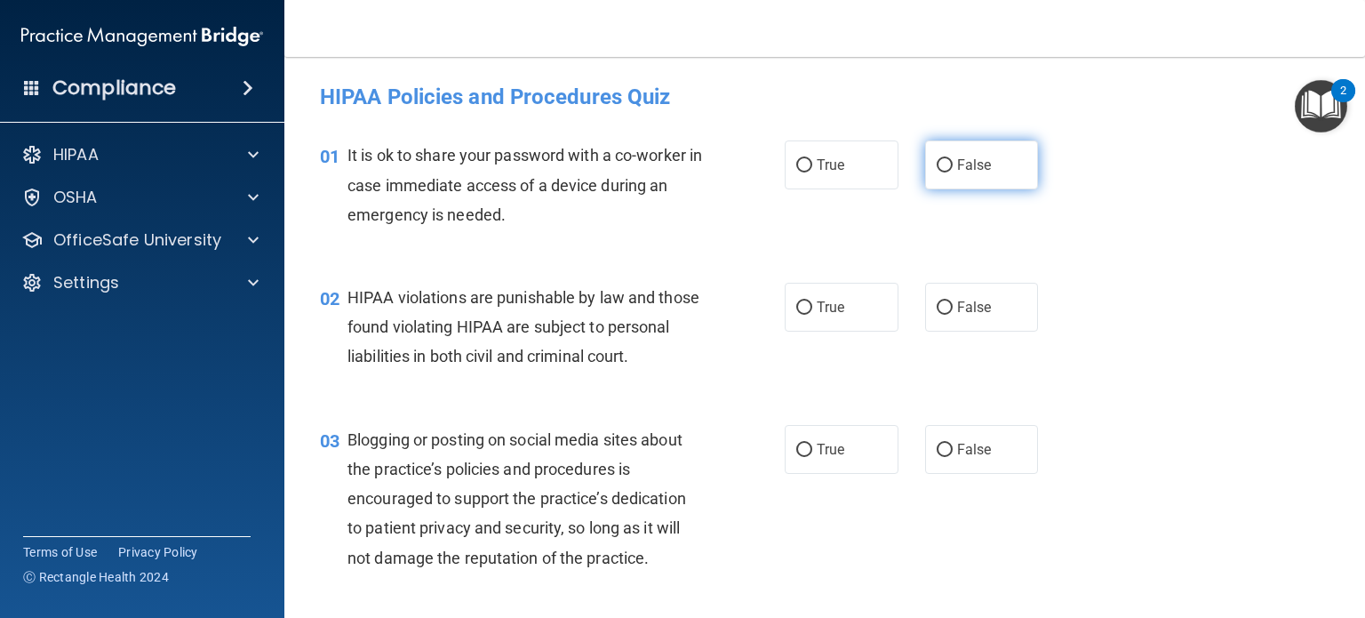
click at [937, 170] on input "False" at bounding box center [945, 165] width 16 height 13
radio input "true"
click at [666, 212] on div "It is ok to share your password with a co-worker in case immediate access of a …" at bounding box center [532, 184] width 369 height 89
click at [666, 202] on div "It is ok to share your password with a co-worker in case immediate access of a …" at bounding box center [532, 184] width 369 height 89
click at [478, 275] on div "02 HIPAA violations are punishable by law and those found violating HIPAA are s…" at bounding box center [825, 331] width 1036 height 142
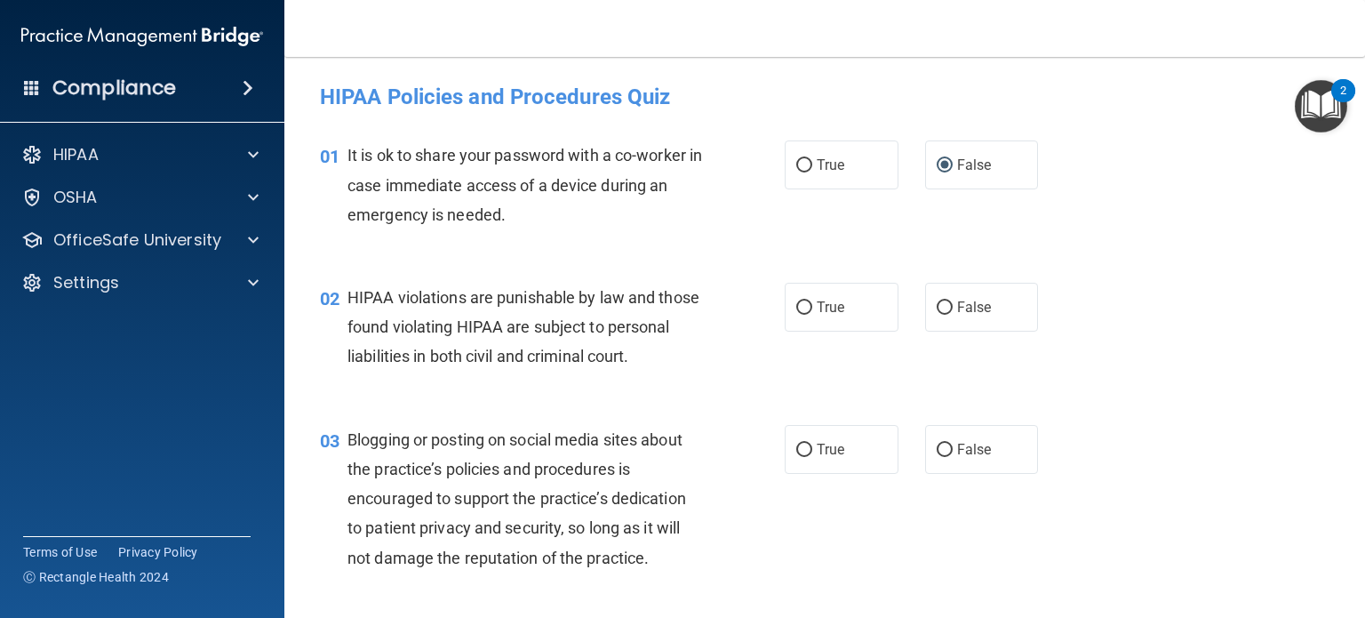
click at [756, 284] on div "02 HIPAA violations are punishable by law and those found violating HIPAA are s…" at bounding box center [552, 332] width 518 height 98
click at [836, 312] on span "True" at bounding box center [831, 307] width 28 height 17
click at [812, 312] on input "True" at bounding box center [804, 307] width 16 height 13
radio input "true"
click at [654, 347] on span "HIPAA violations are punishable by law and those found violating HIPAA are subj…" at bounding box center [524, 326] width 352 height 77
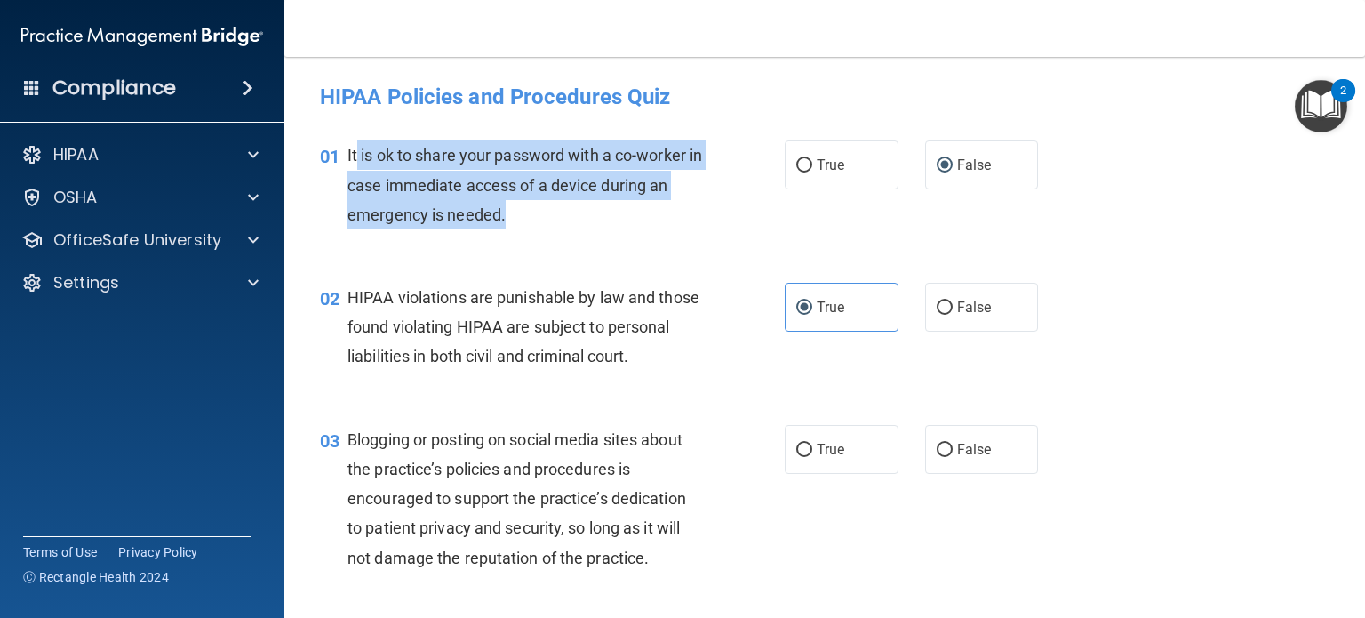
click at [357, 141] on div "It is ok to share your password with a co-worker in case immediate access of a …" at bounding box center [532, 184] width 369 height 89
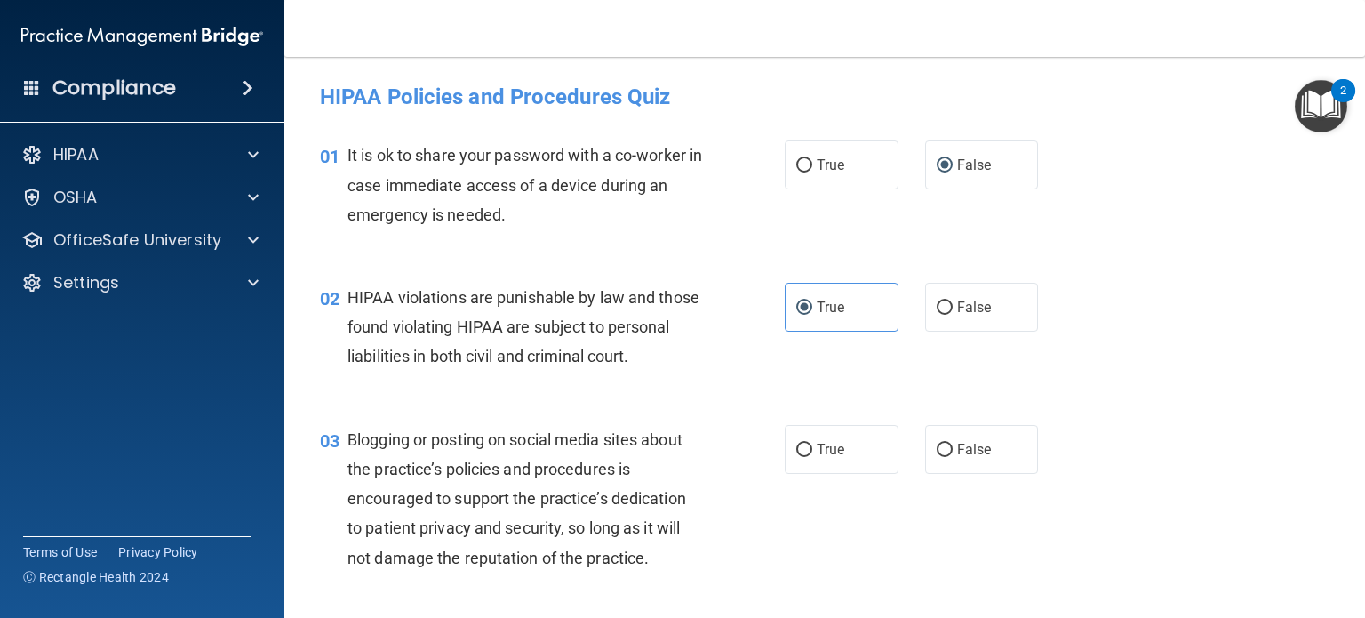
click at [353, 156] on span "It is ok to share your password with a co-worker in case immediate access of a …" at bounding box center [525, 184] width 355 height 77
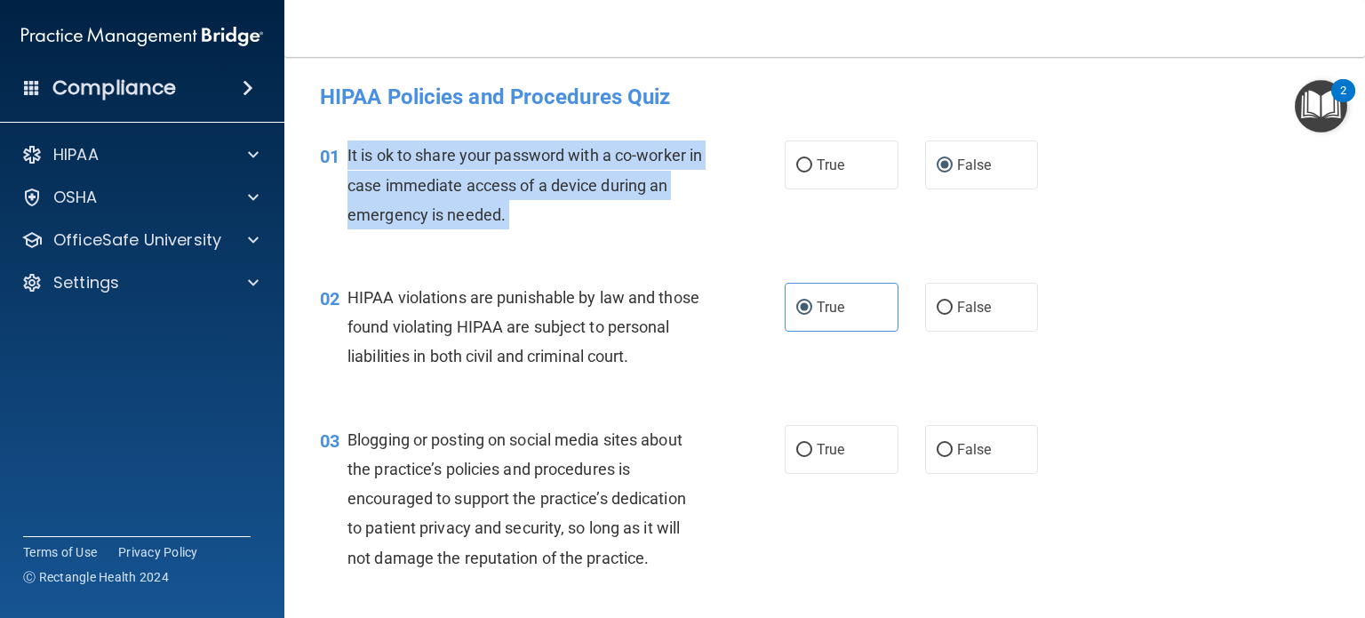
click at [353, 156] on span "It is ok to share your password with a co-worker in case immediate access of a …" at bounding box center [525, 184] width 355 height 77
copy ng-form "It is ok to share your password with a co-worker in case immediate access of a …"
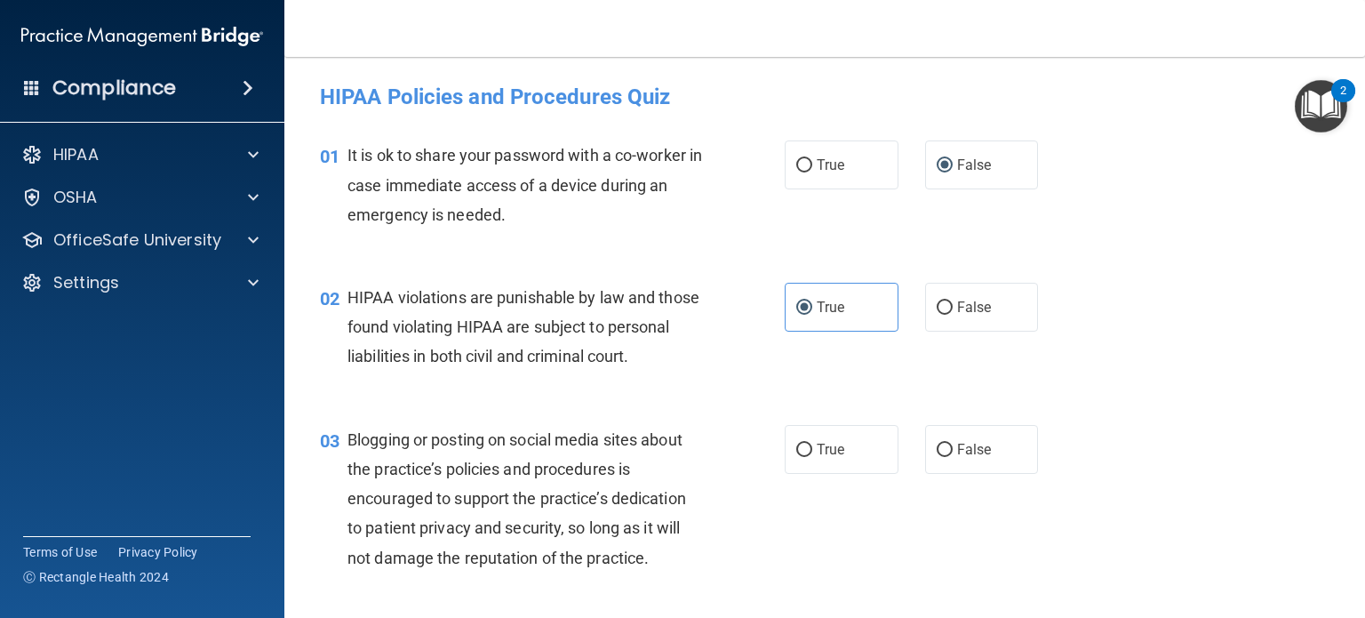
click at [590, 255] on div "01 It is ok to share your password with a co-worker in case immediate access of…" at bounding box center [825, 189] width 1036 height 142
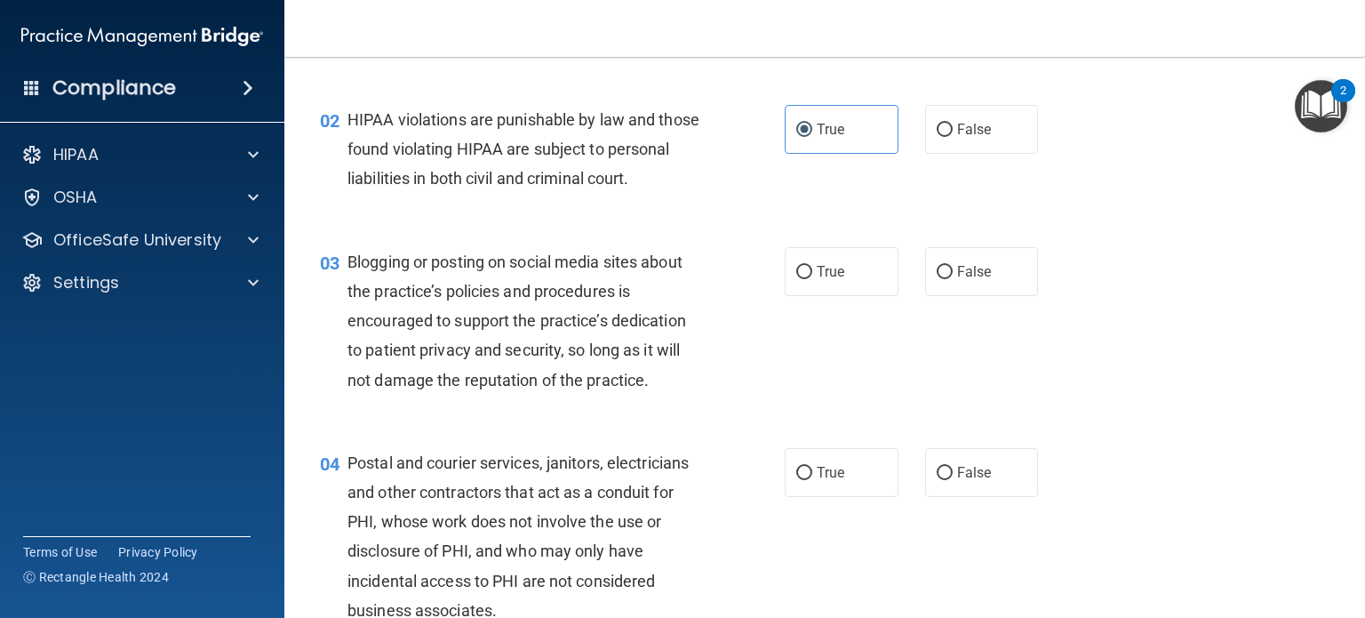
click at [544, 255] on div "03 Blogging or posting on social media sites about the practice’s policies and …" at bounding box center [825, 325] width 1036 height 201
click at [619, 189] on div "HIPAA violations are punishable by law and those found violating HIPAA are subj…" at bounding box center [532, 149] width 369 height 89
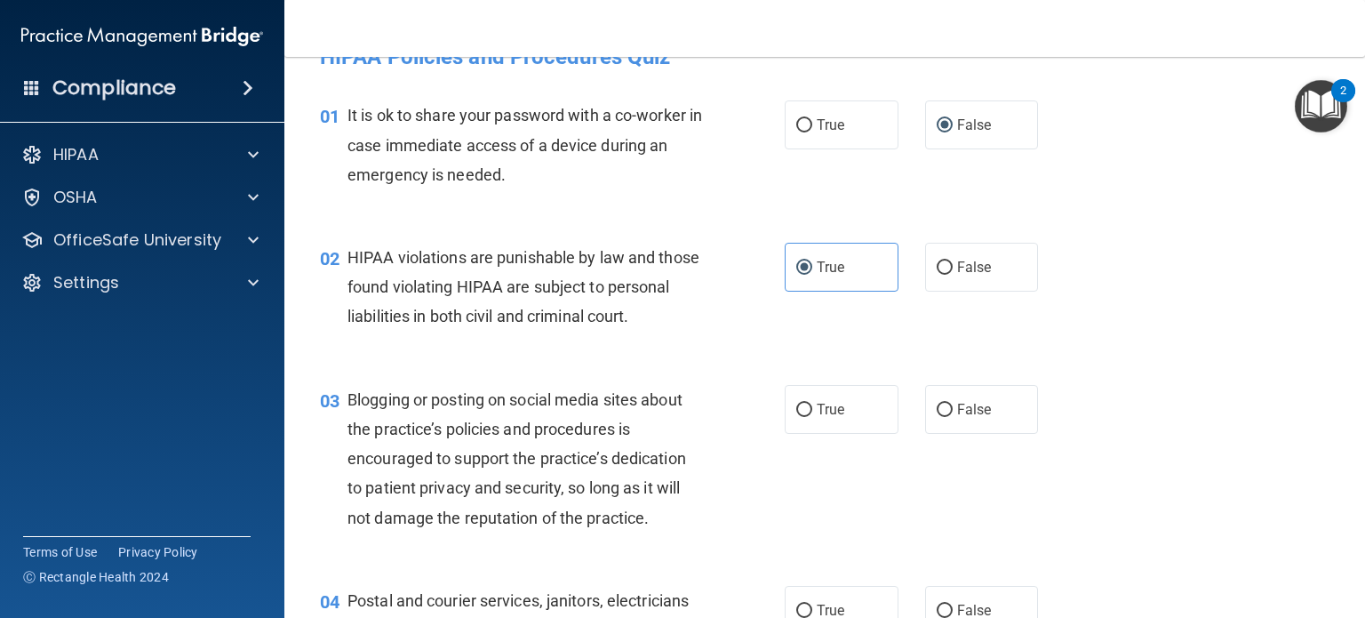
scroll to position [0, 0]
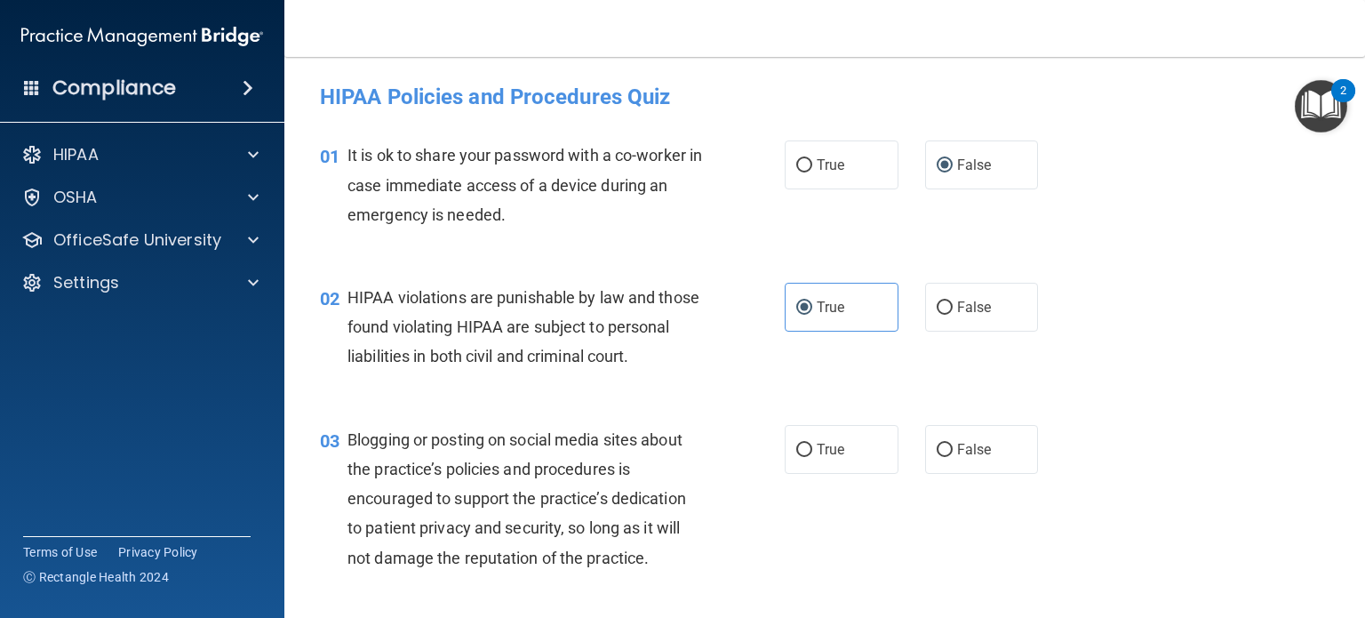
click at [615, 191] on span "It is ok to share your password with a co-worker in case immediate access of a …" at bounding box center [525, 184] width 355 height 77
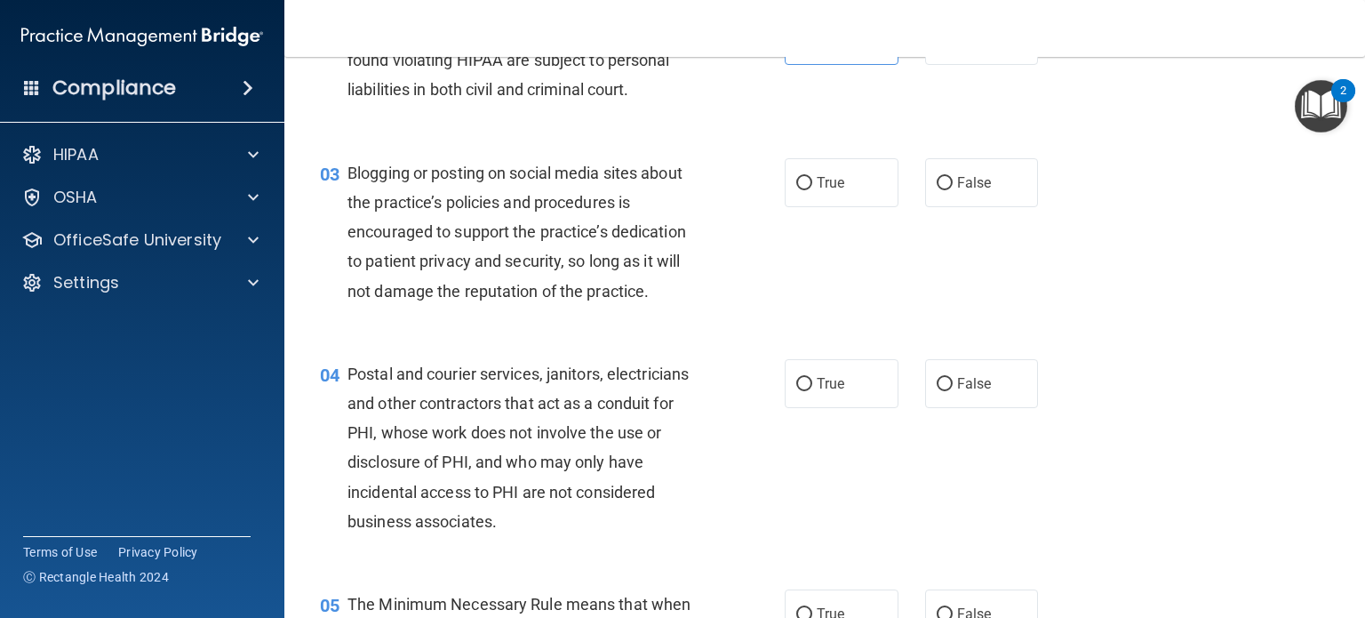
click at [609, 209] on span "Blogging or posting on social media sites about the practice’s policies and pro…" at bounding box center [517, 232] width 339 height 137
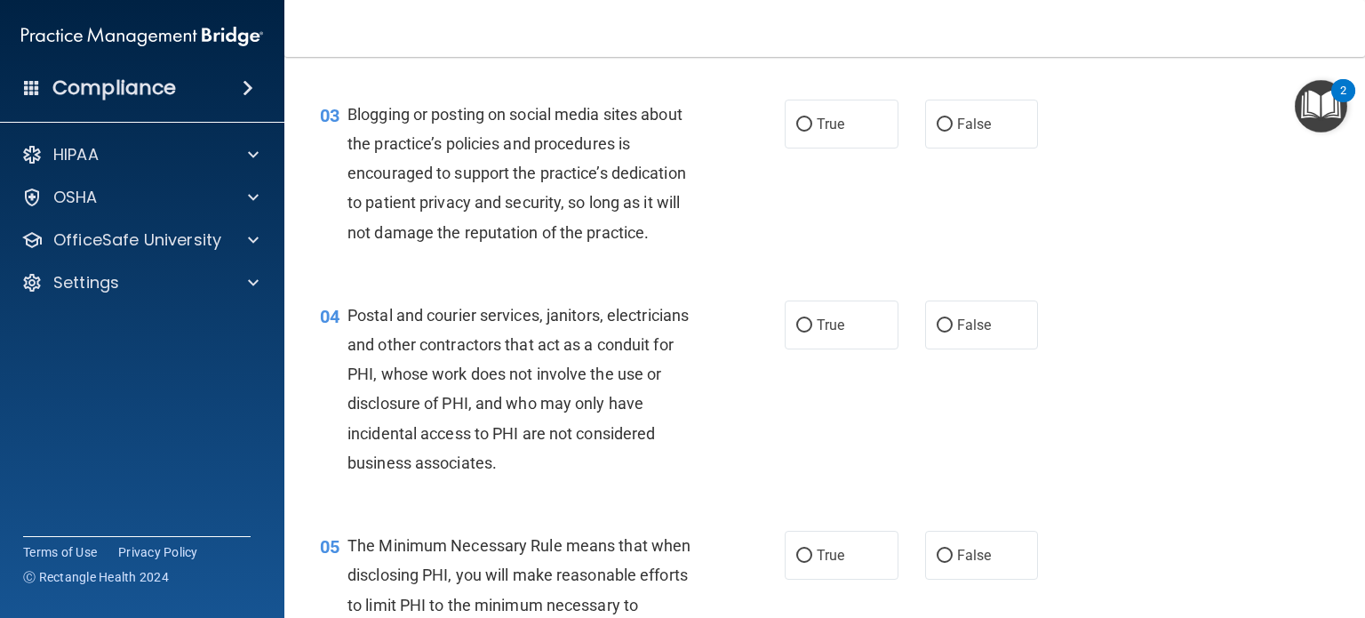
scroll to position [356, 0]
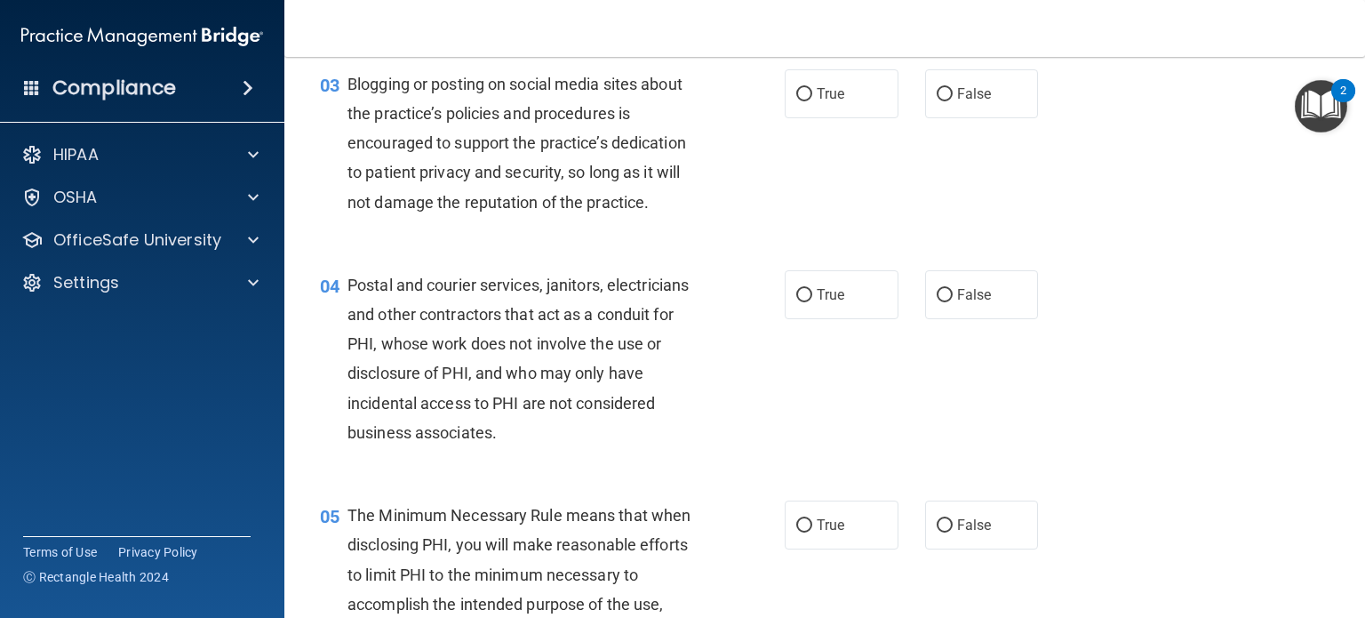
click at [612, 202] on span "Blogging or posting on social media sites about the practice’s policies and pro…" at bounding box center [517, 143] width 339 height 137
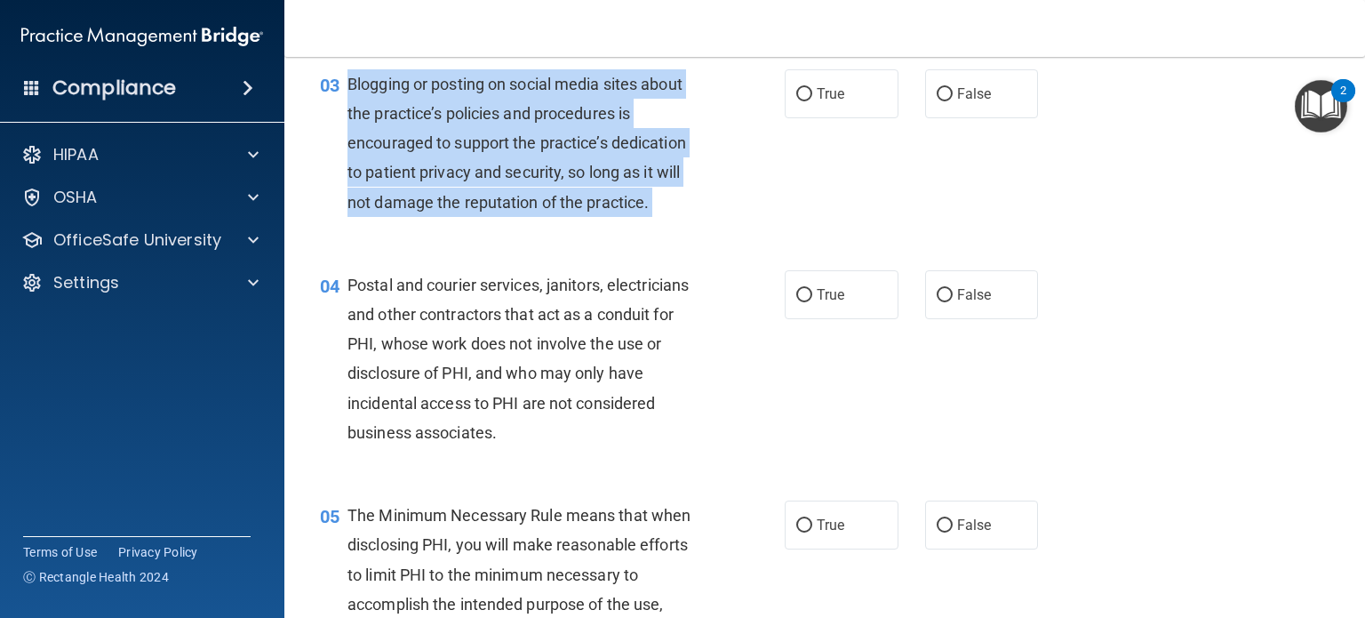
click at [612, 202] on span "Blogging or posting on social media sites about the practice’s policies and pro…" at bounding box center [517, 143] width 339 height 137
click at [543, 226] on div "03 Blogging or posting on social media sites about the practice’s policies and …" at bounding box center [552, 147] width 518 height 156
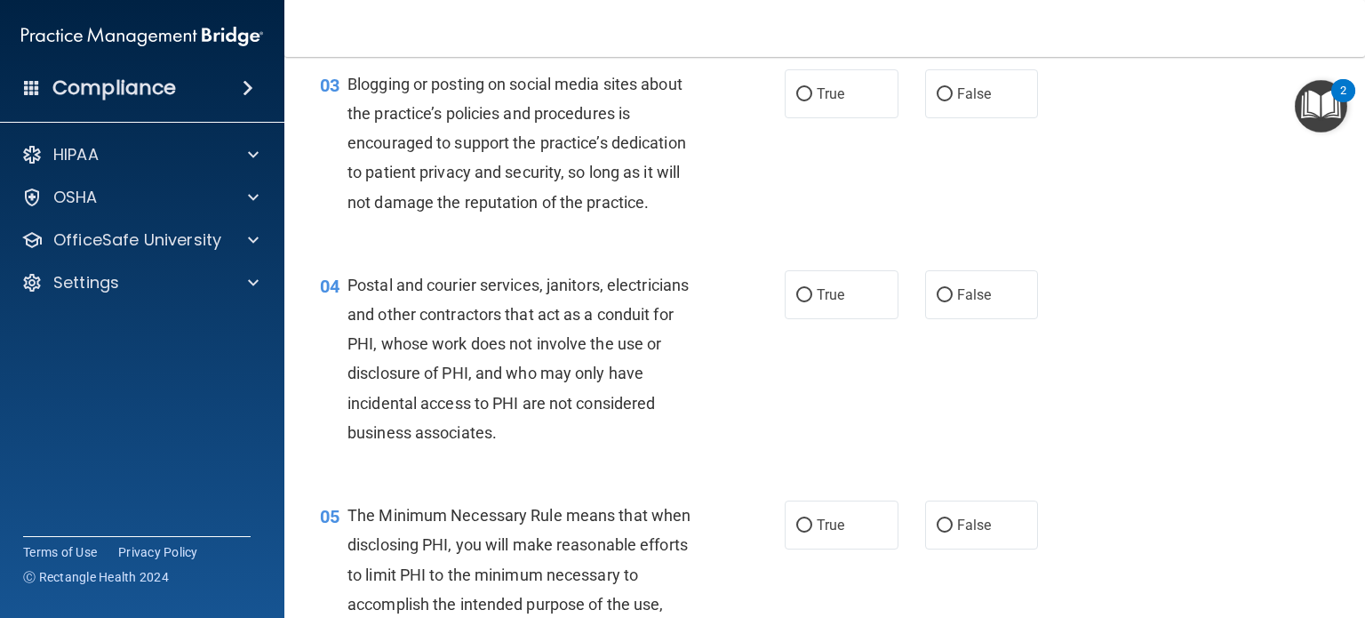
click at [543, 226] on div "03 Blogging or posting on social media sites about the practice’s policies and …" at bounding box center [552, 147] width 518 height 156
drag, startPoint x: 423, startPoint y: 100, endPoint x: 421, endPoint y: 109, distance: 9.9
click at [423, 103] on div "Blogging or posting on social media sites about the practice’s policies and pro…" at bounding box center [532, 143] width 369 height 148
click at [420, 113] on span "Blogging or posting on social media sites about the practice’s policies and pro…" at bounding box center [517, 143] width 339 height 137
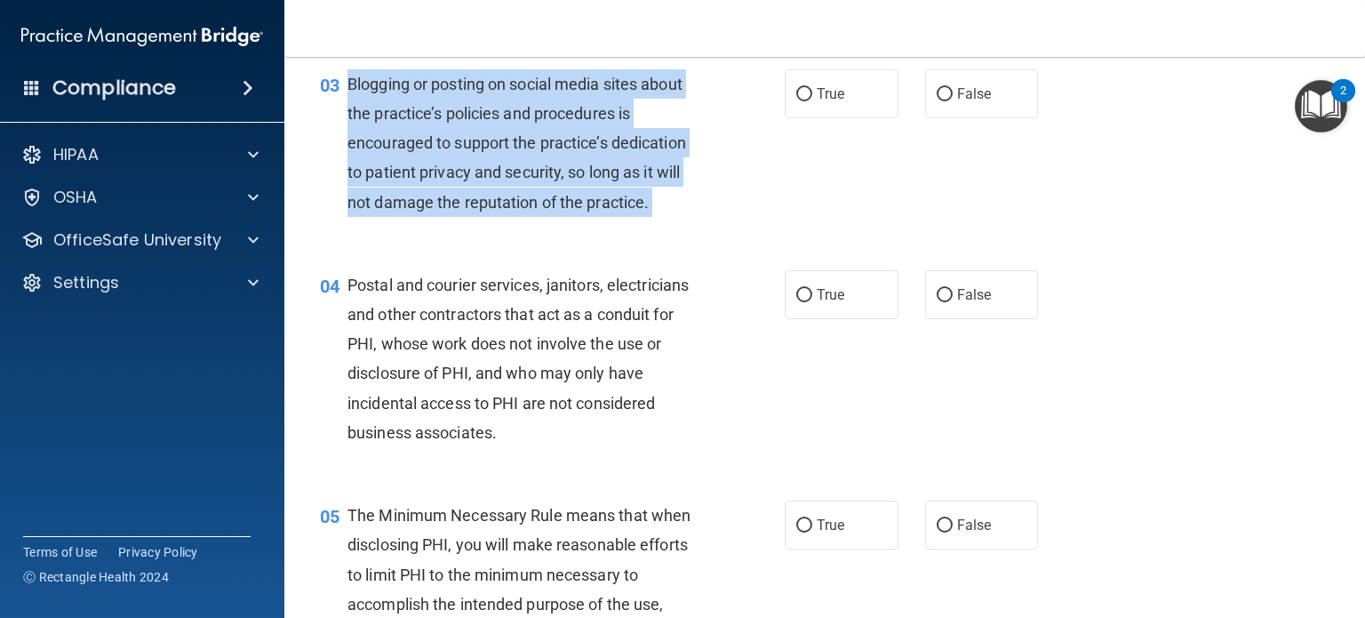
click at [420, 113] on span "Blogging or posting on social media sites about the practice’s policies and pro…" at bounding box center [517, 143] width 339 height 137
copy ng-form "Blogging or posting on social media sites about the practice’s policies and pro…"
click at [528, 212] on span "Blogging or posting on social media sites about the practice’s policies and pro…" at bounding box center [517, 143] width 339 height 137
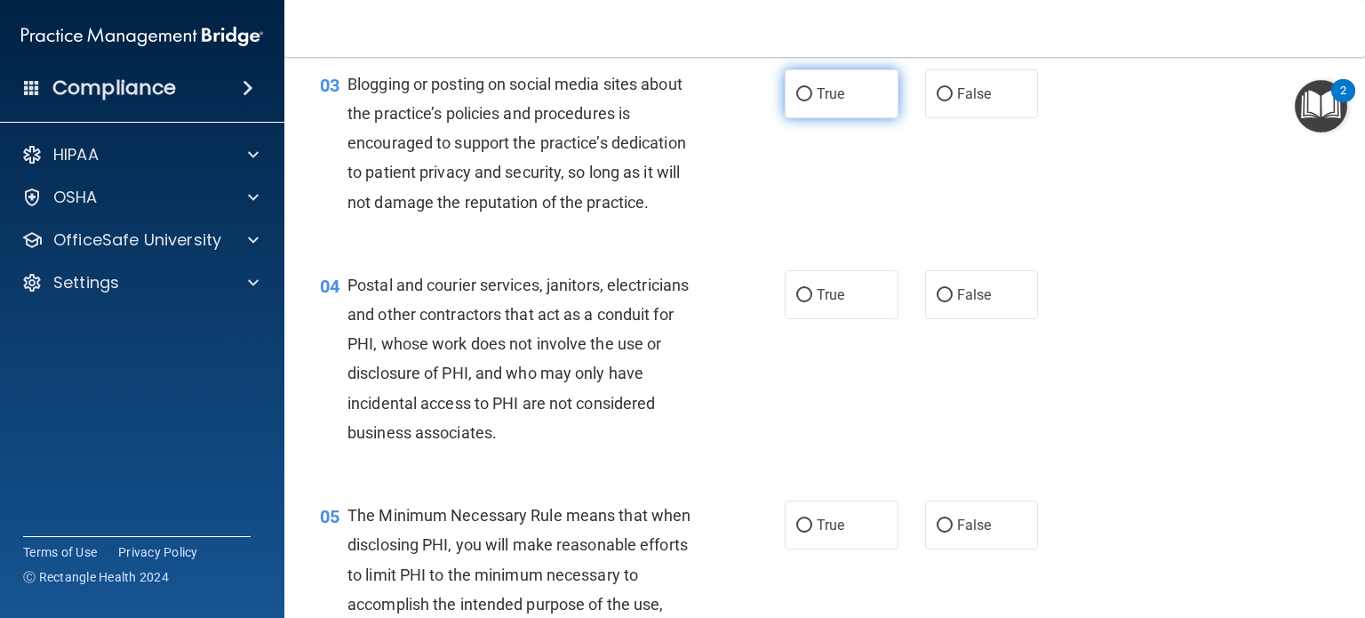
click at [821, 118] on label "True" at bounding box center [842, 93] width 114 height 49
click at [812, 101] on input "True" at bounding box center [804, 94] width 16 height 13
radio input "true"
click at [616, 184] on div "Blogging or posting on social media sites about the practice’s policies and pro…" at bounding box center [532, 143] width 369 height 148
click at [654, 217] on div "Blogging or posting on social media sites about the practice’s policies and pro…" at bounding box center [532, 143] width 369 height 148
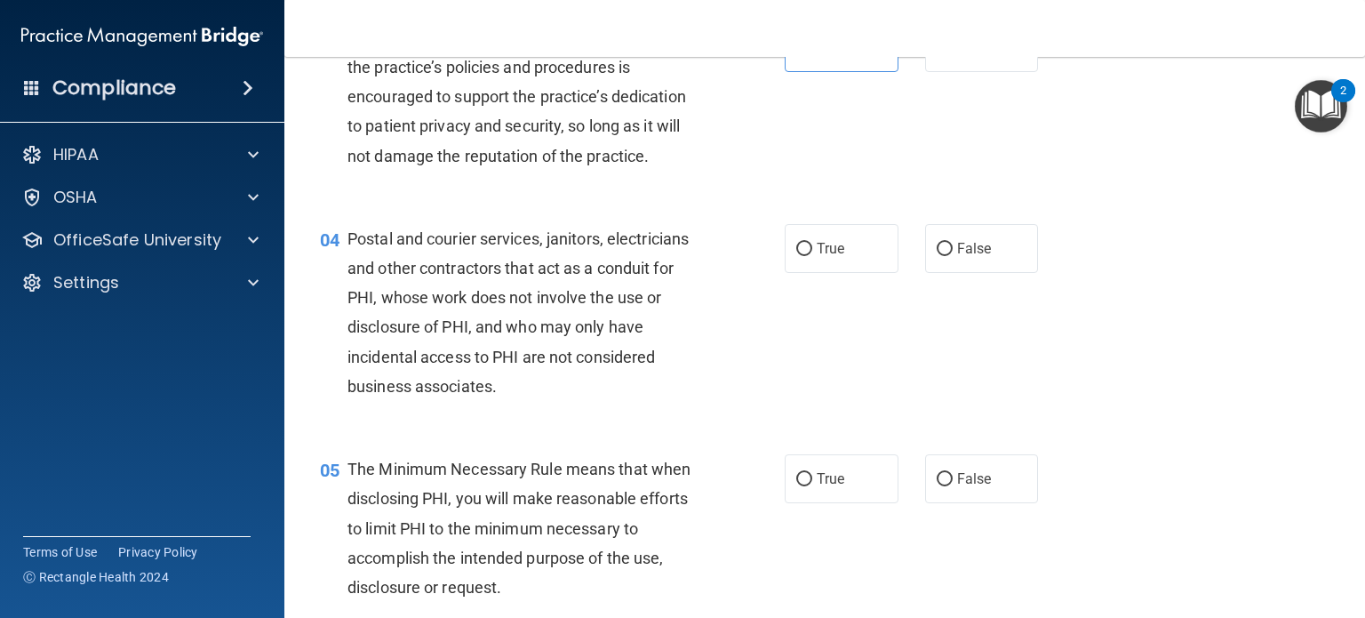
scroll to position [444, 0]
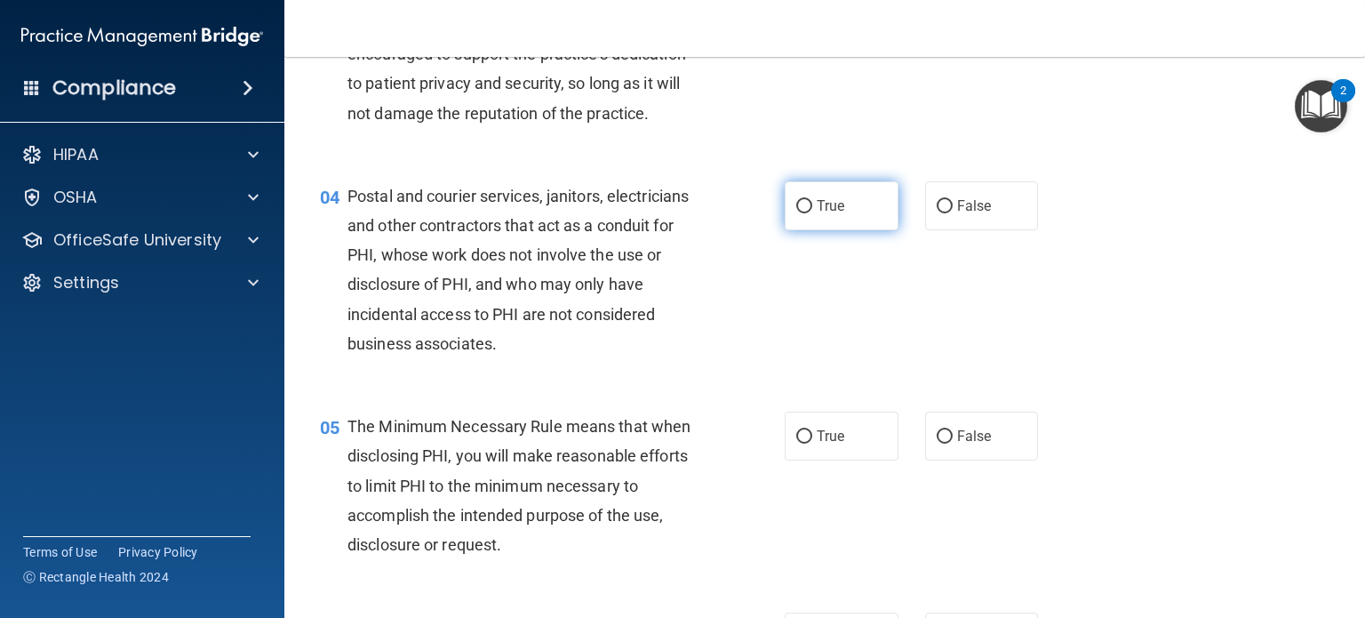
click at [843, 230] on label "True" at bounding box center [842, 205] width 114 height 49
click at [812, 213] on input "True" at bounding box center [804, 206] width 16 height 13
radio input "true"
click at [672, 281] on div "Postal and courier services, janitors, electricians and other contractors that …" at bounding box center [532, 269] width 369 height 177
click at [675, 322] on div "Postal and courier services, janitors, electricians and other contractors that …" at bounding box center [532, 269] width 369 height 177
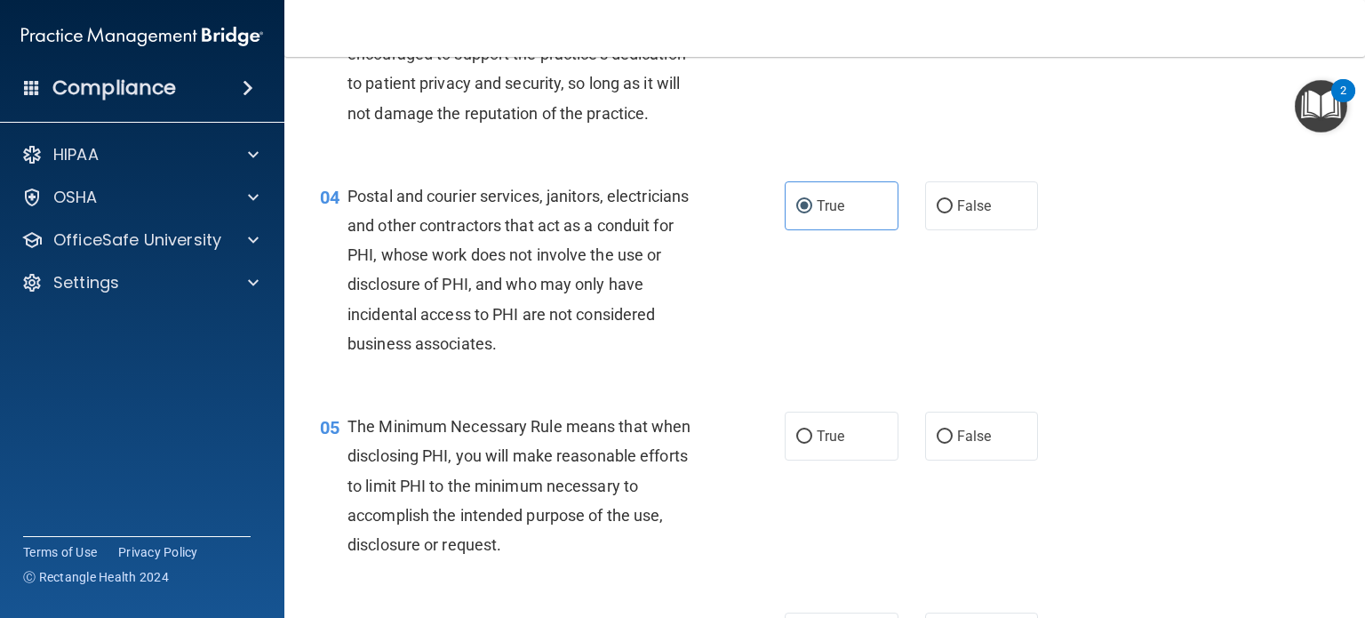
click at [665, 304] on div "Postal and courier services, janitors, electricians and other contractors that …" at bounding box center [532, 269] width 369 height 177
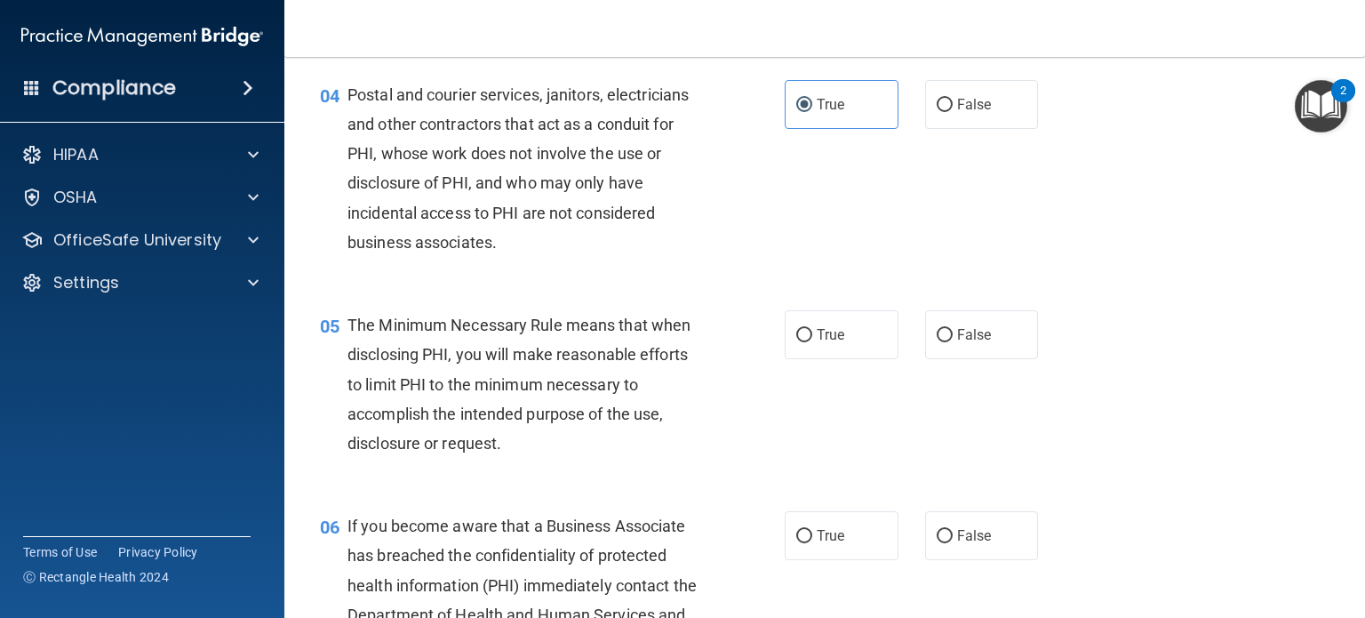
scroll to position [622, 0]
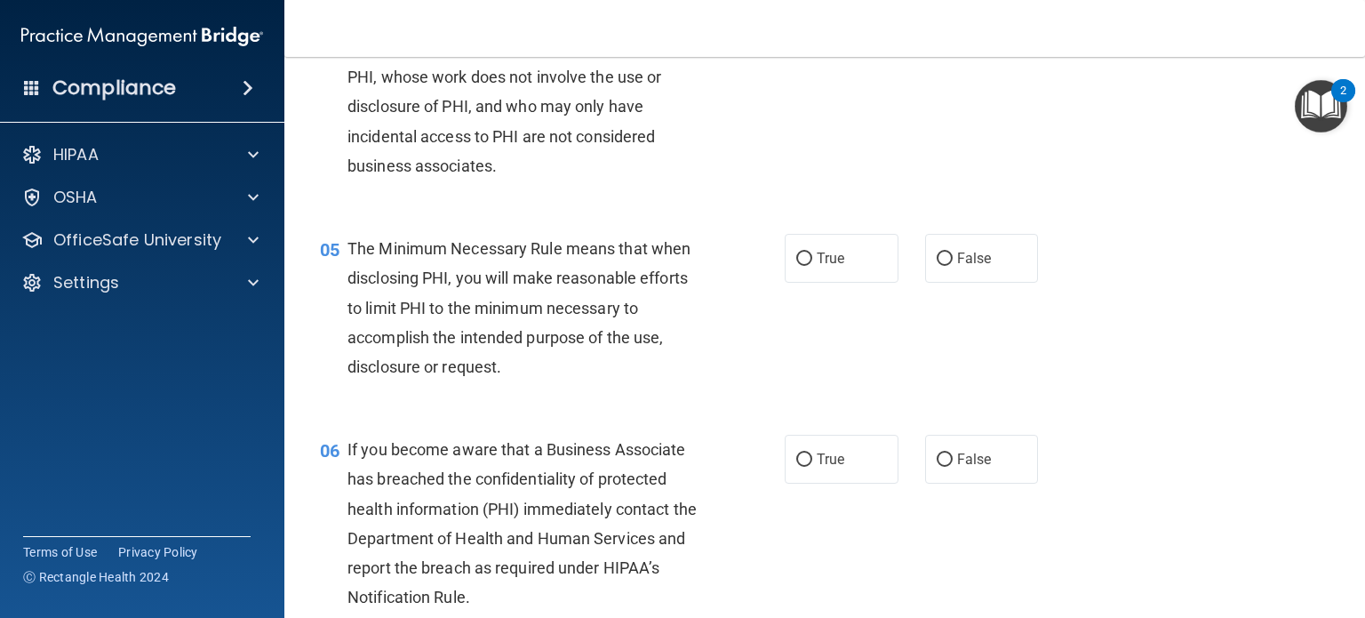
click at [624, 324] on div "The Minimum Necessary Rule means that when disclosing PHI, you will make reason…" at bounding box center [532, 308] width 369 height 148
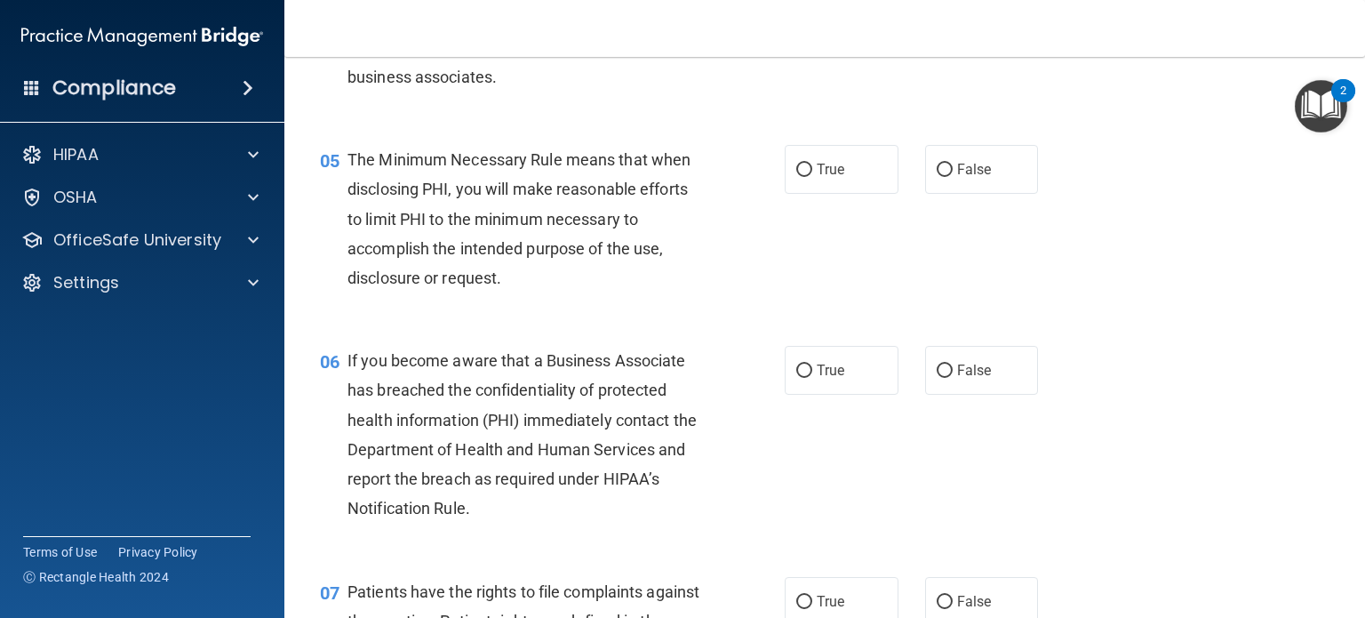
scroll to position [800, 0]
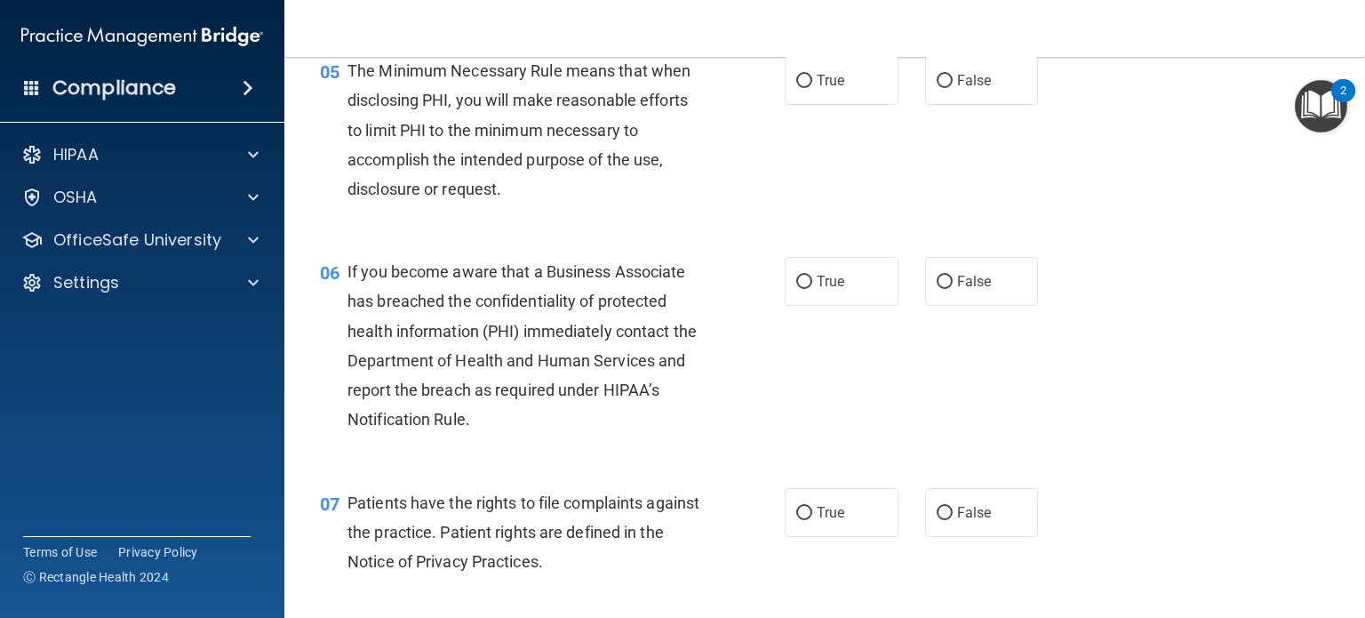
click at [564, 273] on div "06 If you become aware that a Business Associate has breached the confidentiali…" at bounding box center [825, 350] width 1036 height 230
click at [821, 105] on label "True" at bounding box center [842, 80] width 114 height 49
click at [812, 88] on input "True" at bounding box center [804, 81] width 16 height 13
radio input "true"
click at [576, 318] on div "If you become aware that a Business Associate has breached the confidentiality …" at bounding box center [532, 345] width 369 height 177
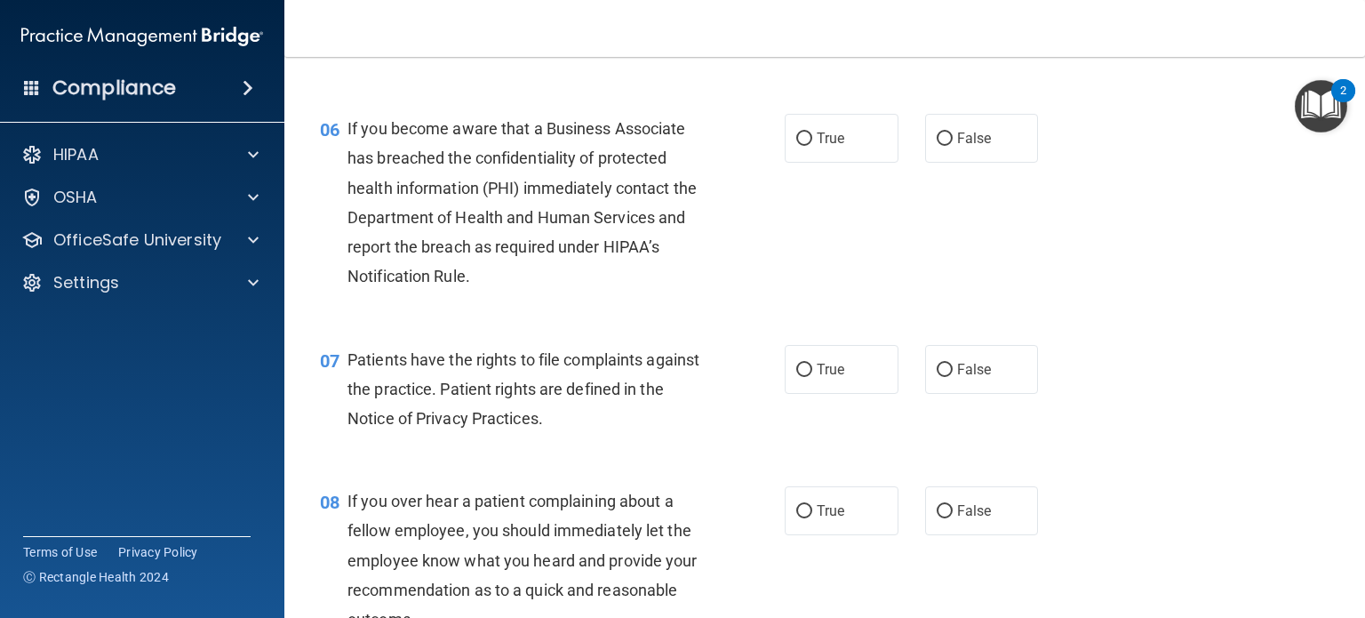
scroll to position [978, 0]
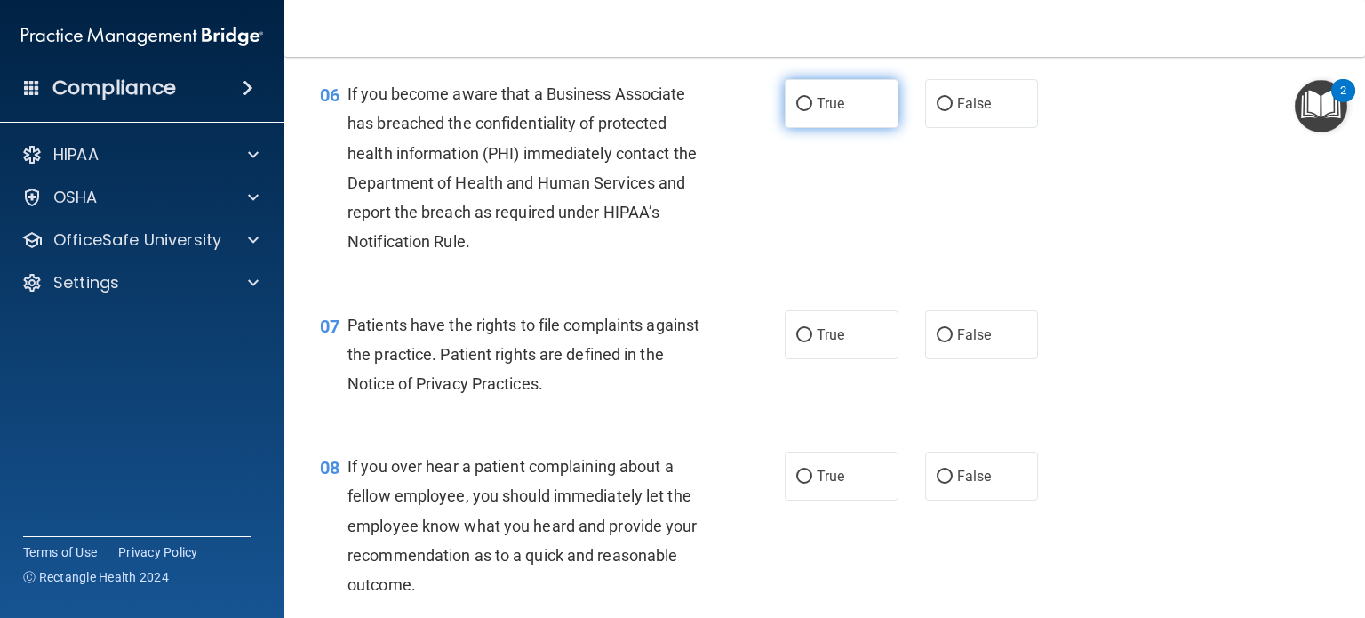
click at [819, 112] on span "True" at bounding box center [831, 103] width 28 height 17
click at [812, 111] on input "True" at bounding box center [804, 104] width 16 height 13
radio input "true"
click at [528, 242] on span "If you become aware that a Business Associate has breached the confidentiality …" at bounding box center [522, 167] width 349 height 166
click at [419, 116] on span "If you become aware that a Business Associate has breached the confidentiality …" at bounding box center [522, 167] width 349 height 166
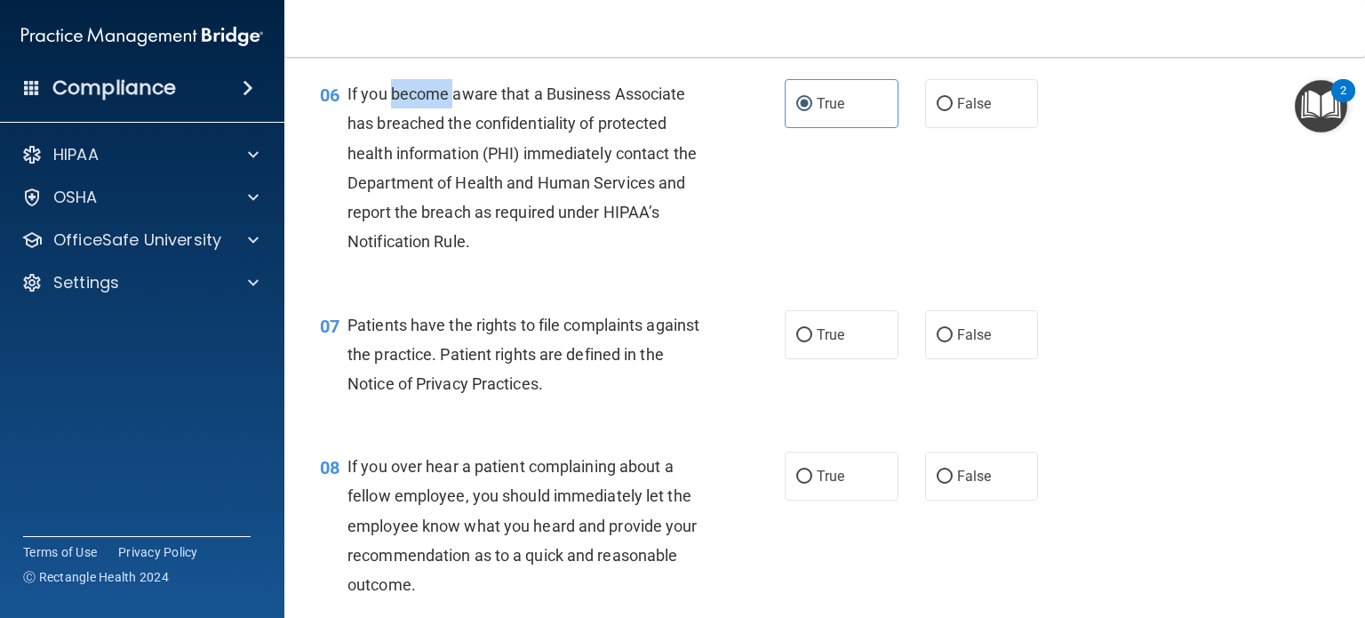
click at [419, 116] on span "If you become aware that a Business Associate has breached the confidentiality …" at bounding box center [522, 167] width 349 height 166
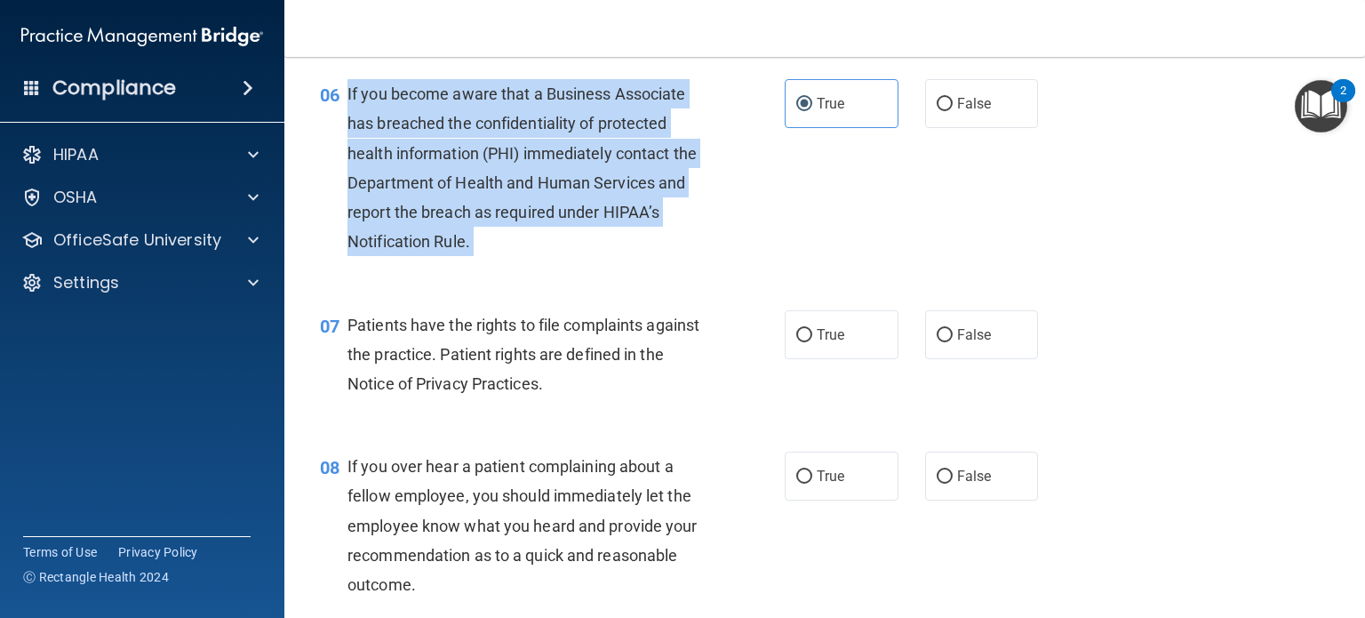
click at [419, 116] on span "If you become aware that a Business Associate has breached the confidentiality …" at bounding box center [522, 167] width 349 height 166
copy ng-form "If you become aware that a Business Associate has breached the confidentiality …"
click at [587, 137] on div "If you become aware that a Business Associate has breached the confidentiality …" at bounding box center [532, 167] width 369 height 177
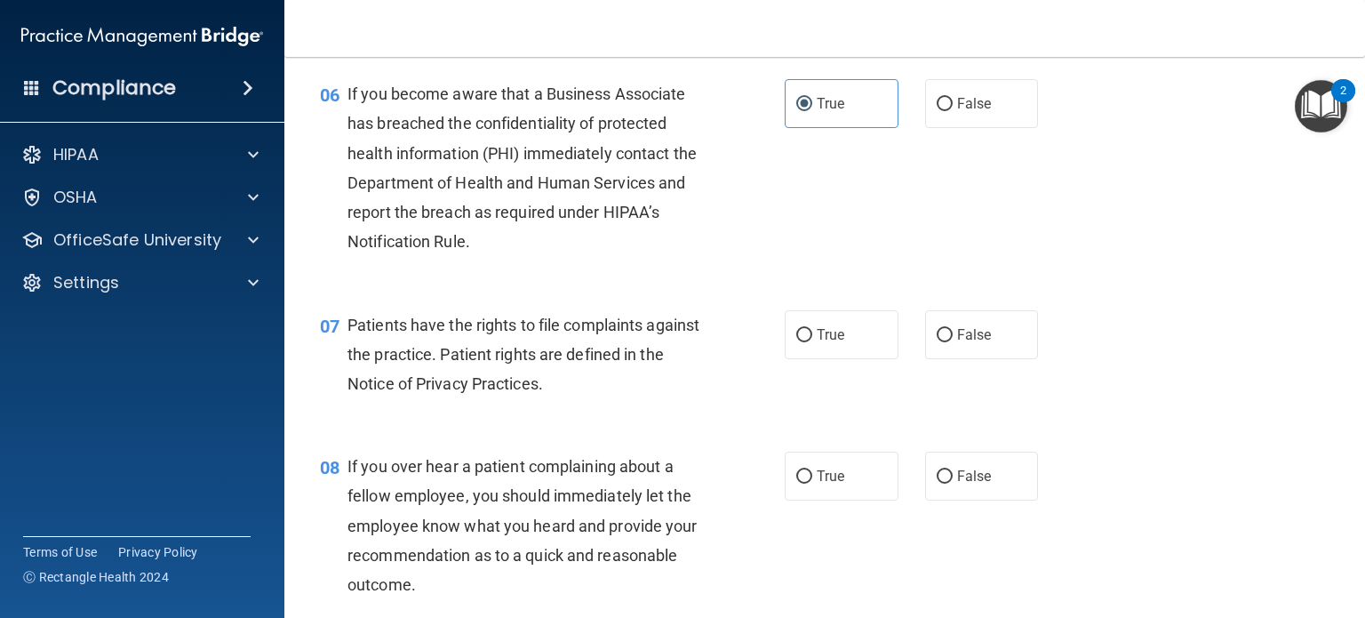
click at [508, 222] on div "If you become aware that a Business Associate has breached the confidentiality …" at bounding box center [532, 167] width 369 height 177
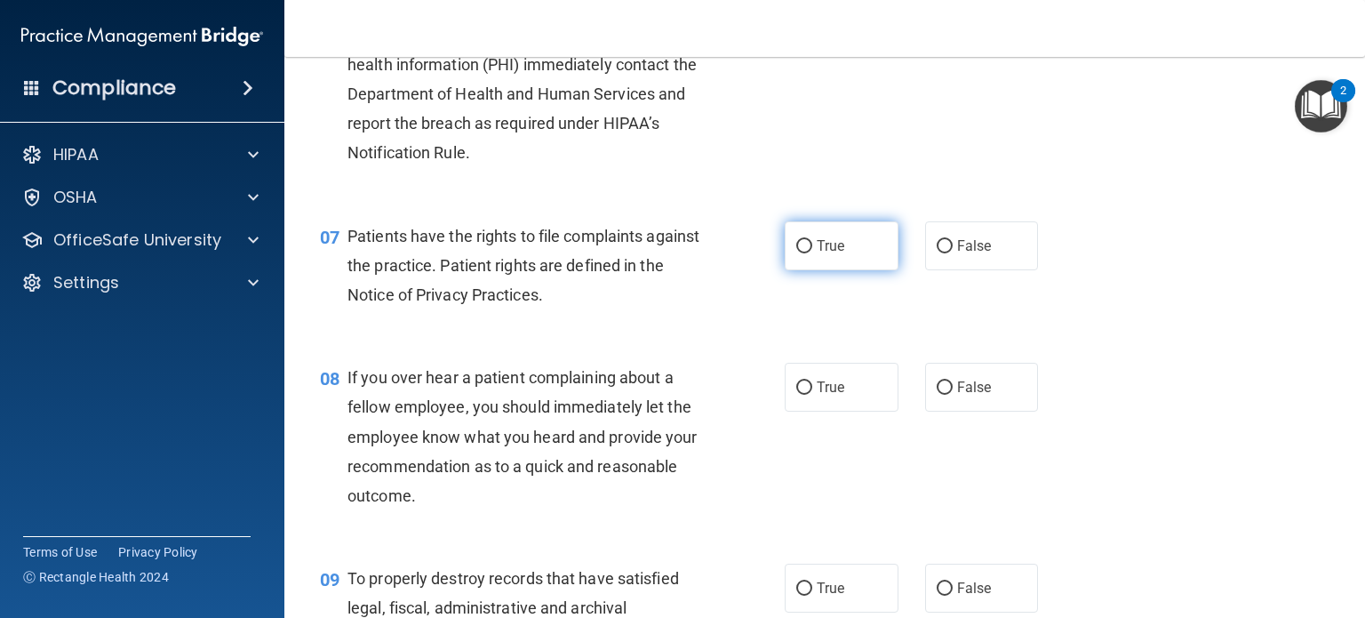
click at [796, 253] on input "True" at bounding box center [804, 246] width 16 height 13
radio input "true"
click at [652, 292] on span "Patients have the rights to file complaints against the practice. Patient right…" at bounding box center [524, 265] width 352 height 77
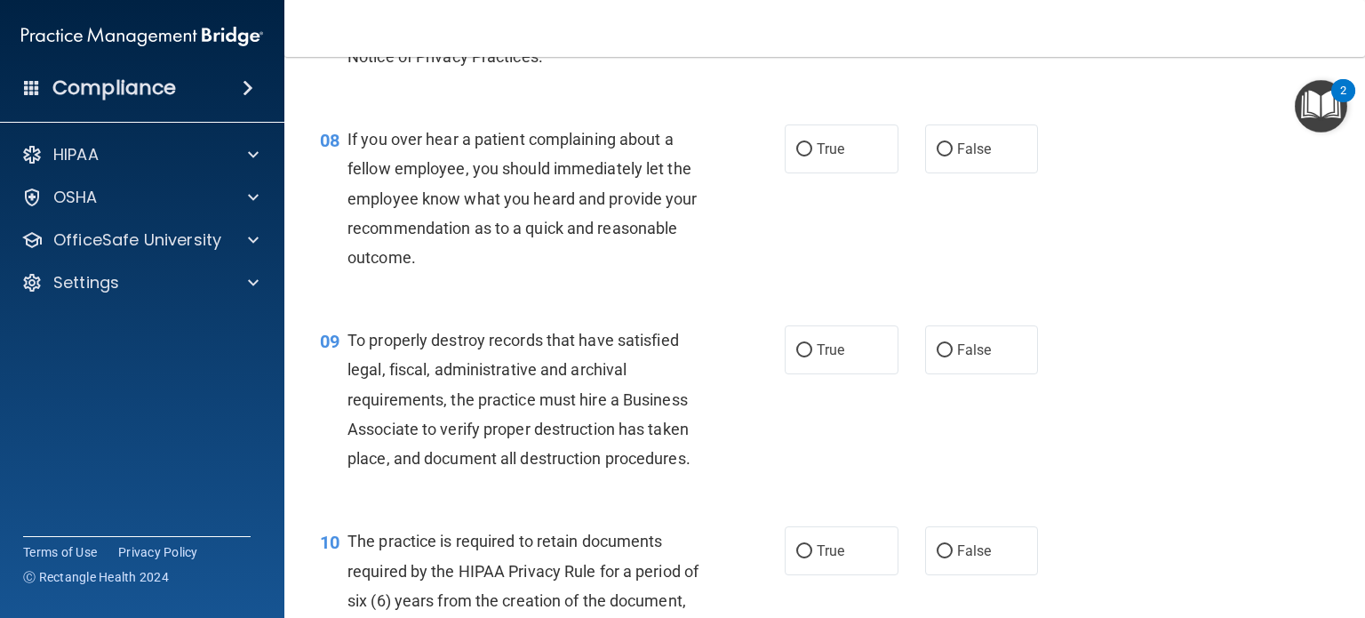
scroll to position [1333, 0]
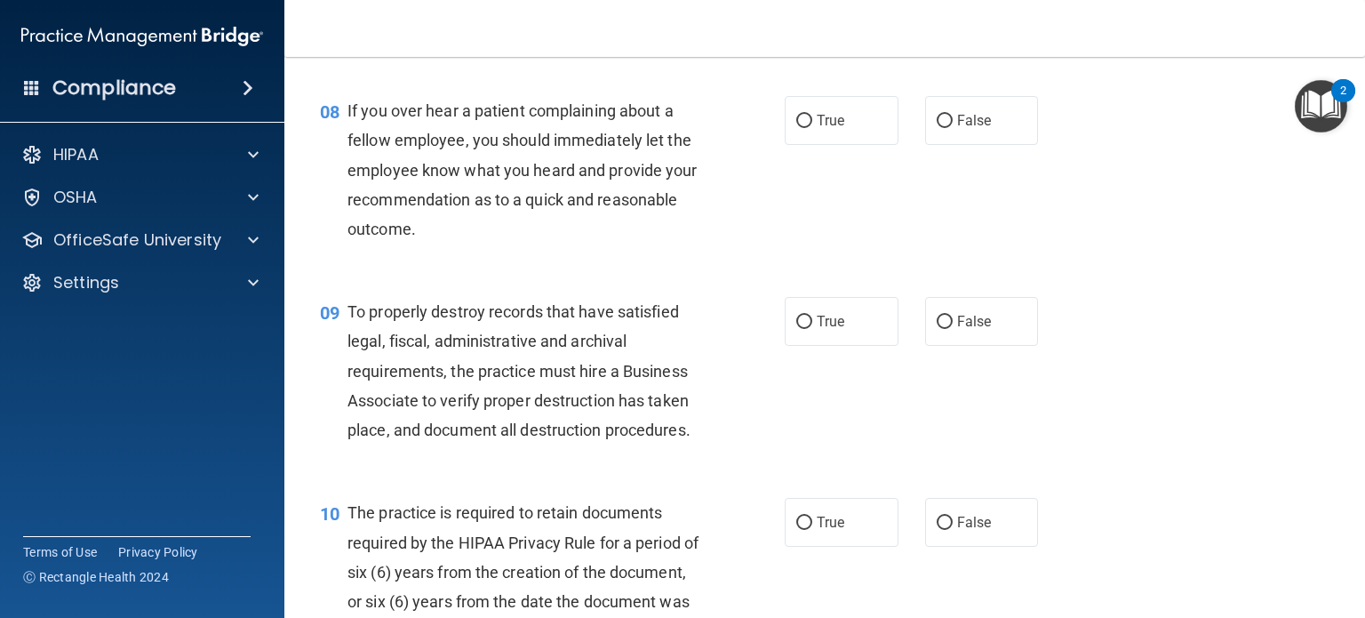
click at [611, 244] on div "If you over hear a patient complaining about a fellow employee, you should imme…" at bounding box center [532, 170] width 369 height 148
click at [606, 244] on div "If you over hear a patient complaining about a fellow employee, you should imme…" at bounding box center [532, 170] width 369 height 148
click at [959, 145] on label "False" at bounding box center [982, 120] width 114 height 49
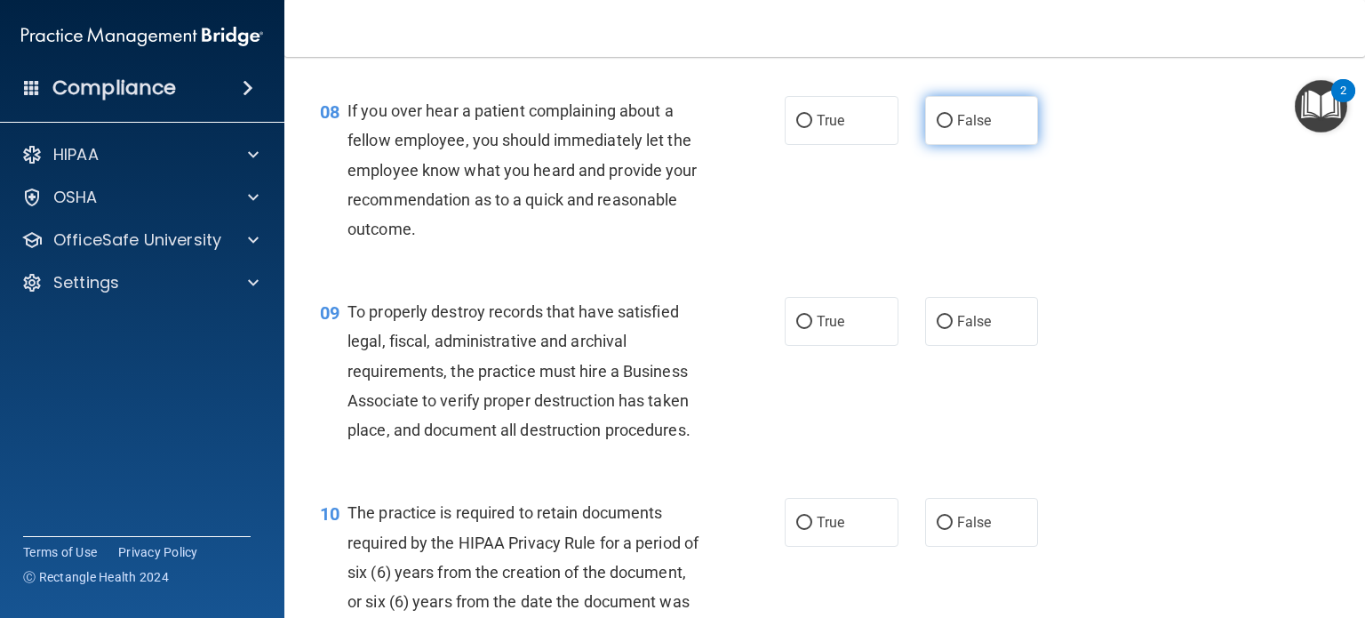
click at [953, 128] on input "False" at bounding box center [945, 121] width 16 height 13
radio input "true"
click at [638, 227] on span "If you over hear a patient complaining about a fellow employee, you should imme…" at bounding box center [523, 169] width 350 height 137
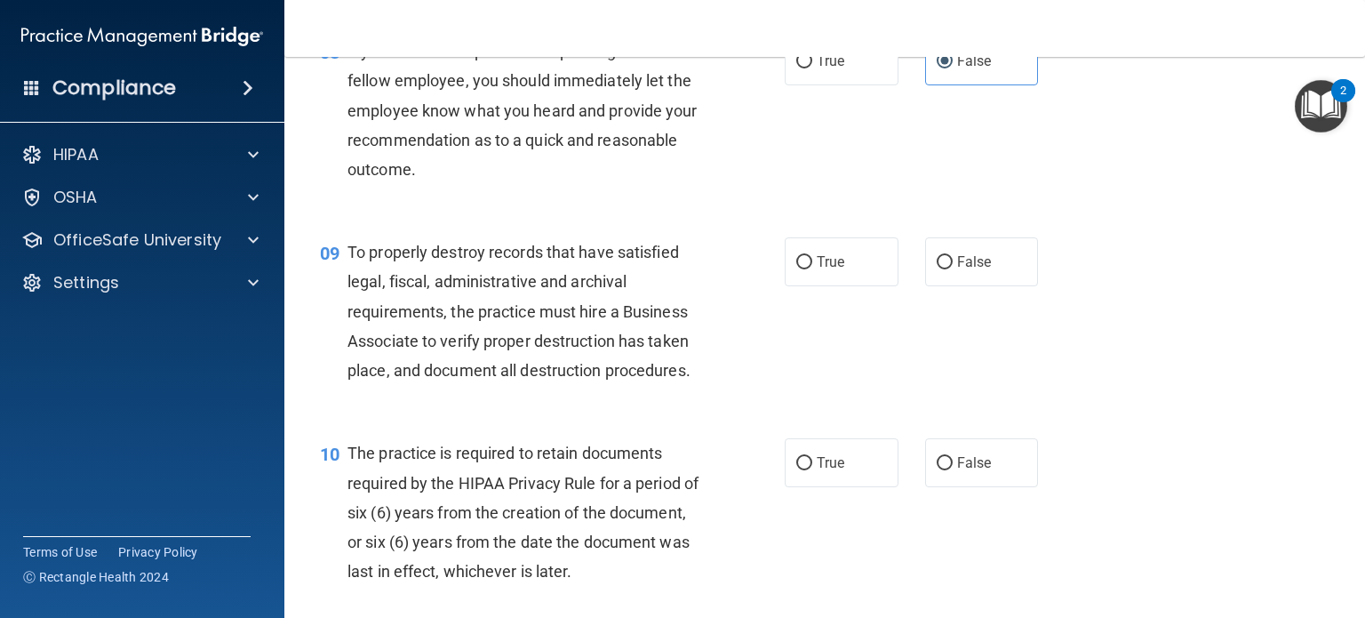
scroll to position [1422, 0]
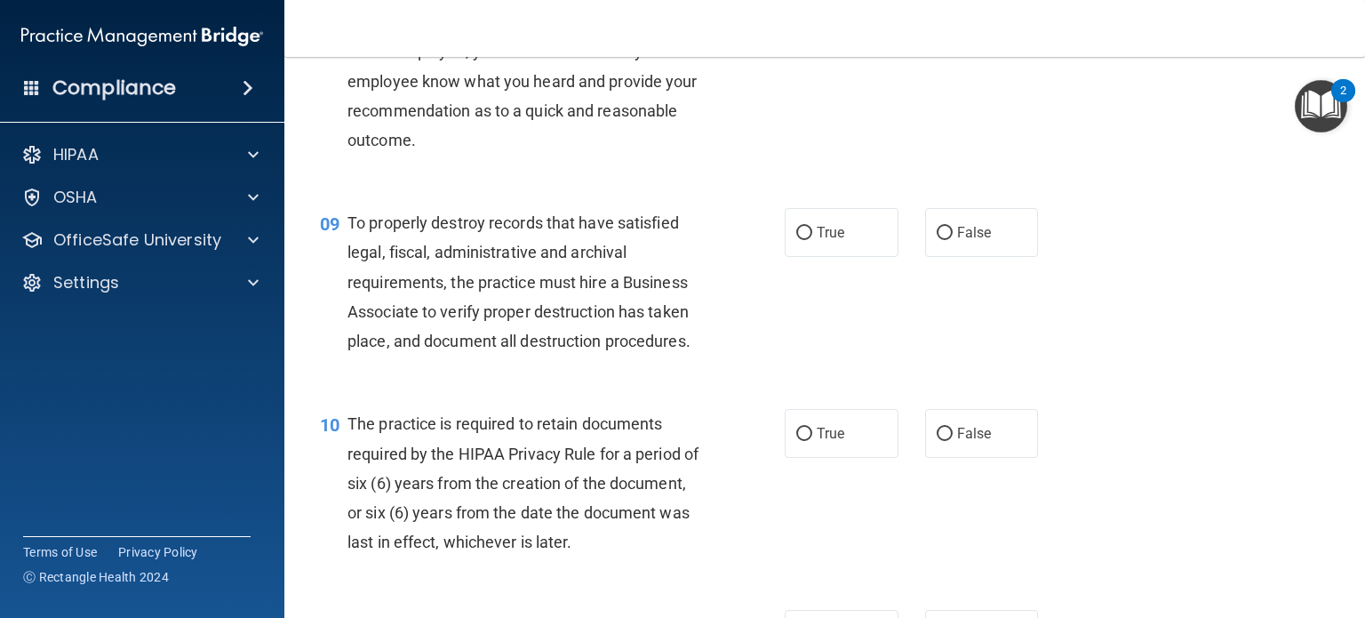
click at [520, 227] on div "09 To properly destroy records that have satisfied legal, fiscal, administrativ…" at bounding box center [825, 286] width 1036 height 201
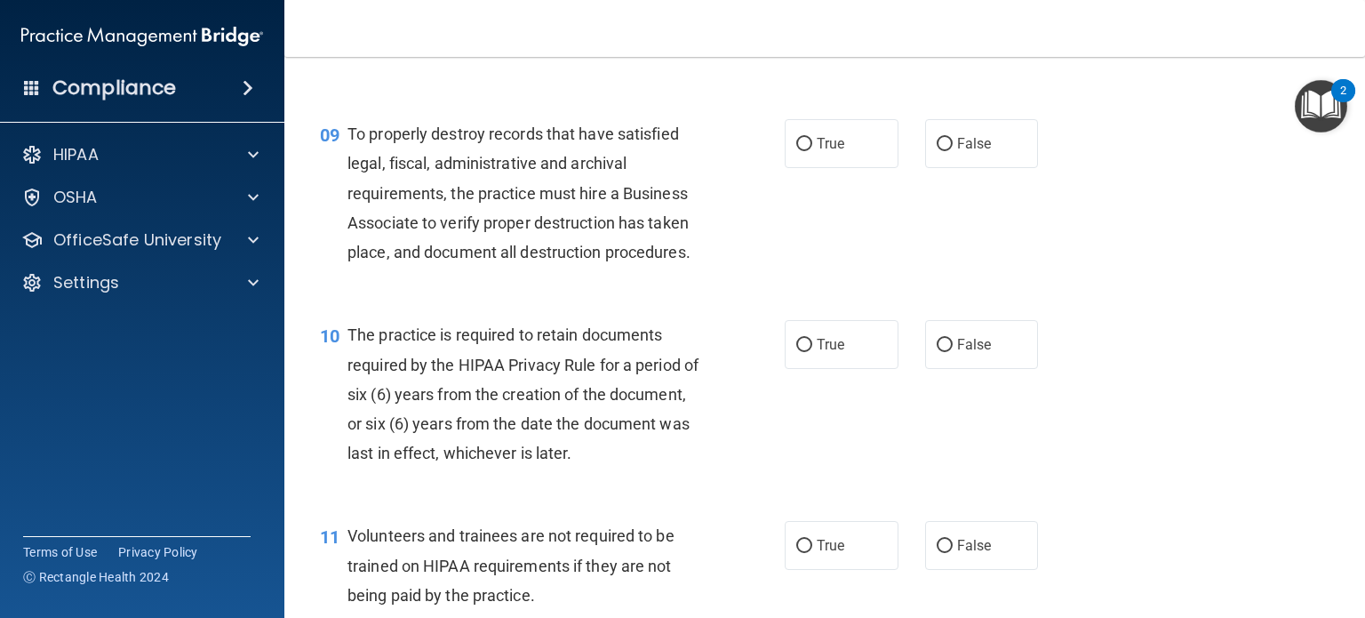
click at [662, 261] on span "To properly destroy records that have satisfied legal, fiscal, administrative a…" at bounding box center [519, 192] width 343 height 137
click at [631, 157] on span "To properly destroy records that have satisfied legal, fiscal, administrative a…" at bounding box center [519, 192] width 343 height 137
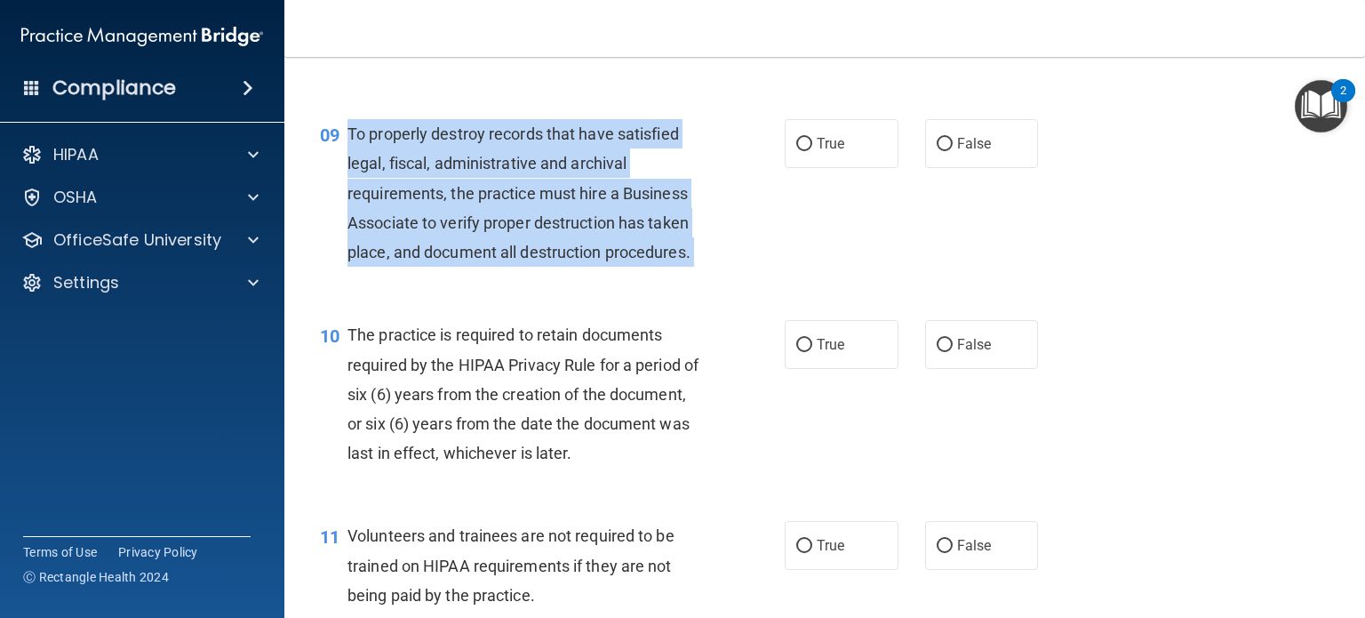
click at [631, 157] on span "To properly destroy records that have satisfied legal, fiscal, administrative a…" at bounding box center [519, 192] width 343 height 137
copy ng-form "To properly destroy records that have satisfied legal, fiscal, administrative a…"
click at [716, 184] on div "09 To properly destroy records that have satisfied legal, fiscal, administrativ…" at bounding box center [552, 197] width 518 height 156
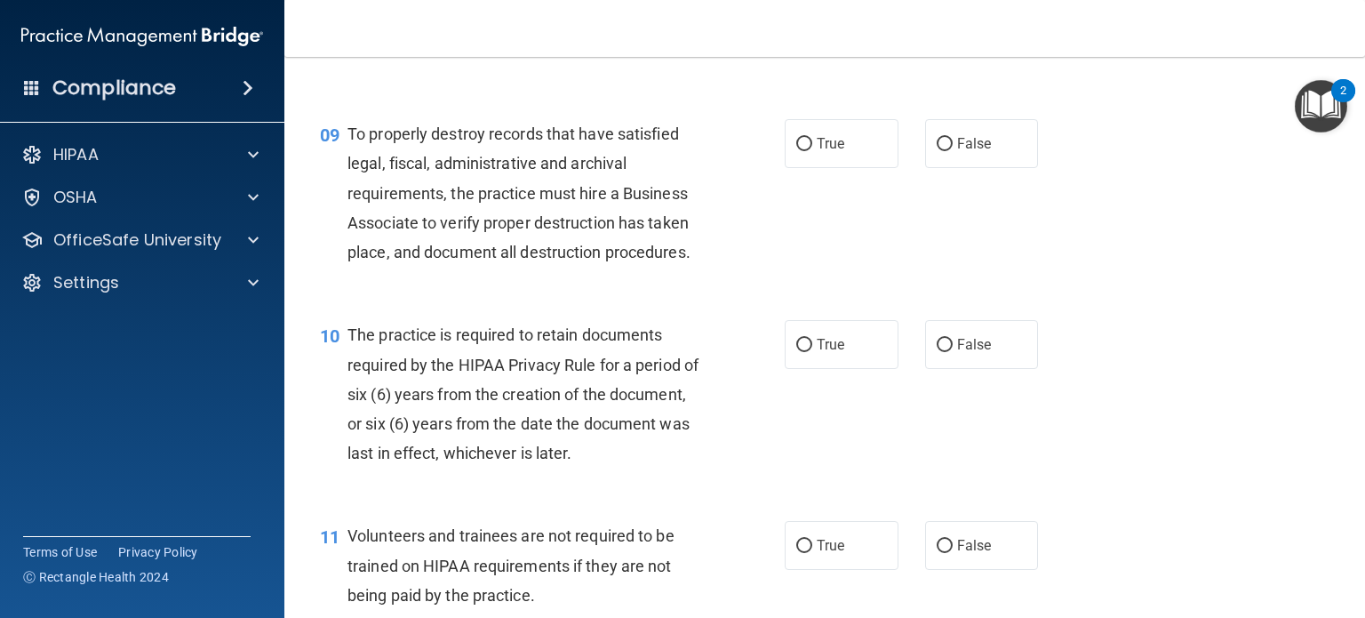
click at [668, 205] on div "To properly destroy records that have satisfied legal, fiscal, administrative a…" at bounding box center [532, 193] width 369 height 148
click at [974, 152] on span "False" at bounding box center [974, 143] width 35 height 17
click at [953, 151] on input "False" at bounding box center [945, 144] width 16 height 13
radio input "true"
click at [481, 337] on div "10 The practice is required to retain documents required by the HIPAA Privacy R…" at bounding box center [825, 398] width 1036 height 201
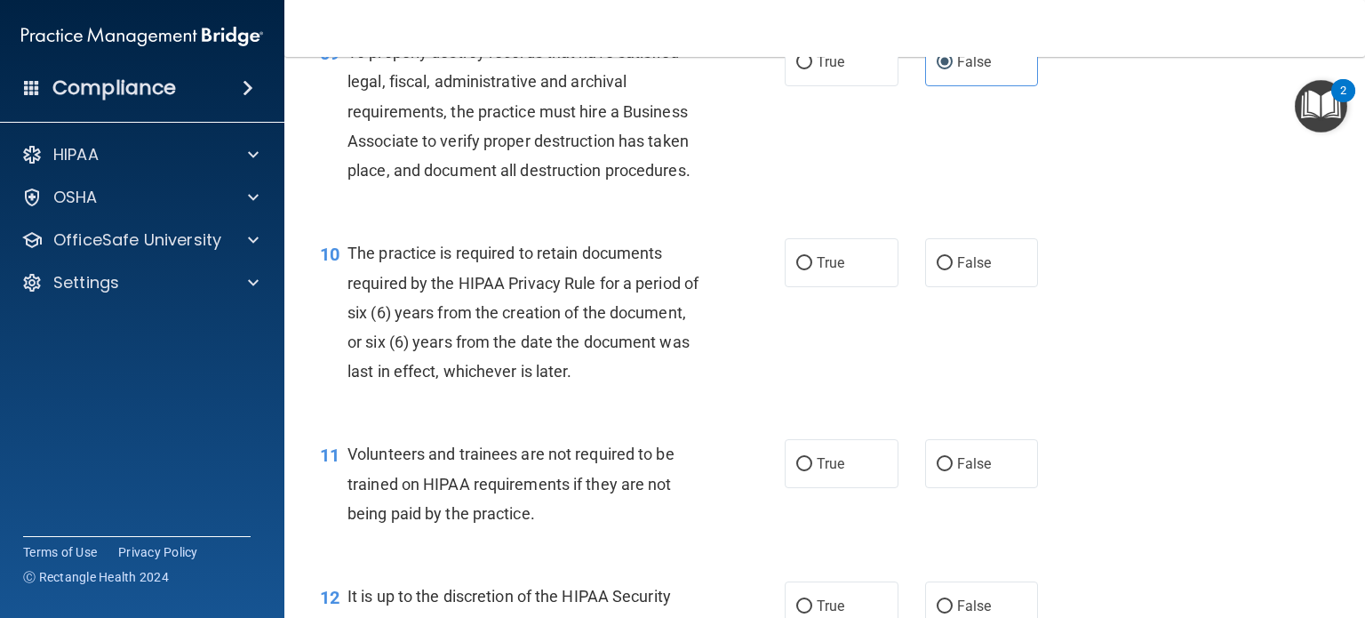
scroll to position [1689, 0]
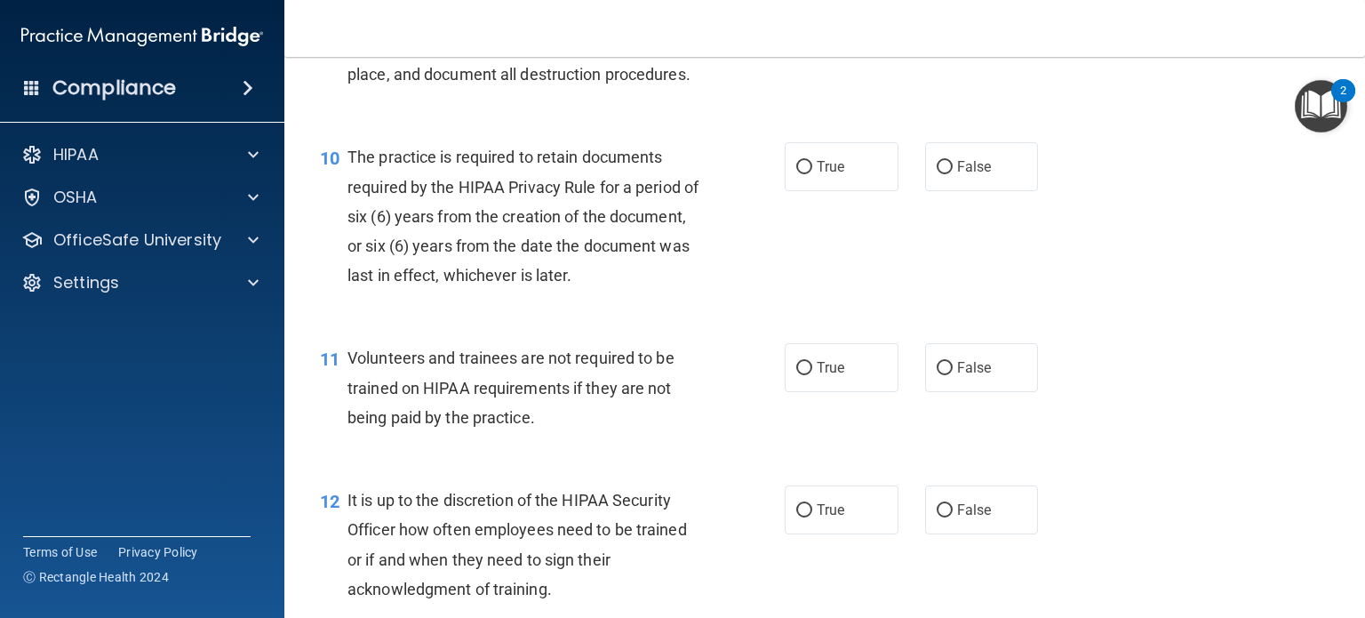
click at [502, 299] on div "10 The practice is required to retain documents required by the HIPAA Privacy R…" at bounding box center [552, 220] width 518 height 156
click at [820, 175] on span "True" at bounding box center [831, 166] width 28 height 17
click at [812, 174] on input "True" at bounding box center [804, 167] width 16 height 13
radio input "true"
click at [509, 321] on div "10 The practice is required to retain documents required by the HIPAA Privacy R…" at bounding box center [825, 220] width 1036 height 201
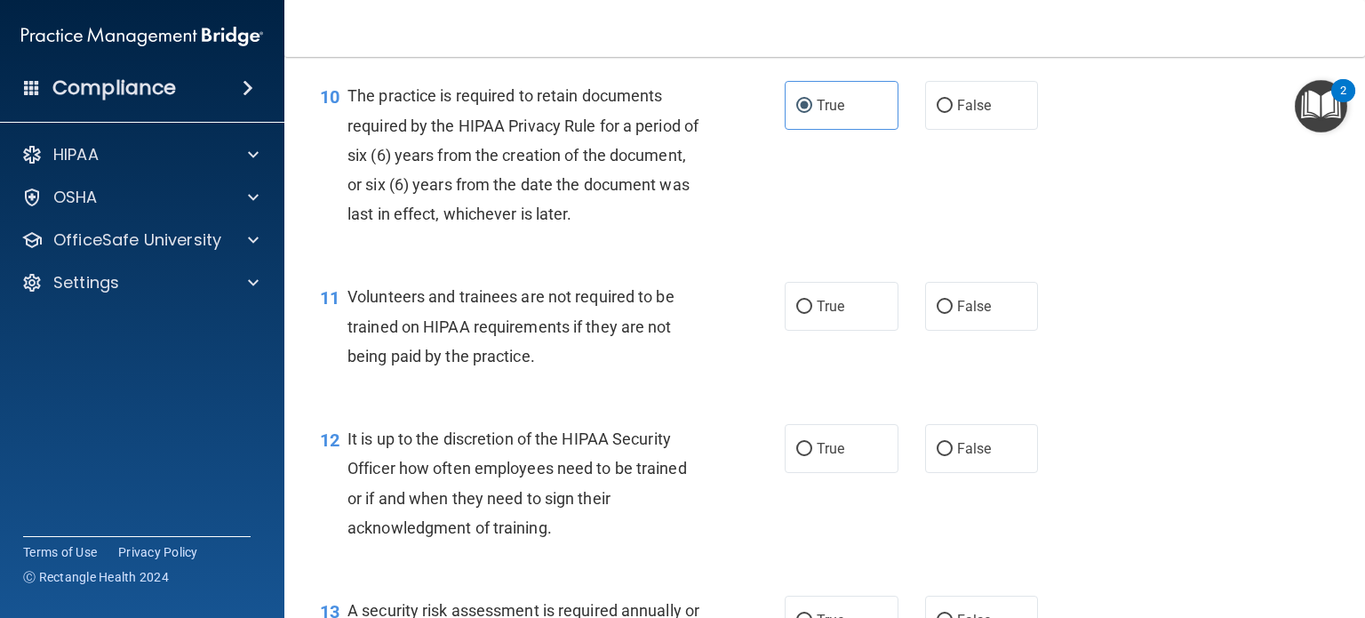
scroll to position [1778, 0]
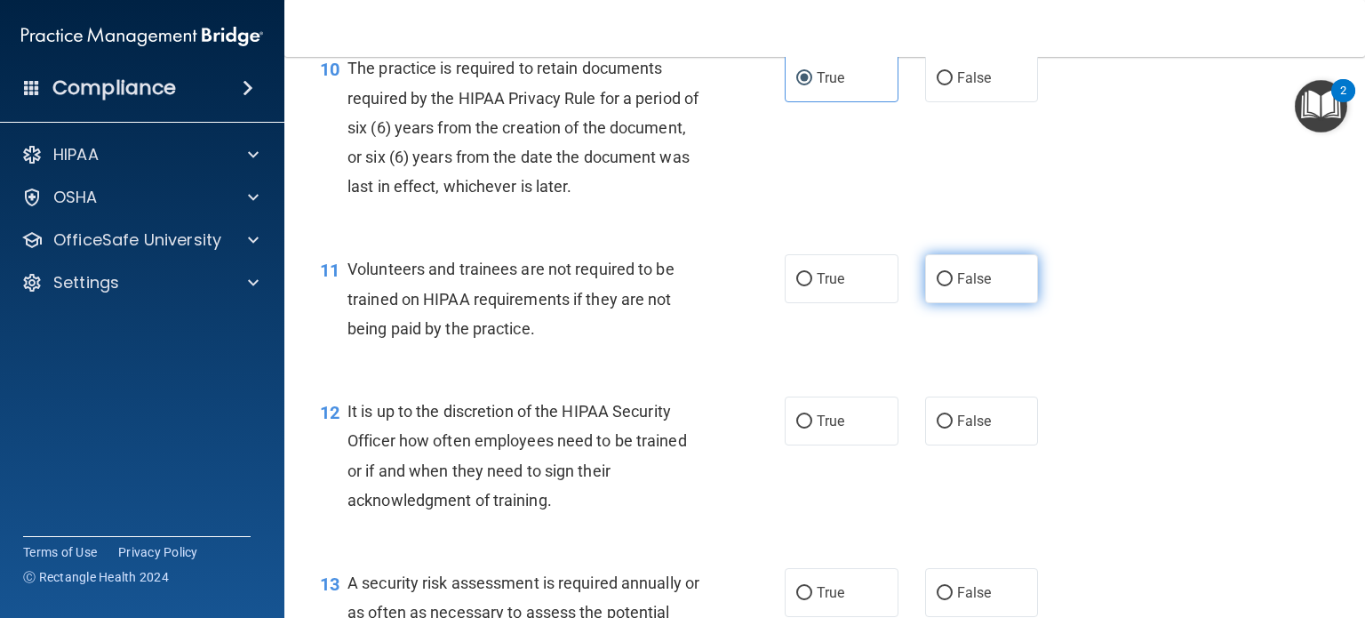
click at [996, 303] on label "False" at bounding box center [982, 278] width 114 height 49
click at [953, 286] on input "False" at bounding box center [945, 279] width 16 height 13
radio input "true"
click at [605, 333] on span "Volunteers and trainees are not required to be trained on HIPAA requirements if…" at bounding box center [511, 298] width 327 height 77
click at [587, 343] on div "Volunteers and trainees are not required to be trained on HIPAA requirements if…" at bounding box center [532, 298] width 369 height 89
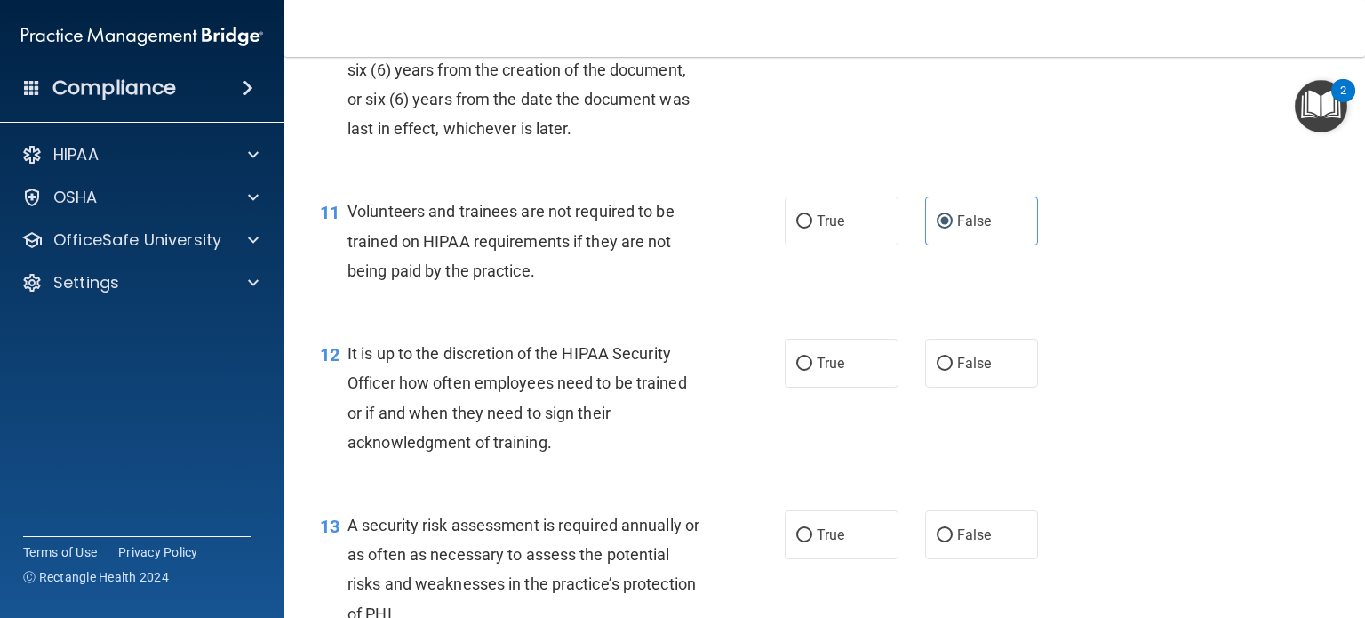
scroll to position [1867, 0]
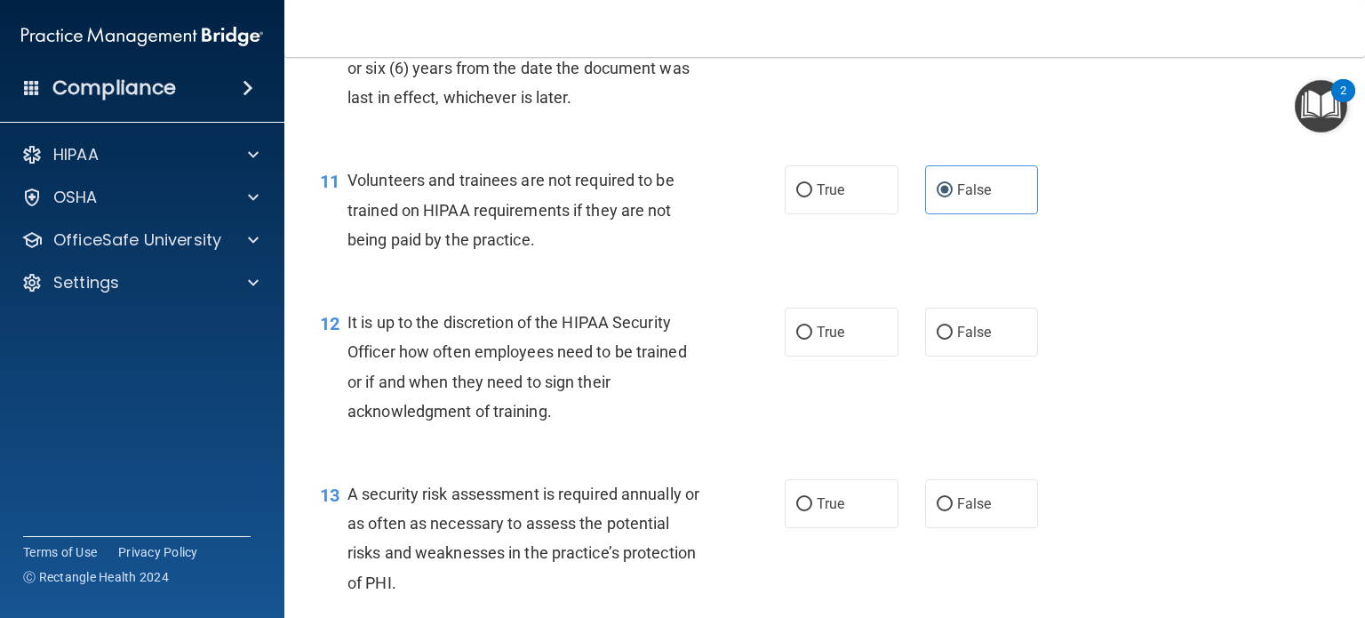
click at [585, 344] on span "It is up to the discretion of the HIPAA Security Officer how often employees ne…" at bounding box center [518, 367] width 340 height 108
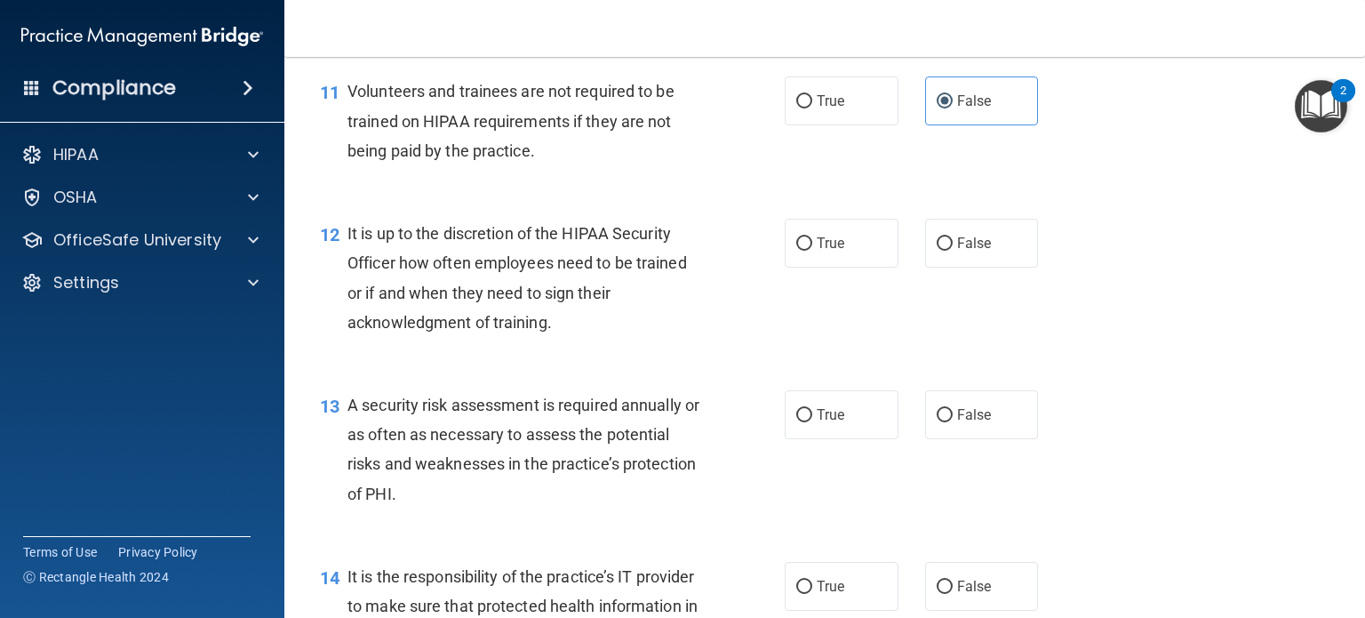
click at [580, 337] on div "It is up to the discretion of the HIPAA Security Officer how often employees ne…" at bounding box center [532, 278] width 369 height 118
click at [548, 332] on span "It is up to the discretion of the HIPAA Security Officer how often employees ne…" at bounding box center [518, 278] width 340 height 108
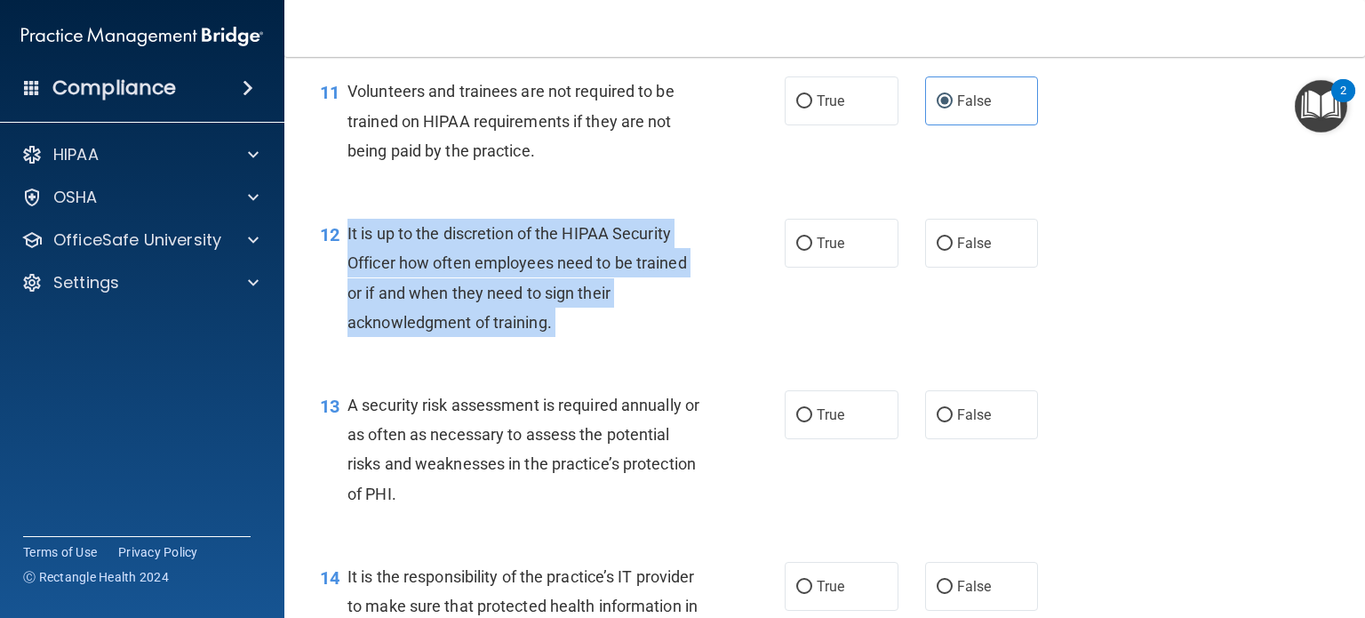
click at [548, 332] on span "It is up to the discretion of the HIPAA Security Officer how often employees ne…" at bounding box center [518, 278] width 340 height 108
copy ng-form "It is up to the discretion of the HIPAA Security Officer how often employees ne…"
click at [636, 337] on div "It is up to the discretion of the HIPAA Security Officer how often employees ne…" at bounding box center [532, 278] width 369 height 118
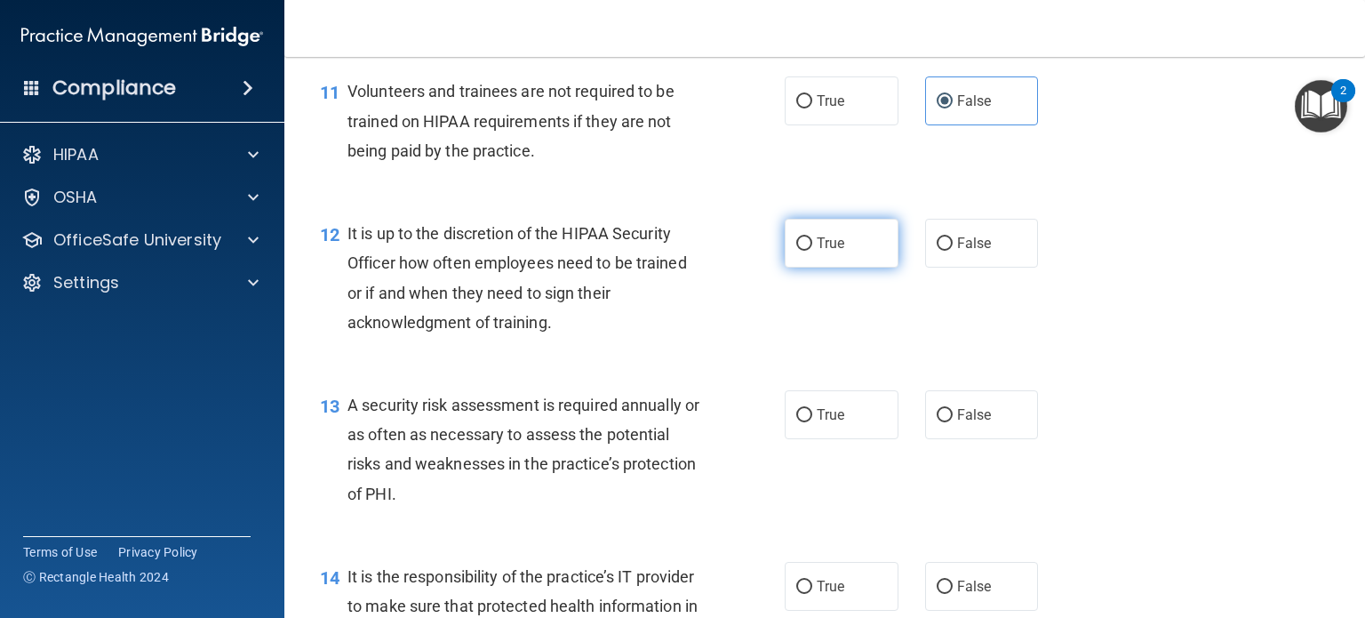
click at [872, 268] on label "True" at bounding box center [842, 243] width 114 height 49
click at [812, 251] on input "True" at bounding box center [804, 243] width 16 height 13
radio input "true"
click at [579, 332] on div "It is up to the discretion of the HIPAA Security Officer how often employees ne…" at bounding box center [532, 278] width 369 height 118
click at [494, 269] on span "It is up to the discretion of the HIPAA Security Officer how often employees ne…" at bounding box center [518, 278] width 340 height 108
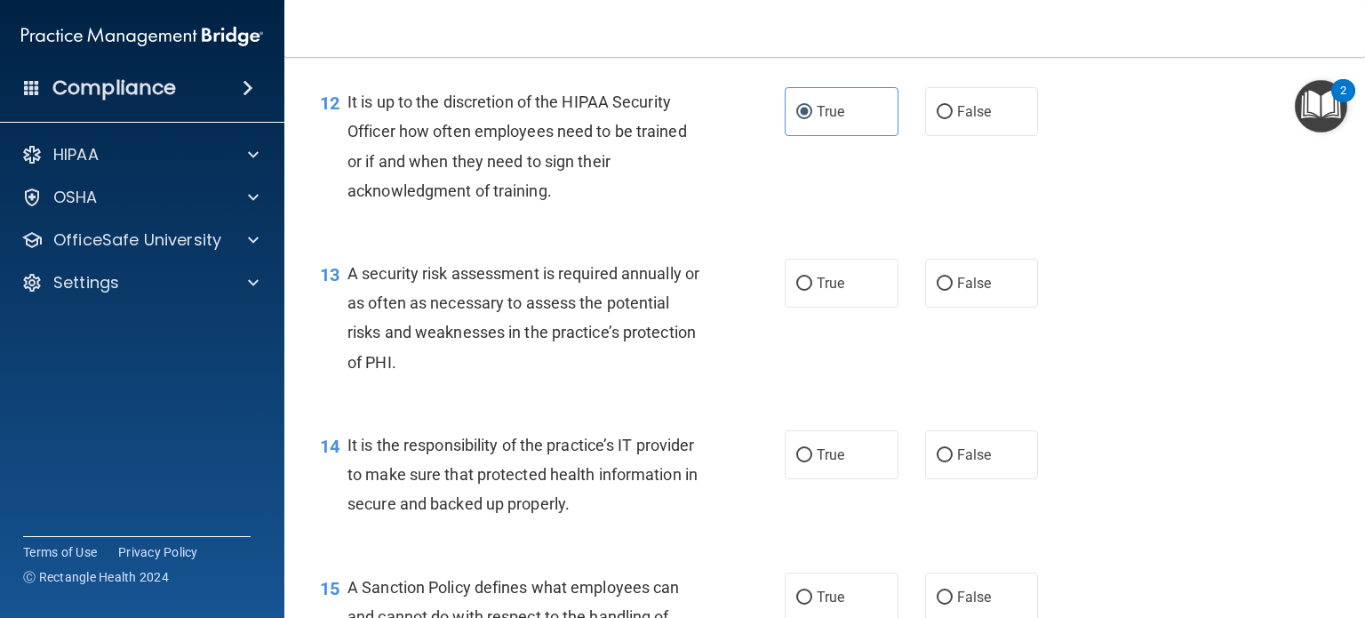
scroll to position [2133, 0]
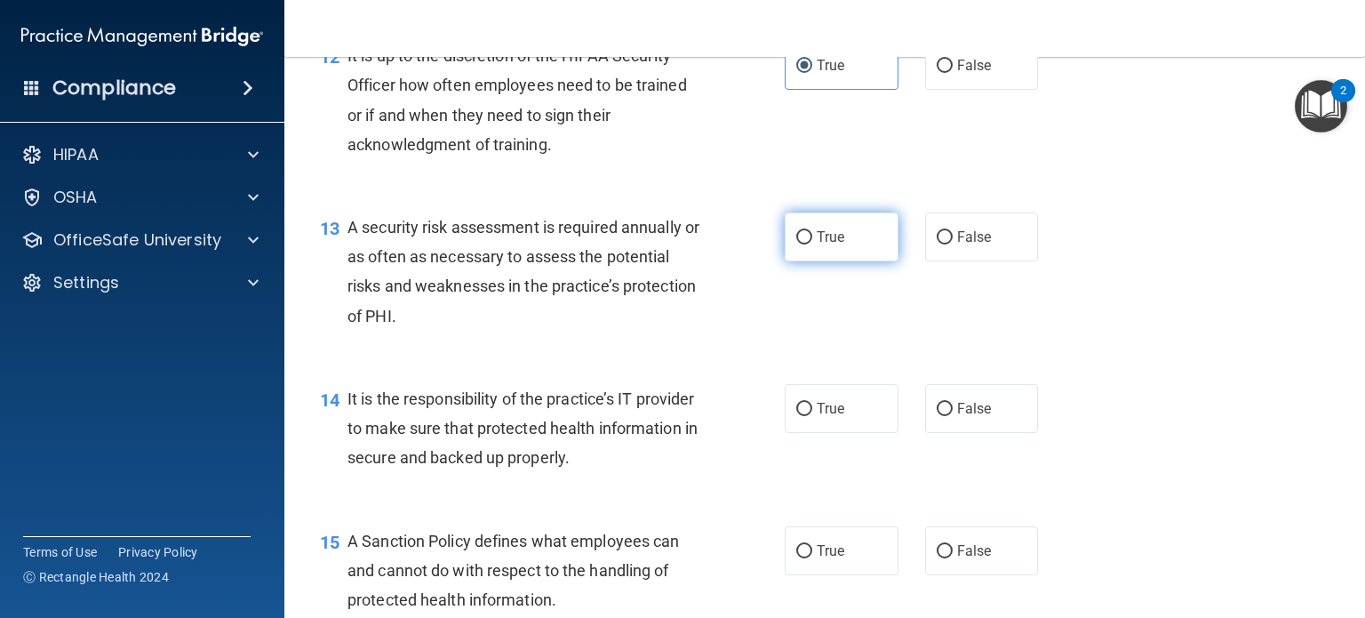
click at [832, 245] on span "True" at bounding box center [831, 236] width 28 height 17
click at [812, 244] on input "True" at bounding box center [804, 237] width 16 height 13
radio input "true"
click at [666, 314] on div "A security risk assessment is required annually or as often as necessary to ass…" at bounding box center [532, 271] width 369 height 118
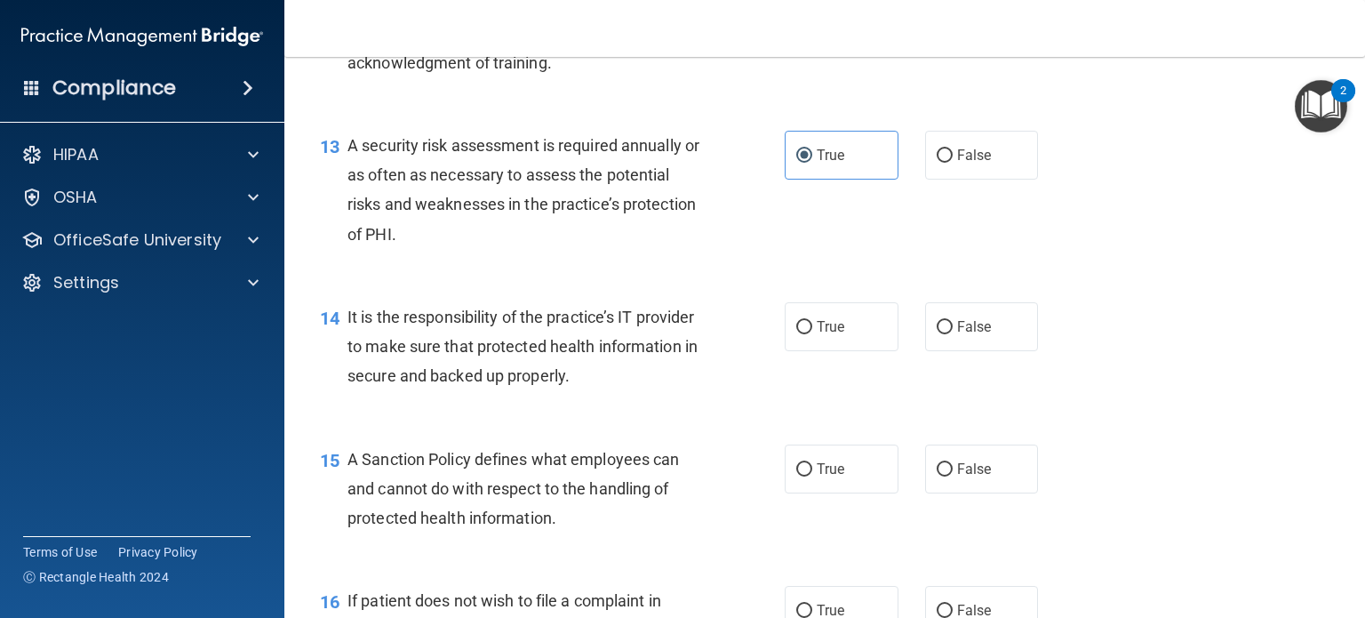
scroll to position [2311, 0]
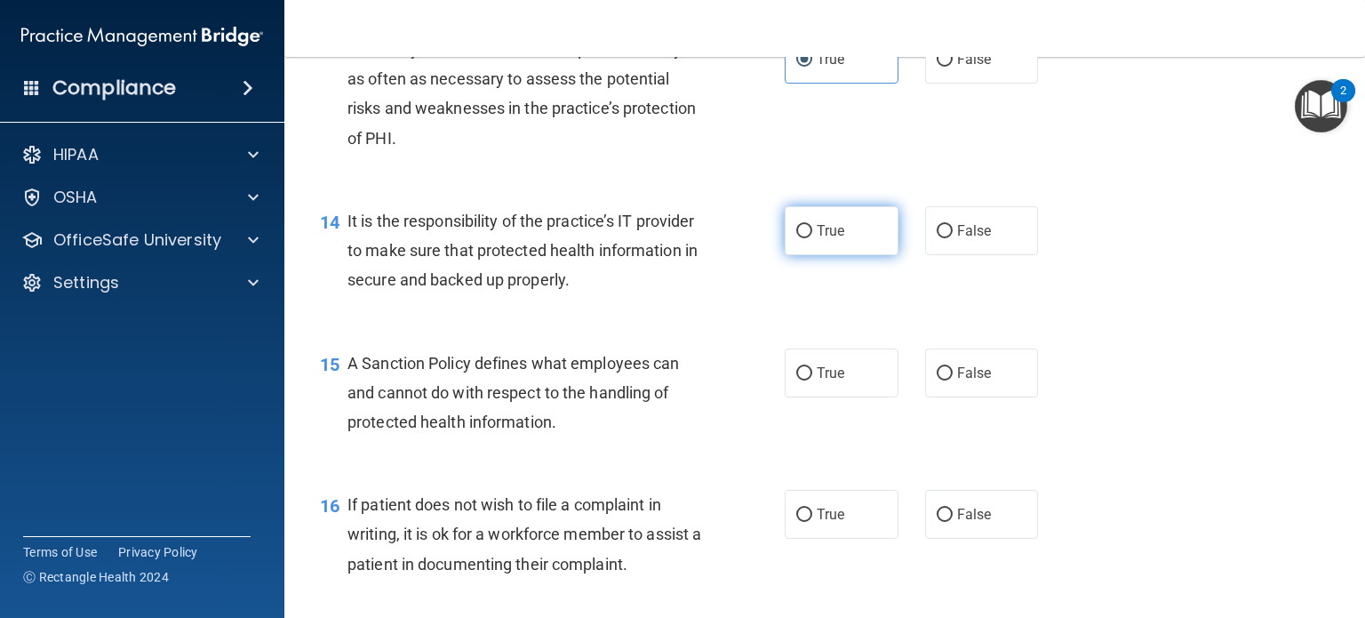
click at [804, 238] on input "True" at bounding box center [804, 231] width 16 height 13
radio input "true"
click at [513, 235] on div "14 It is the responsibility of the practice’s IT provider to make sure that pro…" at bounding box center [825, 255] width 1036 height 142
click at [612, 252] on span "It is the responsibility of the practice’s IT provider to make sure that protec…" at bounding box center [523, 250] width 350 height 77
click at [567, 244] on span "It is the responsibility of the practice’s IT provider to make sure that protec…" at bounding box center [523, 250] width 350 height 77
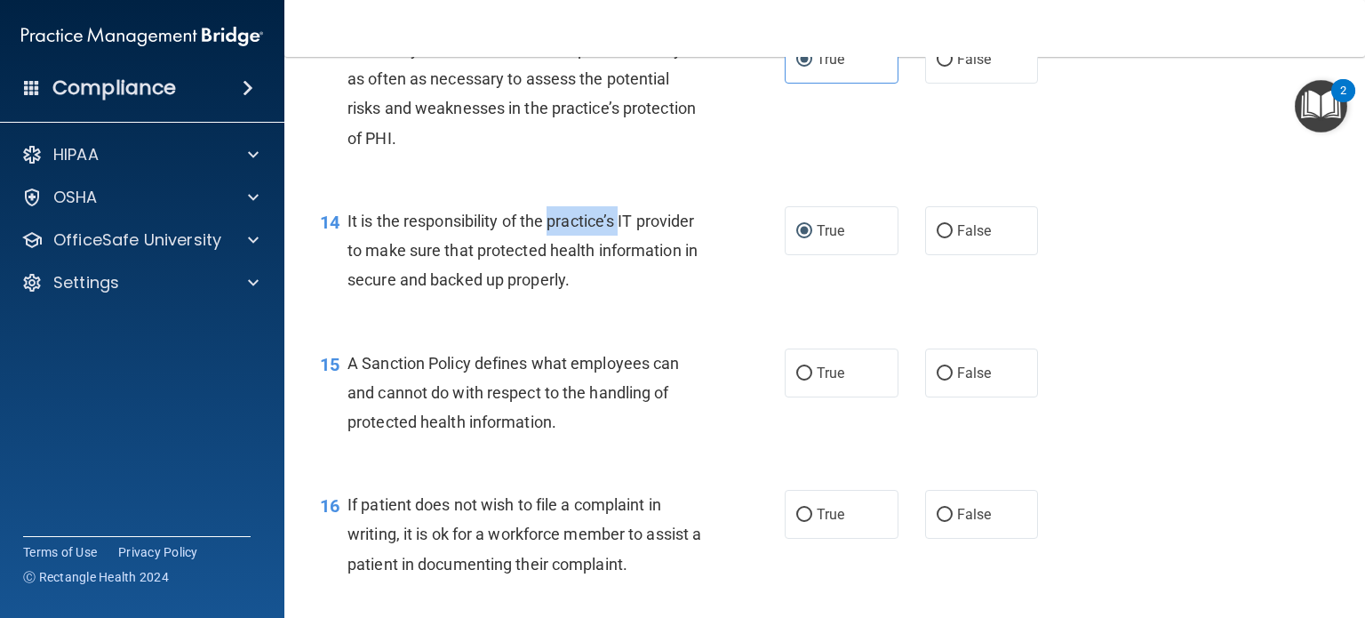
click at [567, 243] on span "It is the responsibility of the practice’s IT provider to make sure that protec…" at bounding box center [523, 250] width 350 height 77
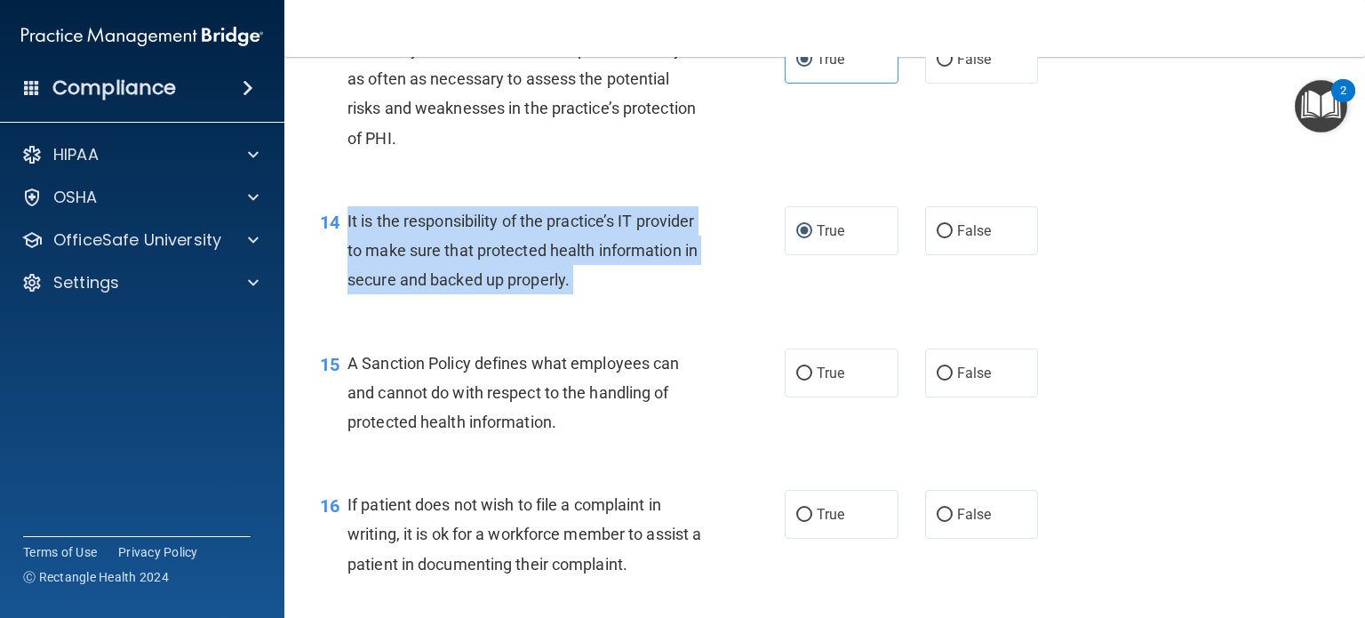
click at [567, 243] on span "It is the responsibility of the practice’s IT provider to make sure that protec…" at bounding box center [523, 250] width 350 height 77
copy ng-form "It is the responsibility of the practice’s IT provider to make sure that protec…"
click at [661, 286] on div "It is the responsibility of the practice’s IT provider to make sure that protec…" at bounding box center [532, 250] width 369 height 89
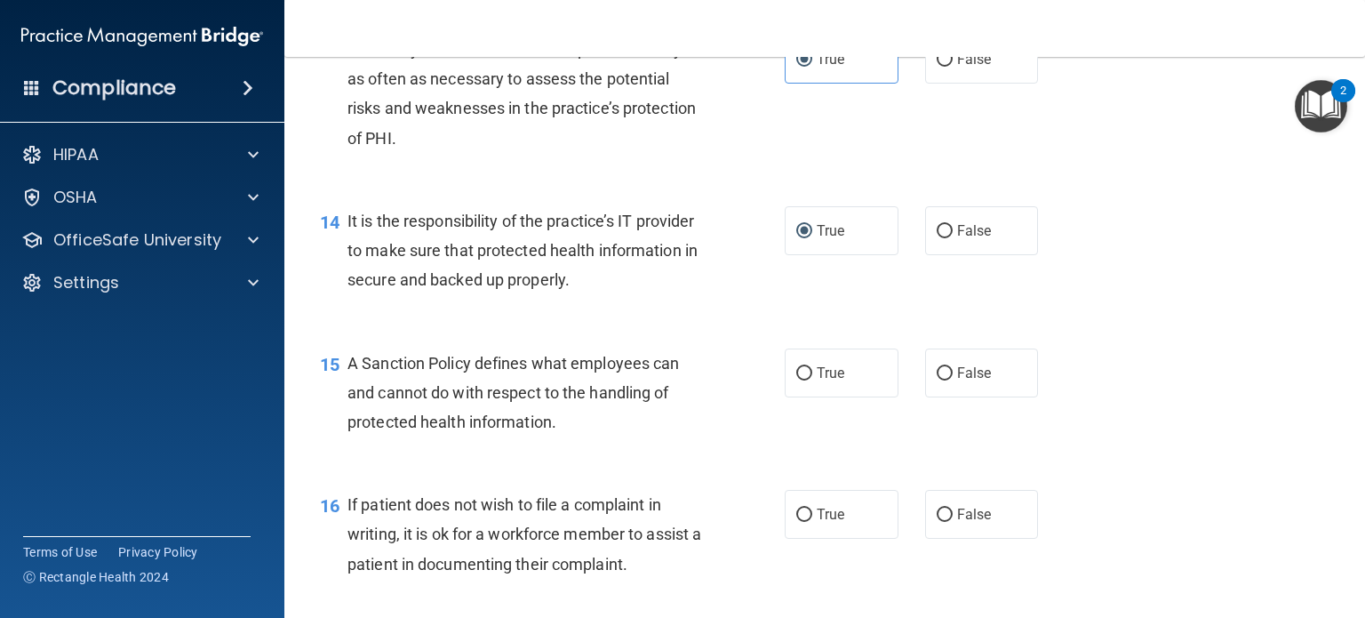
click at [593, 147] on span "A security risk assessment is required annually or as often as necessary to ass…" at bounding box center [524, 94] width 352 height 108
click at [590, 304] on div "14 It is the responsibility of the practice’s IT provider to make sure that pro…" at bounding box center [552, 255] width 518 height 98
click at [972, 255] on label "False" at bounding box center [982, 230] width 114 height 49
click at [953, 238] on input "False" at bounding box center [945, 231] width 16 height 13
radio input "true"
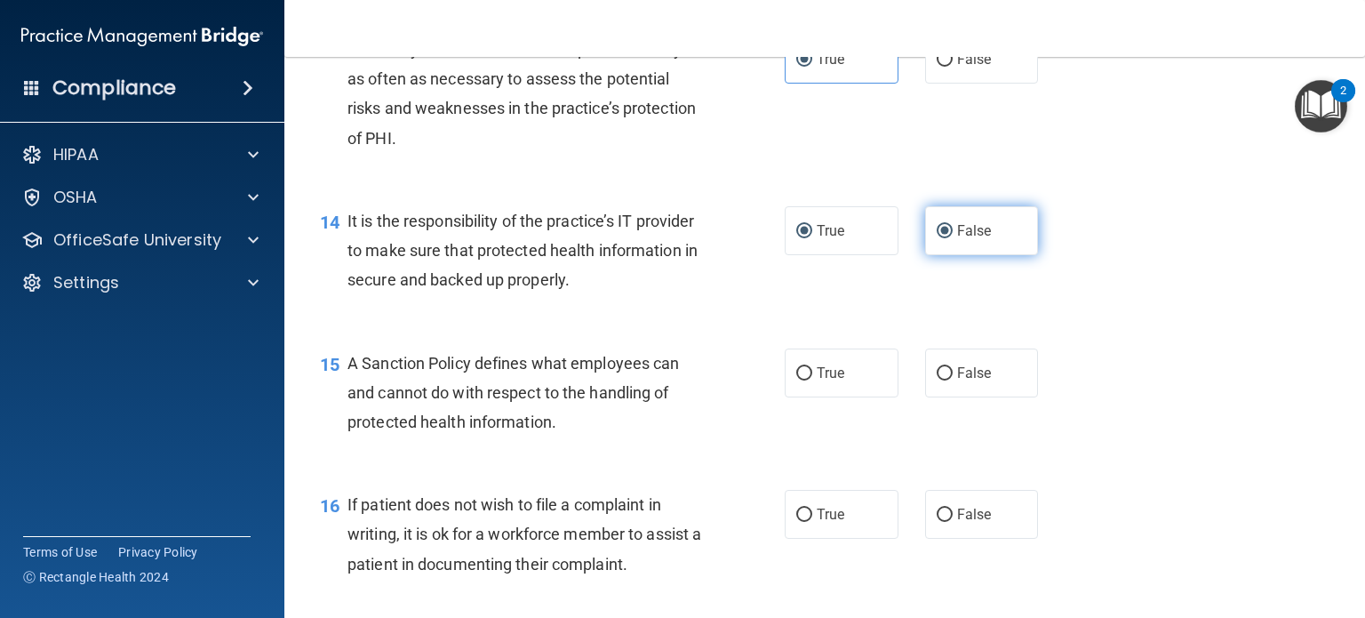
radio input "false"
click at [718, 304] on div "14 It is the responsibility of the practice’s IT provider to make sure that pro…" at bounding box center [552, 255] width 518 height 98
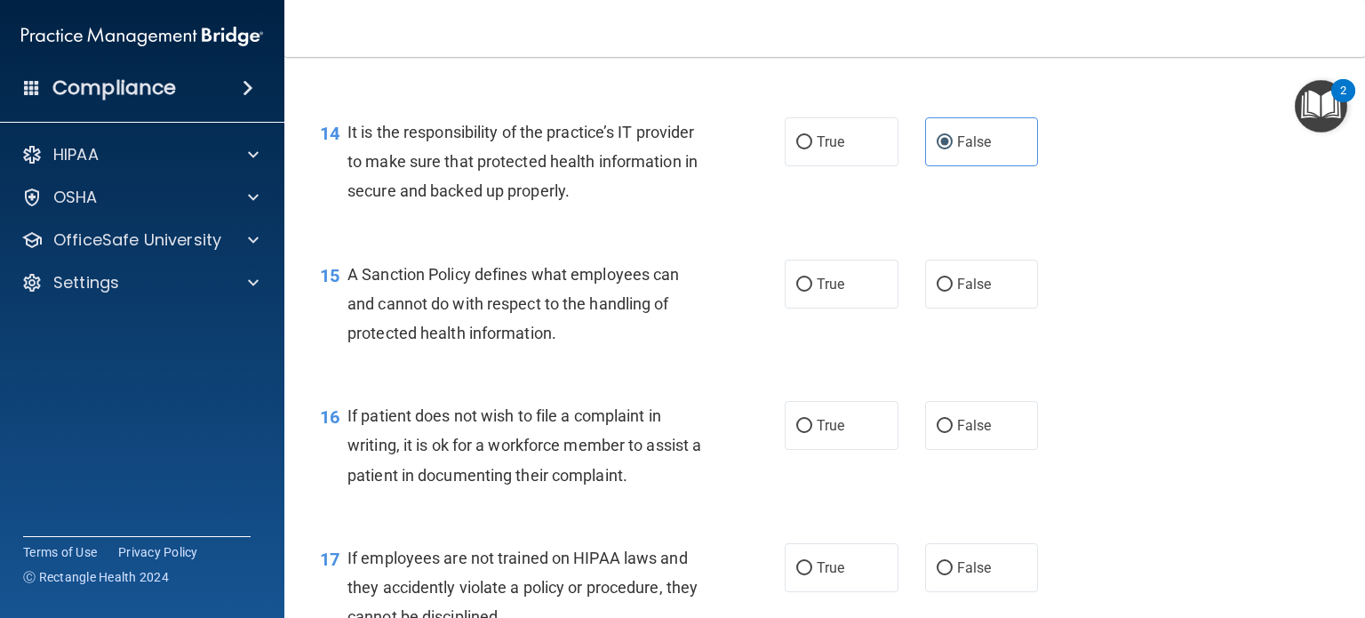
click at [679, 308] on span "A Sanction Policy defines what employees can and cannot do with respect to the …" at bounding box center [514, 303] width 332 height 77
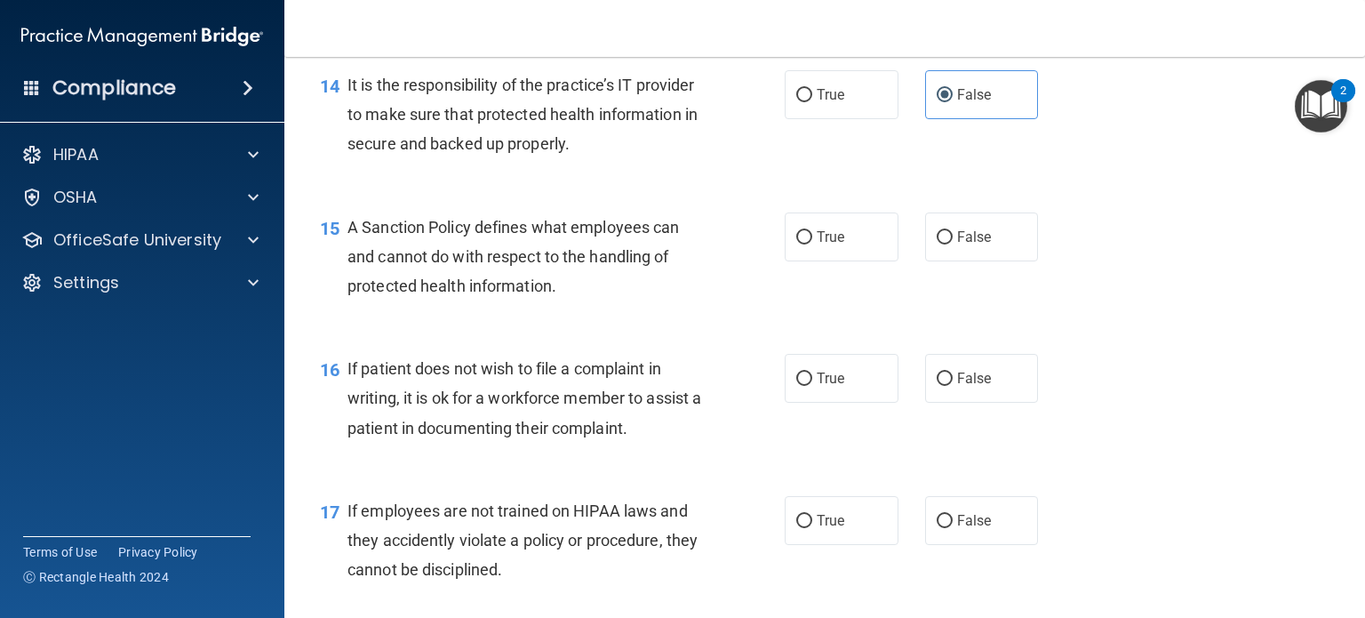
scroll to position [2489, 0]
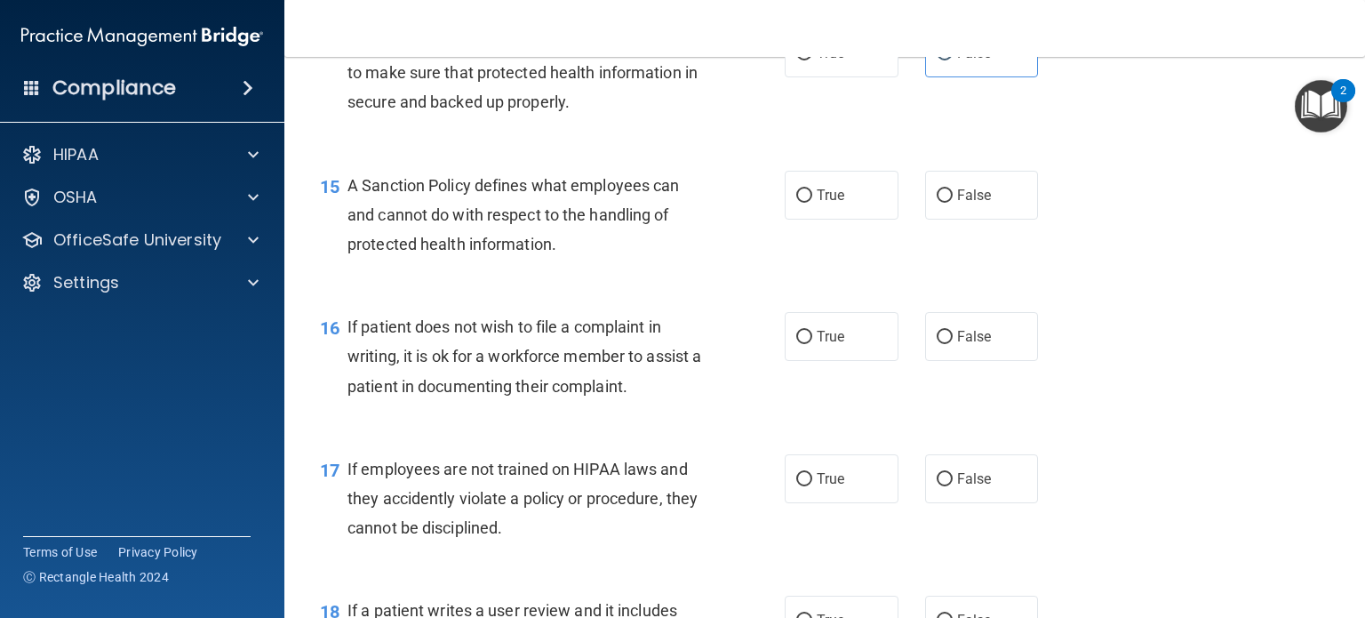
click at [498, 253] on span "A Sanction Policy defines what employees can and cannot do with respect to the …" at bounding box center [514, 214] width 332 height 77
click at [957, 204] on span "False" at bounding box center [974, 195] width 35 height 17
click at [949, 203] on input "False" at bounding box center [945, 195] width 16 height 13
radio input "true"
click at [599, 321] on div "16 If patient does not wish to file a complaint in writing, it is ok for a work…" at bounding box center [825, 361] width 1036 height 142
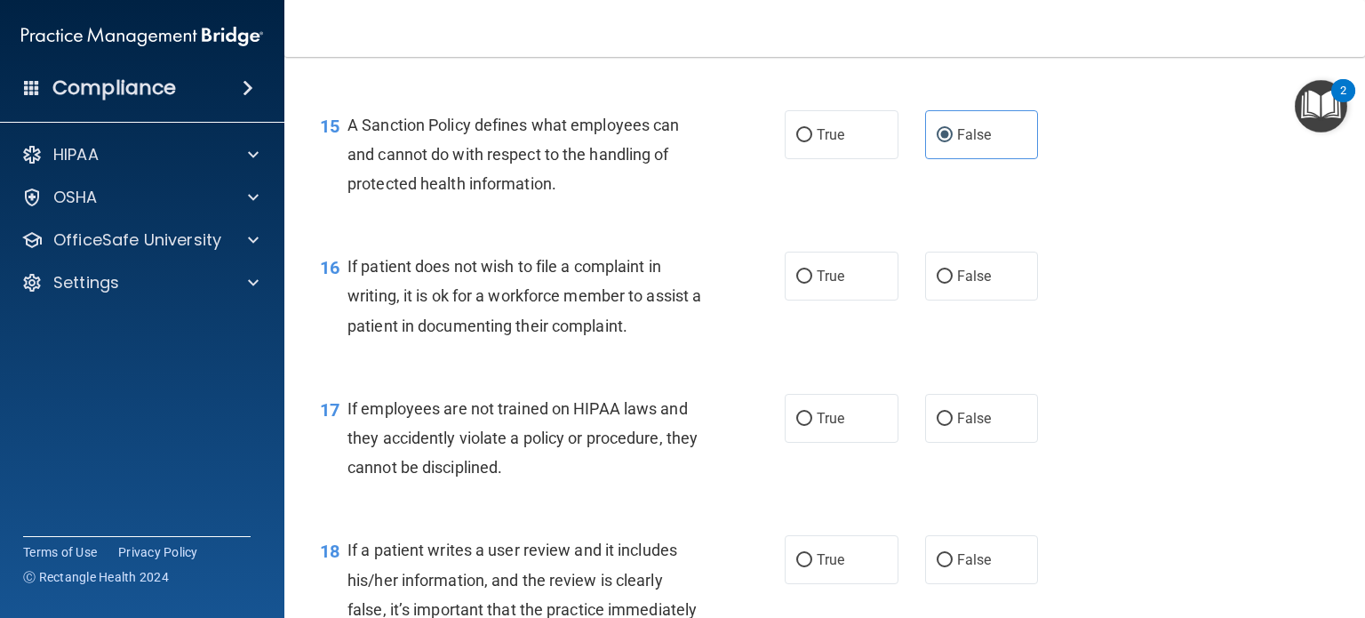
scroll to position [2578, 0]
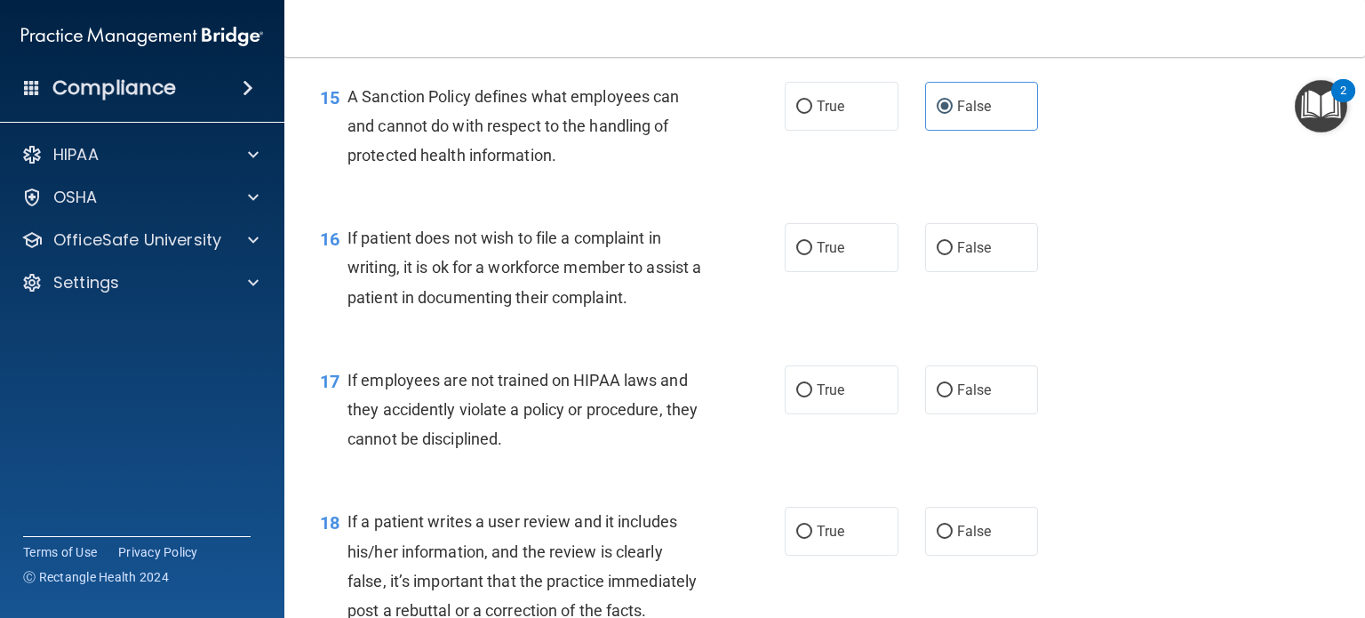
click at [633, 306] on span "If patient does not wish to file a complaint in writing, it is ok for a workfor…" at bounding box center [525, 266] width 354 height 77
click at [634, 306] on span "If patient does not wish to file a complaint in writing, it is ok for a workfor…" at bounding box center [525, 266] width 354 height 77
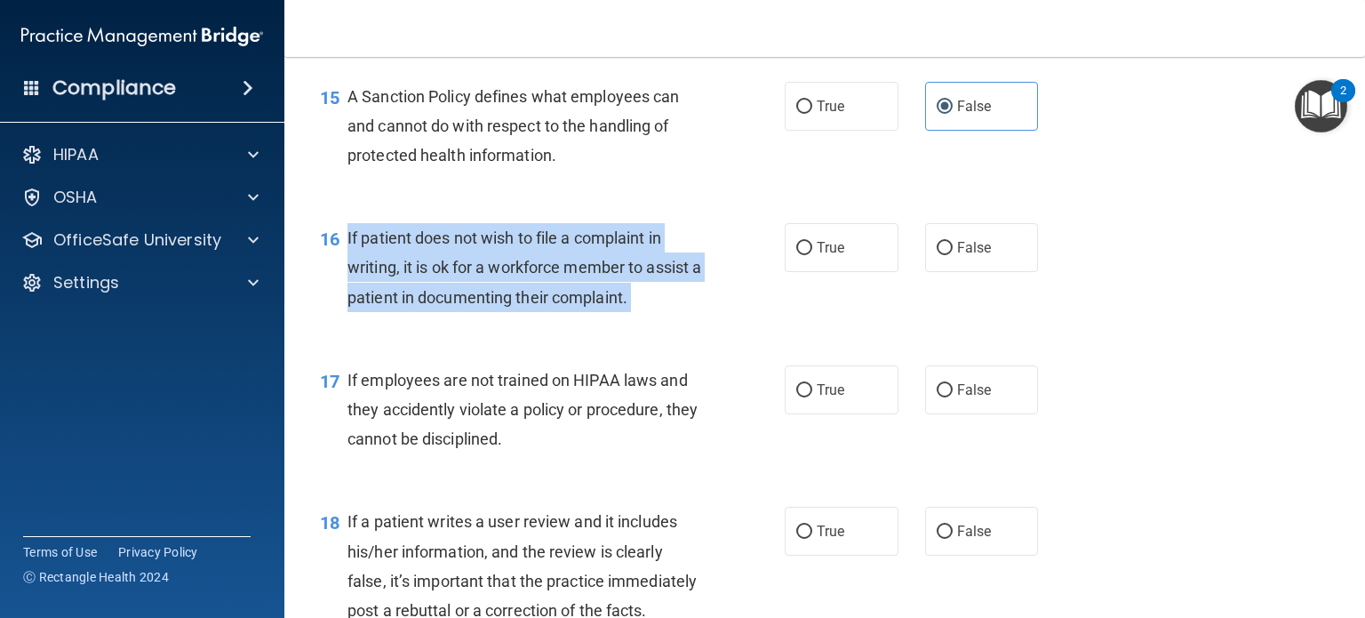
click at [634, 306] on span "If patient does not wish to file a complaint in writing, it is ok for a workfor…" at bounding box center [525, 266] width 354 height 77
copy ng-form "If patient does not wish to file a complaint in writing, it is ok for a workfor…"
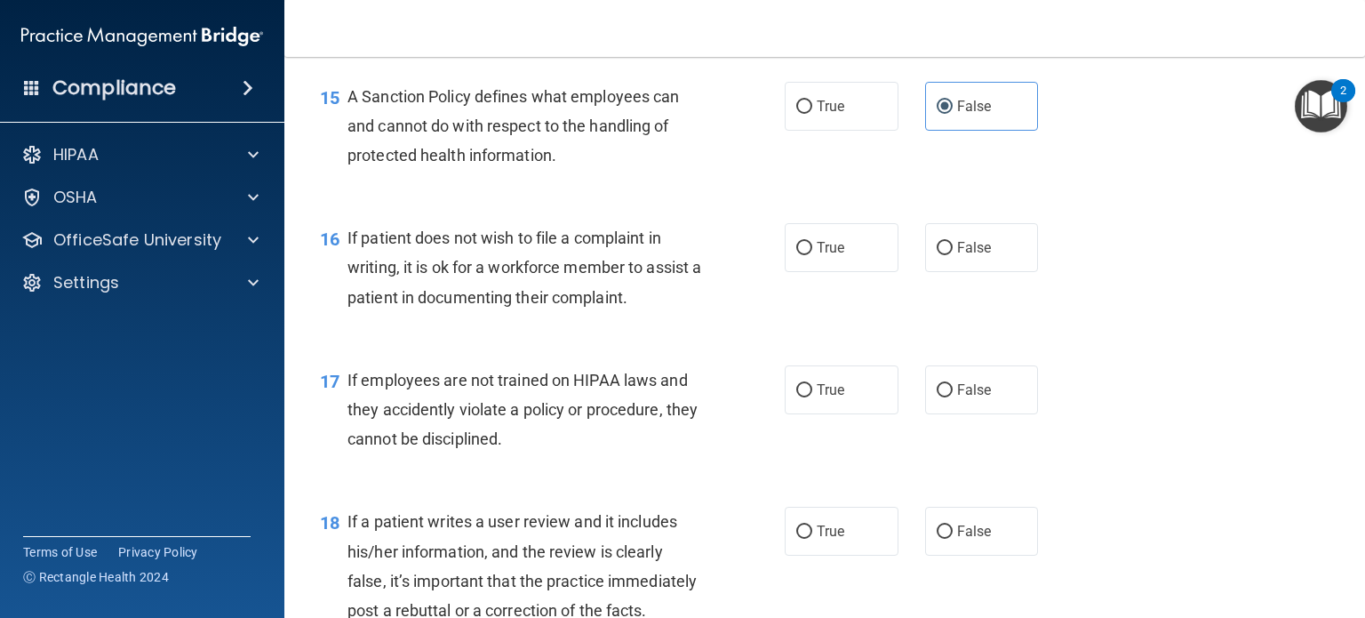
click at [722, 343] on div "16 If patient does not wish to file a complaint in writing, it is ok for a work…" at bounding box center [825, 272] width 1036 height 142
click at [817, 272] on label "True" at bounding box center [842, 247] width 114 height 49
click at [812, 255] on input "True" at bounding box center [804, 248] width 16 height 13
radio input "true"
click at [582, 343] on div "16 If patient does not wish to file a complaint in writing, it is ok for a work…" at bounding box center [825, 272] width 1036 height 142
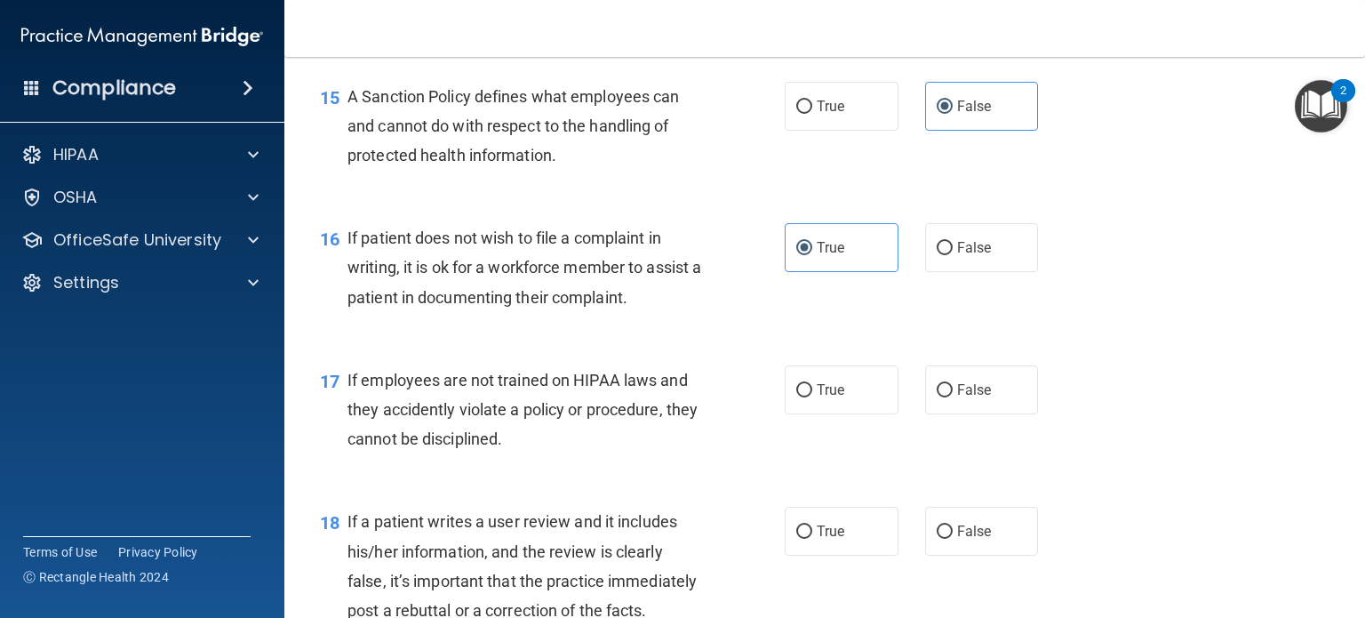
scroll to position [2666, 0]
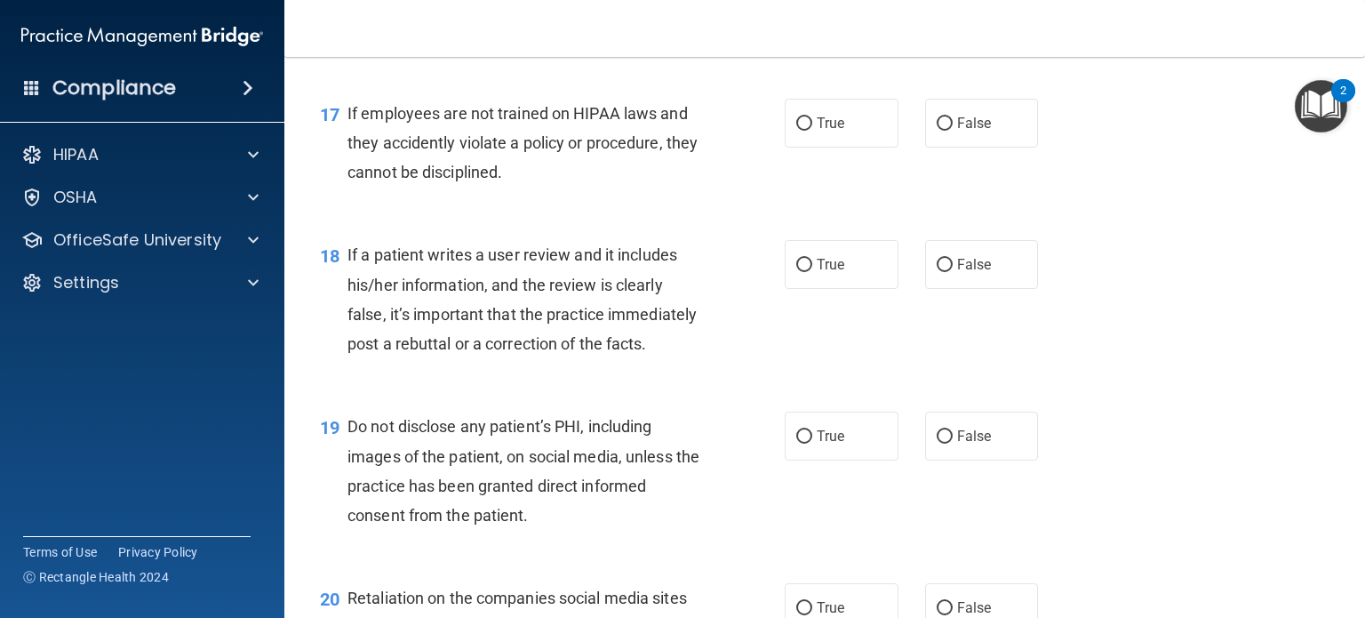
click at [638, 280] on span "If a patient writes a user review and it includes his/her information, and the …" at bounding box center [522, 299] width 349 height 108
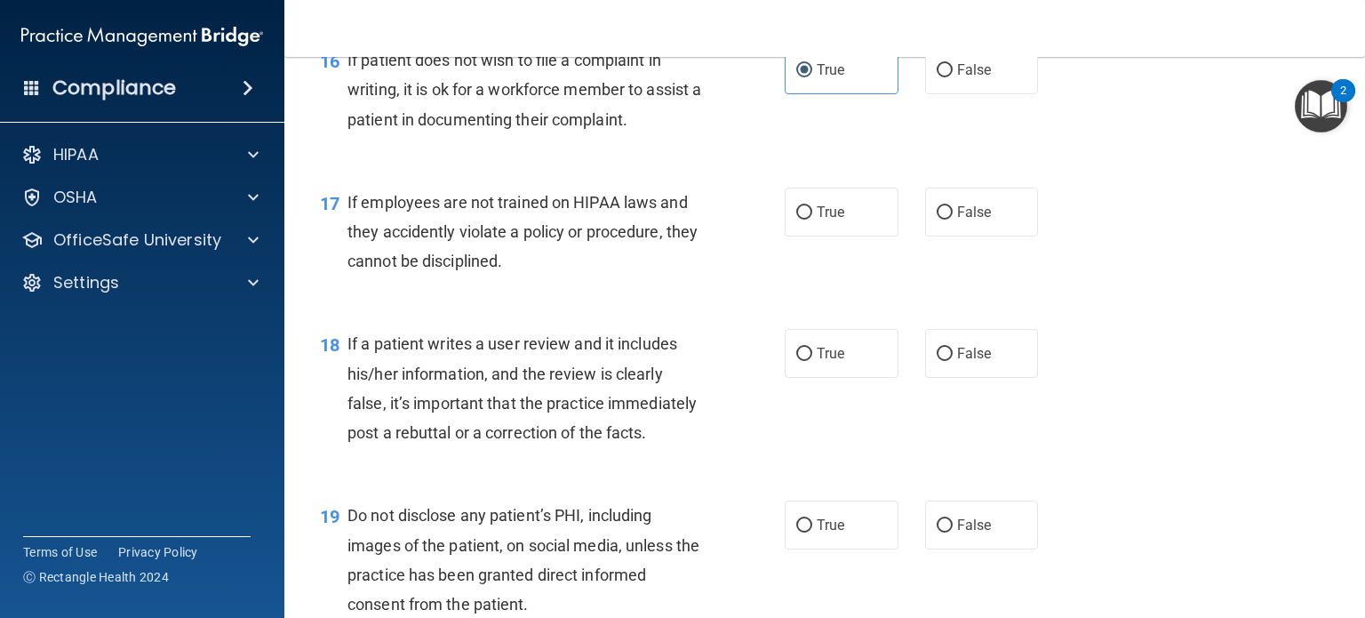
click at [637, 276] on div "If employees are not trained on HIPAA laws and they accidently violate a policy…" at bounding box center [532, 232] width 369 height 89
click at [484, 285] on div "17 If employees are not trained on HIPAA laws and they accidently violate a pol…" at bounding box center [552, 237] width 518 height 98
click at [941, 220] on input "False" at bounding box center [945, 212] width 16 height 13
radio input "true"
click at [619, 308] on div "17 If employees are not trained on HIPAA laws and they accidently violate a pol…" at bounding box center [825, 236] width 1036 height 142
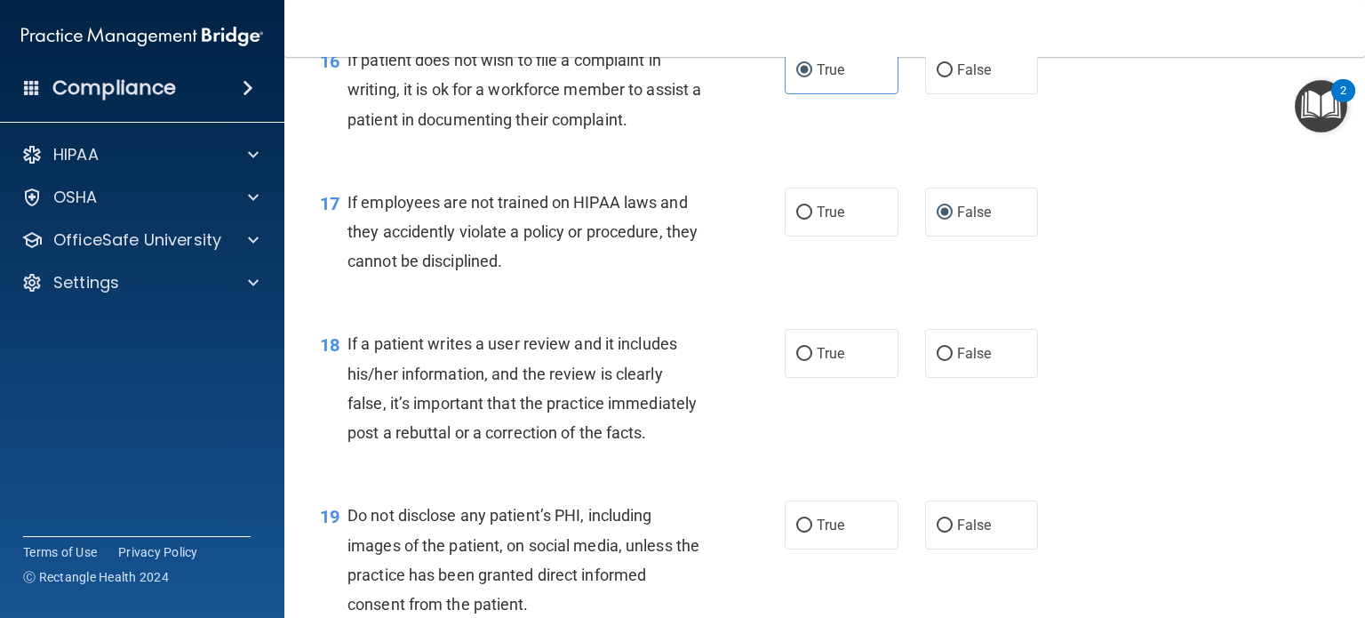
click at [618, 308] on div "17 If employees are not trained on HIPAA laws and they accidently violate a pol…" at bounding box center [825, 236] width 1036 height 142
click at [925, 236] on label "False" at bounding box center [982, 212] width 114 height 49
click at [937, 220] on input "False" at bounding box center [945, 212] width 16 height 13
click at [517, 270] on span "If employees are not trained on HIPAA laws and they accidently violate a policy…" at bounding box center [523, 231] width 350 height 77
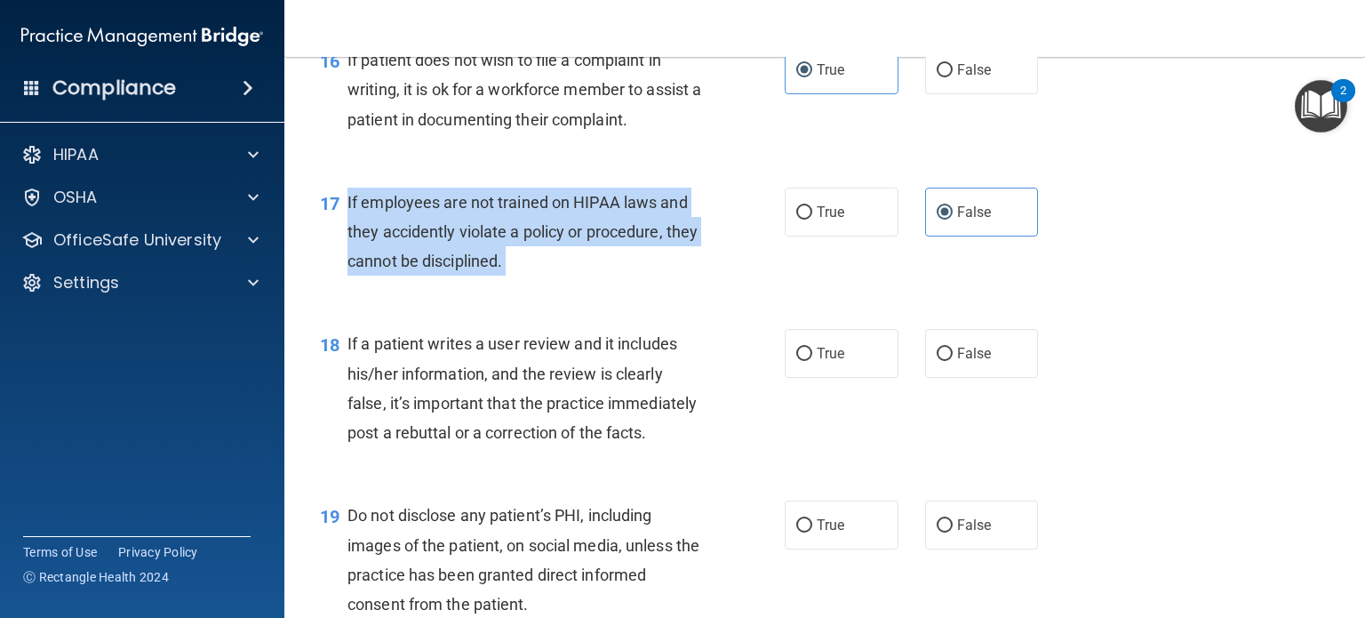
click at [517, 270] on span "If employees are not trained on HIPAA laws and they accidently violate a policy…" at bounding box center [523, 231] width 350 height 77
click at [625, 276] on div "If employees are not trained on HIPAA laws and they accidently violate a policy…" at bounding box center [532, 232] width 369 height 89
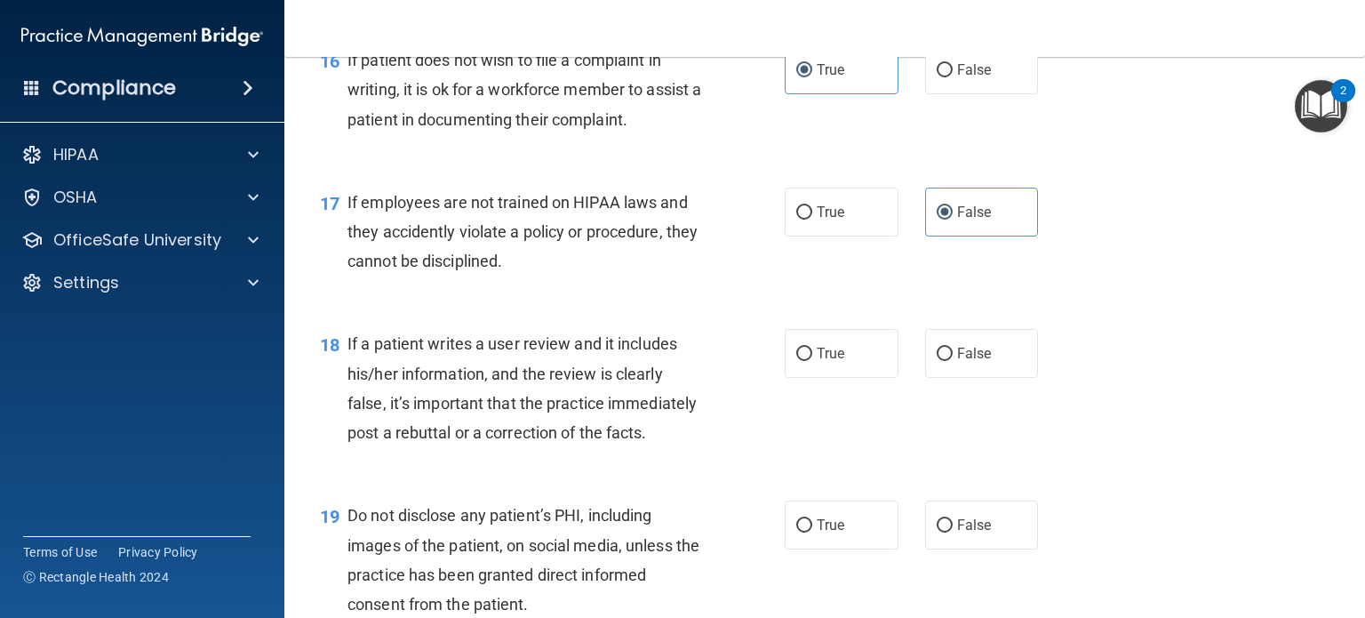
click at [689, 340] on div "18 If a patient writes a user review and it includes his/her information, and t…" at bounding box center [825, 393] width 1036 height 172
click at [630, 308] on div "17 If employees are not trained on HIPAA laws and they accidently violate a pol…" at bounding box center [825, 236] width 1036 height 142
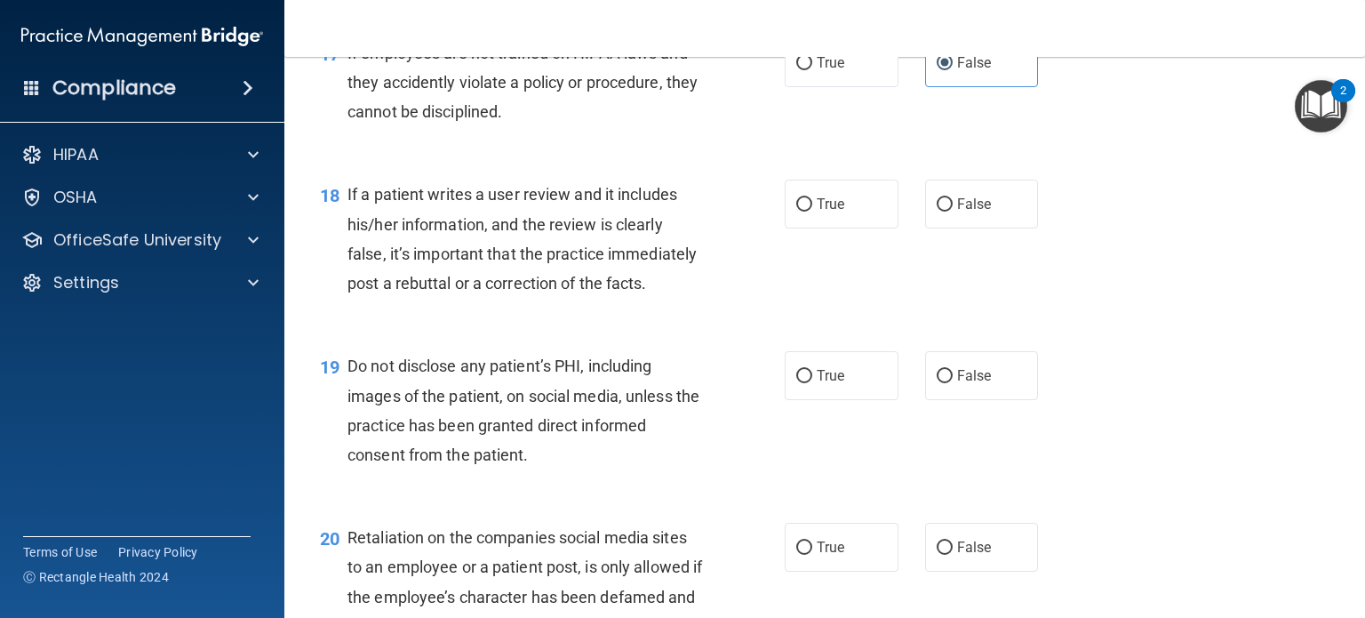
scroll to position [2933, 0]
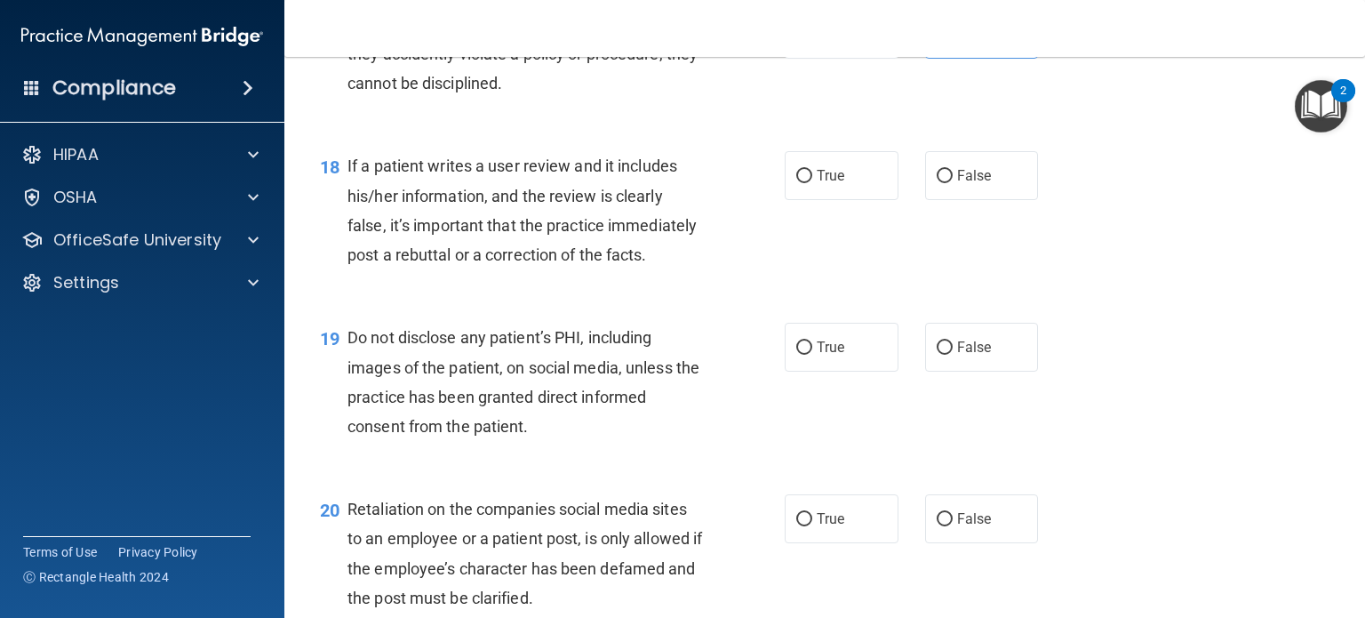
click at [615, 269] on div "If a patient writes a user review and it includes his/her information, and the …" at bounding box center [532, 210] width 369 height 118
click at [937, 183] on input "False" at bounding box center [945, 176] width 16 height 13
radio input "true"
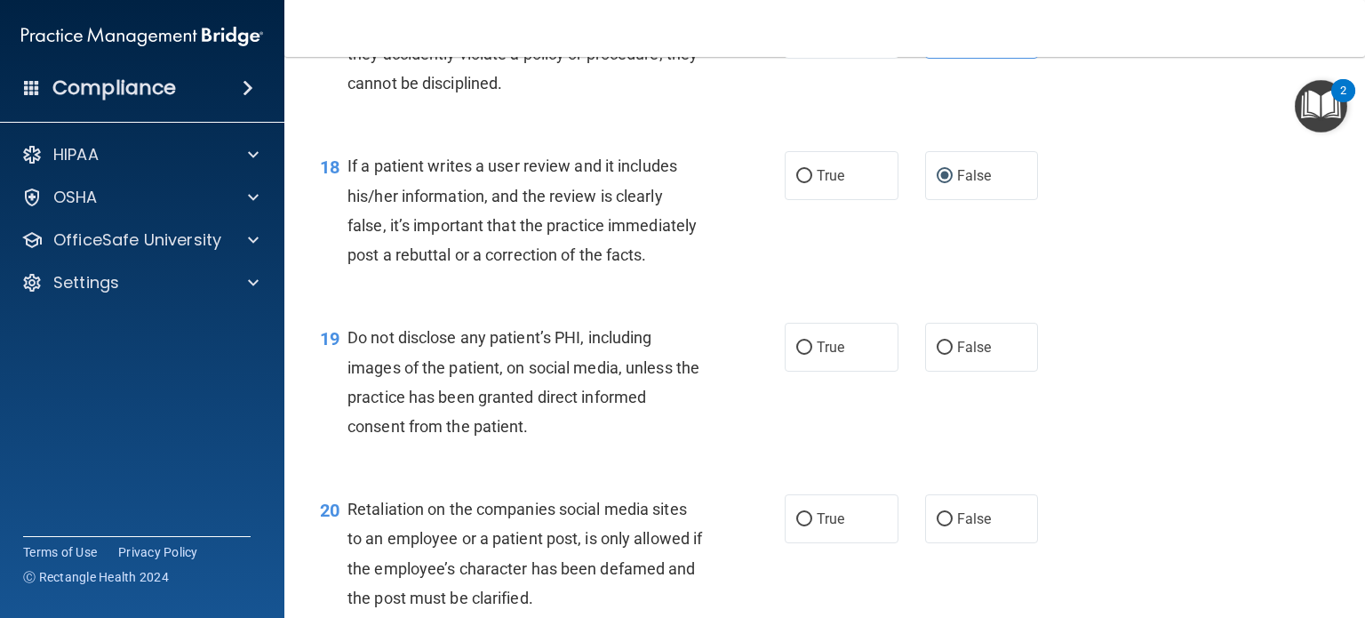
click at [519, 264] on span "If a patient writes a user review and it includes his/her information, and the …" at bounding box center [522, 210] width 349 height 108
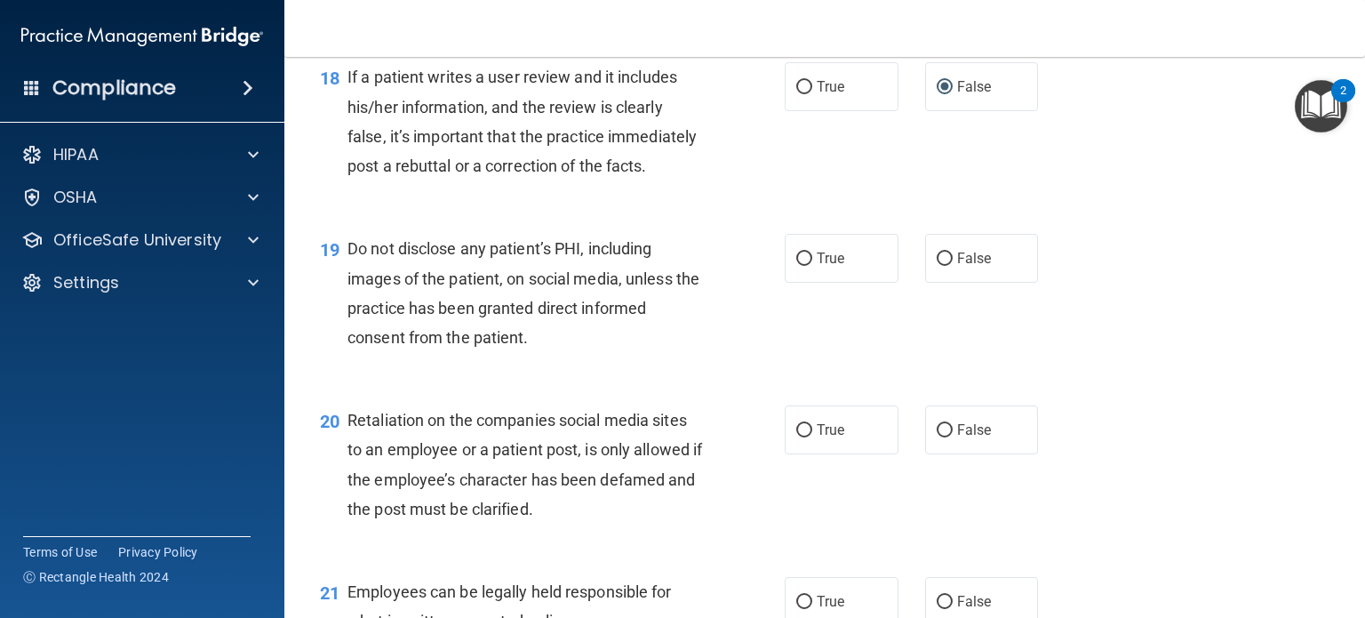
scroll to position [3111, 0]
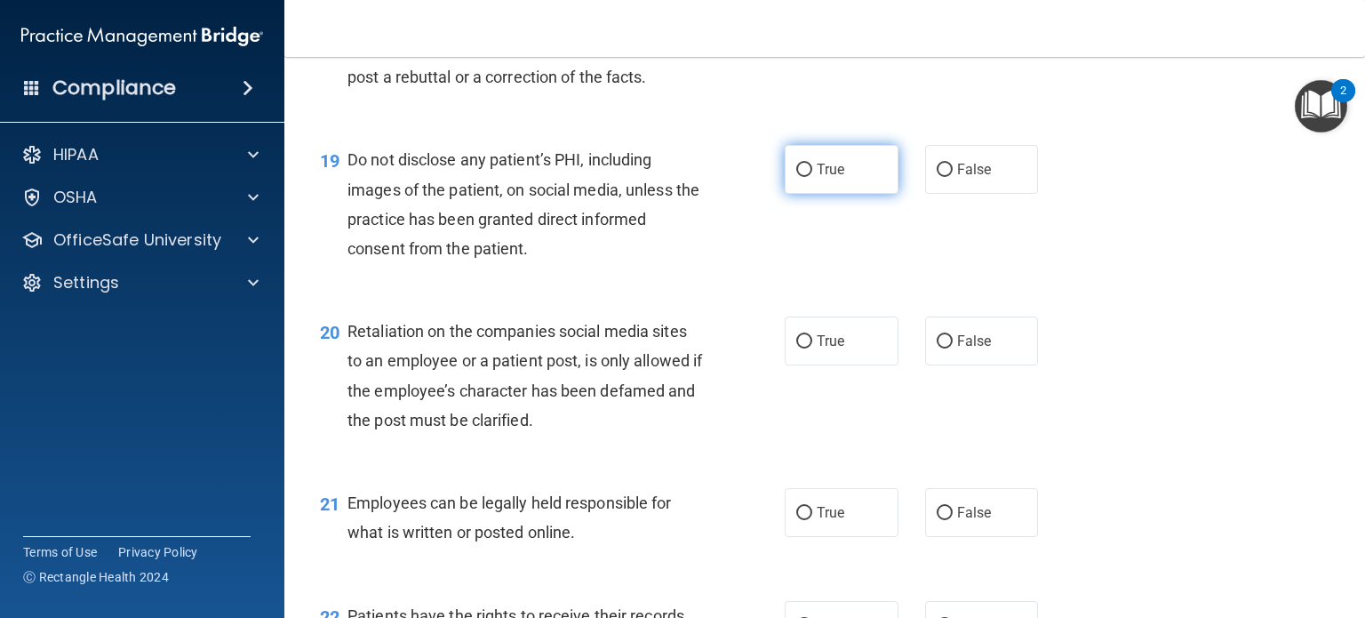
click at [807, 194] on label "True" at bounding box center [842, 169] width 114 height 49
click at [807, 177] on input "True" at bounding box center [804, 170] width 16 height 13
radio input "true"
click at [594, 263] on div "Do not disclose any patient’s PHI, including images of the patient, on social m…" at bounding box center [532, 204] width 369 height 118
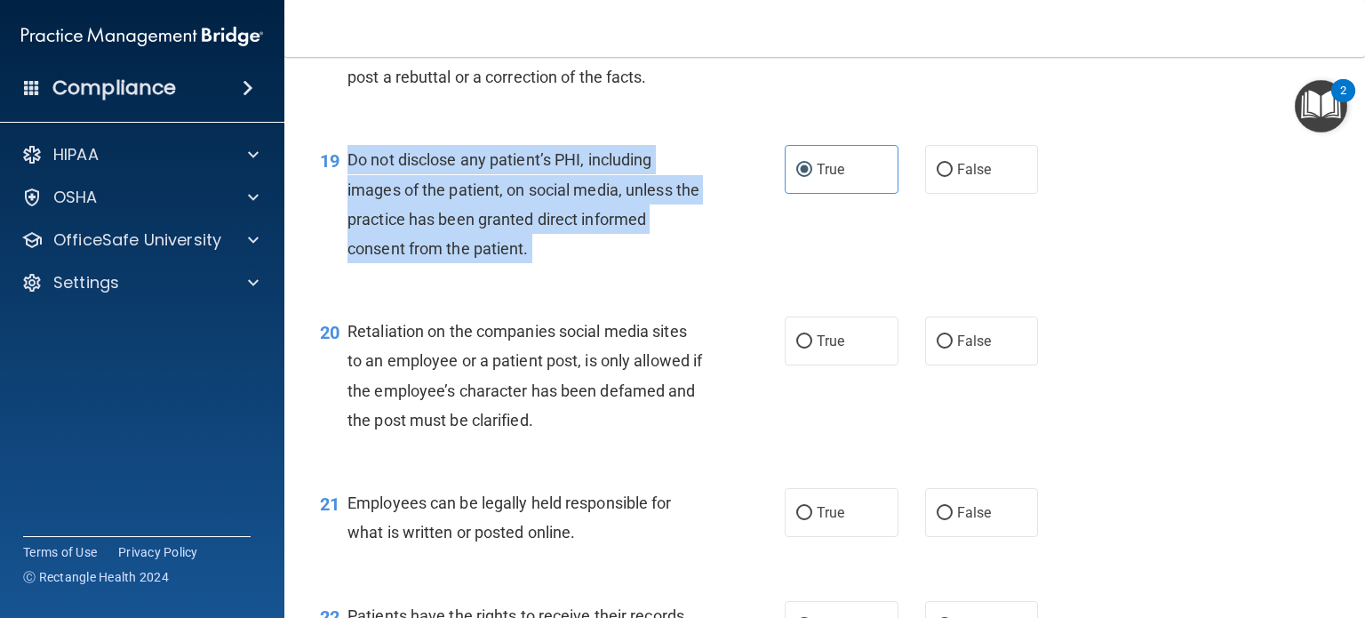
click at [594, 263] on div "Do not disclose any patient’s PHI, including images of the patient, on social m…" at bounding box center [532, 204] width 369 height 118
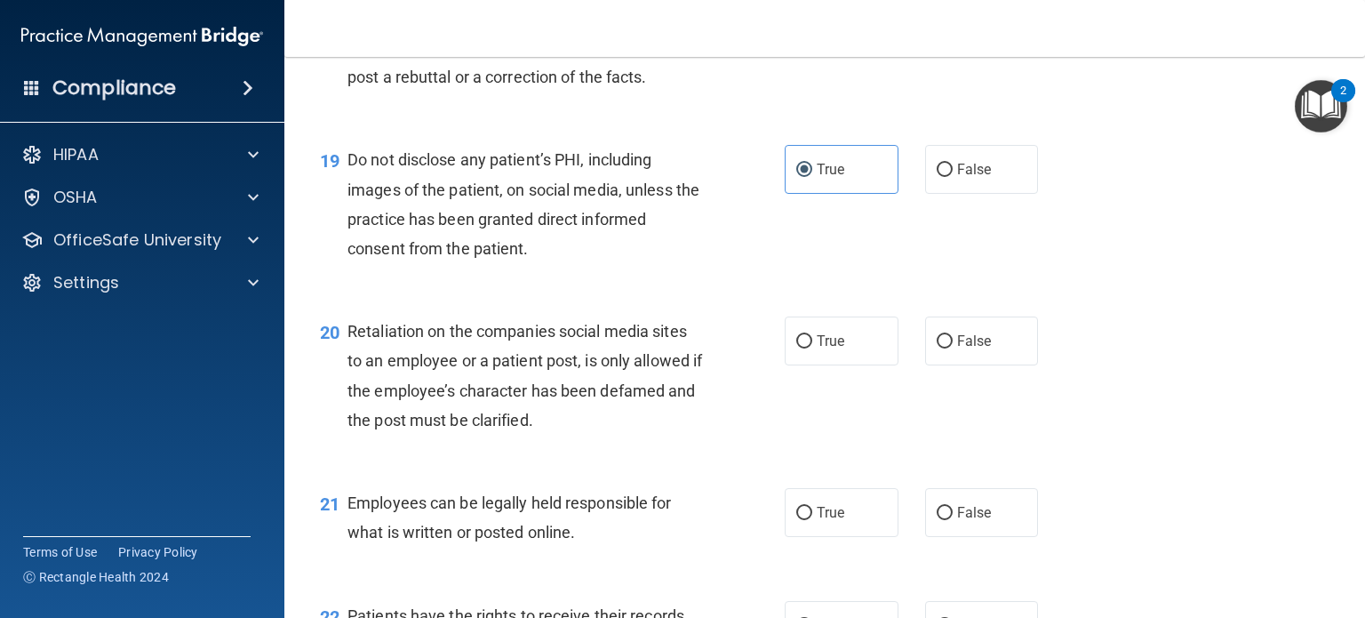
click at [547, 202] on div "19 Do not disclose any patient’s PHI, including images of the patient, on socia…" at bounding box center [825, 209] width 1036 height 172
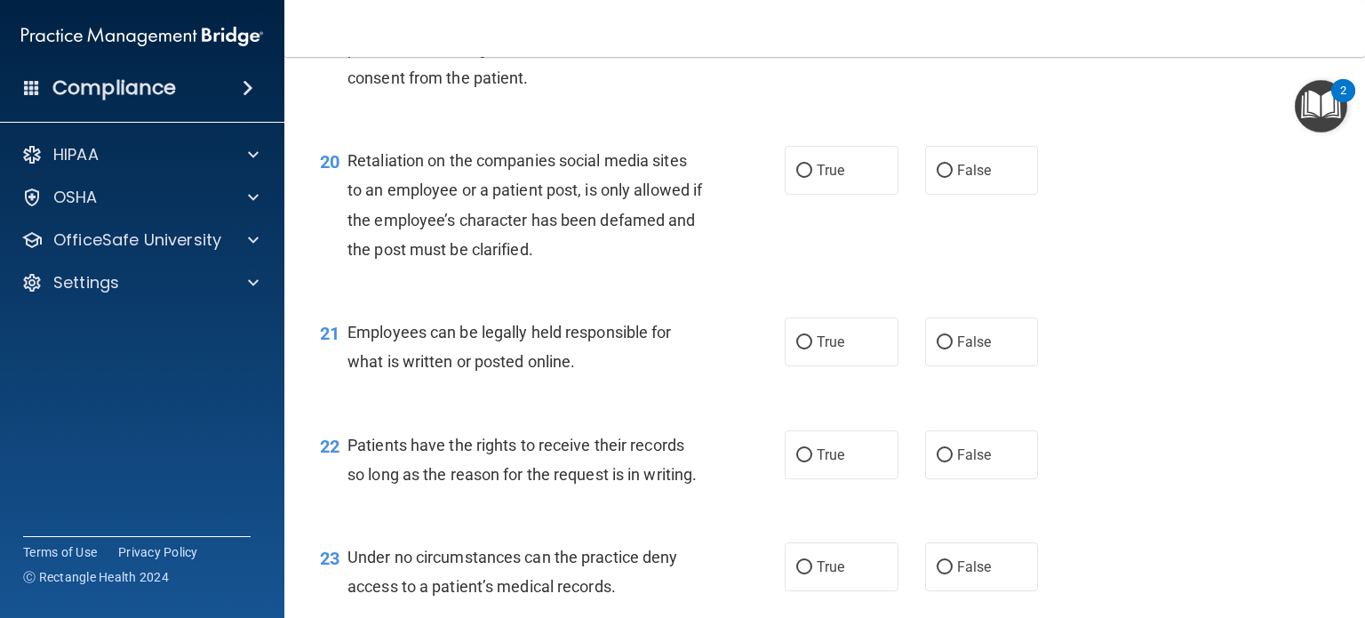
scroll to position [3289, 0]
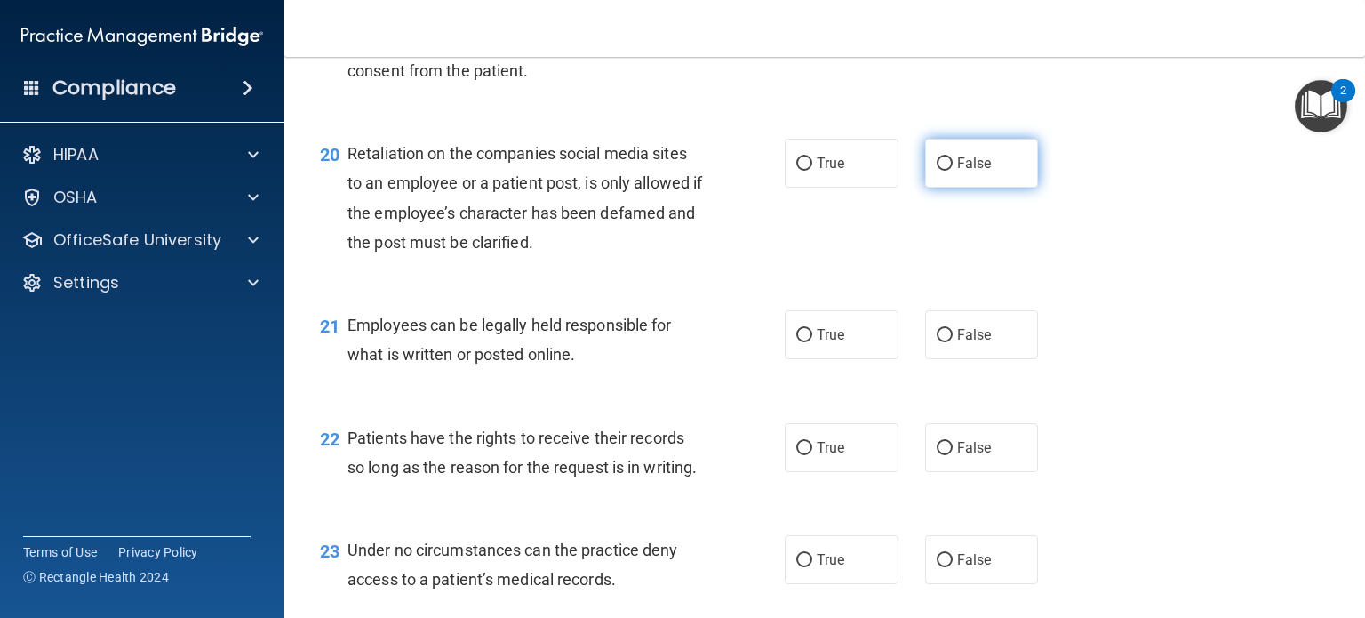
click at [937, 171] on input "False" at bounding box center [945, 163] width 16 height 13
radio input "true"
click at [459, 288] on div "20 Retaliation on the companies social media sites to an employee or a patient …" at bounding box center [825, 202] width 1036 height 172
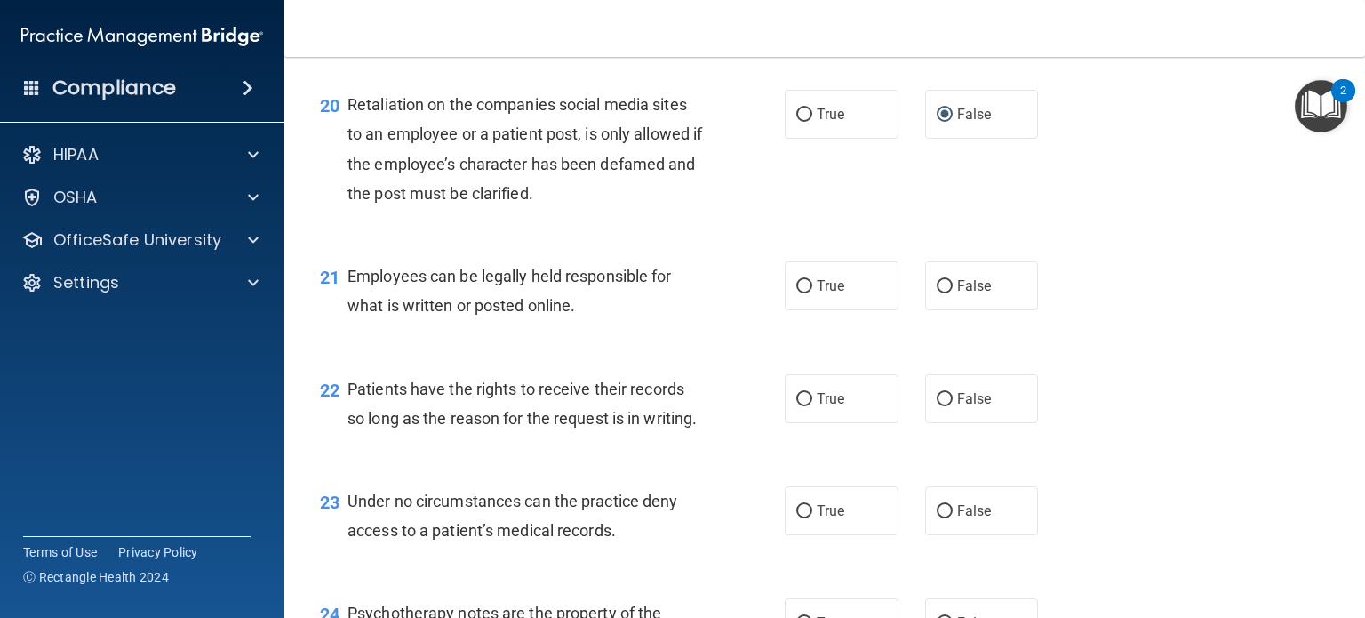
scroll to position [3378, 0]
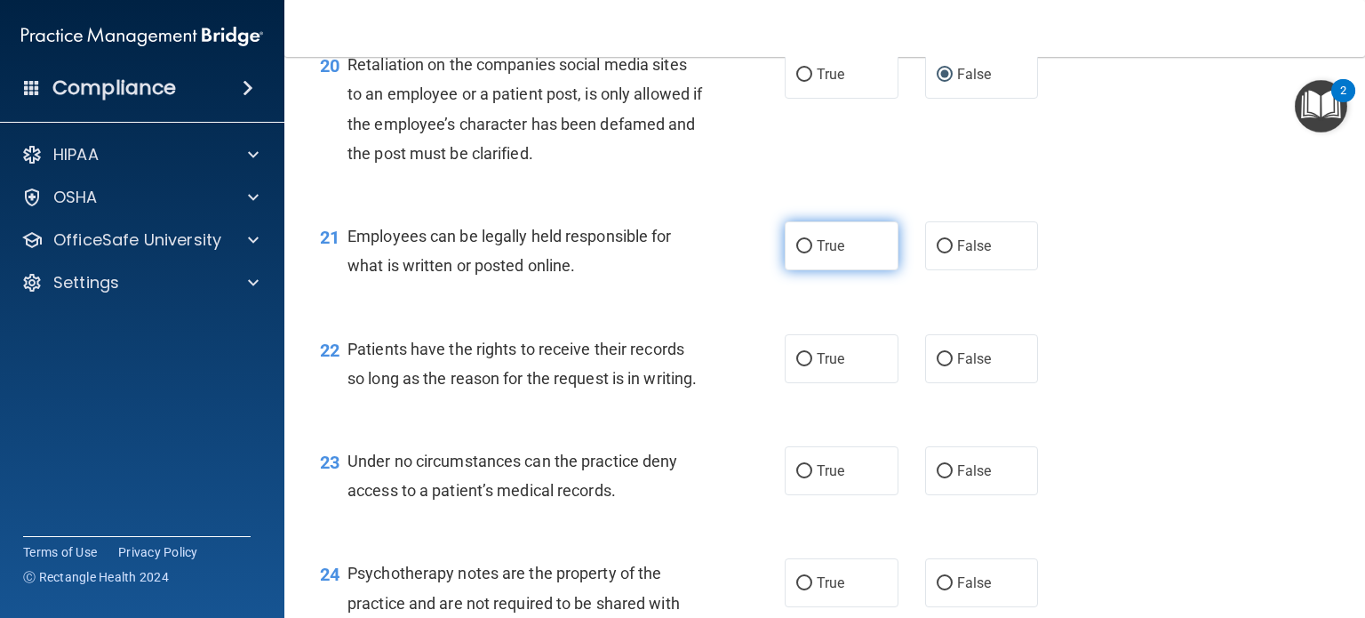
click at [857, 270] on label "True" at bounding box center [842, 245] width 114 height 49
click at [812, 253] on input "True" at bounding box center [804, 246] width 16 height 13
radio input "true"
click at [643, 275] on span "Employees can be legally held responsible for what is written or posted online." at bounding box center [510, 251] width 324 height 48
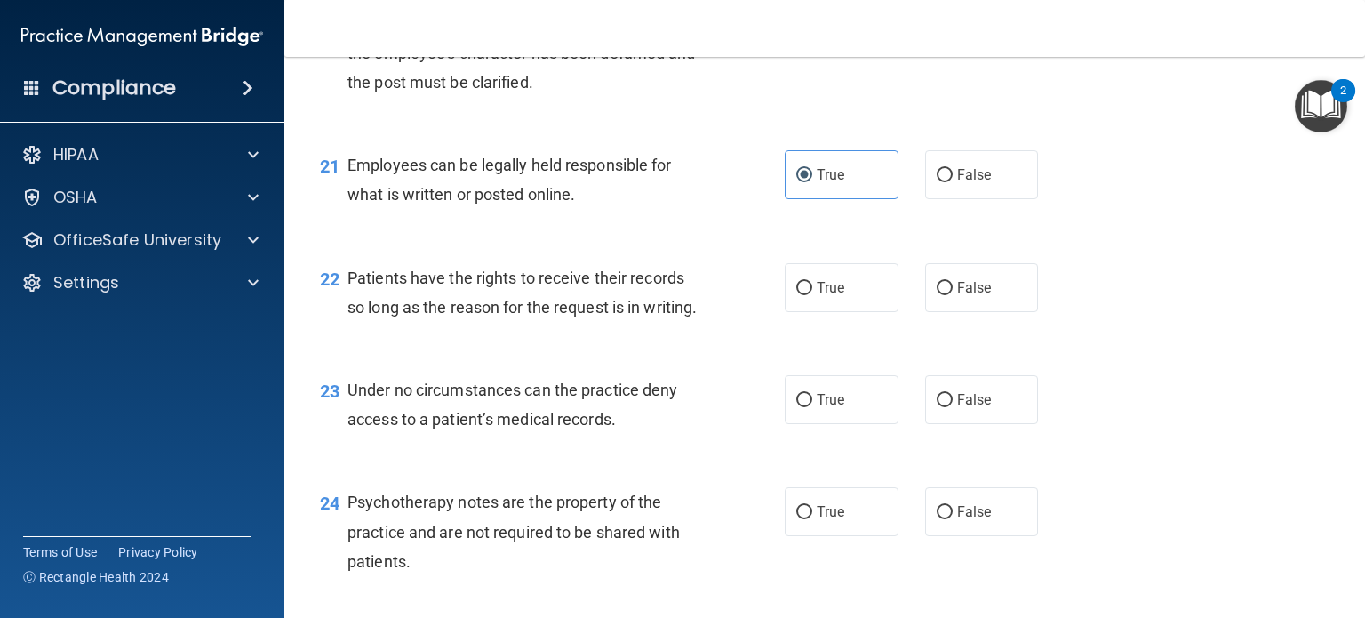
scroll to position [3555, 0]
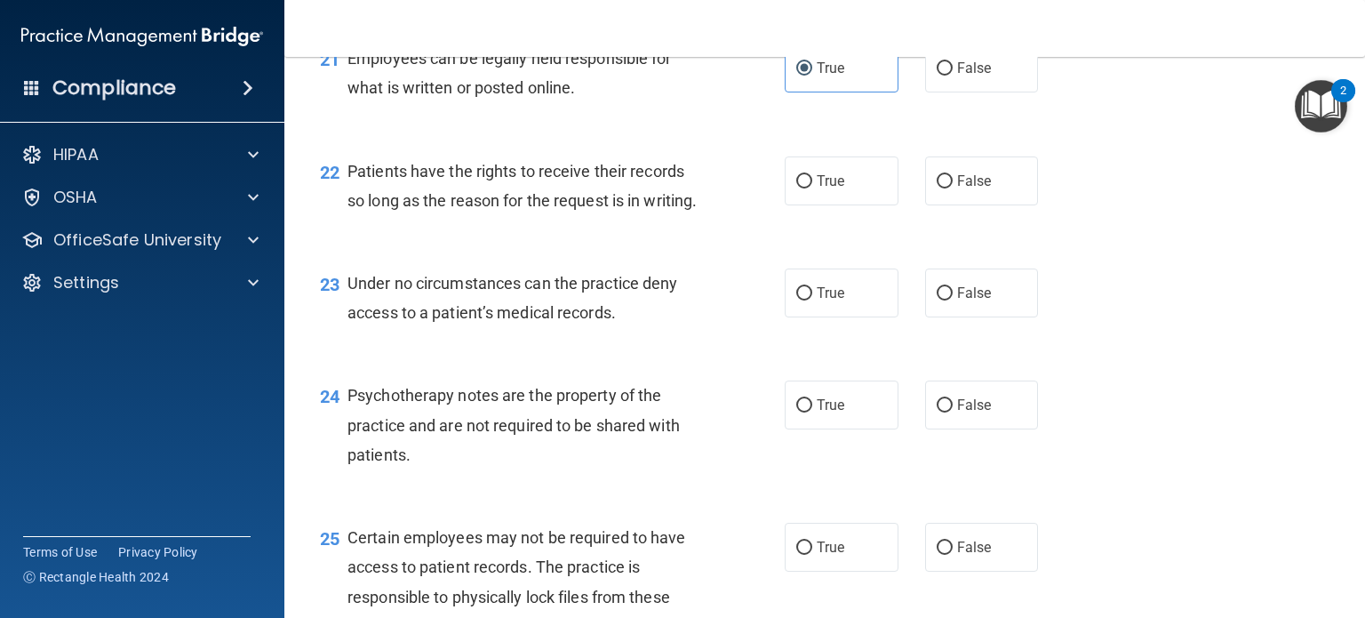
click at [648, 215] on div "Patients have the rights to receive their records so long as the reason for the…" at bounding box center [532, 185] width 369 height 59
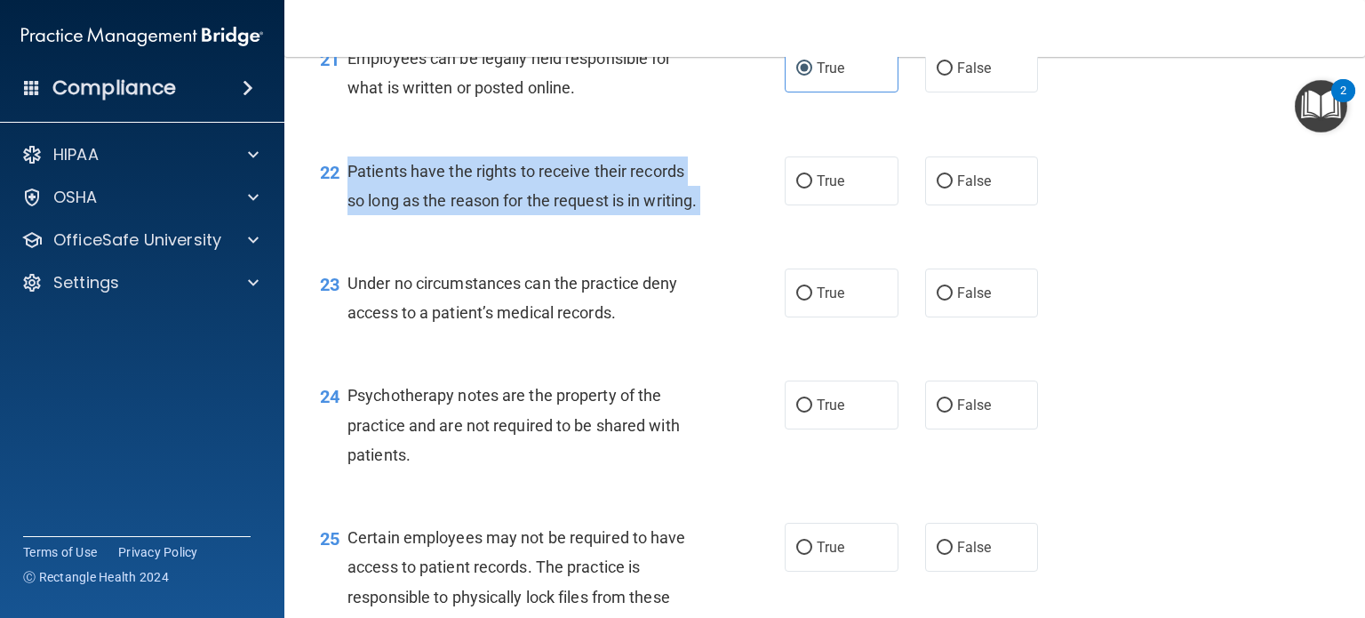
click at [648, 215] on div "Patients have the rights to receive their records so long as the reason for the…" at bounding box center [532, 185] width 369 height 59
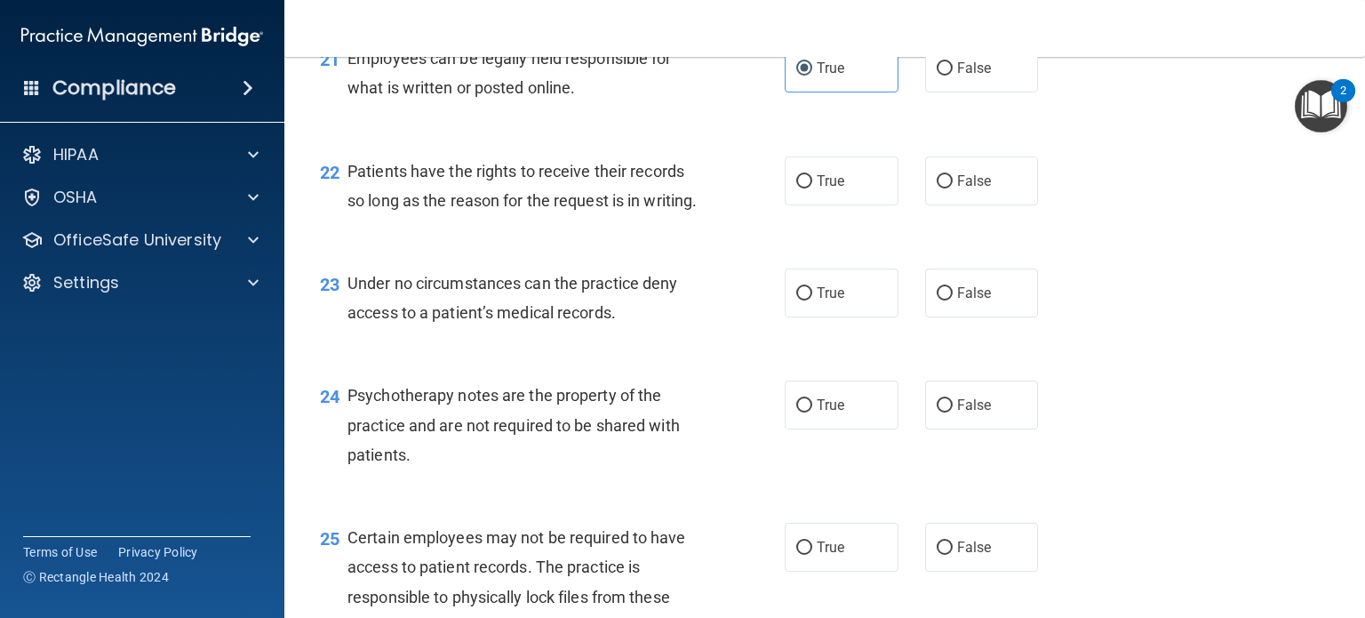
click at [588, 210] on span "Patients have the rights to receive their records so long as the reason for the…" at bounding box center [522, 186] width 349 height 48
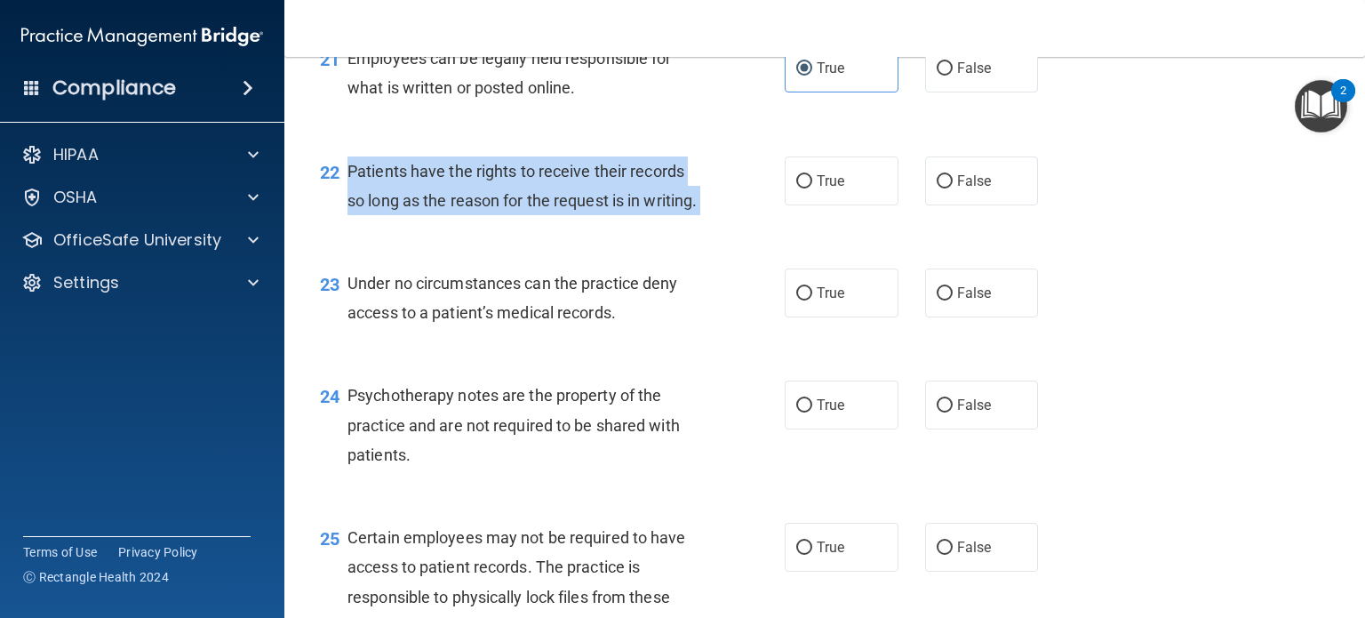
click at [588, 210] on span "Patients have the rights to receive their records so long as the reason for the…" at bounding box center [522, 186] width 349 height 48
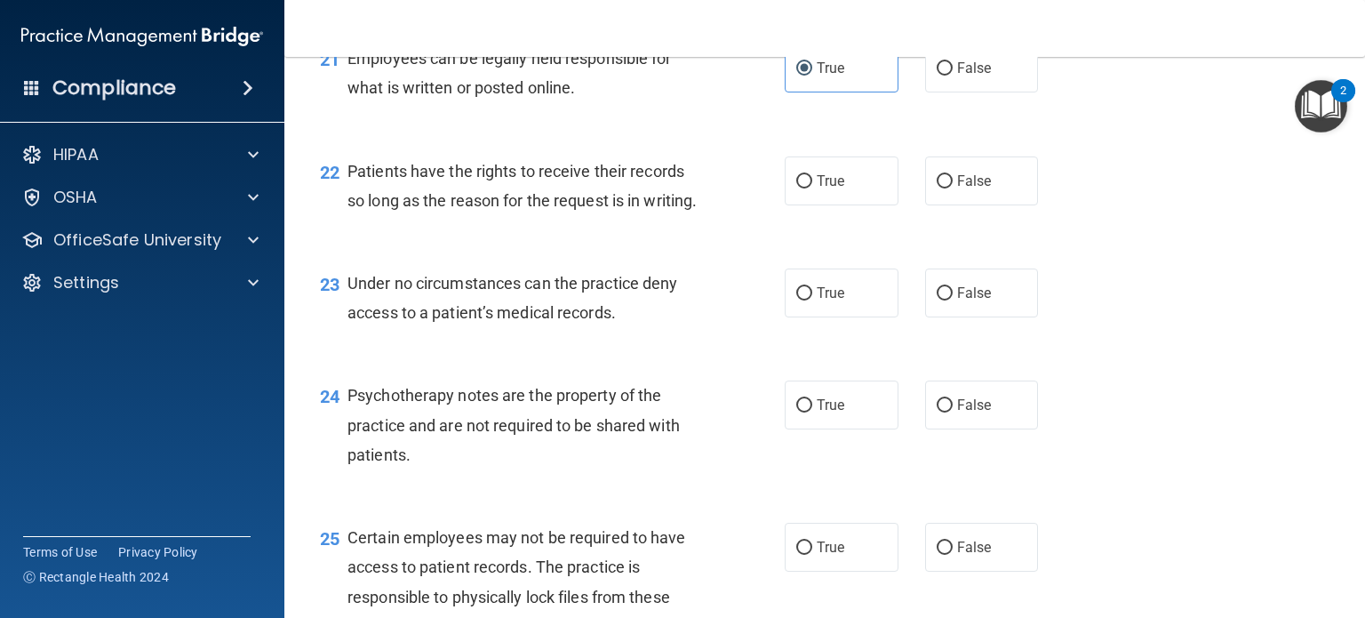
drag, startPoint x: 636, startPoint y: 323, endPoint x: 656, endPoint y: 202, distance: 122.5
click at [636, 246] on div "22 Patients have the rights to receive their records so long as the reason for …" at bounding box center [825, 190] width 1036 height 112
click at [965, 189] on span "False" at bounding box center [974, 180] width 35 height 17
click at [953, 188] on input "False" at bounding box center [945, 181] width 16 height 13
radio input "true"
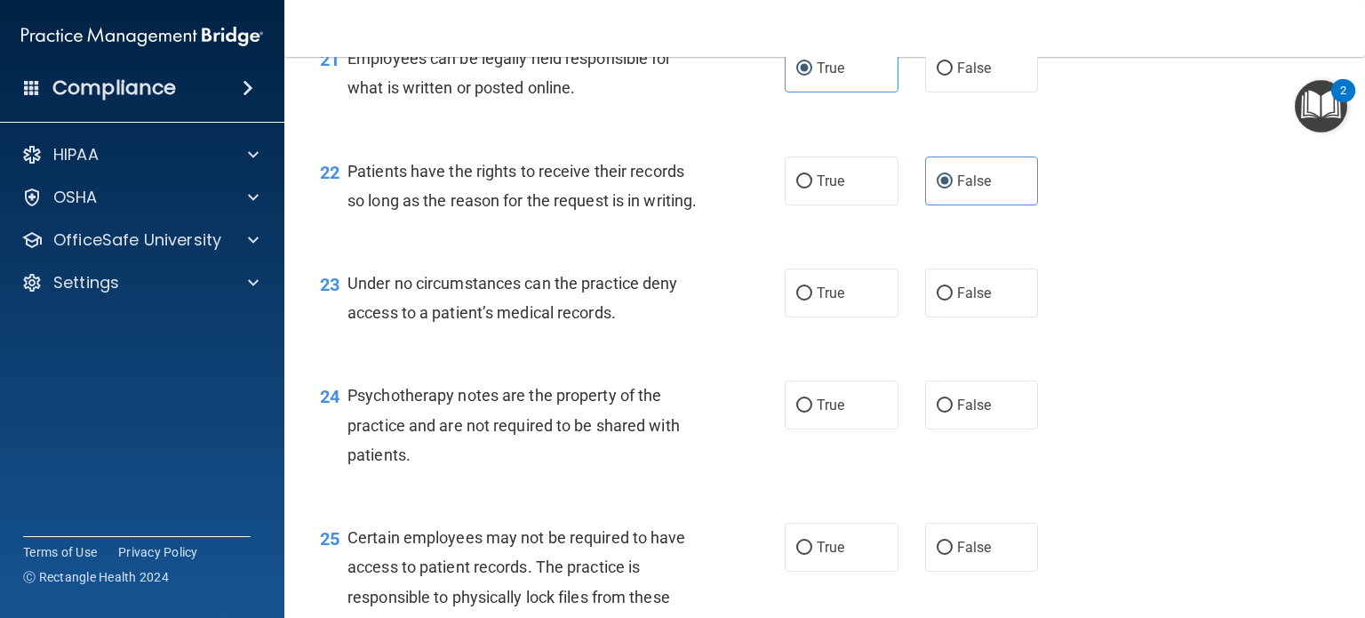
click at [711, 224] on div "22 Patients have the rights to receive their records so long as the reason for …" at bounding box center [552, 190] width 518 height 68
click at [648, 215] on div "Patients have the rights to receive their records so long as the reason for the…" at bounding box center [532, 185] width 369 height 59
click at [568, 322] on span "Under no circumstances can the practice deny access to a patient’s medical reco…" at bounding box center [513, 298] width 330 height 48
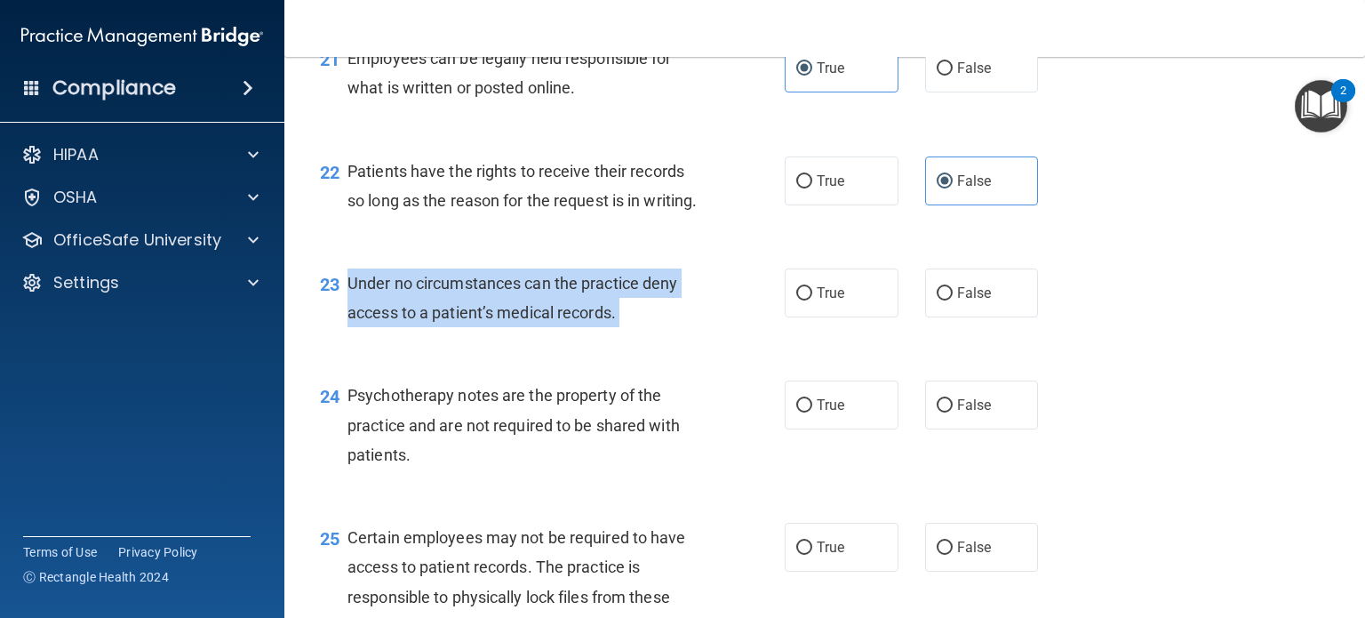
click at [567, 322] on span "Under no circumstances can the practice deny access to a patient’s medical reco…" at bounding box center [513, 298] width 330 height 48
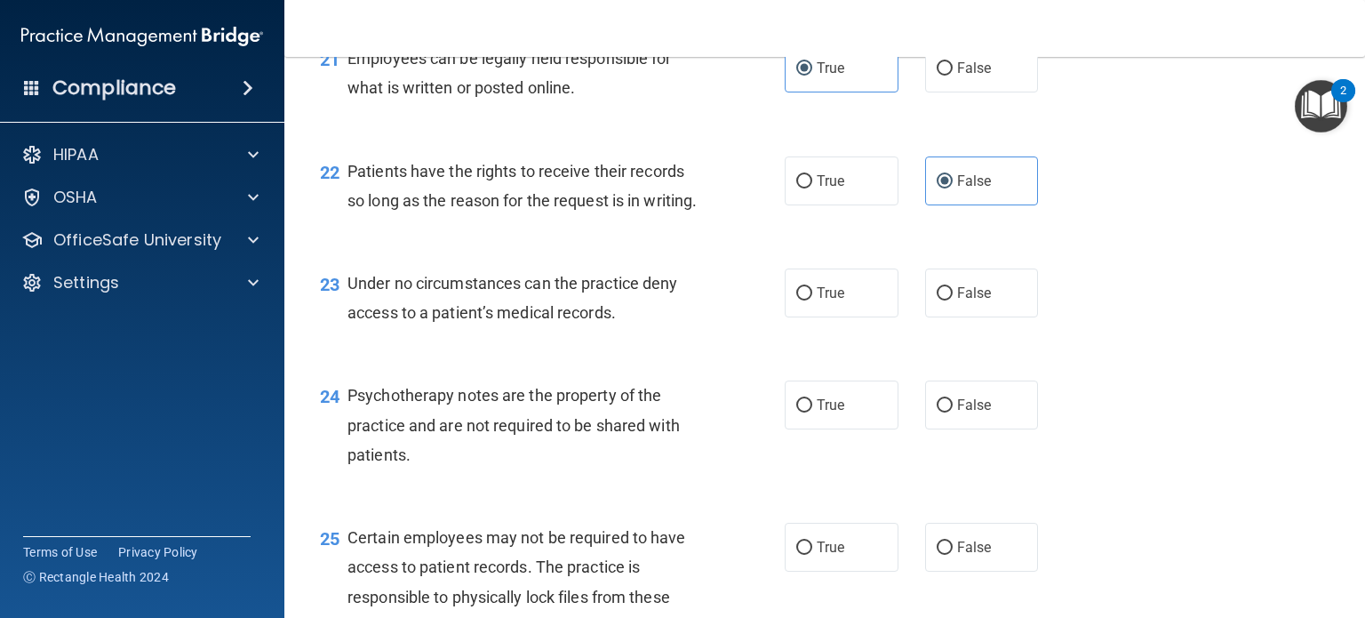
click at [613, 246] on div "22 Patients have the rights to receive their records so long as the reason for …" at bounding box center [825, 190] width 1036 height 112
click at [612, 203] on div "22 Patients have the rights to receive their records so long as the reason for …" at bounding box center [825, 190] width 1036 height 112
click at [971, 301] on span "False" at bounding box center [974, 292] width 35 height 17
click at [953, 300] on input "False" at bounding box center [945, 293] width 16 height 13
radio input "true"
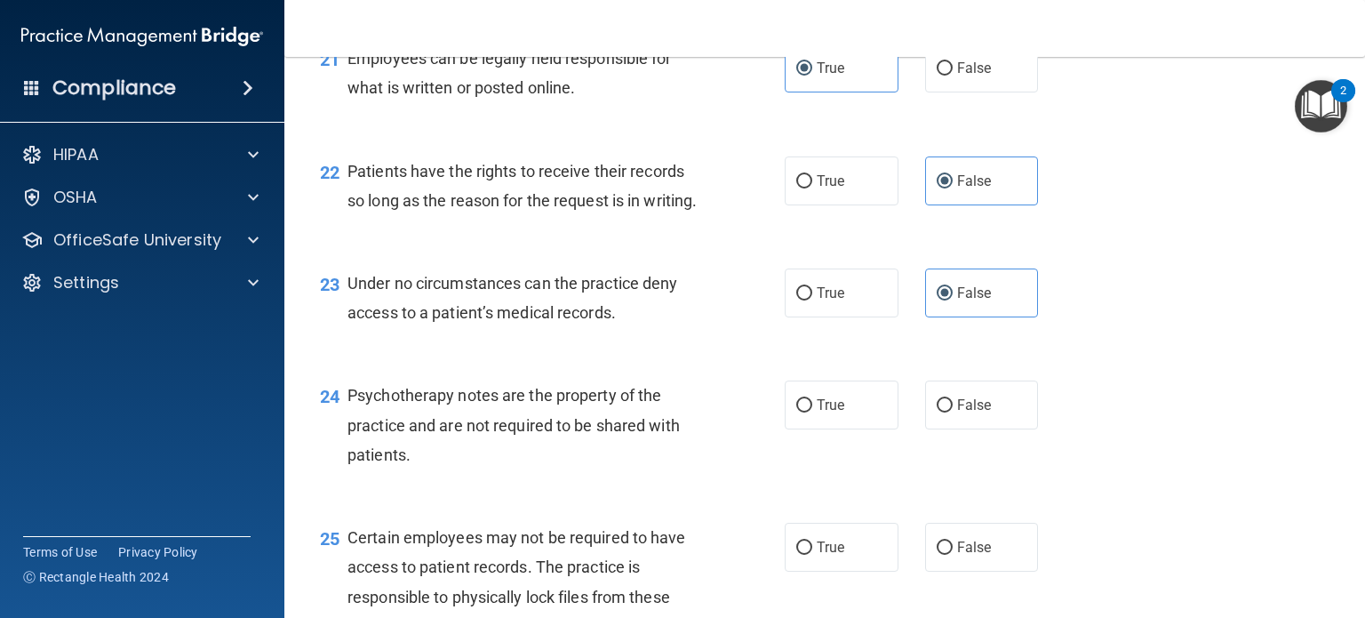
click at [498, 351] on div "23 Under no circumstances can the practice deny access to a patient’s medical r…" at bounding box center [825, 302] width 1036 height 112
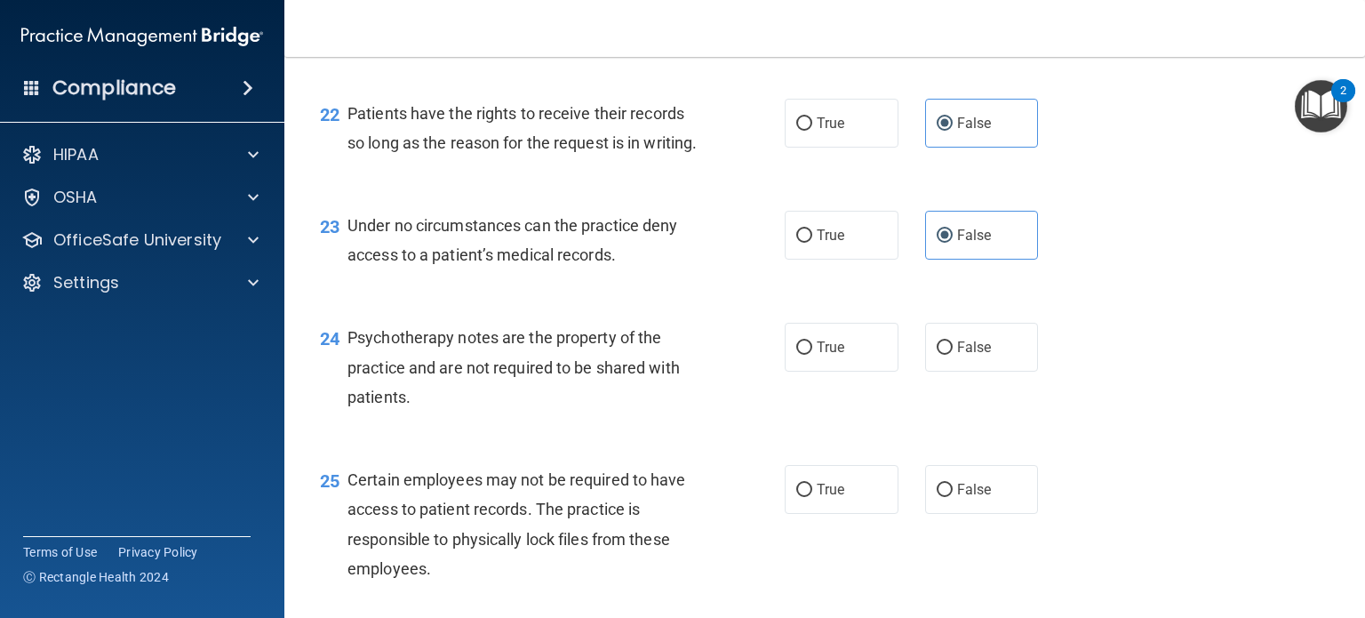
scroll to position [3644, 0]
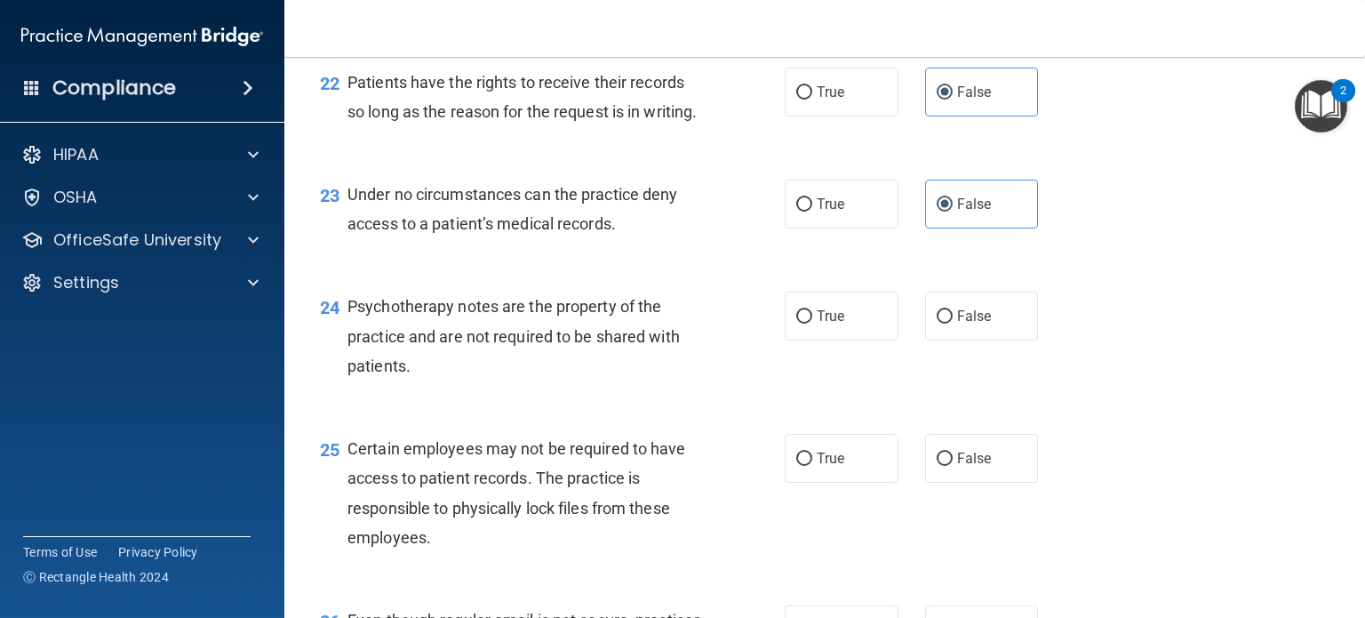
click at [560, 269] on div "23 Under no circumstances can the practice deny access to a patient’s medical r…" at bounding box center [825, 213] width 1036 height 112
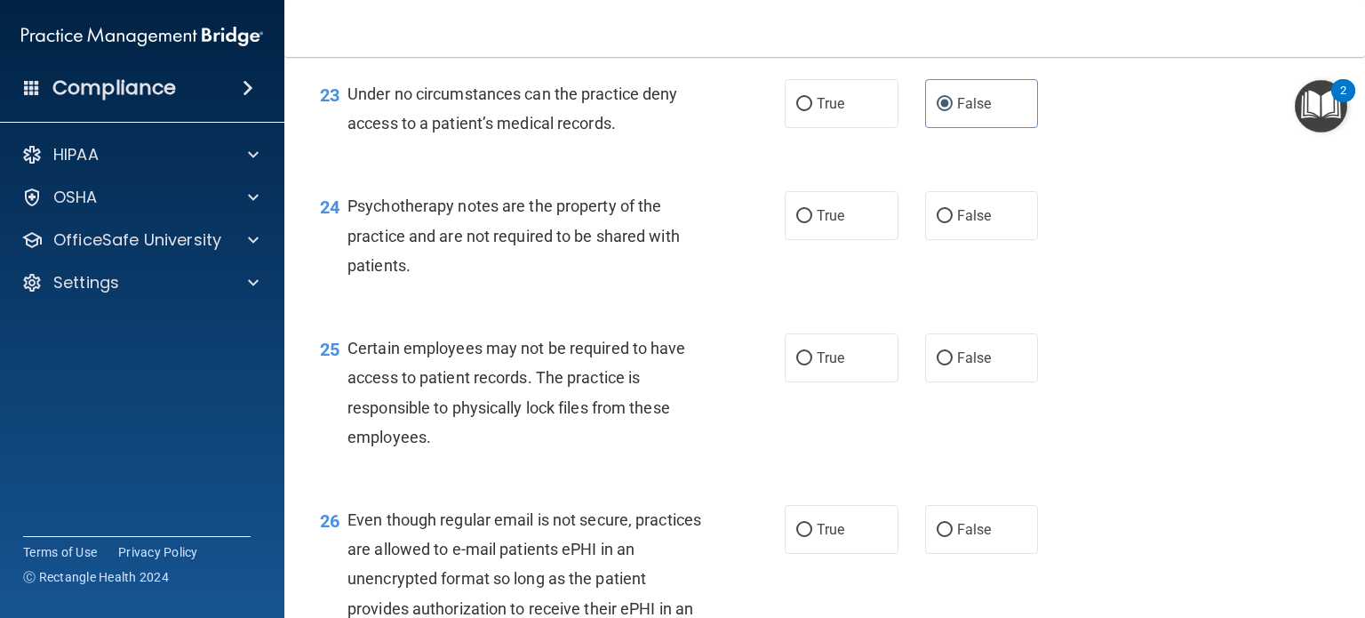
scroll to position [3822, 0]
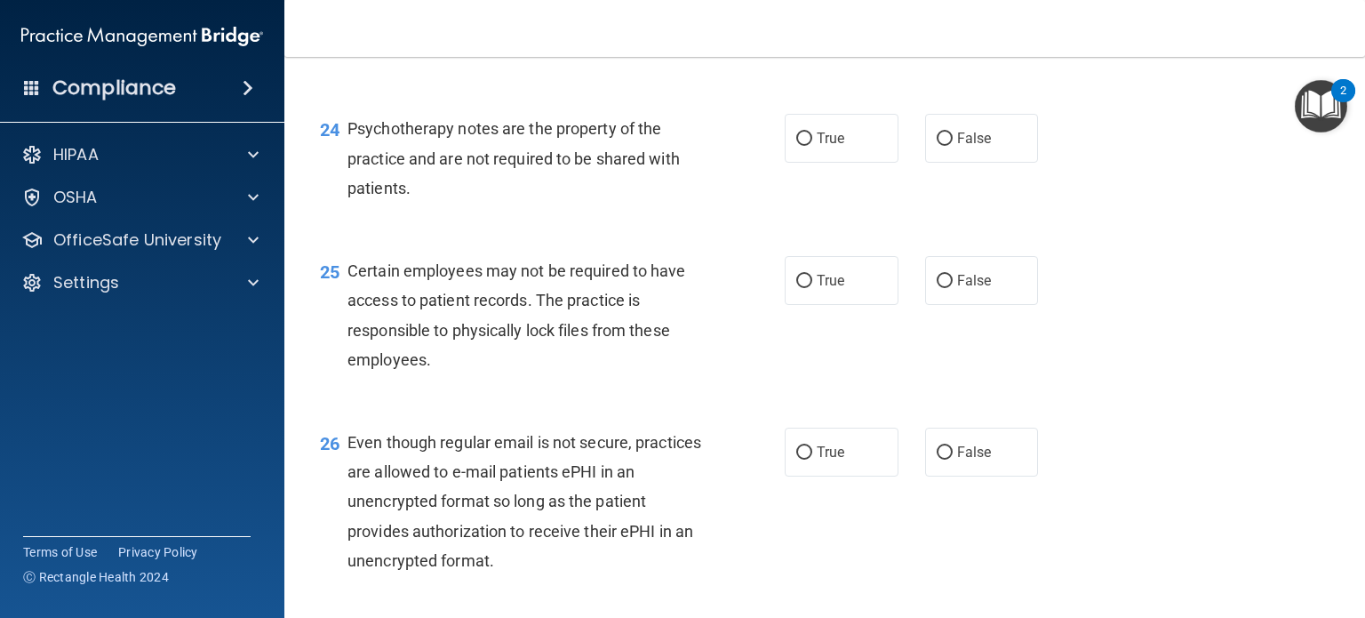
click at [579, 196] on span "Psychotherapy notes are the property of the practice and are not required to be…" at bounding box center [514, 157] width 332 height 77
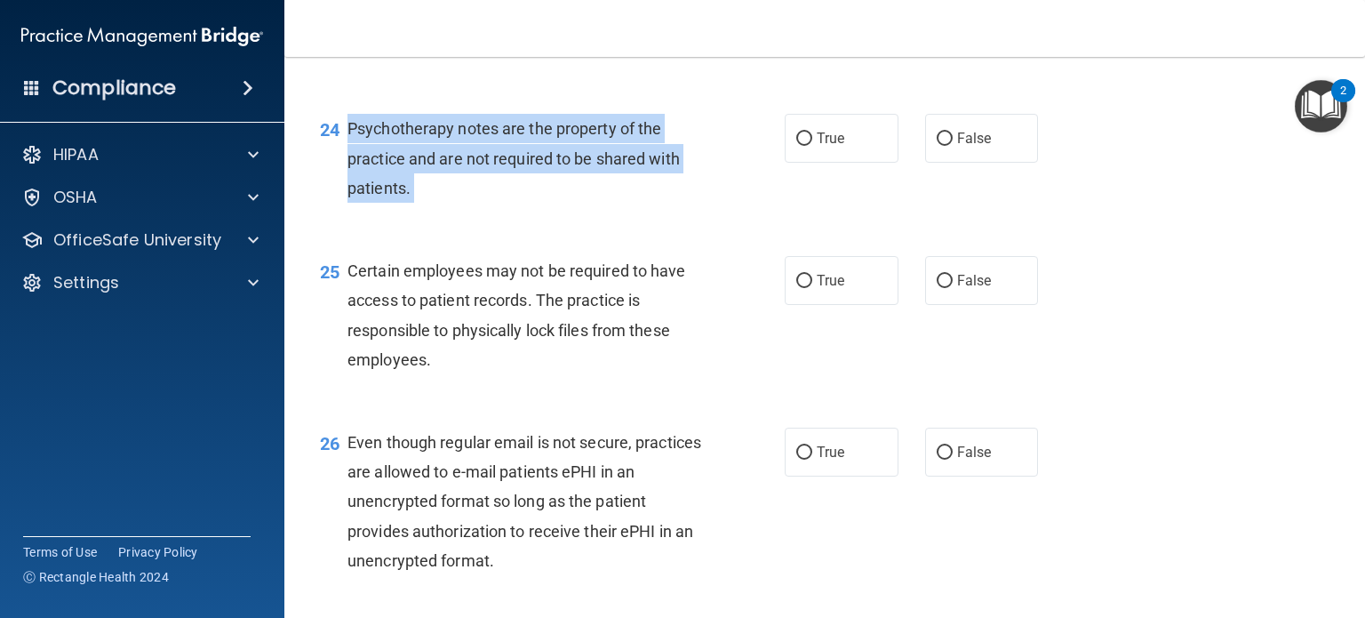
click at [579, 196] on span "Psychotherapy notes are the property of the practice and are not required to be…" at bounding box center [514, 157] width 332 height 77
click at [604, 203] on div "Psychotherapy notes are the property of the practice and are not required to be…" at bounding box center [532, 158] width 369 height 89
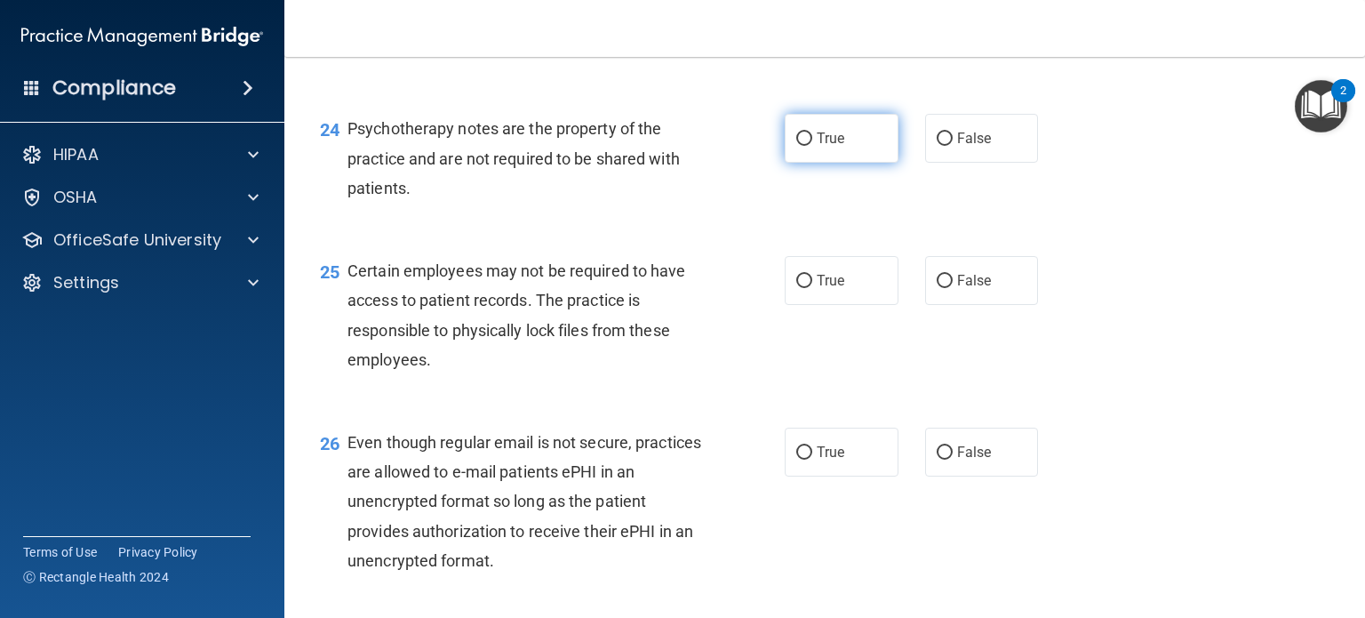
click at [819, 147] on span "True" at bounding box center [831, 138] width 28 height 17
click at [812, 146] on input "True" at bounding box center [804, 138] width 16 height 13
radio input "true"
click at [692, 203] on div "Psychotherapy notes are the property of the practice and are not required to be…" at bounding box center [532, 158] width 369 height 89
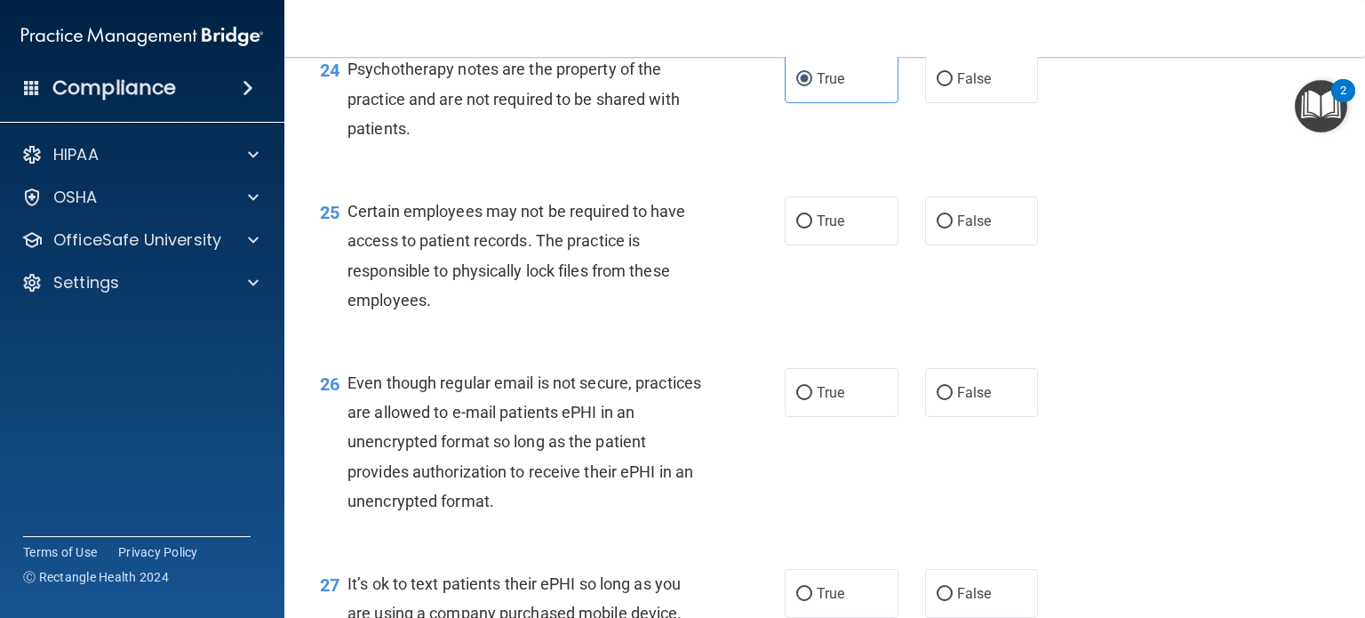
scroll to position [3911, 0]
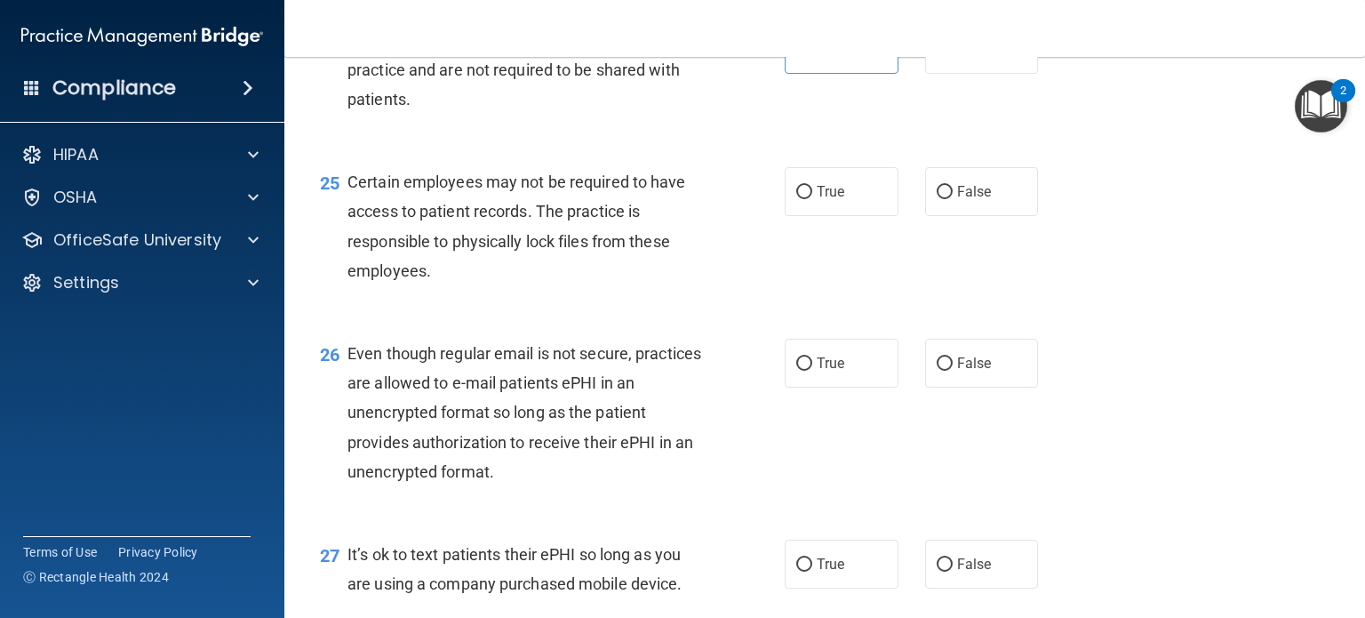
click at [661, 271] on span "Certain employees may not be required to have access to patient records. The pr…" at bounding box center [517, 226] width 339 height 108
click at [683, 285] on div "Certain employees may not be required to have access to patient records. The pr…" at bounding box center [532, 226] width 369 height 118
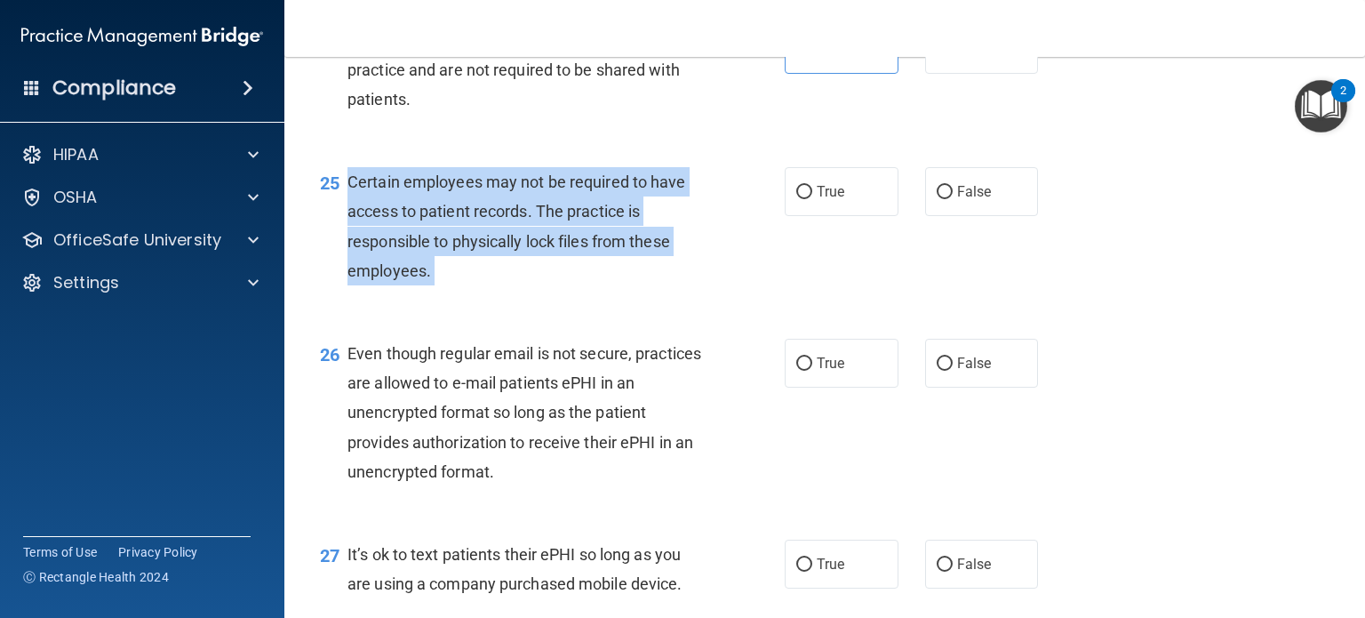
click at [683, 285] on div "Certain employees may not be required to have access to patient records. The pr…" at bounding box center [532, 226] width 369 height 118
click at [697, 285] on div "Certain employees may not be required to have access to patient records. The pr…" at bounding box center [532, 226] width 369 height 118
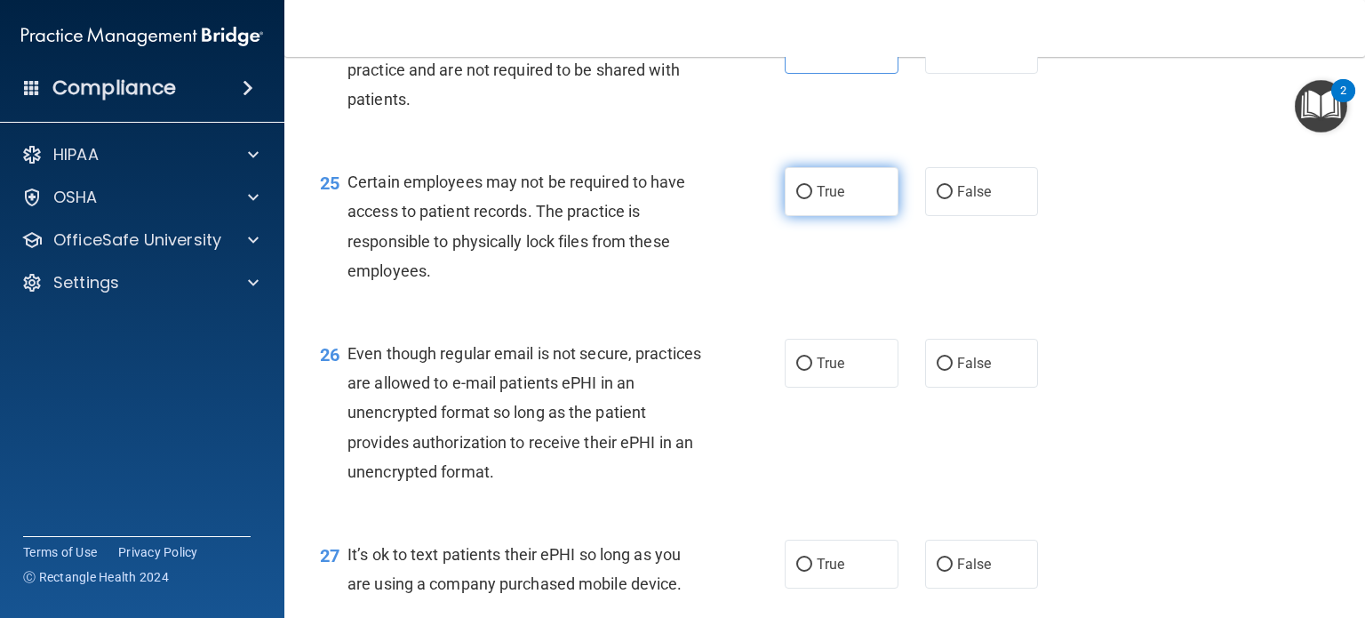
click at [796, 199] on input "True" at bounding box center [804, 192] width 16 height 13
radio input "true"
click at [676, 294] on div "25 Certain employees may not be required to have access to patient records. The…" at bounding box center [552, 230] width 518 height 127
click at [669, 280] on span "Certain employees may not be required to have access to patient records. The pr…" at bounding box center [517, 226] width 339 height 108
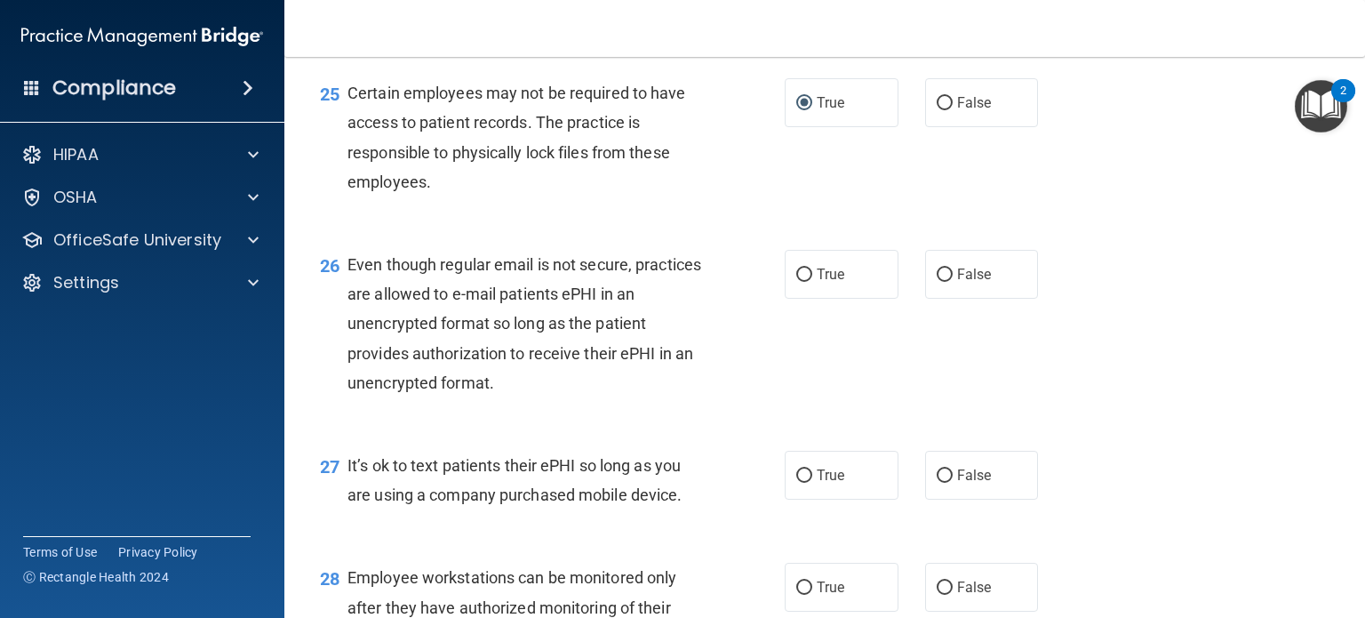
click at [669, 325] on div "26 Even though regular email is not secure, practices are allowed to e-mail pat…" at bounding box center [825, 328] width 1036 height 201
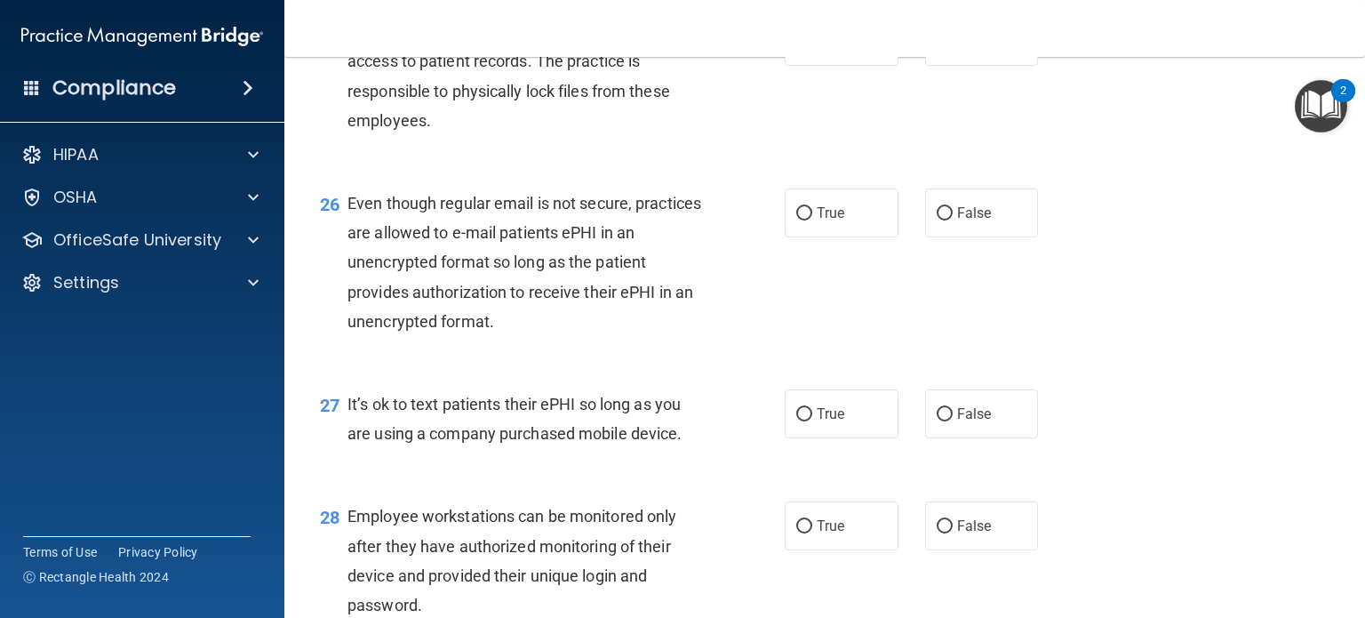
scroll to position [4089, 0]
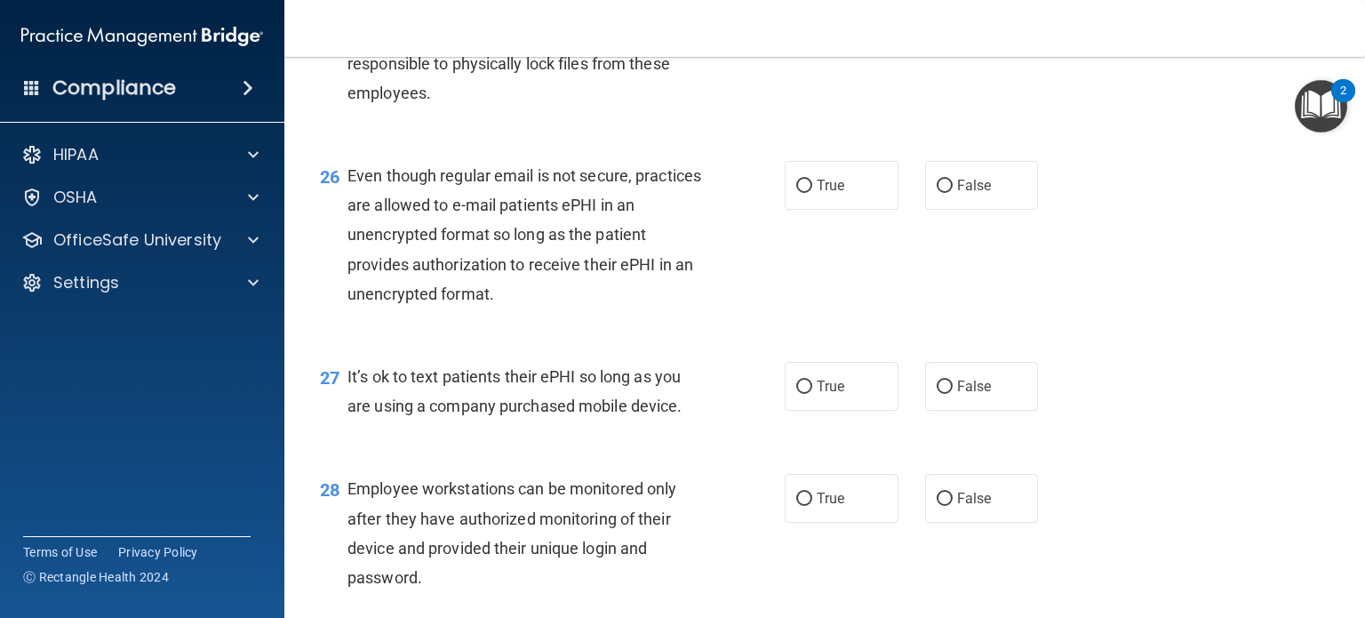
click at [668, 303] on span "Even though regular email is not secure, practices are allowed to e-mail patien…" at bounding box center [525, 234] width 354 height 137
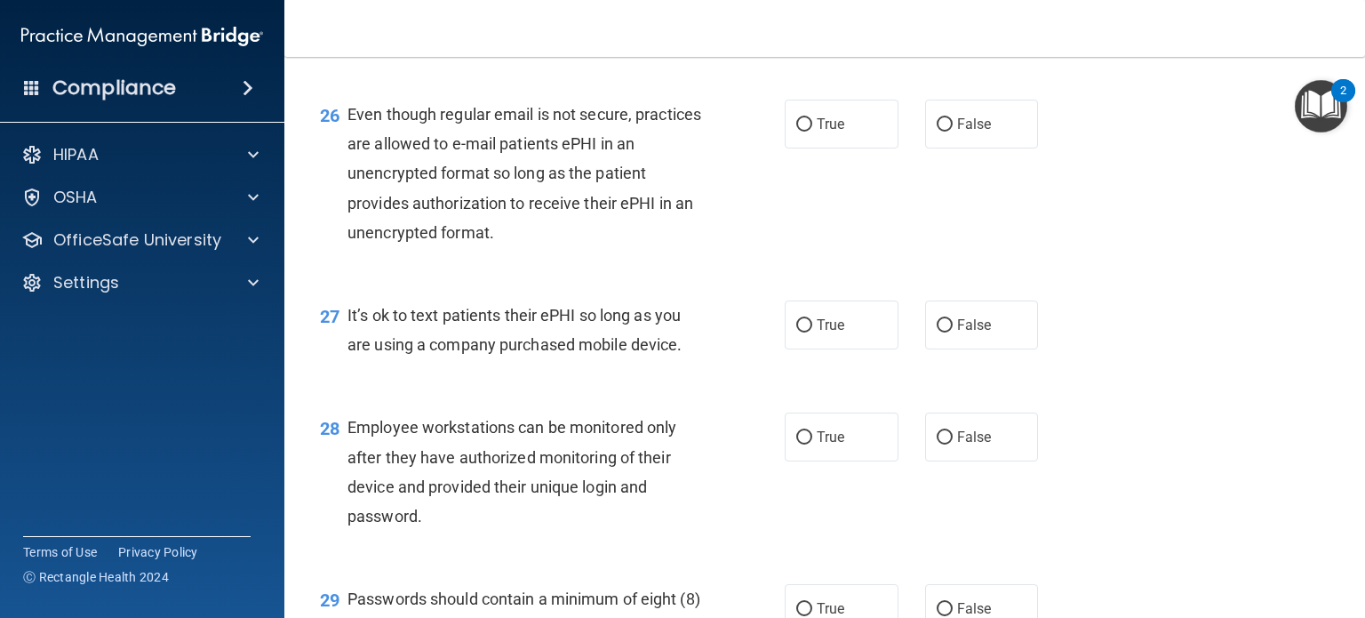
scroll to position [4178, 0]
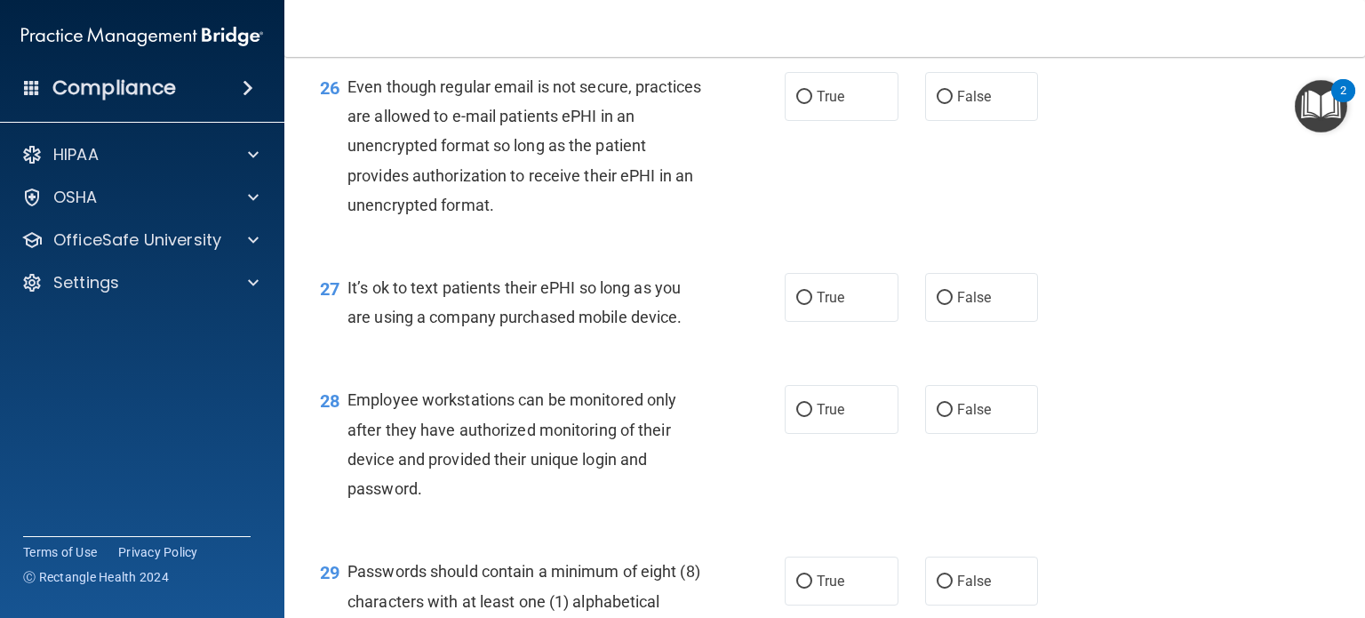
click at [668, 251] on div "26 Even though regular email is not secure, practices are allowed to e-mail pat…" at bounding box center [825, 150] width 1036 height 201
click at [800, 104] on input "True" at bounding box center [804, 97] width 16 height 13
radio input "true"
click at [671, 214] on span "Even though regular email is not secure, practices are allowed to e-mail patien…" at bounding box center [525, 145] width 354 height 137
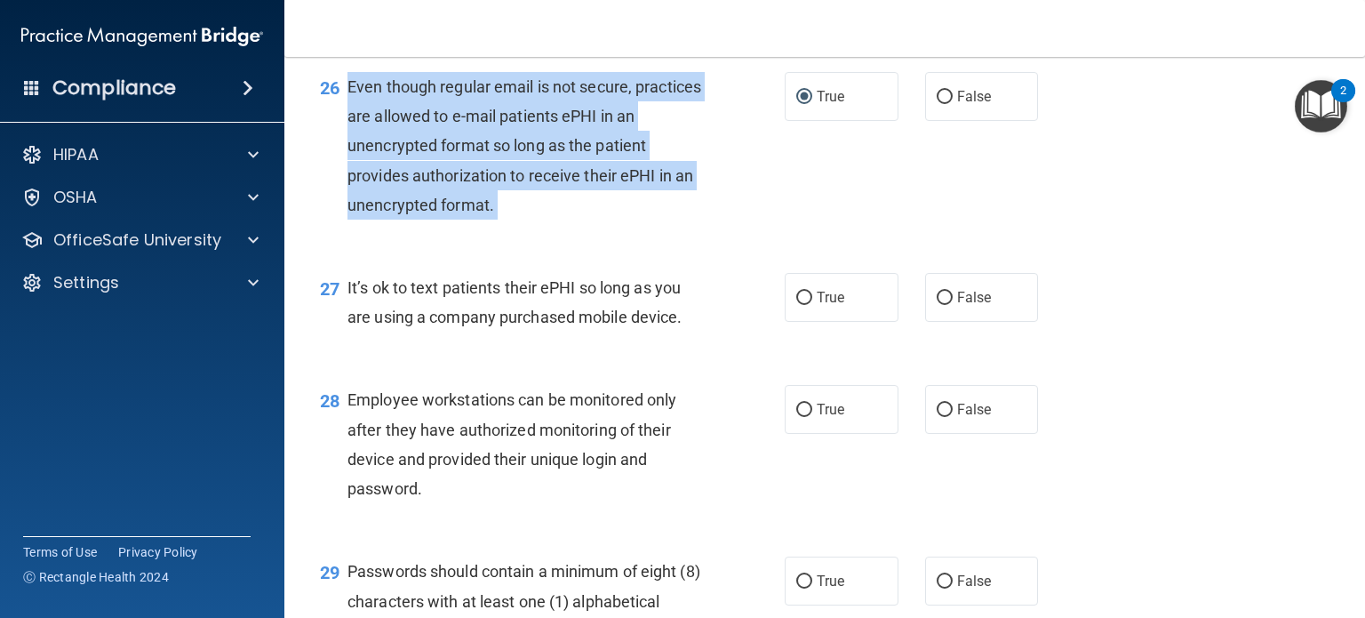
click at [671, 214] on span "Even though regular email is not secure, practices are allowed to e-mail patien…" at bounding box center [525, 145] width 354 height 137
click at [684, 220] on div "Even though regular email is not secure, practices are allowed to e-mail patien…" at bounding box center [532, 146] width 369 height 148
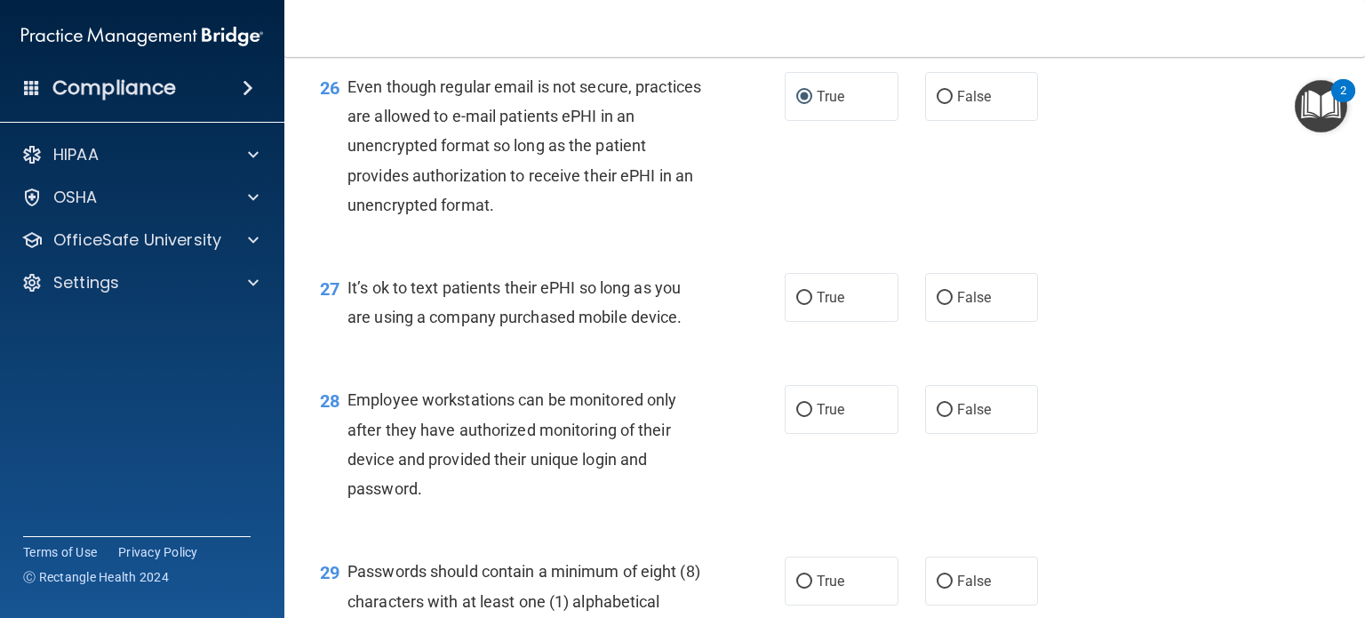
click at [412, 351] on div "27 It’s ok to text patients their ePHI so long as you are using a company purch…" at bounding box center [825, 307] width 1036 height 112
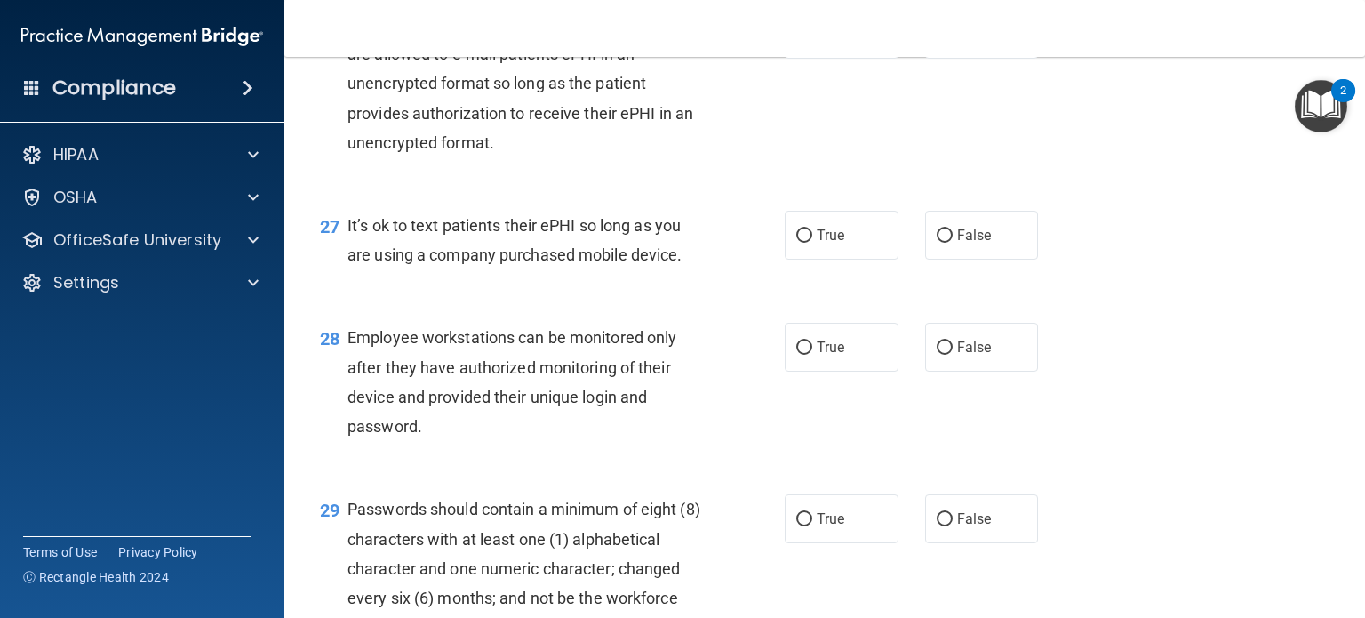
scroll to position [4266, 0]
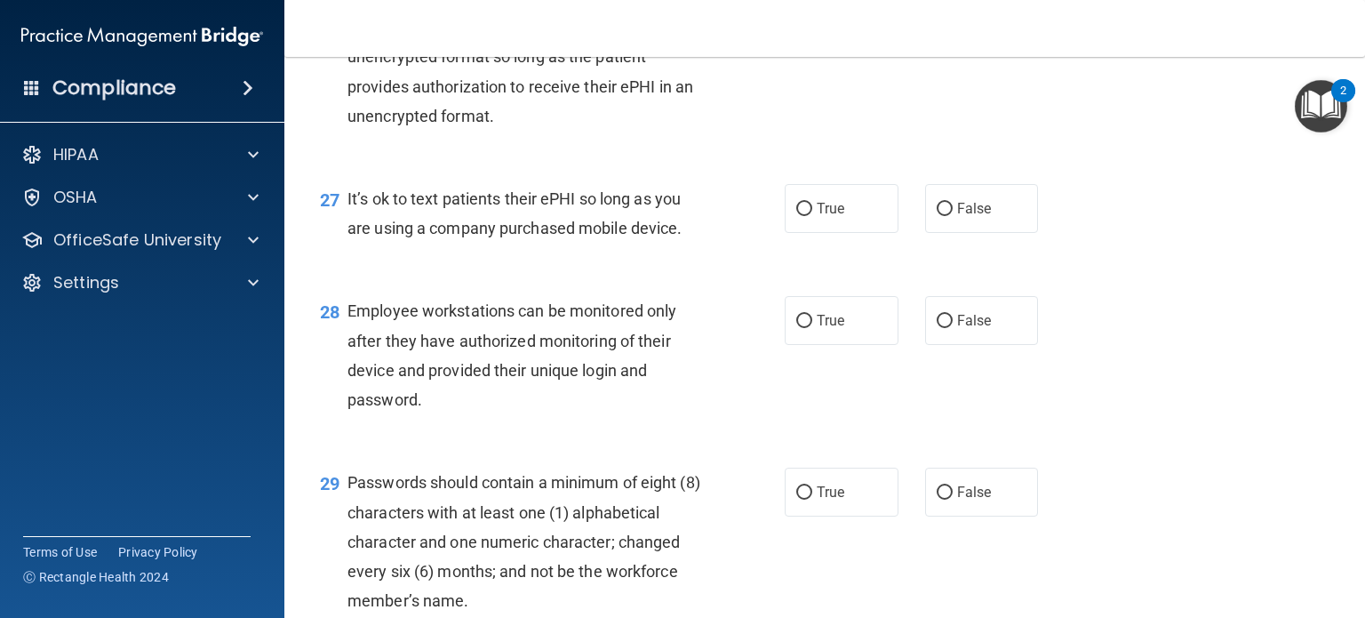
click at [512, 237] on span "It’s ok to text patients their ePHI so long as you are using a company purchase…" at bounding box center [515, 213] width 334 height 48
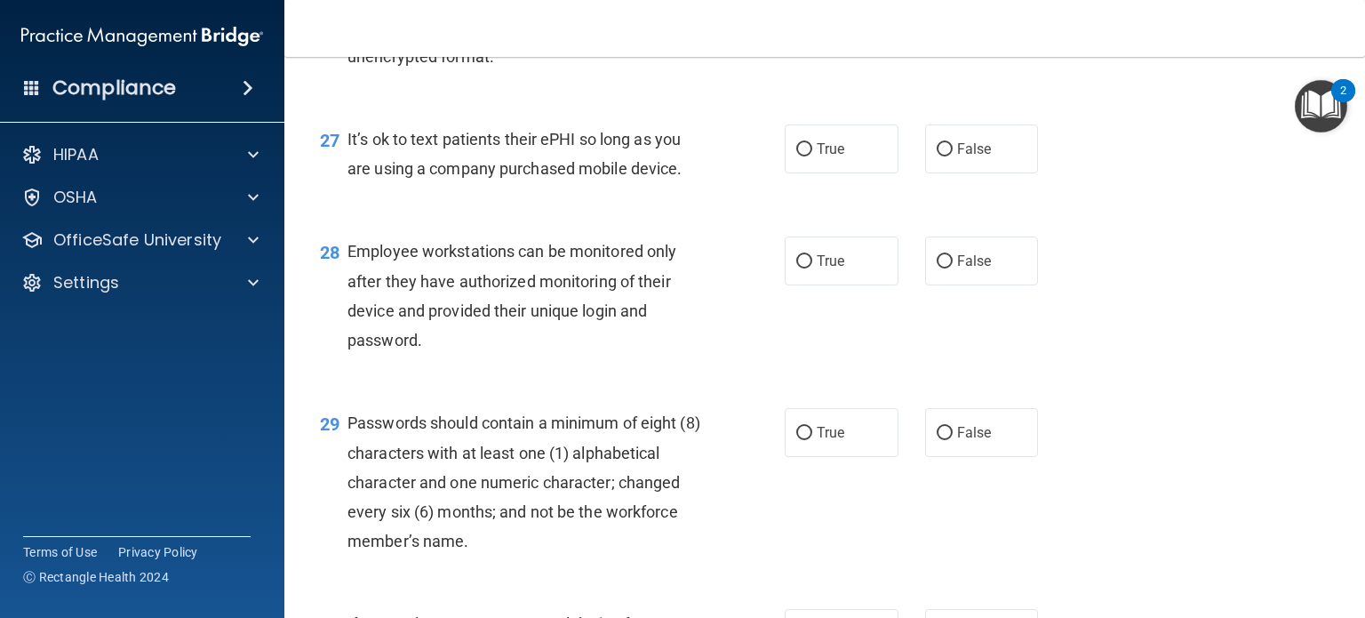
scroll to position [4355, 0]
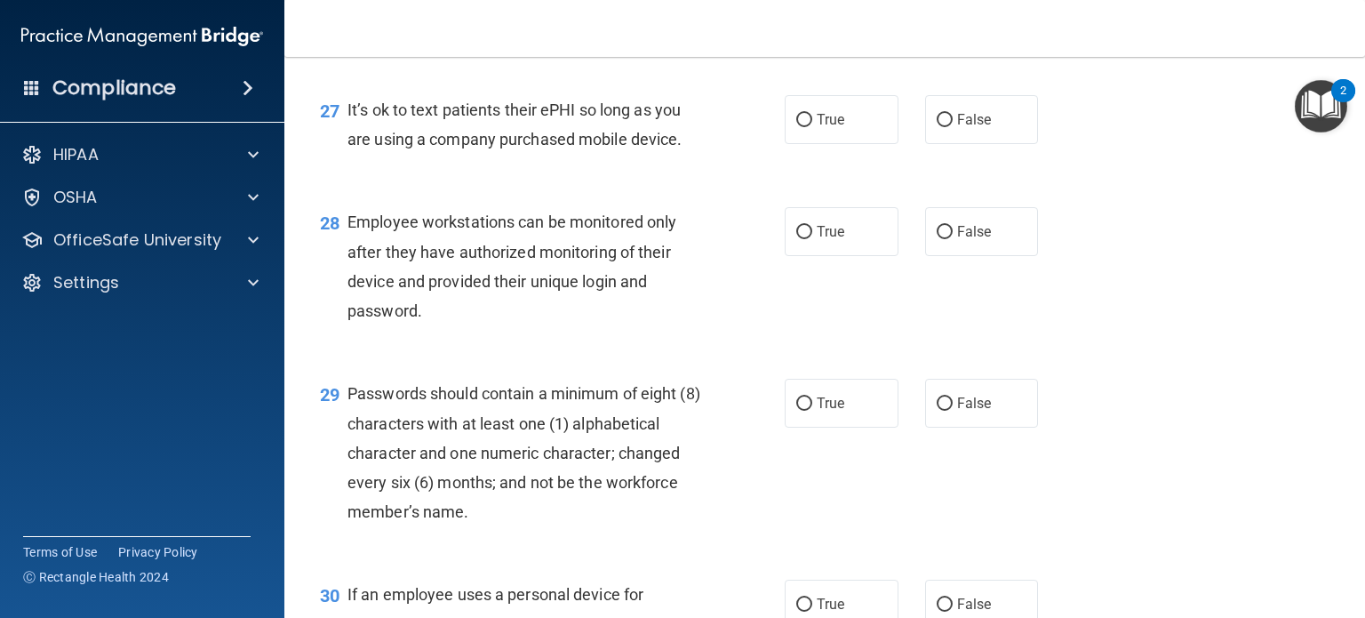
click at [512, 284] on div "28 Employee workstations can be monitored only after they have authorized monit…" at bounding box center [825, 271] width 1036 height 172
click at [942, 144] on label "False" at bounding box center [982, 119] width 114 height 49
click at [942, 127] on input "False" at bounding box center [945, 120] width 16 height 13
radio input "true"
click at [683, 276] on div "28 Employee workstations can be monitored only after they have authorized monit…" at bounding box center [825, 271] width 1036 height 172
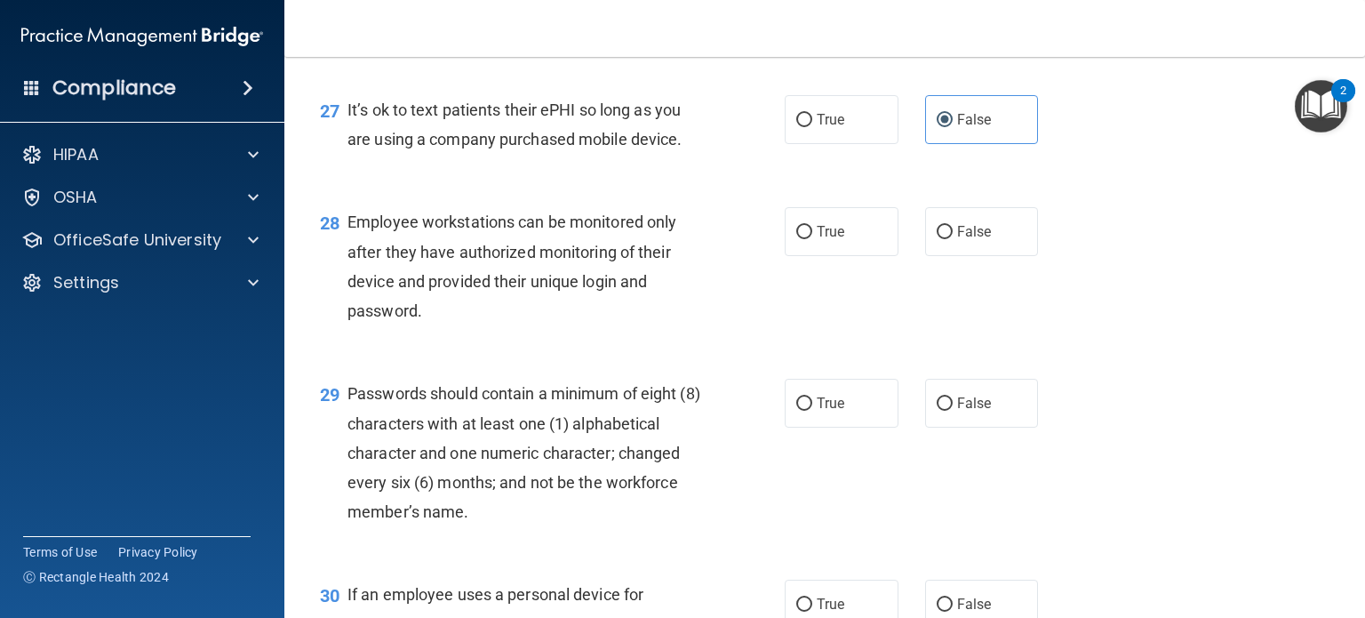
click at [539, 148] on span "It’s ok to text patients their ePHI so long as you are using a company purchase…" at bounding box center [515, 124] width 334 height 48
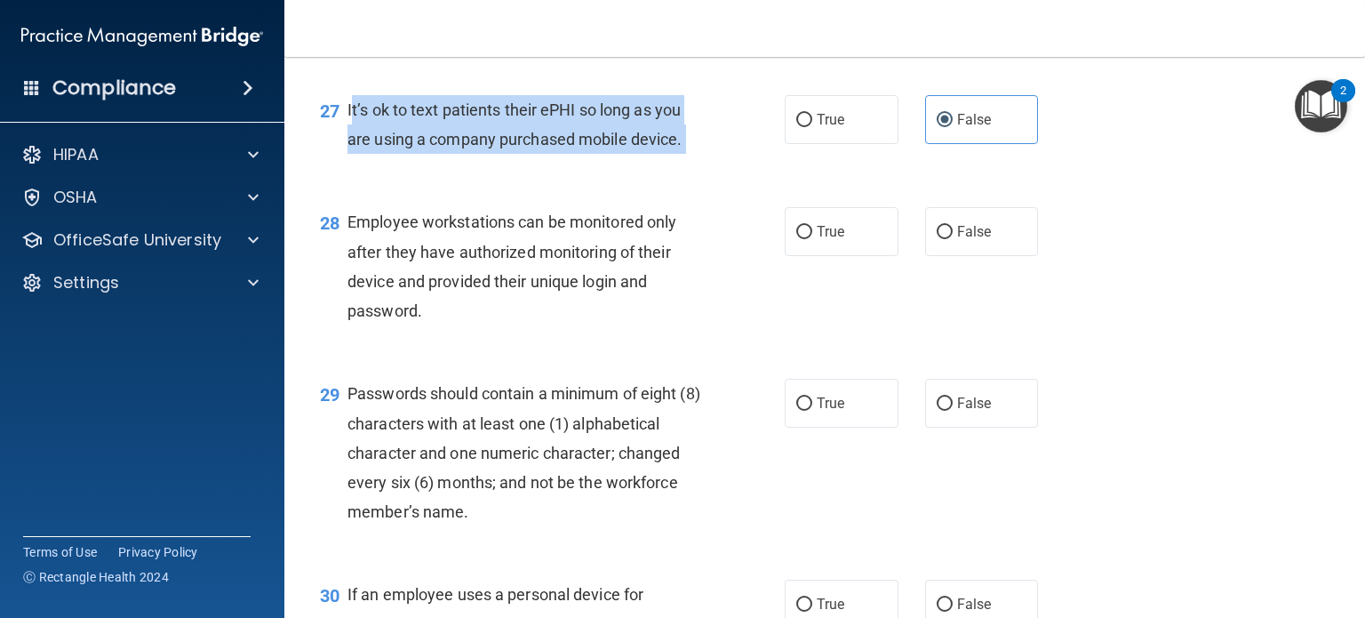
click at [539, 148] on span "It’s ok to text patients their ePHI so long as you are using a company purchase…" at bounding box center [515, 124] width 334 height 48
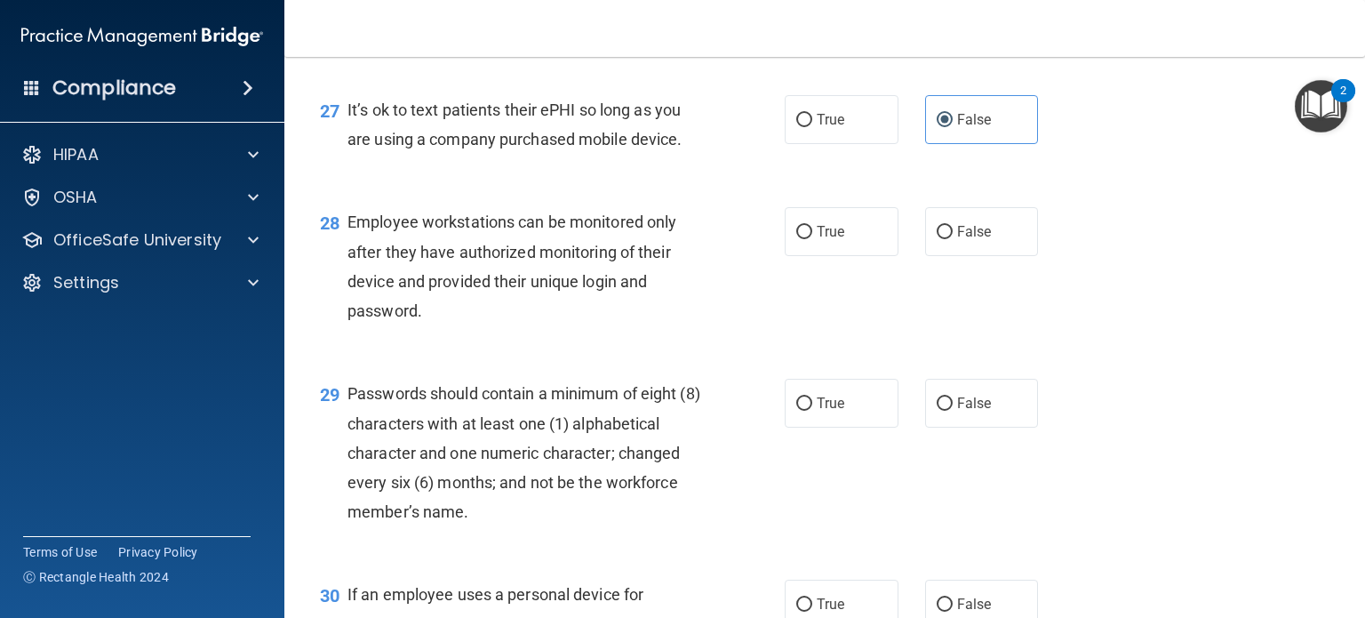
click at [608, 276] on div "28 Employee workstations can be monitored only after they have authorized monit…" at bounding box center [825, 271] width 1036 height 172
click at [540, 185] on div "27 It’s ok to text patients their ePHI so long as you are using a company purch…" at bounding box center [825, 129] width 1036 height 112
click at [661, 163] on div "27 It’s ok to text patients their ePHI so long as you are using a company purch…" at bounding box center [552, 129] width 518 height 68
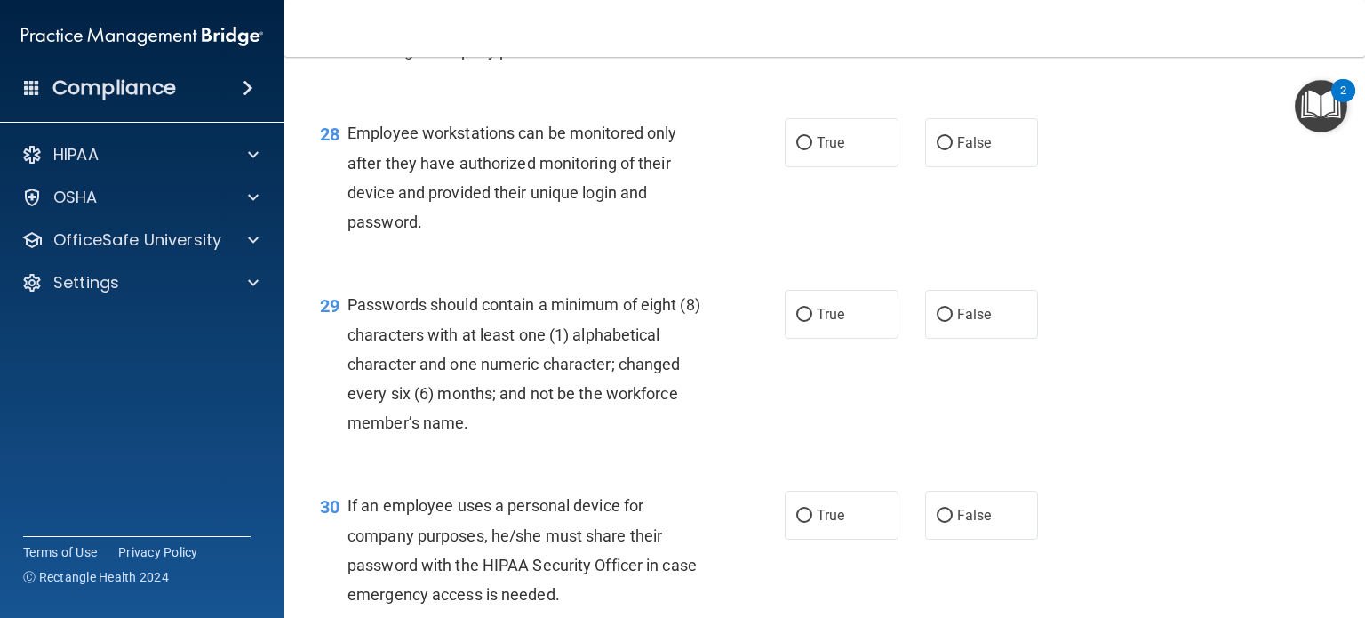
click at [556, 236] on div "Employee workstations can be monitored only after they have authorized monitori…" at bounding box center [532, 177] width 369 height 118
click at [533, 236] on div "Employee workstations can be monitored only after they have authorized monitori…" at bounding box center [532, 177] width 369 height 118
click at [544, 231] on span "Employee workstations can be monitored only after they have authorized monitori…" at bounding box center [512, 178] width 329 height 108
click at [531, 213] on span "Employee workstations can be monitored only after they have authorized monitori…" at bounding box center [512, 178] width 329 height 108
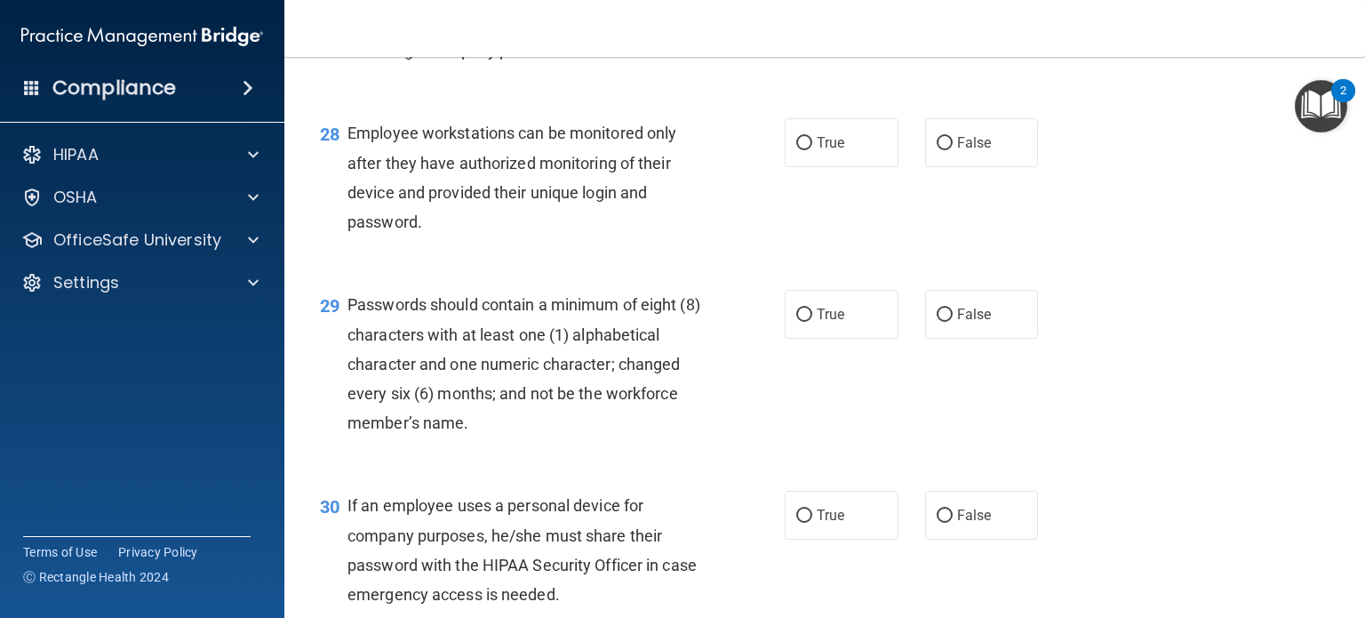
click at [570, 236] on div "Employee workstations can be monitored only after they have authorized monitori…" at bounding box center [532, 177] width 369 height 118
click at [622, 231] on span "Employee workstations can be monitored only after they have authorized monitori…" at bounding box center [512, 178] width 329 height 108
click at [487, 212] on span "Employee workstations can be monitored only after they have authorized monitori…" at bounding box center [512, 178] width 329 height 108
click at [487, 212] on div "Employee workstations can be monitored only after they have authorized monitori…" at bounding box center [532, 177] width 369 height 118
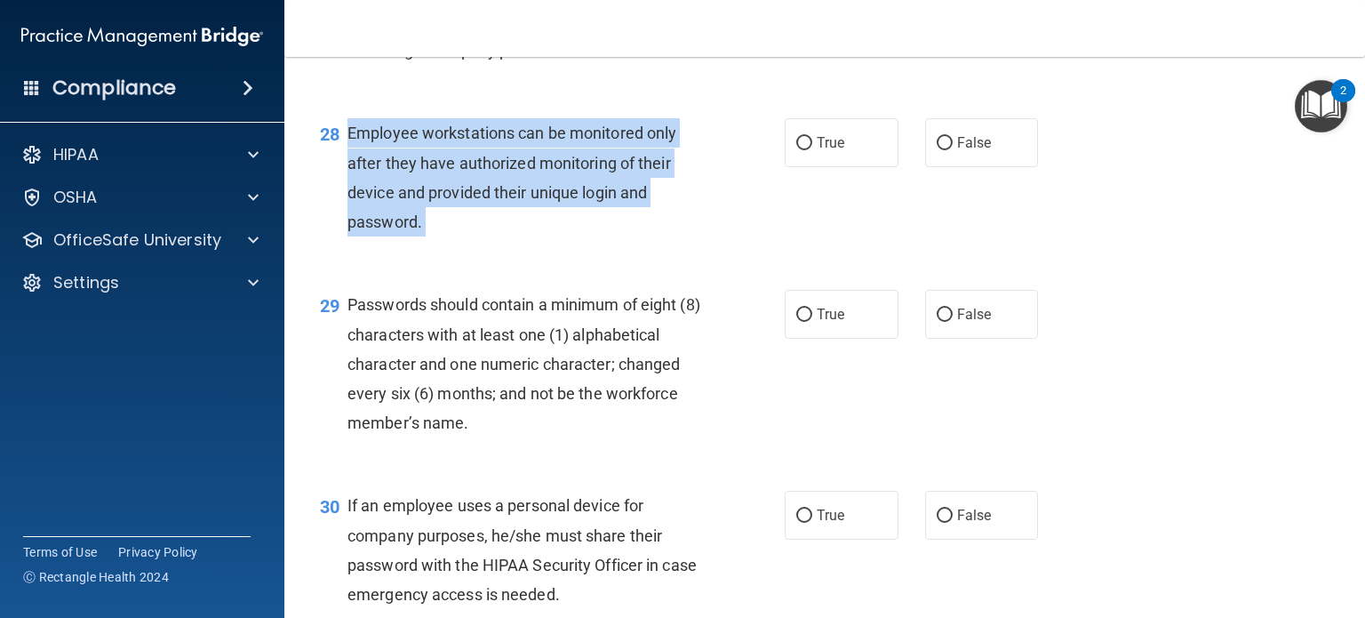
click at [487, 212] on div "Employee workstations can be monitored only after they have authorized monitori…" at bounding box center [532, 177] width 369 height 118
click at [627, 236] on div "Employee workstations can be monitored only after they have authorized monitori…" at bounding box center [532, 177] width 369 height 118
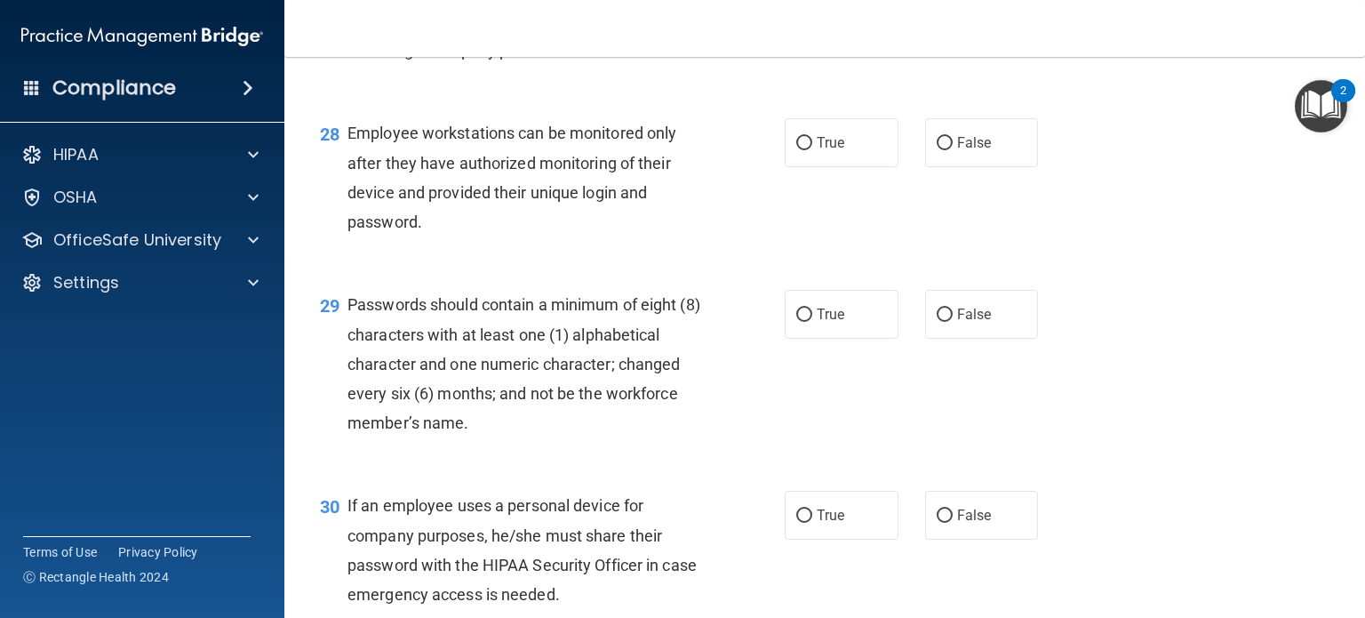
click at [564, 223] on span "Employee workstations can be monitored only after they have authorized monitori…" at bounding box center [512, 178] width 329 height 108
click at [925, 167] on label "False" at bounding box center [982, 142] width 114 height 49
click at [937, 150] on input "False" at bounding box center [945, 143] width 16 height 13
radio input "true"
click at [508, 236] on div "Employee workstations can be monitored only after they have authorized monitori…" at bounding box center [532, 177] width 369 height 118
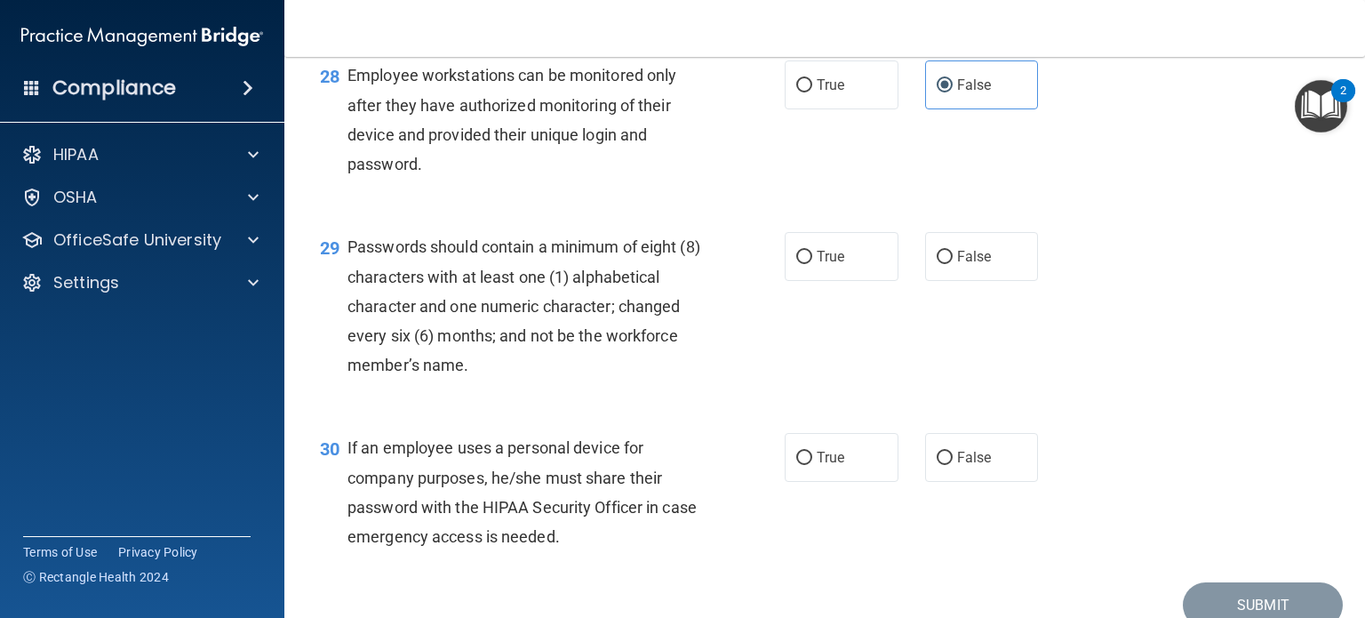
scroll to position [4533, 0]
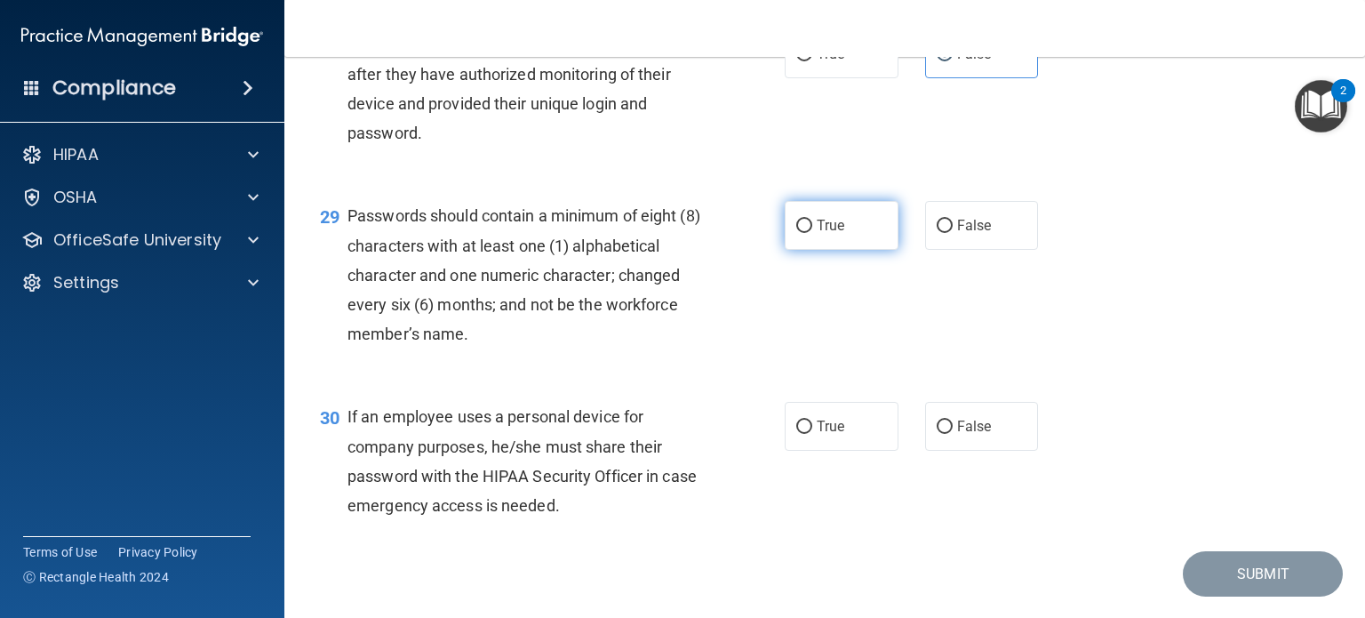
click at [821, 234] on span "True" at bounding box center [831, 225] width 28 height 17
click at [812, 233] on input "True" at bounding box center [804, 226] width 16 height 13
radio input "true"
click at [565, 348] on div "Passwords should contain a minimum of eight (8) characters with at least one (1…" at bounding box center [532, 275] width 369 height 148
click at [773, 351] on div "29 Passwords should contain a minimum of eight (8) characters with at least one…" at bounding box center [552, 279] width 518 height 156
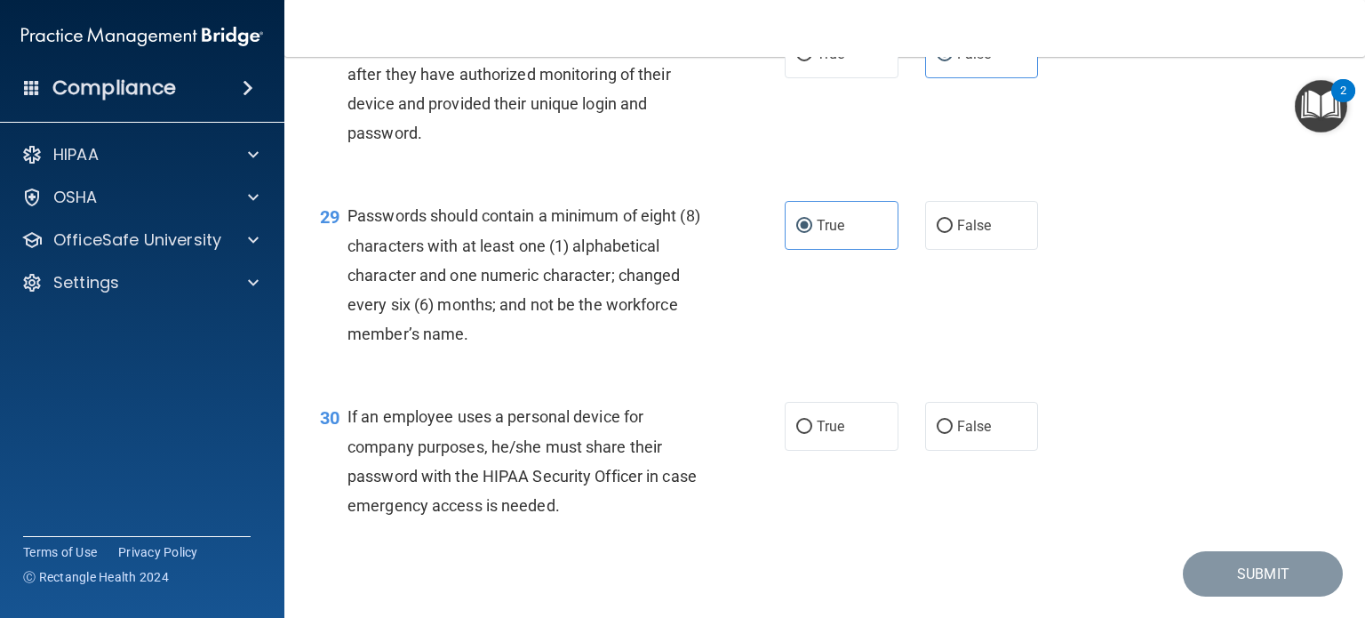
click at [468, 301] on span "Passwords should contain a minimum of eight (8) characters with at least one (1…" at bounding box center [524, 274] width 353 height 137
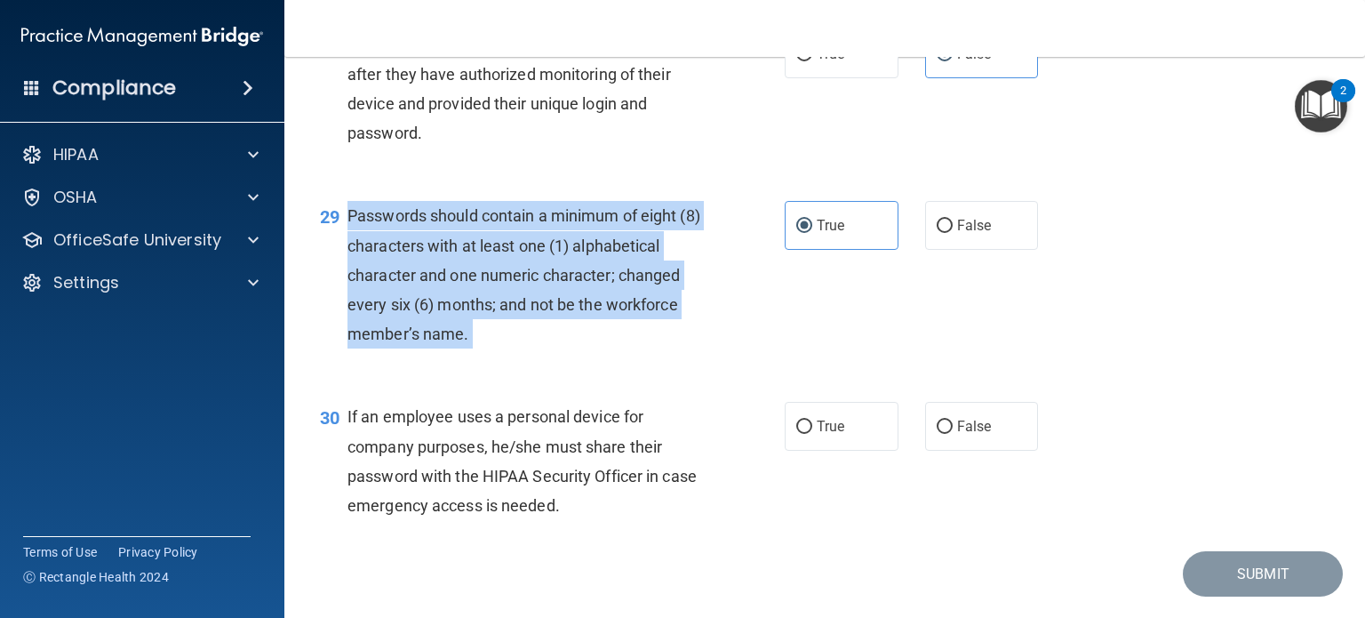
click at [468, 301] on span "Passwords should contain a minimum of eight (8) characters with at least one (1…" at bounding box center [524, 274] width 353 height 137
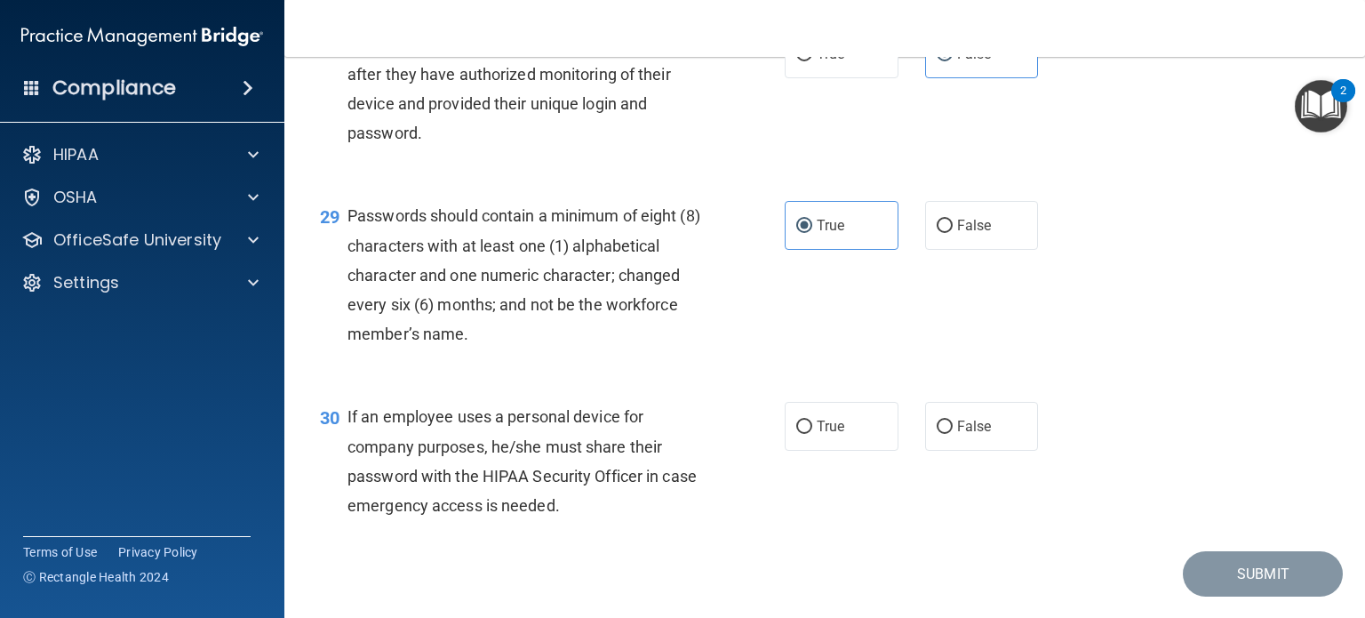
click at [558, 148] on div "Employee workstations can be monitored only after they have authorized monitori…" at bounding box center [532, 88] width 369 height 118
click at [797, 357] on div "29 Passwords should contain a minimum of eight (8) characters with at least one…" at bounding box center [552, 279] width 518 height 156
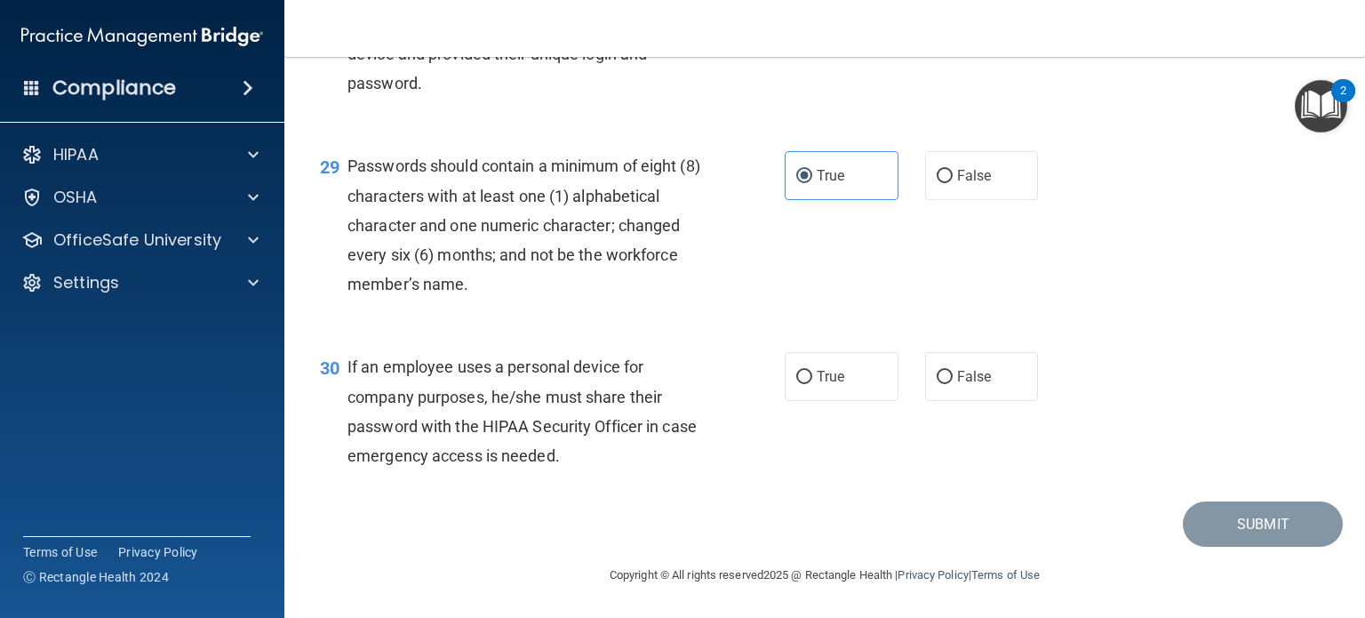
click at [610, 330] on div "29 Passwords should contain a minimum of eight (8) characters with at least one…" at bounding box center [825, 229] width 1036 height 201
click at [668, 471] on div "30 If an employee uses a personal device for company purposes, he/she must shar…" at bounding box center [552, 415] width 518 height 127
click at [563, 429] on span "If an employee uses a personal device for company purposes, he/she must share t…" at bounding box center [522, 411] width 349 height 108
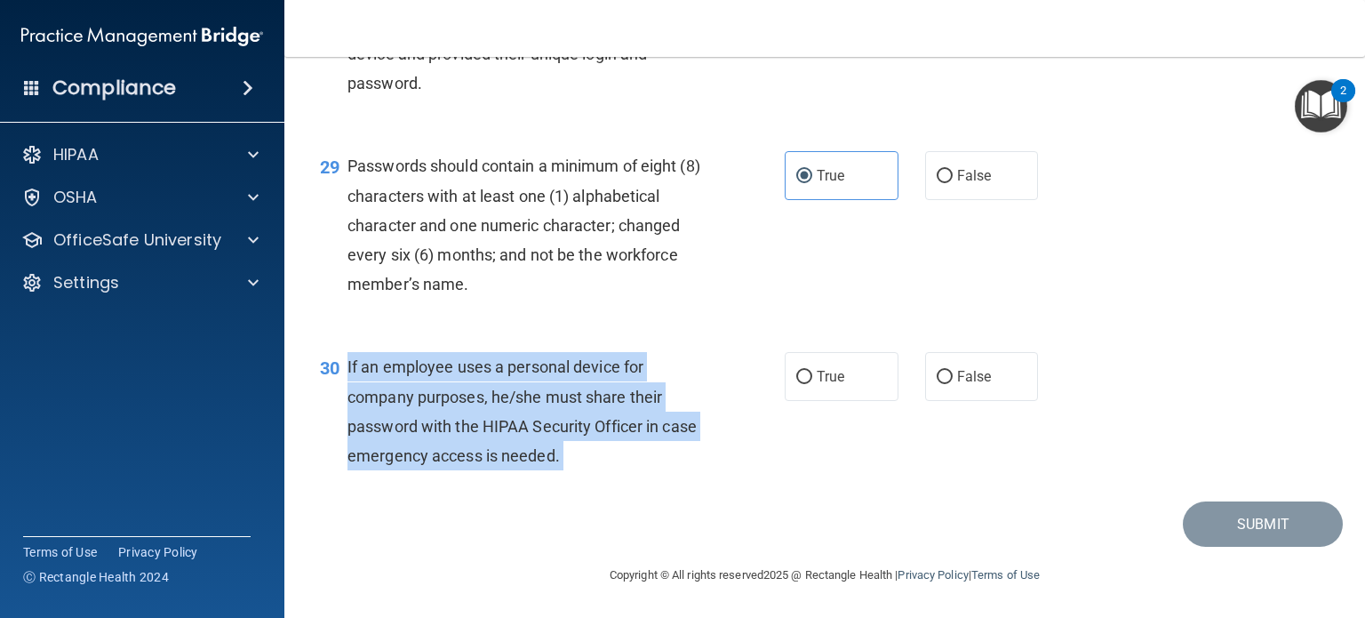
click at [563, 429] on span "If an employee uses a personal device for company purposes, he/she must share t…" at bounding box center [522, 411] width 349 height 108
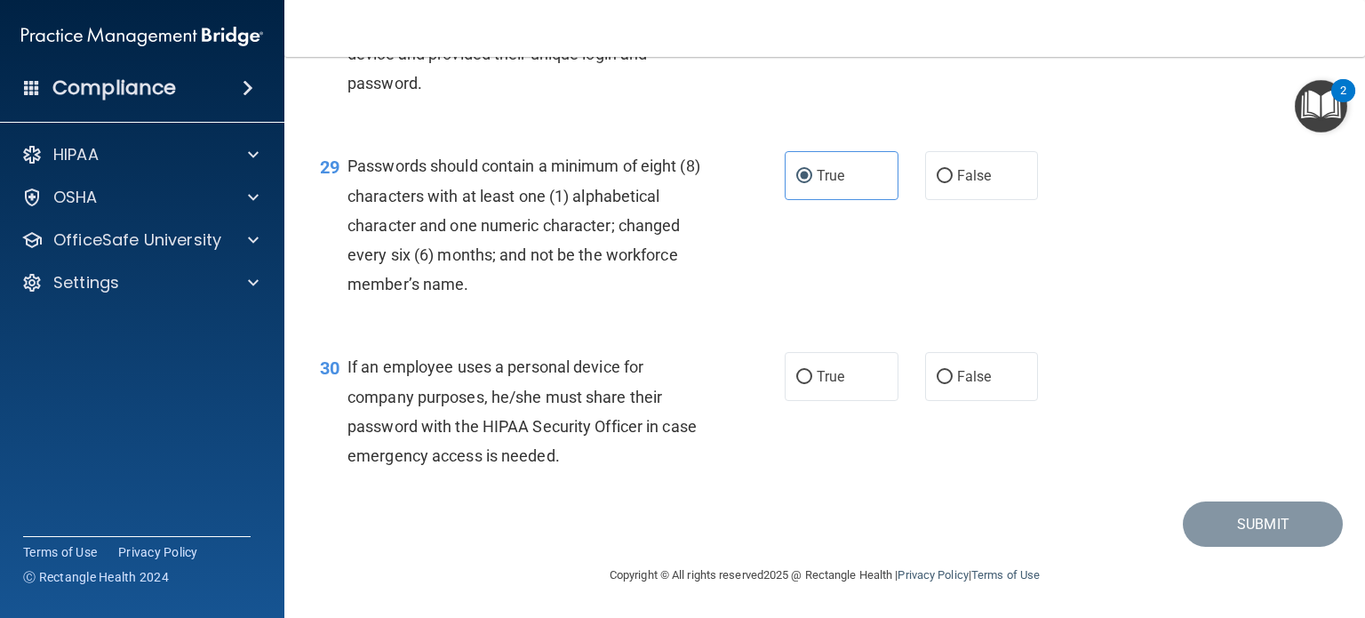
click at [640, 500] on div "30 If an employee uses a personal device for company purposes, he/she must shar…" at bounding box center [825, 416] width 1036 height 172
click at [957, 370] on span "False" at bounding box center [974, 376] width 35 height 17
click at [950, 371] on input "False" at bounding box center [945, 377] width 16 height 13
radio input "true"
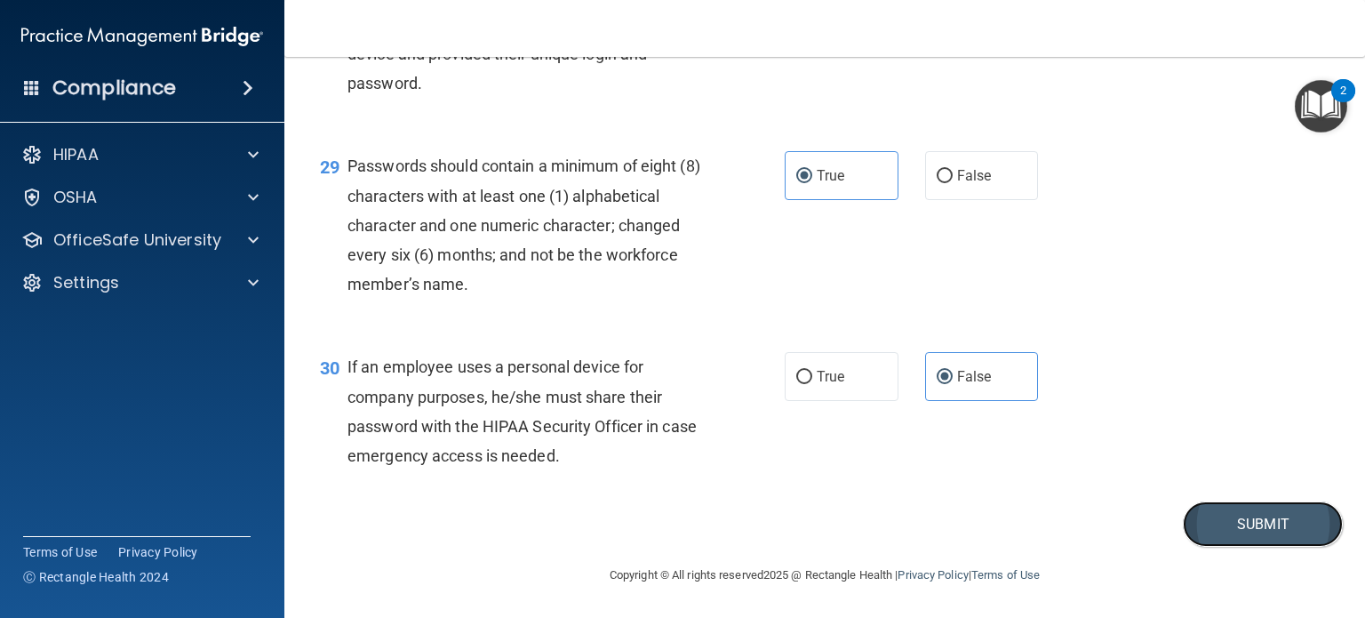
click at [1248, 510] on button "Submit" at bounding box center [1263, 523] width 160 height 45
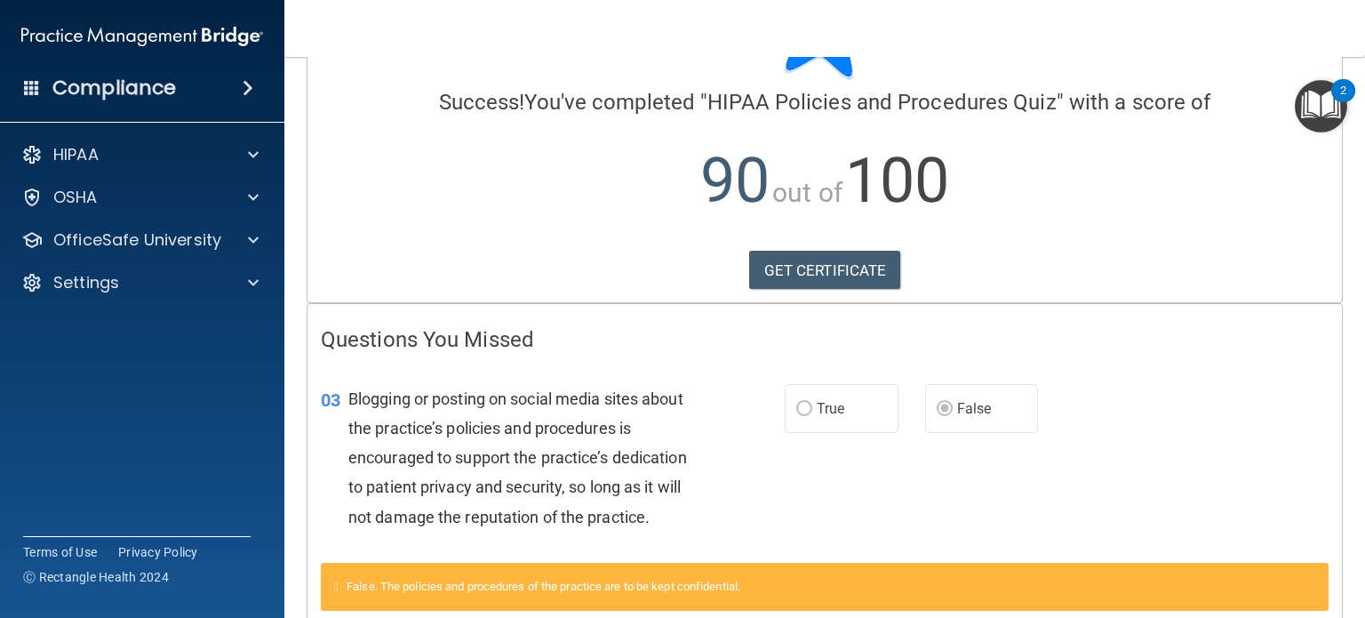
scroll to position [267, 0]
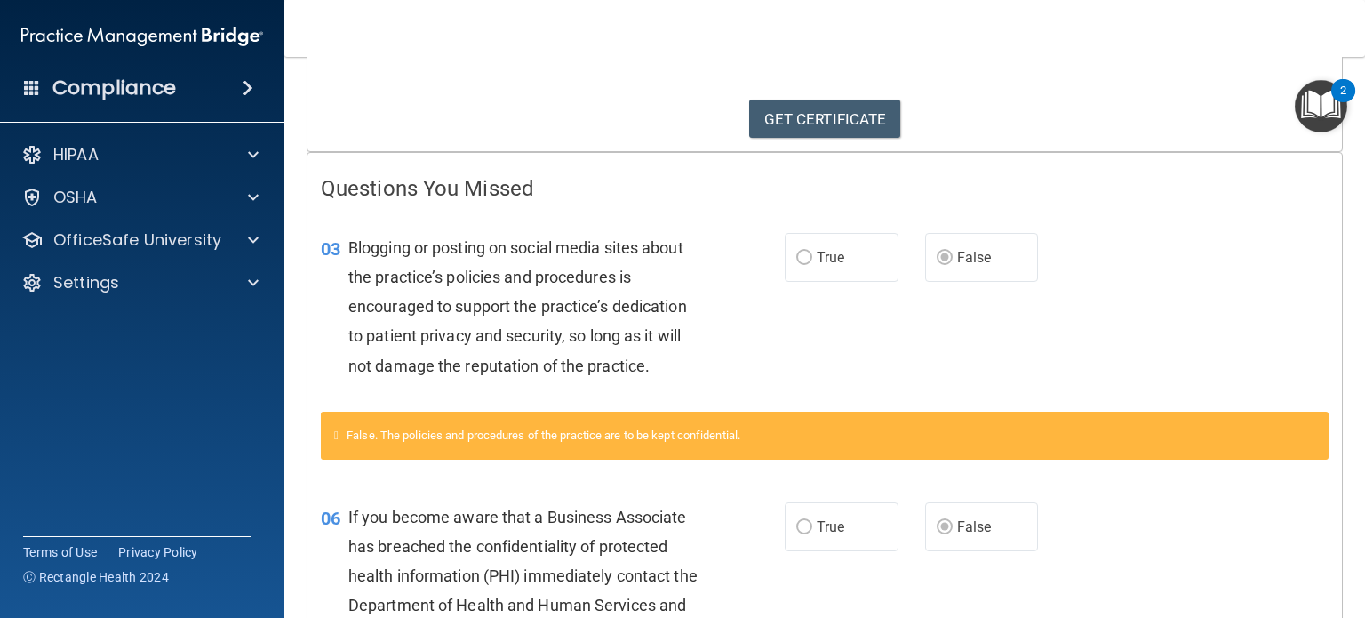
click at [605, 370] on span "Blogging or posting on social media sites about the practice’s policies and pro…" at bounding box center [517, 306] width 339 height 137
click at [581, 352] on div "Blogging or posting on social media sites about the practice’s policies and pro…" at bounding box center [532, 307] width 368 height 148
click at [573, 358] on span "Blogging or posting on social media sites about the practice’s policies and pro…" at bounding box center [517, 306] width 339 height 137
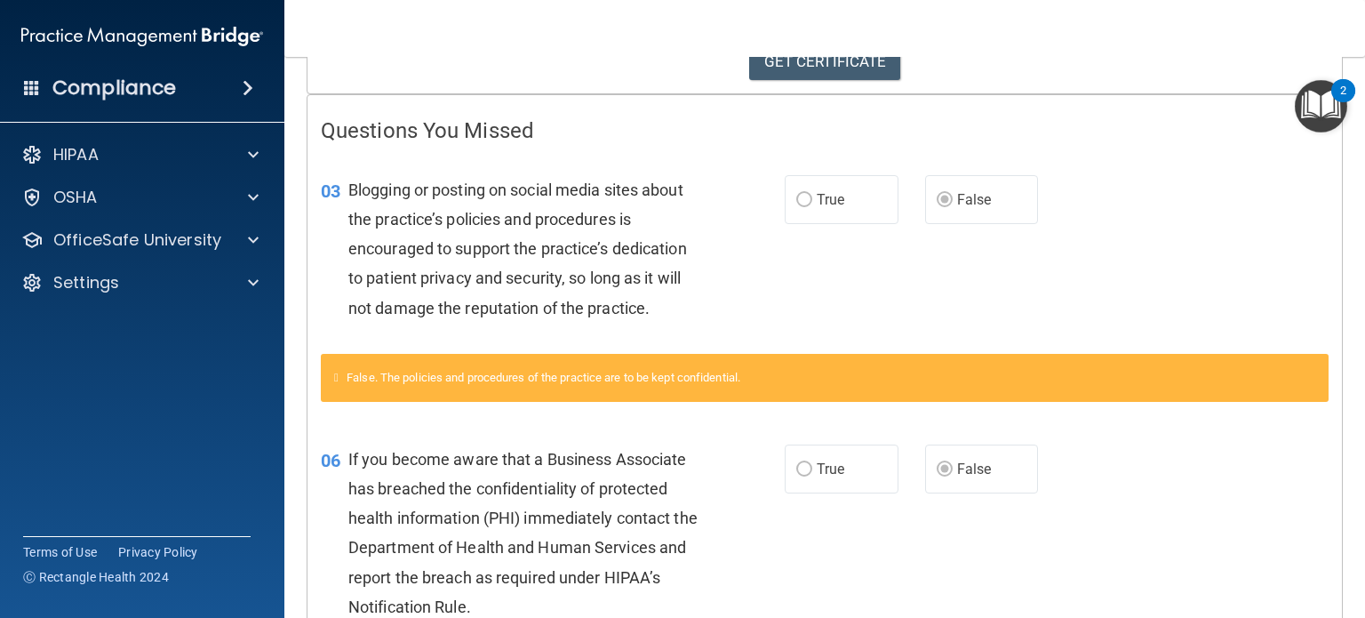
scroll to position [356, 0]
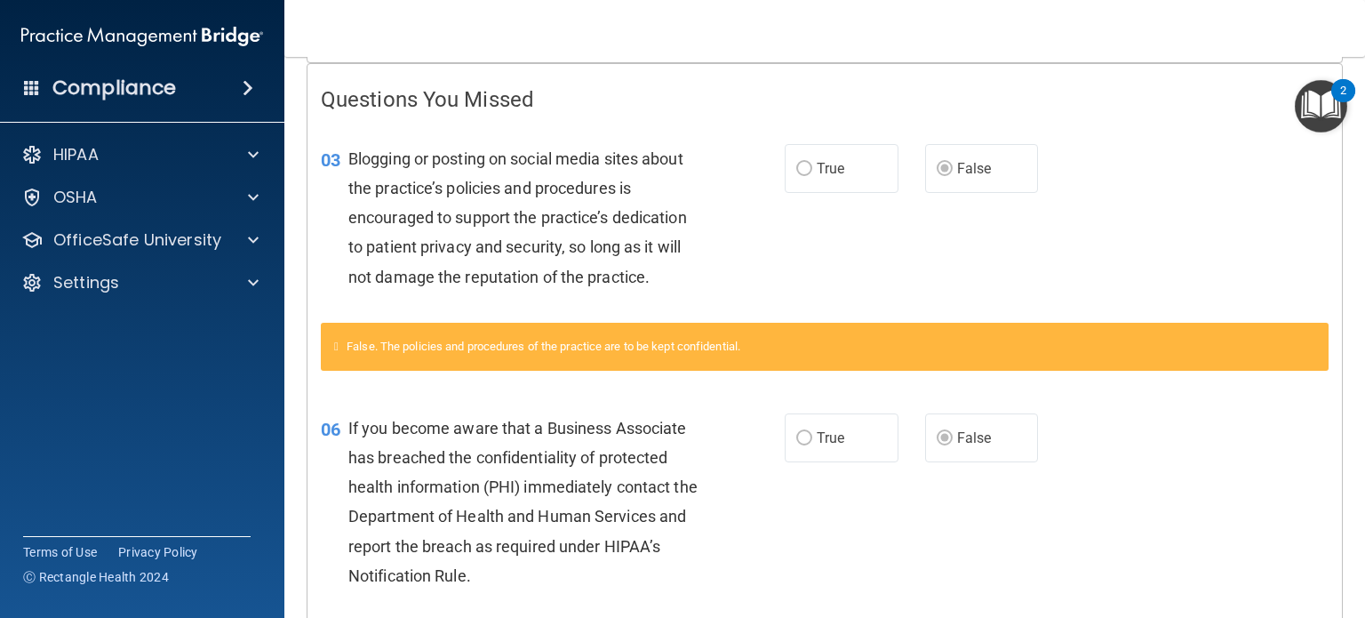
click at [556, 340] on span "False. The policies and procedures of the practice are to be kept confidential." at bounding box center [544, 346] width 394 height 13
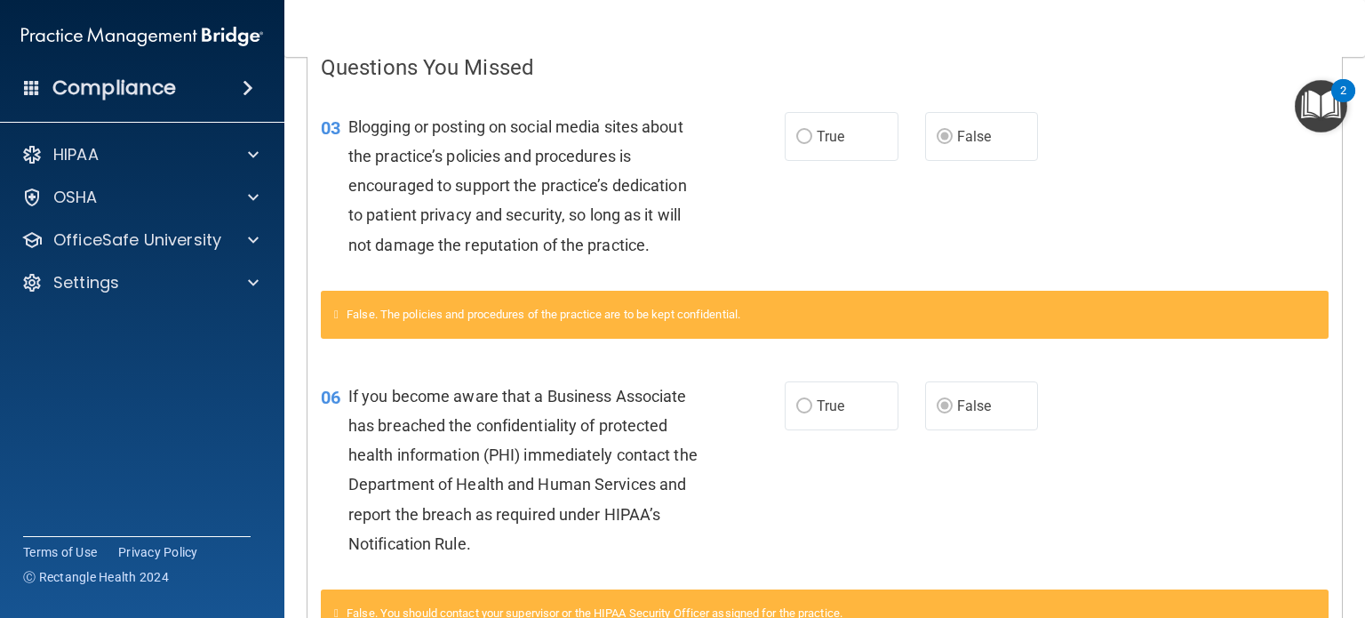
scroll to position [444, 0]
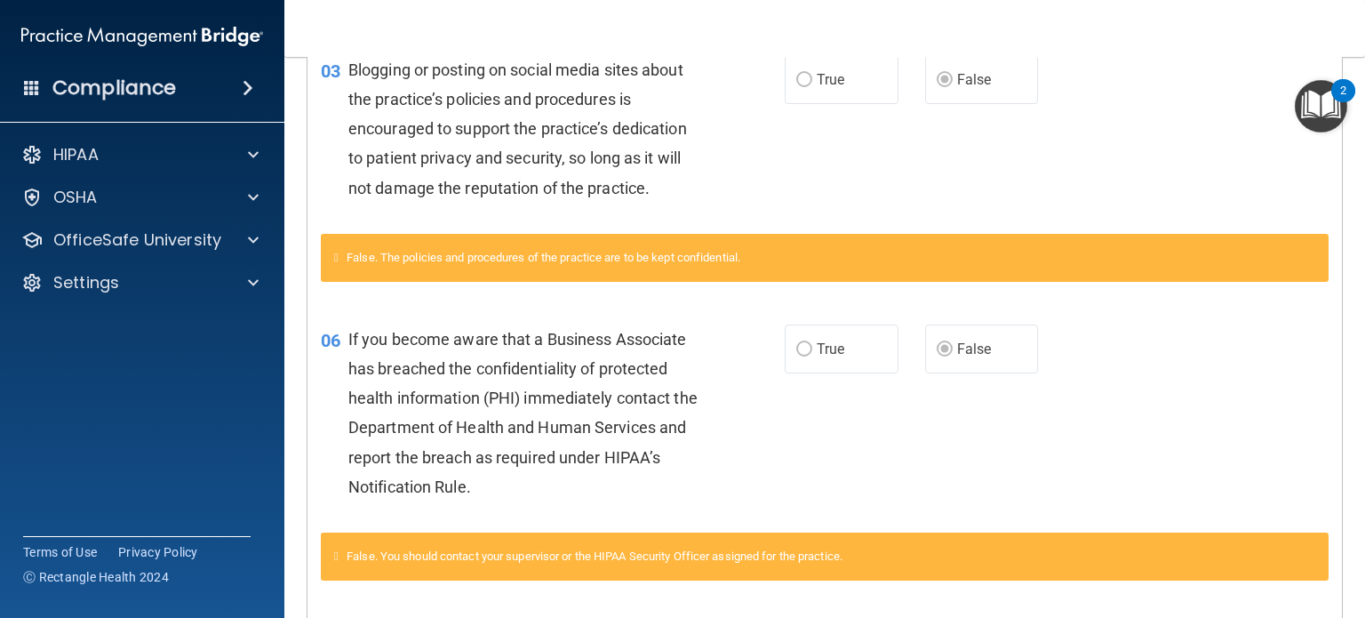
click at [556, 340] on span "If you become aware that a Business Associate has breached the confidentiality …" at bounding box center [522, 413] width 349 height 166
click at [555, 339] on span "If you become aware that a Business Associate has breached the confidentiality …" at bounding box center [522, 413] width 349 height 166
click at [555, 337] on span "If you become aware that a Business Associate has breached the confidentiality …" at bounding box center [522, 413] width 349 height 166
click at [524, 308] on div "06 If you become aware that a Business Associate has breached the confidentiali…" at bounding box center [825, 417] width 1035 height 230
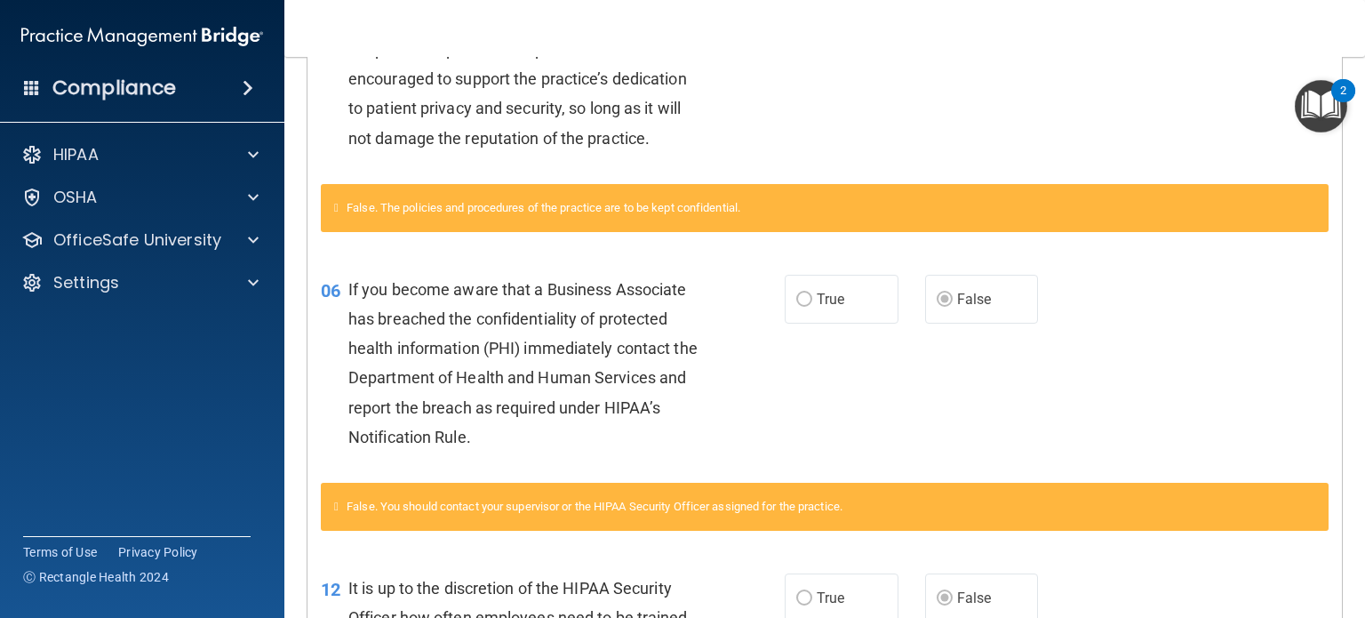
scroll to position [533, 0]
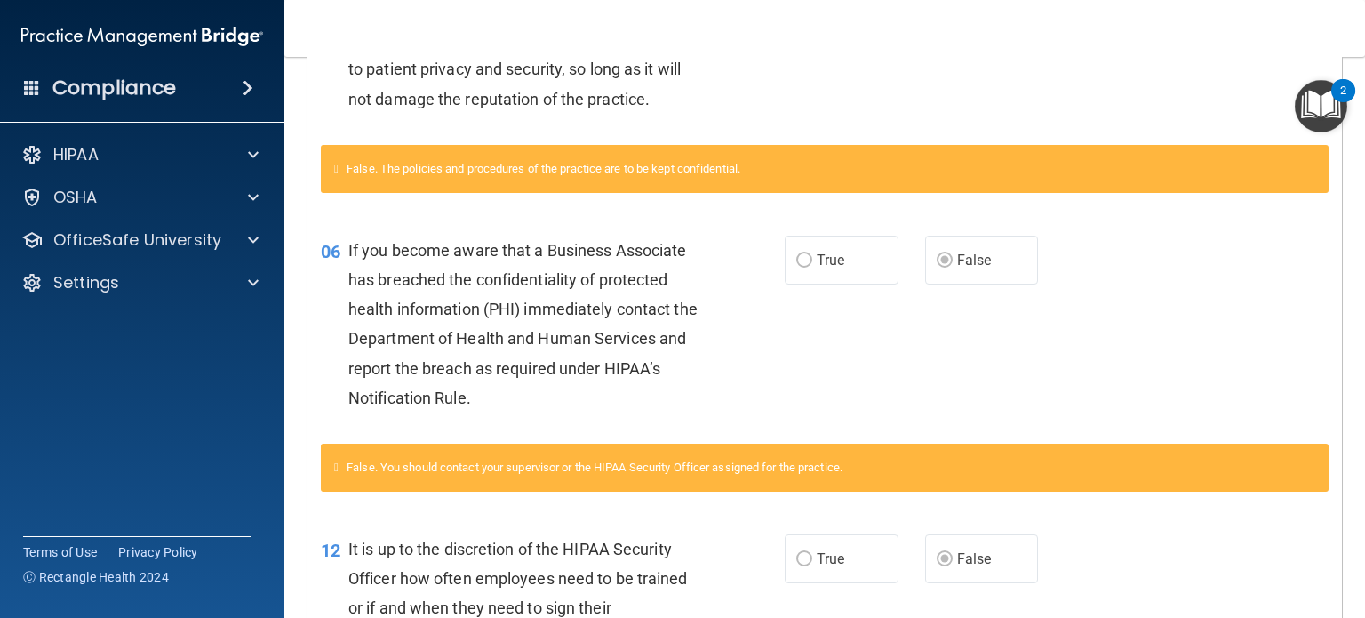
click at [523, 308] on span "If you become aware that a Business Associate has breached the confidentiality …" at bounding box center [522, 324] width 349 height 166
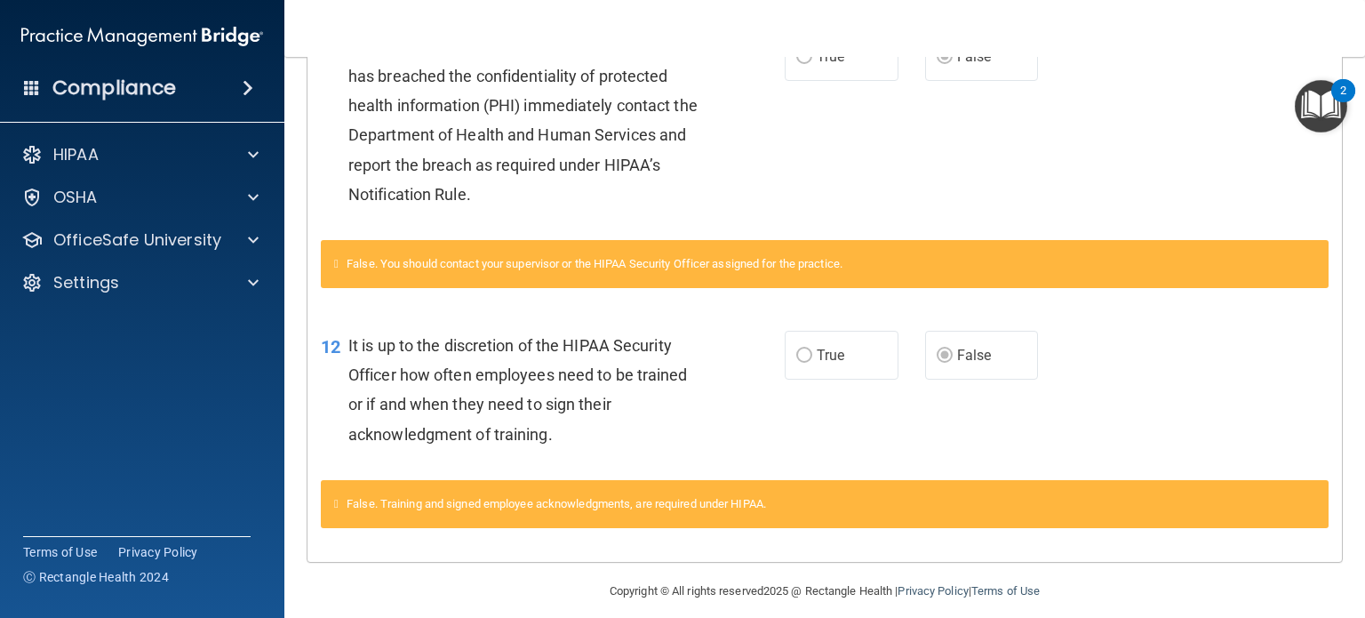
scroll to position [751, 0]
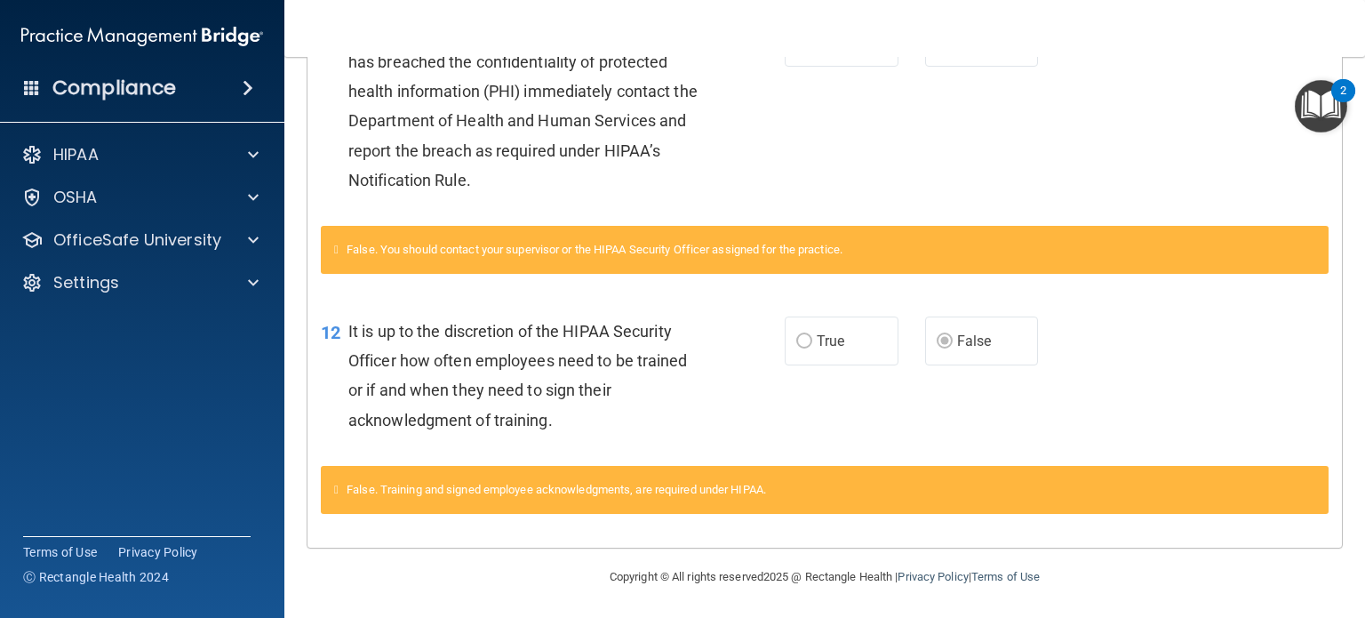
click at [673, 329] on span "It is up to the discretion of the HIPAA Security Officer how often employees ne…" at bounding box center [518, 376] width 340 height 108
click at [649, 307] on div "12 It is up to the discretion of the HIPAA Security Officer how often employees…" at bounding box center [825, 380] width 1035 height 172
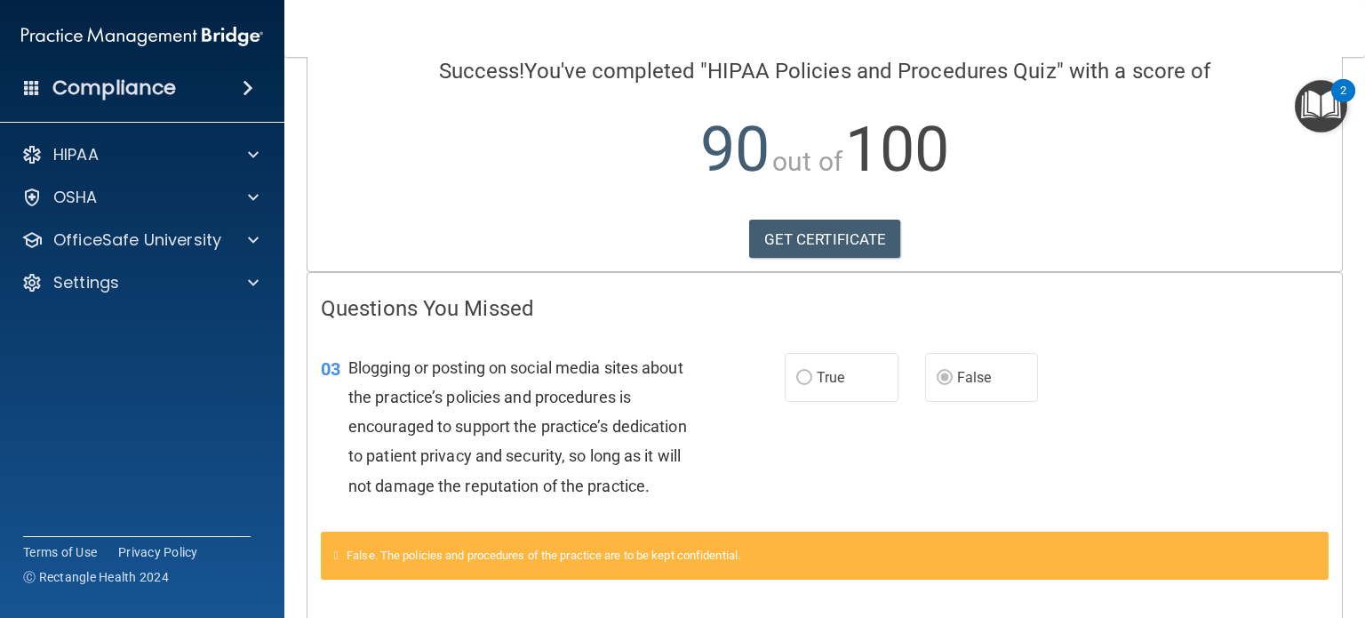
scroll to position [0, 0]
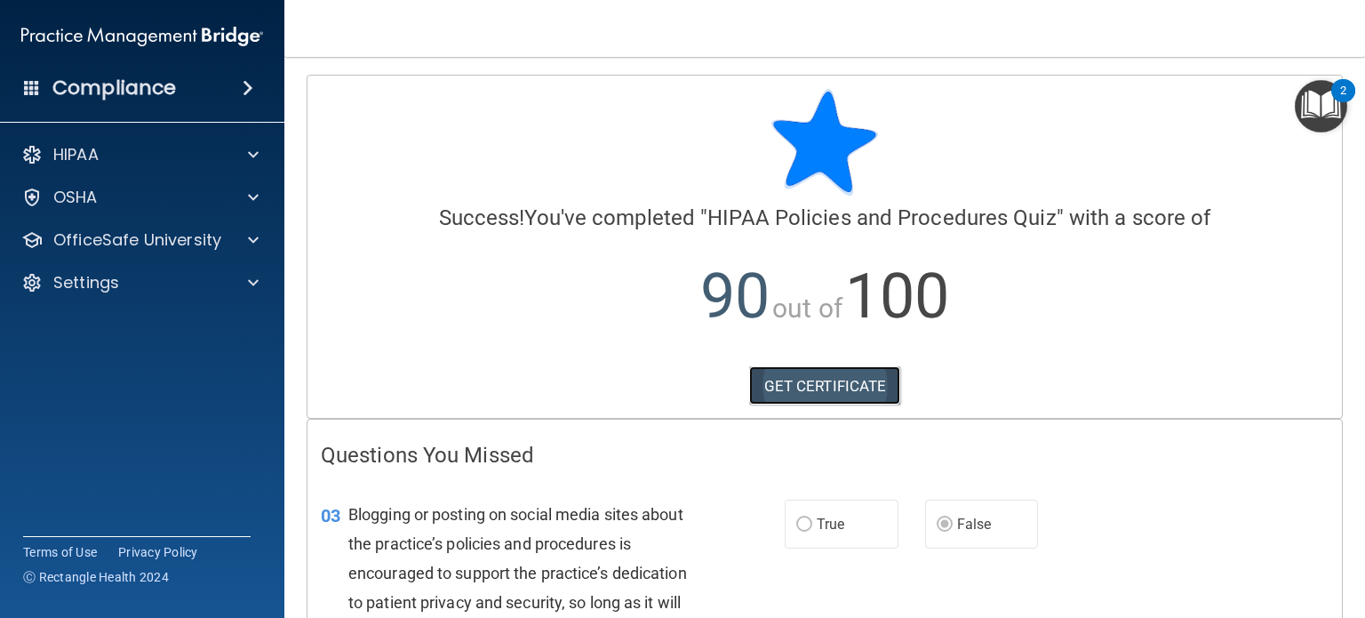
click at [825, 390] on link "GET CERTIFICATE" at bounding box center [825, 385] width 152 height 39
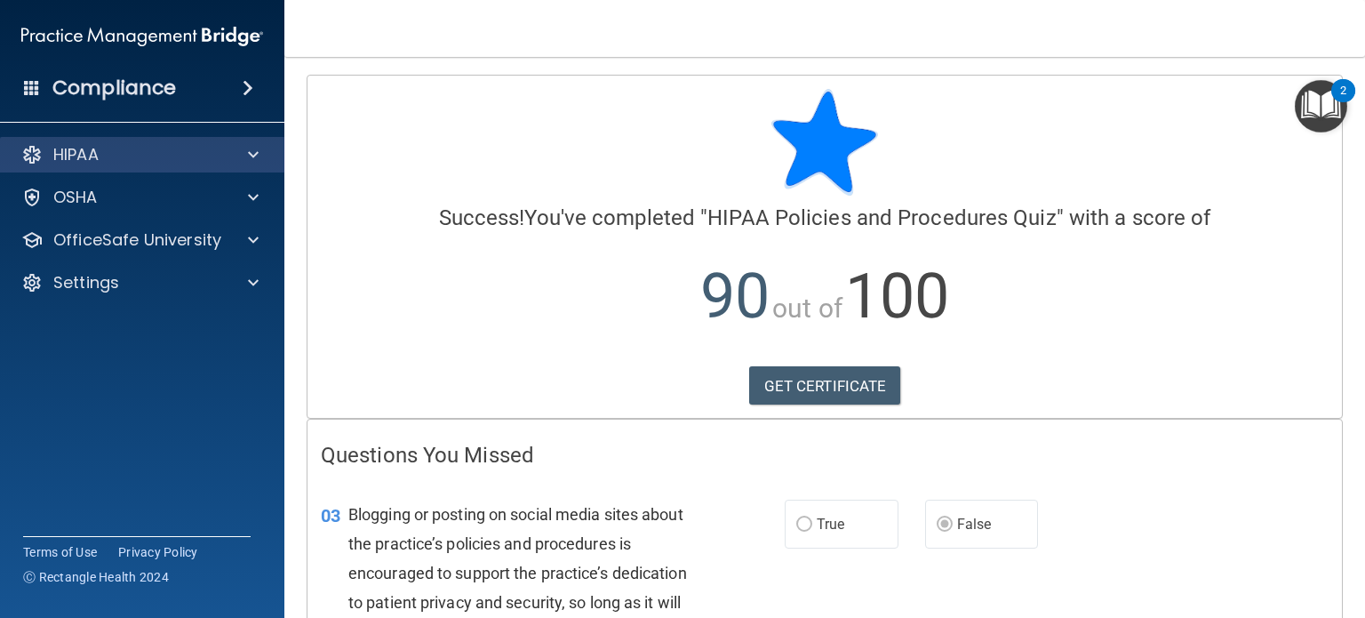
click at [157, 168] on div "HIPAA" at bounding box center [142, 155] width 285 height 36
click at [233, 154] on div at bounding box center [250, 154] width 44 height 21
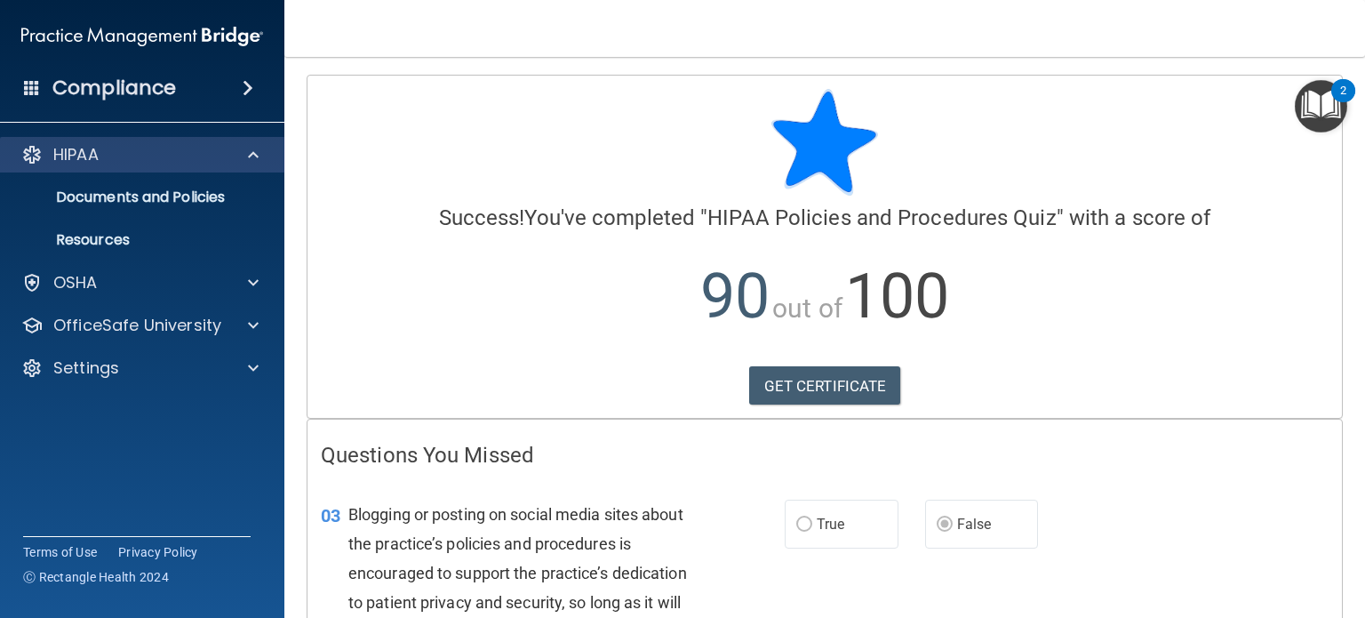
click at [228, 165] on div "HIPAA" at bounding box center [142, 155] width 285 height 36
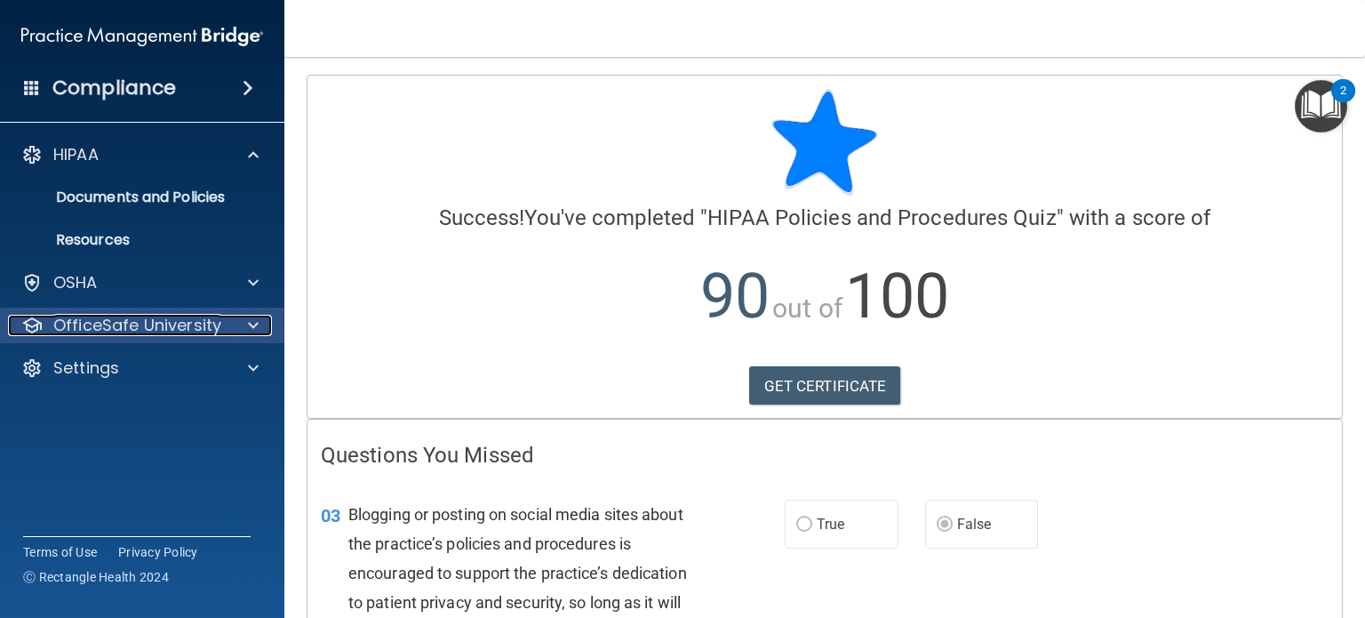
click at [236, 329] on div at bounding box center [250, 325] width 44 height 21
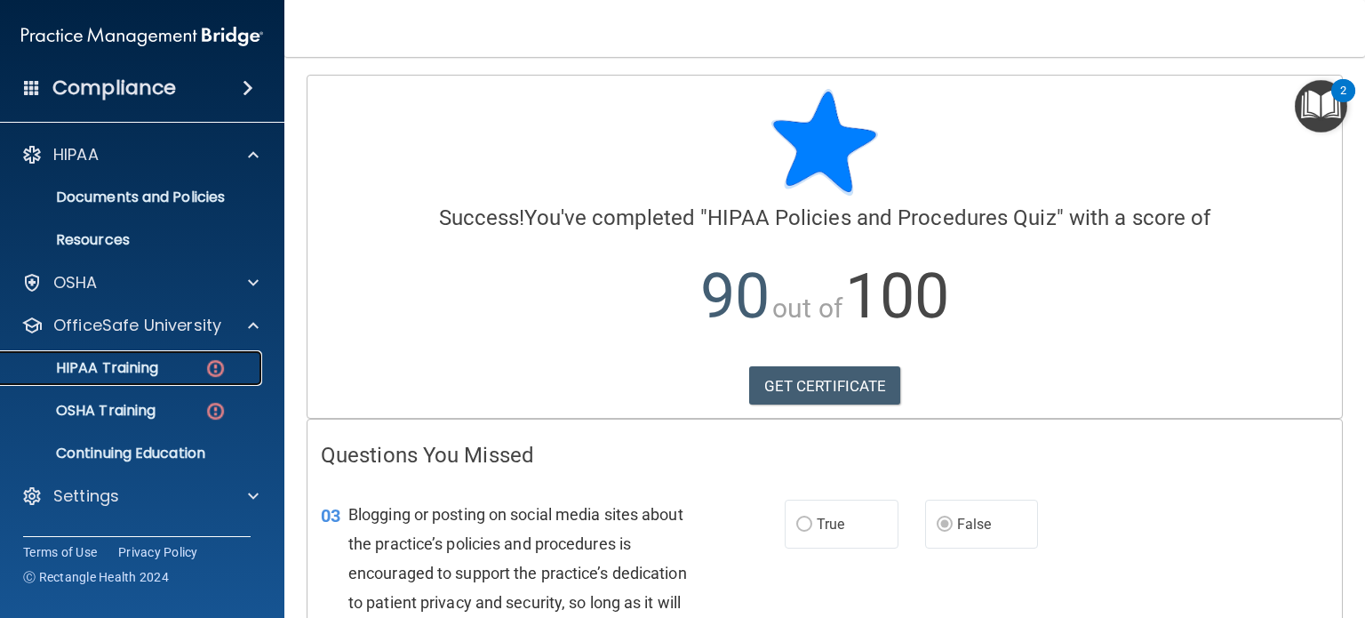
click at [217, 357] on img at bounding box center [215, 368] width 22 height 22
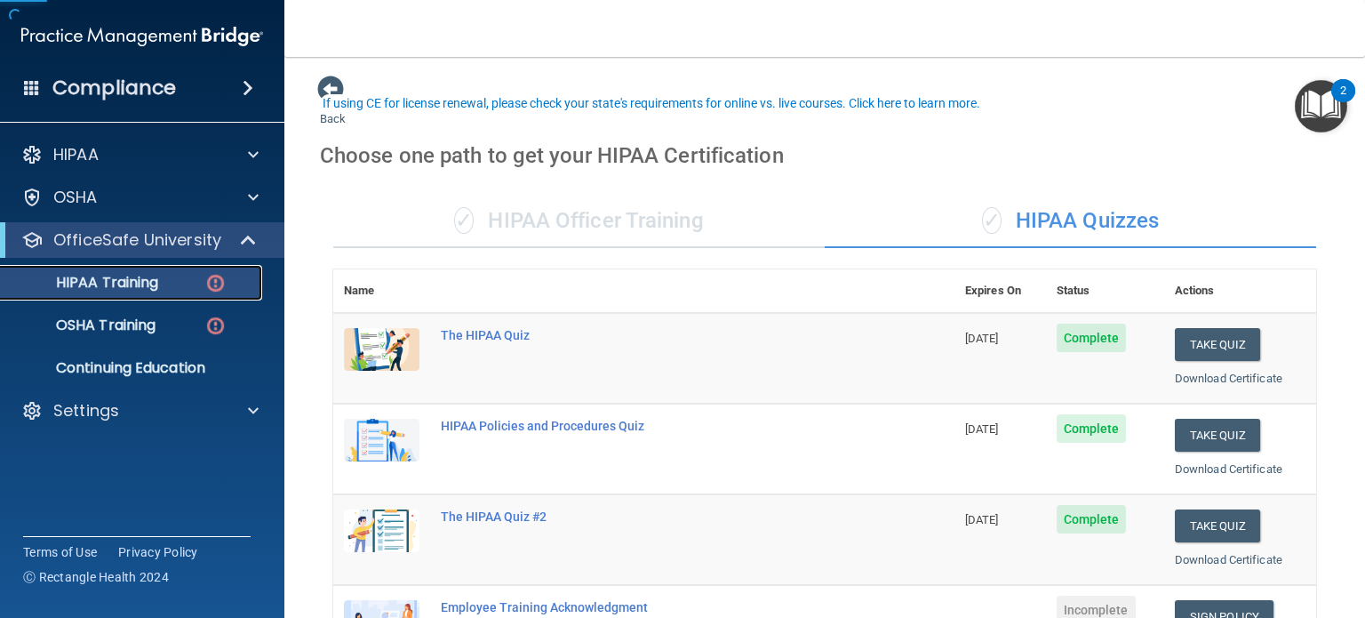
scroll to position [267, 0]
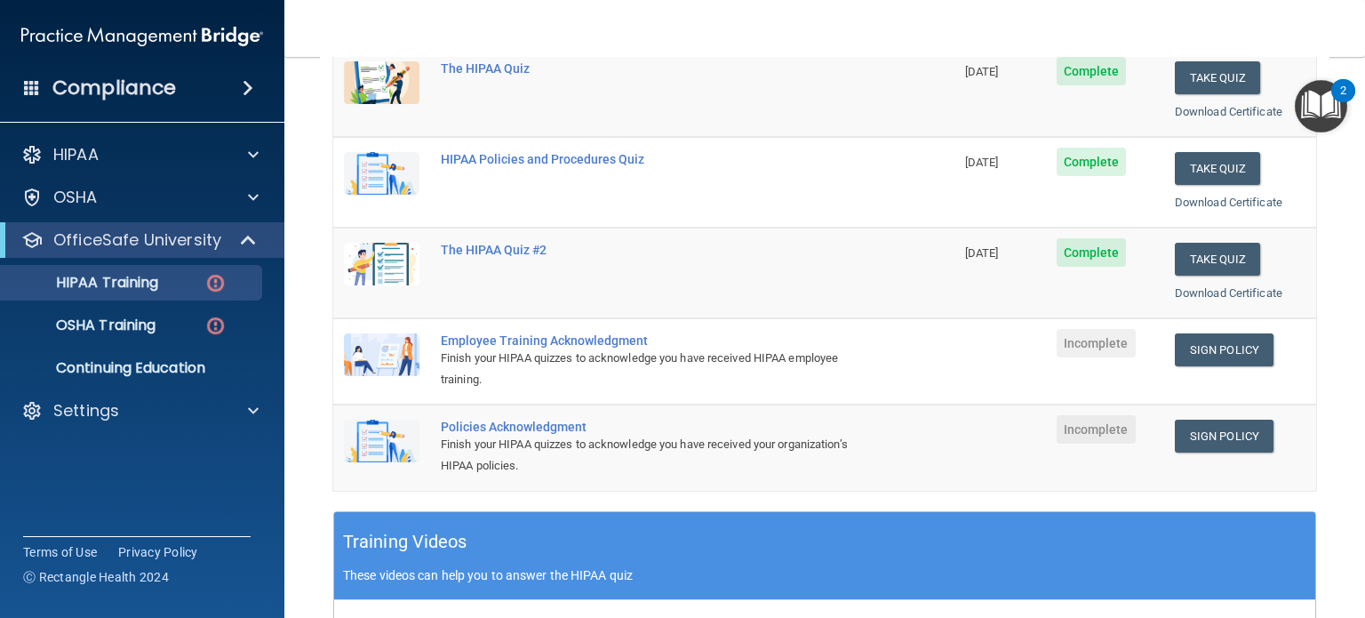
click at [1104, 279] on td "Complete" at bounding box center [1105, 273] width 118 height 91
click at [1191, 343] on link "Sign Policy" at bounding box center [1224, 349] width 99 height 33
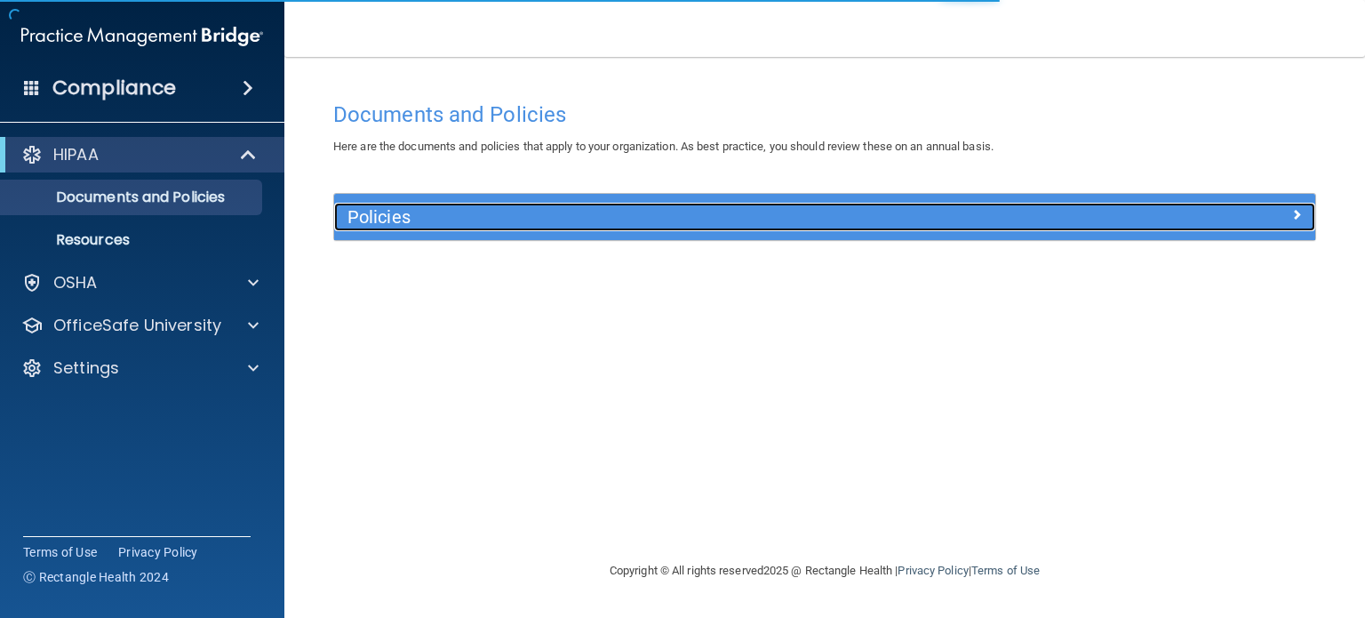
click at [546, 228] on div "Policies" at bounding box center [702, 217] width 736 height 28
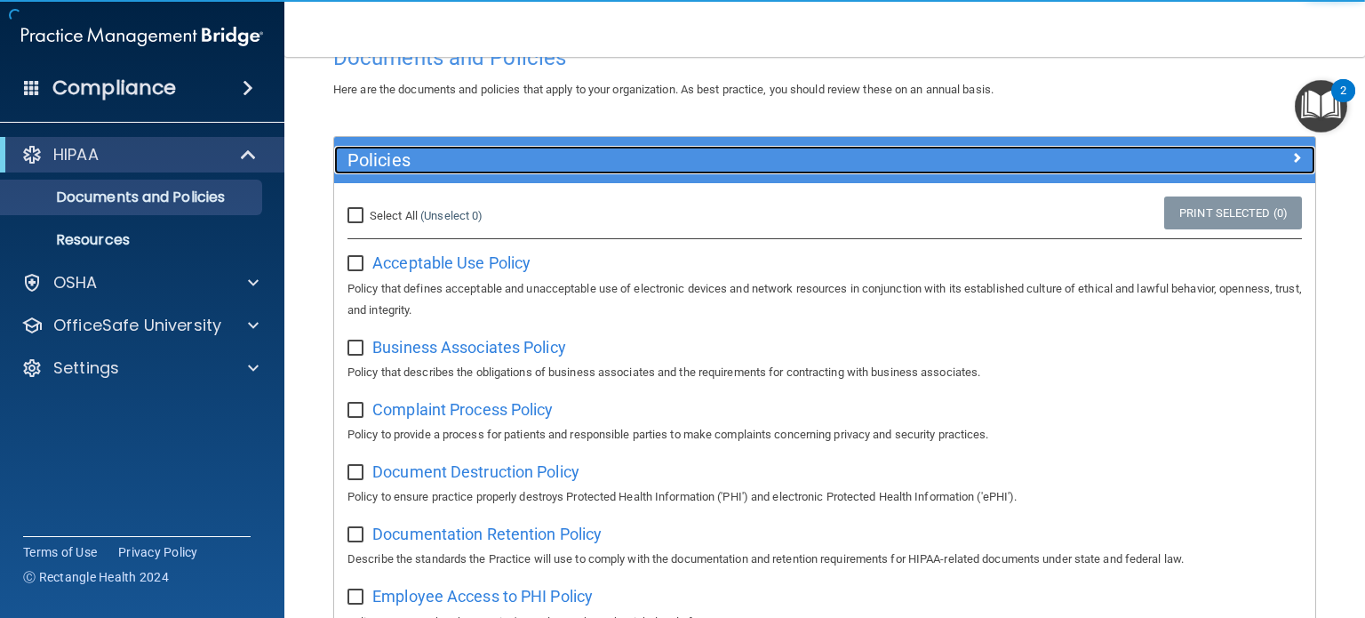
scroll to position [89, 0]
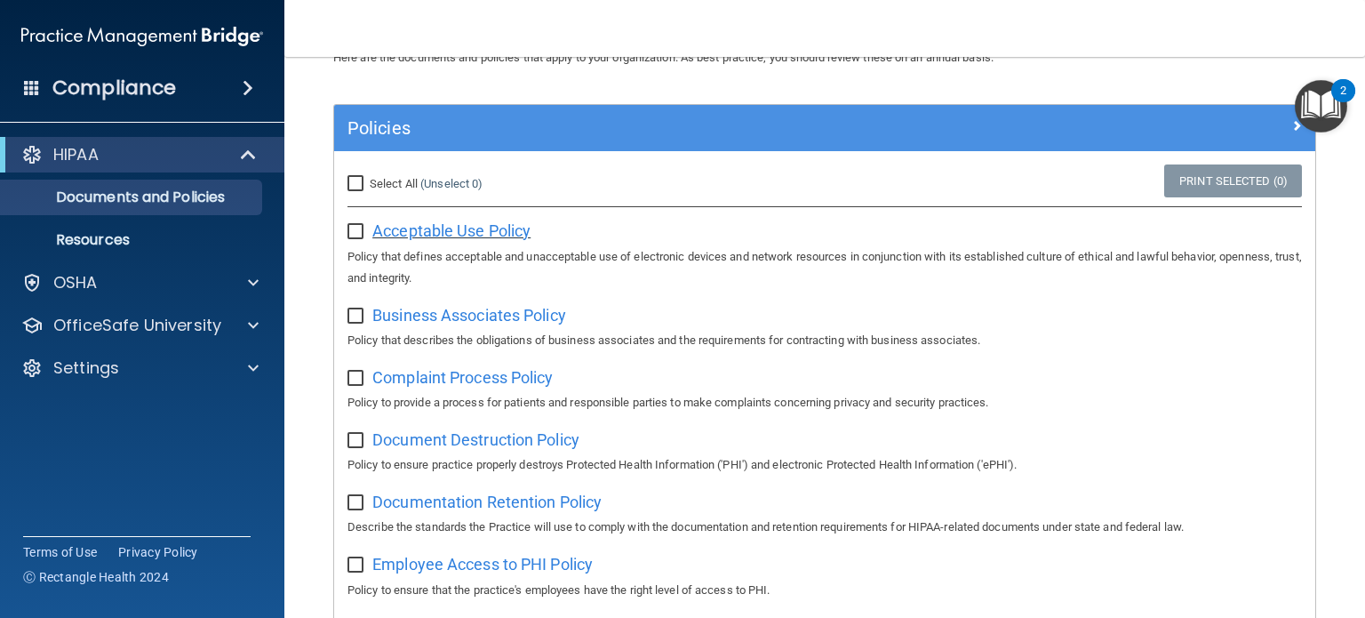
click at [420, 228] on span "Acceptable Use Policy" at bounding box center [451, 230] width 158 height 19
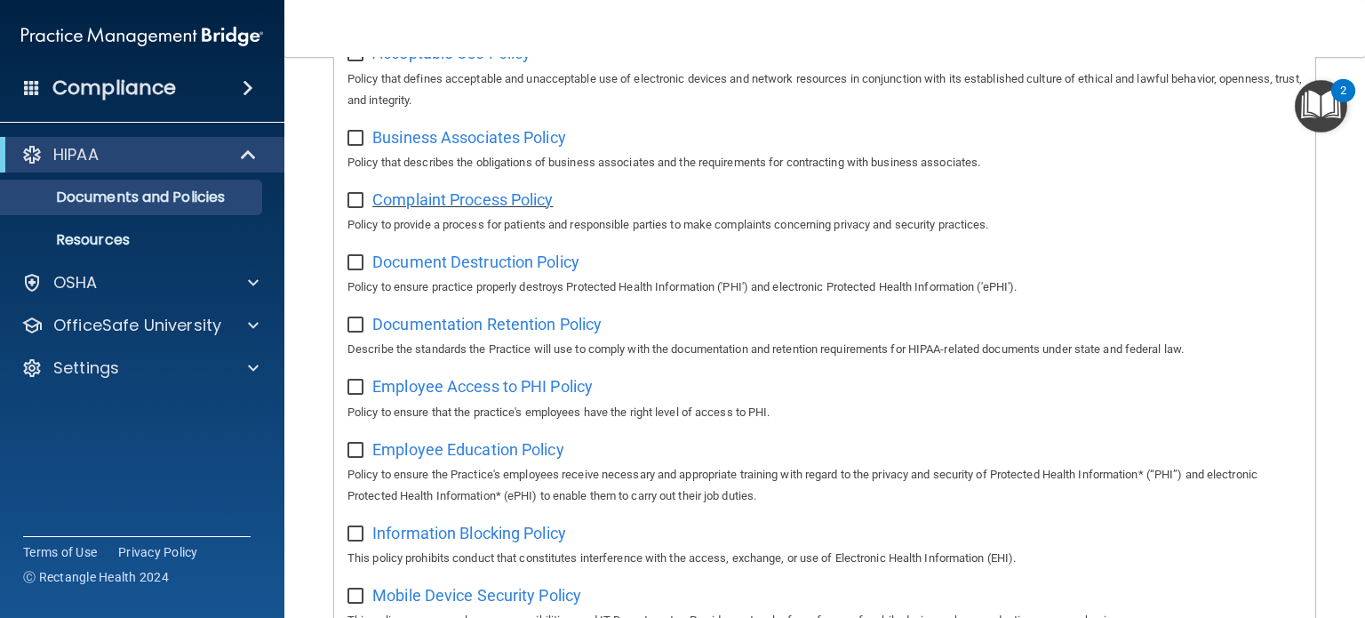
click at [413, 205] on span "Complaint Process Policy" at bounding box center [462, 199] width 180 height 19
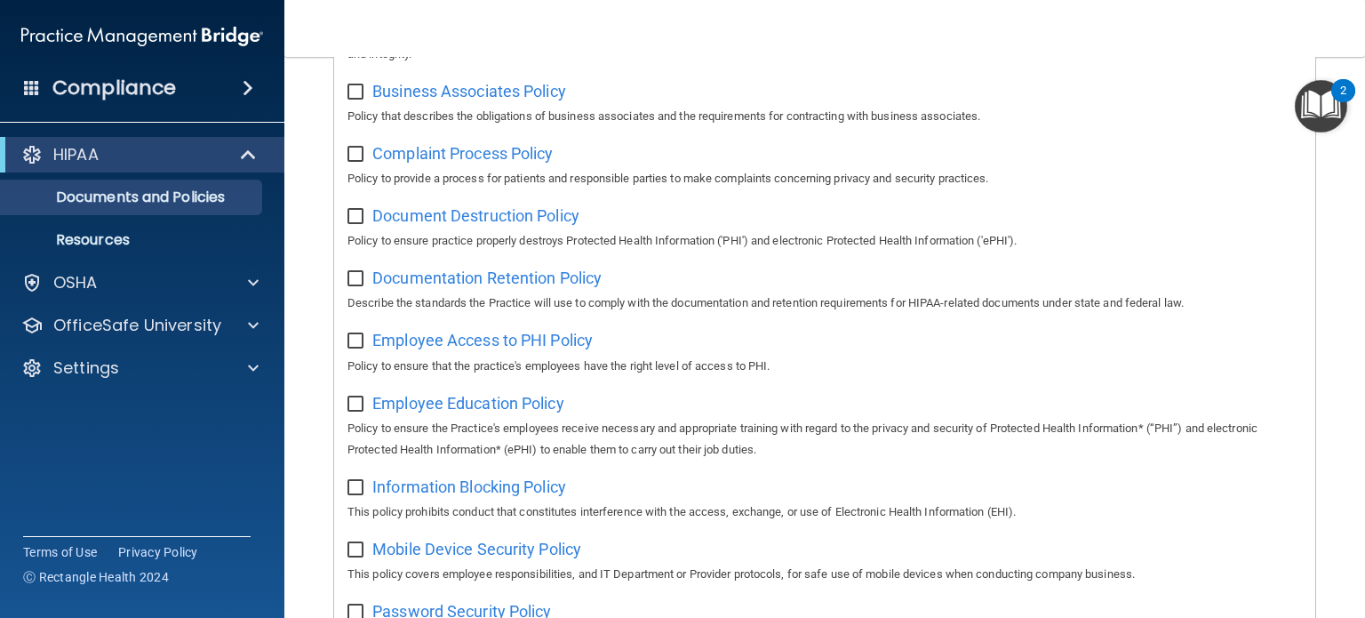
scroll to position [356, 0]
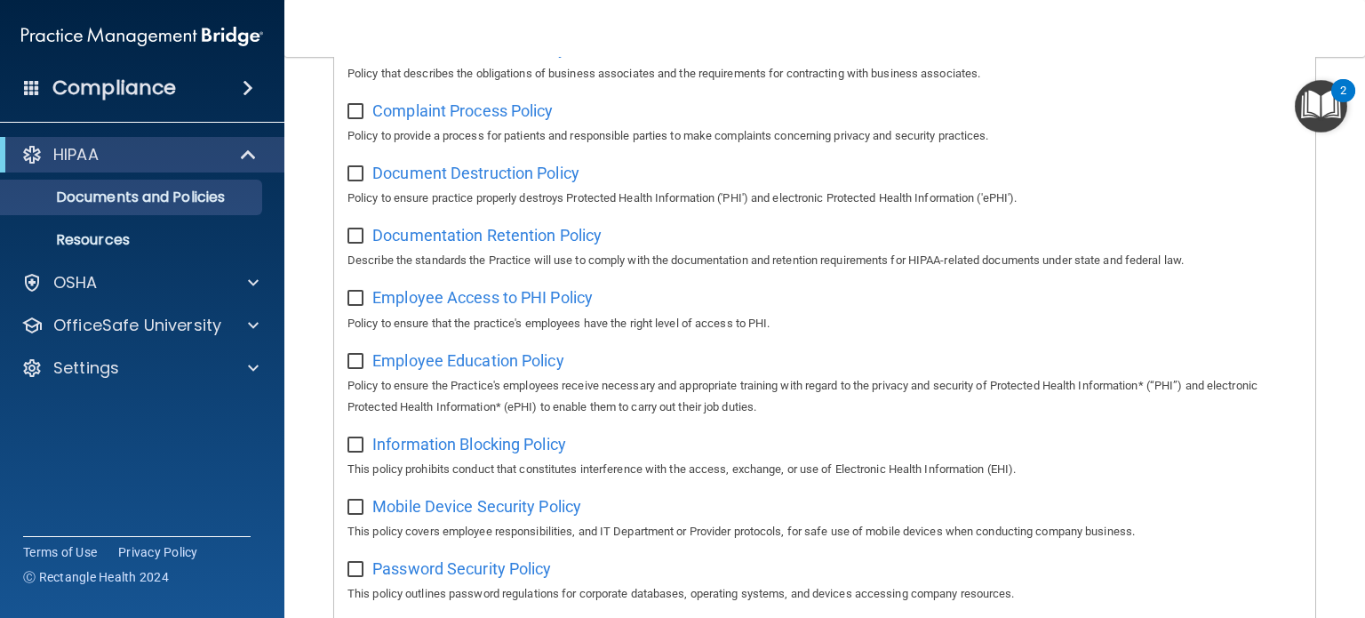
click at [306, 355] on main "Documents and Policies Here are the documents and policies that apply to your o…" at bounding box center [824, 337] width 1081 height 561
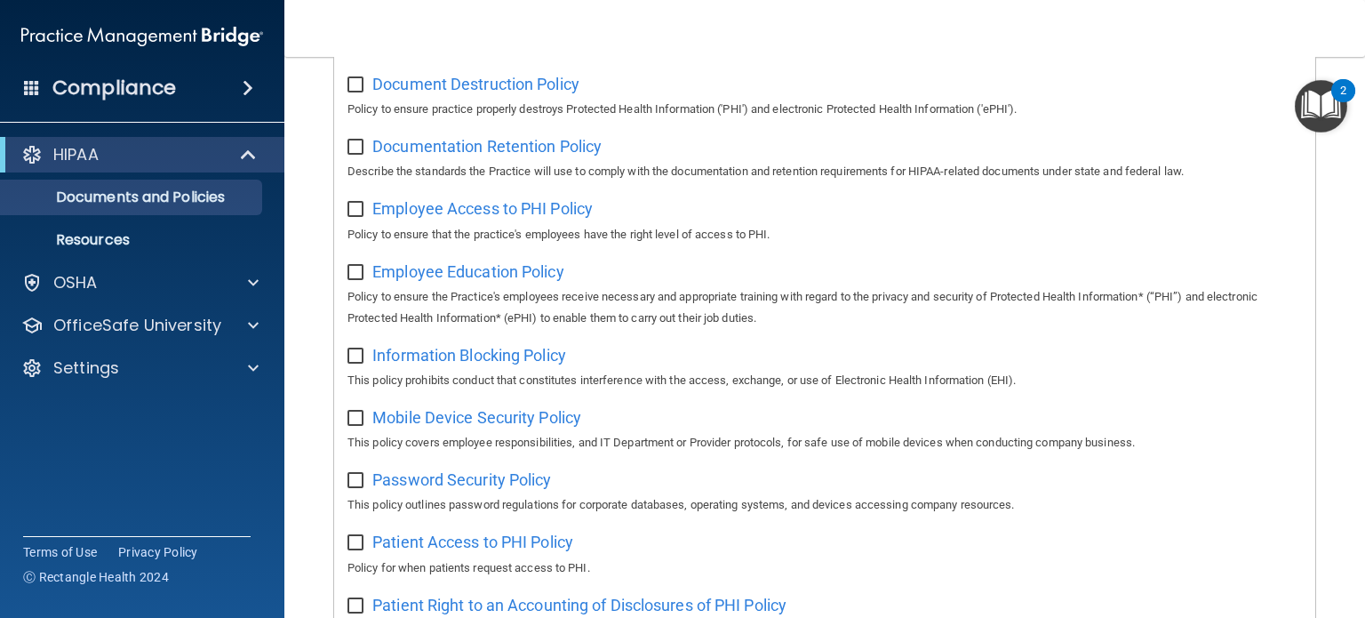
click at [319, 333] on main "Documents and Policies Here are the documents and policies that apply to your o…" at bounding box center [824, 337] width 1081 height 561
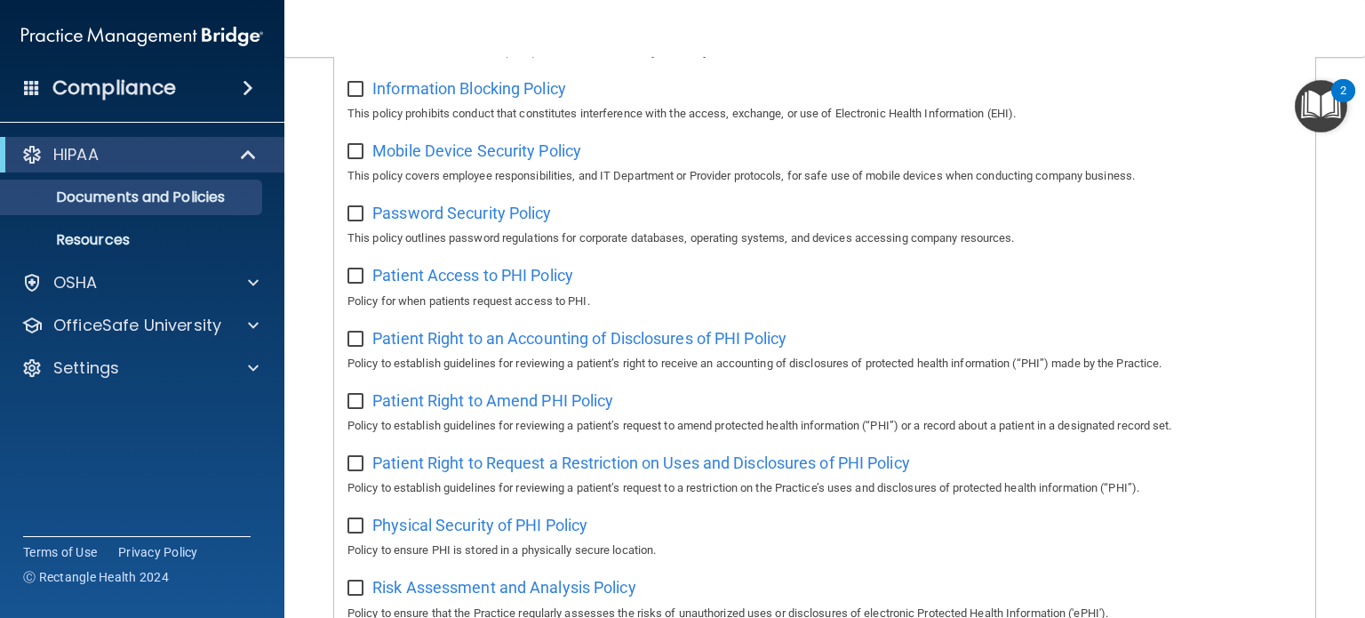
click at [324, 332] on div "Policies Select All (Unselect 0) Unselect All Print Selected (0) Acceptable Use…" at bounding box center [825, 253] width 1010 height 1542
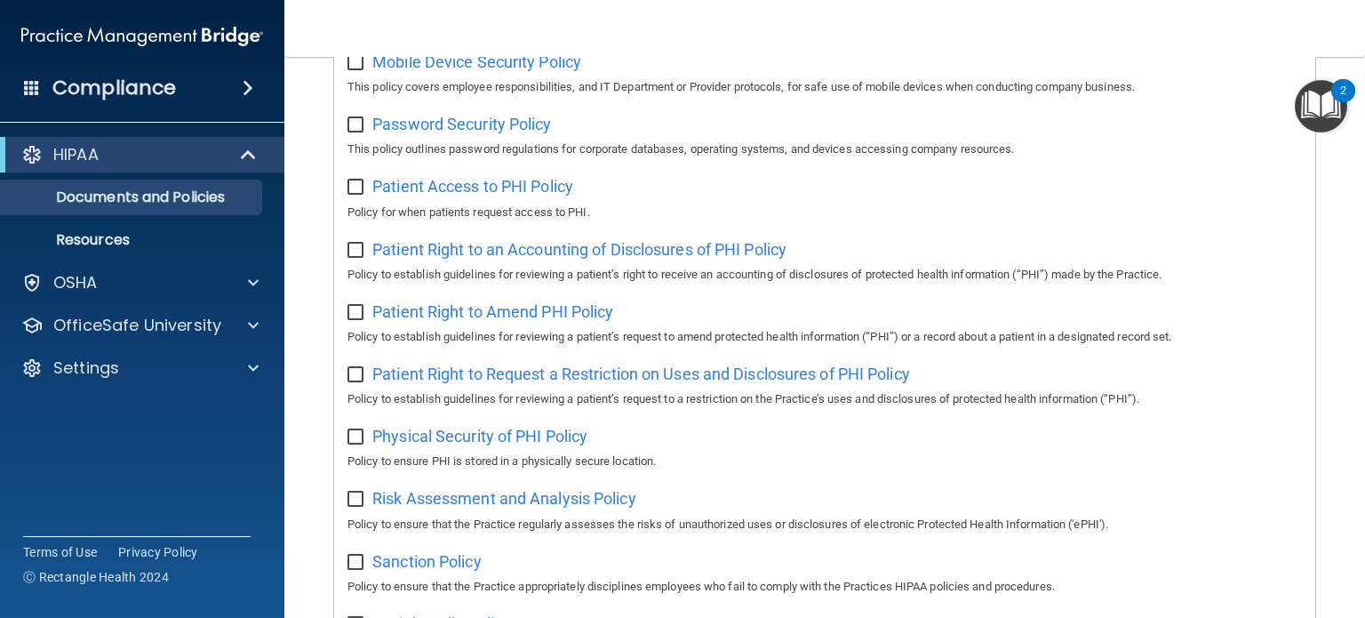
click at [325, 334] on div "Policies Select All (Unselect 0) Unselect All Print Selected (0) Acceptable Use…" at bounding box center [825, 164] width 1010 height 1542
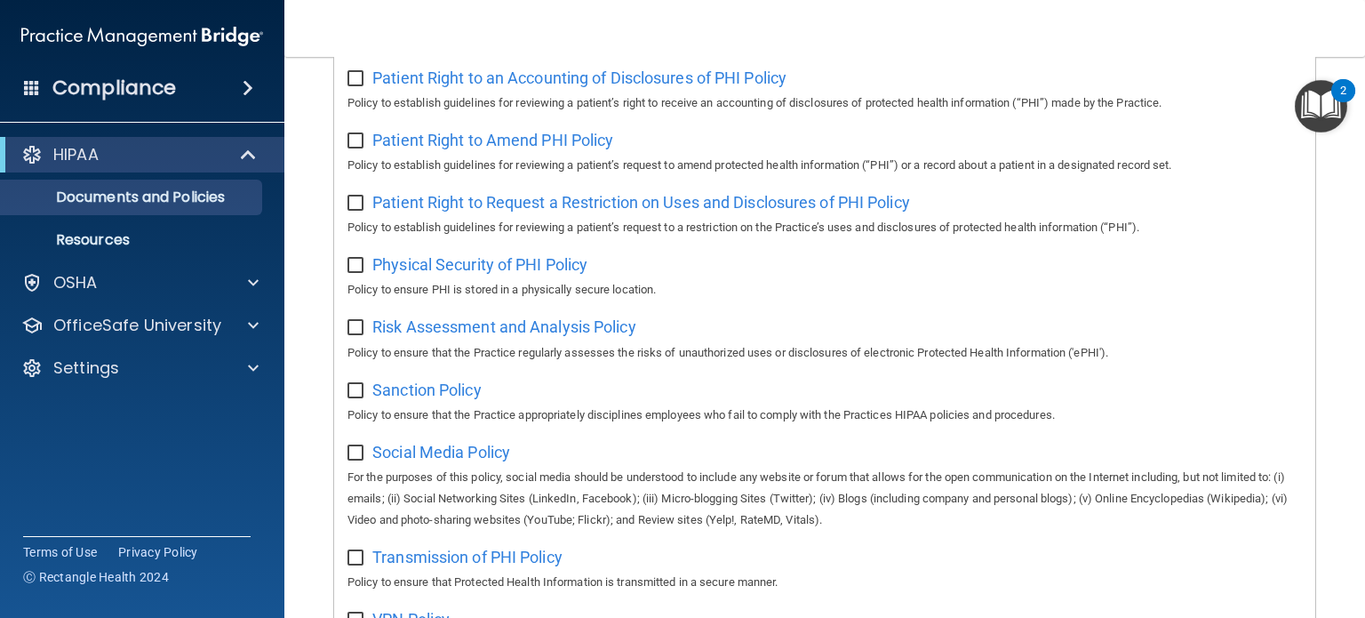
scroll to position [978, 0]
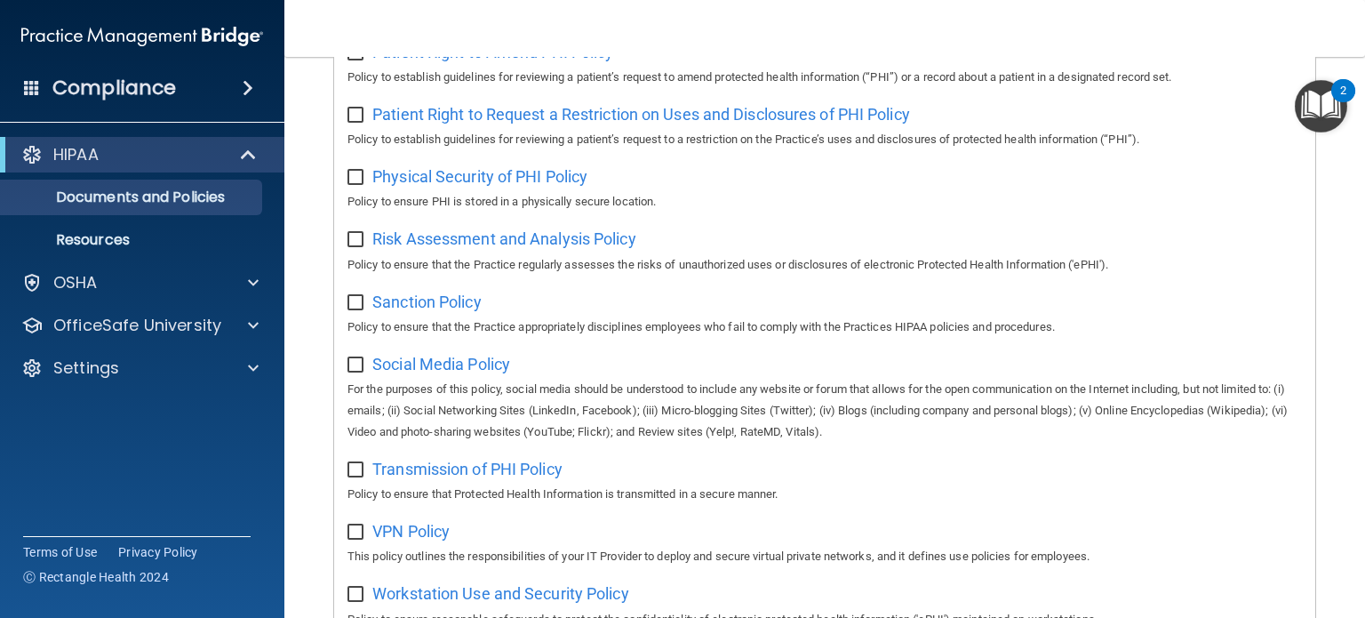
scroll to position [1155, 0]
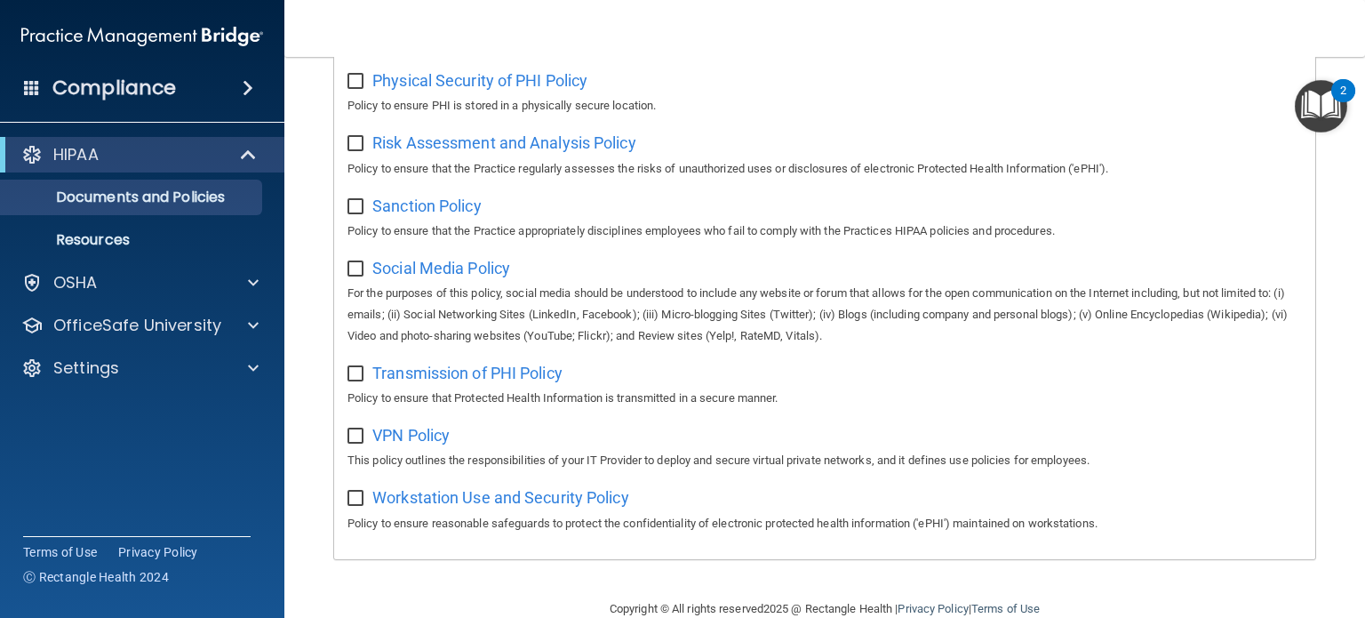
click at [355, 276] on input "checkbox" at bounding box center [358, 269] width 20 height 14
click at [353, 275] on input "checkbox" at bounding box center [358, 269] width 20 height 14
checkbox input "false"
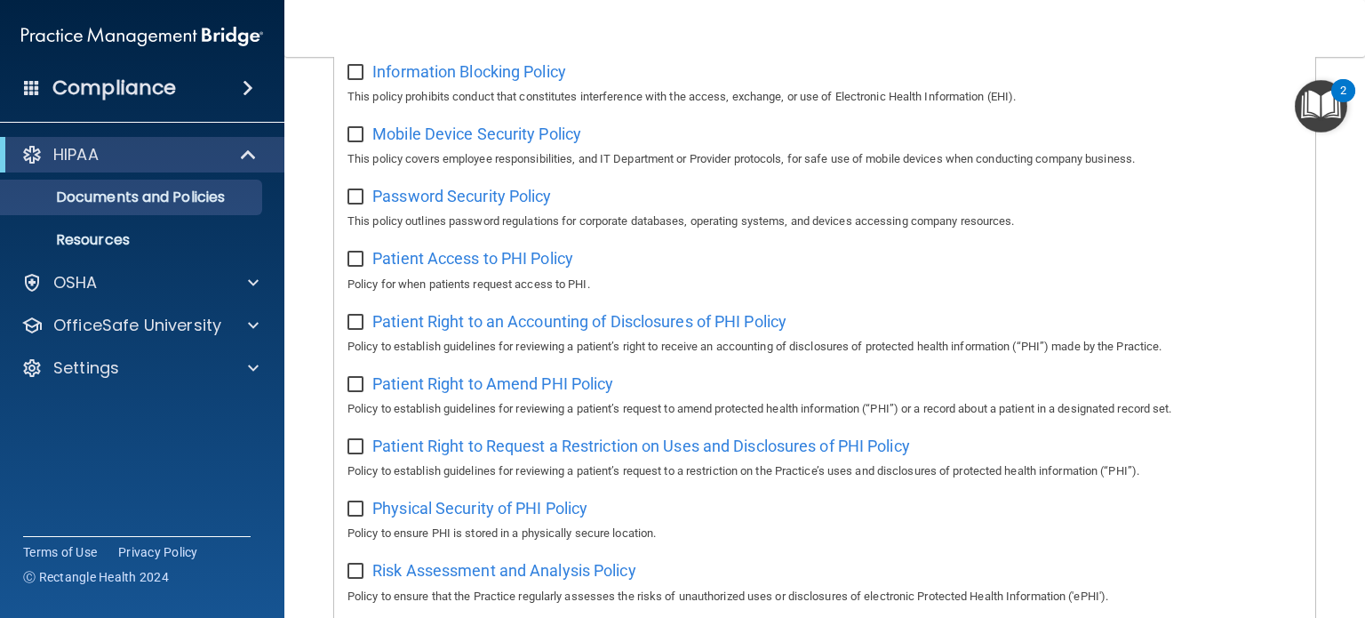
scroll to position [666, 0]
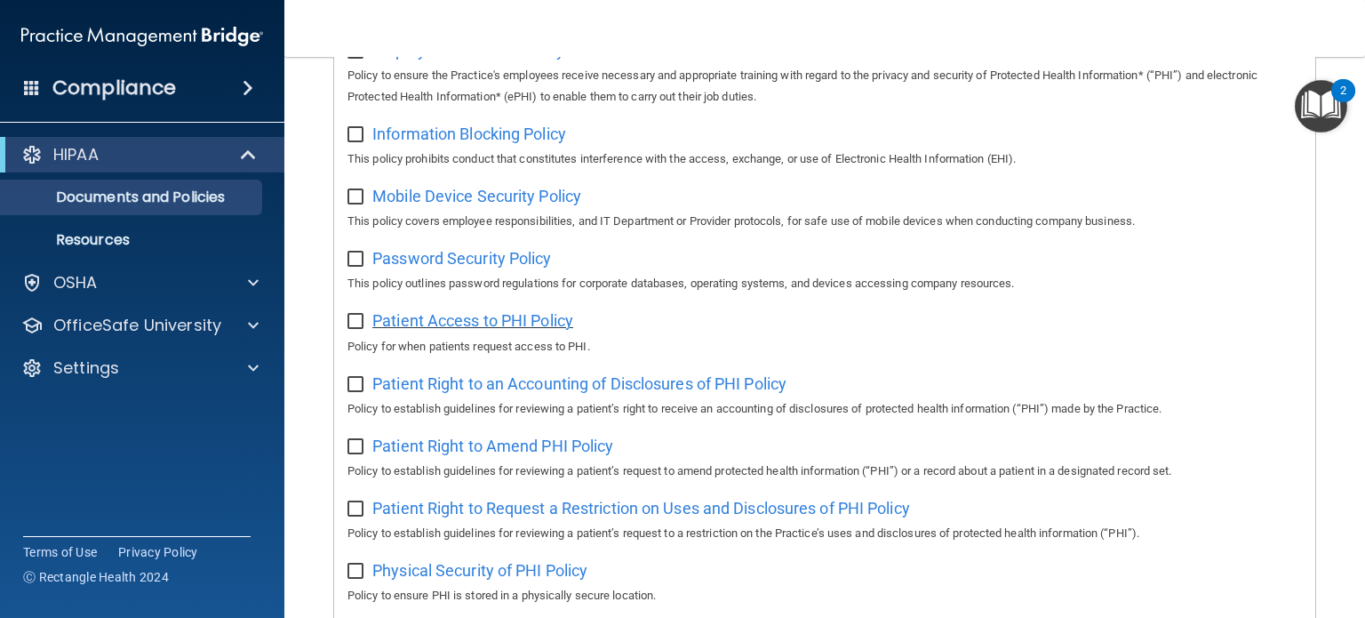
click at [468, 329] on span "Patient Access to PHI Policy" at bounding box center [472, 320] width 201 height 19
click at [515, 453] on span "Patient Right to Amend PHI Policy" at bounding box center [492, 445] width 241 height 19
click at [532, 389] on span "Patient Right to an Accounting of Disclosures of PHI Policy" at bounding box center [579, 383] width 414 height 19
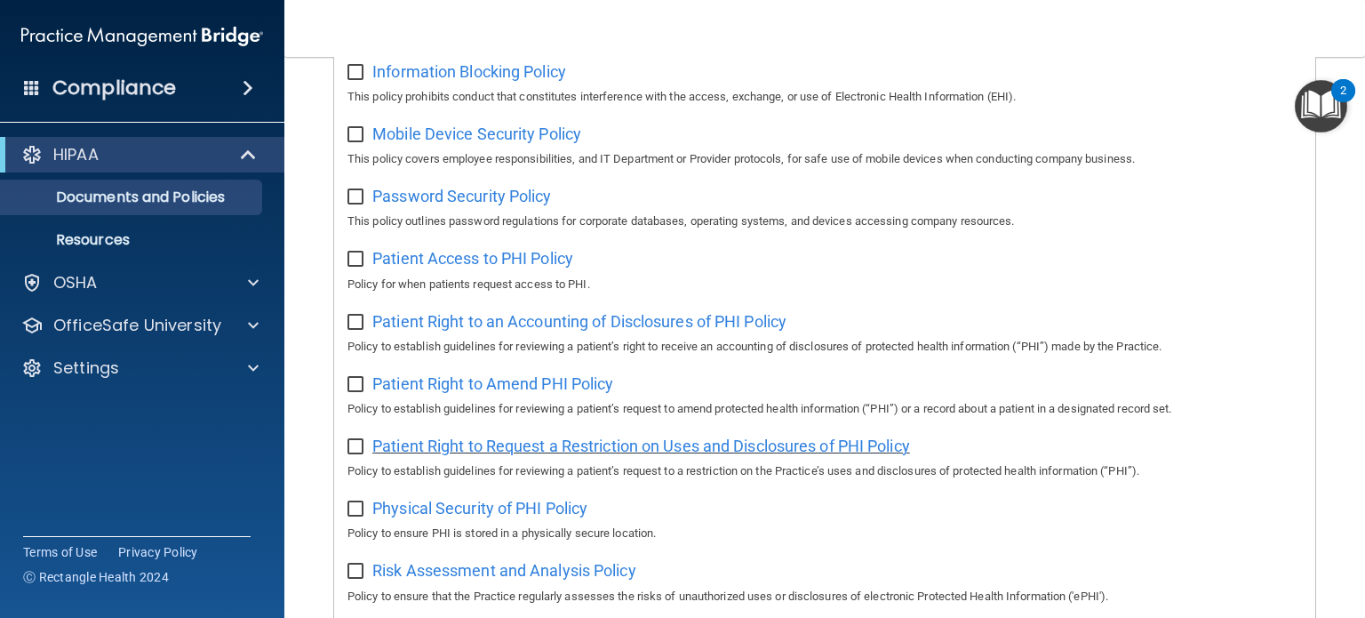
scroll to position [755, 0]
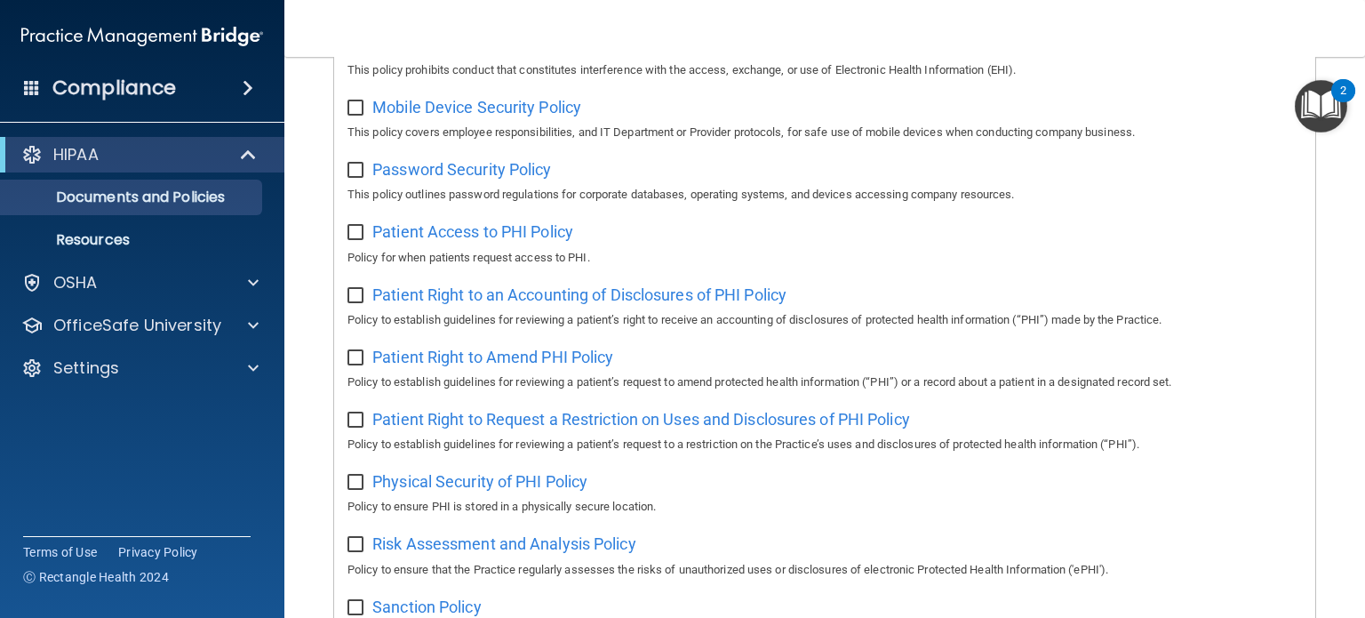
click at [655, 492] on div "Physical Security of PHI Policy Policy to ensure PHI is stored in a physically …" at bounding box center [825, 492] width 955 height 51
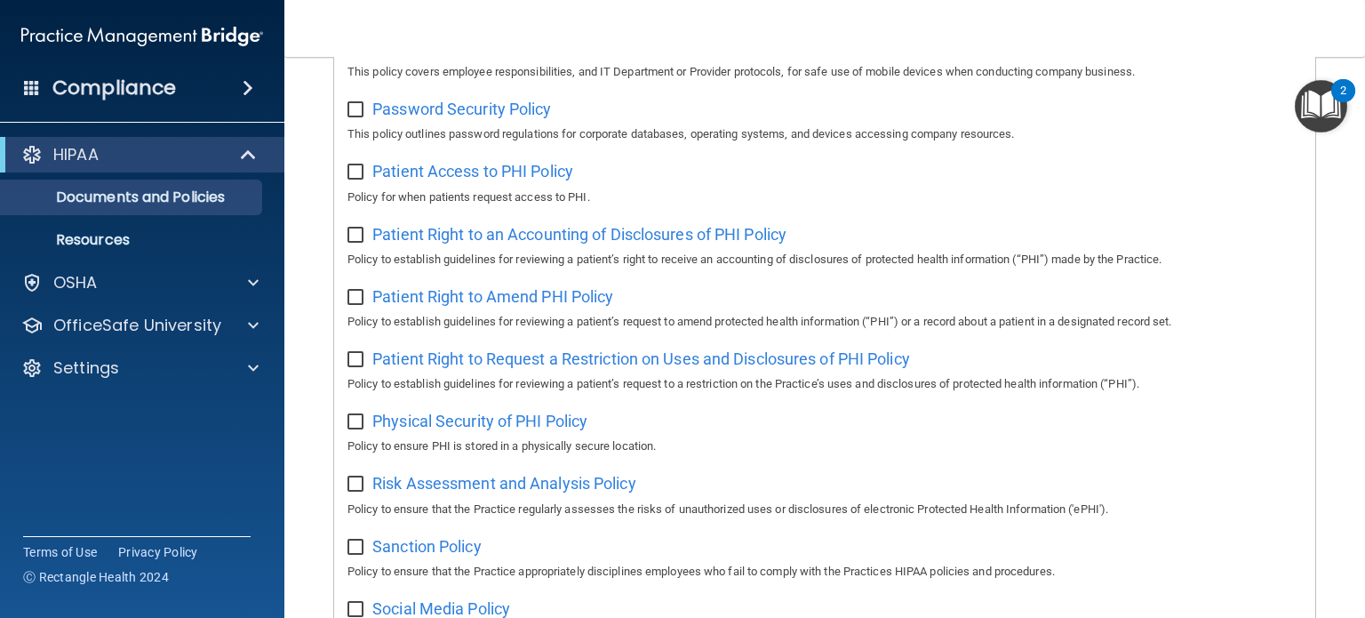
scroll to position [844, 0]
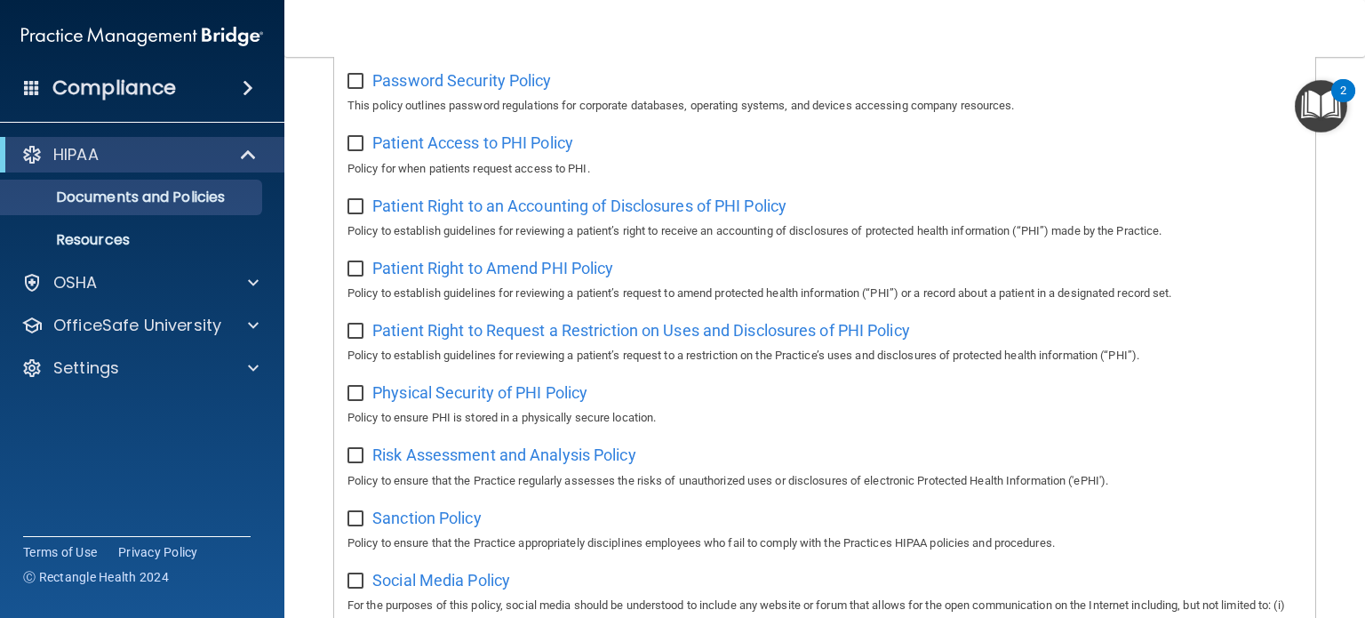
click at [678, 428] on p "Policy to ensure PHI is stored in a physically secure location." at bounding box center [825, 417] width 955 height 21
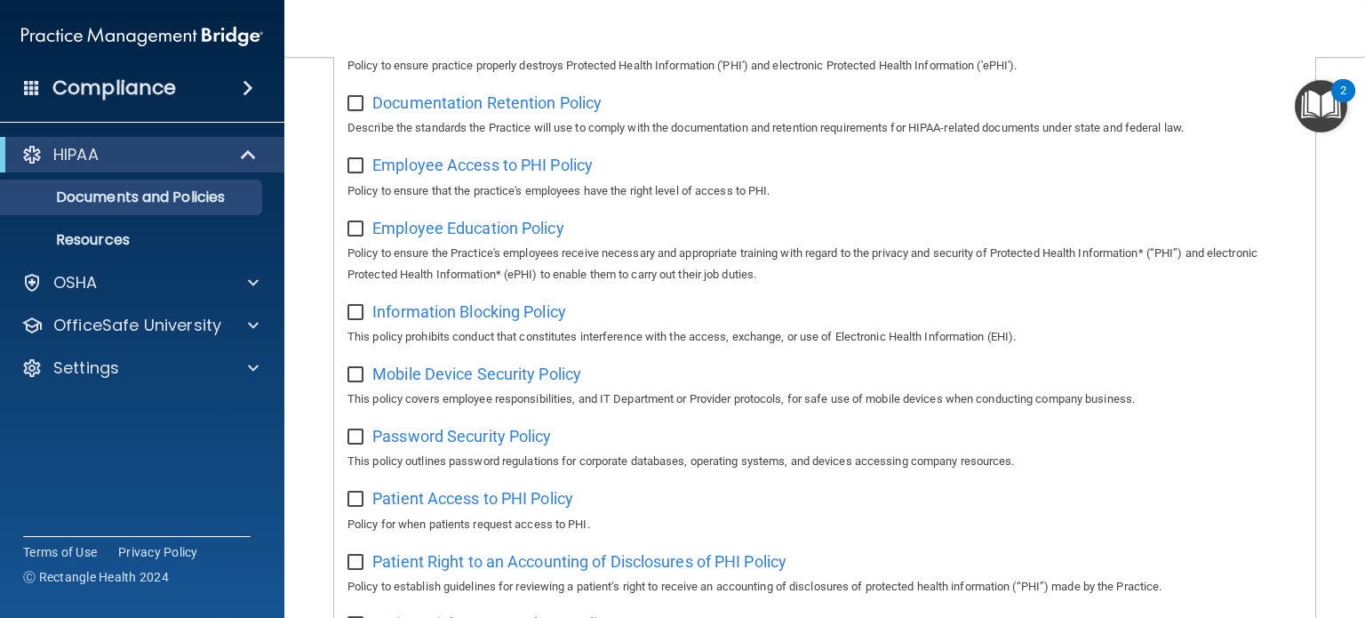
scroll to position [577, 0]
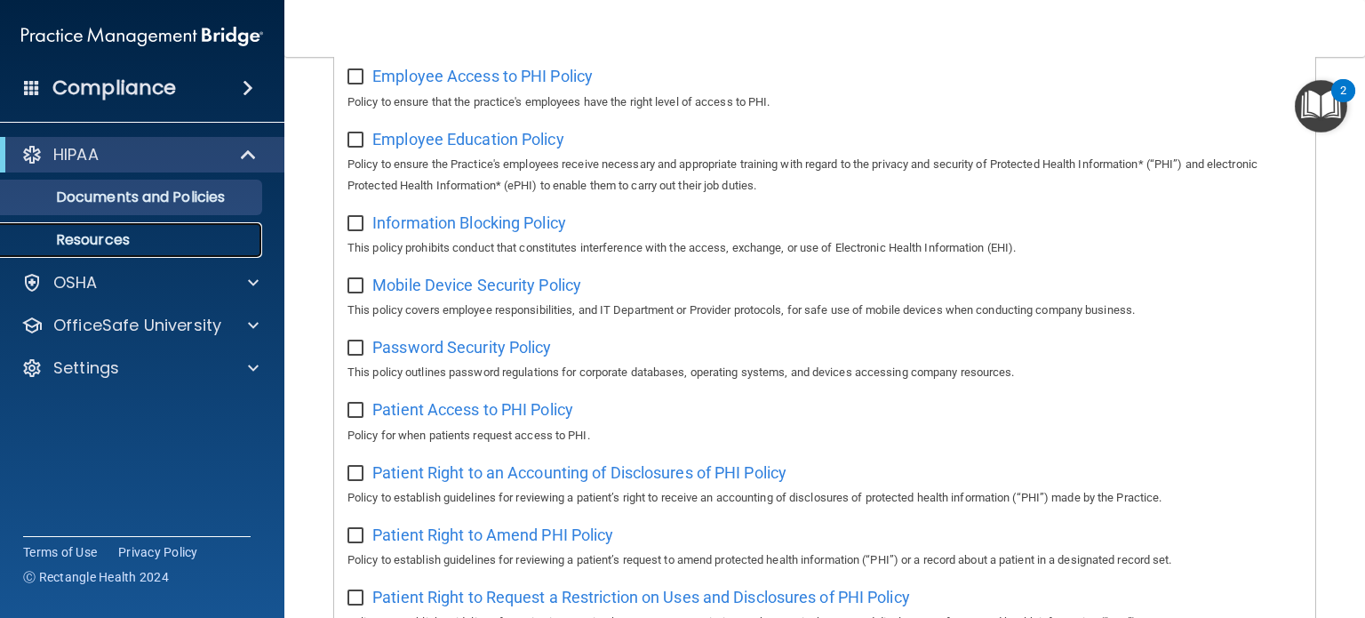
click at [178, 237] on p "Resources" at bounding box center [133, 240] width 243 height 18
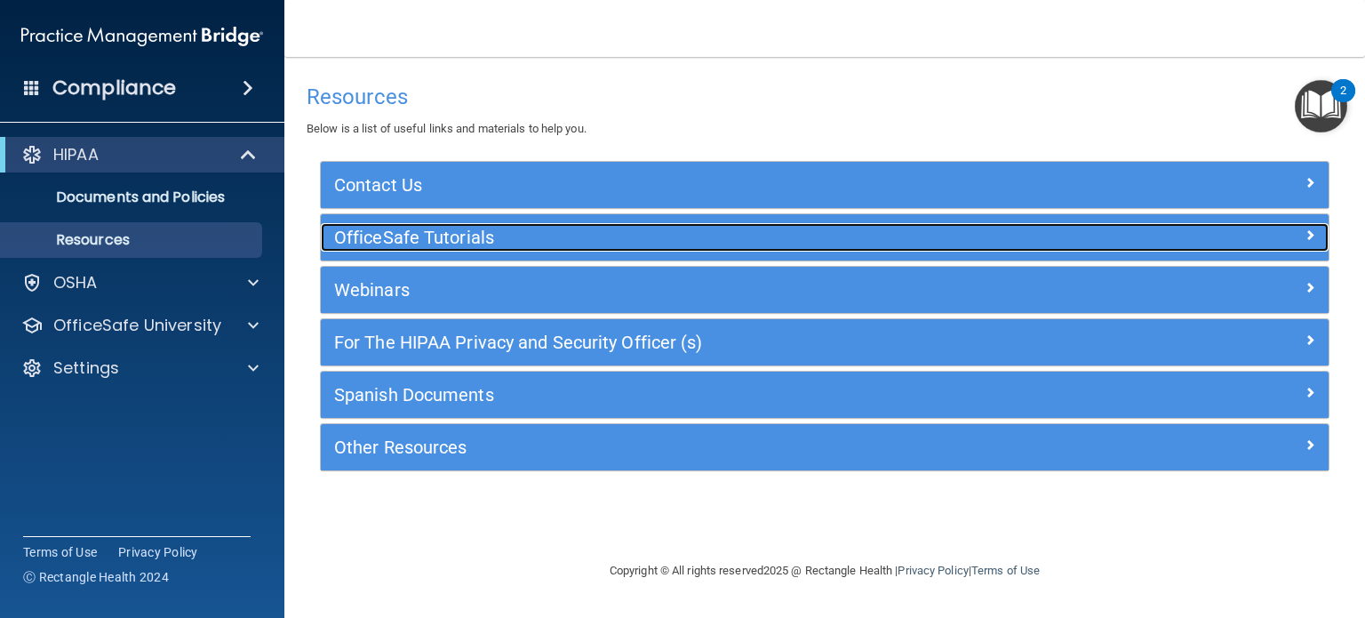
click at [469, 244] on h5 "OfficeSafe Tutorials" at bounding box center [699, 238] width 730 height 20
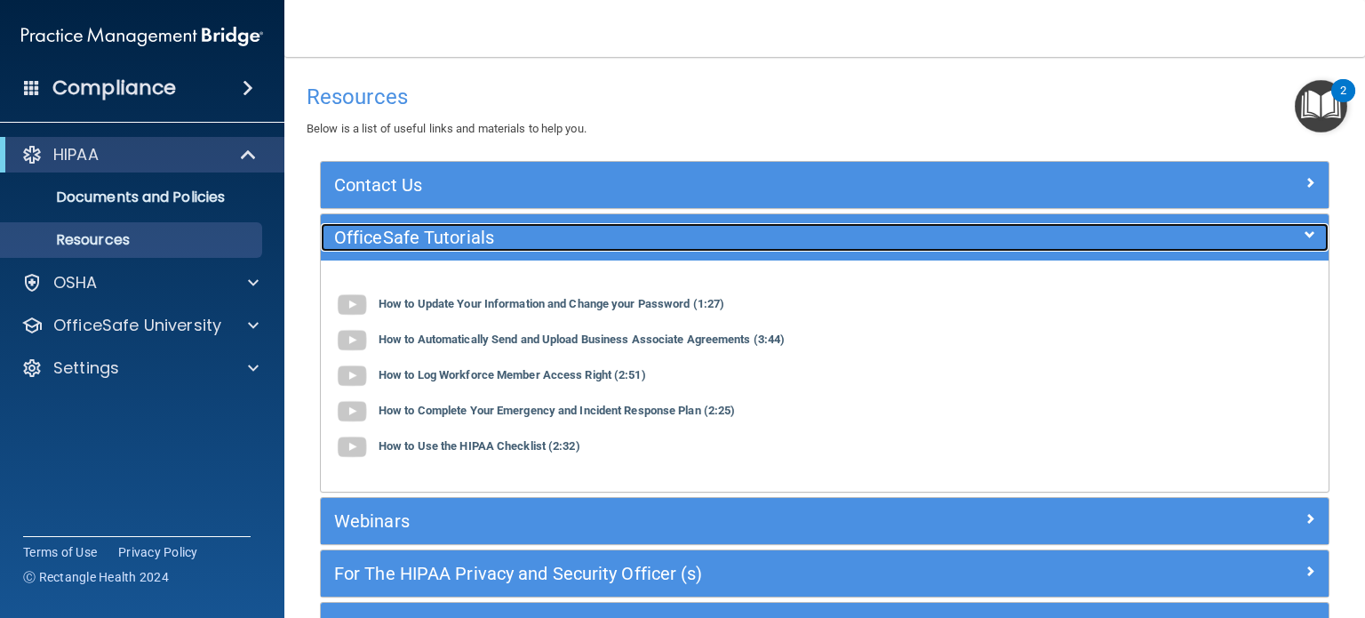
click at [472, 240] on h5 "OfficeSafe Tutorials" at bounding box center [699, 238] width 730 height 20
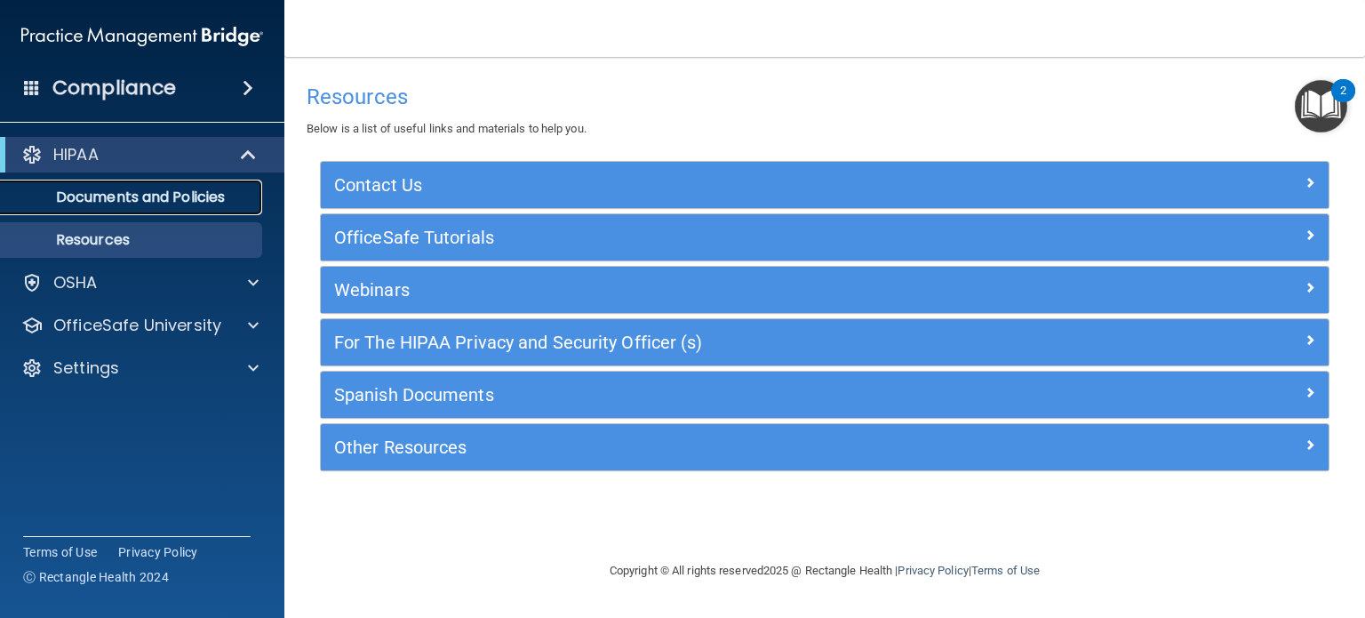
click at [168, 191] on p "Documents and Policies" at bounding box center [133, 197] width 243 height 18
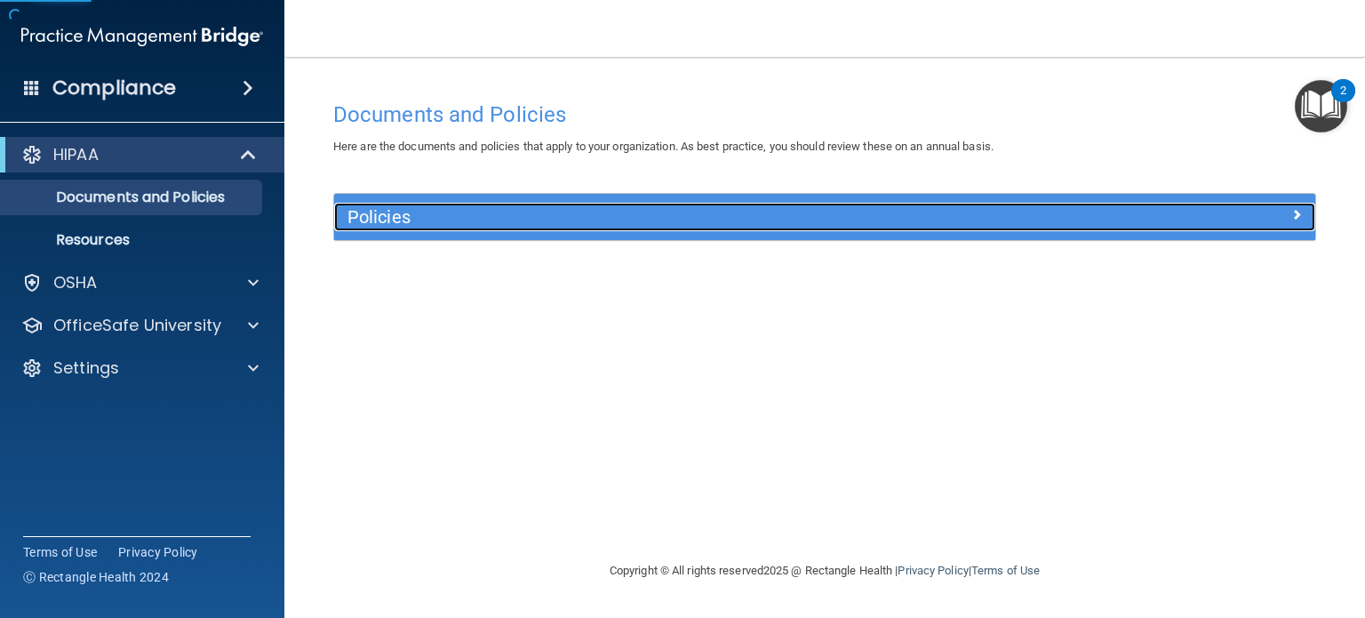
click at [359, 220] on h5 "Policies" at bounding box center [702, 217] width 709 height 20
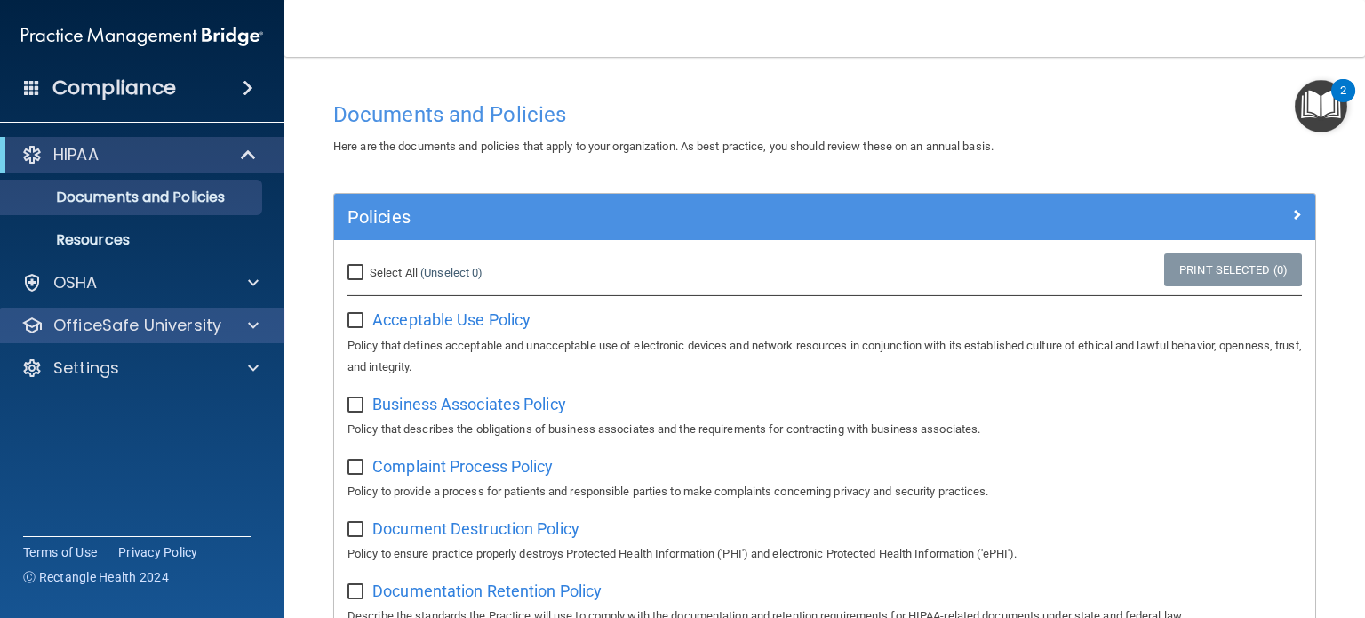
click at [183, 308] on div "OfficeSafe University" at bounding box center [142, 326] width 285 height 36
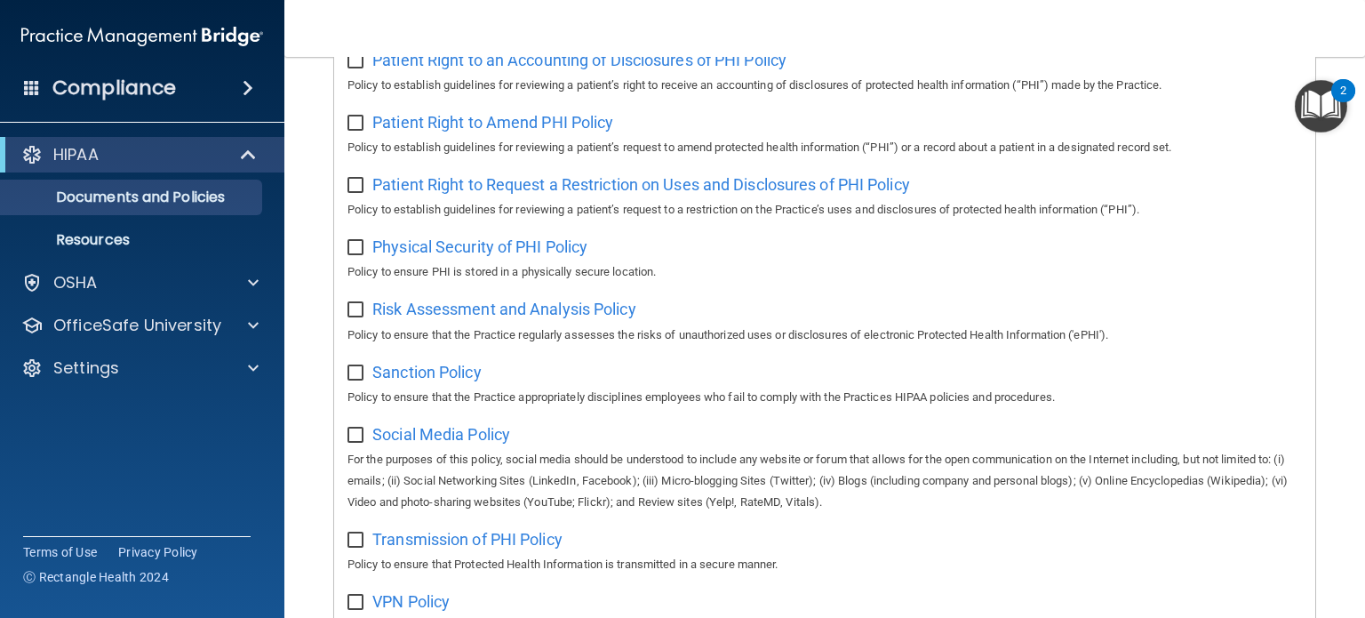
scroll to position [889, 0]
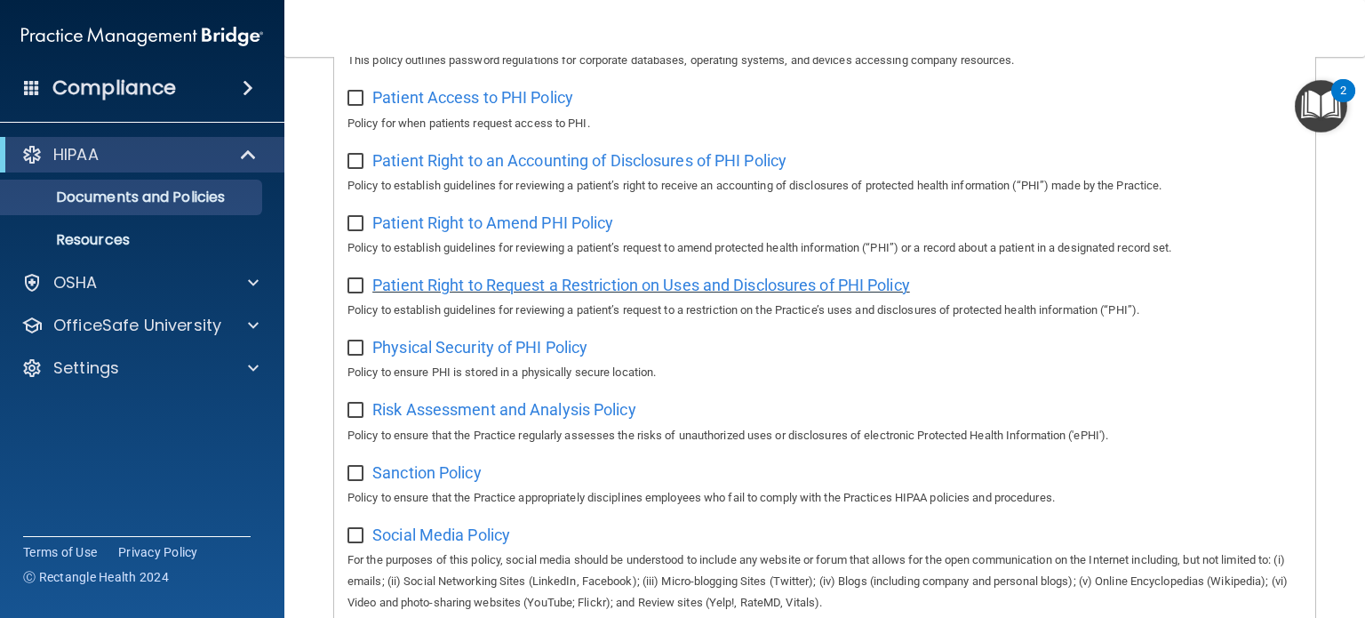
click at [612, 292] on span "Patient Right to Request a Restriction on Uses and Disclosures of PHI Policy" at bounding box center [641, 285] width 538 height 19
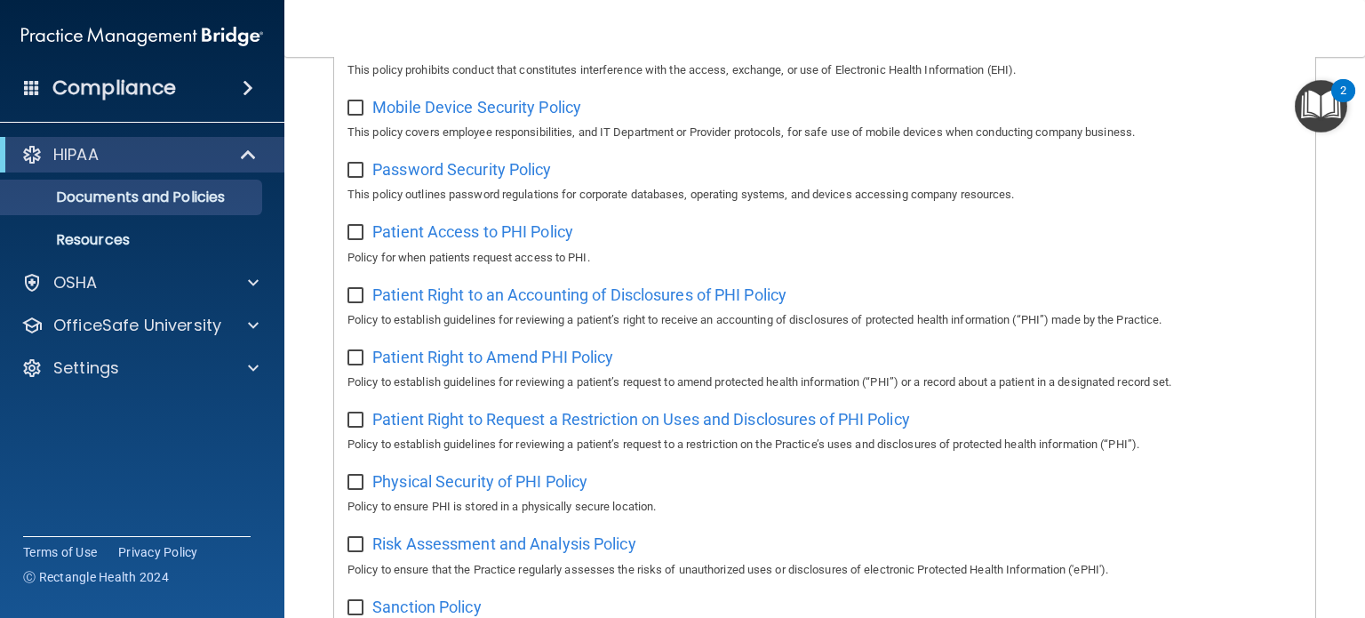
scroll to position [666, 0]
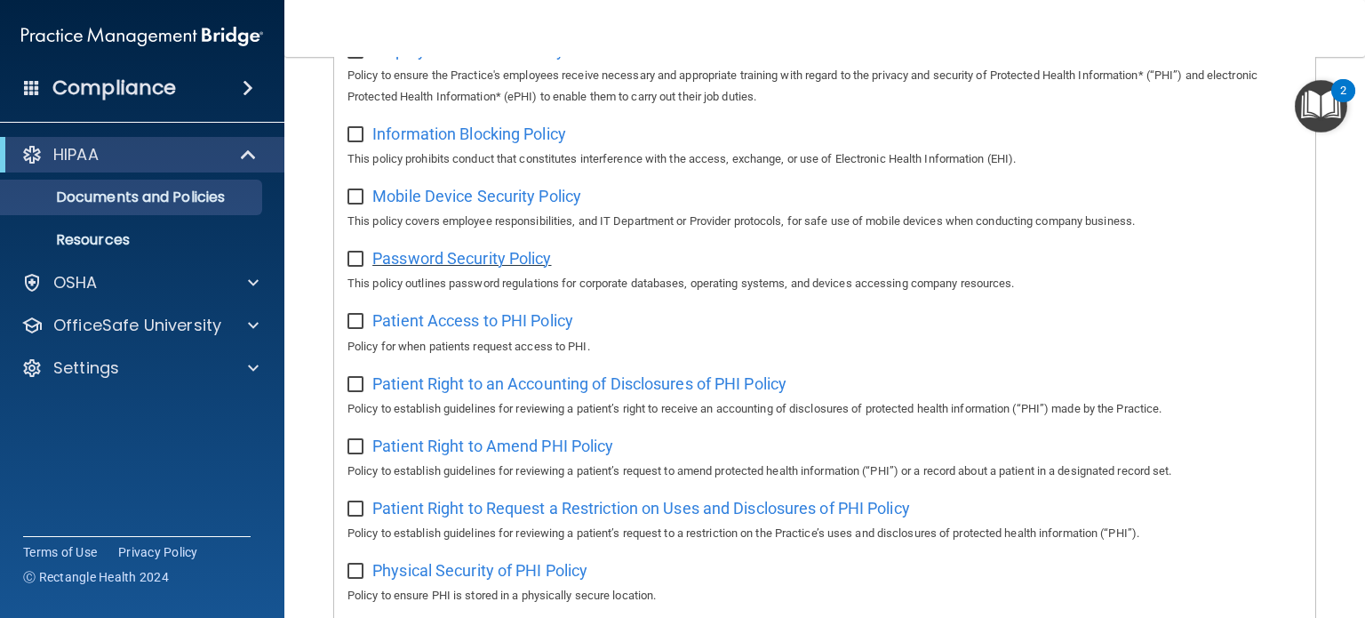
click at [415, 268] on span "Password Security Policy" at bounding box center [461, 258] width 179 height 19
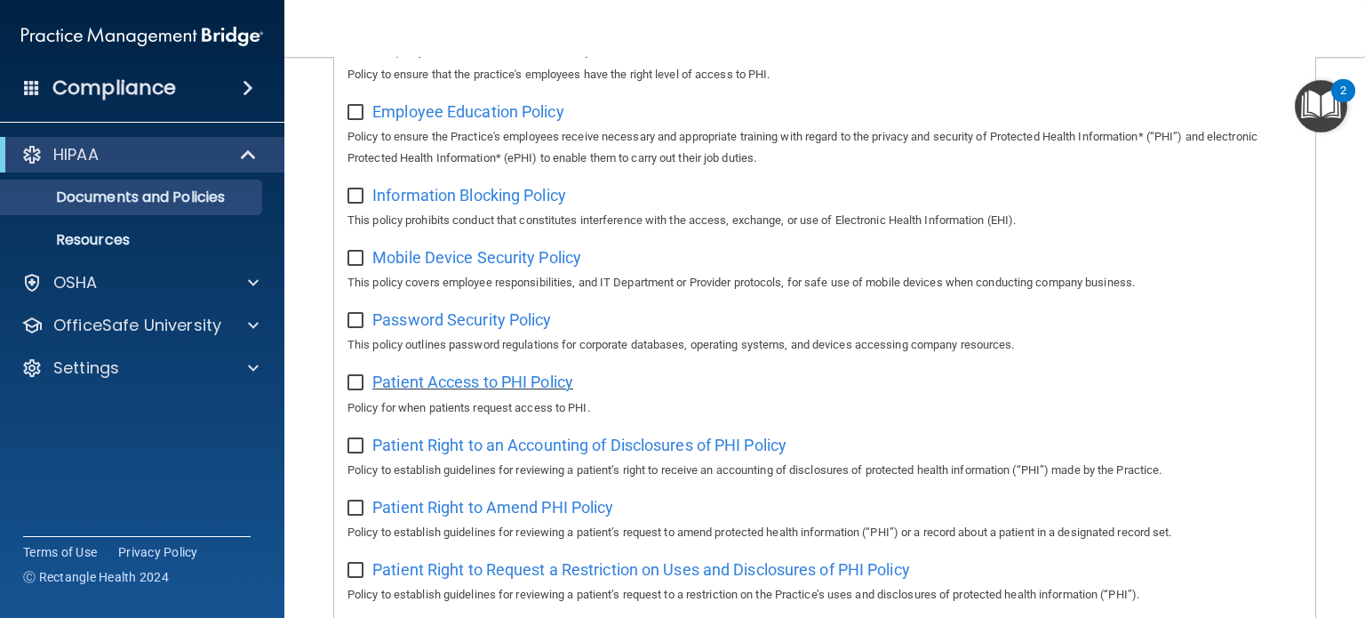
scroll to position [577, 0]
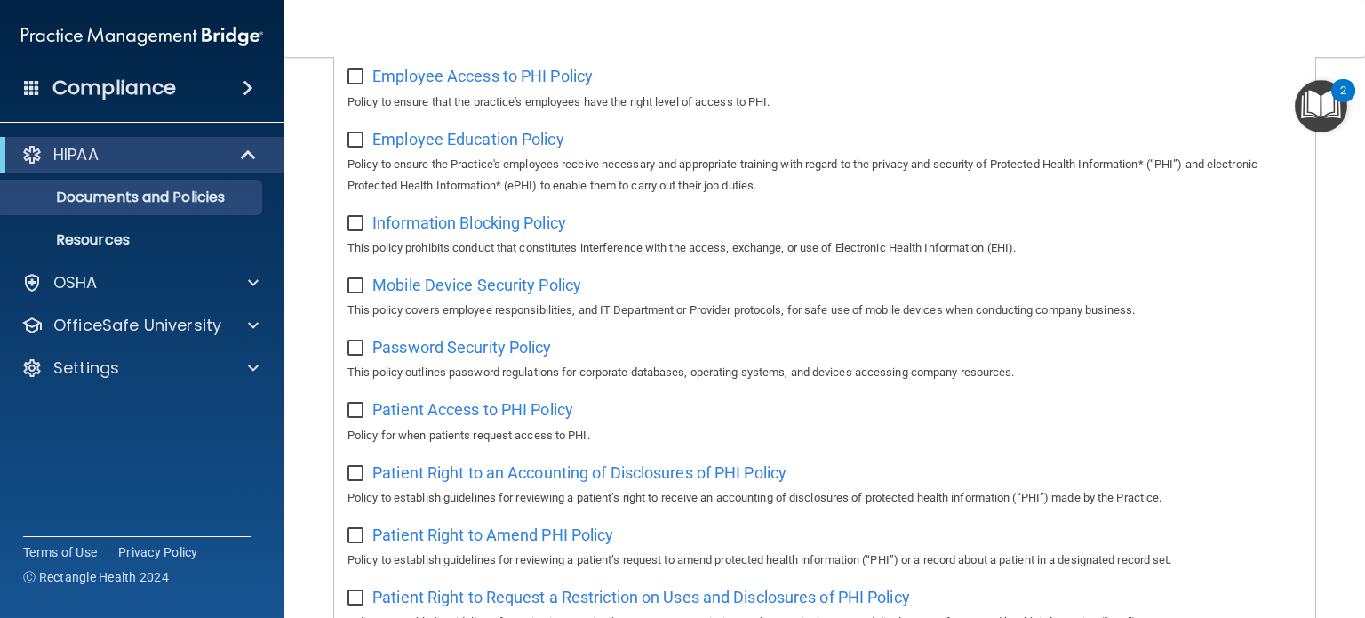
click at [603, 390] on div "Select All (Unselect 0) Unselect All Print Selected (0) Acceptable Use Policy P…" at bounding box center [824, 400] width 981 height 1474
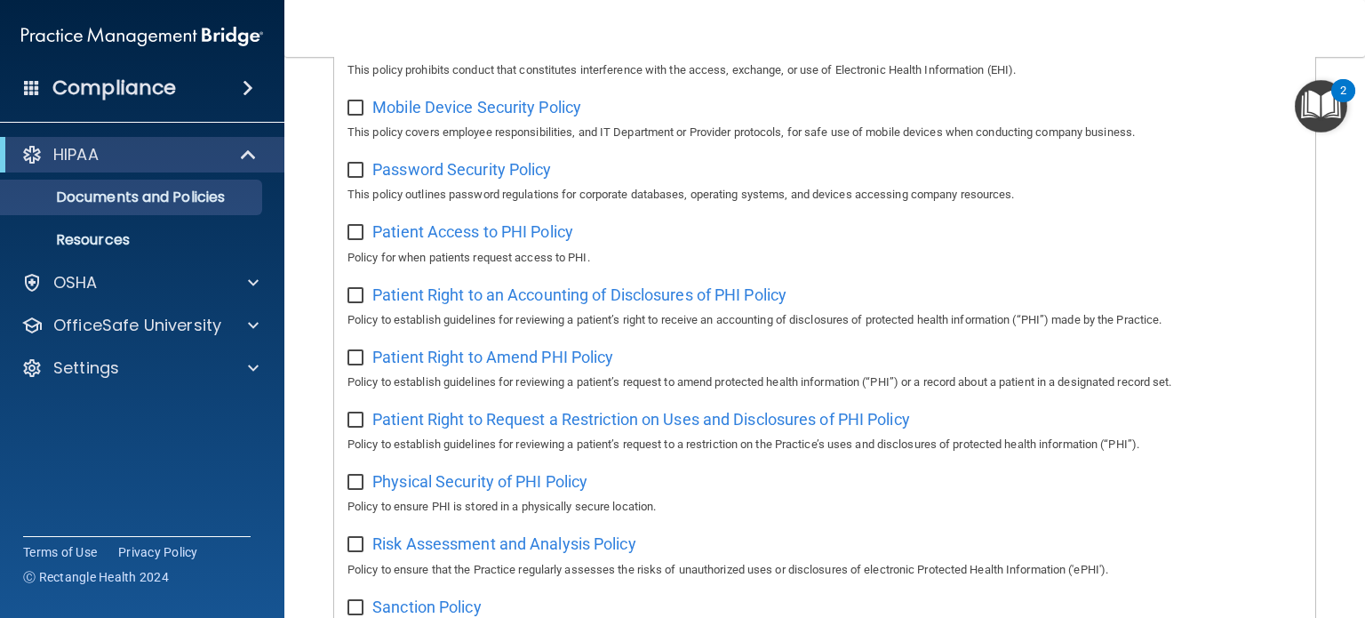
scroll to position [844, 0]
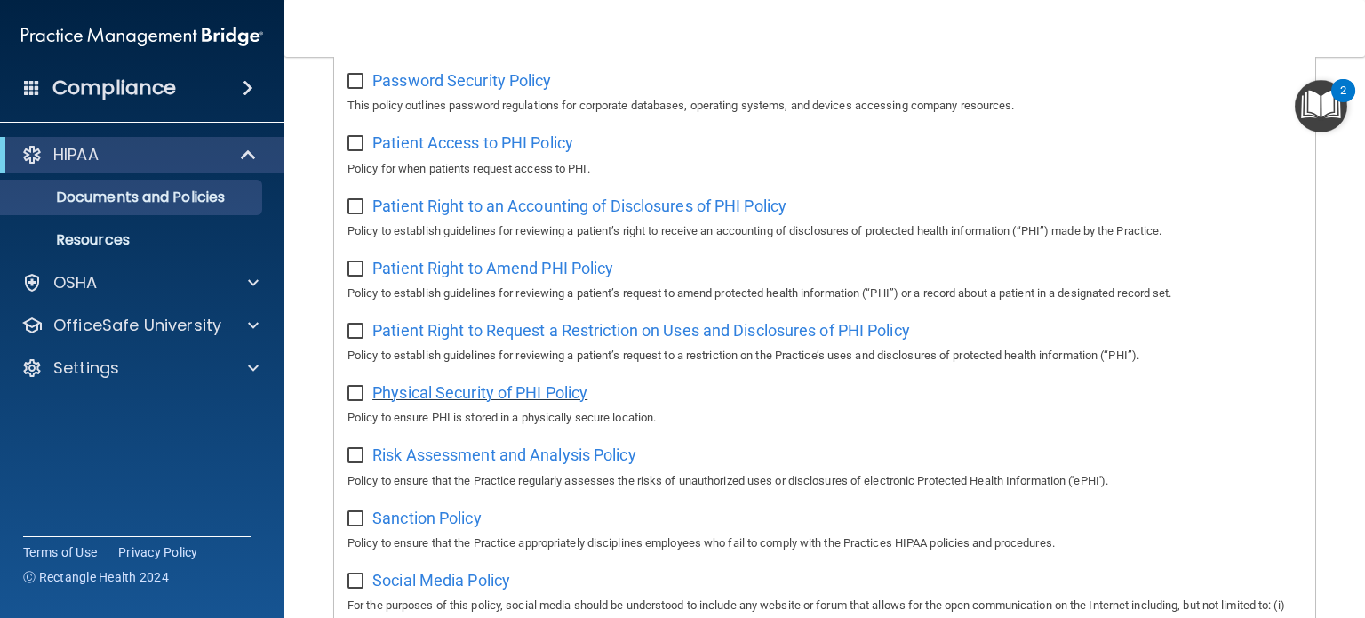
click at [533, 401] on span "Physical Security of PHI Policy" at bounding box center [479, 392] width 215 height 19
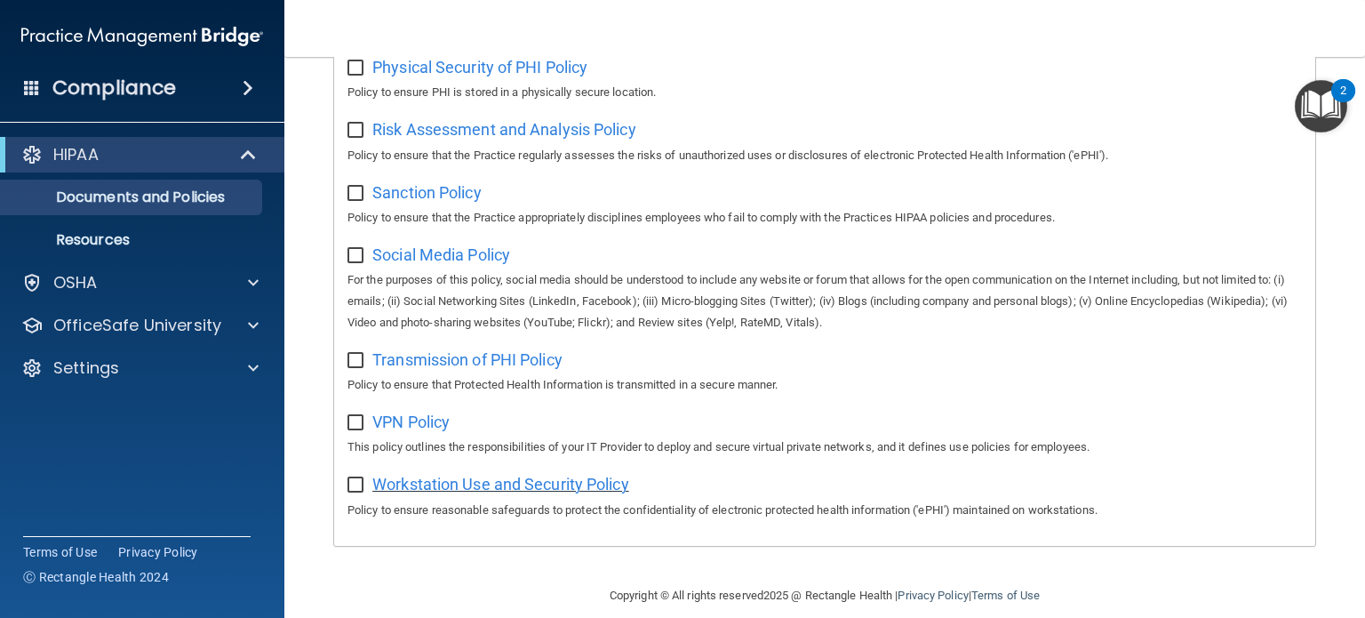
scroll to position [1199, 0]
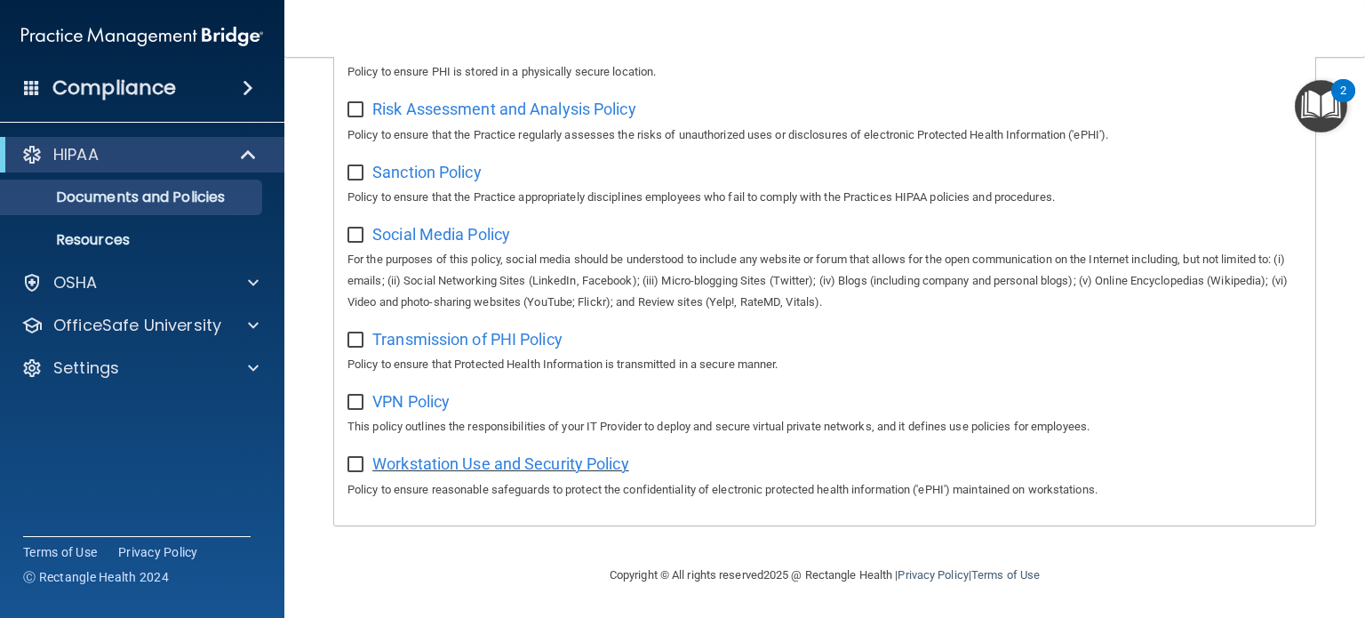
click at [481, 455] on span "Workstation Use and Security Policy" at bounding box center [500, 463] width 257 height 19
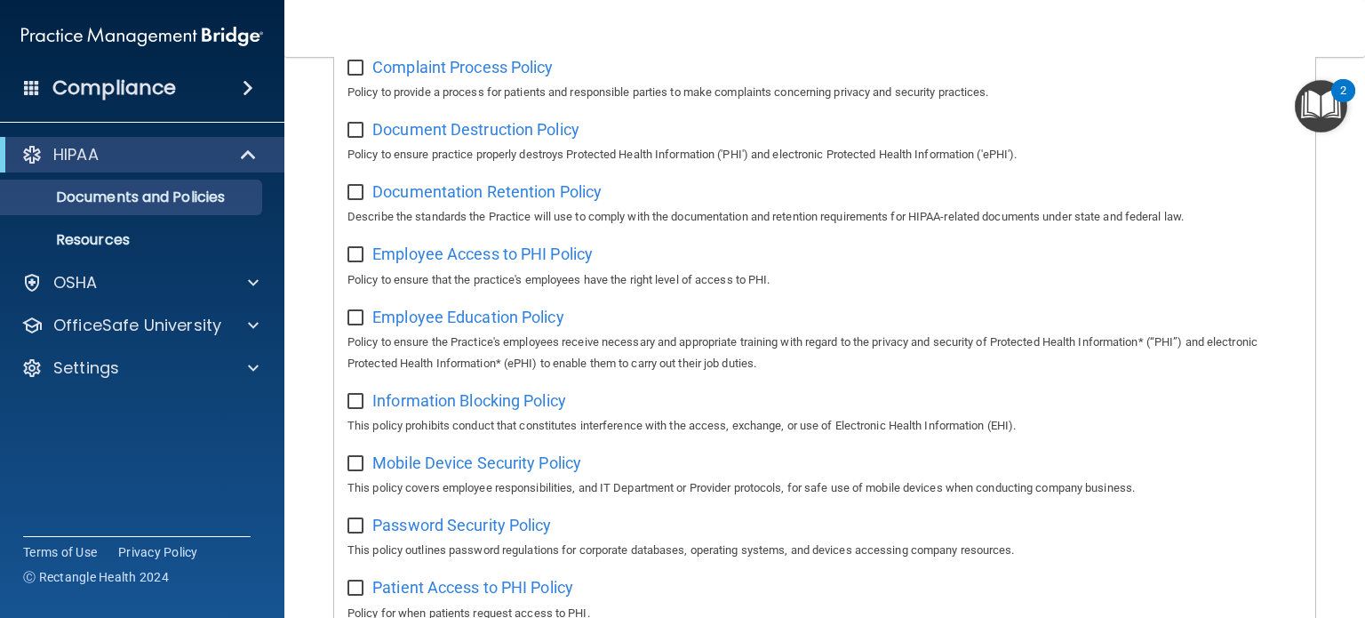
scroll to position [310, 0]
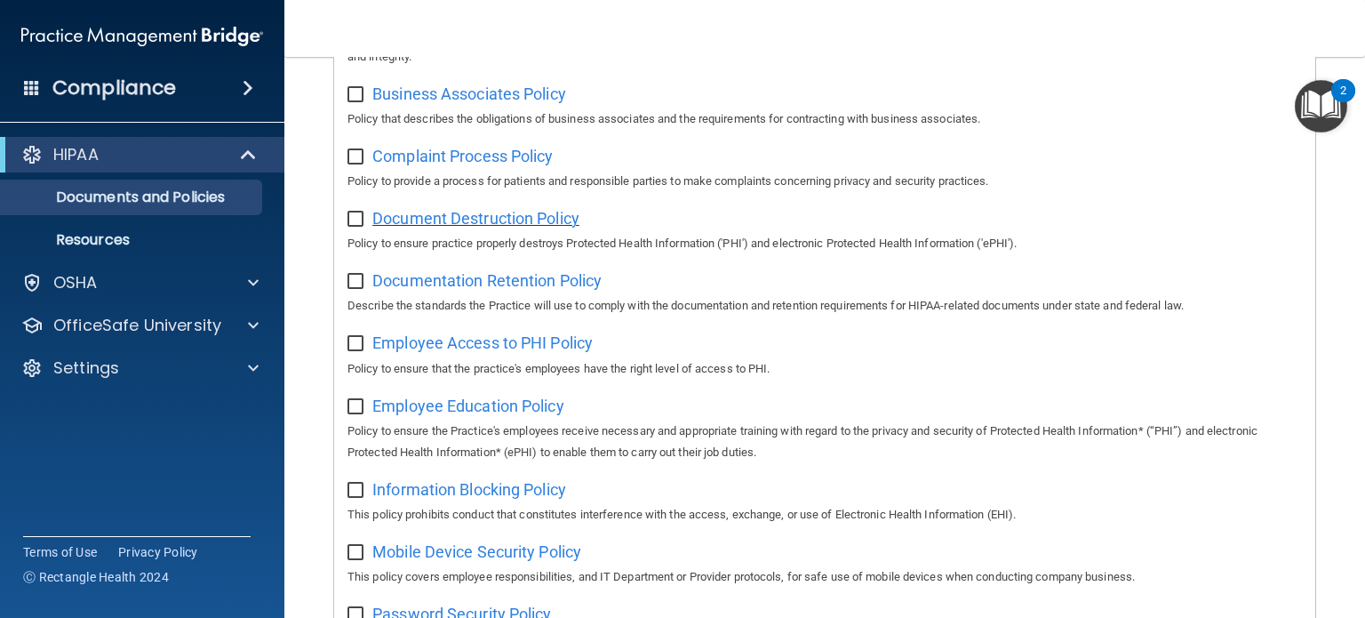
click at [477, 212] on span "Document Destruction Policy" at bounding box center [475, 218] width 207 height 19
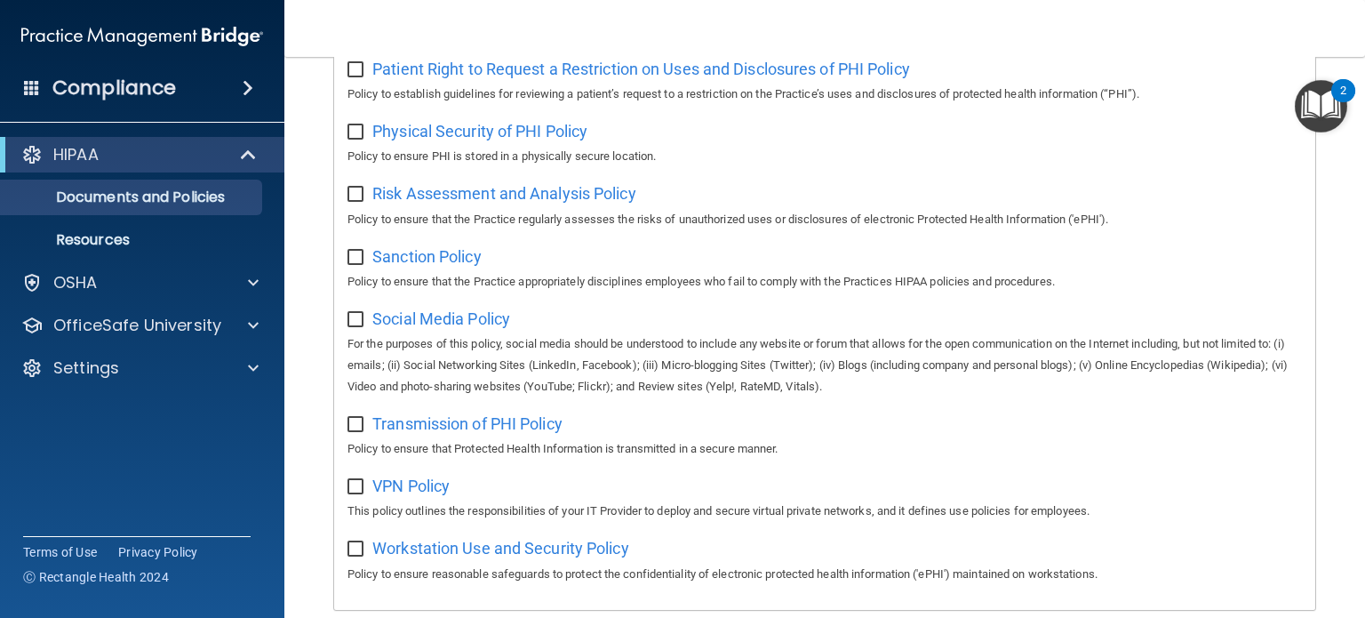
scroll to position [1199, 0]
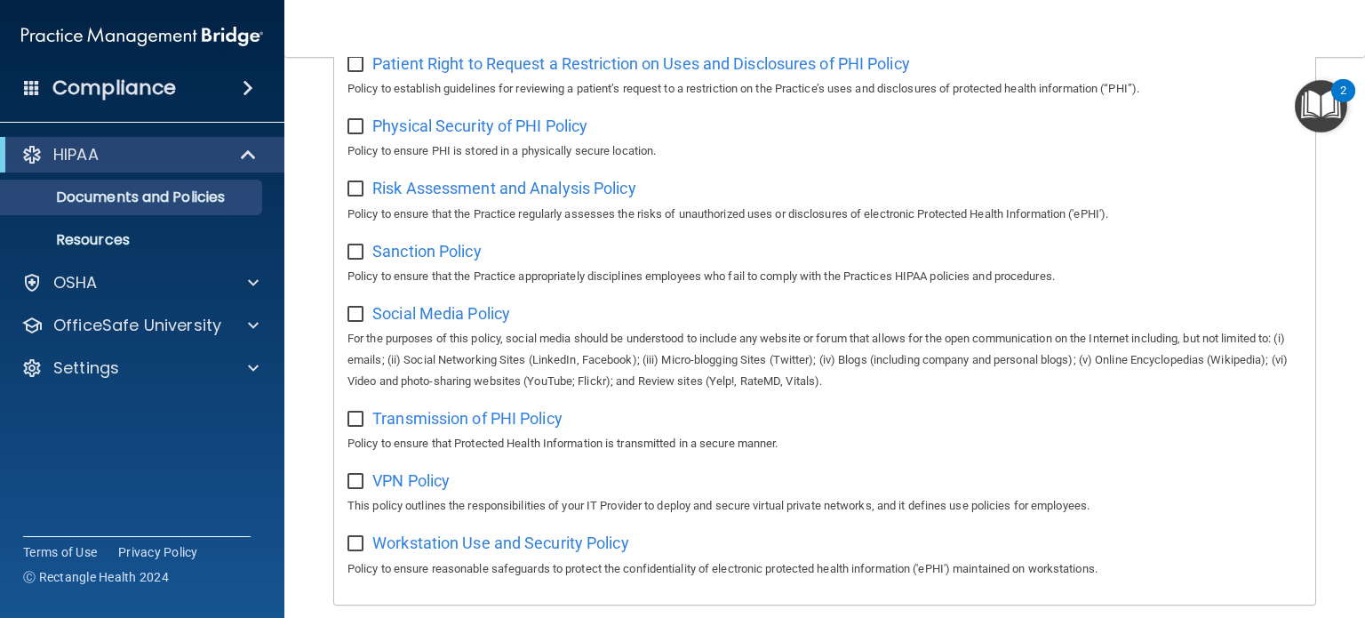
click at [606, 382] on p "For the purposes of this policy, social media should be understood to include a…" at bounding box center [825, 360] width 955 height 64
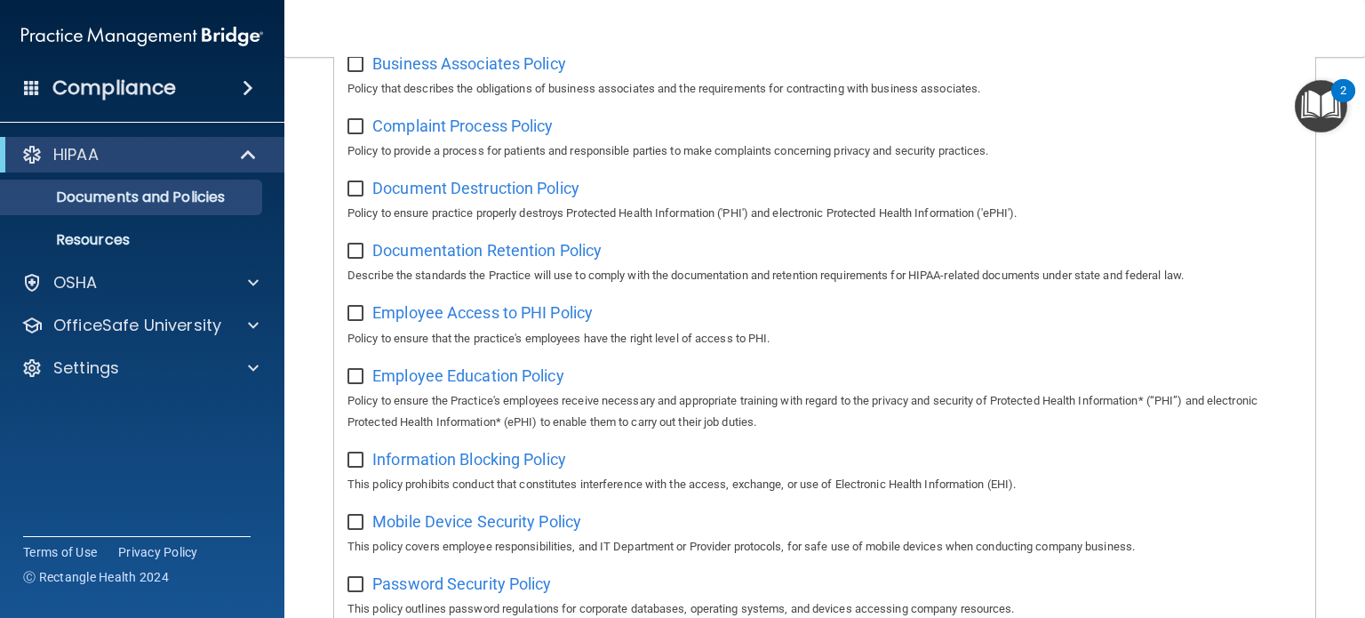
scroll to position [310, 0]
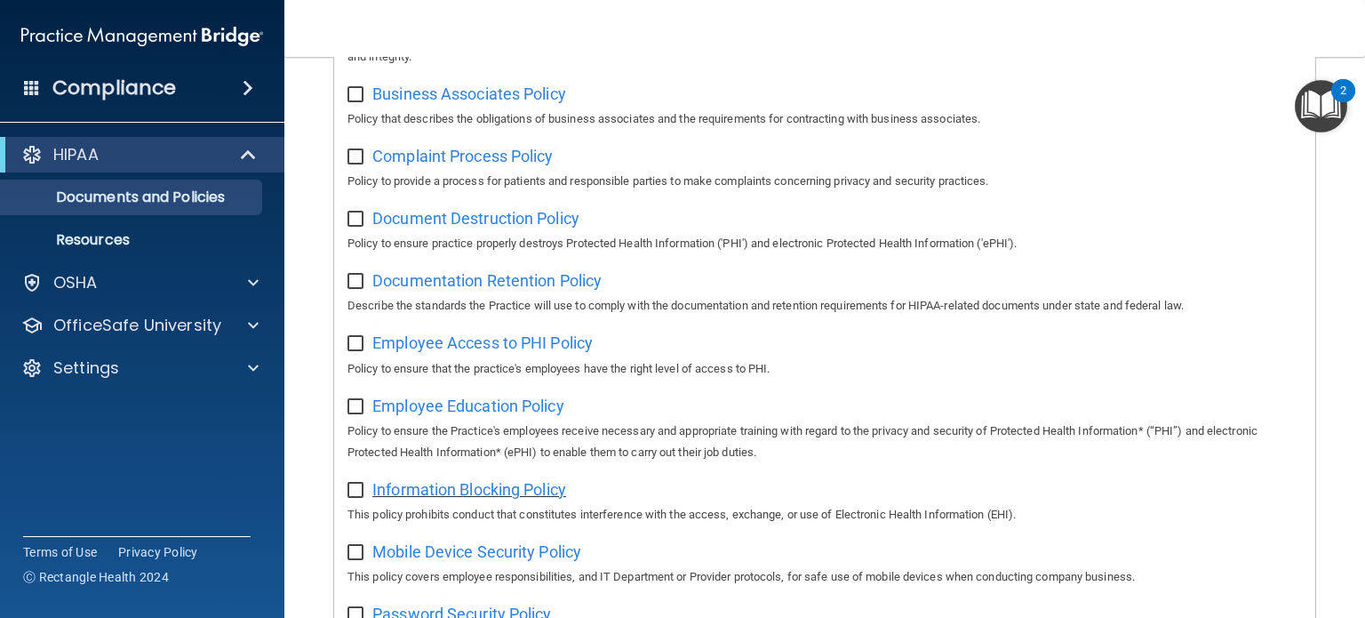
click at [519, 495] on span "Information Blocking Policy" at bounding box center [469, 489] width 194 height 19
click at [652, 281] on div "Documentation Retention Policy Describe the standards the Practice will use to …" at bounding box center [825, 291] width 955 height 51
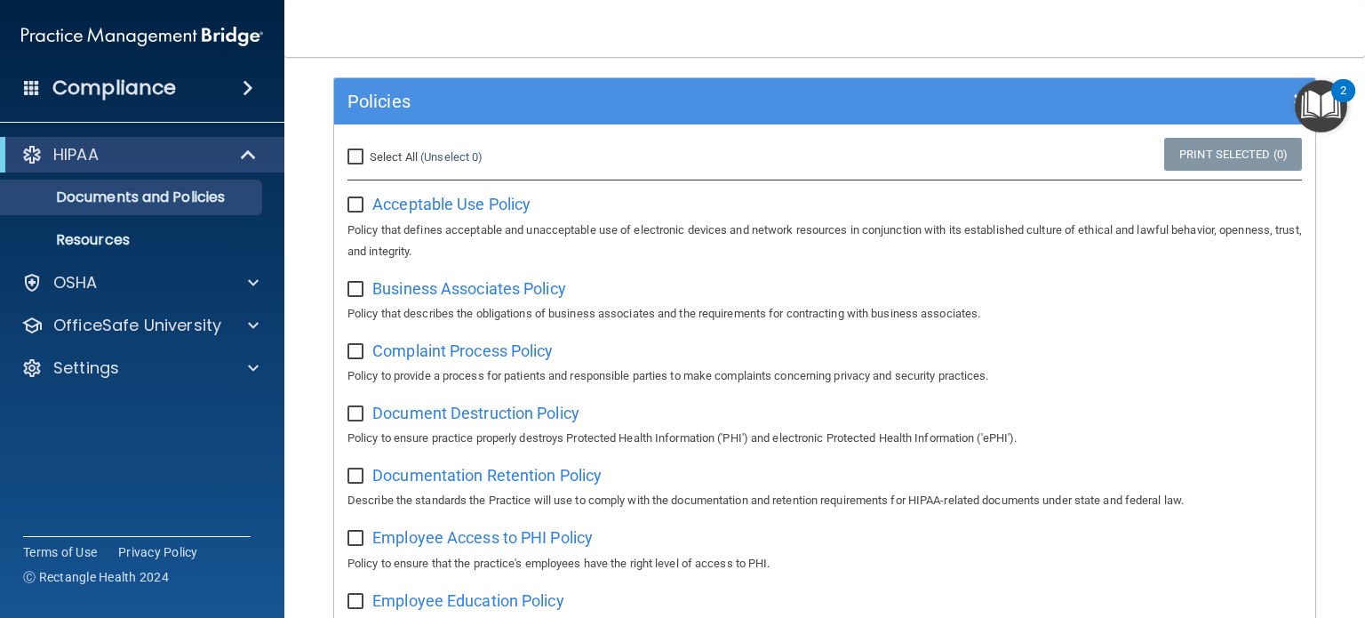
scroll to position [44, 0]
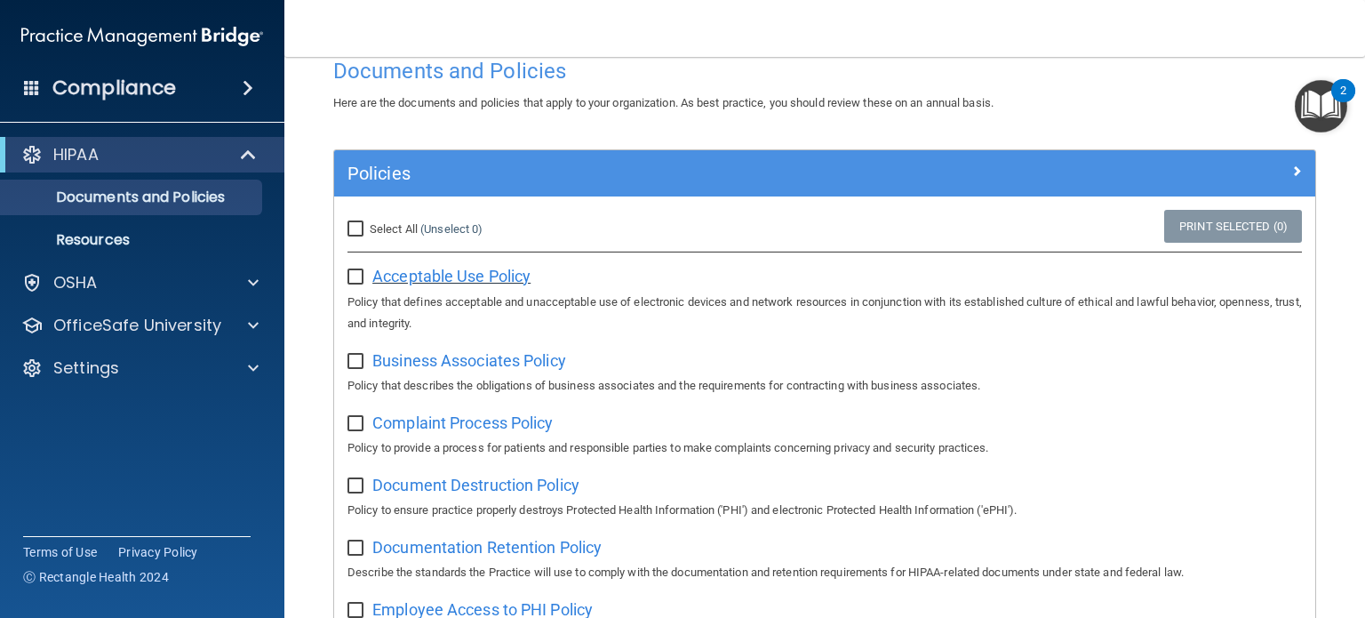
click at [466, 277] on span "Acceptable Use Policy" at bounding box center [451, 276] width 158 height 19
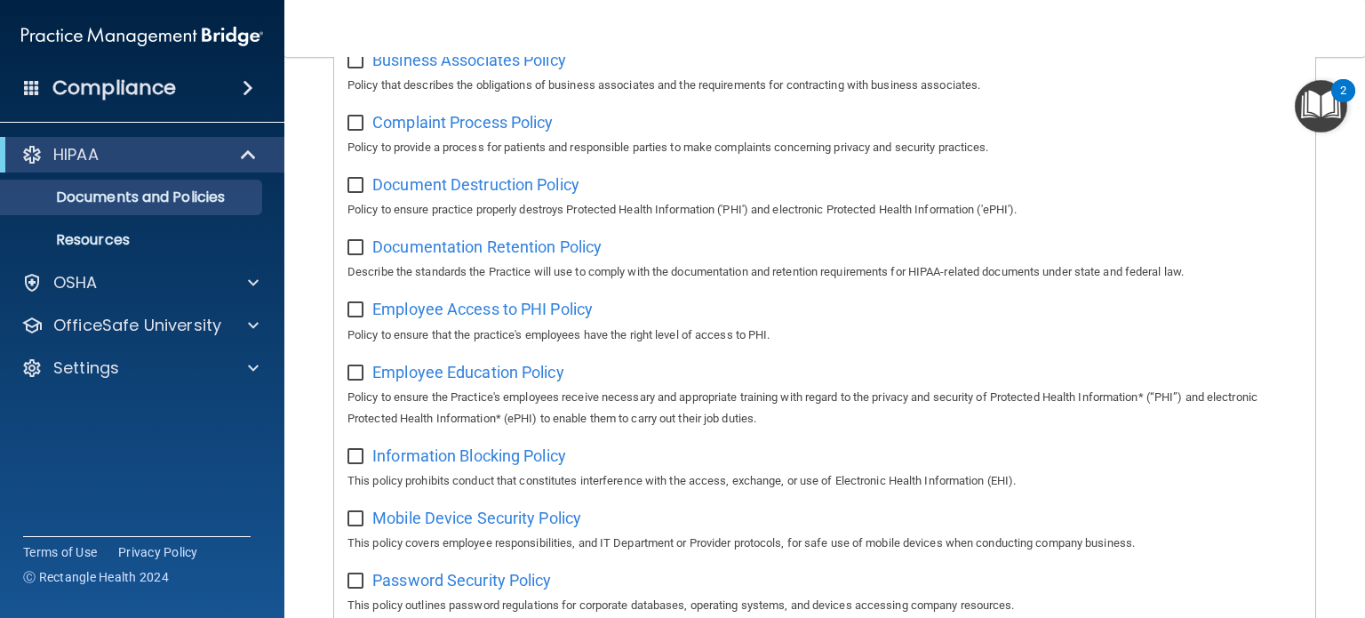
scroll to position [399, 0]
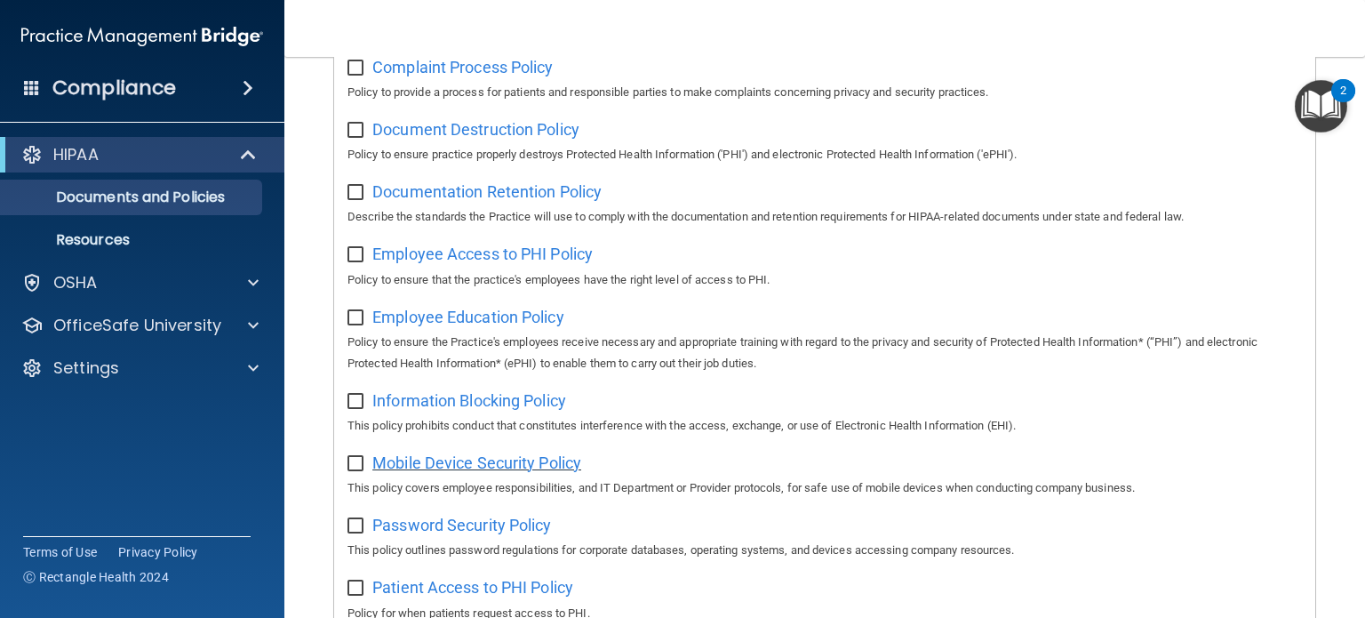
click at [484, 468] on span "Mobile Device Security Policy" at bounding box center [476, 462] width 209 height 19
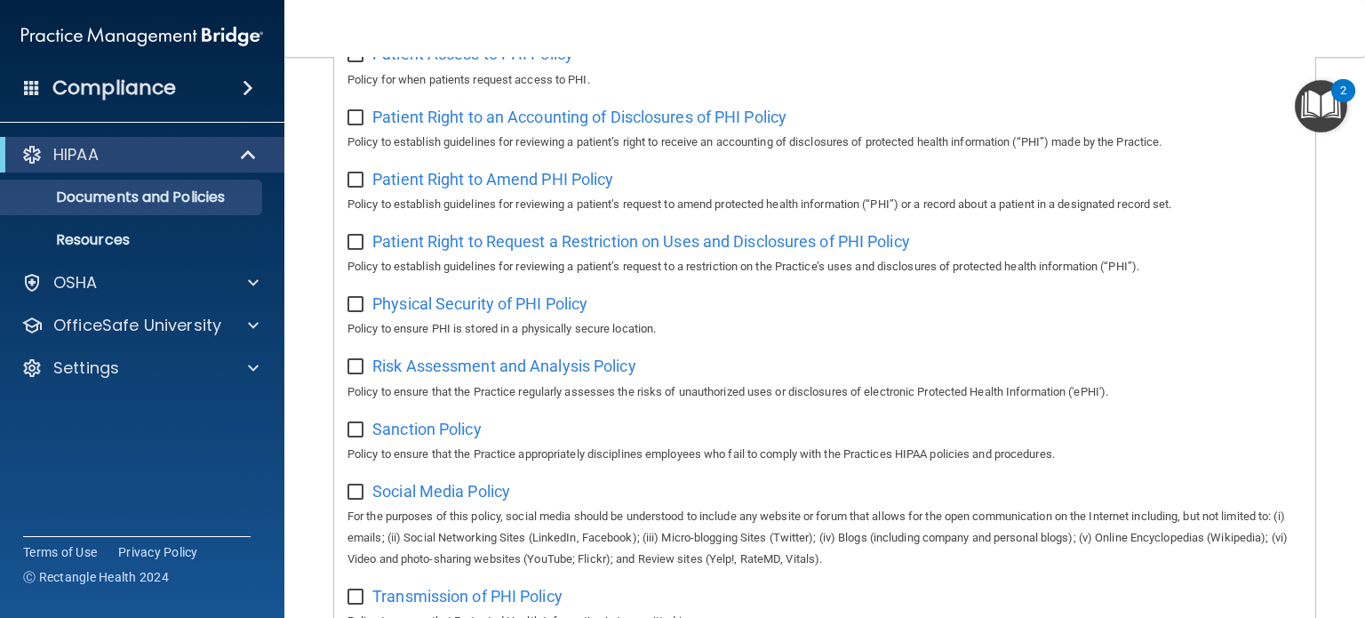
scroll to position [1199, 0]
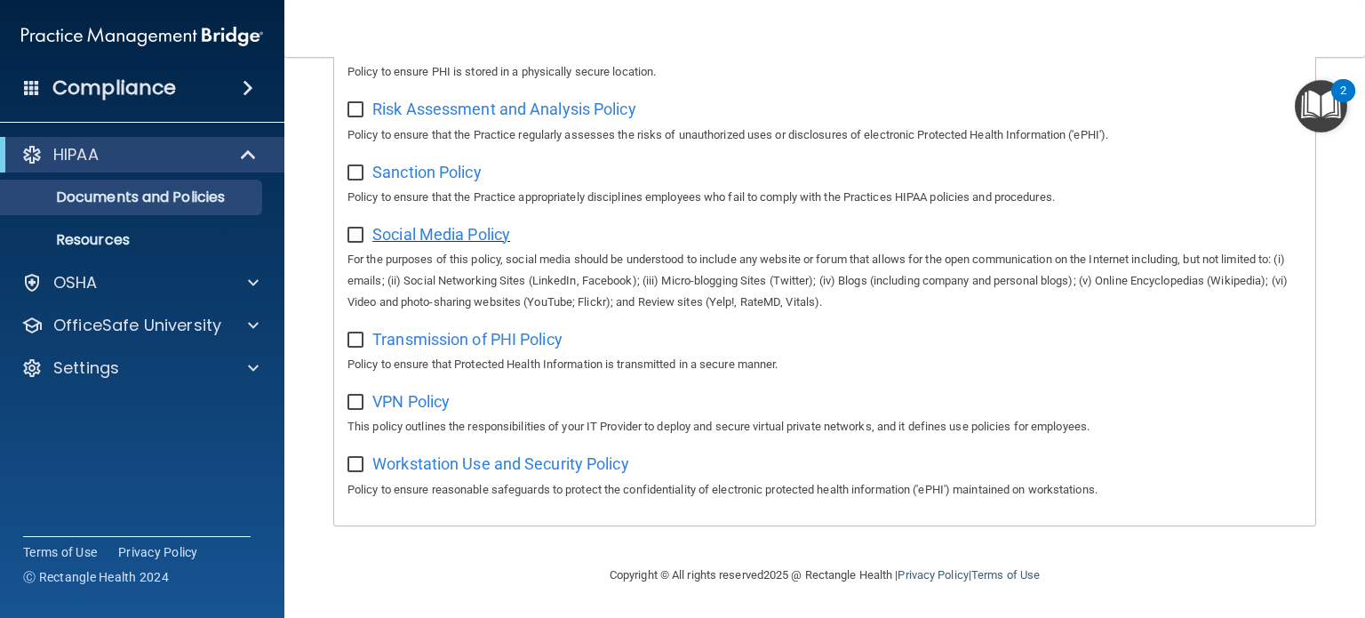
click at [443, 237] on span "Social Media Policy" at bounding box center [441, 234] width 138 height 19
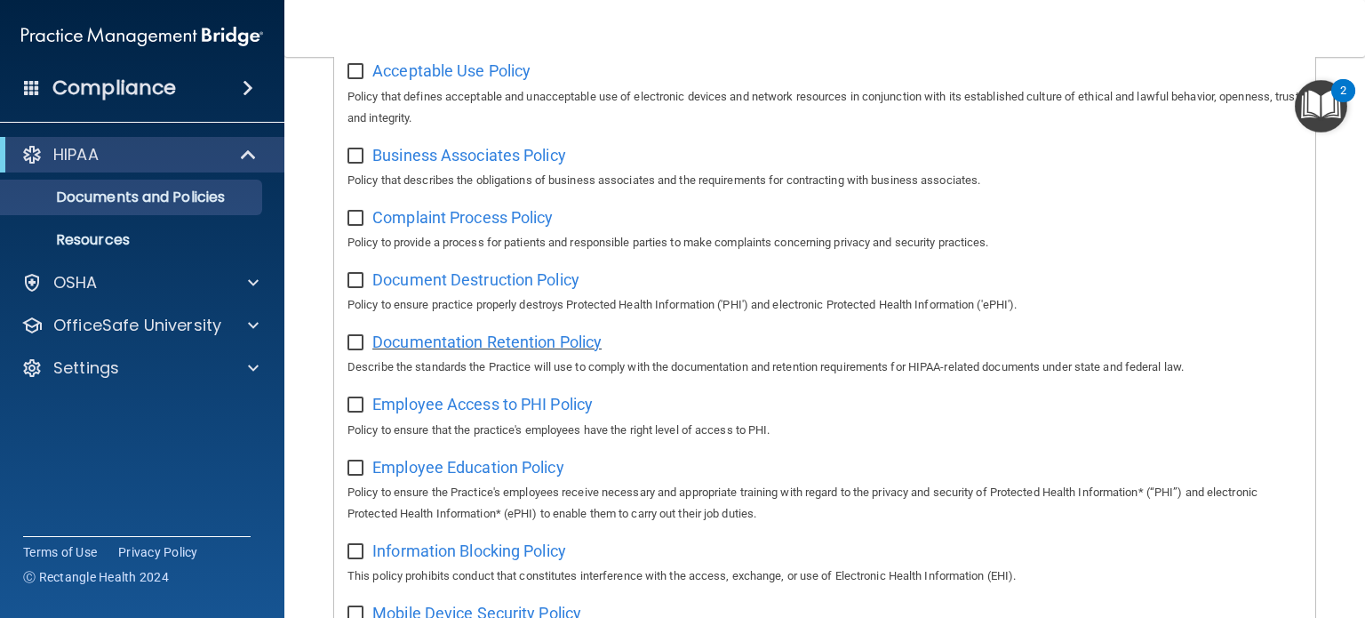
scroll to position [221, 0]
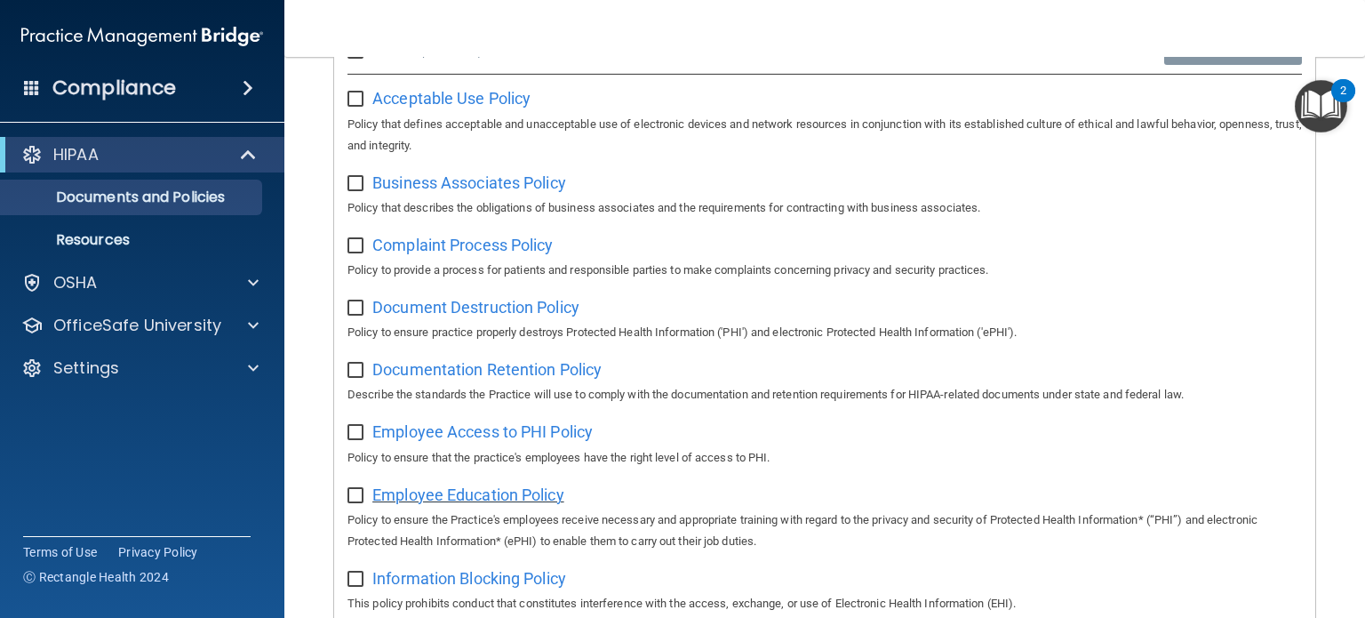
click at [504, 489] on span "Employee Education Policy" at bounding box center [468, 494] width 192 height 19
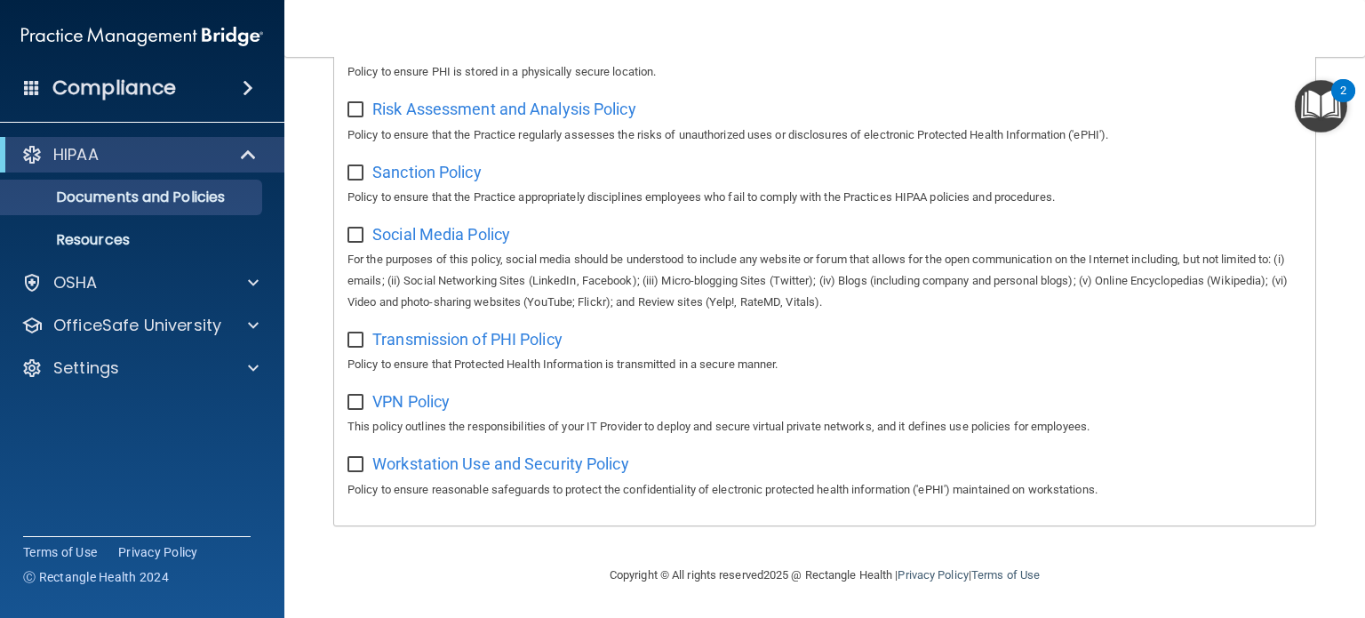
scroll to position [1199, 0]
click at [455, 163] on span "Sanction Policy" at bounding box center [426, 172] width 109 height 19
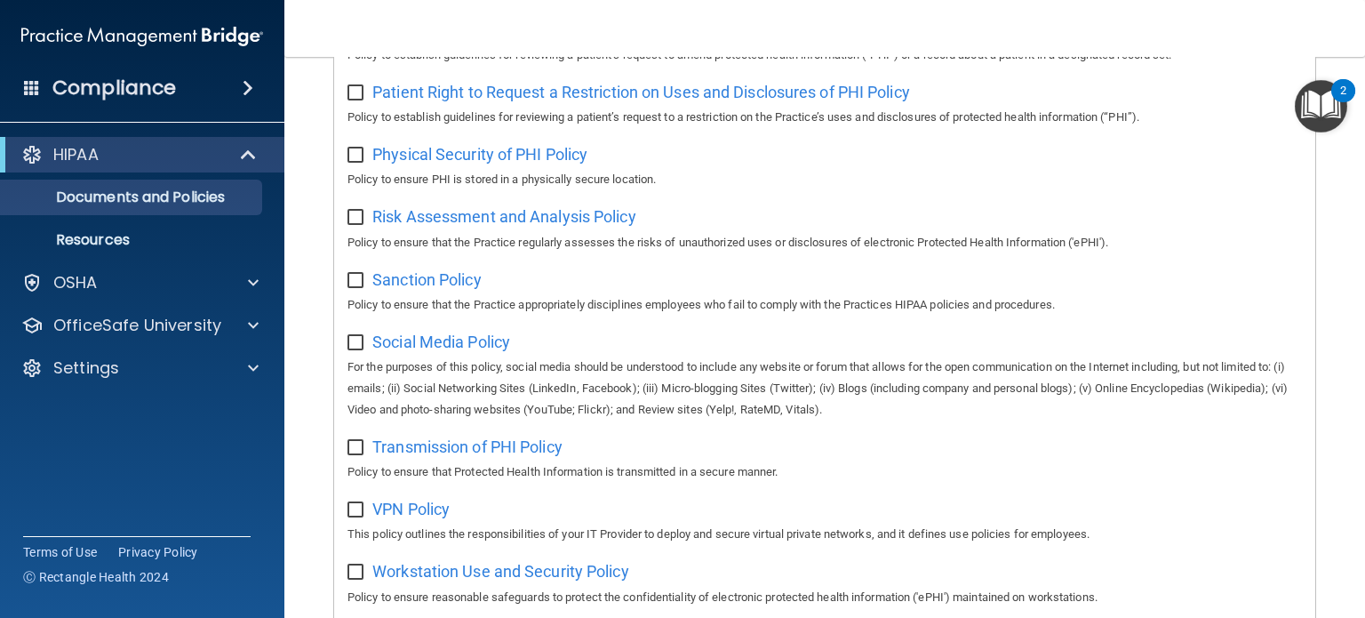
scroll to position [1110, 0]
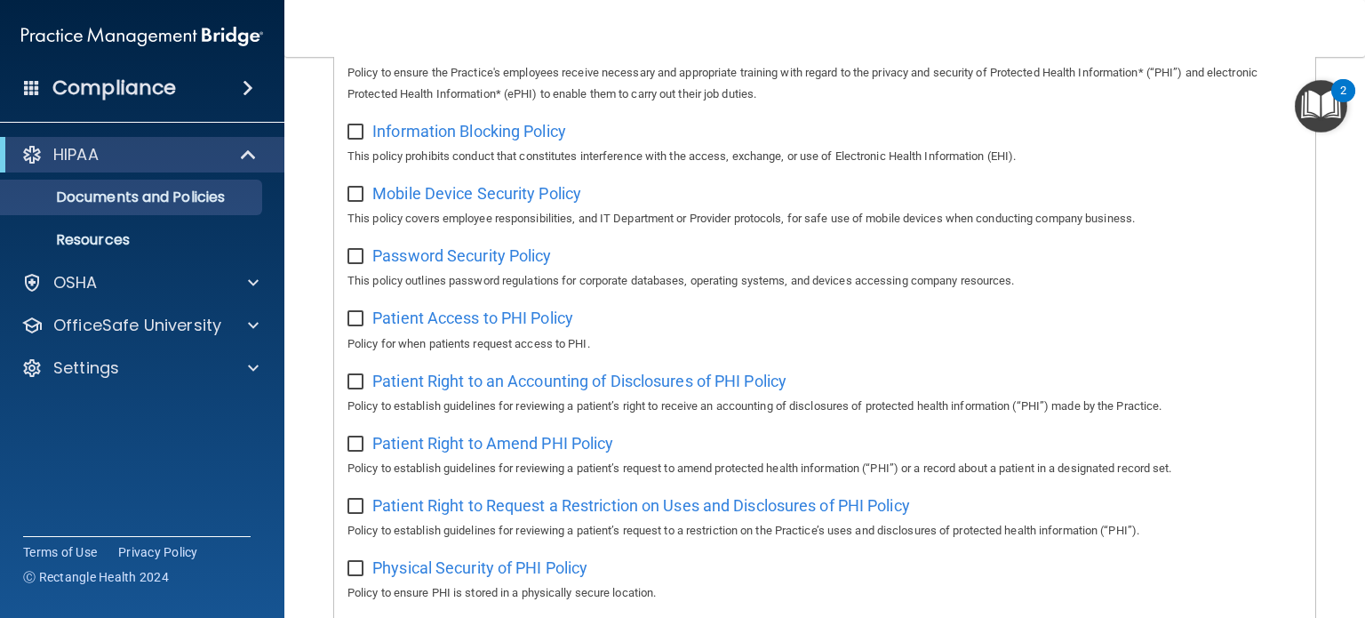
scroll to position [666, 0]
click at [510, 330] on span "Patient Access to PHI Policy" at bounding box center [472, 320] width 201 height 19
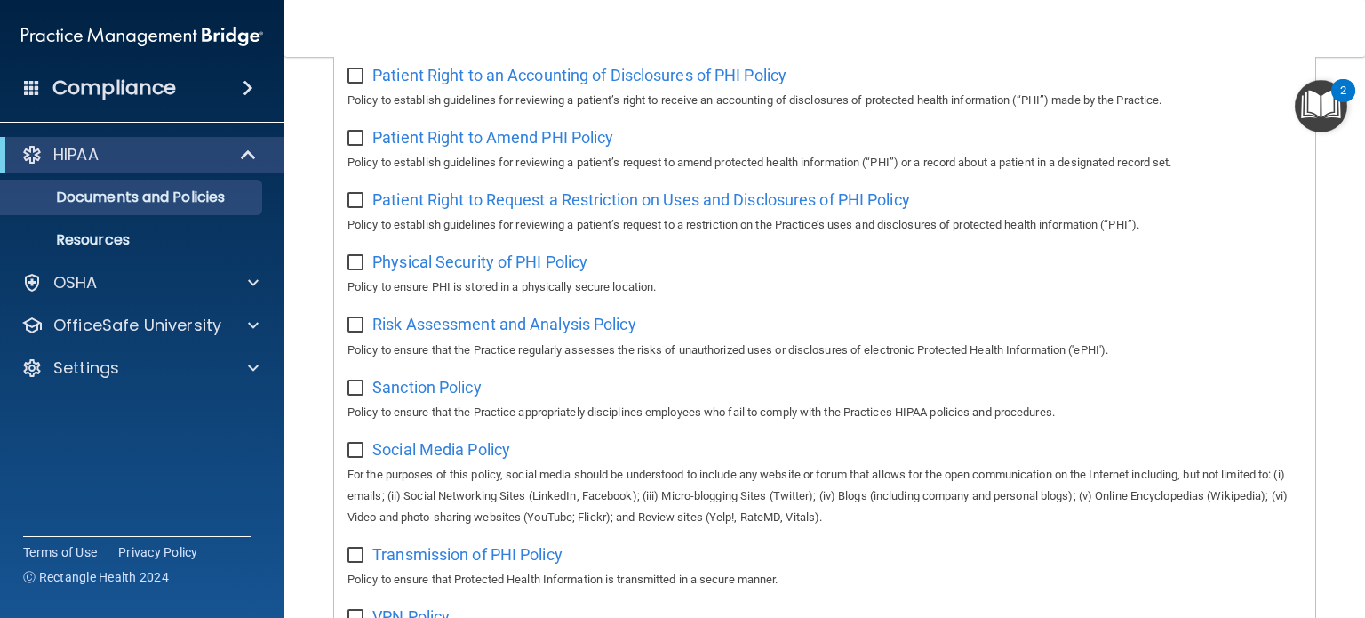
scroll to position [1199, 0]
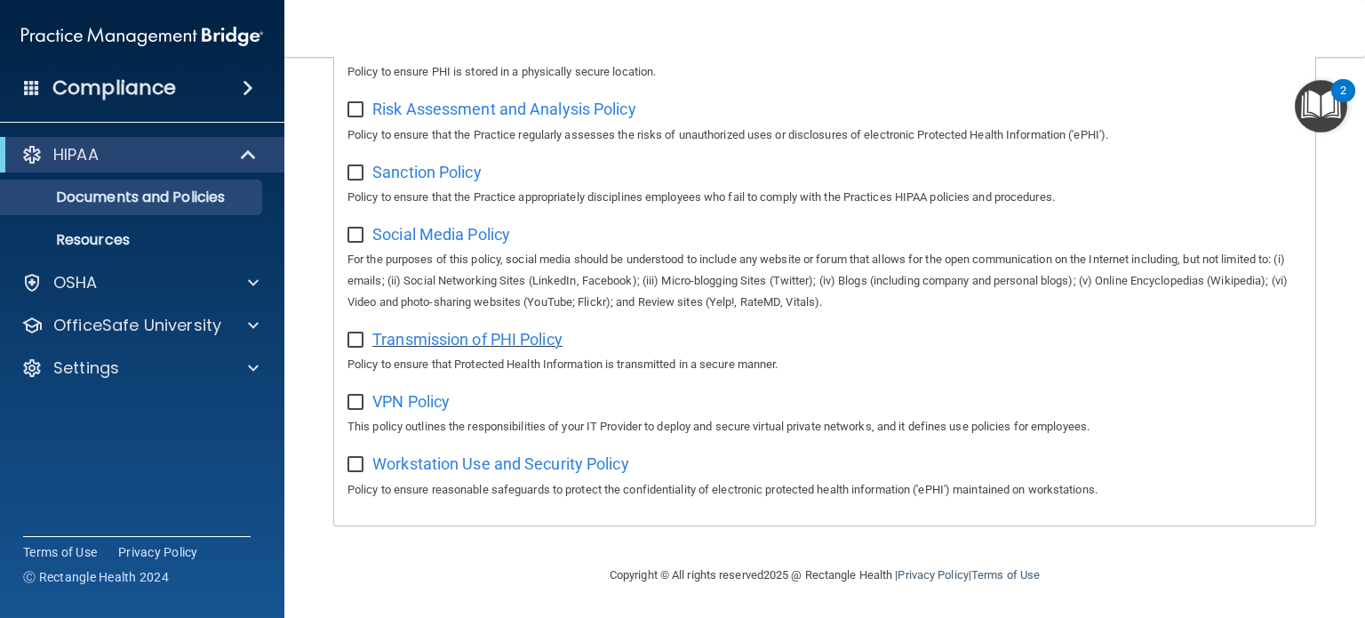
click at [427, 340] on span "Transmission of PHI Policy" at bounding box center [467, 339] width 190 height 19
click at [465, 464] on span "Workstation Use and Security Policy" at bounding box center [500, 463] width 257 height 19
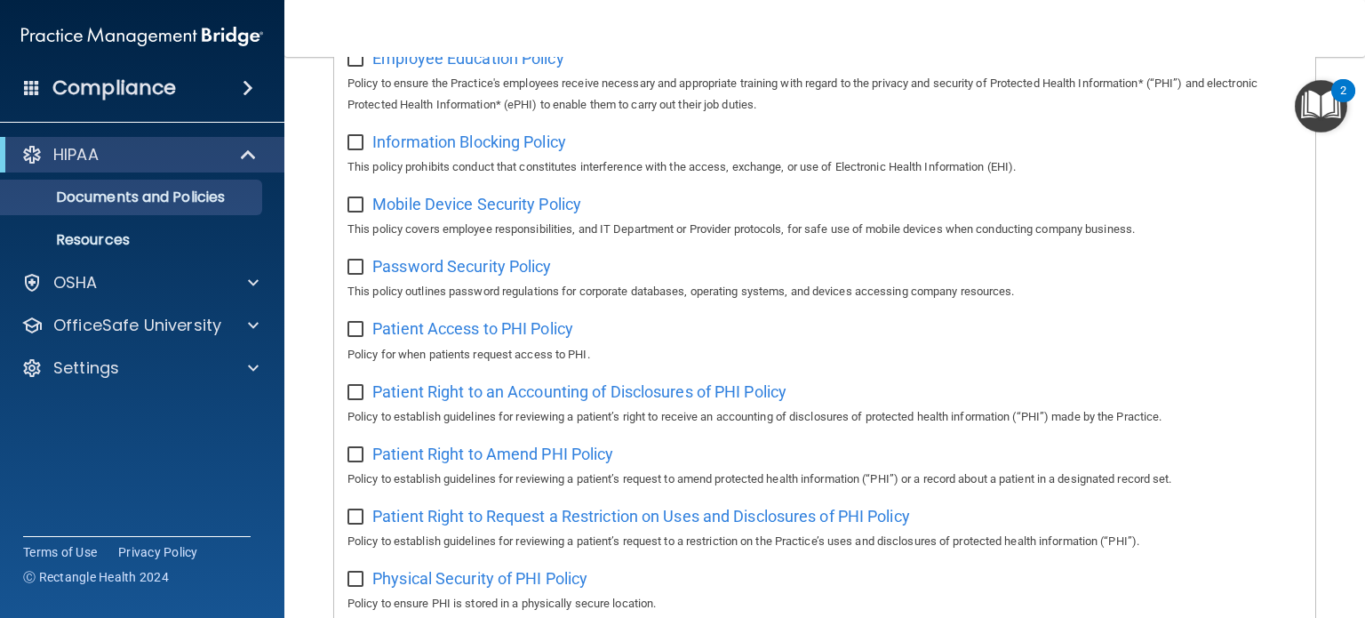
scroll to position [577, 0]
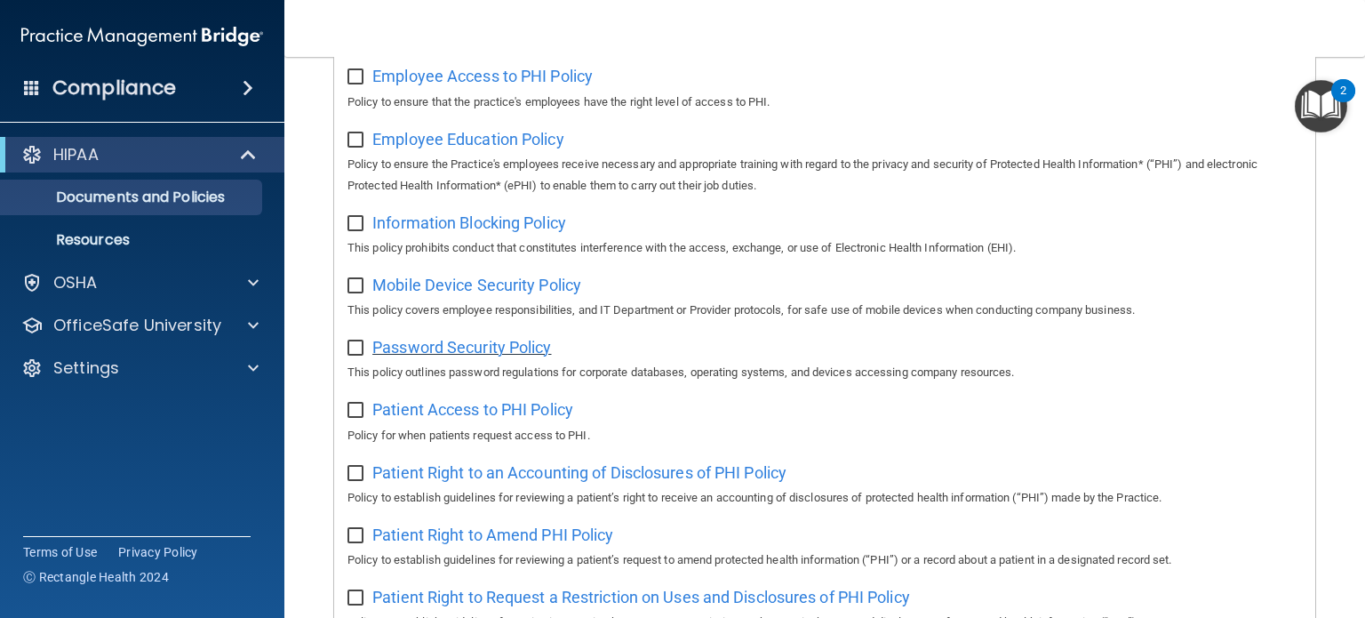
click at [483, 356] on span "Password Security Policy" at bounding box center [461, 347] width 179 height 19
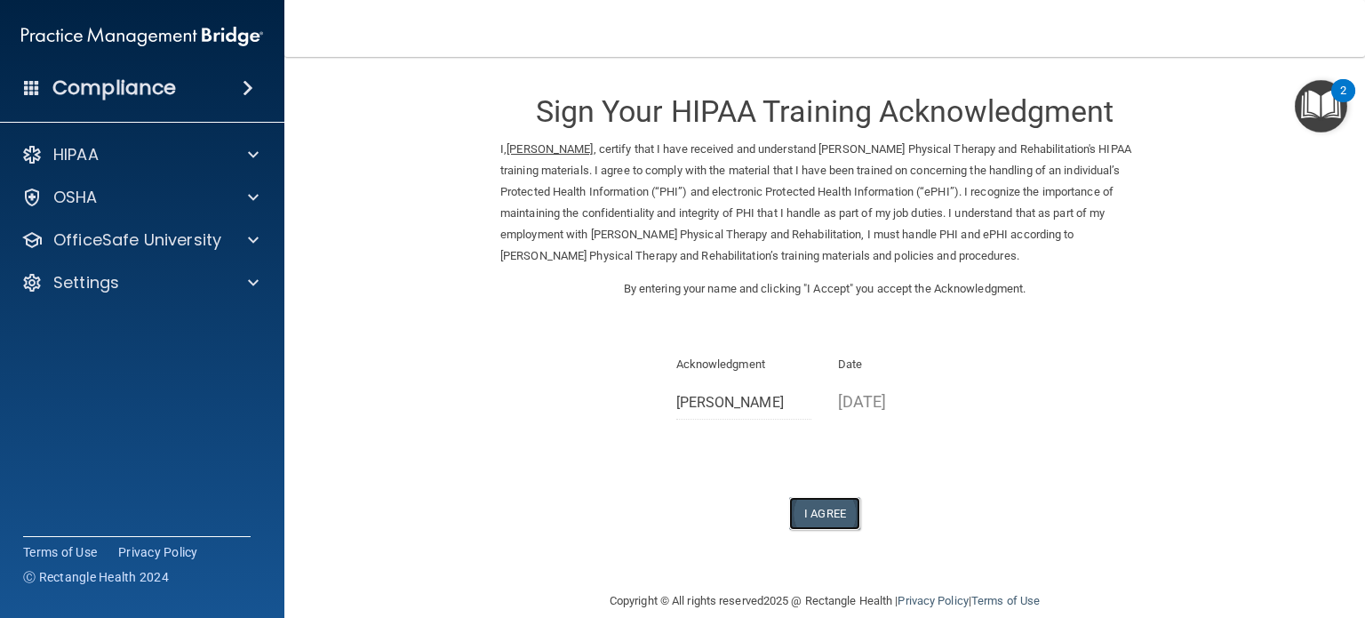
click at [831, 513] on button "I Agree" at bounding box center [824, 513] width 71 height 33
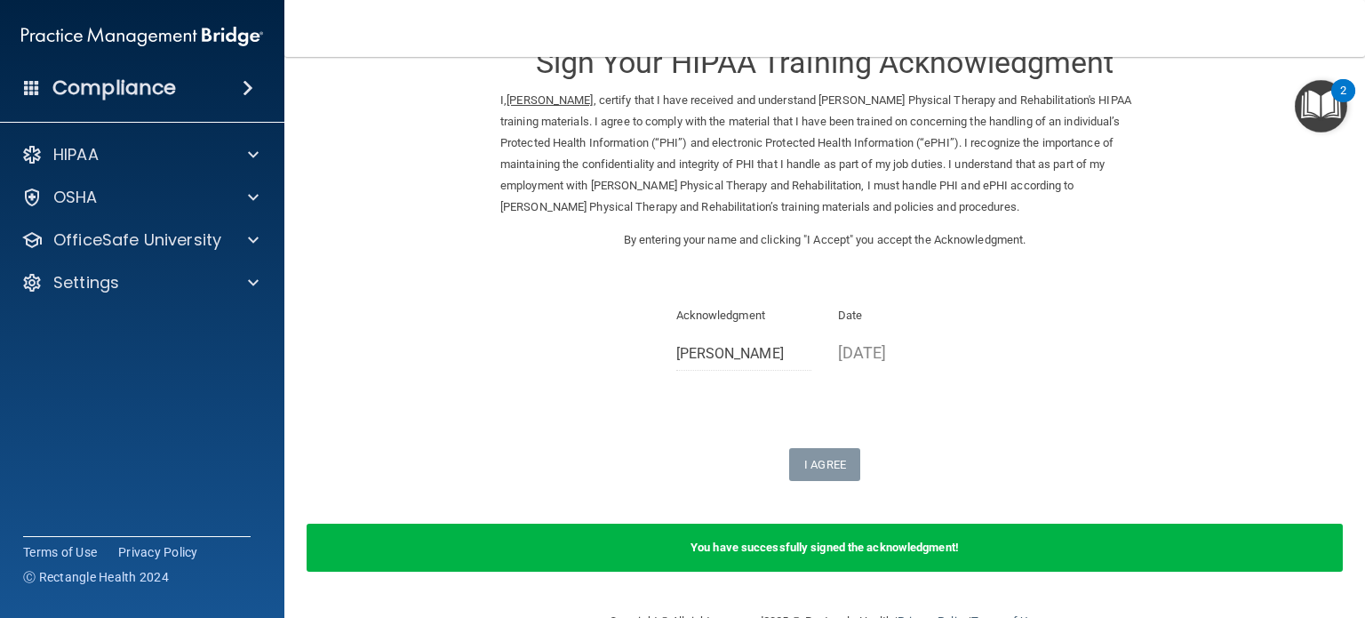
scroll to position [94, 0]
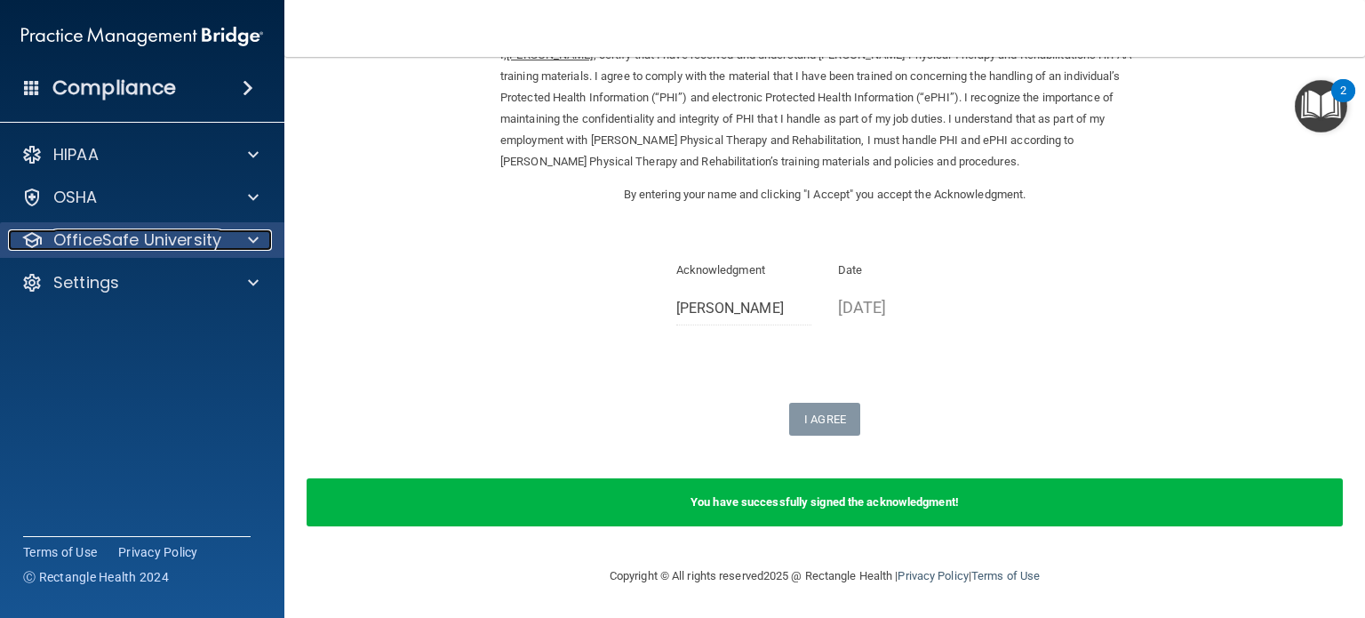
click at [213, 250] on p "OfficeSafe University" at bounding box center [137, 239] width 168 height 21
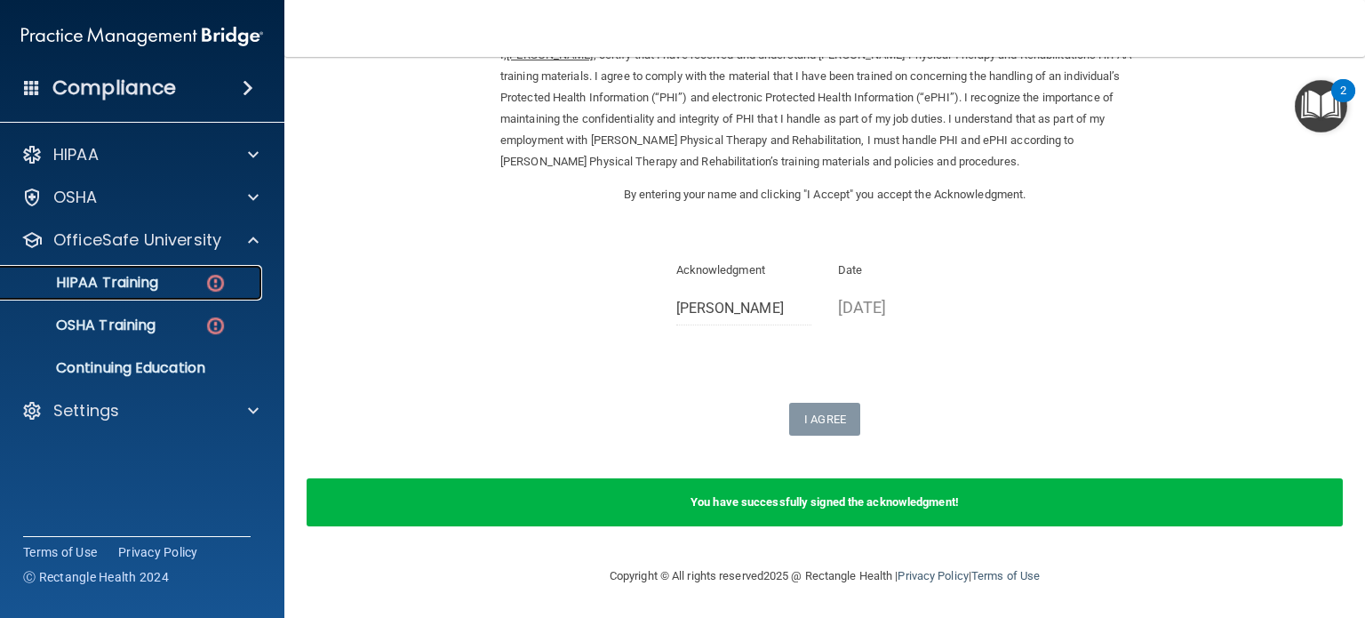
click at [221, 272] on img at bounding box center [215, 283] width 22 height 22
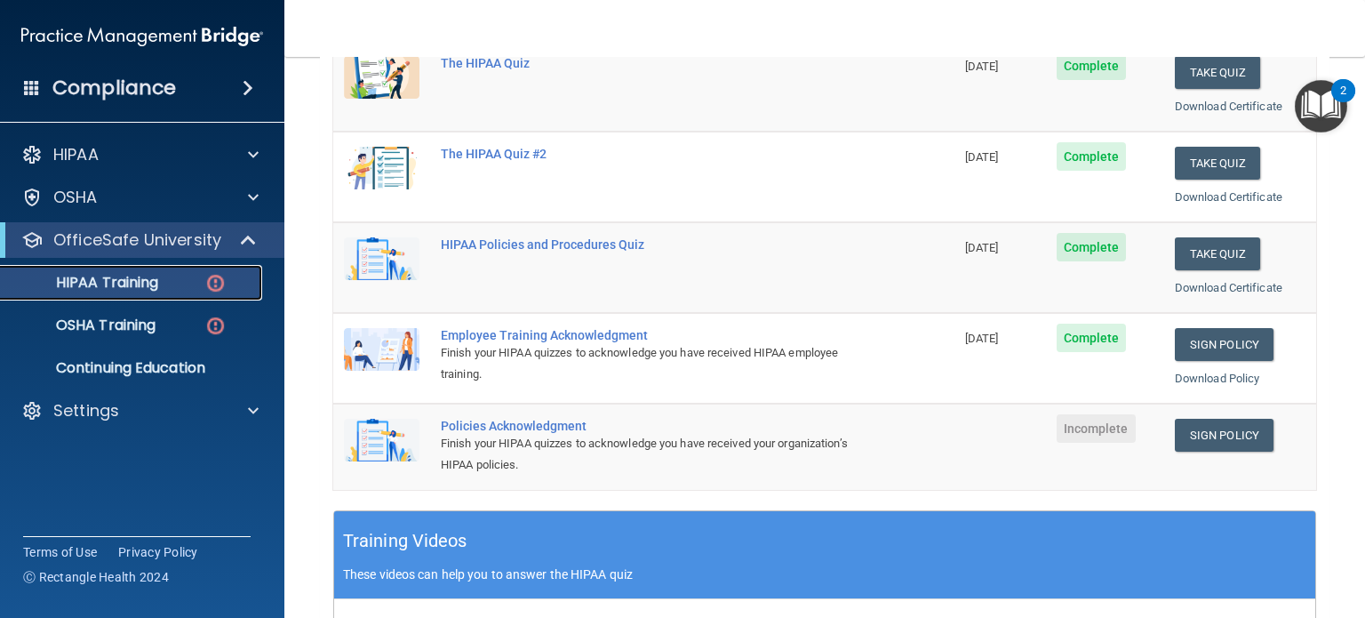
scroll to position [268, 0]
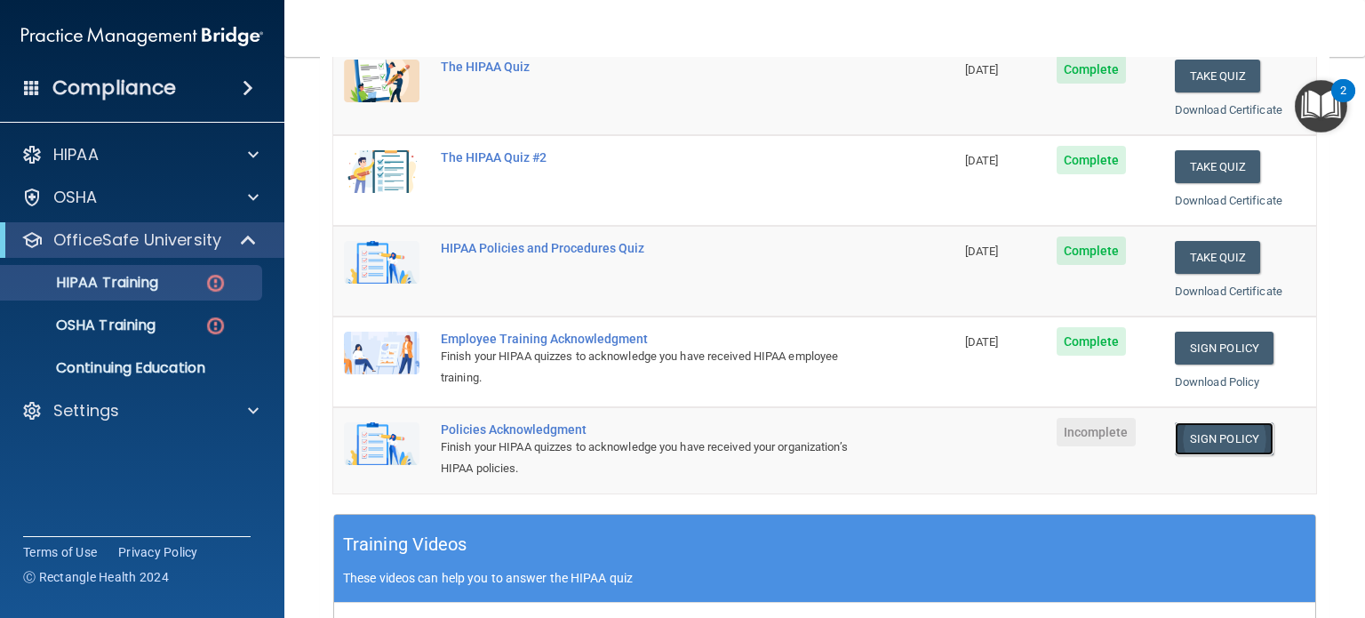
click at [1175, 430] on link "Sign Policy" at bounding box center [1224, 438] width 99 height 33
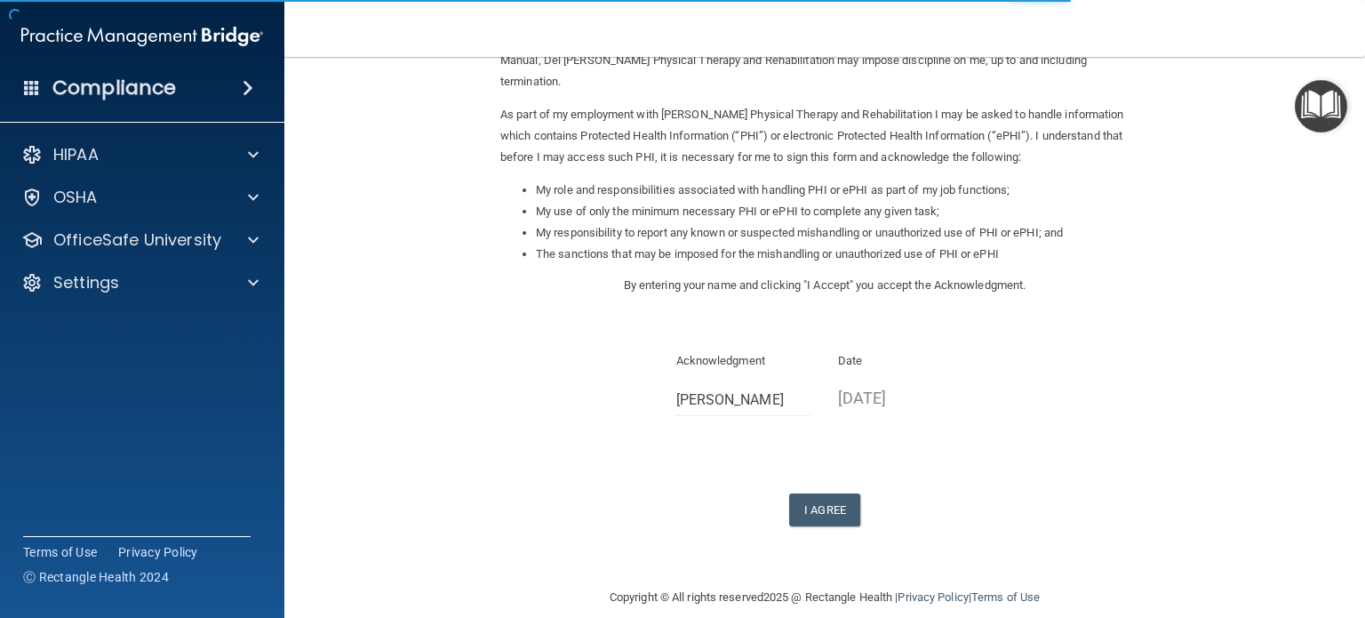
scroll to position [107, 0]
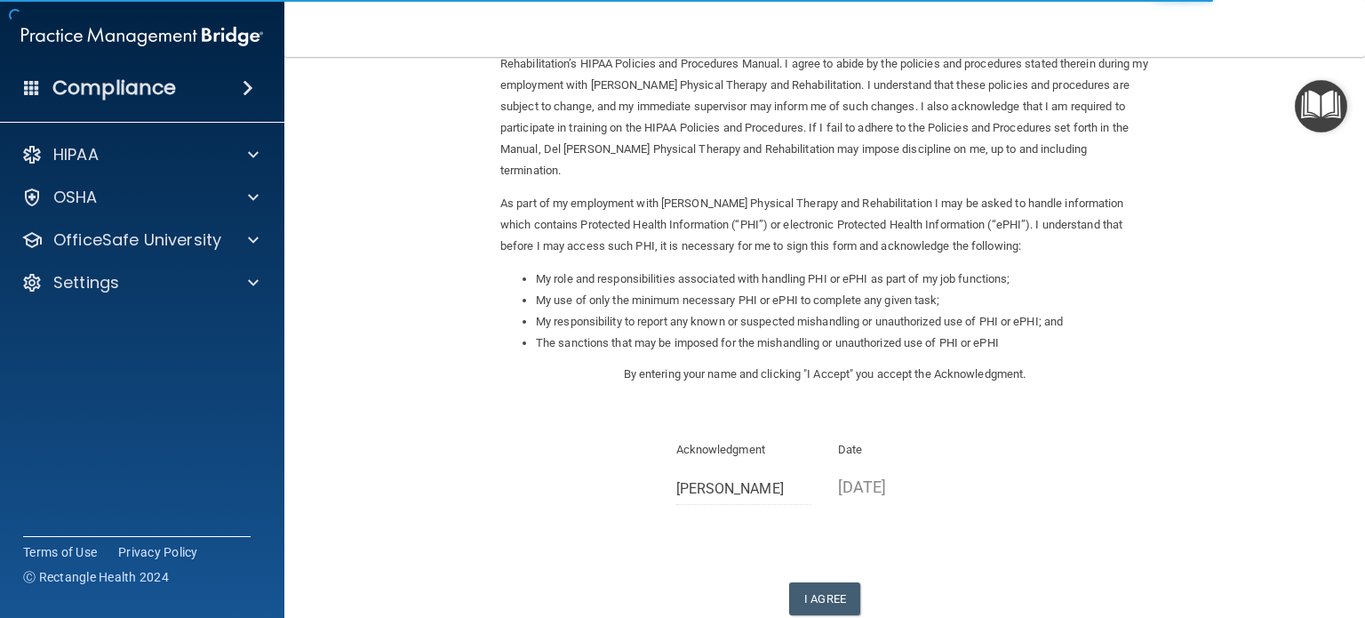
click at [689, 332] on li "The sanctions that may be imposed for the mishandling or unauthorized use of PH…" at bounding box center [842, 342] width 613 height 21
click at [688, 332] on li "The sanctions that may be imposed for the mishandling or unauthorized use of PH…" at bounding box center [842, 342] width 613 height 21
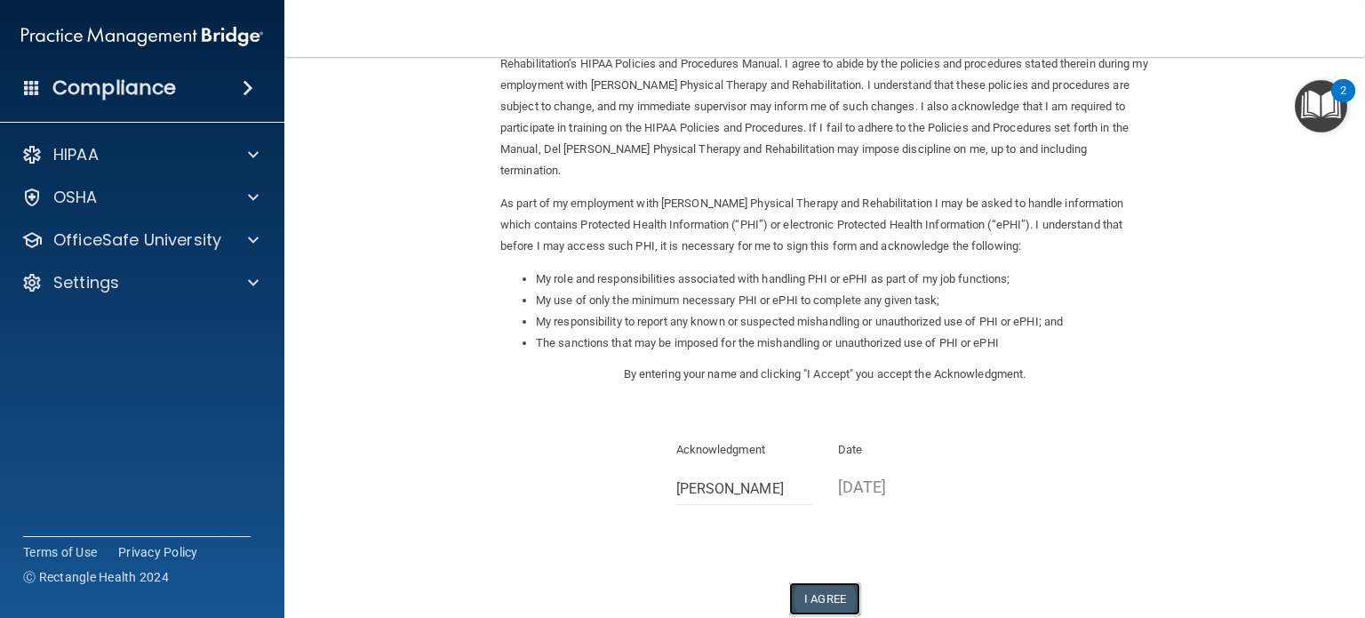
click at [817, 582] on button "I Agree" at bounding box center [824, 598] width 71 height 33
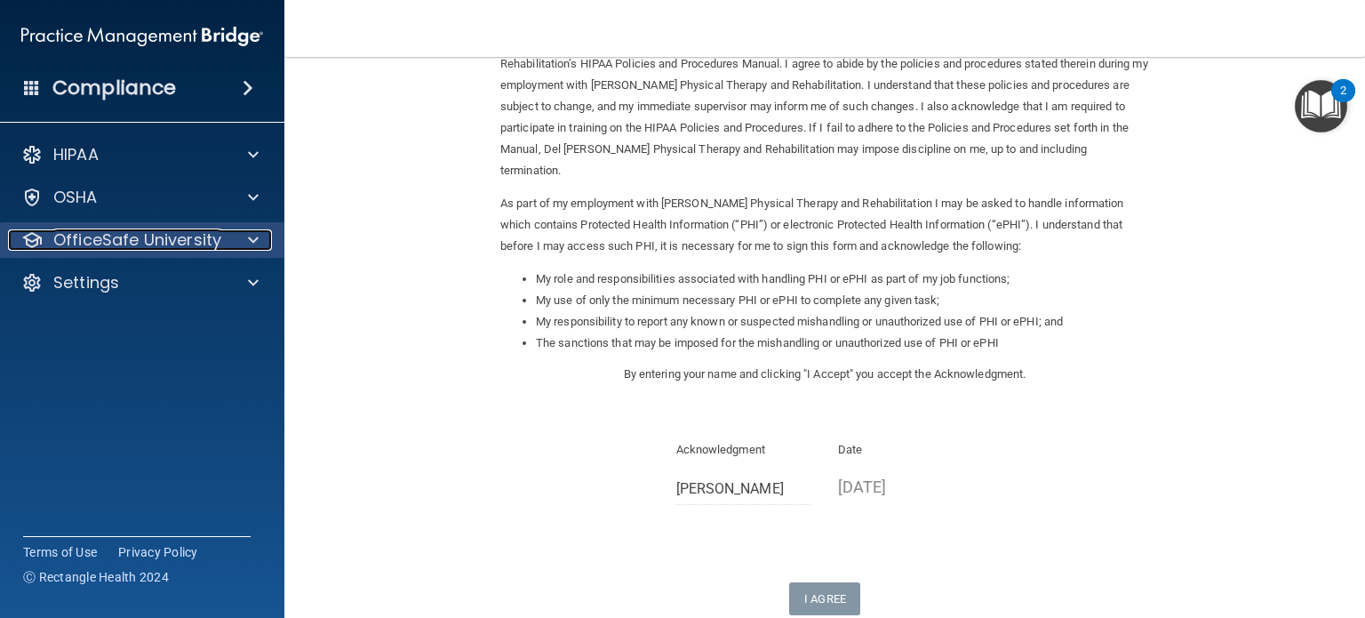
click at [207, 244] on p "OfficeSafe University" at bounding box center [137, 239] width 168 height 21
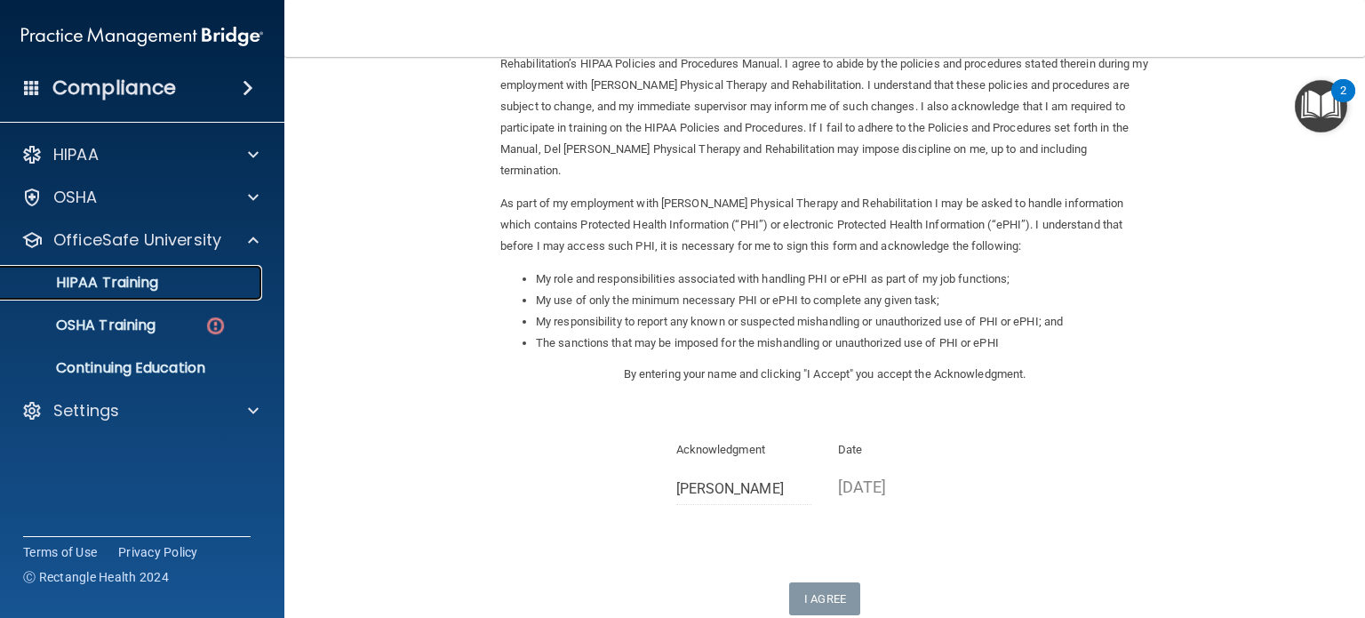
click at [230, 275] on div "HIPAA Training" at bounding box center [133, 283] width 243 height 18
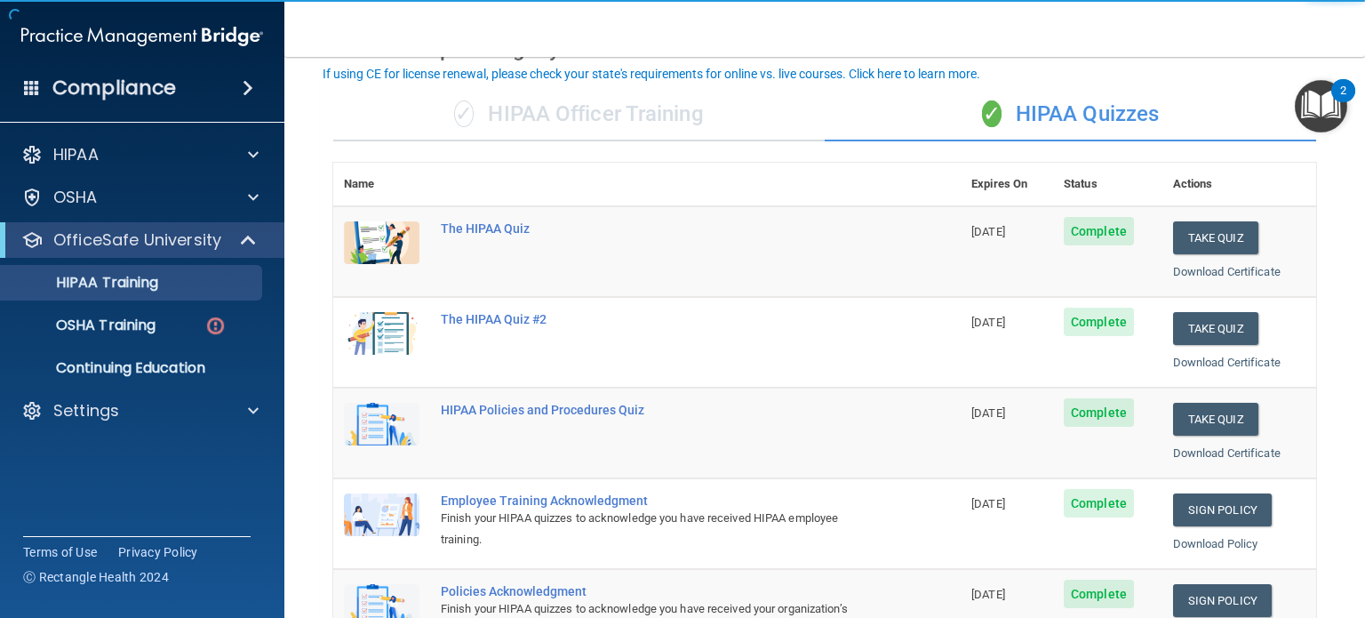
click at [714, 175] on th at bounding box center [695, 185] width 531 height 44
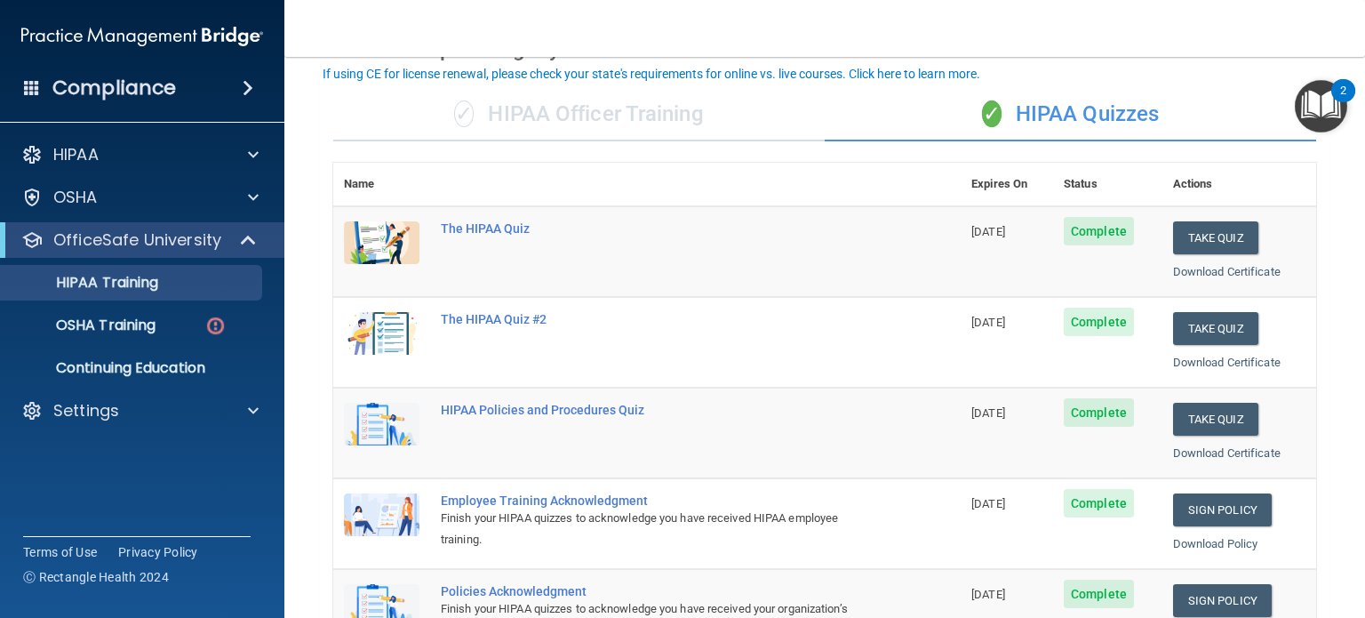
click at [638, 124] on div "✓ HIPAA Officer Training" at bounding box center [579, 114] width 492 height 53
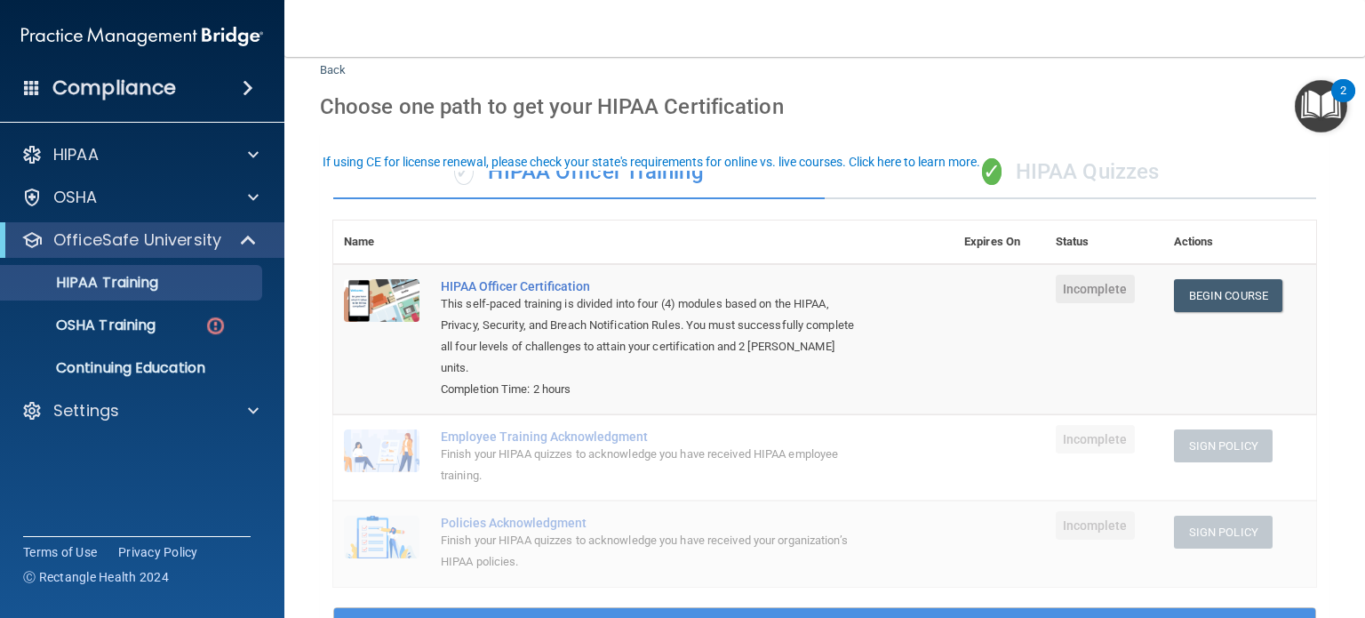
scroll to position [18, 0]
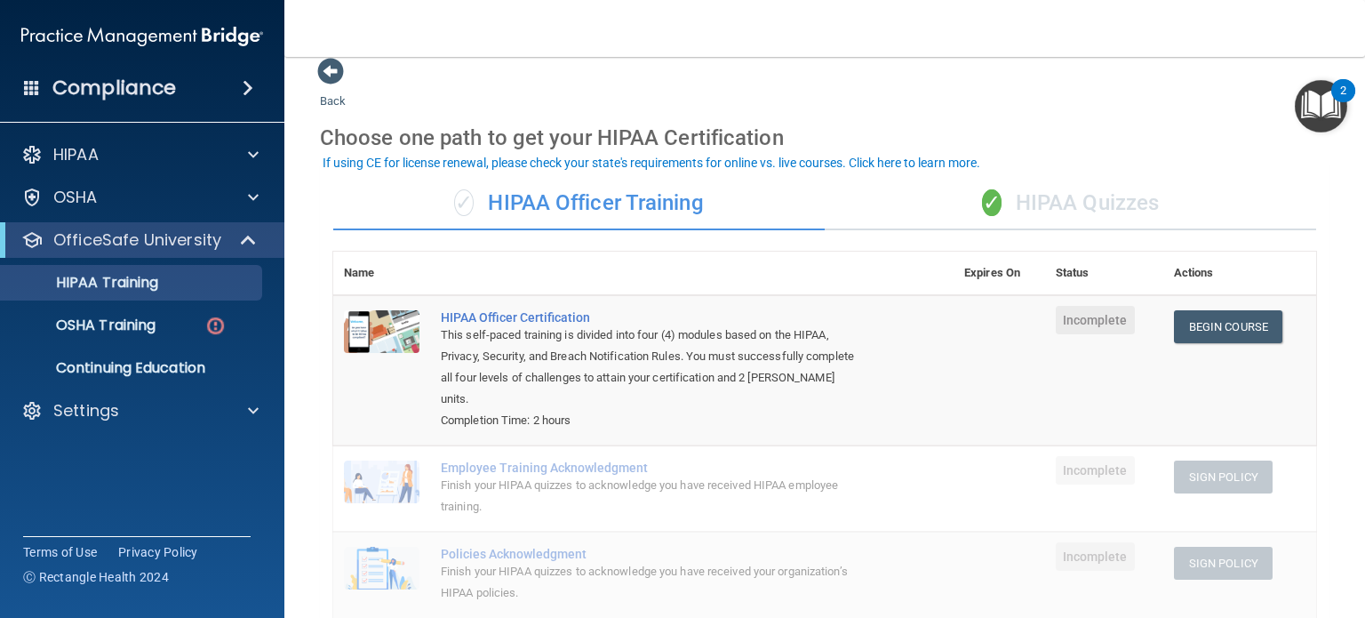
click at [1008, 211] on div "✓ HIPAA Quizzes" at bounding box center [1071, 203] width 492 height 53
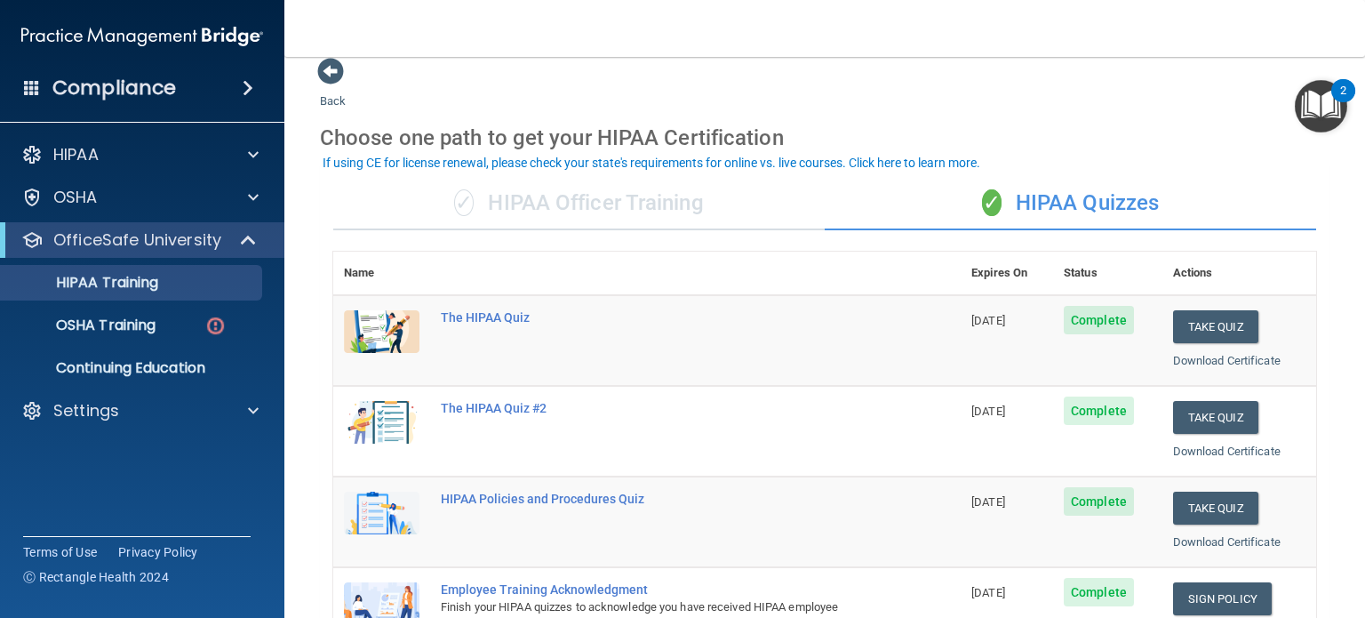
click at [798, 257] on th at bounding box center [695, 274] width 531 height 44
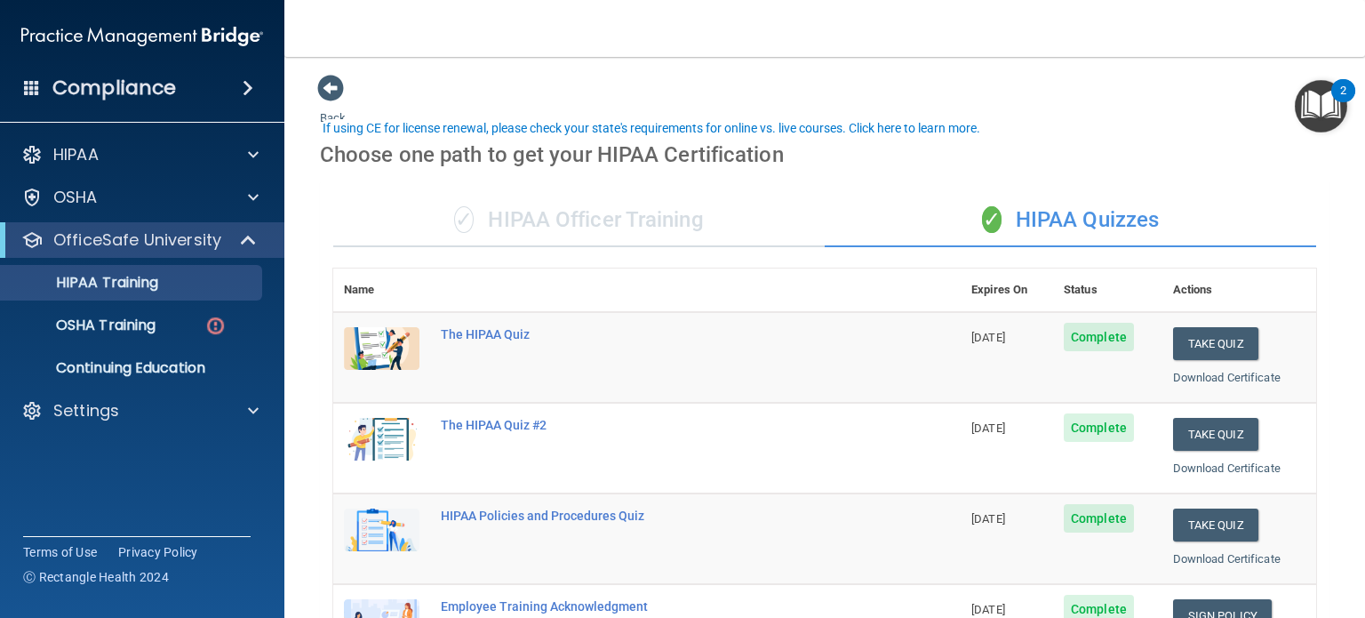
scroll to position [0, 0]
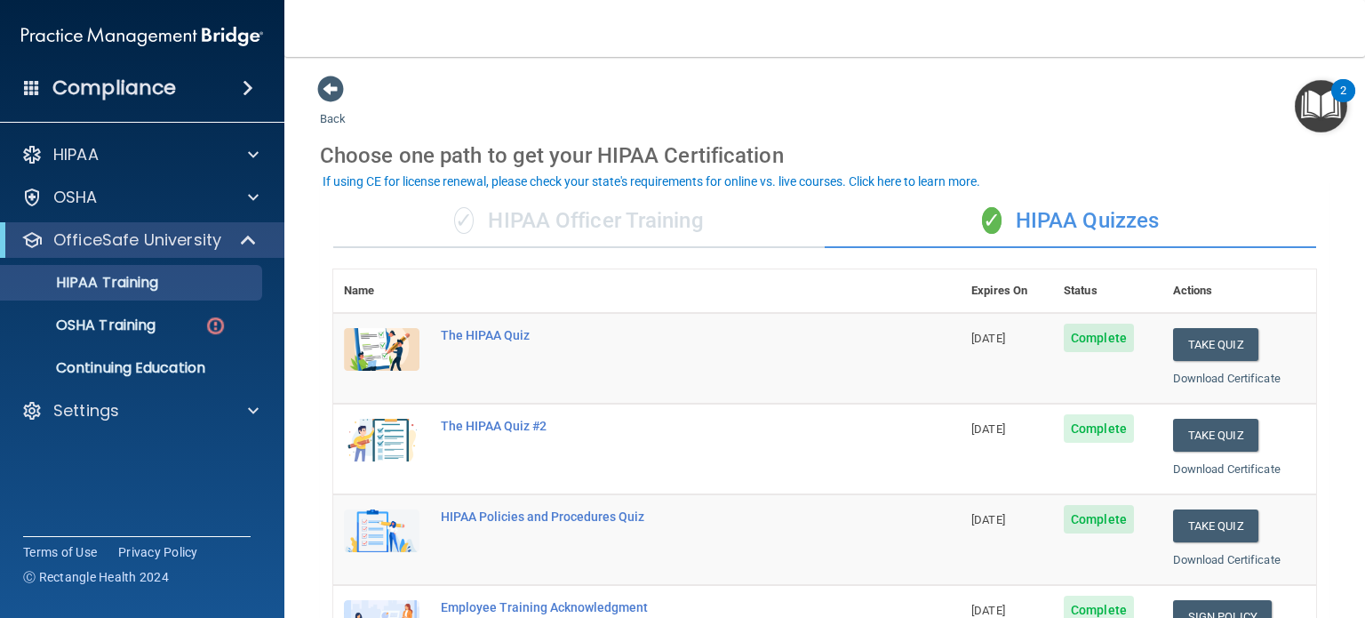
click at [491, 230] on div "✓ HIPAA Officer Training" at bounding box center [579, 221] width 492 height 53
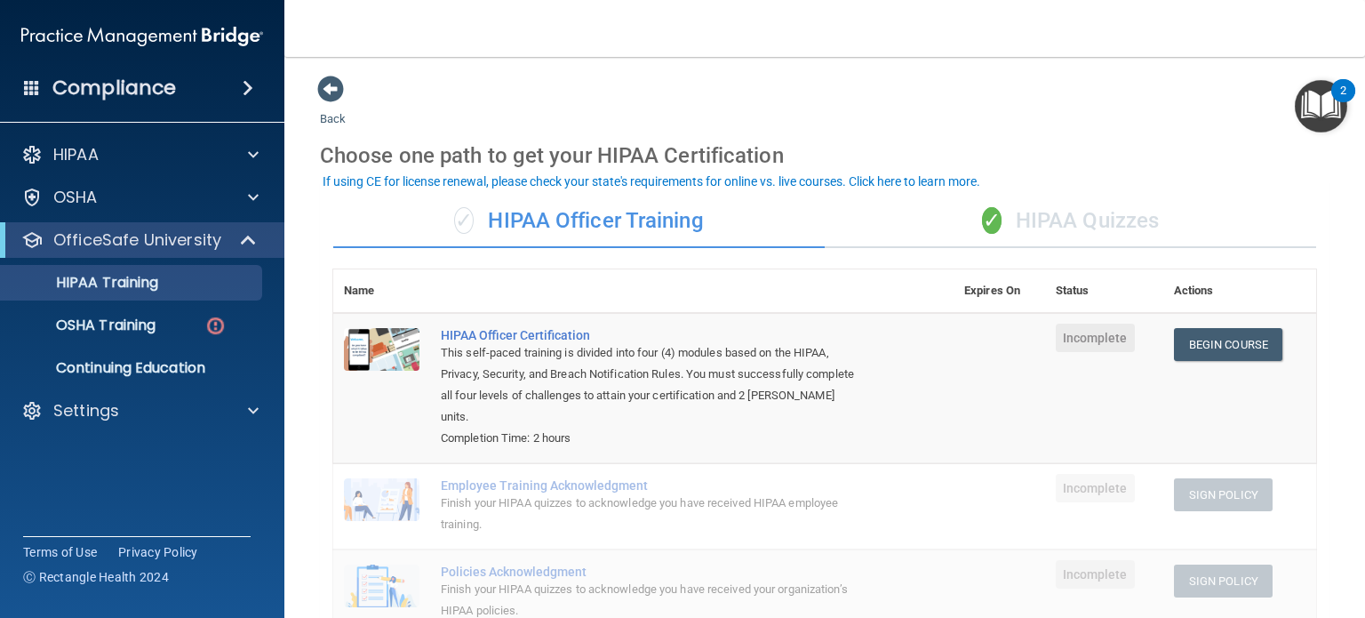
click at [985, 201] on div "✓ HIPAA Quizzes" at bounding box center [1071, 221] width 492 height 53
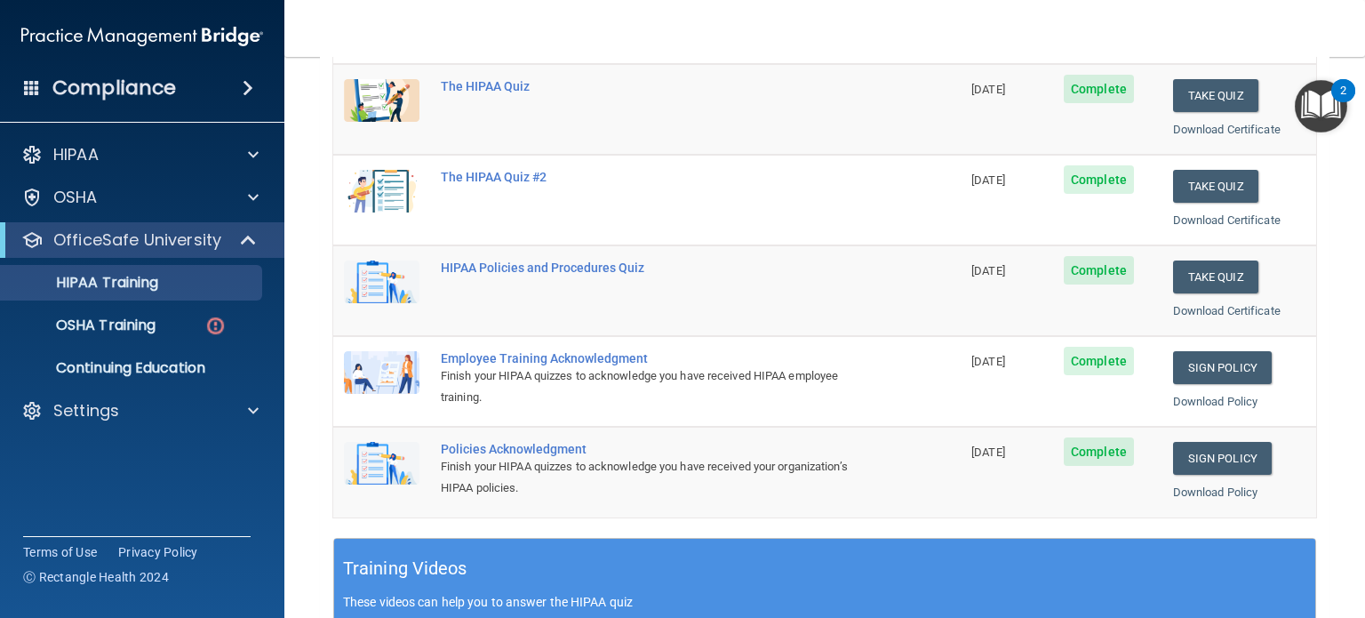
scroll to position [356, 0]
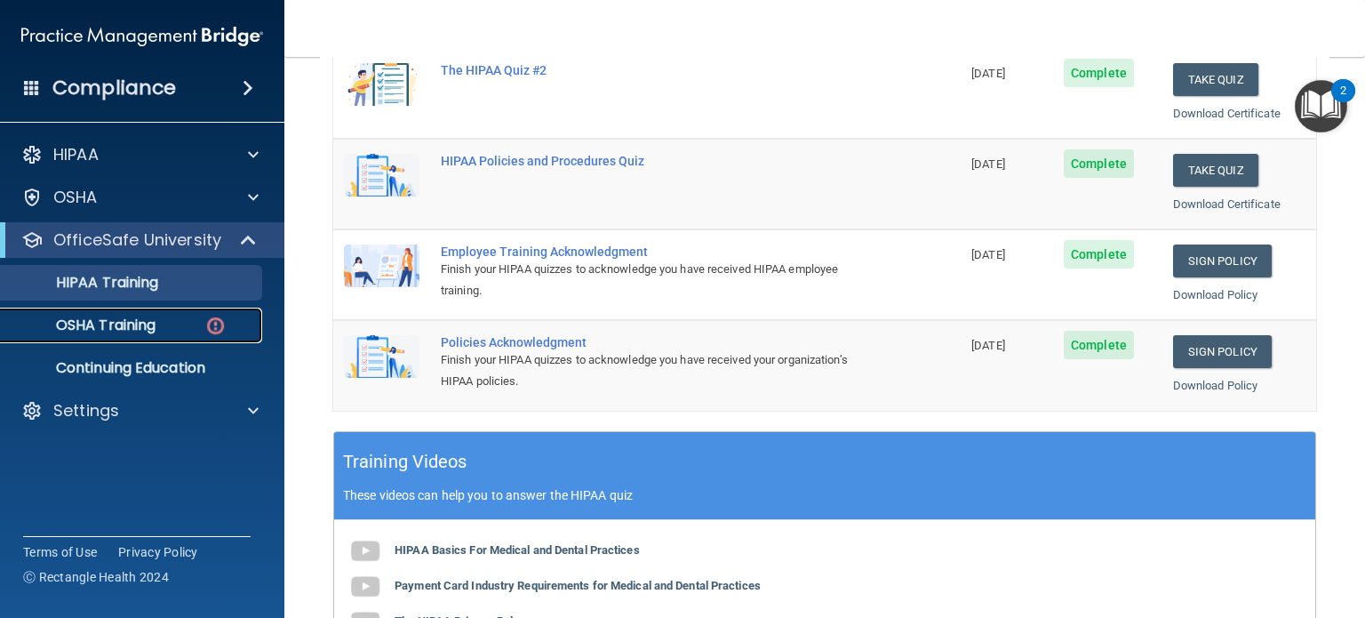
click at [152, 329] on p "OSHA Training" at bounding box center [84, 325] width 144 height 18
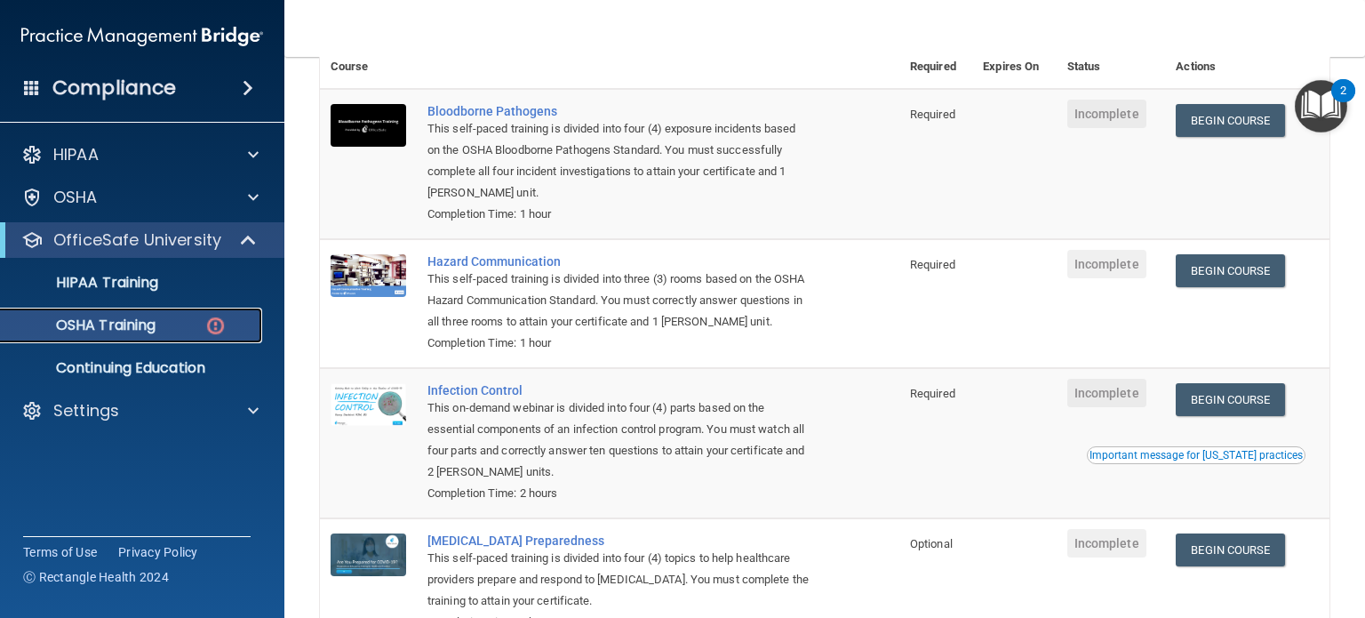
scroll to position [284, 0]
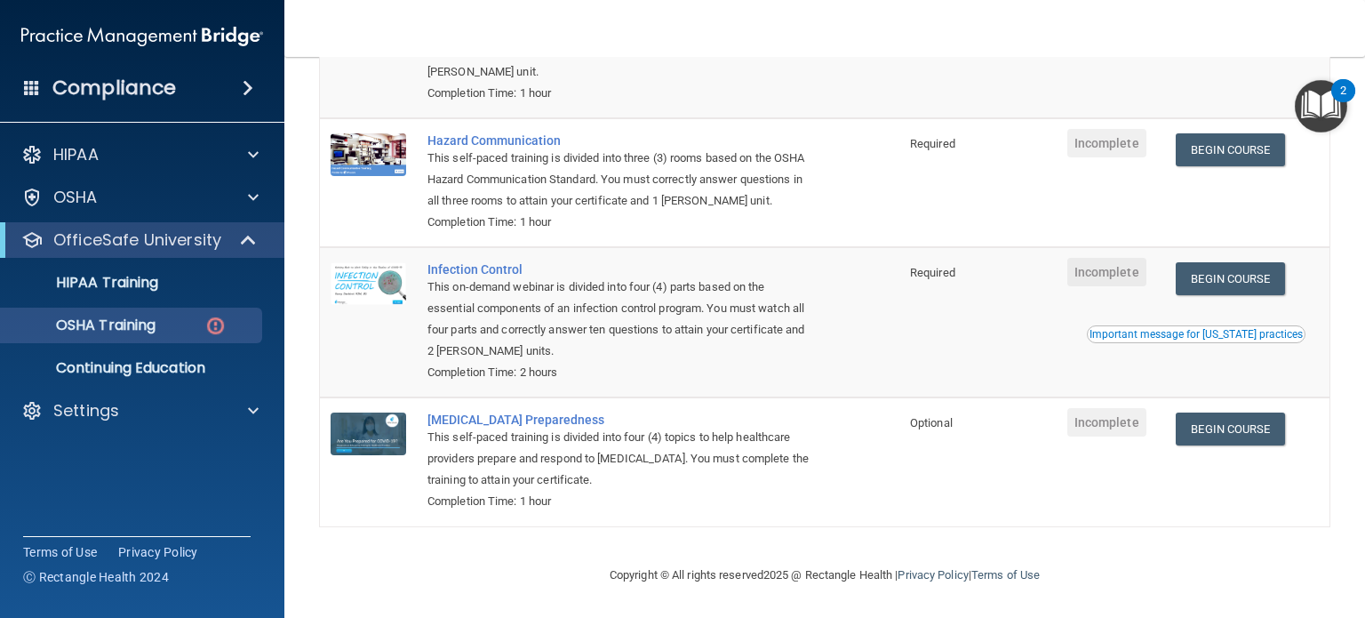
click at [588, 408] on td "COVID-19 Preparedness This self-paced training is divided into four (4) topics …" at bounding box center [658, 461] width 483 height 128
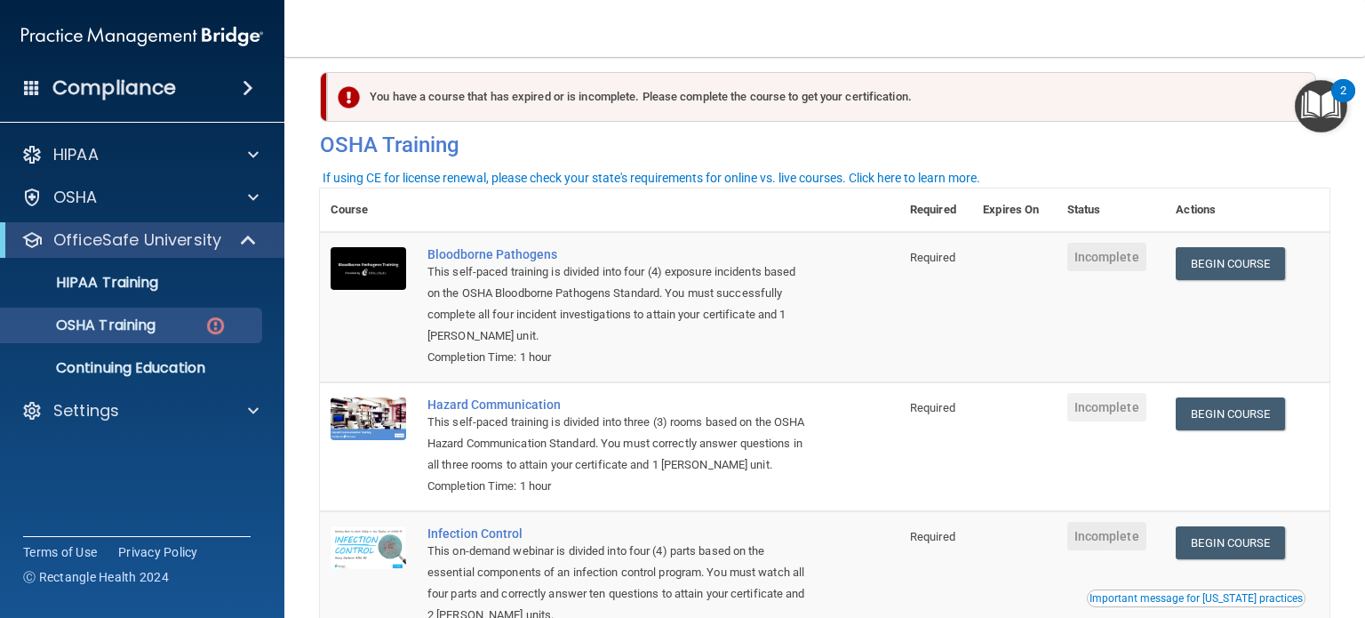
scroll to position [0, 0]
